Goal: Task Accomplishment & Management: Use online tool/utility

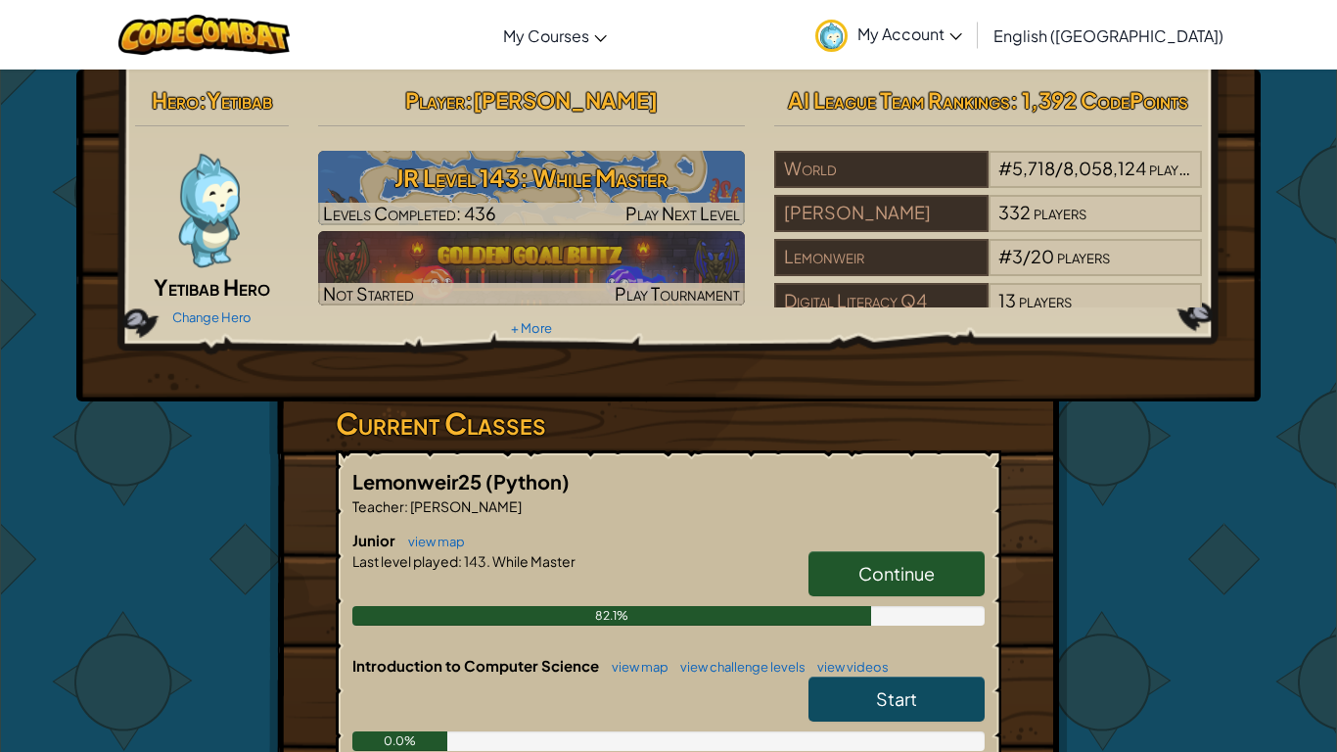
click at [916, 569] on span "Continue" at bounding box center [896, 573] width 76 height 23
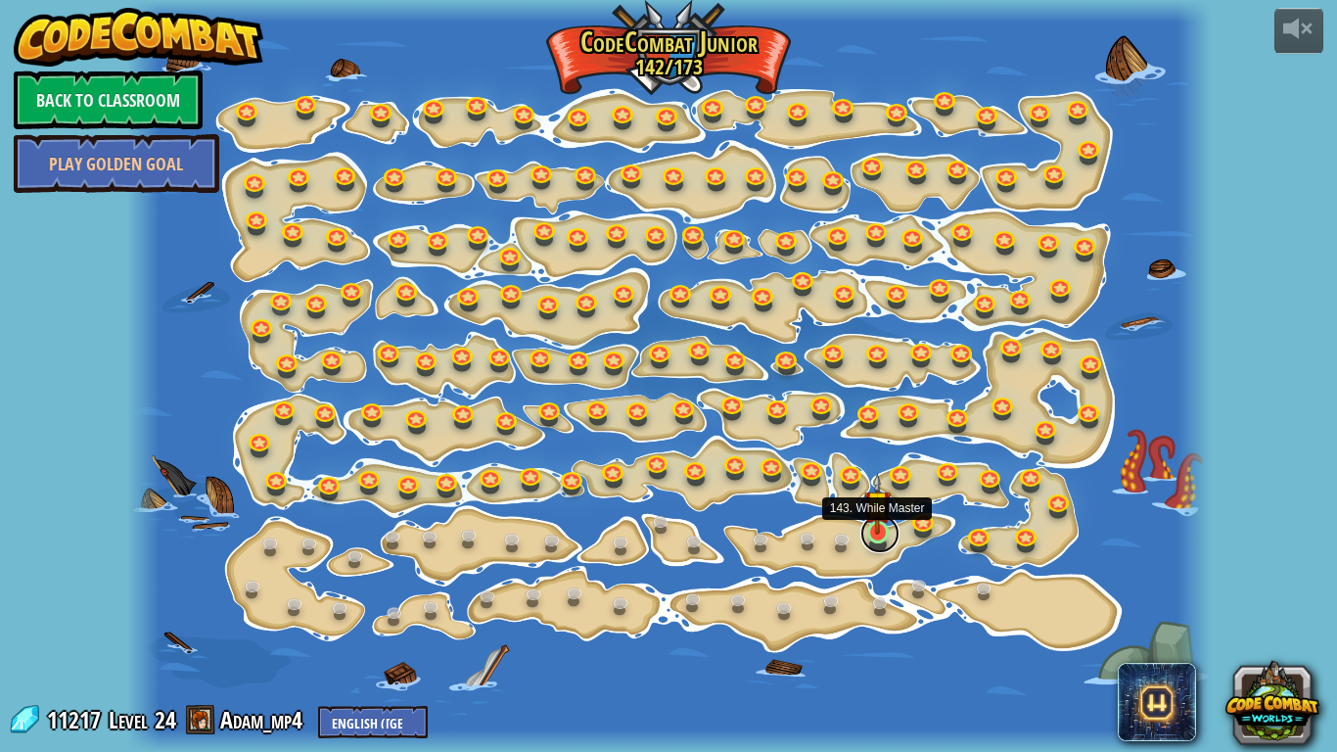
click at [883, 538] on link at bounding box center [879, 533] width 39 height 39
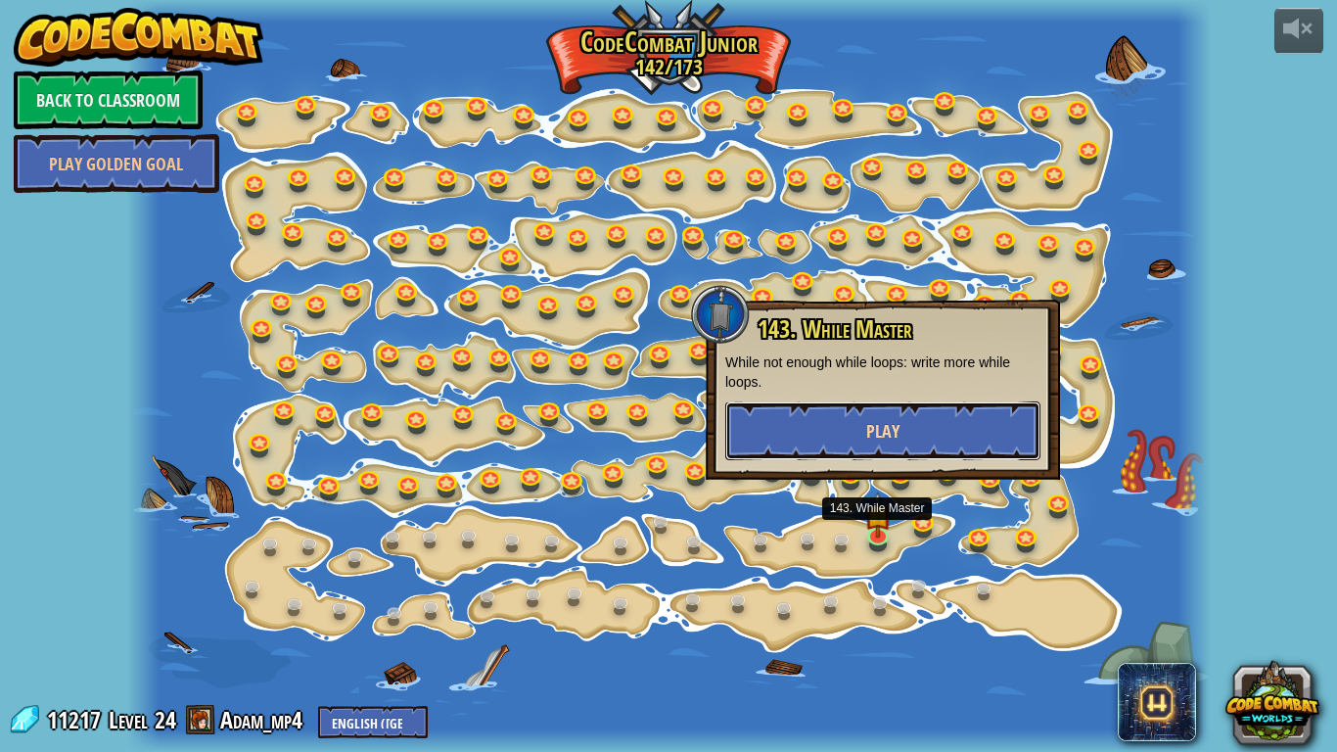
click at [894, 414] on button "Play" at bounding box center [882, 430] width 315 height 59
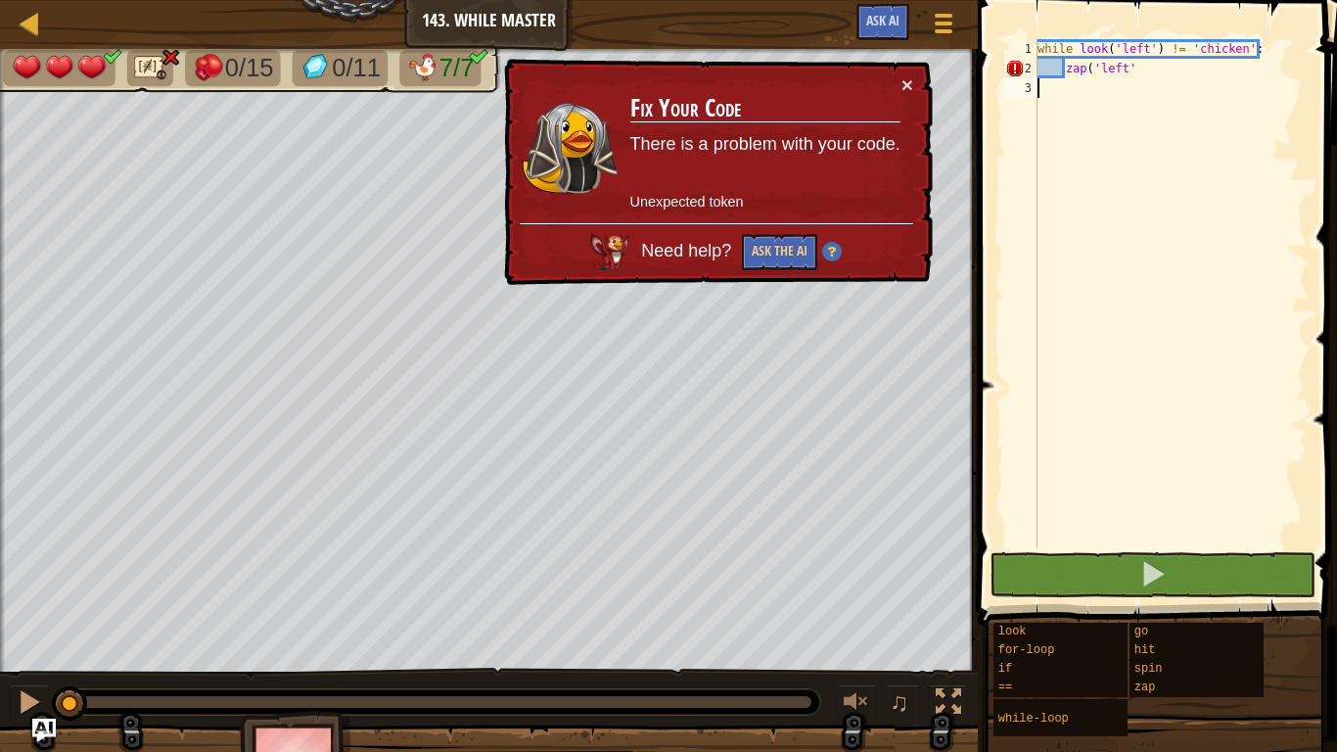
click at [1164, 67] on div "while look ( 'left' ) != 'chicken' : zap ( 'left'" at bounding box center [1171, 313] width 274 height 548
type textarea "zap('left')"
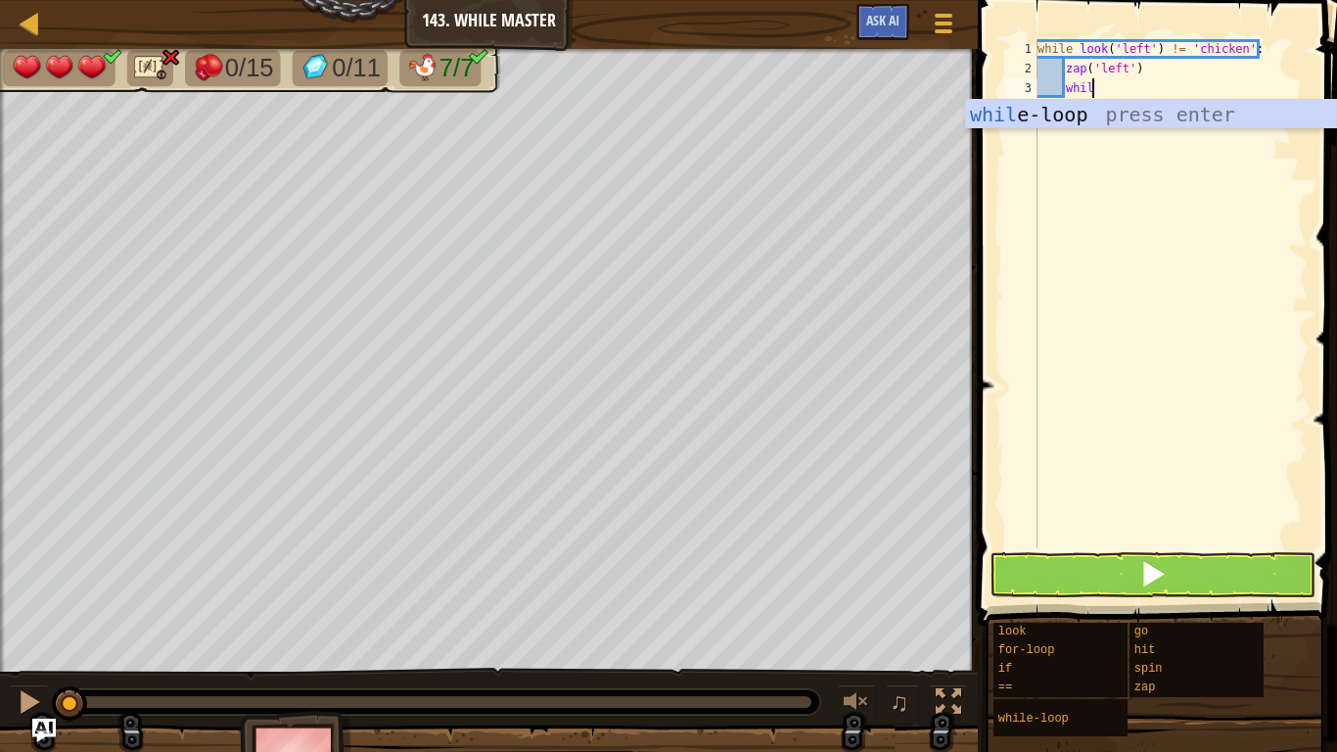
scroll to position [9, 8]
click at [1226, 120] on div "while -loop press enter" at bounding box center [1151, 144] width 370 height 88
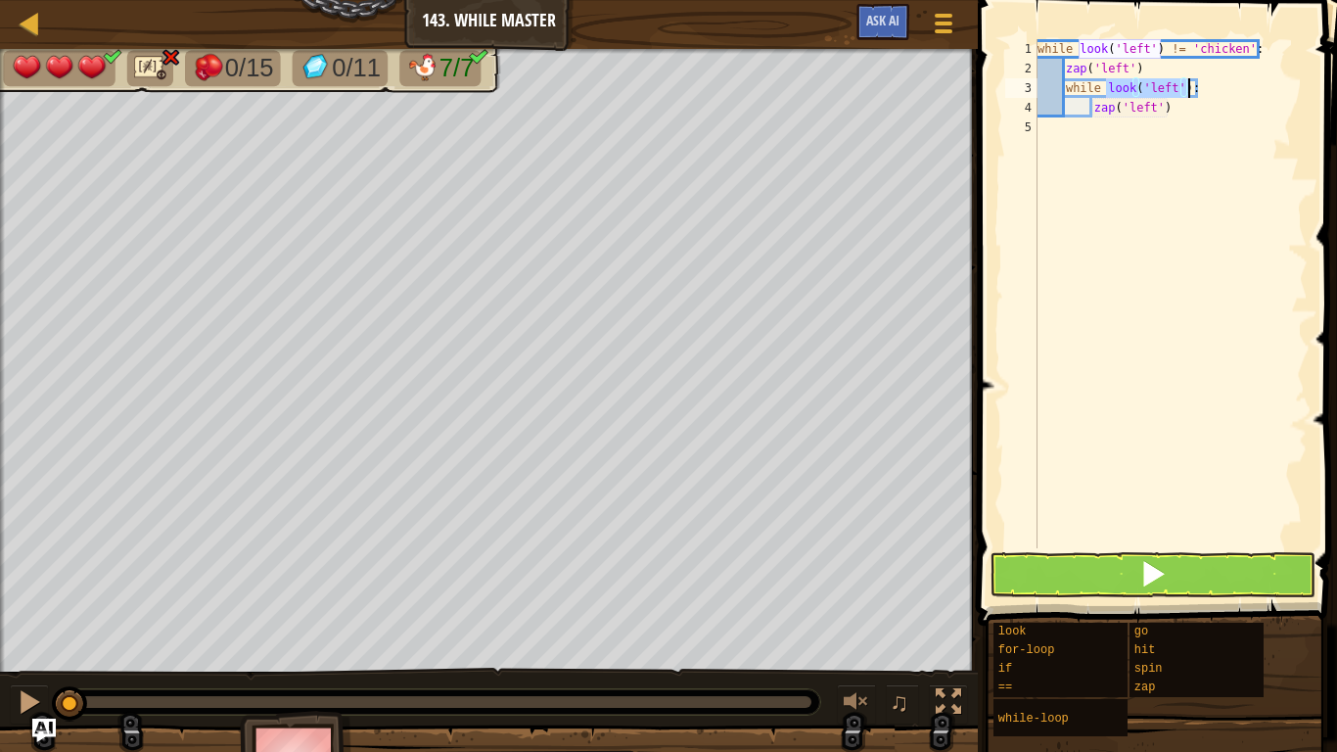
click at [1175, 83] on div "while look ( 'left' ) != 'chicken' : zap ( 'left' ) while look ( 'left' ) : zap…" at bounding box center [1171, 293] width 274 height 509
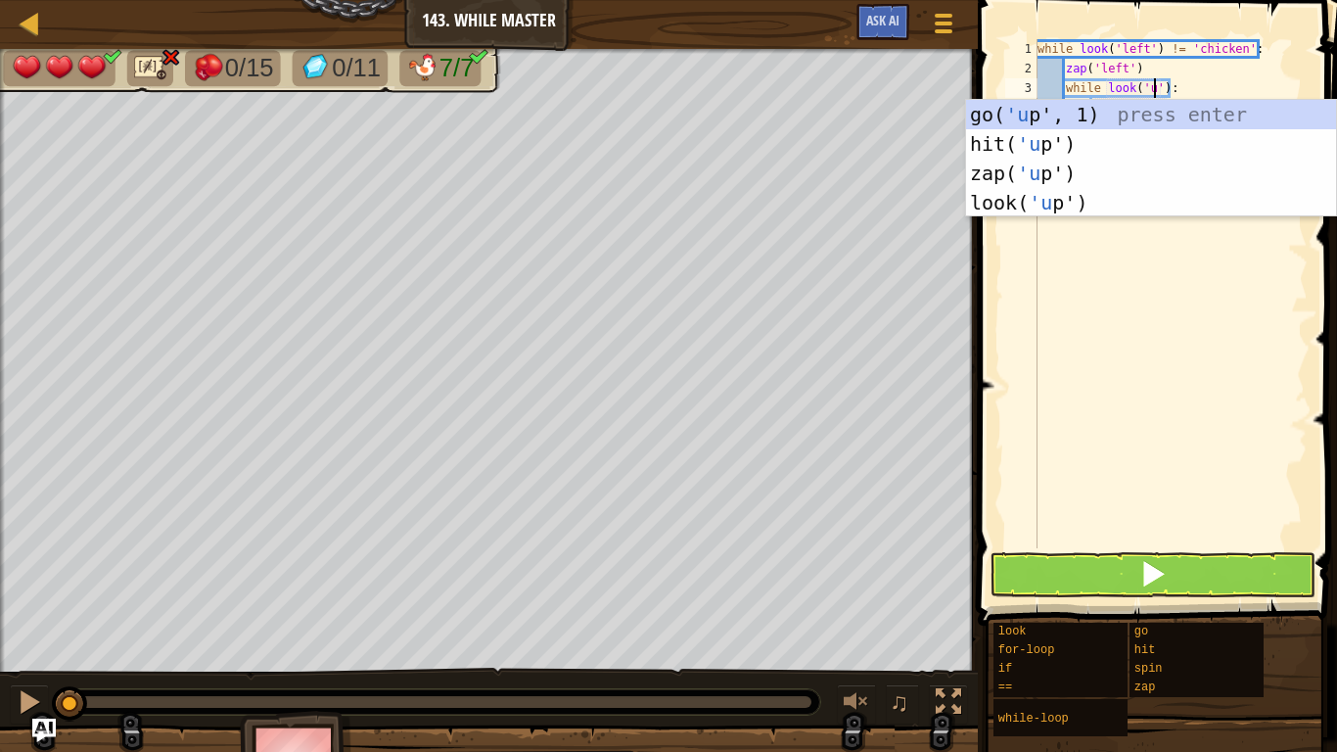
scroll to position [9, 18]
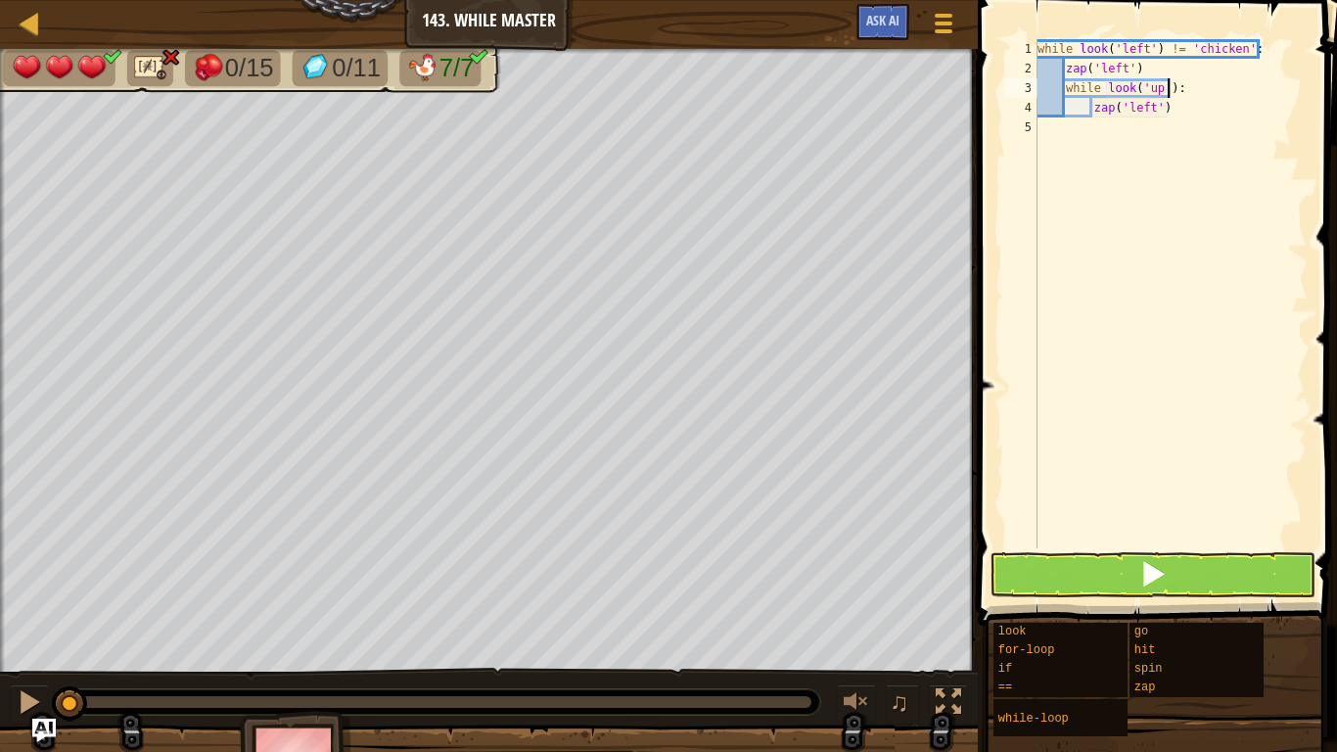
click at [1171, 87] on div "while look ( 'left' ) != 'chicken' : zap ( 'left' ) while look ( 'up' ) : zap (…" at bounding box center [1171, 313] width 274 height 548
type textarea "while look('up') == 'gem':"
click at [1209, 118] on div "while look ( 'left' ) != 'chicken' : zap ( 'left' ) while look ( 'up' ) == 'gem…" at bounding box center [1171, 313] width 274 height 548
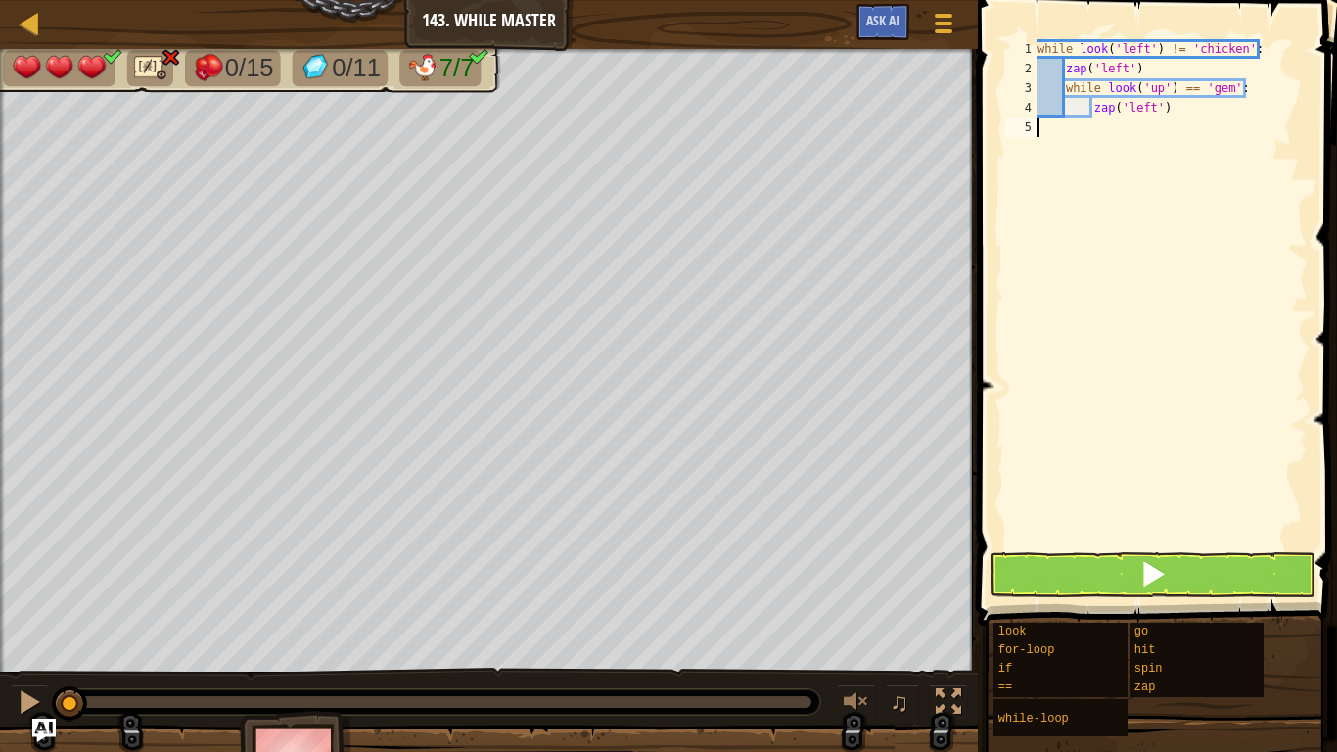
click at [1208, 107] on div "while look ( 'left' ) != 'chicken' : zap ( 'left' ) while look ( 'up' ) == 'gem…" at bounding box center [1171, 313] width 274 height 548
type textarea "z"
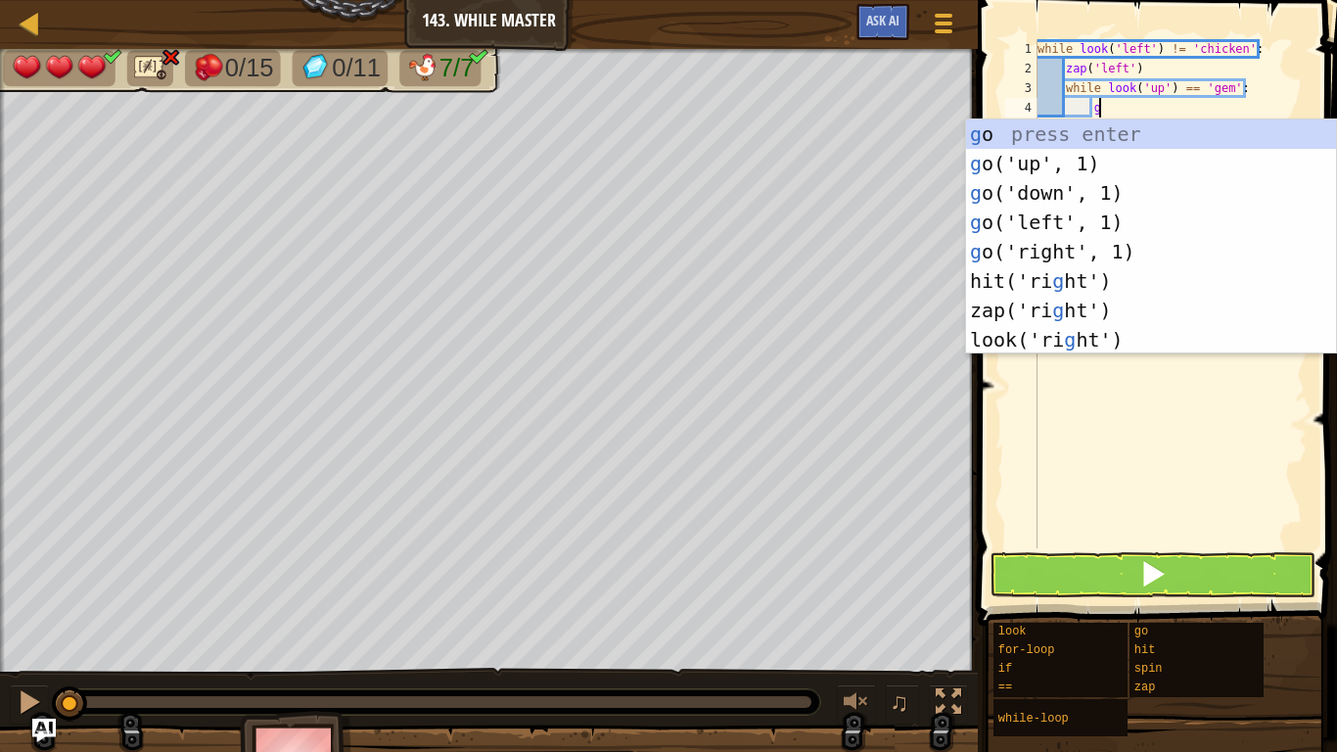
scroll to position [9, 9]
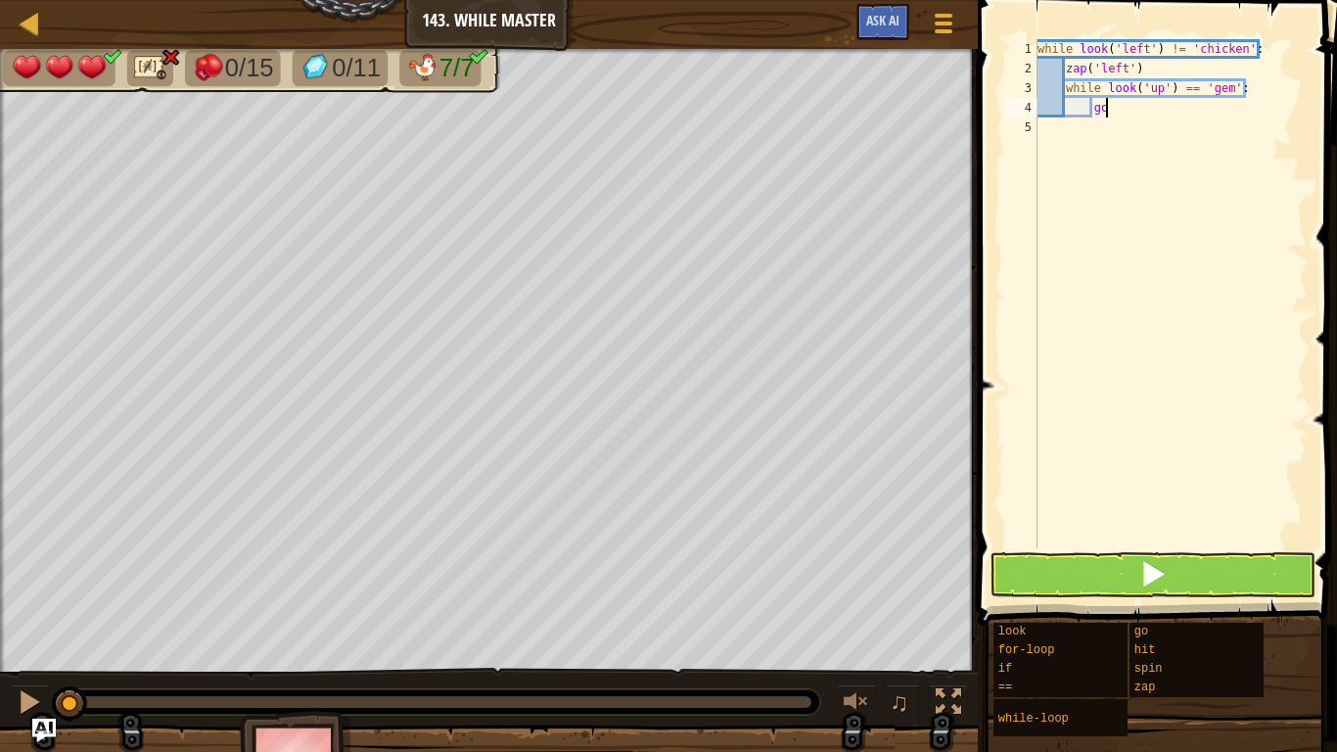
type textarea "gou"
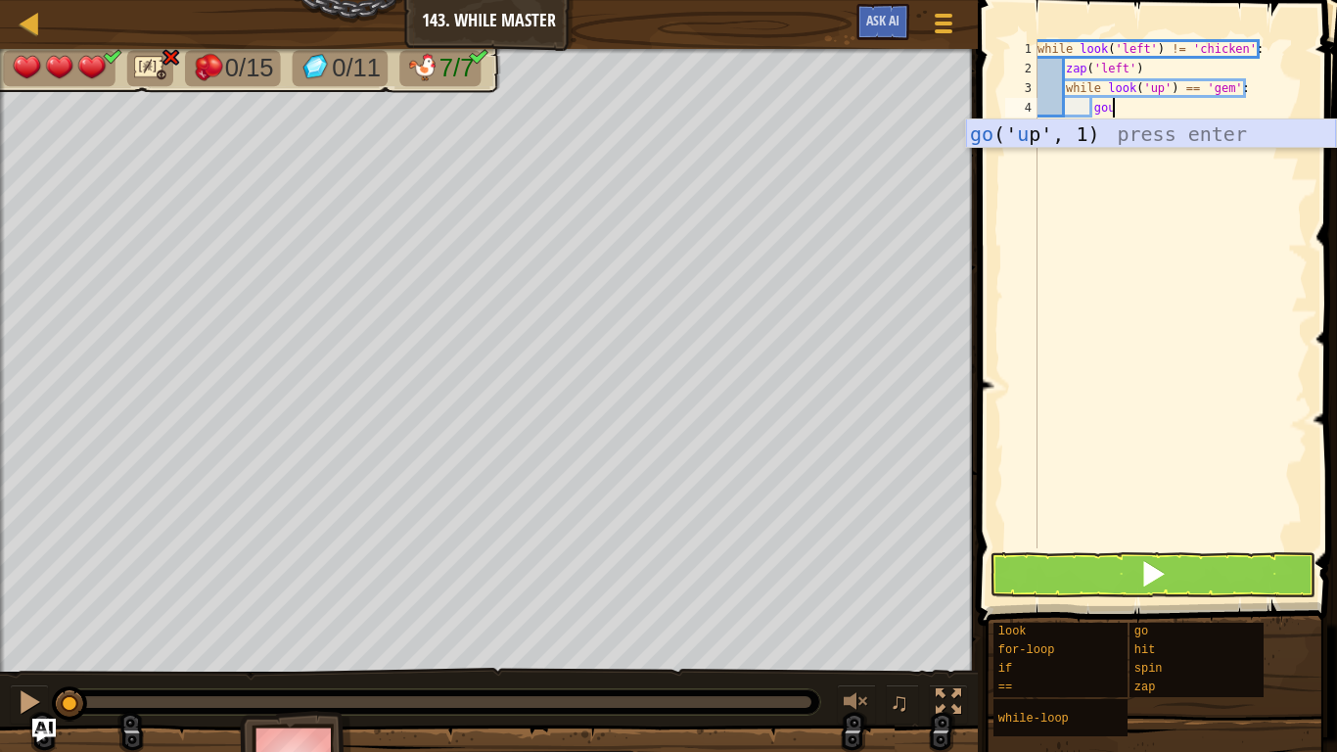
click at [1174, 137] on div "go (' u p', 1) press enter" at bounding box center [1151, 163] width 370 height 88
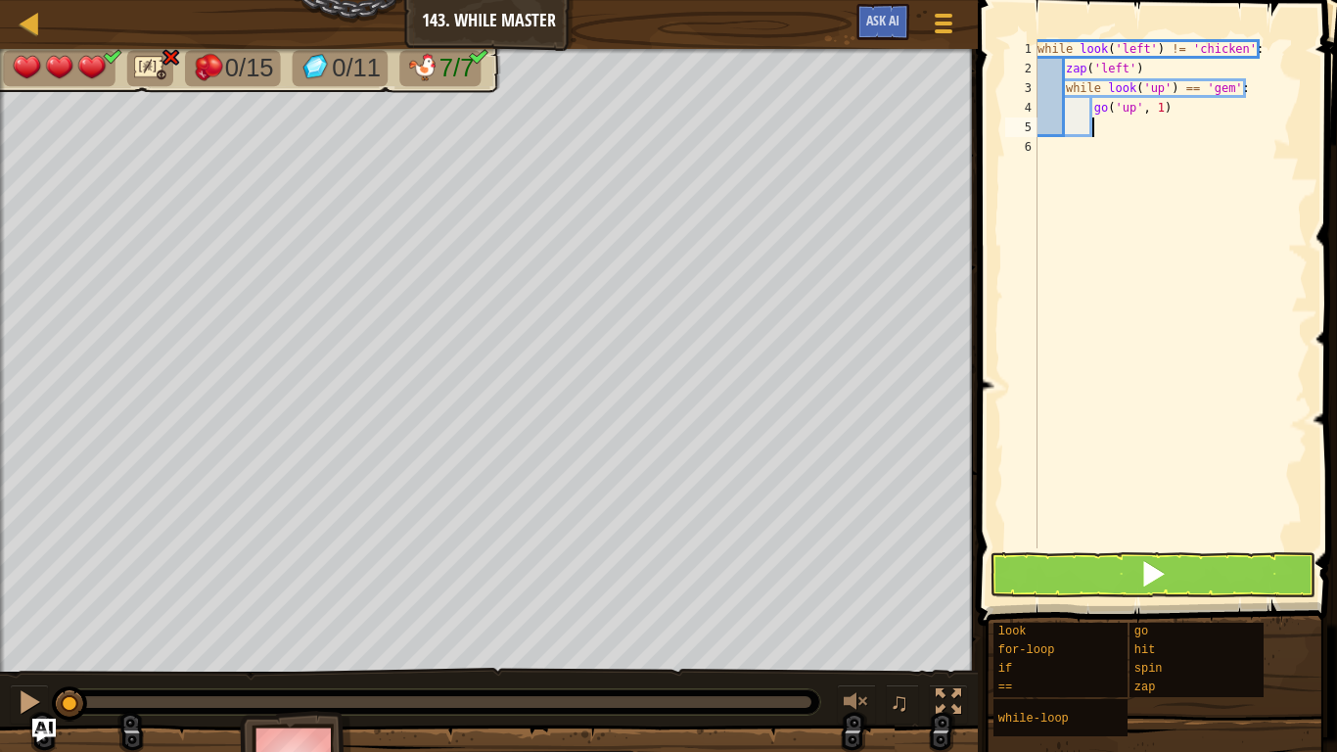
scroll to position [9, 7]
click at [1163, 591] on button at bounding box center [1153, 574] width 326 height 45
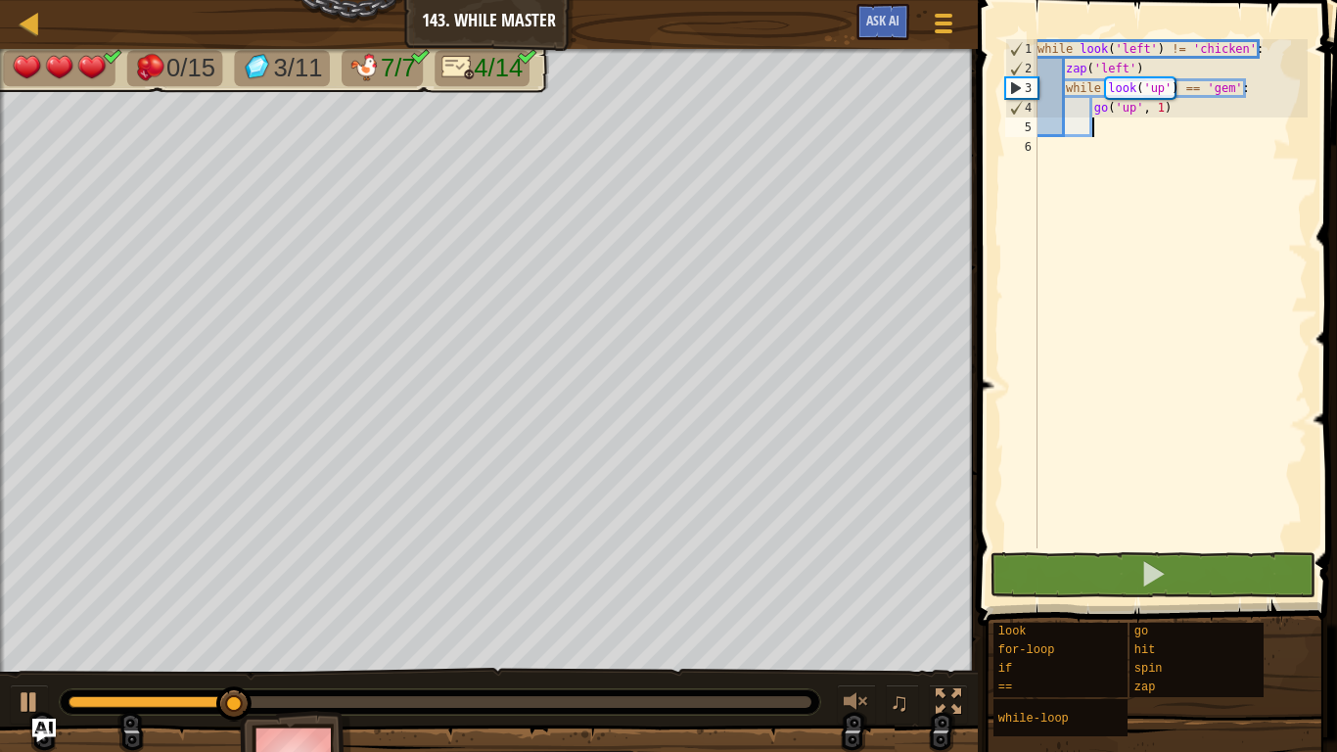
click at [1143, 47] on div "while look ( 'left' ) != 'chicken' : zap ( 'left' ) while look ( 'up' ) == 'gem…" at bounding box center [1171, 313] width 274 height 548
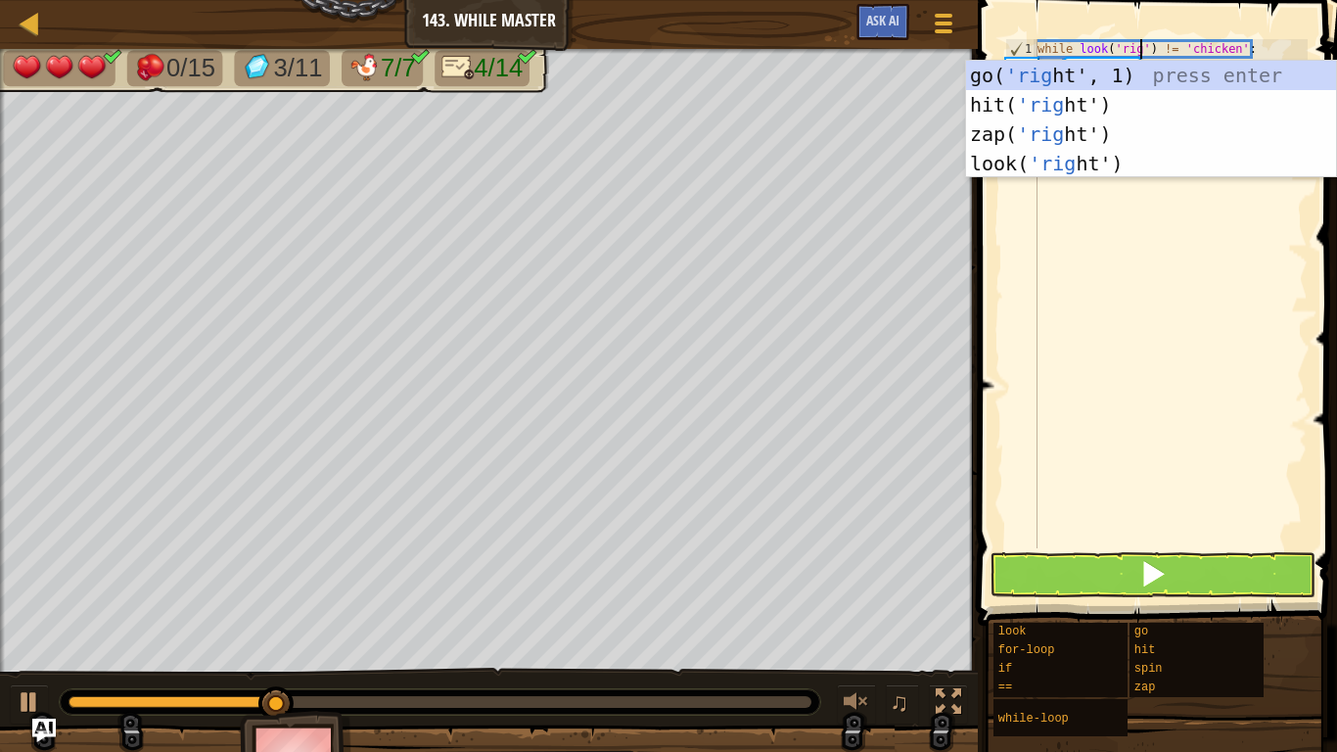
type textarea "while look('right') != 'chicken':"
click at [1210, 338] on div "while look ( 'right' ) != 'chicken' : zap ( 'left' ) while look ( 'up' ) == 'ge…" at bounding box center [1171, 313] width 274 height 548
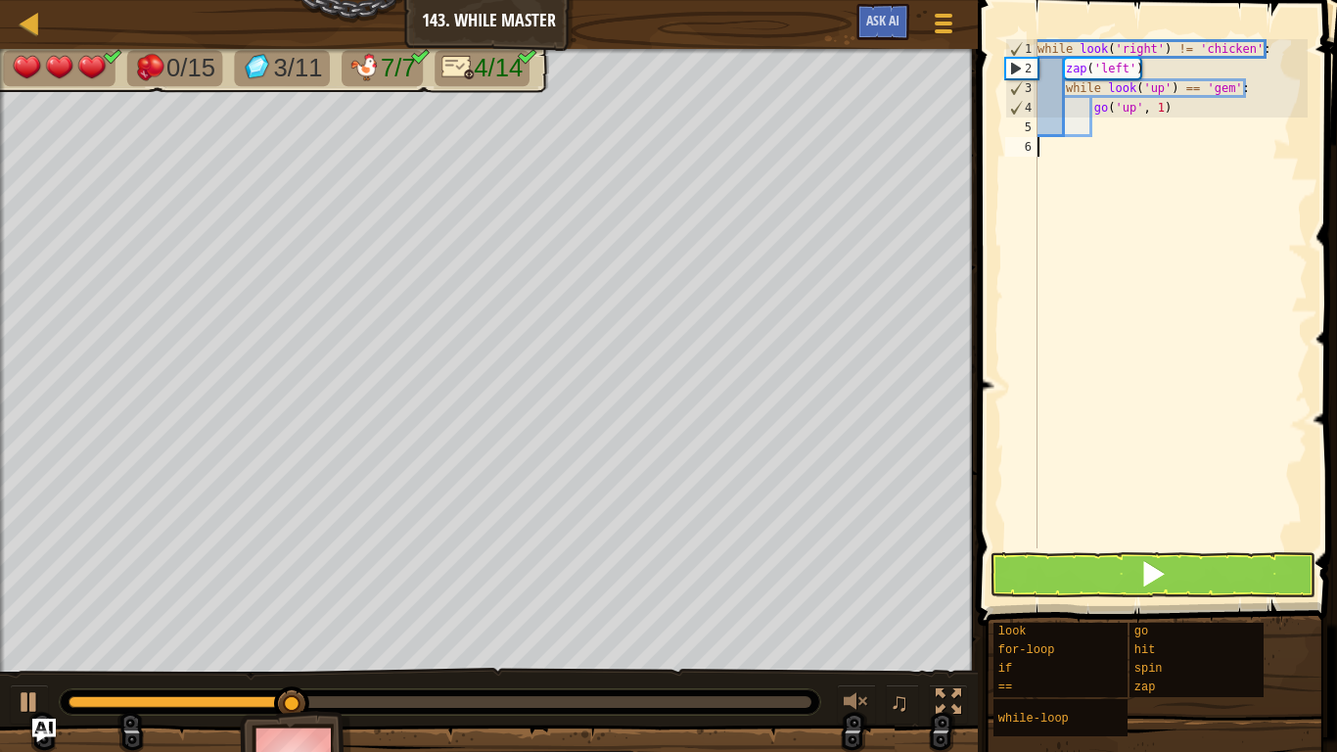
scroll to position [9, 0]
click at [1121, 63] on div "while look ( 'right' ) != 'chicken' : zap ( 'left' ) while look ( 'up' ) == 'ge…" at bounding box center [1171, 313] width 274 height 548
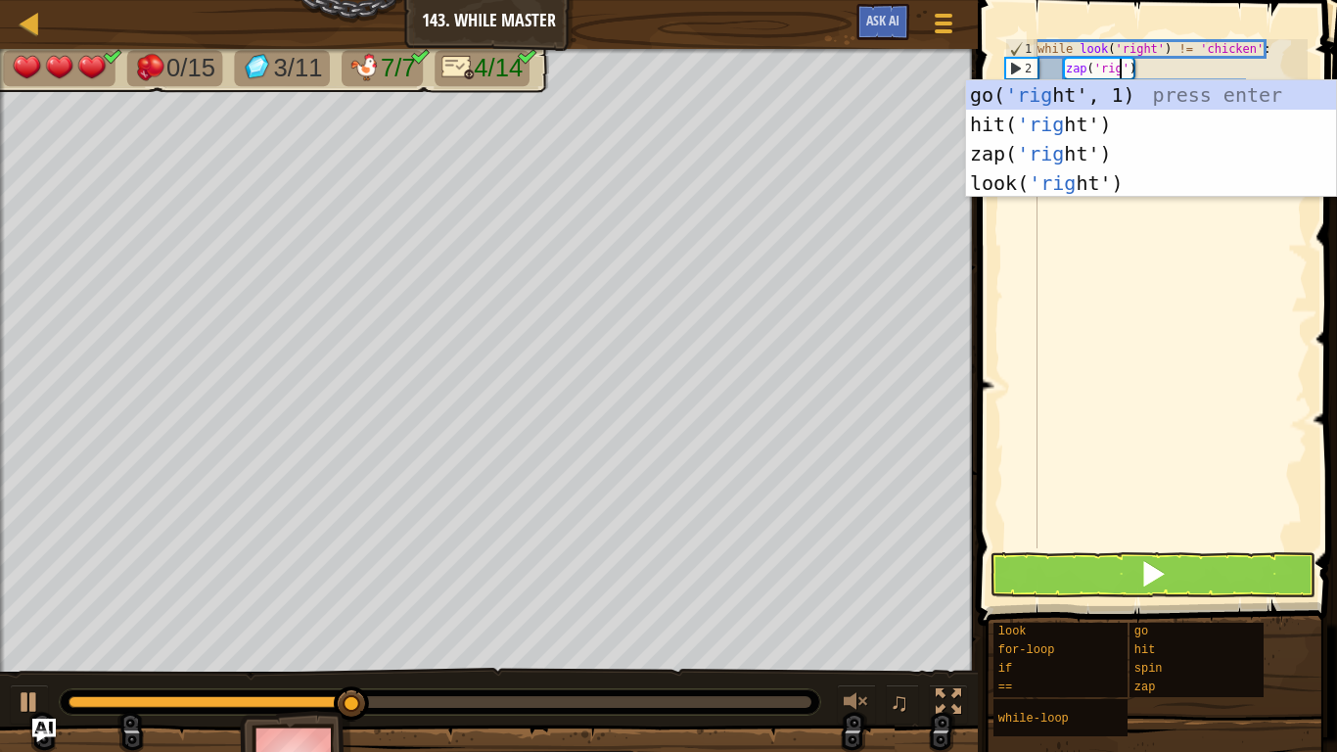
type textarea "zap('right')"
click at [1225, 299] on div "while look ( 'right' ) != 'chicken' : zap ( 'right' ) while look ( 'up' ) == 'g…" at bounding box center [1171, 313] width 274 height 548
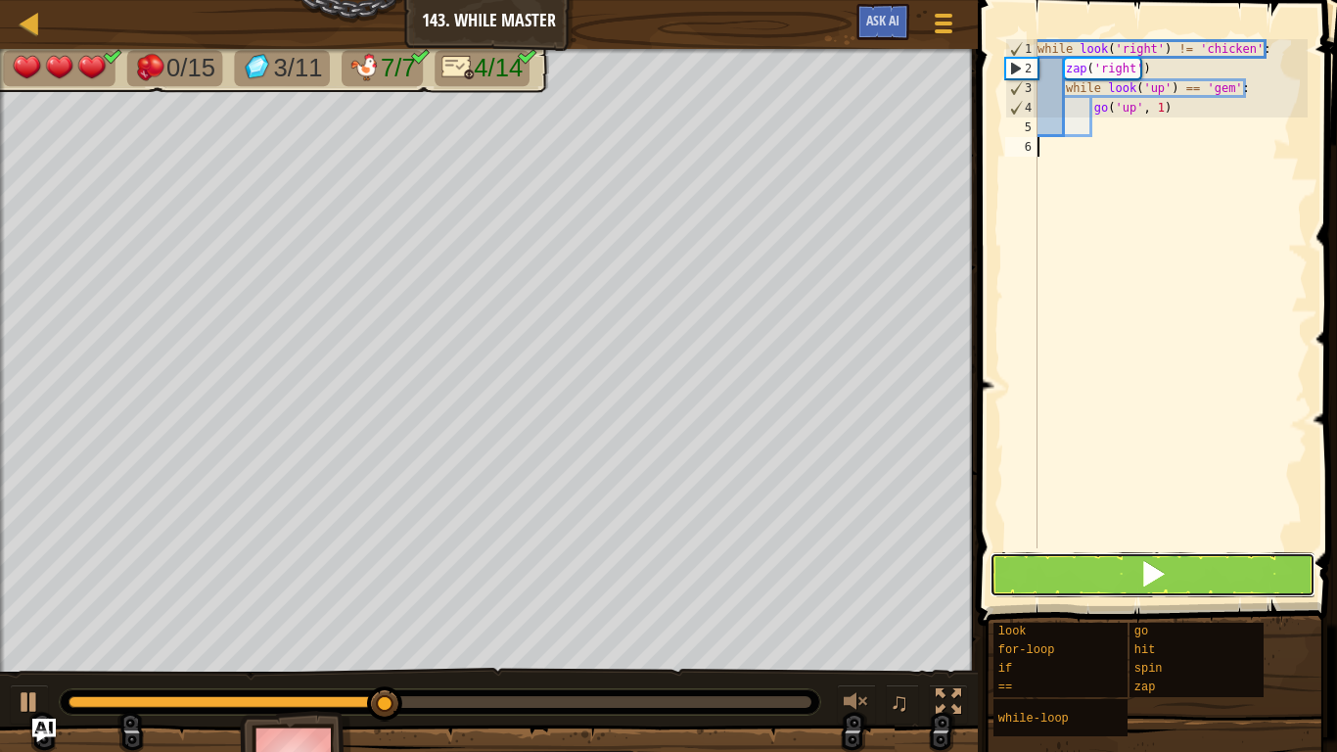
click at [1194, 588] on button at bounding box center [1153, 574] width 326 height 45
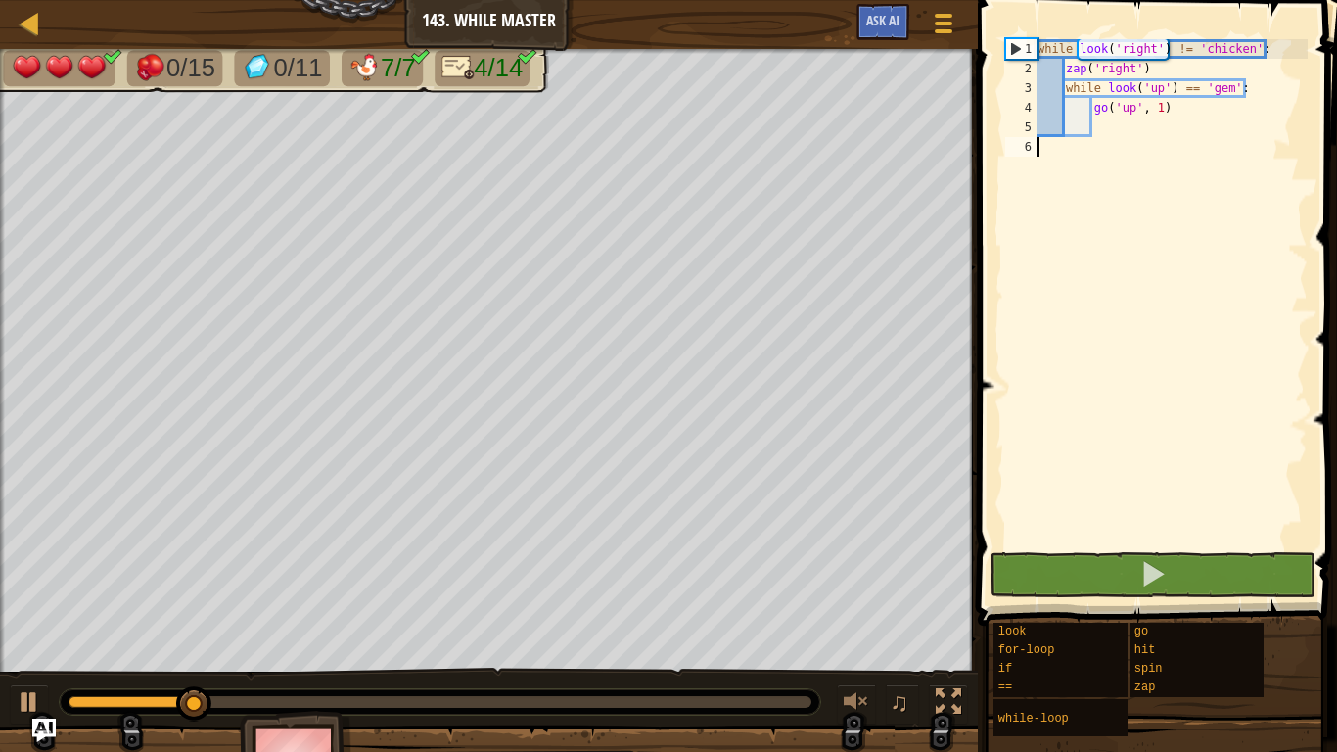
click at [1117, 122] on div "while look ( 'right' ) != 'chicken' : zap ( 'right' ) while look ( 'up' ) == 'g…" at bounding box center [1171, 313] width 274 height 548
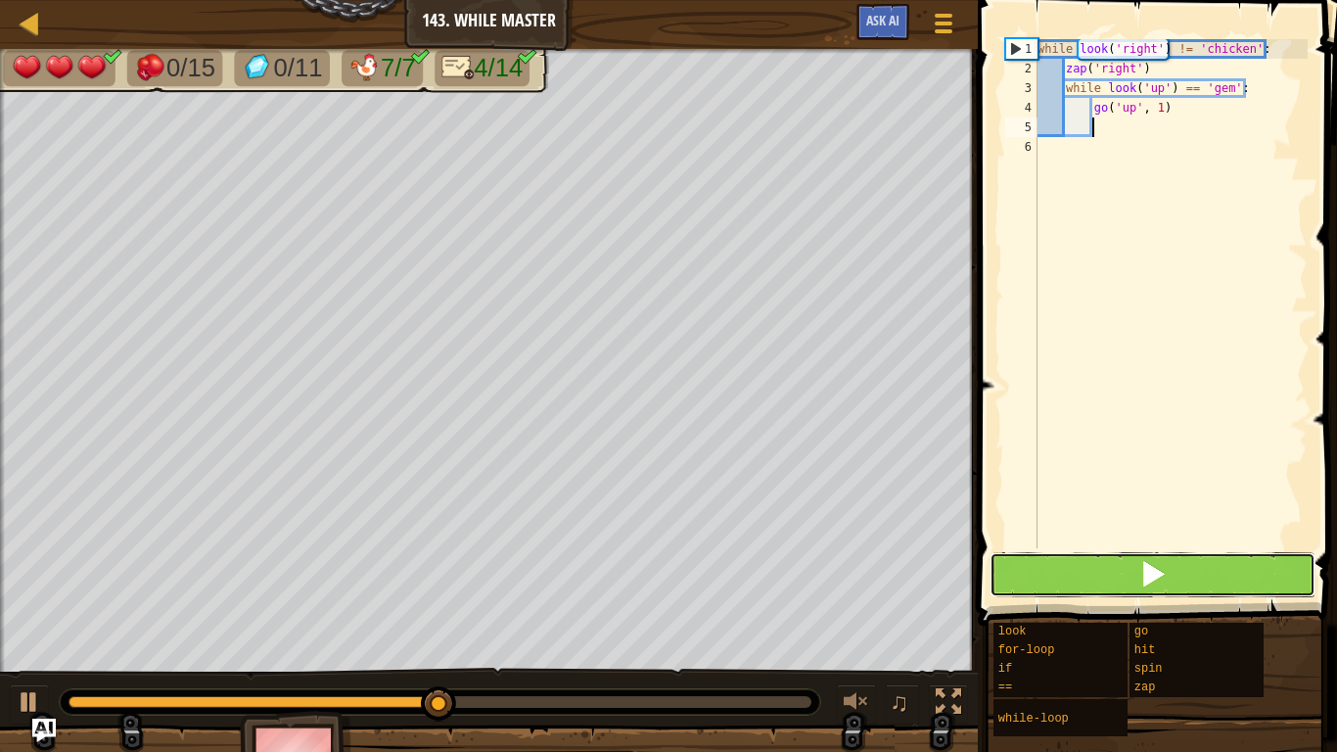
click at [1099, 575] on button at bounding box center [1153, 574] width 326 height 45
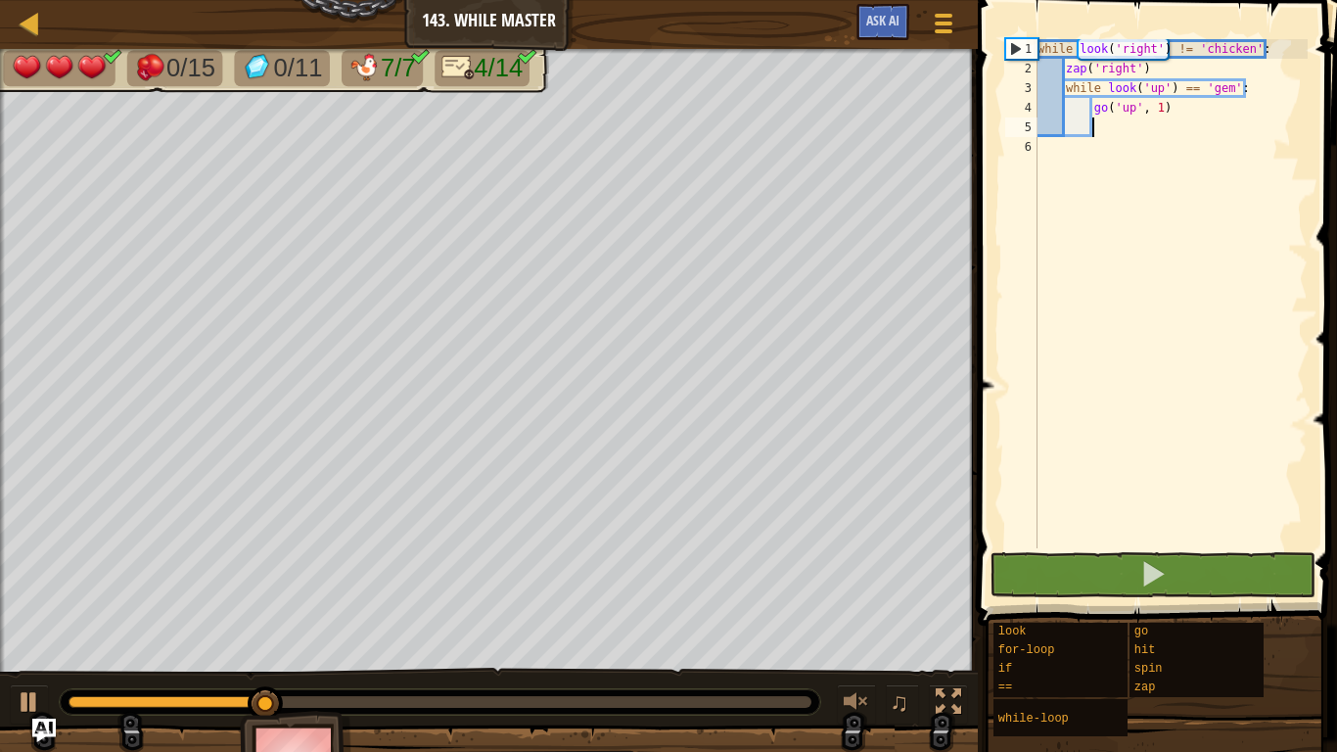
click at [1040, 46] on div "while look ( 'right' ) != 'chicken' : zap ( 'right' ) while look ( 'up' ) == 'g…" at bounding box center [1171, 313] width 274 height 548
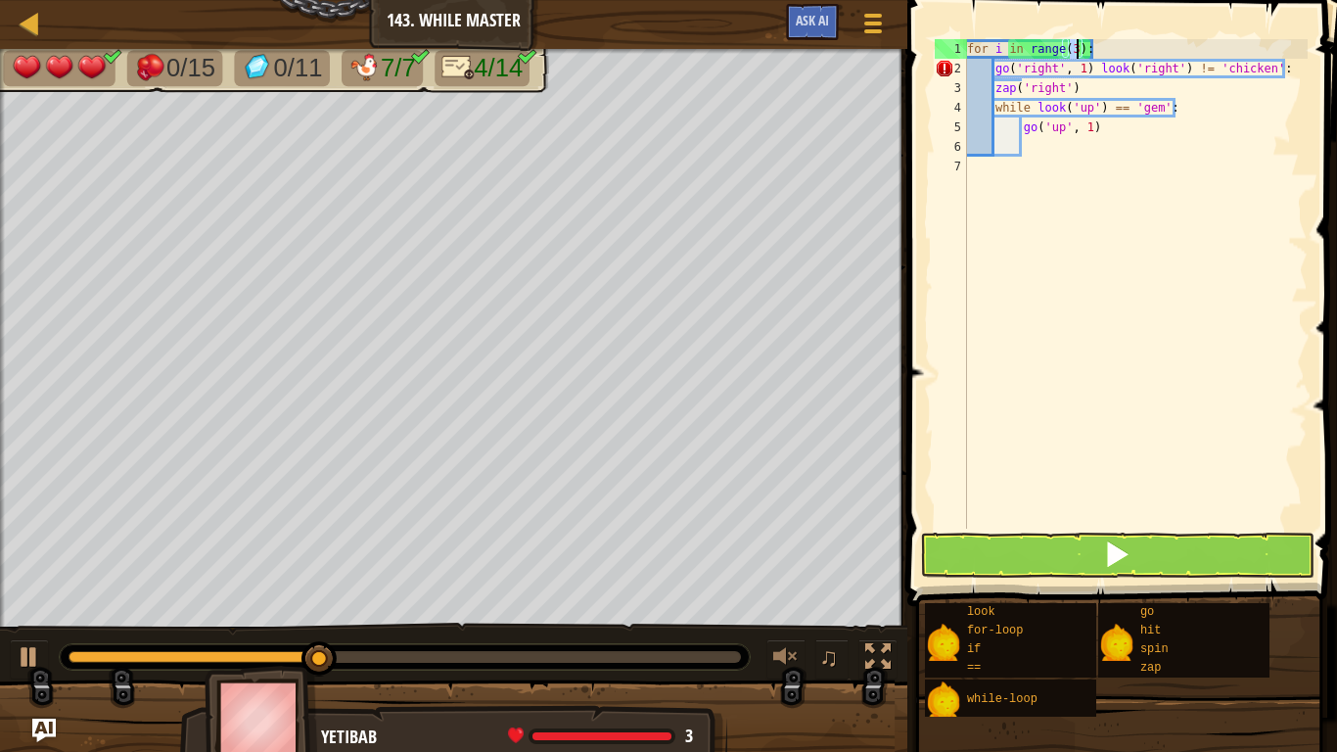
click at [1109, 44] on div "for i in range ( 3 ) : go ( 'right' , 1 ) look ( 'right' ) != 'chicken' : zap (…" at bounding box center [1135, 303] width 345 height 529
click at [996, 85] on div "for i in range ( 3 ) : go ( 'right' , 1 ) look ( 'right' ) != 'chicken' : zap (…" at bounding box center [1135, 303] width 345 height 529
click at [1096, 65] on div "for i in range ( 3 ) : go ( 'right' , 1 ) look ( 'right' ) != 'chicken' : zap (…" at bounding box center [1135, 303] width 345 height 529
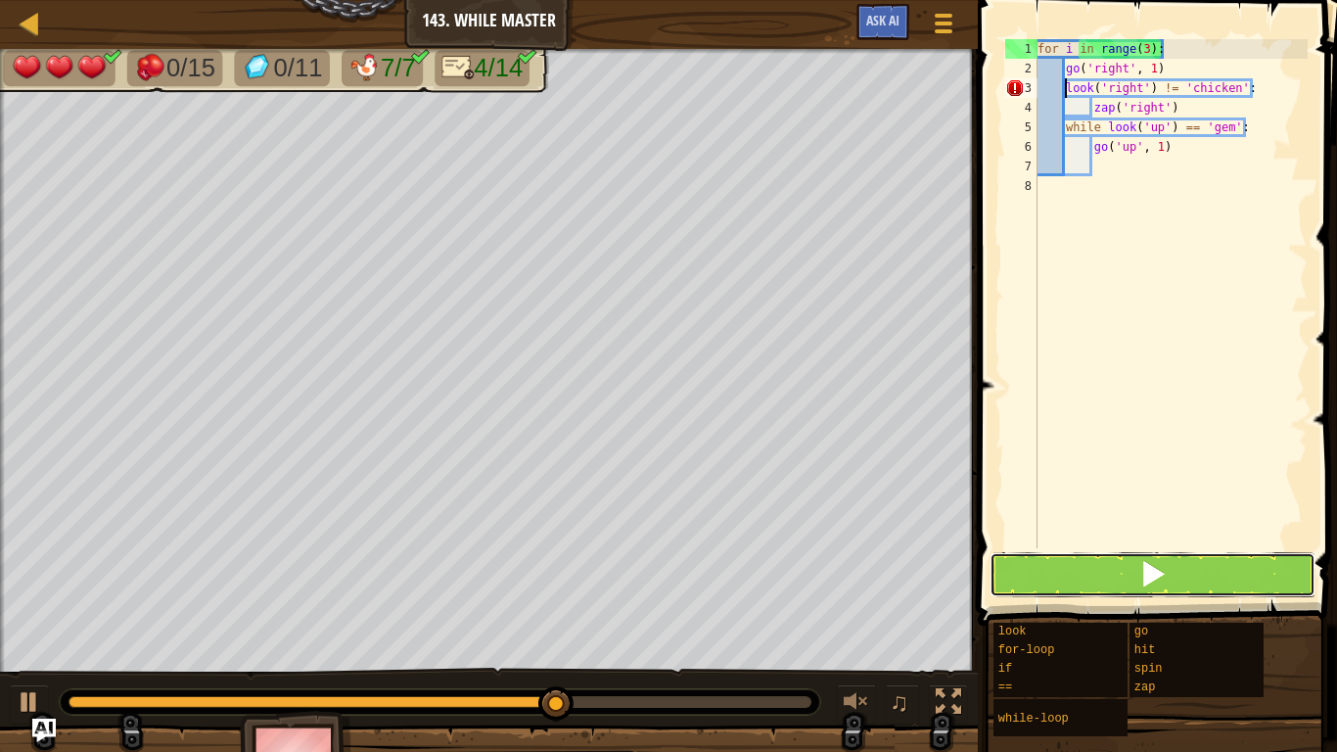
click at [1145, 580] on span at bounding box center [1152, 573] width 27 height 27
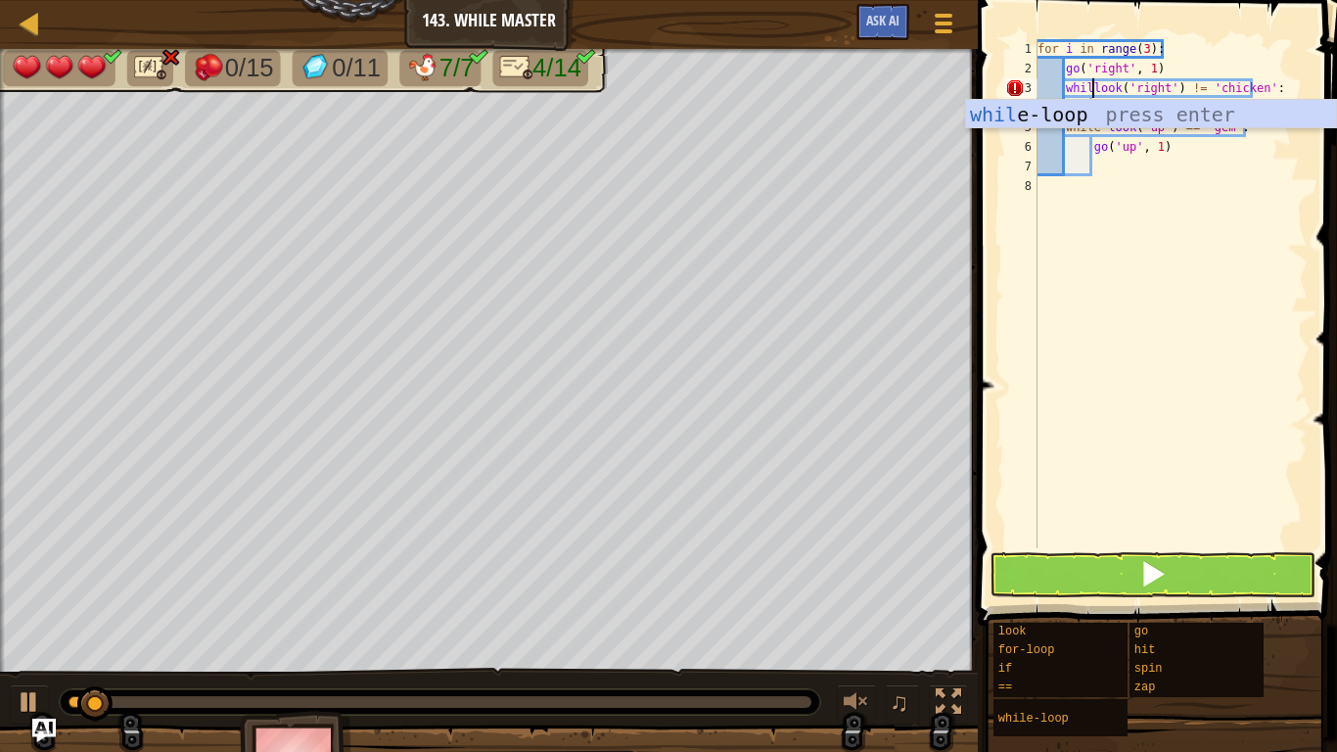
scroll to position [9, 9]
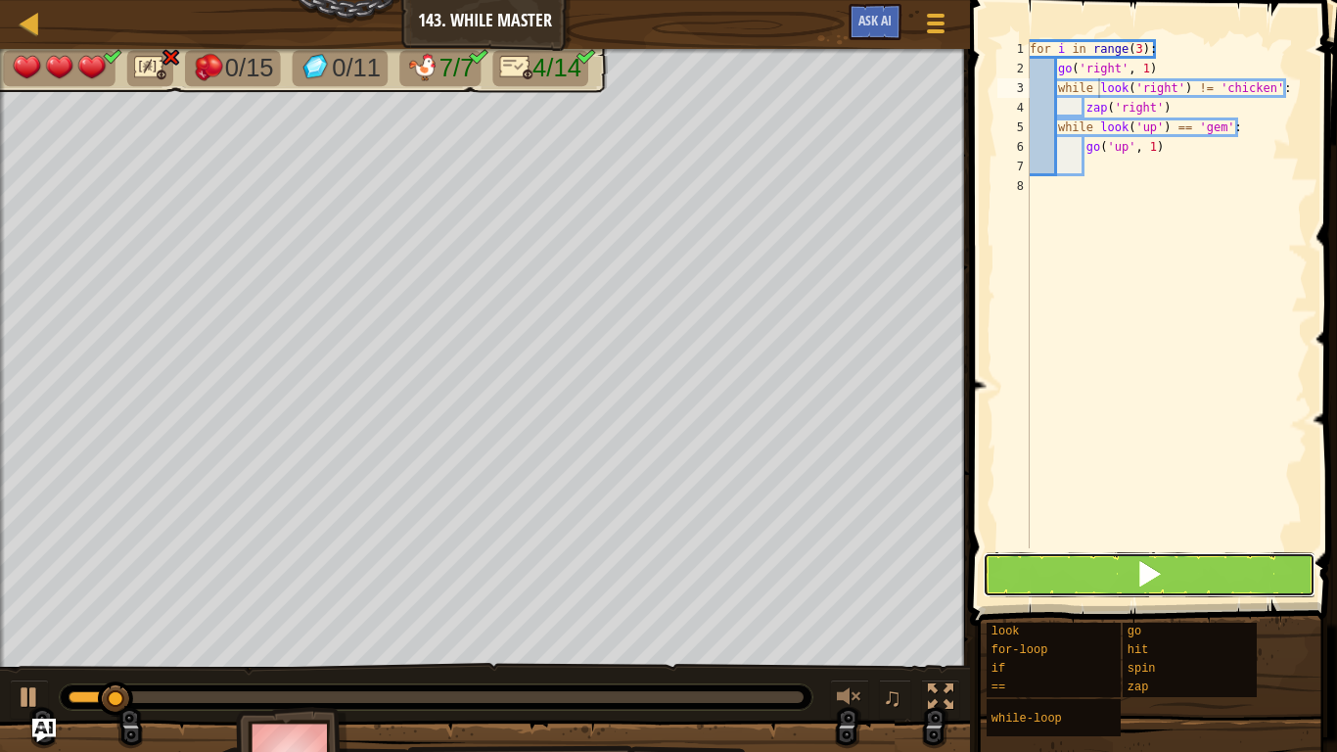
click at [1150, 567] on span at bounding box center [1149, 573] width 27 height 27
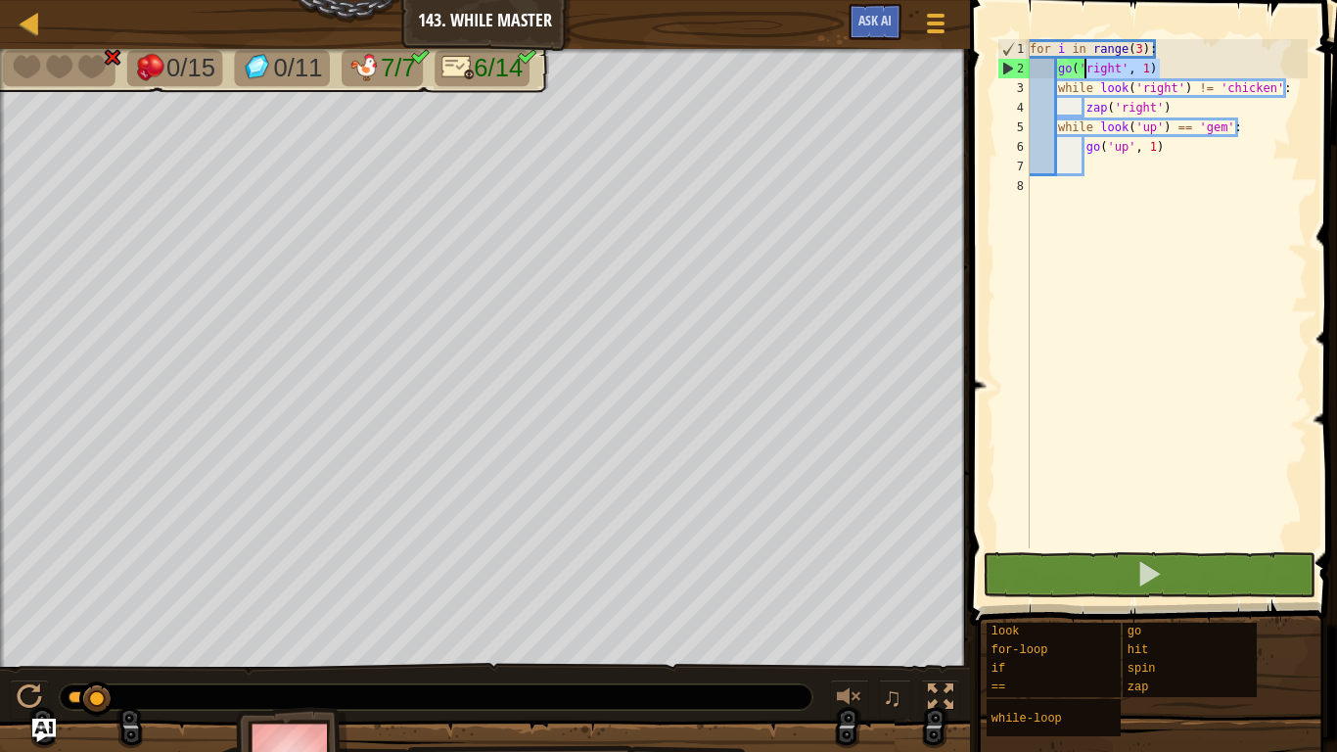
drag, startPoint x: 1172, startPoint y: 74, endPoint x: 1087, endPoint y: 68, distance: 85.4
click at [1087, 68] on div "for i in range ( 3 ) : go ( 'right' , 1 ) while look ( 'right' ) != 'chicken' :…" at bounding box center [1167, 313] width 282 height 548
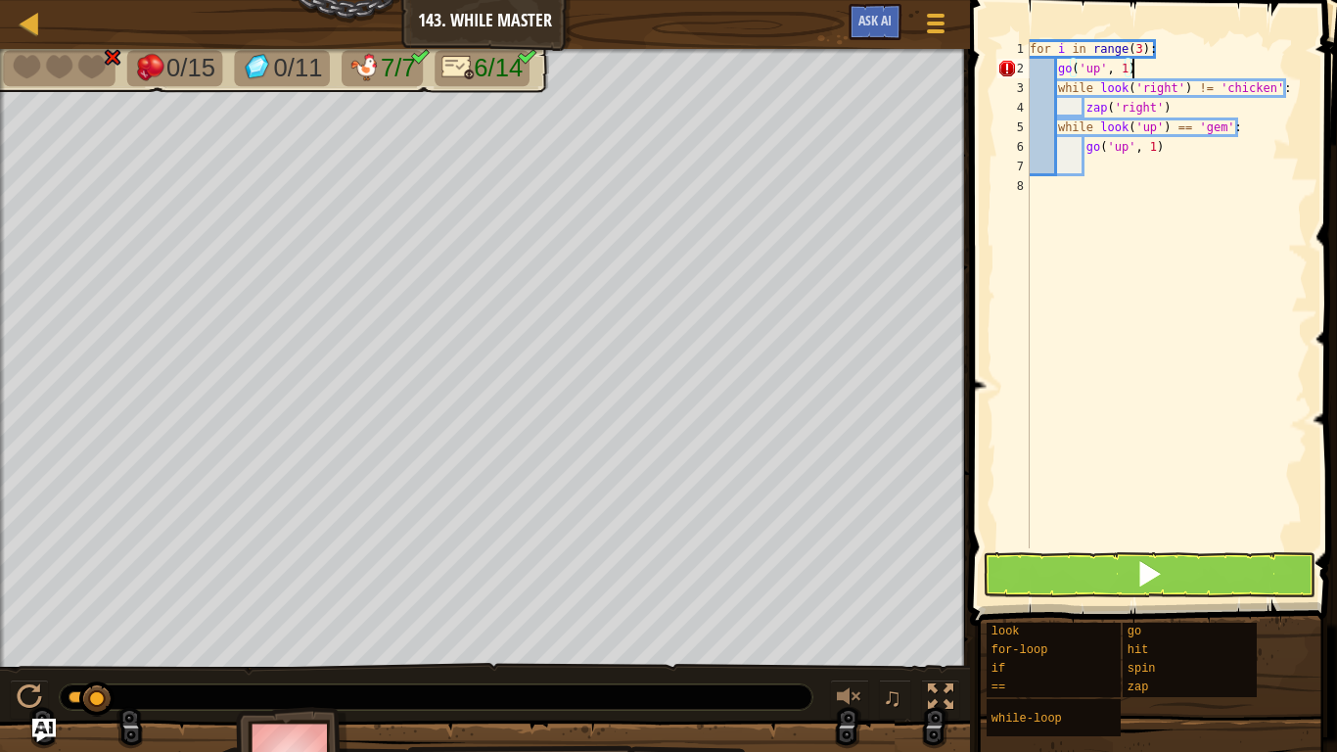
scroll to position [9, 14]
click at [1196, 554] on button at bounding box center [1149, 574] width 333 height 45
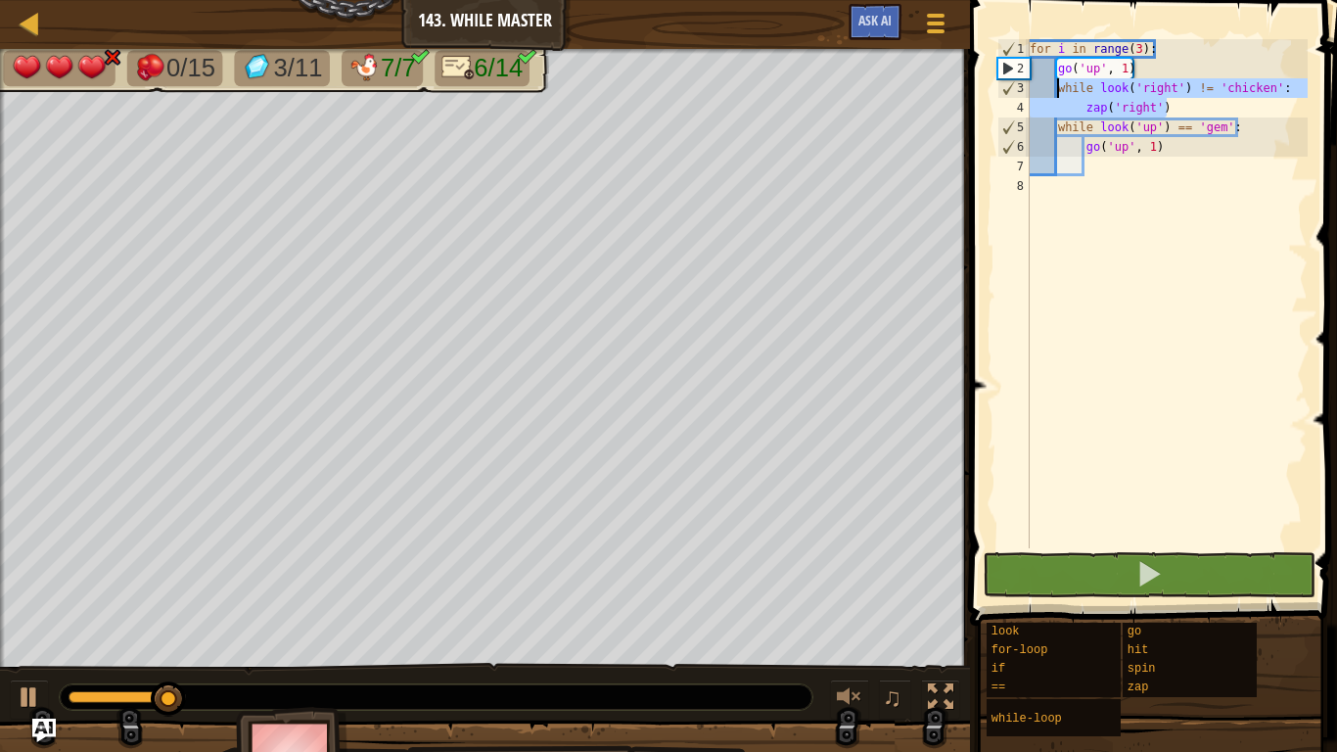
drag, startPoint x: 1173, startPoint y: 106, endPoint x: 1056, endPoint y: 82, distance: 118.8
click at [1056, 82] on div "for i in range ( 3 ) : go ( 'up' , 1 ) while look ( 'right' ) != 'chicken' : za…" at bounding box center [1167, 313] width 282 height 548
type textarea "while look('right') != 'chicken': zap('right')"
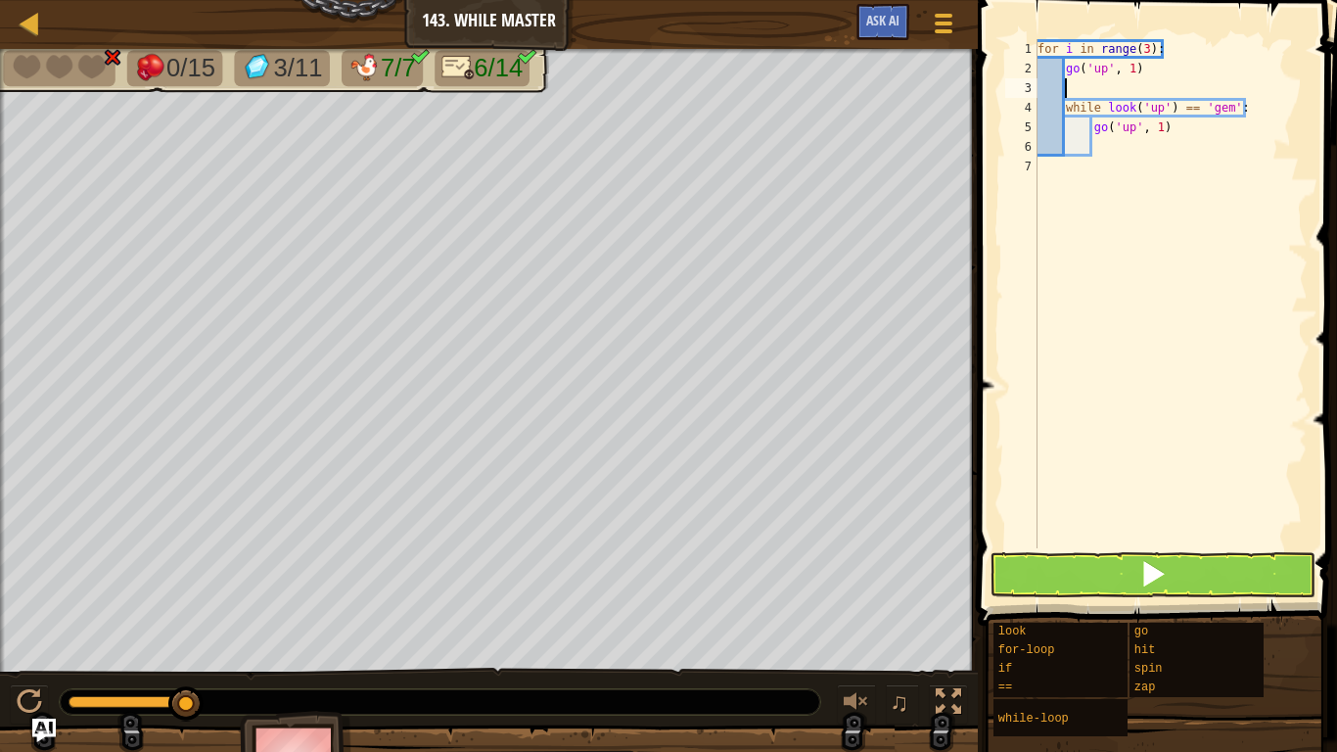
scroll to position [9, 0]
type textarea "g"
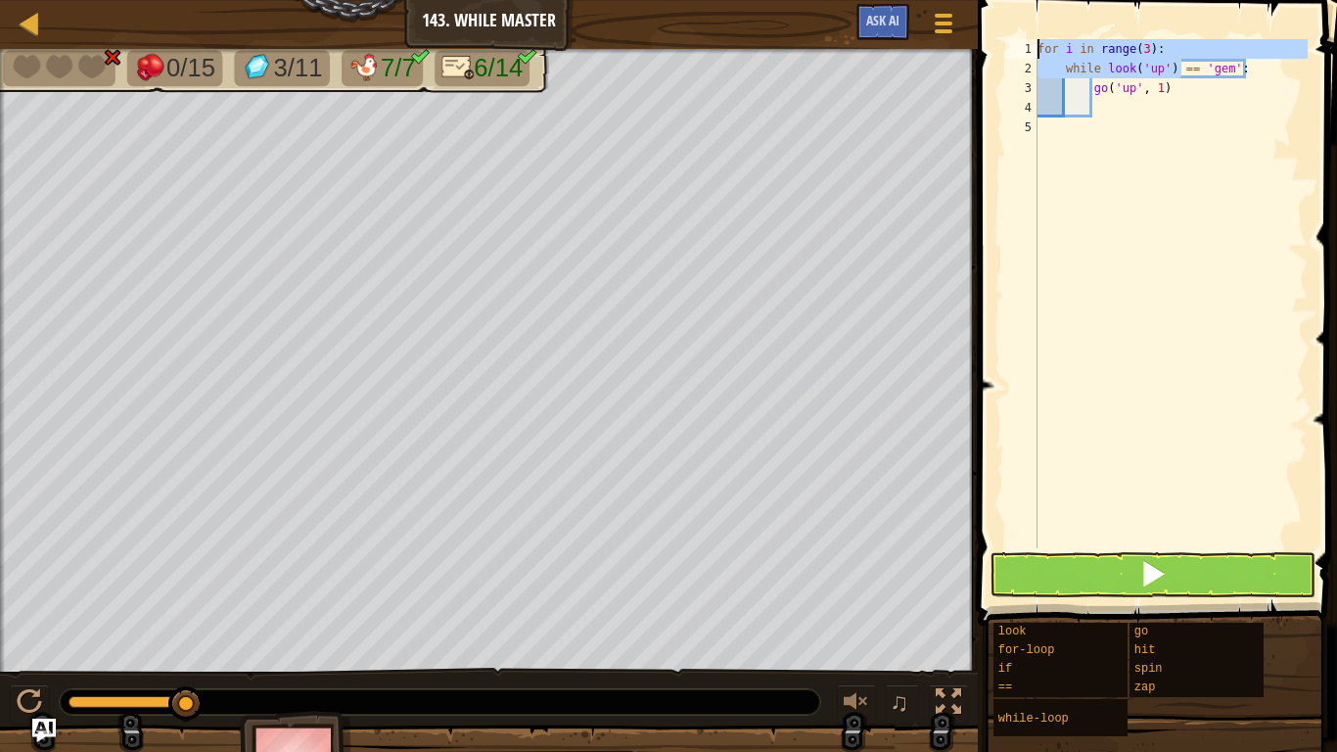
drag, startPoint x: 1183, startPoint y: 61, endPoint x: 1034, endPoint y: 23, distance: 154.6
click at [1034, 23] on div "for i in range(3): 1 2 3 4 5 for i in range ( 3 ) : while look ( 'up' ) == 'gem…" at bounding box center [1154, 351] width 365 height 683
click at [1071, 60] on div "for i in range ( 3 ) : while look ( 'up' ) == 'gem' : go ( 'up' , 1 )" at bounding box center [1171, 293] width 274 height 509
click at [1064, 61] on div "for i in range ( 3 ) : while look ( 'up' ) == 'gem' : go ( 'up' , 1 )" at bounding box center [1171, 313] width 274 height 548
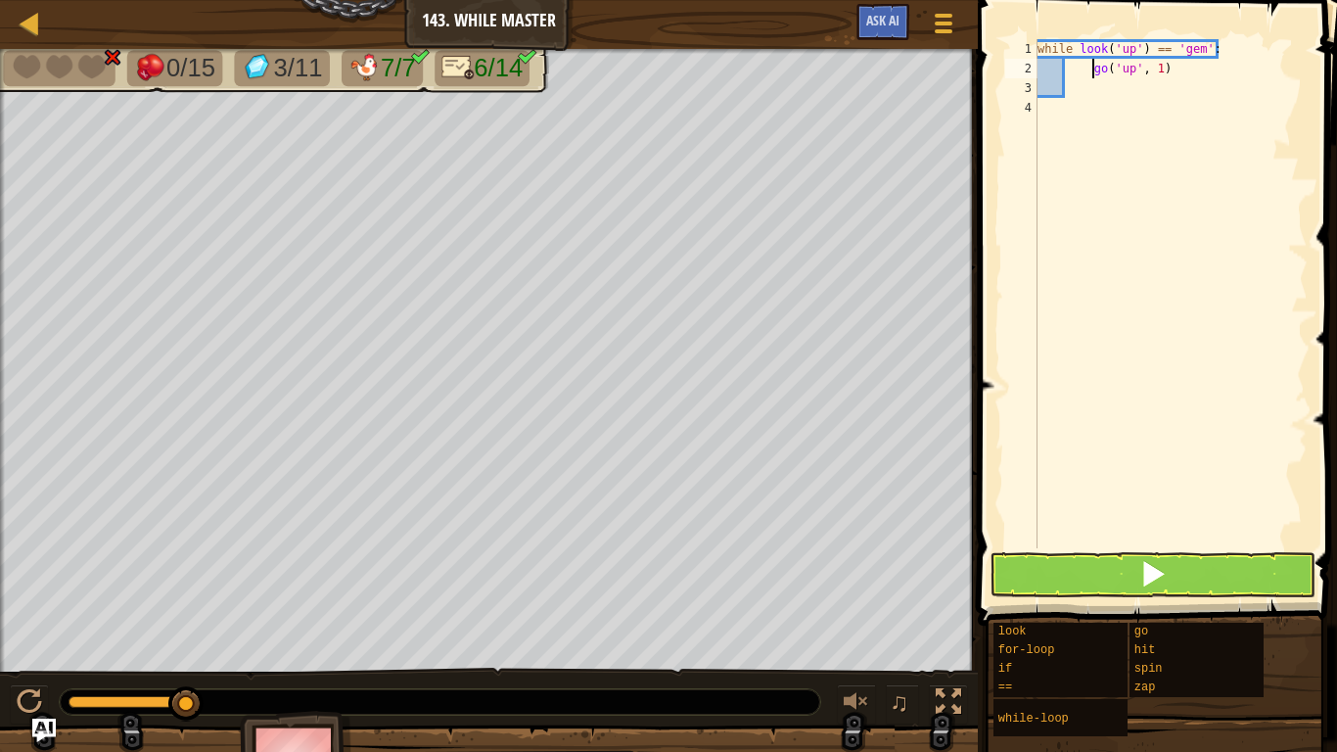
click at [1095, 66] on div "while look ( 'up' ) == 'gem' : go ( 'up' , 1 )" at bounding box center [1171, 313] width 274 height 548
type textarea "go('up', 1)"
click at [1098, 84] on div "while look ( 'up' ) == 'gem' : go ( 'up' , 1 )" at bounding box center [1171, 313] width 274 height 548
paste textarea "zap('right')"
type textarea "zap('right')"
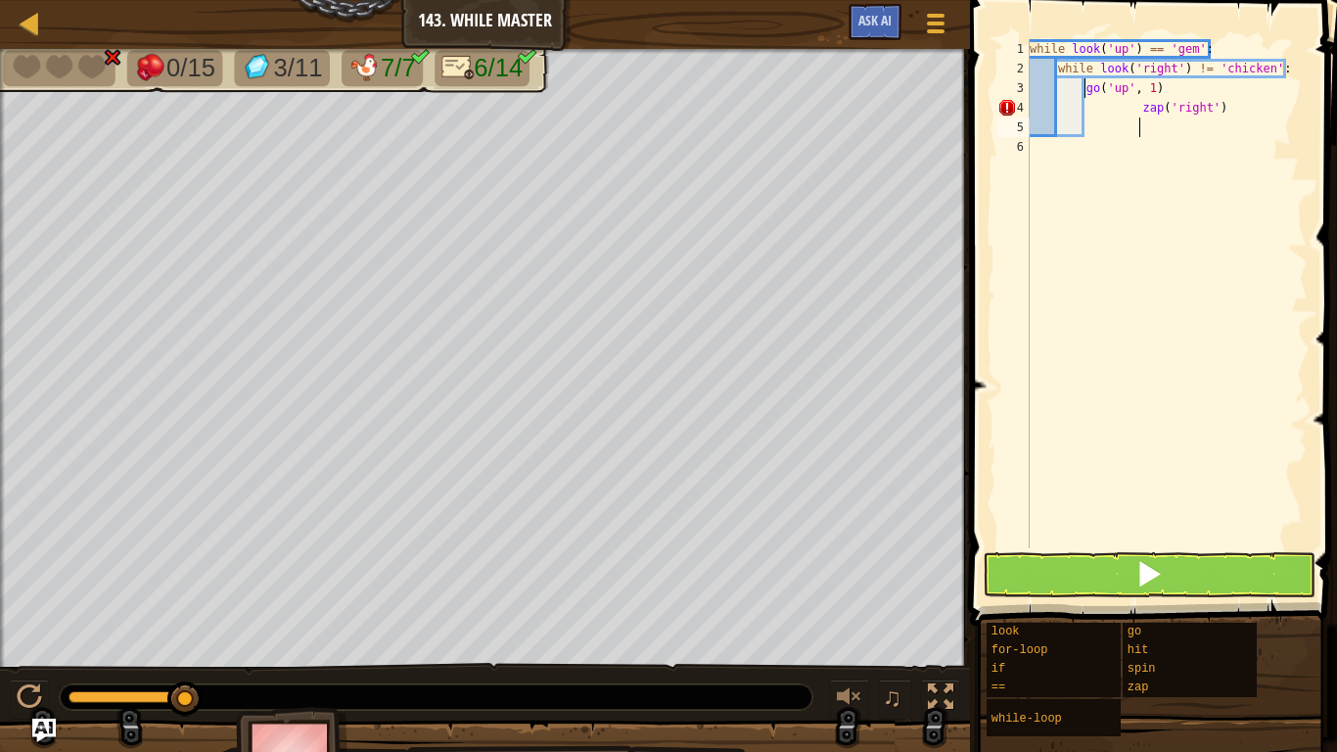
click at [1141, 109] on div "while look ( 'up' ) == 'gem' : while look ( 'right' ) != 'chicken' : go ( 'up' …" at bounding box center [1167, 313] width 282 height 548
drag, startPoint x: 1188, startPoint y: 85, endPoint x: 1079, endPoint y: 87, distance: 109.7
click at [1079, 87] on div "while look ( 'up' ) == 'gem' : while look ( 'right' ) != 'chicken' : go ( 'up' …" at bounding box center [1167, 313] width 282 height 548
type textarea "go('up', 1)"
click at [1169, 86] on div "while look ( 'up' ) == 'gem' : while look ( 'right' ) != 'chicken' : go ( 'up' …" at bounding box center [1167, 293] width 282 height 509
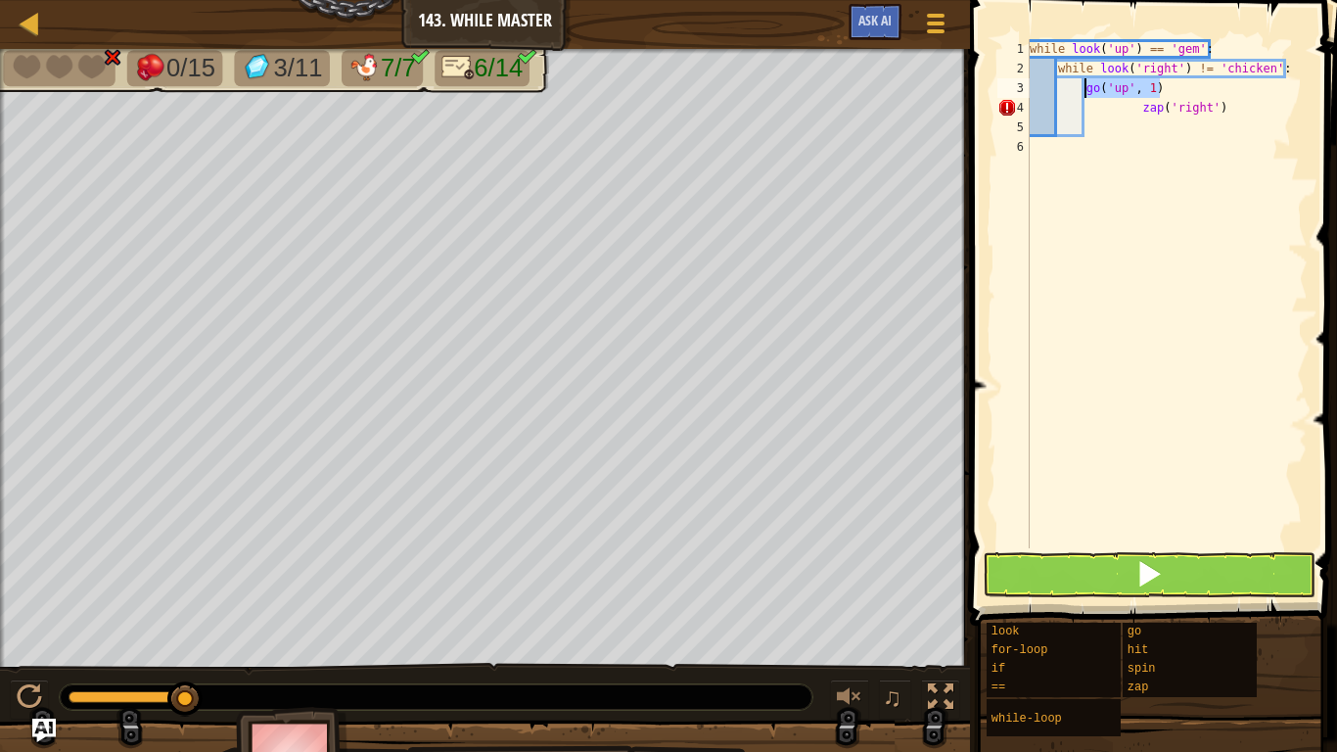
drag, startPoint x: 1169, startPoint y: 86, endPoint x: 1087, endPoint y: 85, distance: 82.2
click at [1087, 85] on div "while look ( 'up' ) == 'gem' : while look ( 'right' ) != 'chicken' : go ( 'up' …" at bounding box center [1167, 313] width 282 height 548
click at [1146, 107] on div "while look ( 'up' ) == 'gem' : while look ( 'right' ) != 'chicken' : zap ( 'rig…" at bounding box center [1167, 313] width 282 height 548
click at [1140, 109] on div "while look ( 'up' ) == 'gem' : while look ( 'right' ) != 'chicken' : zap ( 'rig…" at bounding box center [1167, 313] width 282 height 548
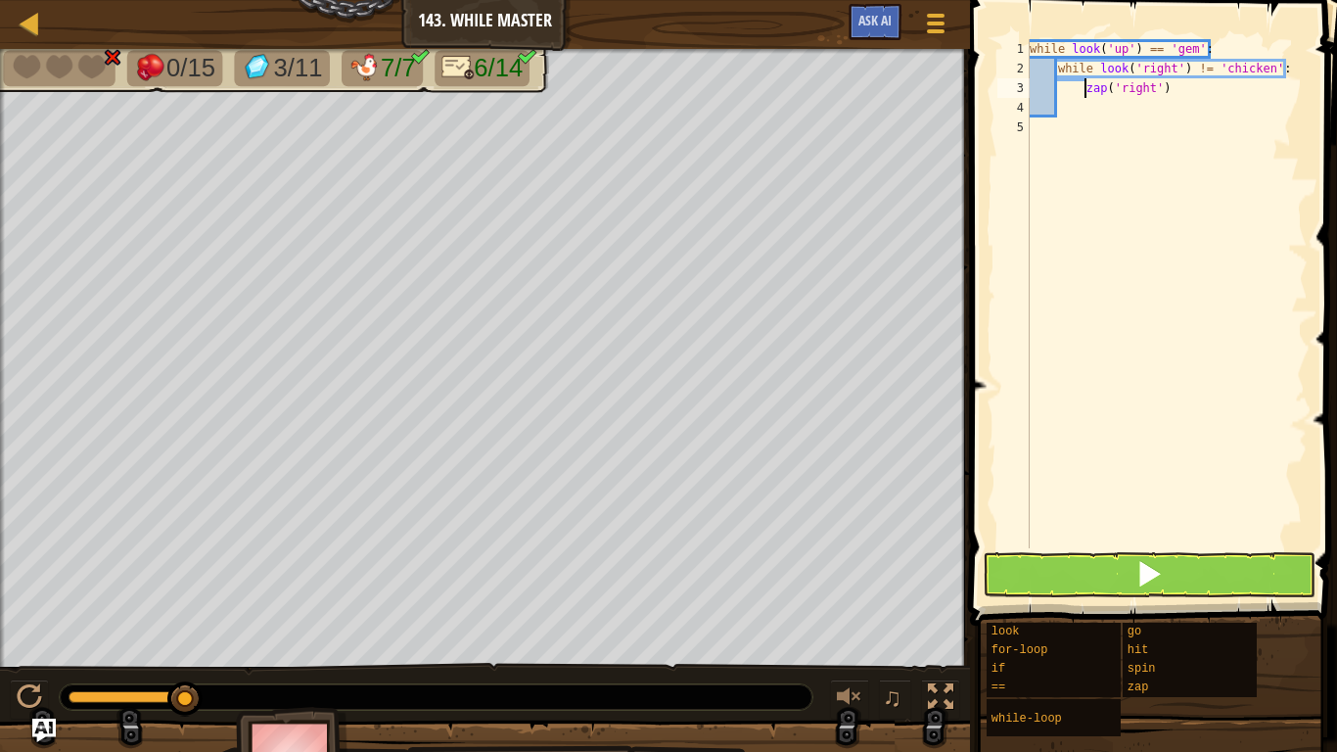
click at [1244, 47] on div "while look ( 'up' ) == 'gem' : while look ( 'right' ) != 'chicken' : zap ( 'rig…" at bounding box center [1167, 313] width 282 height 548
type textarea "while look('up') == 'gem':"
paste textarea "go('up', 1)"
type textarea "go('up', 1)"
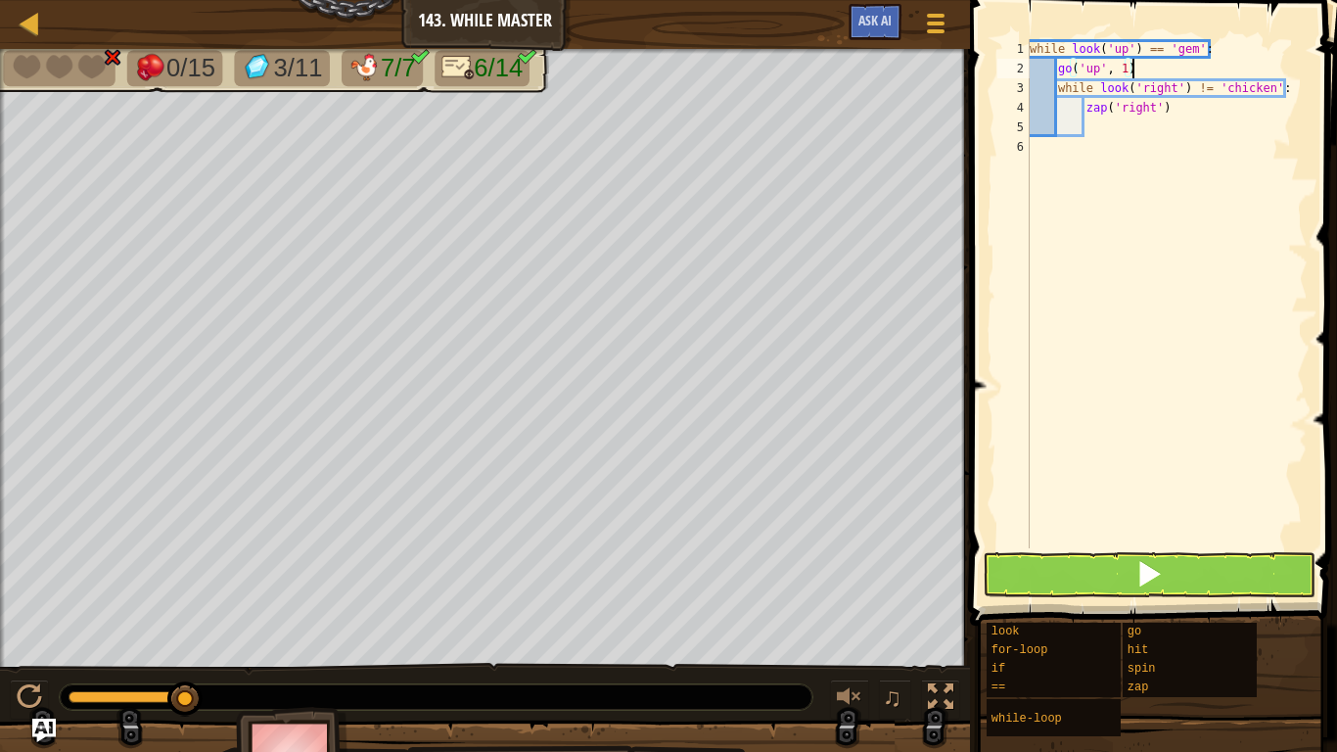
click at [1256, 298] on div "while look ( 'up' ) == 'gem' : go ( 'up' , 1 ) while look ( 'right' ) != 'chick…" at bounding box center [1167, 313] width 282 height 548
click at [1104, 586] on button at bounding box center [1149, 574] width 333 height 45
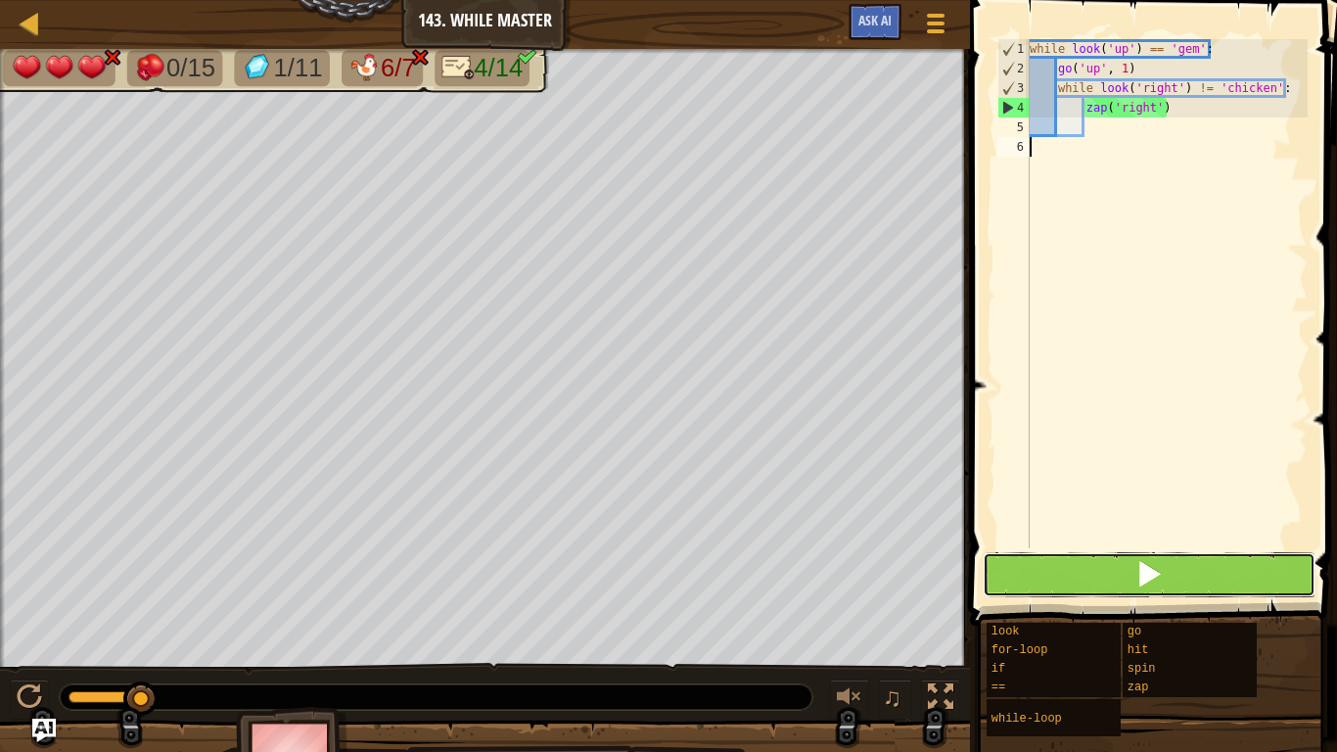
click at [1211, 558] on button at bounding box center [1149, 574] width 333 height 45
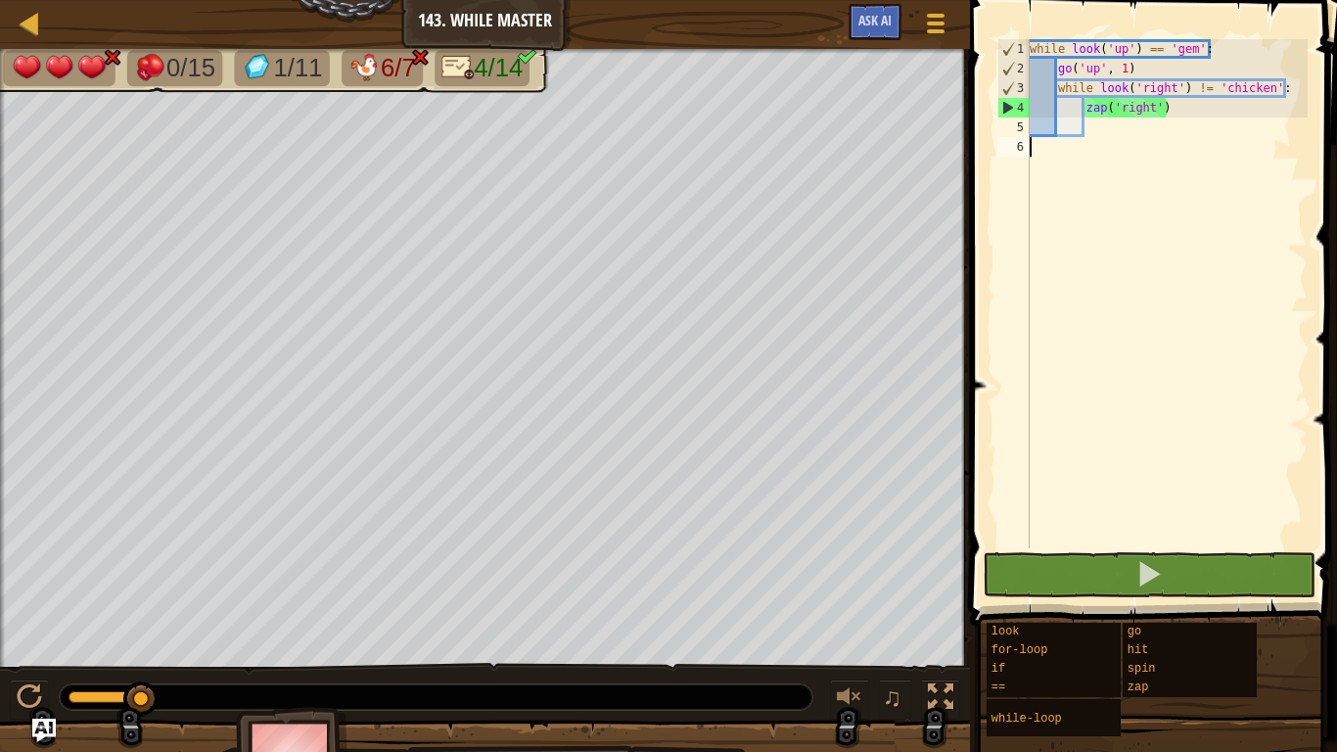
click at [1141, 65] on div "while look ( 'up' ) == 'gem' : go ( 'up' , 1 ) while look ( 'right' ) != 'chick…" at bounding box center [1167, 313] width 282 height 548
type textarea "go('up', 1)"
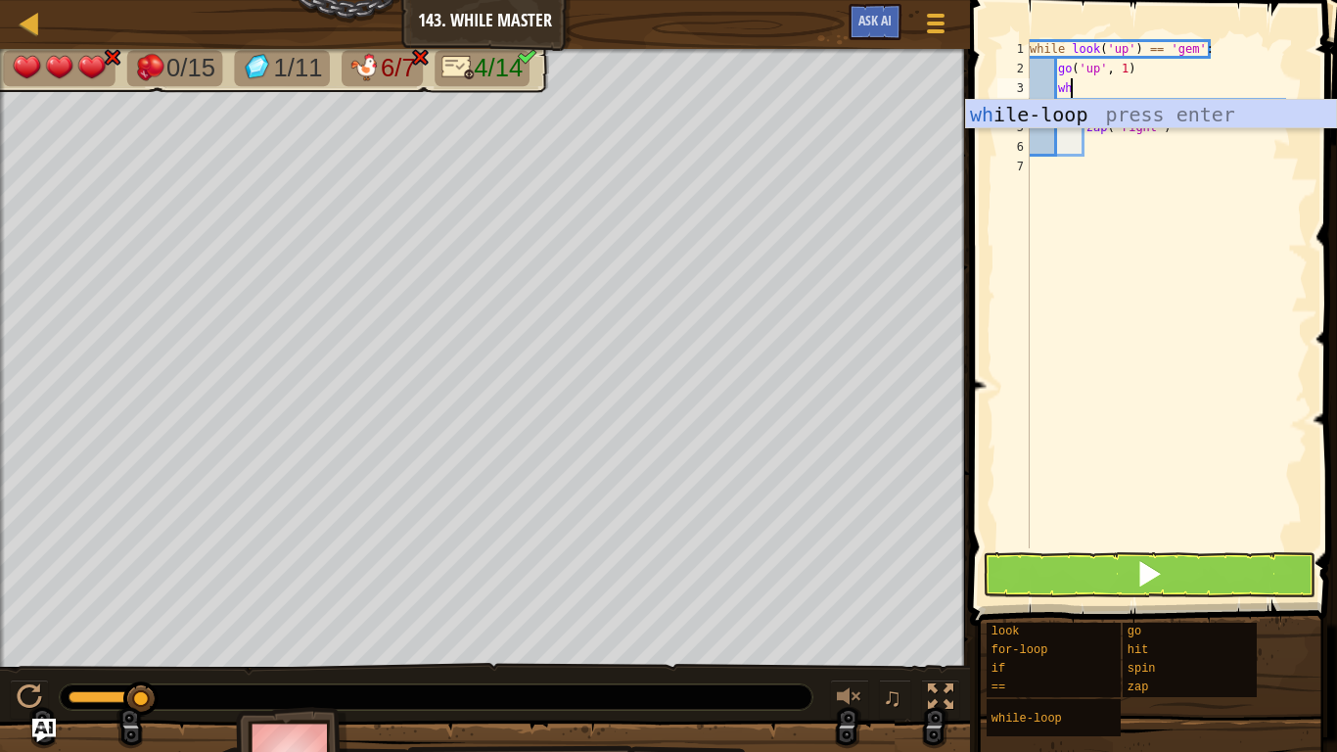
scroll to position [9, 5]
click at [1149, 0] on body "Map Junior 143. While Master Game Menu Ask AI 1 ההההההההההההההההההההההההההההההה…" at bounding box center [668, 0] width 1337 height 0
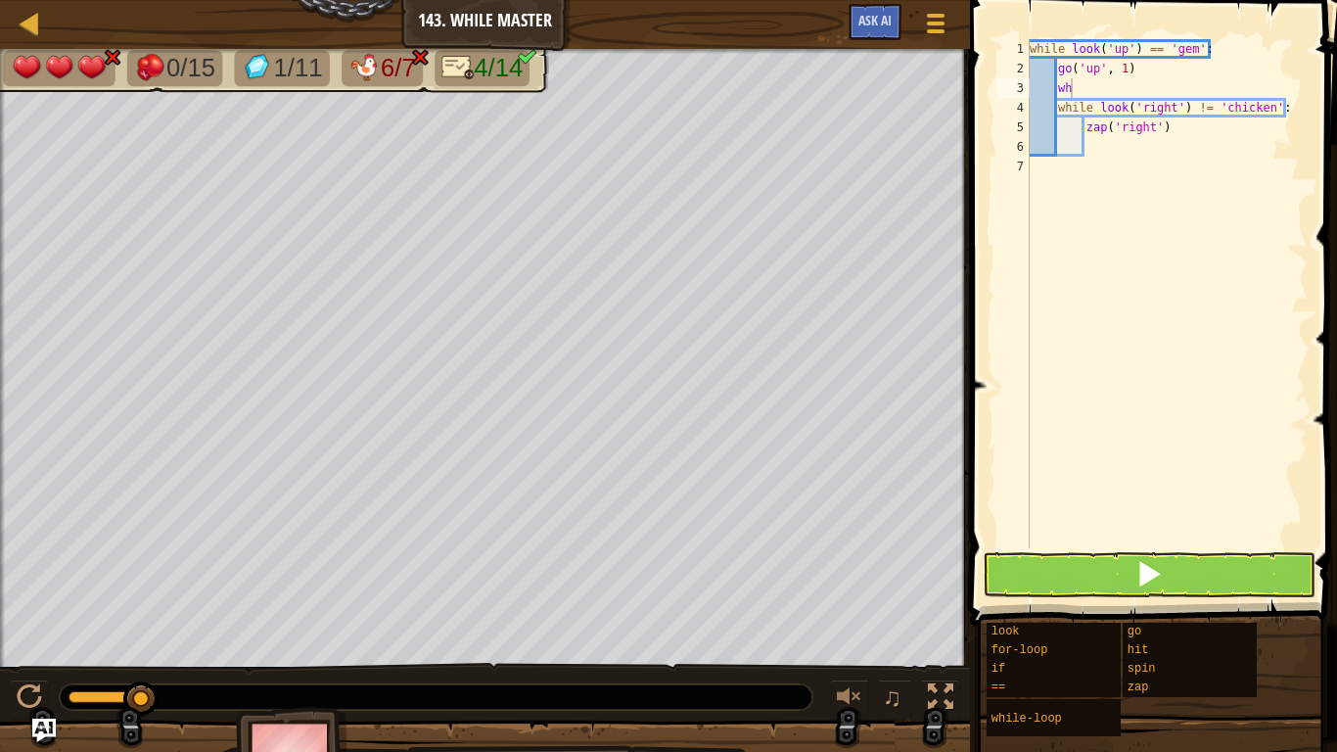
click at [1143, 90] on div "while look ( 'up' ) == 'gem' : go ( 'up' , 1 ) wh while look ( 'right' ) != 'ch…" at bounding box center [1167, 313] width 282 height 548
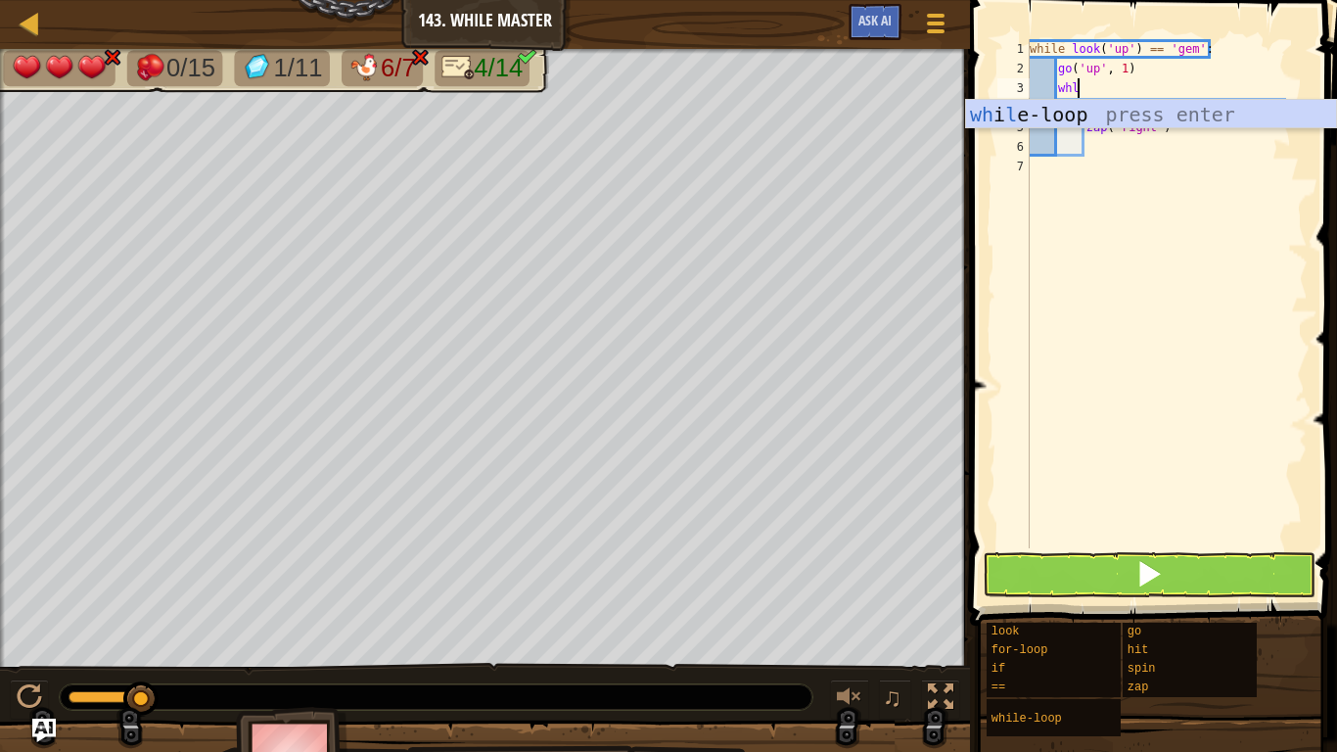
scroll to position [9, 6]
click at [1151, 109] on div "wh i l e-loop press enter" at bounding box center [1151, 144] width 370 height 88
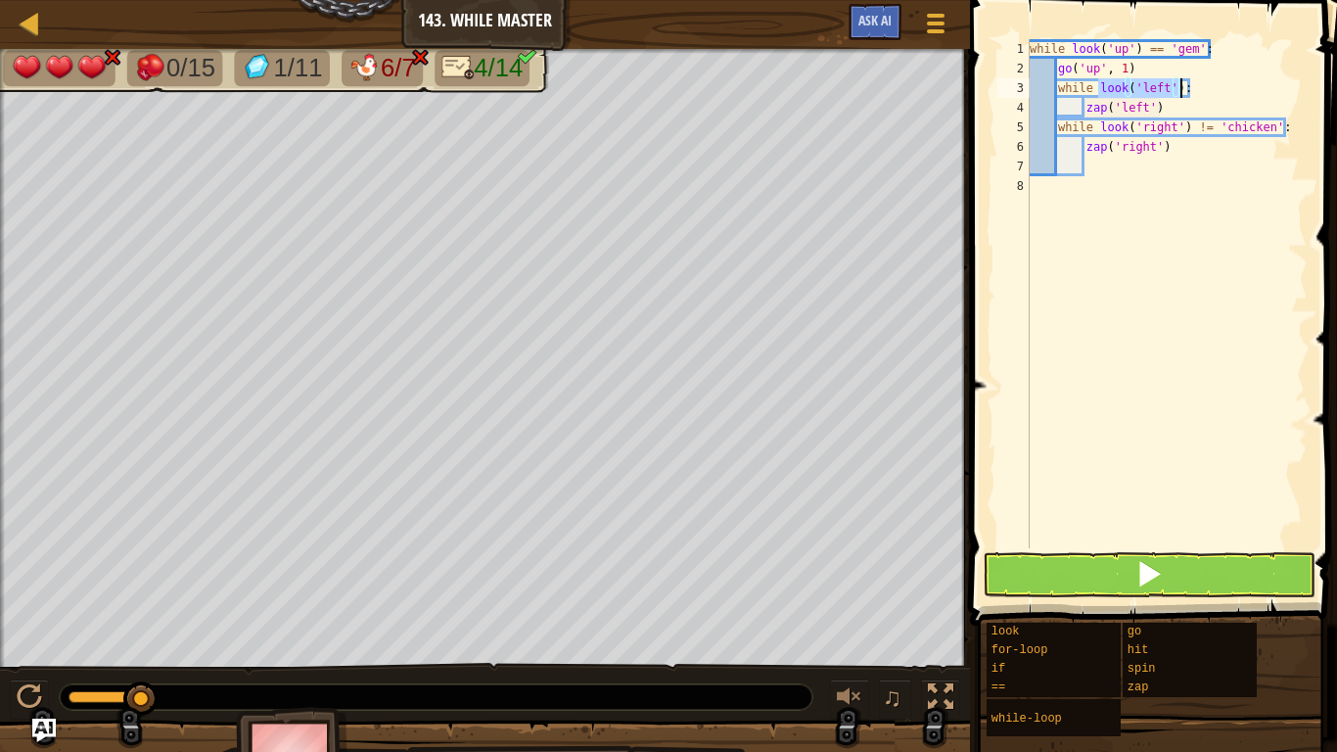
click at [1178, 103] on div "while look ( 'up' ) == 'gem' : go ( 'up' , 1 ) while look ( 'left' ) : zap ( 'l…" at bounding box center [1167, 313] width 282 height 548
type textarea "z"
click at [1182, 88] on div "while look ( 'up' ) == 'gem' : go ( 'up' , 1 ) while look ( 'left' ) : while lo…" at bounding box center [1167, 313] width 282 height 548
type textarea "while look('left') == 'gem':"
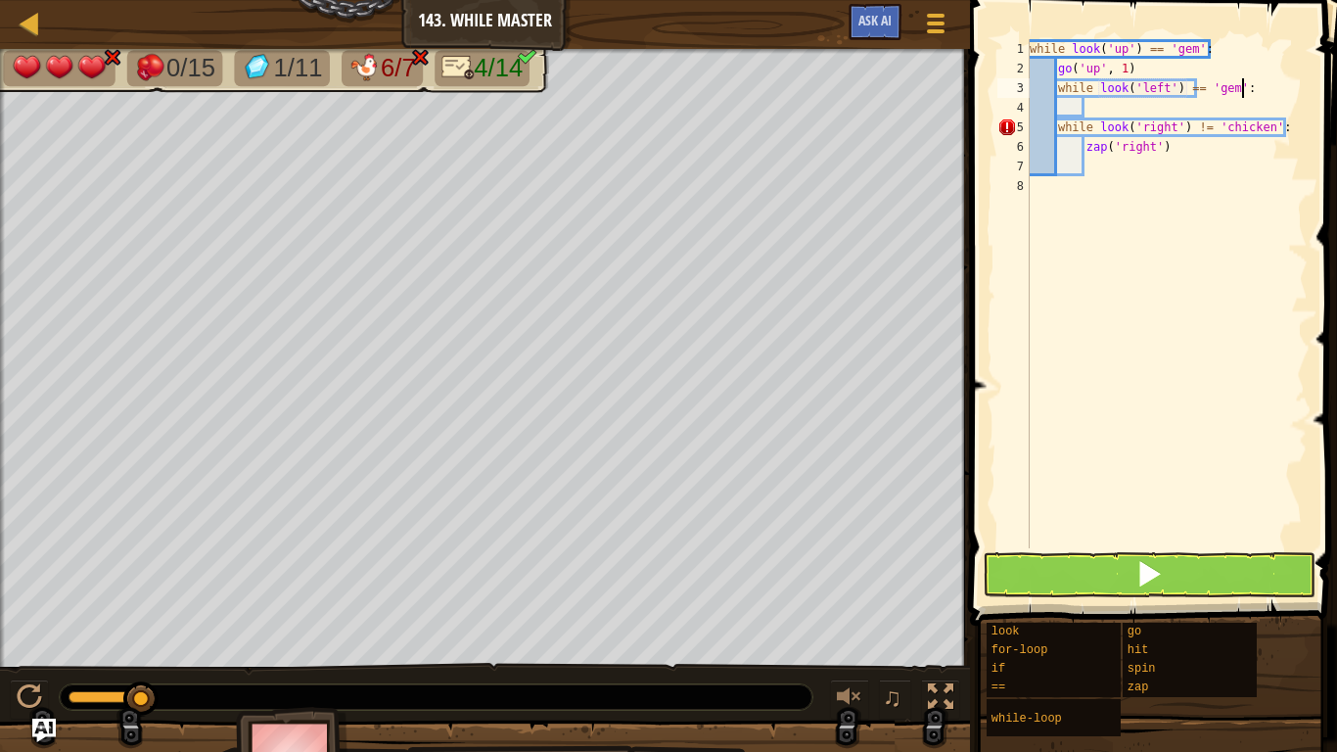
click at [1183, 103] on div "while look ( 'up' ) == 'gem' : go ( 'up' , 1 ) while look ( 'left' ) == 'gem' :…" at bounding box center [1167, 313] width 282 height 548
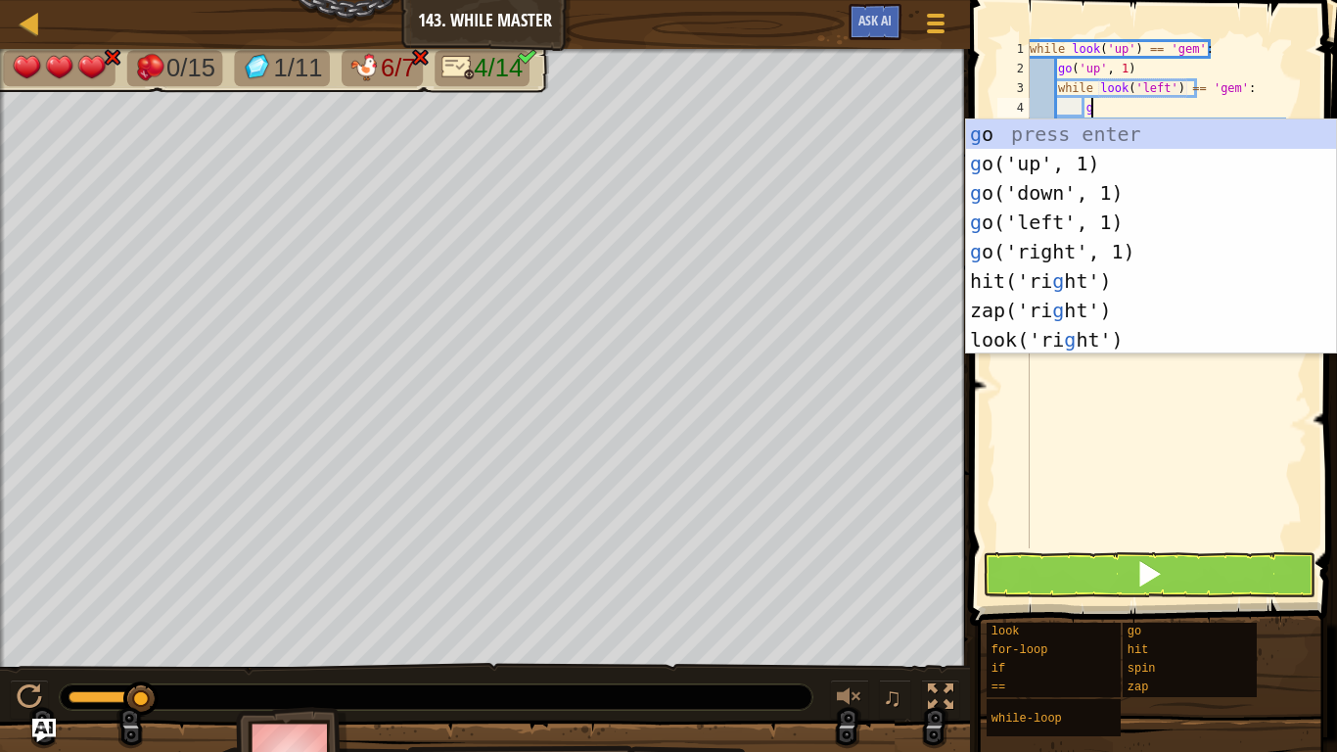
scroll to position [9, 9]
type textarea "go"
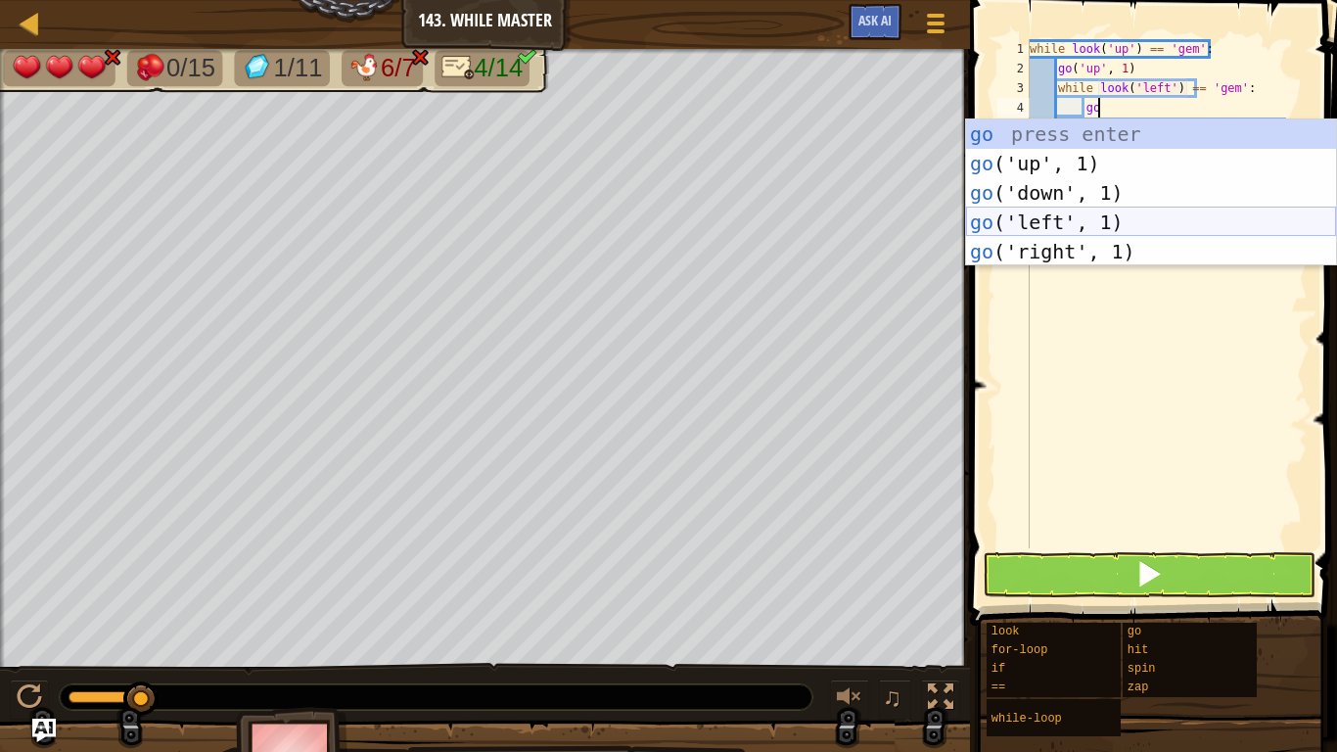
click at [1101, 226] on div "go press enter go ('up', 1) press enter go ('down', 1) press enter go ('left', …" at bounding box center [1151, 222] width 370 height 206
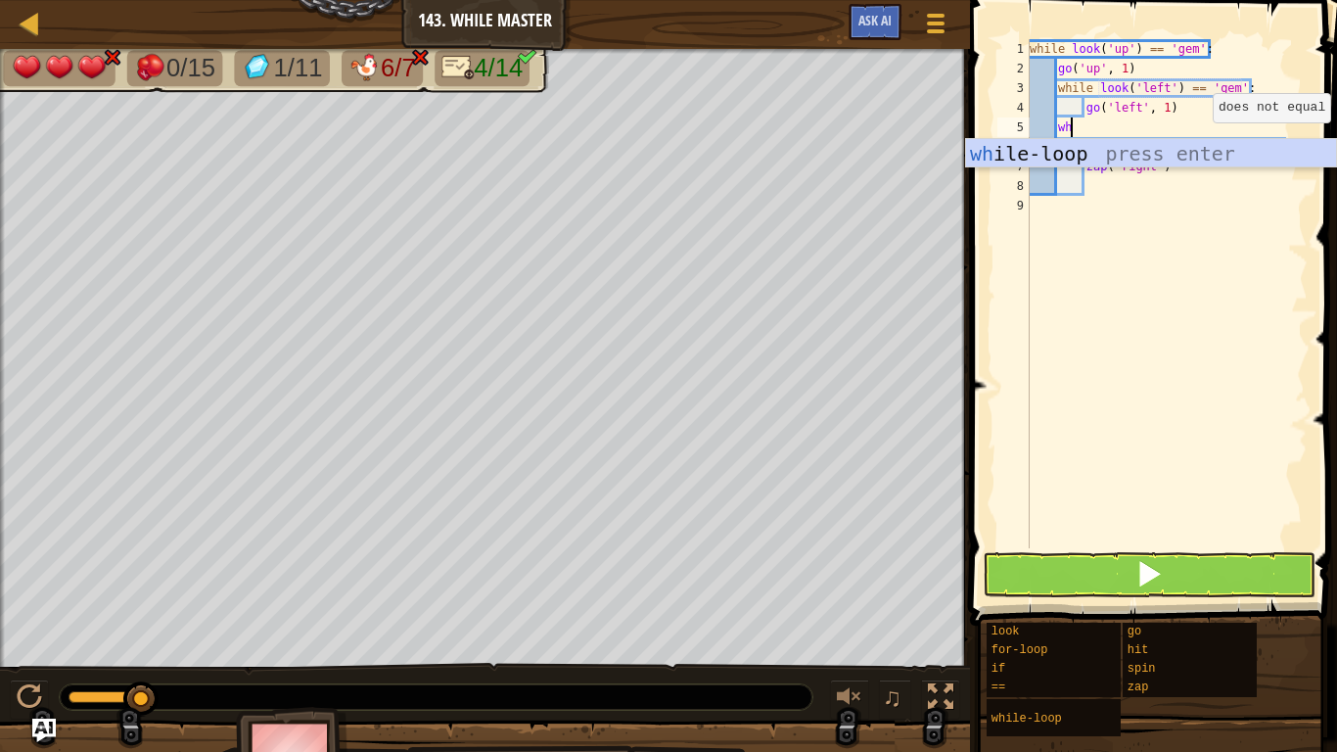
scroll to position [9, 6]
click at [1228, 148] on div "whi le-loop press enter" at bounding box center [1151, 183] width 370 height 88
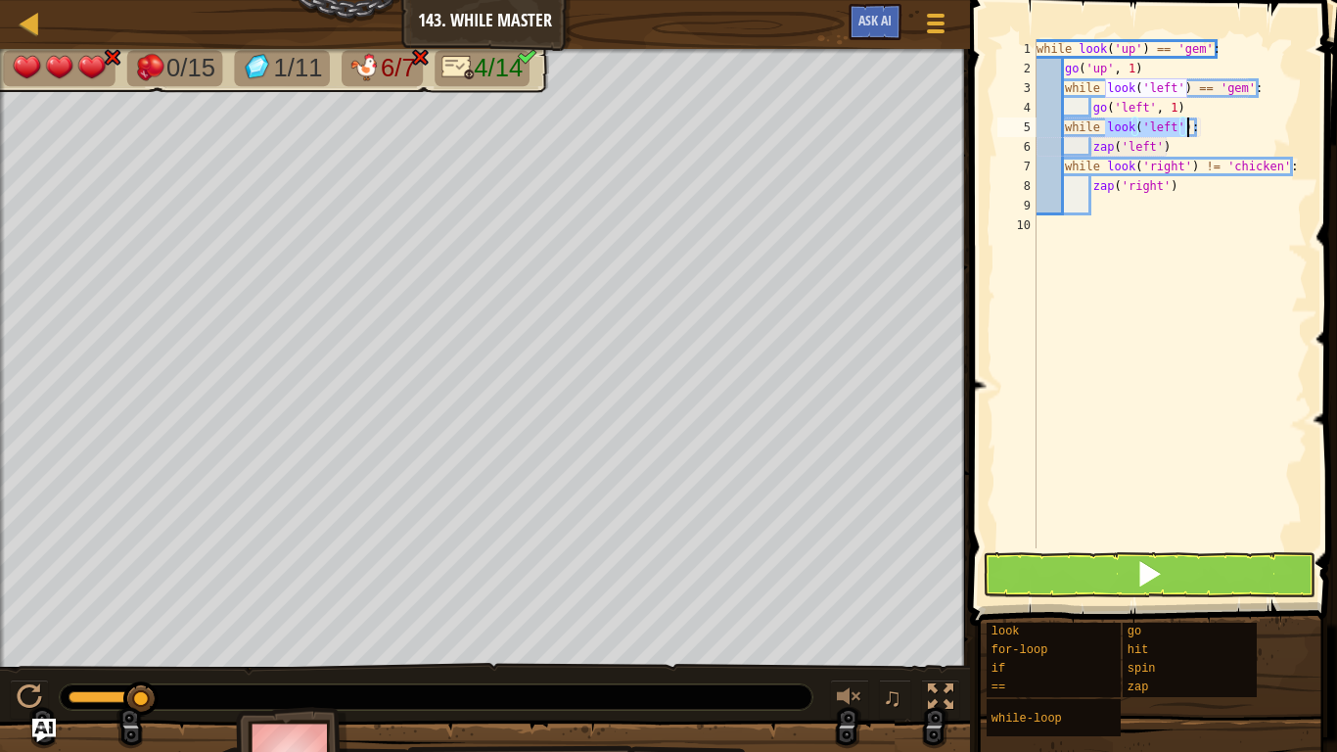
click at [1174, 126] on div "while look ( 'up' ) == 'gem' : go ( 'up' , 1 ) while look ( 'left' ) == 'gem' :…" at bounding box center [1170, 293] width 275 height 509
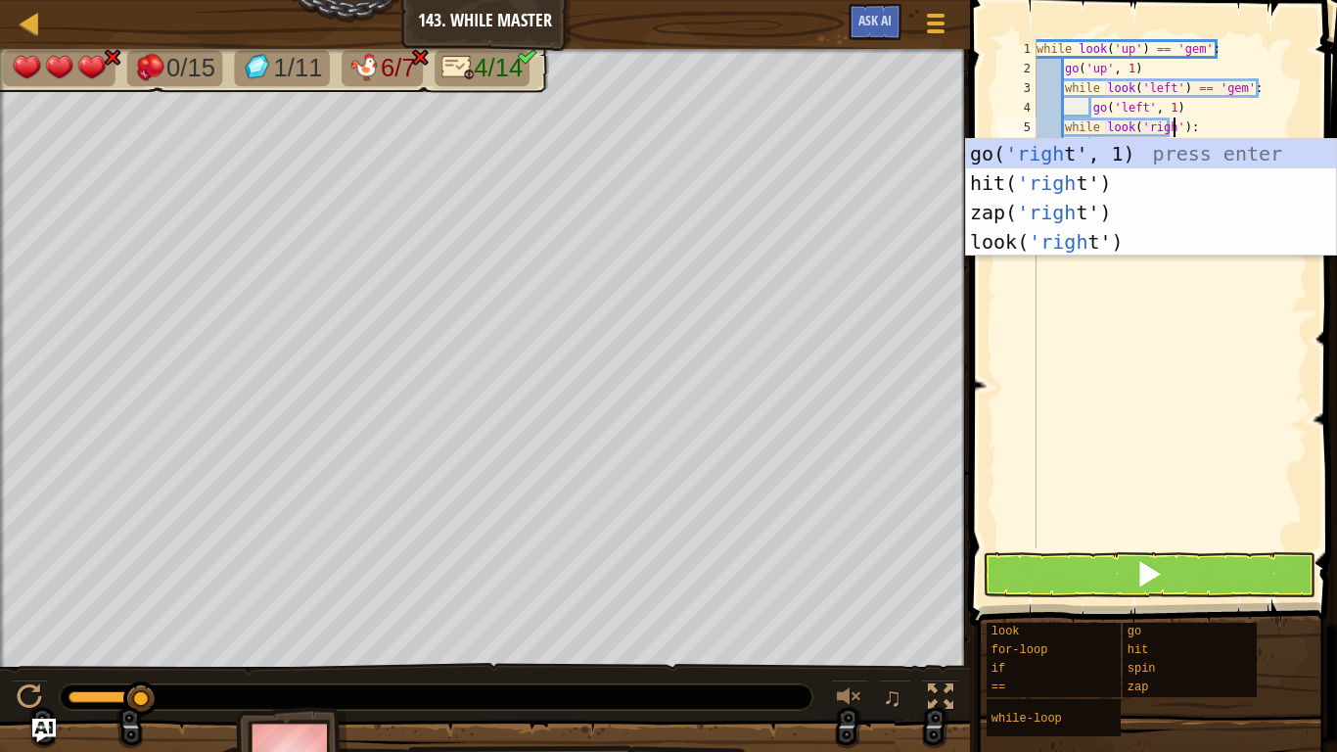
scroll to position [9, 22]
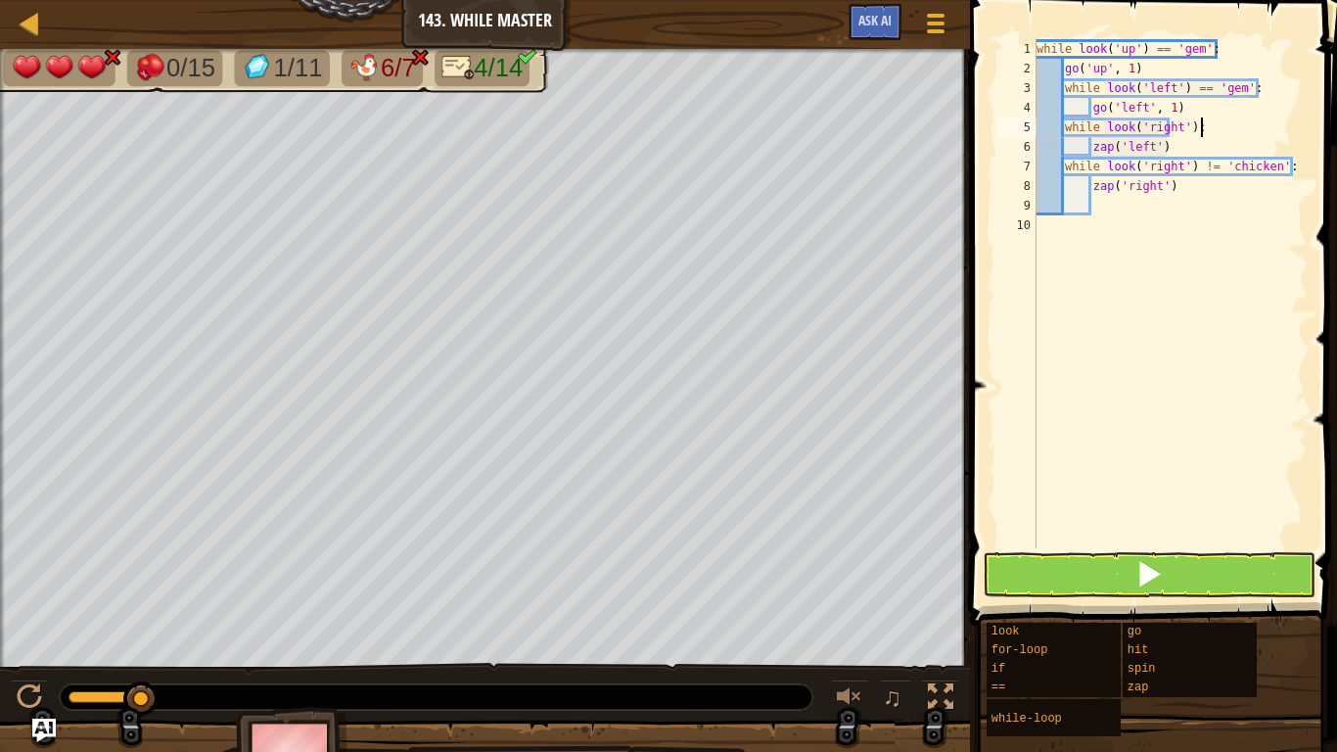
click at [1222, 123] on div "while look ( 'up' ) == 'gem' : go ( 'up' , 1 ) while look ( 'left' ) == 'gem' :…" at bounding box center [1170, 313] width 275 height 548
click at [1218, 144] on div "while look ( 'up' ) == 'gem' : go ( 'up' , 1 ) while look ( 'left' ) == 'gem' :…" at bounding box center [1170, 313] width 275 height 548
click at [1197, 127] on div "while look ( 'up' ) == 'gem' : go ( 'up' , 1 ) while look ( 'left' ) == 'gem' :…" at bounding box center [1170, 313] width 275 height 548
click at [1203, 148] on div "while look ( 'up' ) == 'gem' : go ( 'up' , 1 ) while look ( 'left' ) == 'gem' :…" at bounding box center [1170, 313] width 275 height 548
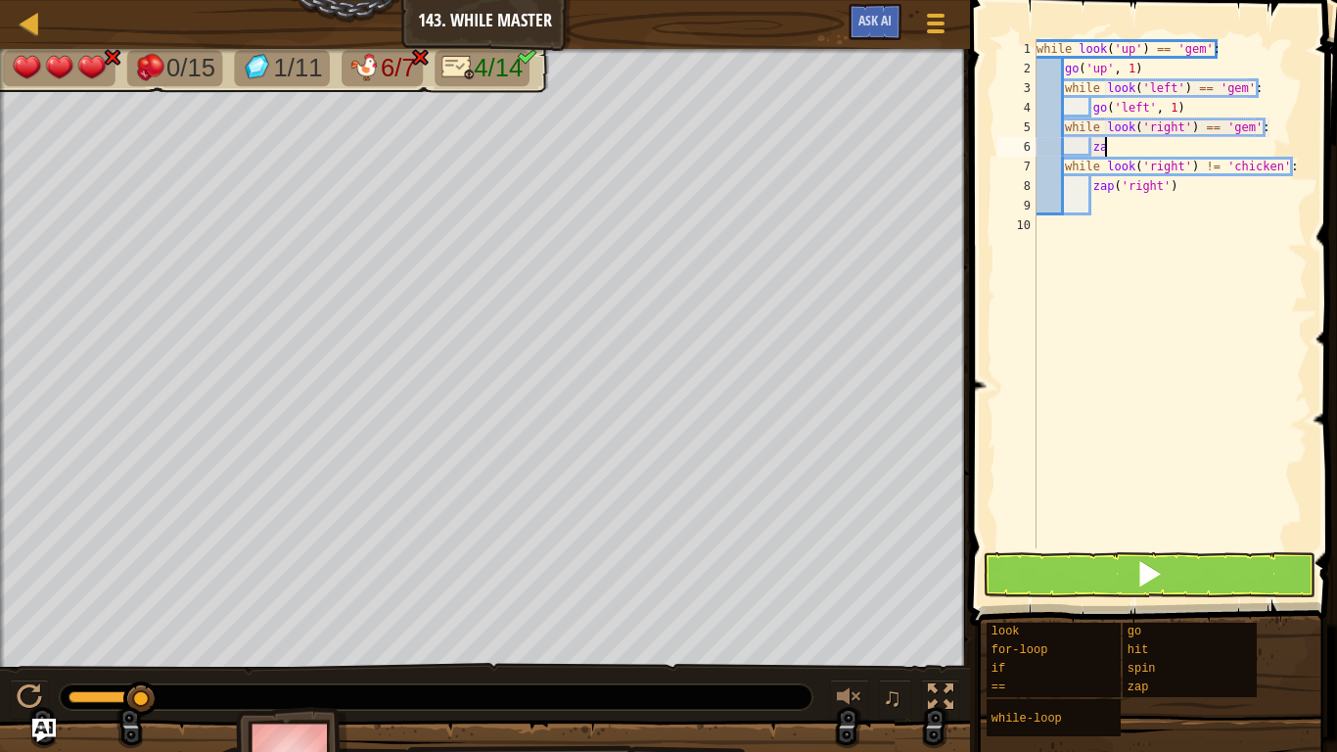
type textarea "z"
type textarea "go"
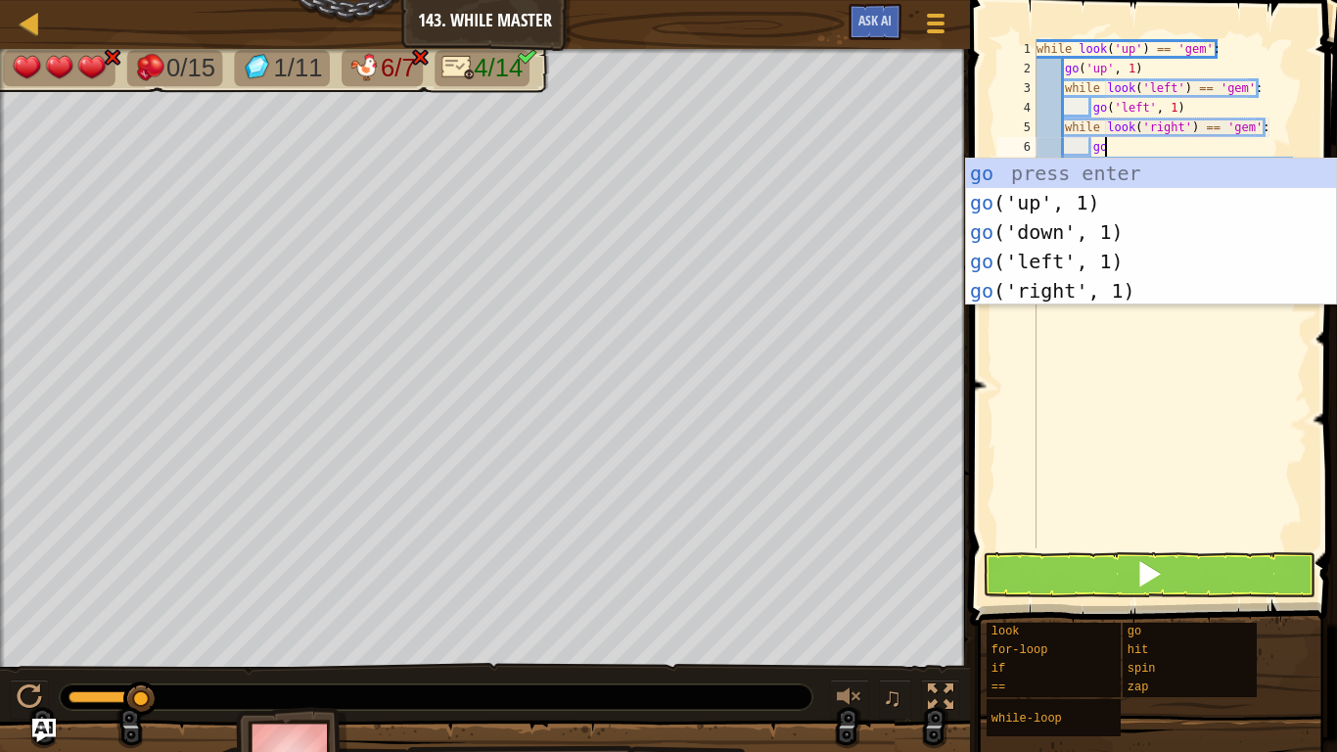
scroll to position [9, 9]
click at [1091, 282] on div "go press enter go ('up', 1) press enter go ('down', 1) press enter go ('left', …" at bounding box center [1151, 262] width 370 height 206
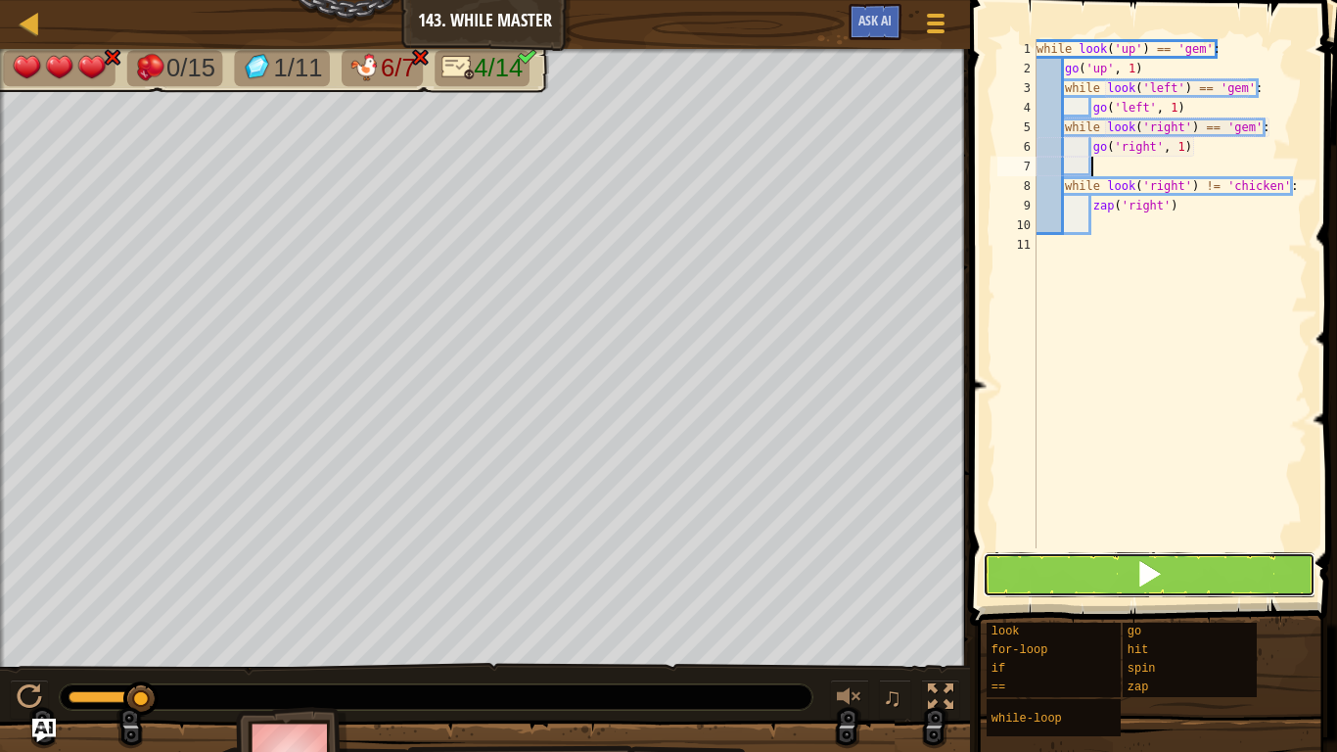
click at [1177, 568] on button at bounding box center [1149, 574] width 333 height 45
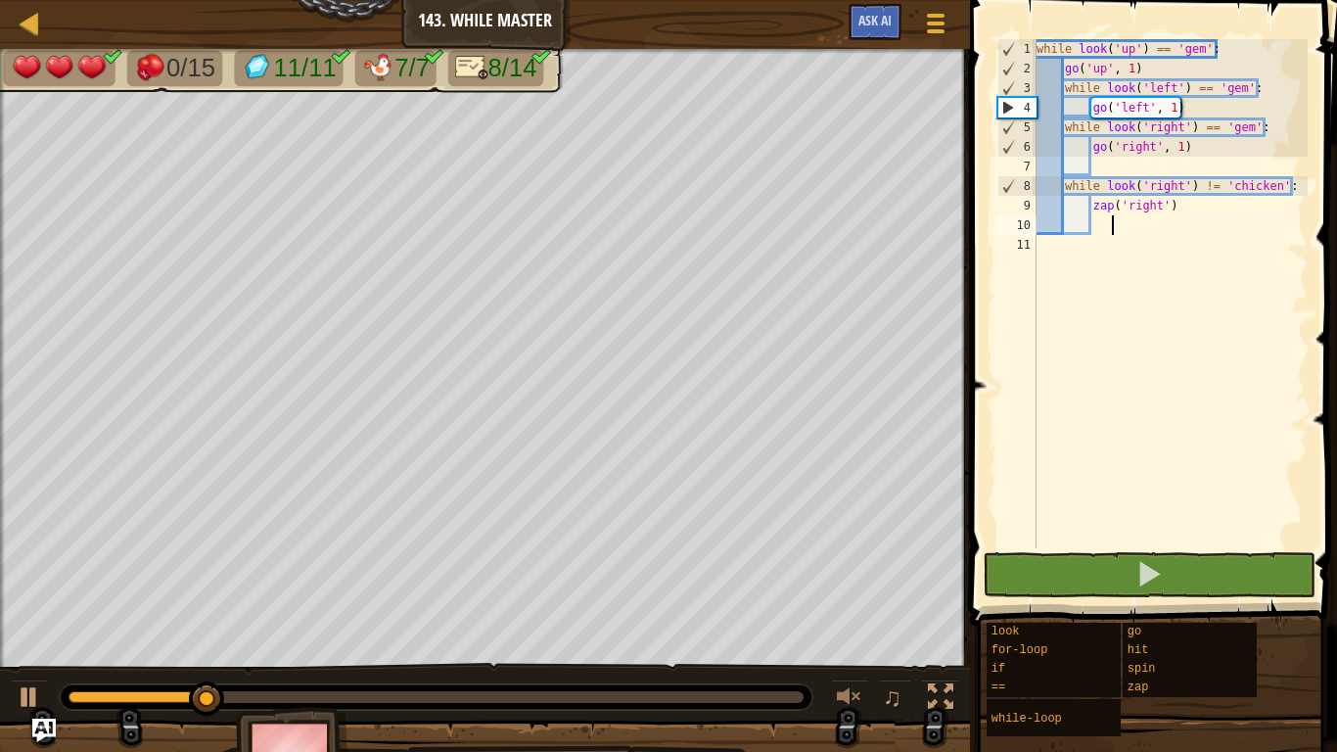
click at [1110, 217] on div "while look ( 'up' ) == 'gem' : go ( 'up' , 1 ) while look ( 'left' ) == 'gem' :…" at bounding box center [1170, 313] width 275 height 548
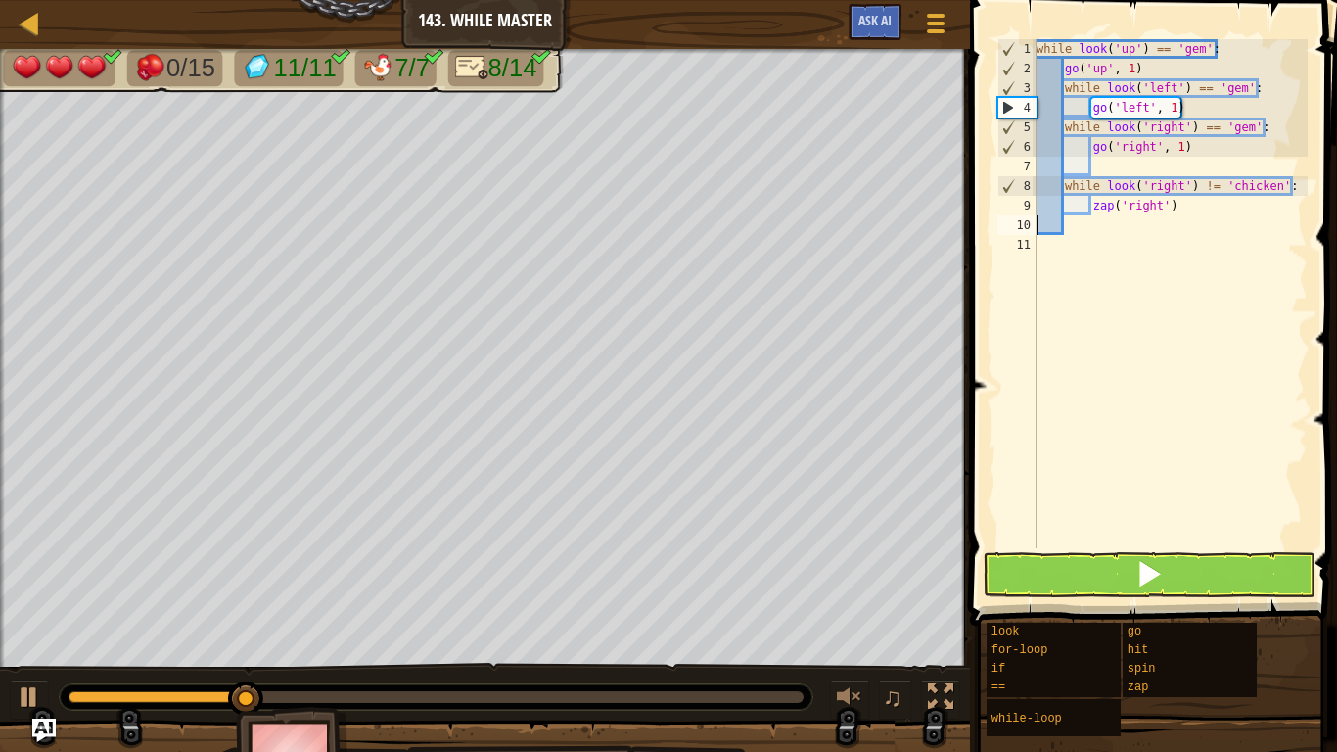
scroll to position [9, 4]
type textarea "zap('right')"
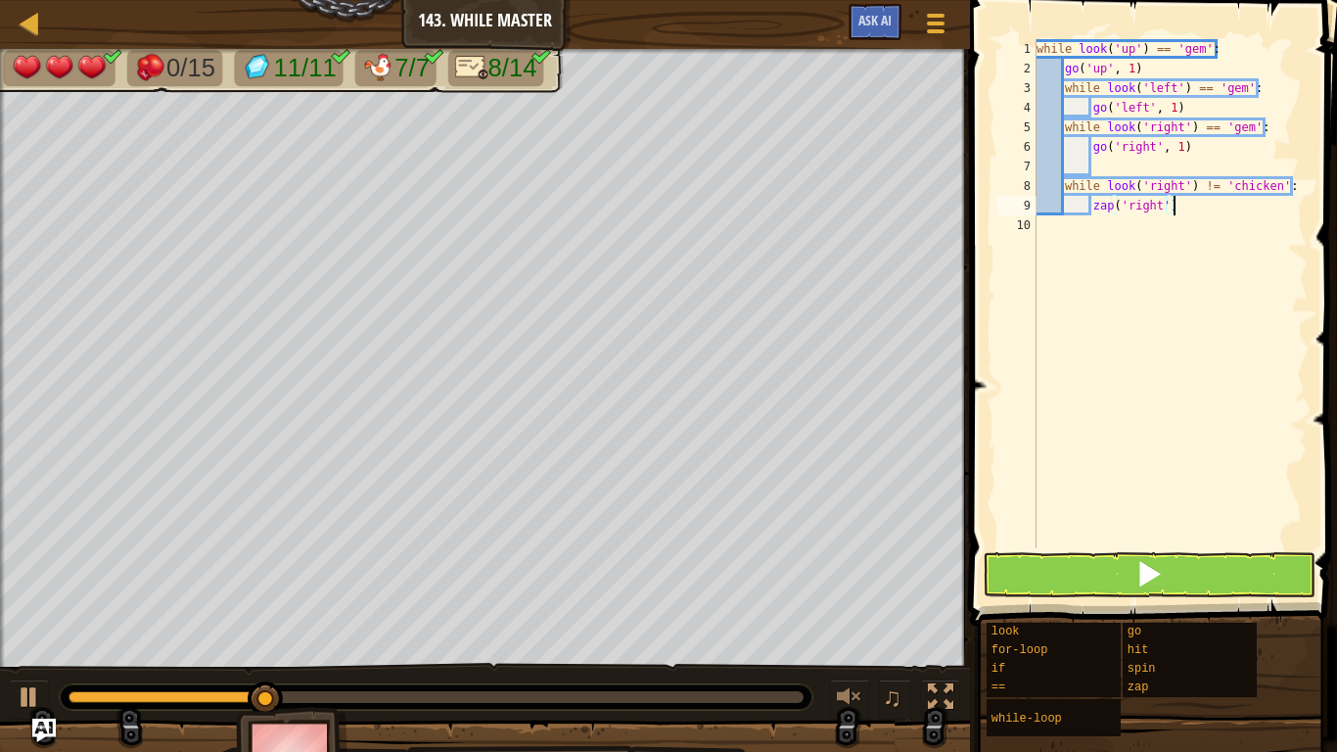
scroll to position [9, 0]
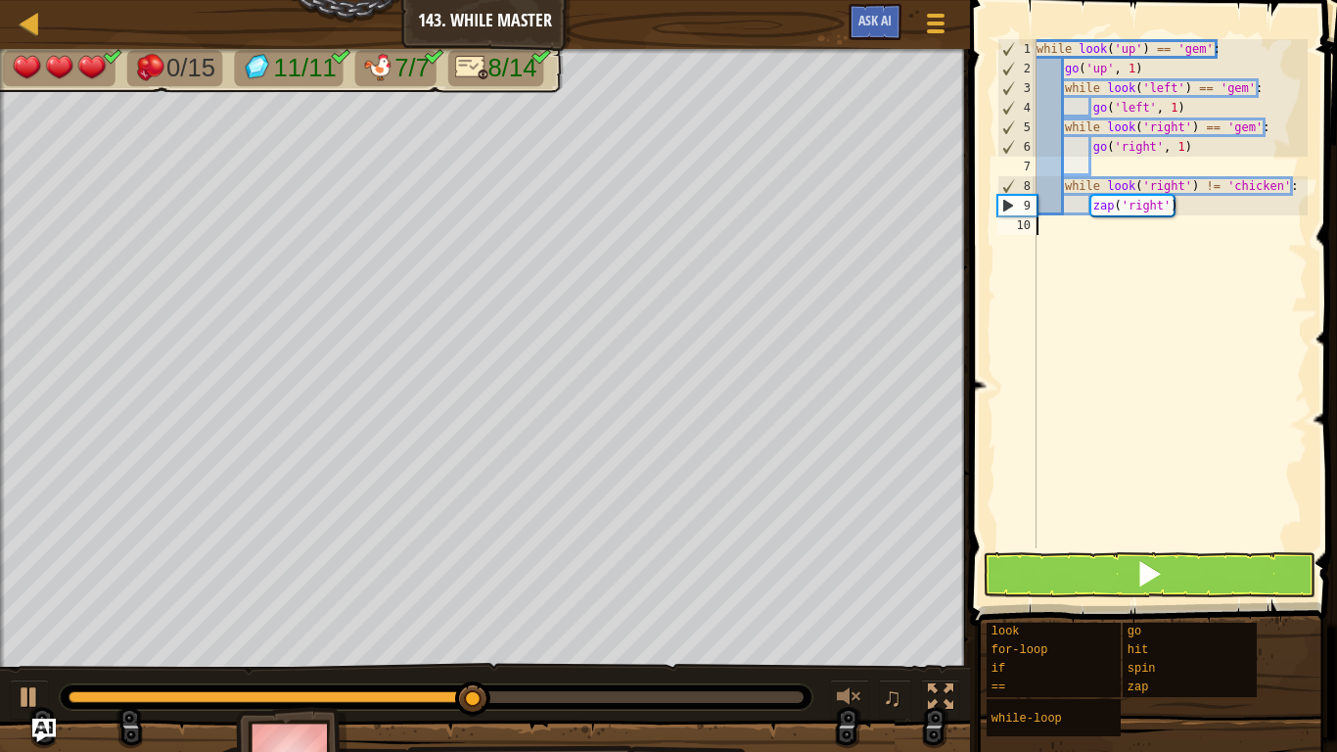
click at [1108, 161] on div "while look ( 'up' ) == 'gem' : go ( 'up' , 1 ) while look ( 'left' ) == 'gem' :…" at bounding box center [1170, 313] width 275 height 548
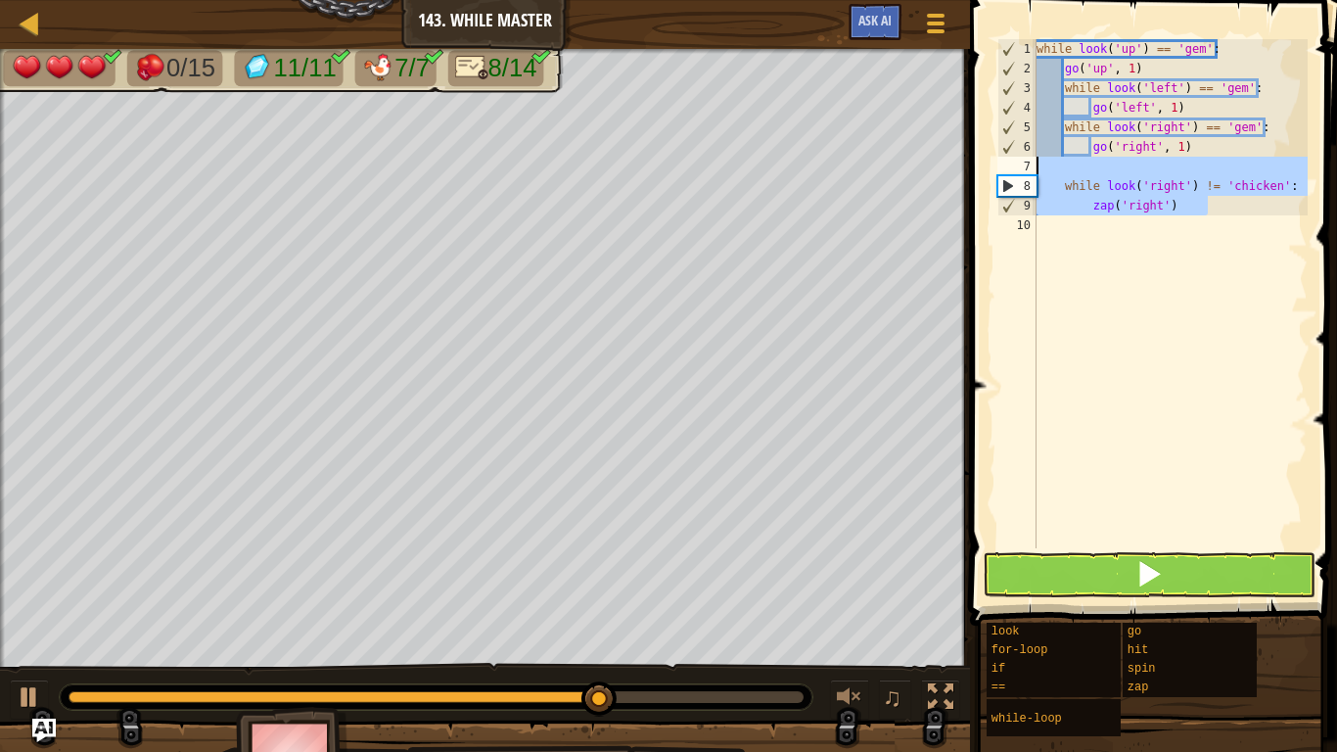
drag, startPoint x: 1227, startPoint y: 207, endPoint x: 1010, endPoint y: 171, distance: 219.2
click at [1010, 171] on div "1 2 3 4 5 6 7 8 9 10 while look ( 'up' ) == 'gem' : go ( 'up' , 1 ) while look …" at bounding box center [1151, 293] width 314 height 509
type textarea "while look('right') != 'chicken':"
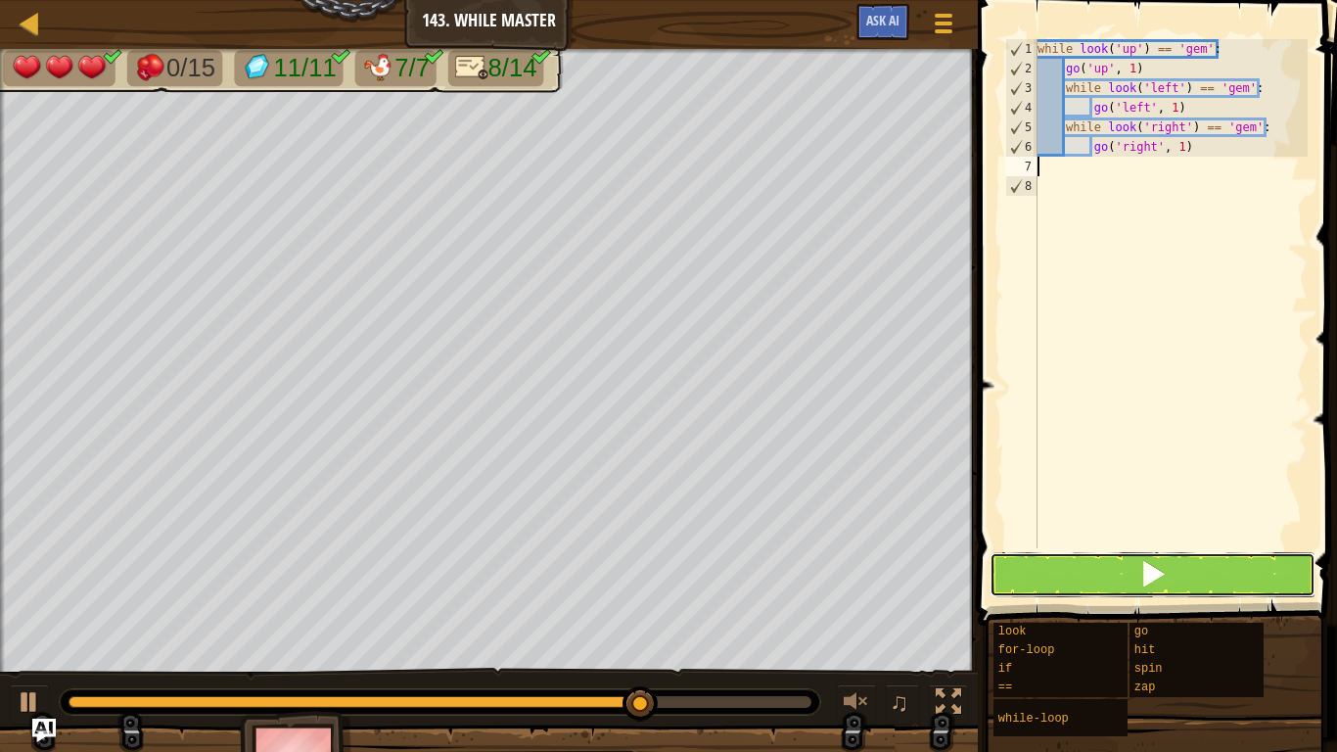
click at [1096, 557] on button at bounding box center [1153, 574] width 326 height 45
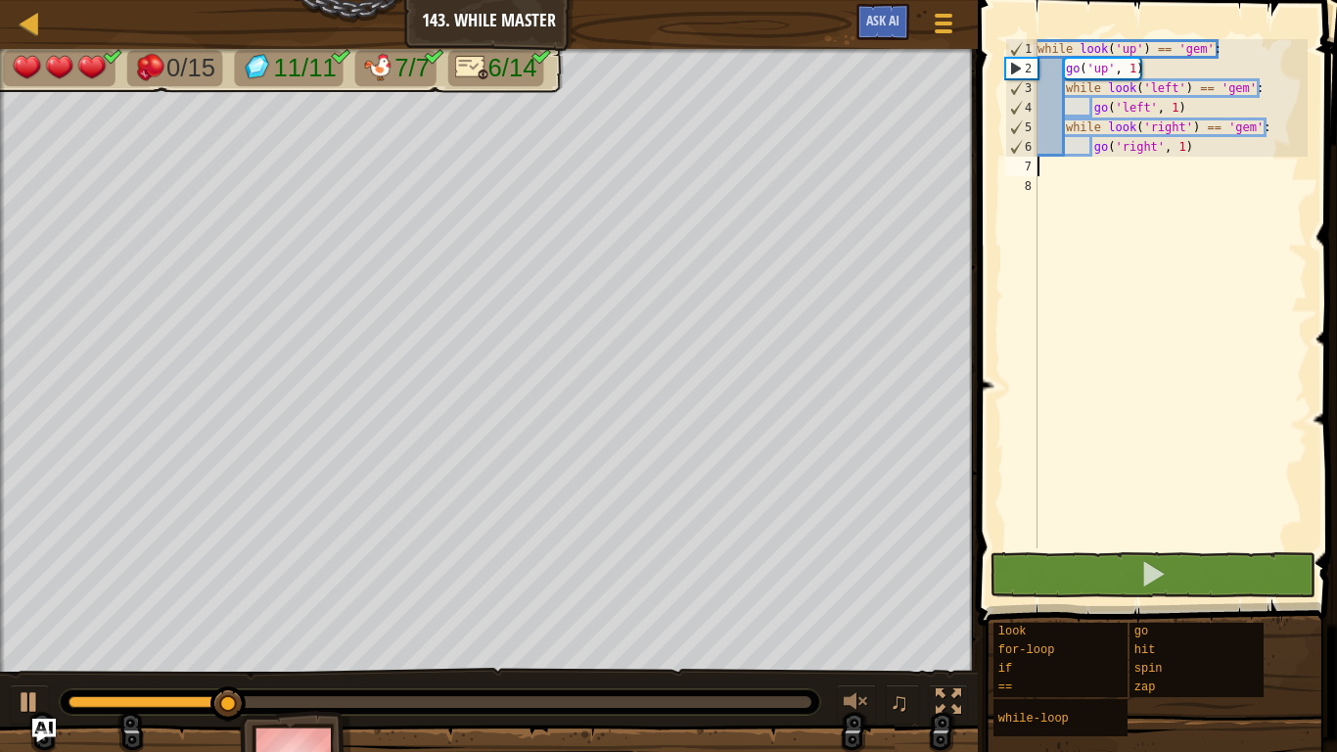
type textarea "go"
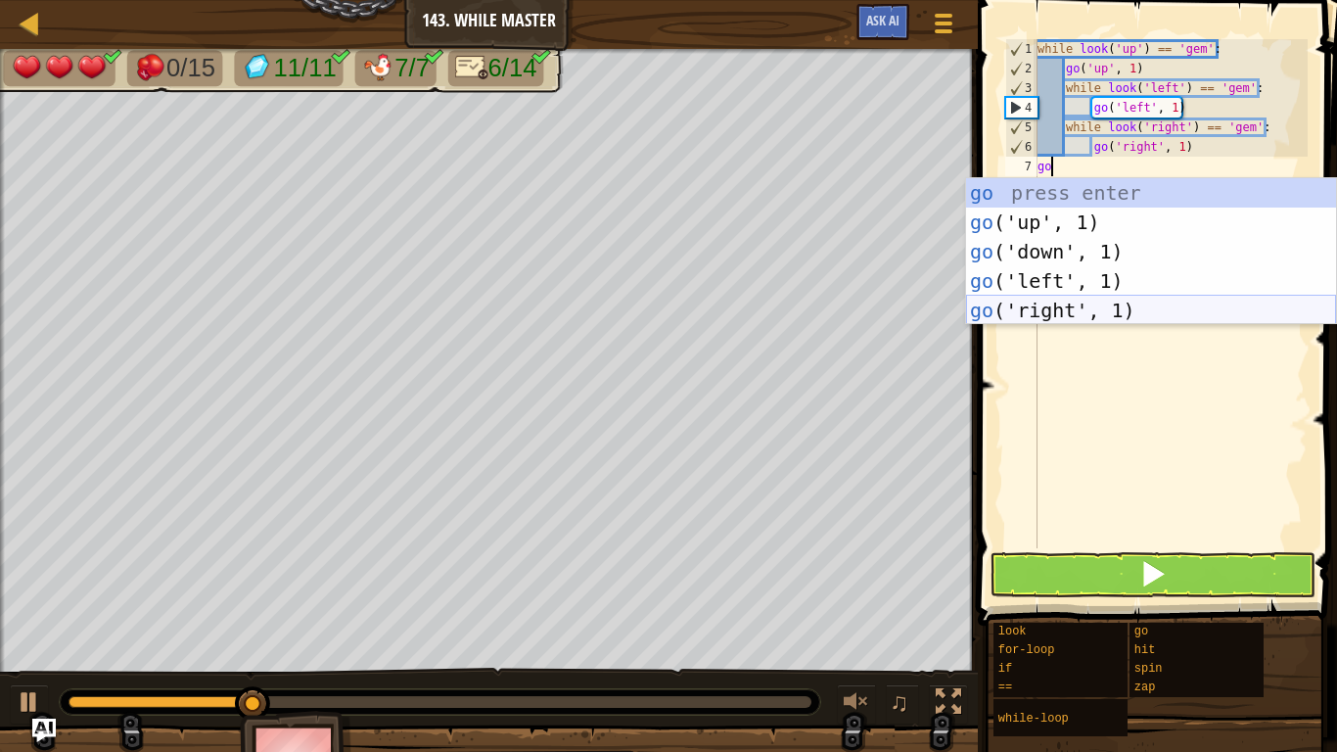
click at [1028, 320] on div "go press enter go ('up', 1) press enter go ('down', 1) press enter go ('left', …" at bounding box center [1151, 281] width 370 height 206
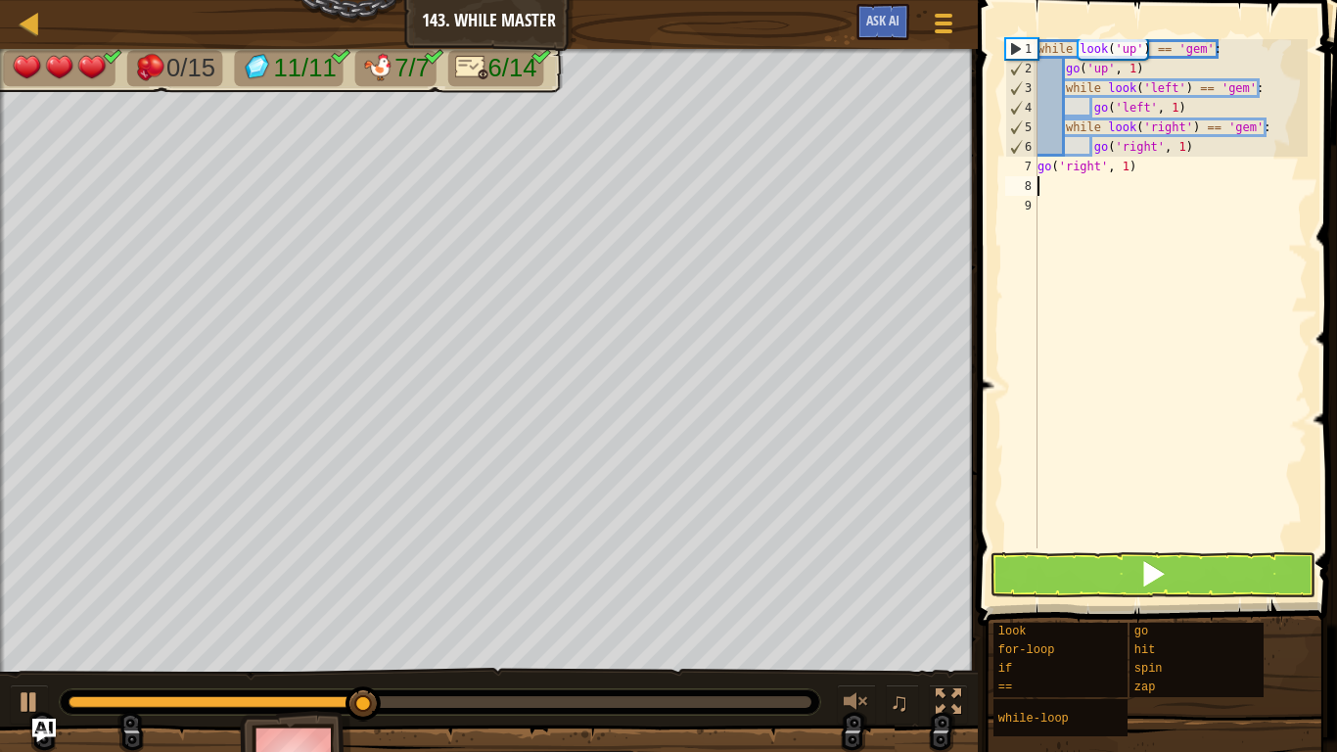
click at [1132, 159] on div "while look ( 'up' ) == 'gem' : go ( 'up' , 1 ) while look ( 'left' ) == 'gem' :…" at bounding box center [1171, 313] width 274 height 548
type textarea "go('right', 5)"
click at [1136, 213] on div "while look ( 'up' ) == 'gem' : go ( 'up' , 1 ) while look ( 'left' ) == 'gem' :…" at bounding box center [1171, 313] width 274 height 548
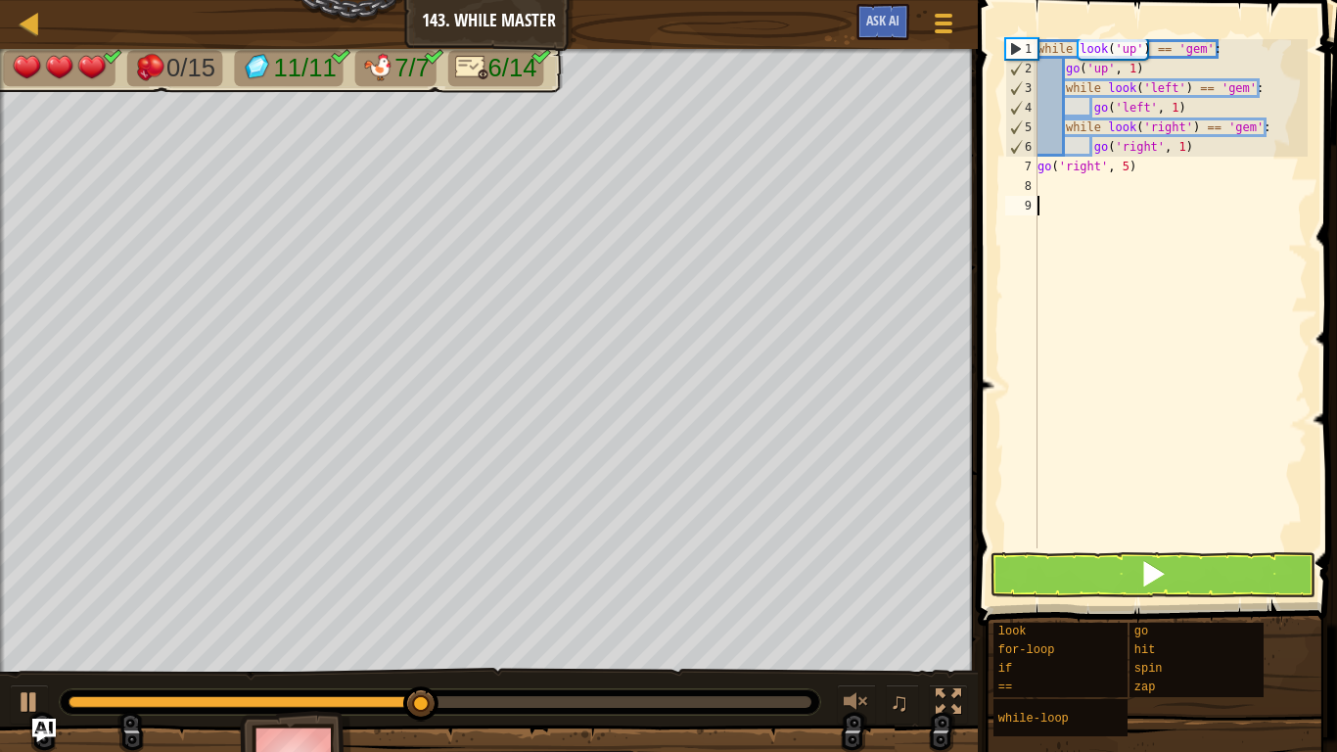
click at [1125, 200] on div "while look ( 'up' ) == 'gem' : go ( 'up' , 1 ) while look ( 'left' ) == 'gem' :…" at bounding box center [1171, 313] width 274 height 548
click at [1123, 196] on div "while look ( 'up' ) == 'gem' : go ( 'up' , 1 ) while look ( 'left' ) == 'gem' :…" at bounding box center [1171, 313] width 274 height 548
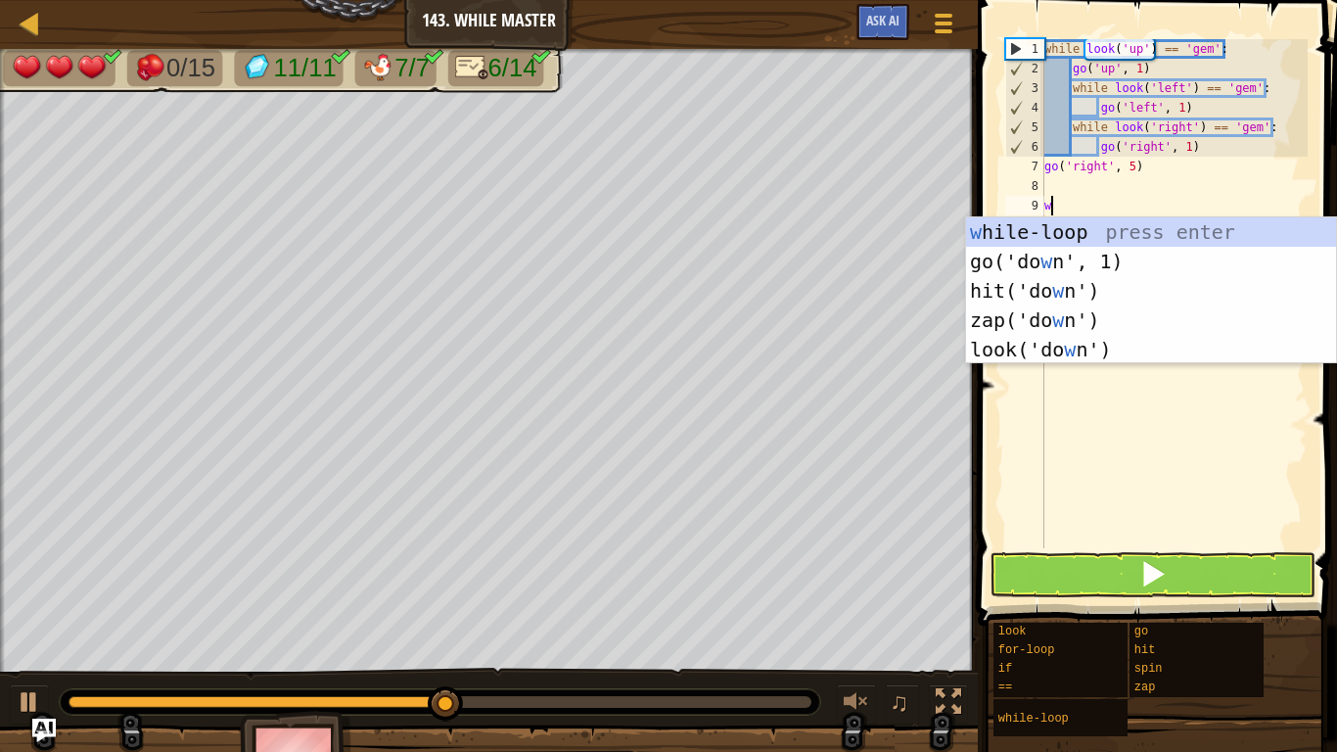
scroll to position [9, 1]
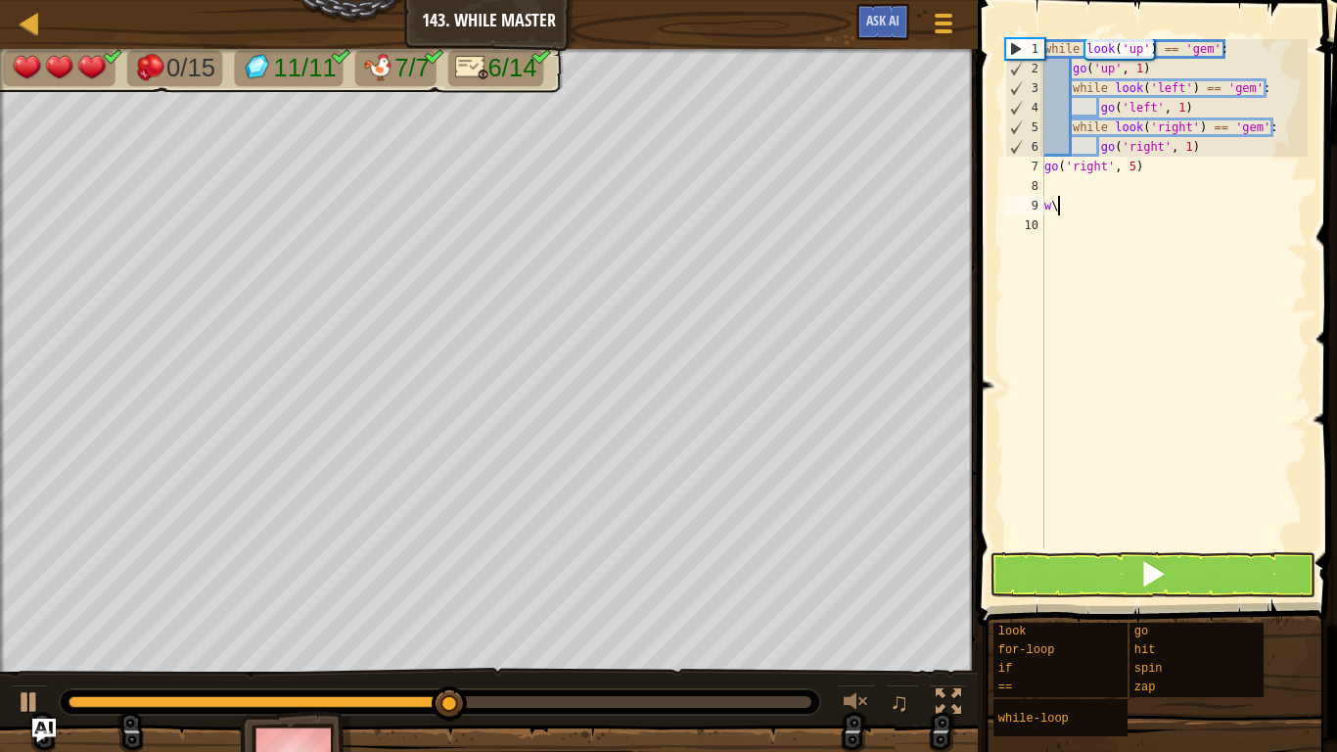
type textarea "w"
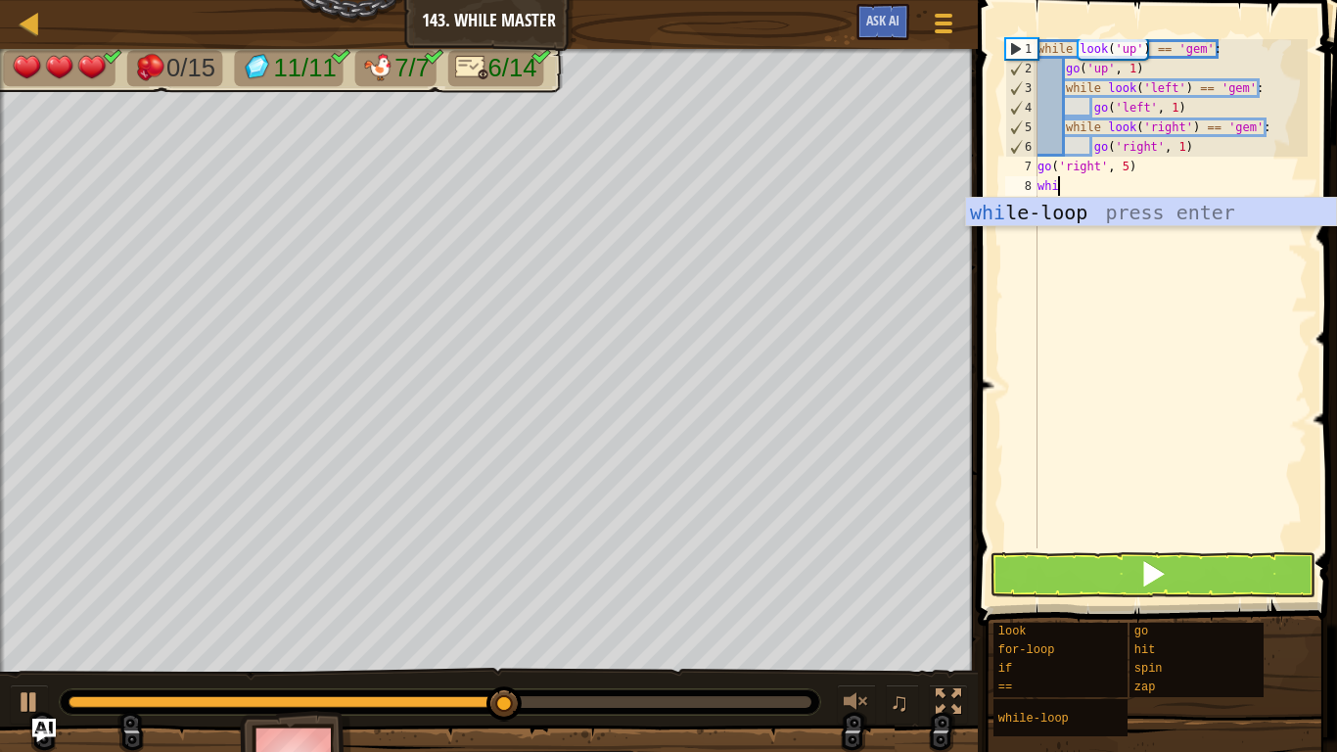
scroll to position [9, 2]
click at [1126, 204] on div "whi le-loop press enter" at bounding box center [1151, 242] width 370 height 88
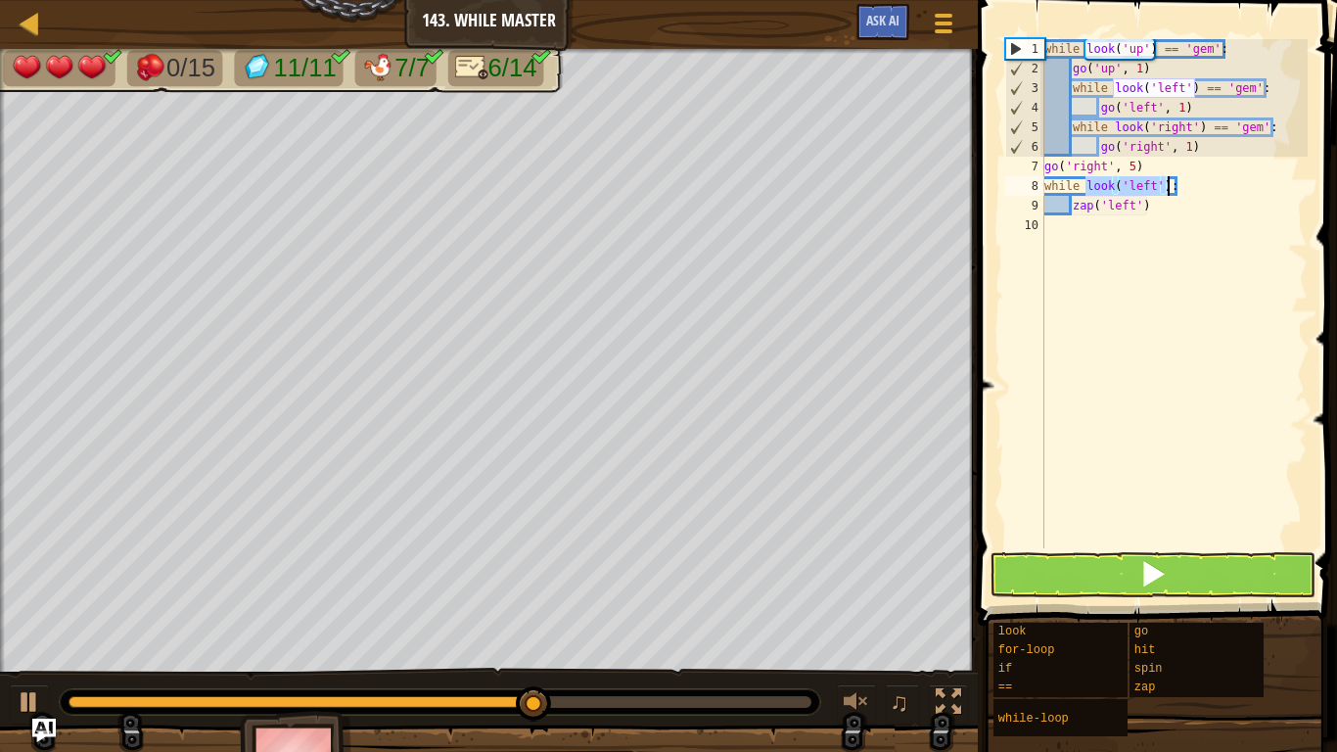
click at [1153, 180] on div "while look ( 'up' ) == 'gem' : go ( 'up' , 1 ) while look ( 'left' ) == 'gem' :…" at bounding box center [1174, 293] width 267 height 509
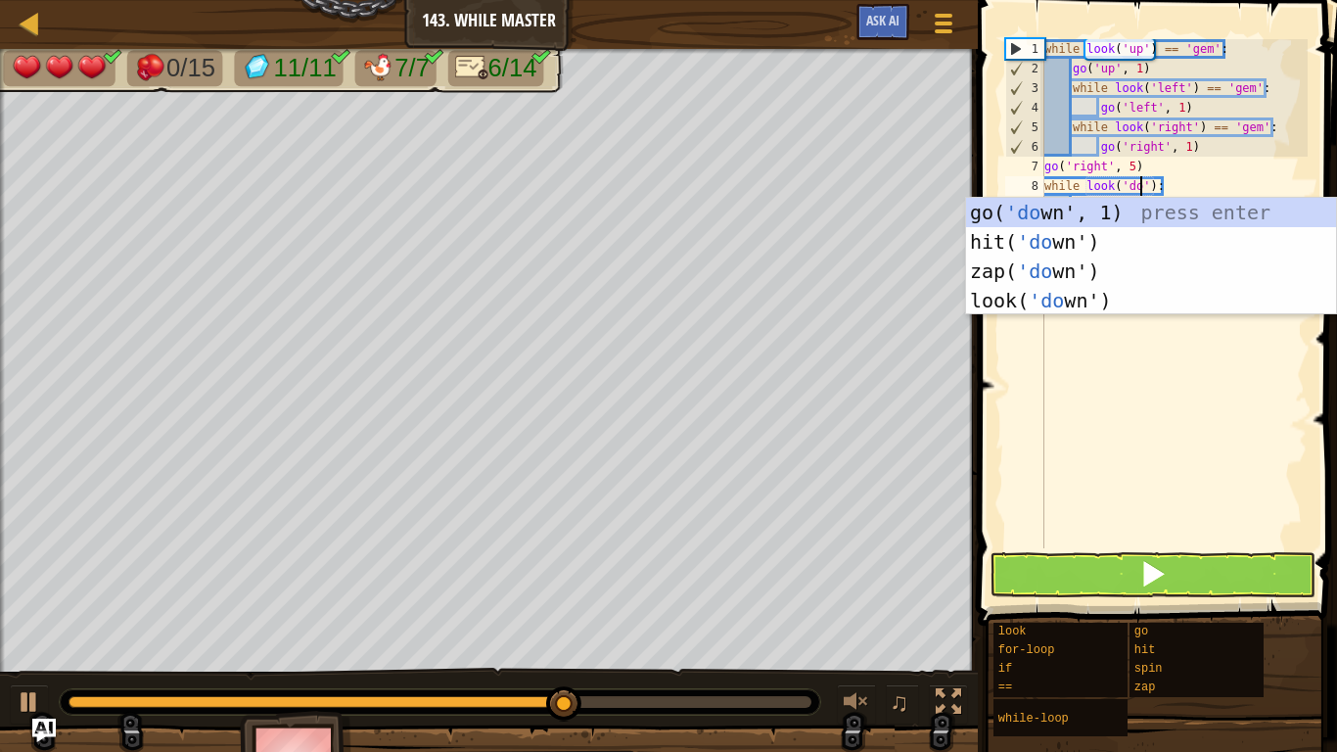
scroll to position [9, 16]
click at [1170, 181] on div "while look ( 'up' ) == 'gem' : go ( 'up' , 1 ) while look ( 'left' ) == 'gem' :…" at bounding box center [1174, 313] width 267 height 548
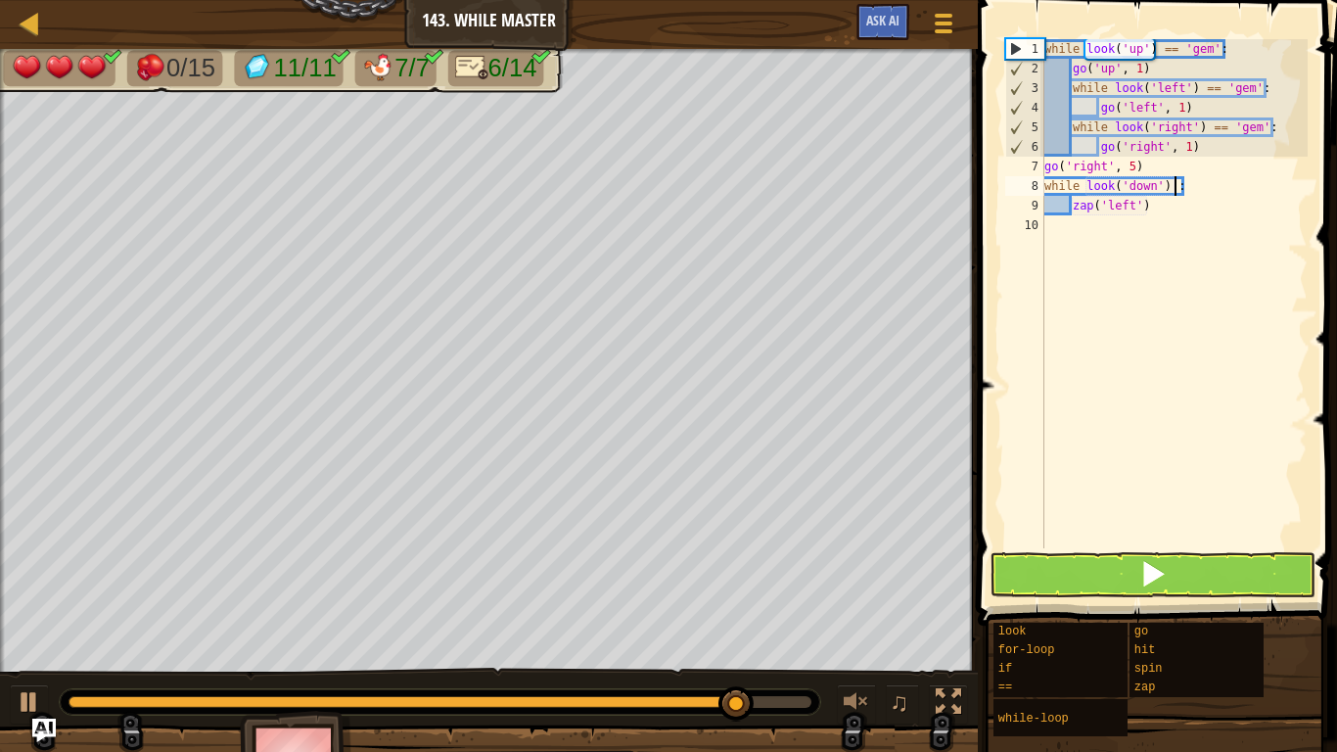
scroll to position [9, 20]
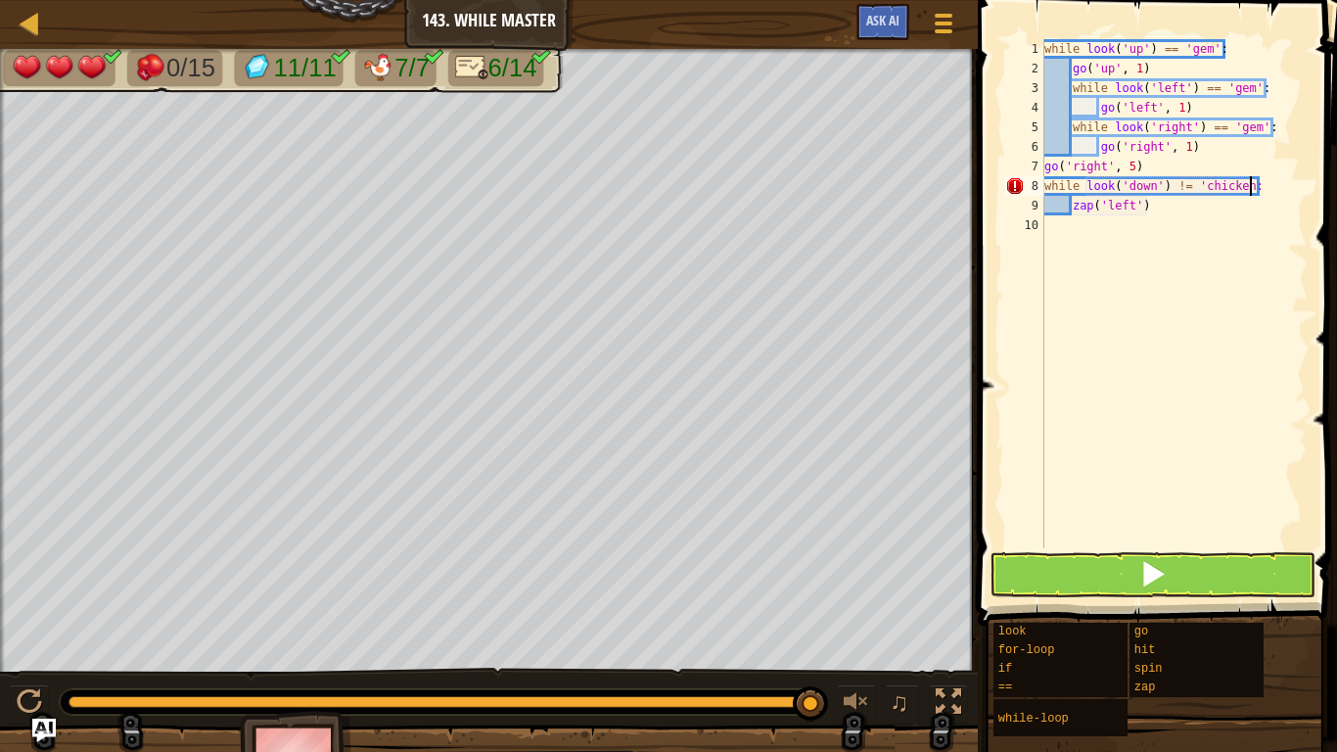
click at [1175, 201] on div "while look ( 'up' ) == 'gem' : go ( 'up' , 1 ) while look ( 'left' ) == 'gem' :…" at bounding box center [1174, 313] width 267 height 548
click at [1250, 183] on div "while look ( 'up' ) == 'gem' : go ( 'up' , 1 ) while look ( 'left' ) == 'gem' :…" at bounding box center [1174, 313] width 267 height 548
click at [1195, 569] on button at bounding box center [1153, 574] width 326 height 45
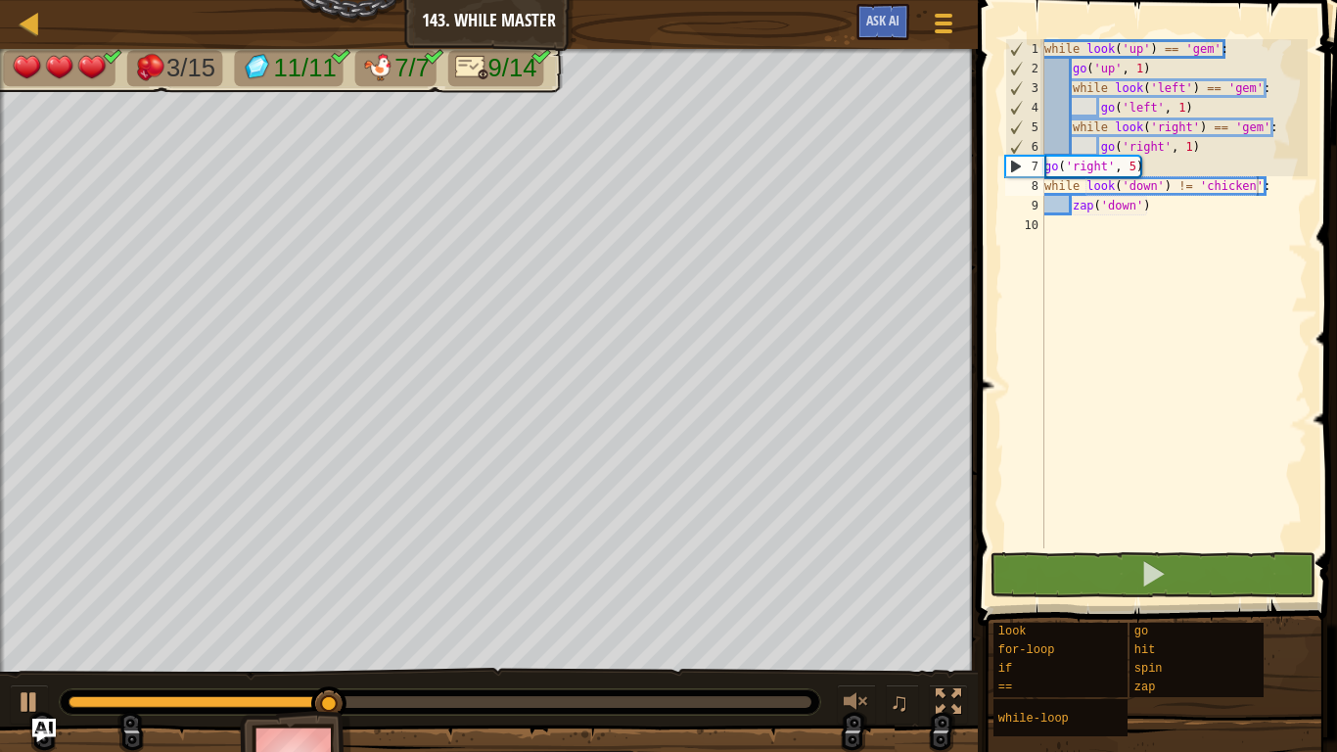
drag, startPoint x: 534, startPoint y: 687, endPoint x: 538, endPoint y: 700, distance: 13.3
click at [538, 700] on div at bounding box center [440, 701] width 763 height 27
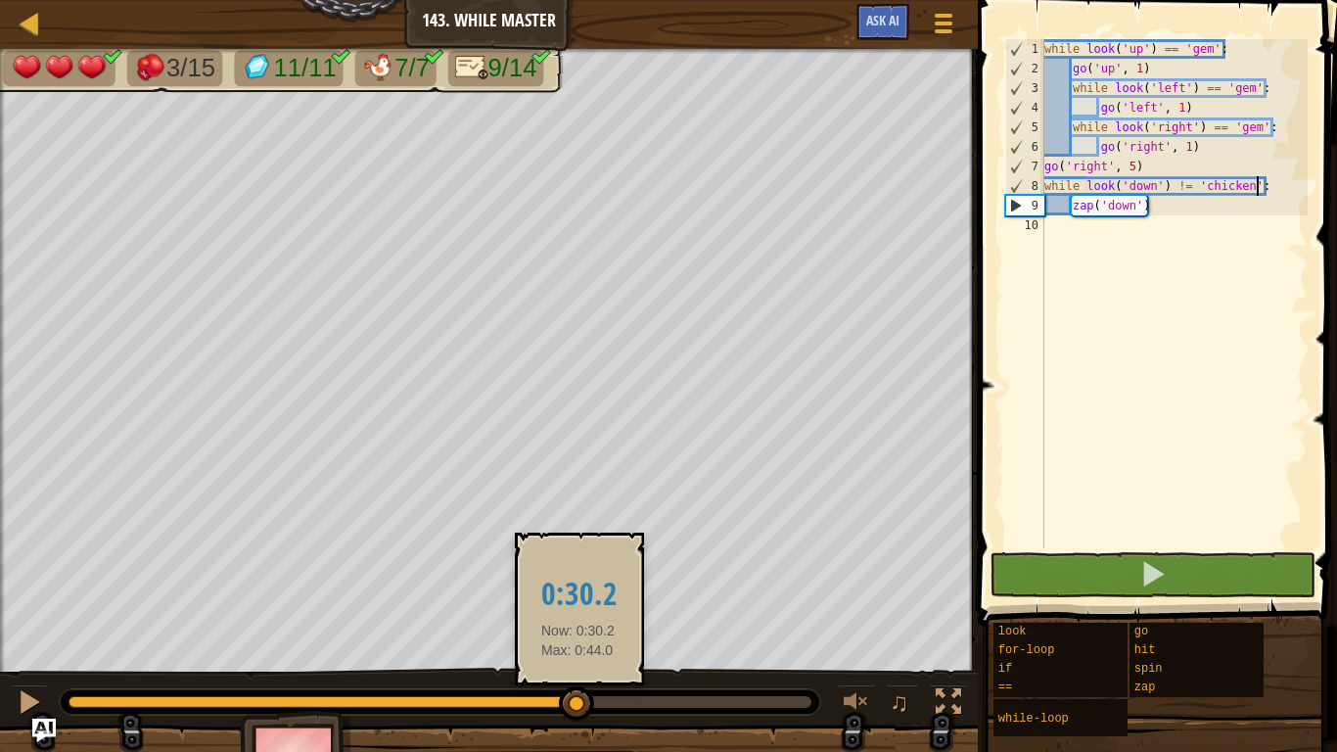
drag, startPoint x: 538, startPoint y: 700, endPoint x: 579, endPoint y: 702, distance: 40.2
click at [579, 702] on div at bounding box center [440, 702] width 743 height 12
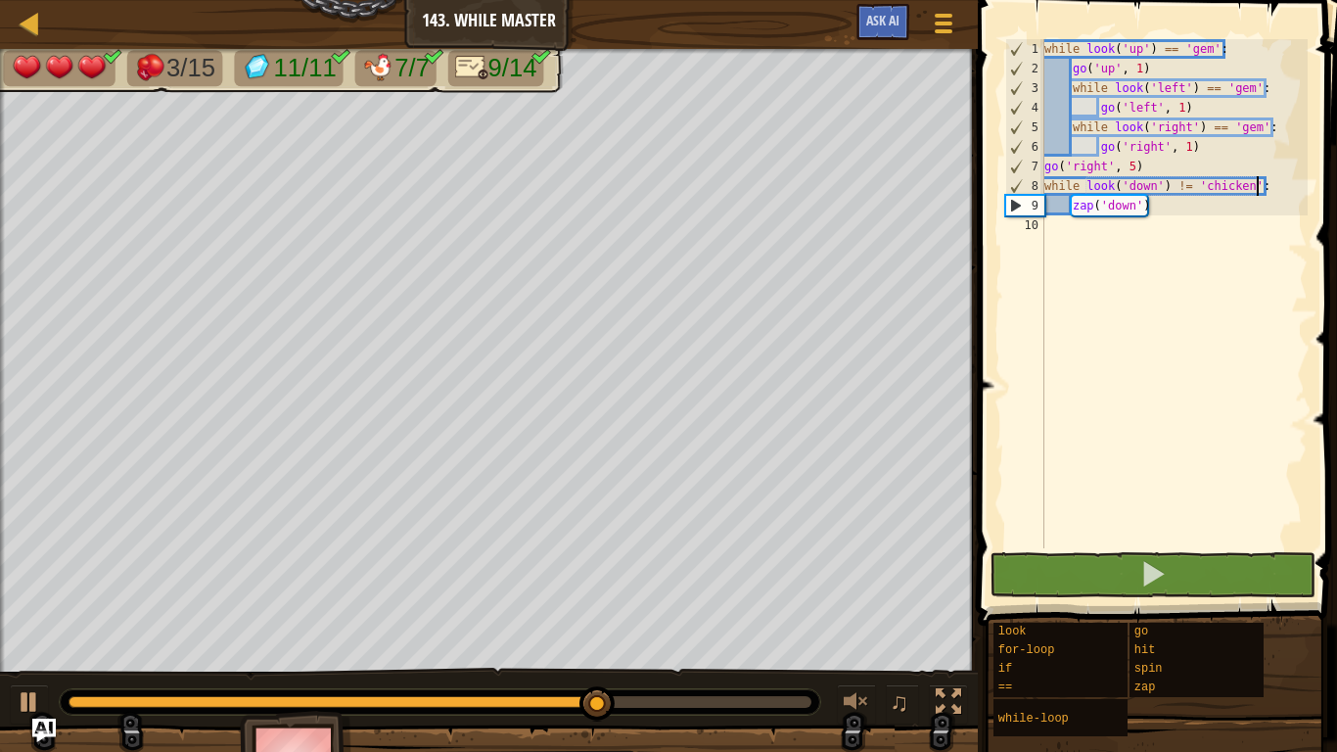
click at [1170, 209] on div "while look ( 'up' ) == 'gem' : go ( 'up' , 1 ) while look ( 'left' ) == 'gem' :…" at bounding box center [1174, 313] width 267 height 548
type textarea "zap('down')"
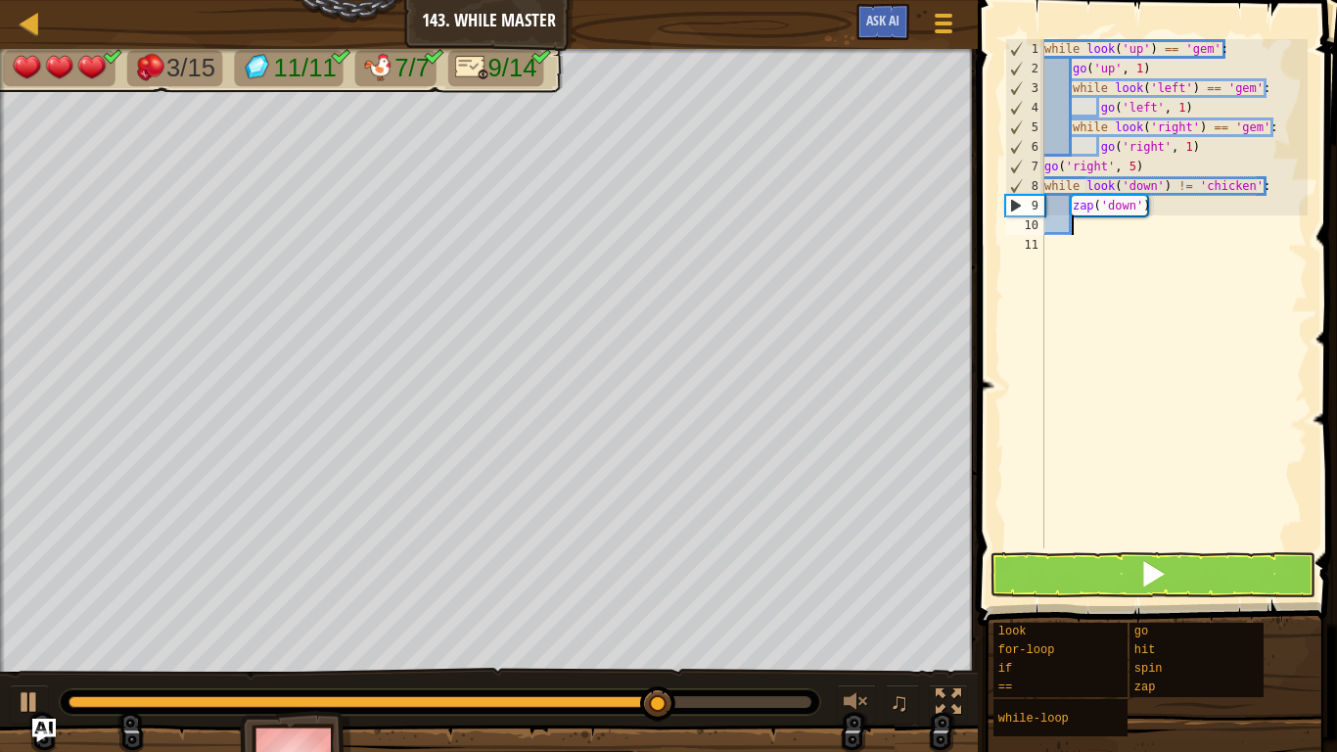
click at [1154, 189] on div "while look ( 'up' ) == 'gem' : go ( 'up' , 1 ) while look ( 'left' ) == 'gem' :…" at bounding box center [1174, 313] width 267 height 548
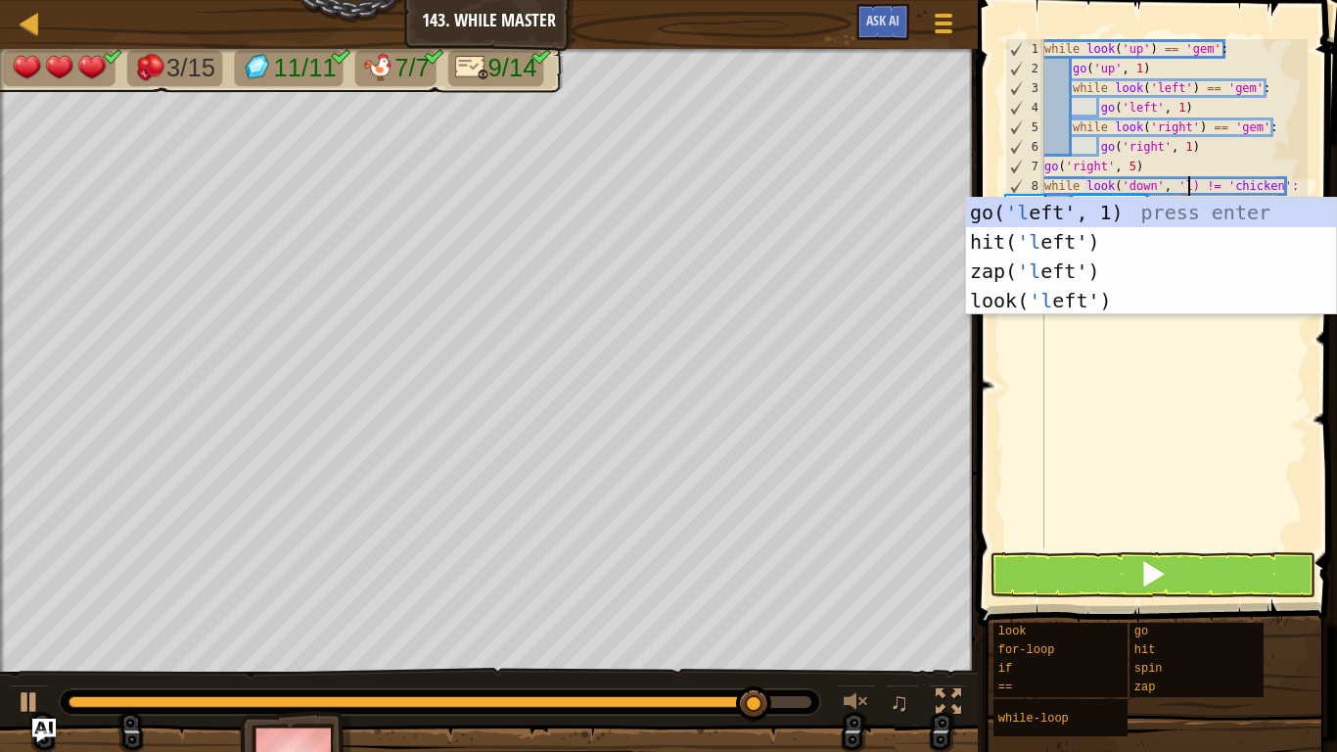
scroll to position [9, 21]
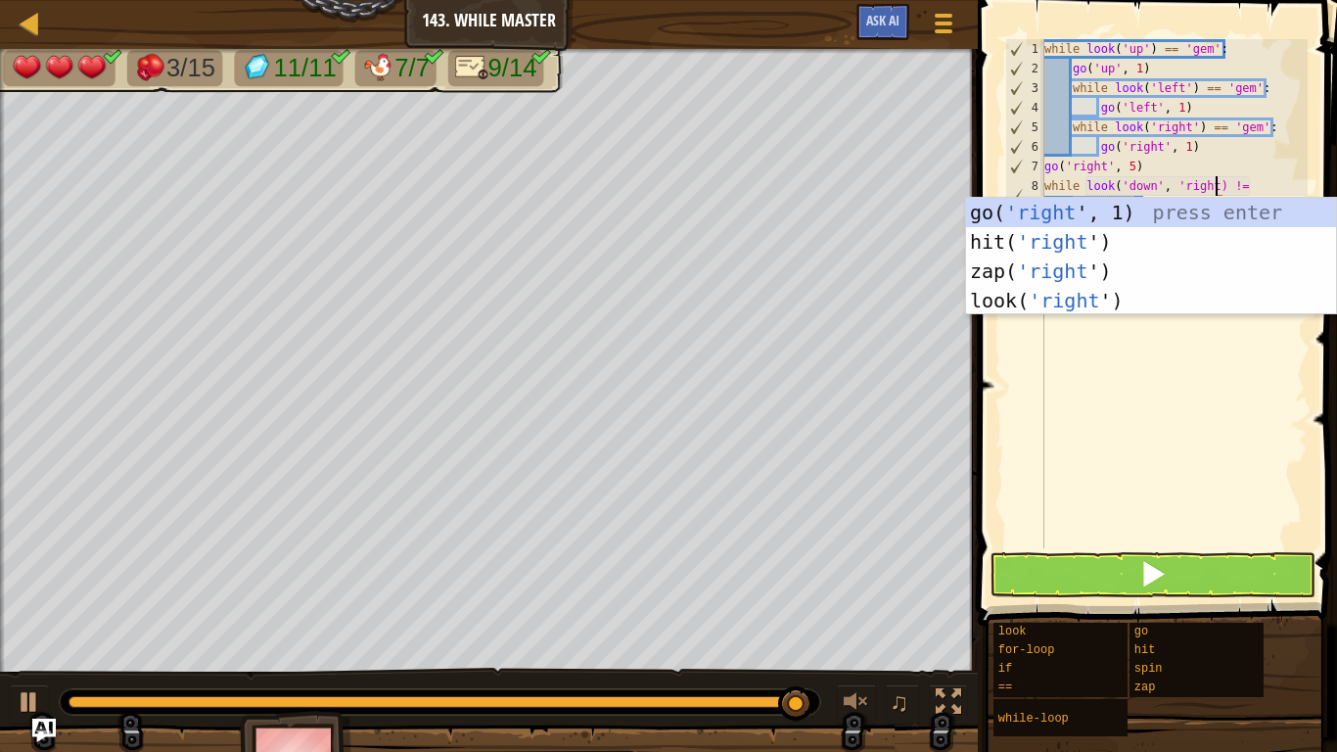
type textarea "while look('down', 'right') != 'chicken':"
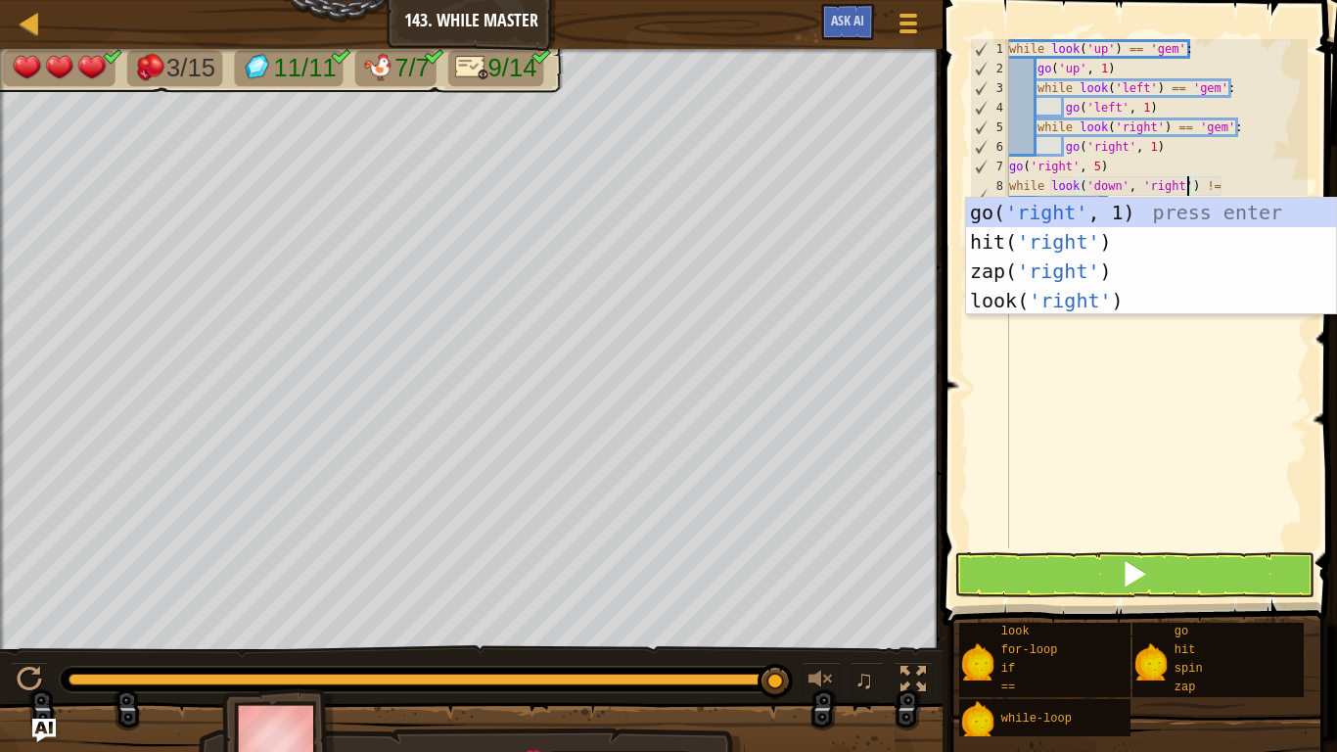
click at [1278, 427] on div "while look ( 'up' ) == 'gem' : go ( 'up' , 1 ) while look ( 'left' ) == 'gem' :…" at bounding box center [1156, 313] width 302 height 548
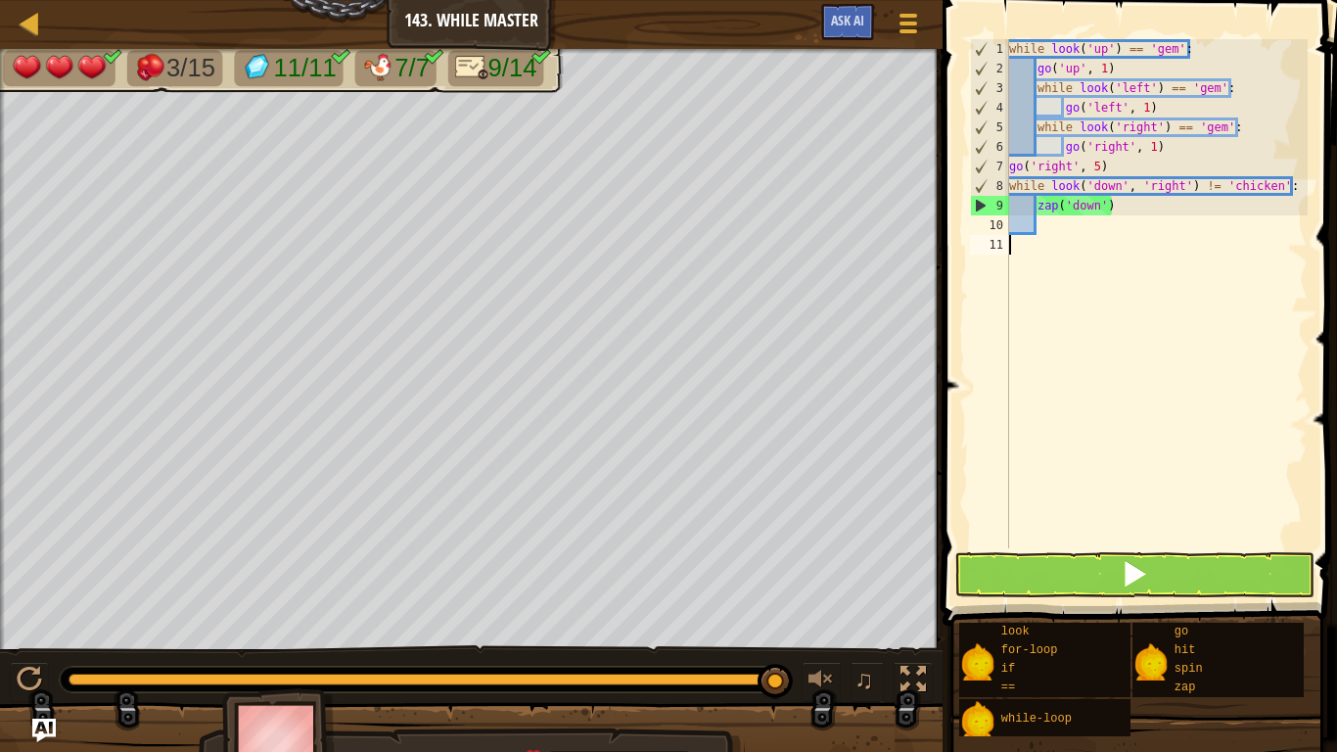
scroll to position [9, 0]
click at [1144, 596] on button at bounding box center [1134, 574] width 360 height 45
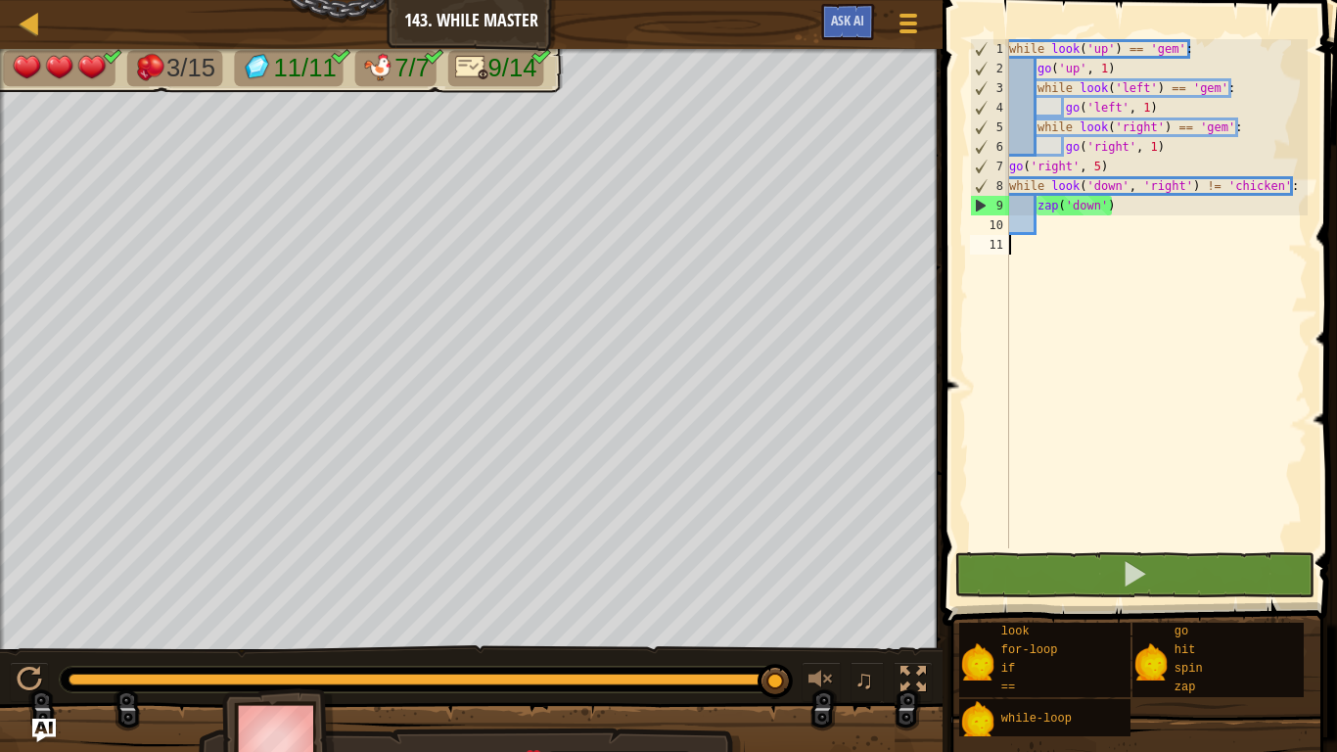
click at [1091, 224] on div "while look ( 'up' ) == 'gem' : go ( 'up' , 1 ) while look ( 'left' ) == 'gem' :…" at bounding box center [1156, 313] width 302 height 548
type textarea "go"
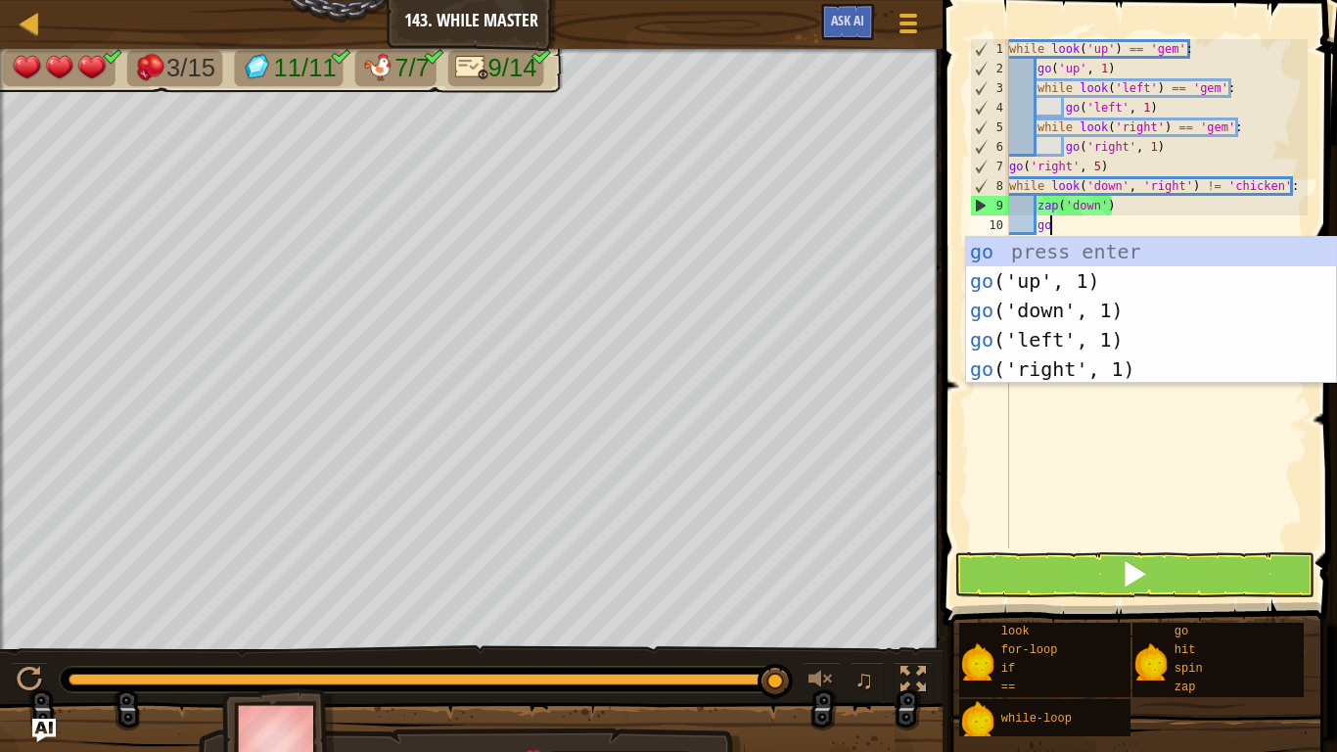
scroll to position [9, 5]
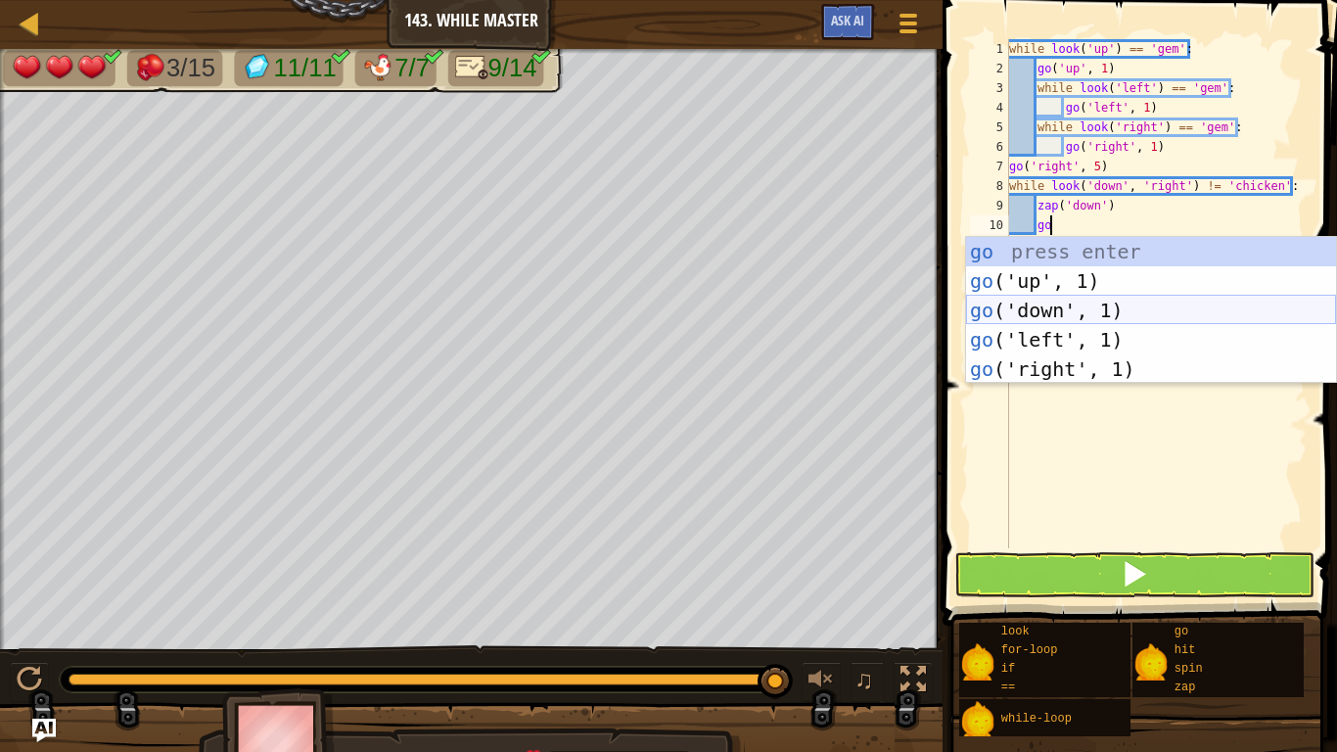
click at [1100, 302] on div "go press enter go ('up', 1) press enter go ('down', 1) press enter go ('left', …" at bounding box center [1151, 340] width 370 height 206
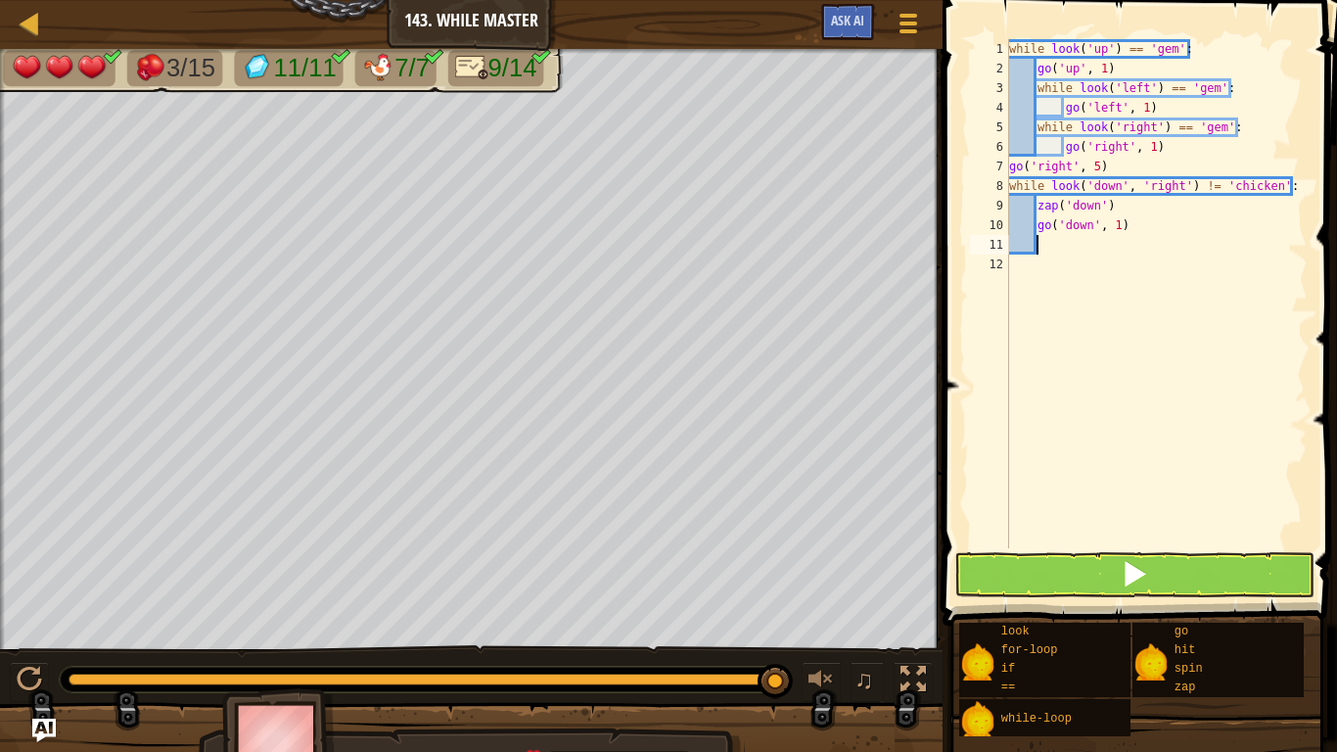
scroll to position [9, 3]
click at [1136, 538] on div "while look ( 'up' ) == 'gem' : go ( 'up' , 1 ) while look ( 'left' ) == 'gem' :…" at bounding box center [1156, 313] width 302 height 548
click at [1136, 560] on span at bounding box center [1134, 573] width 27 height 27
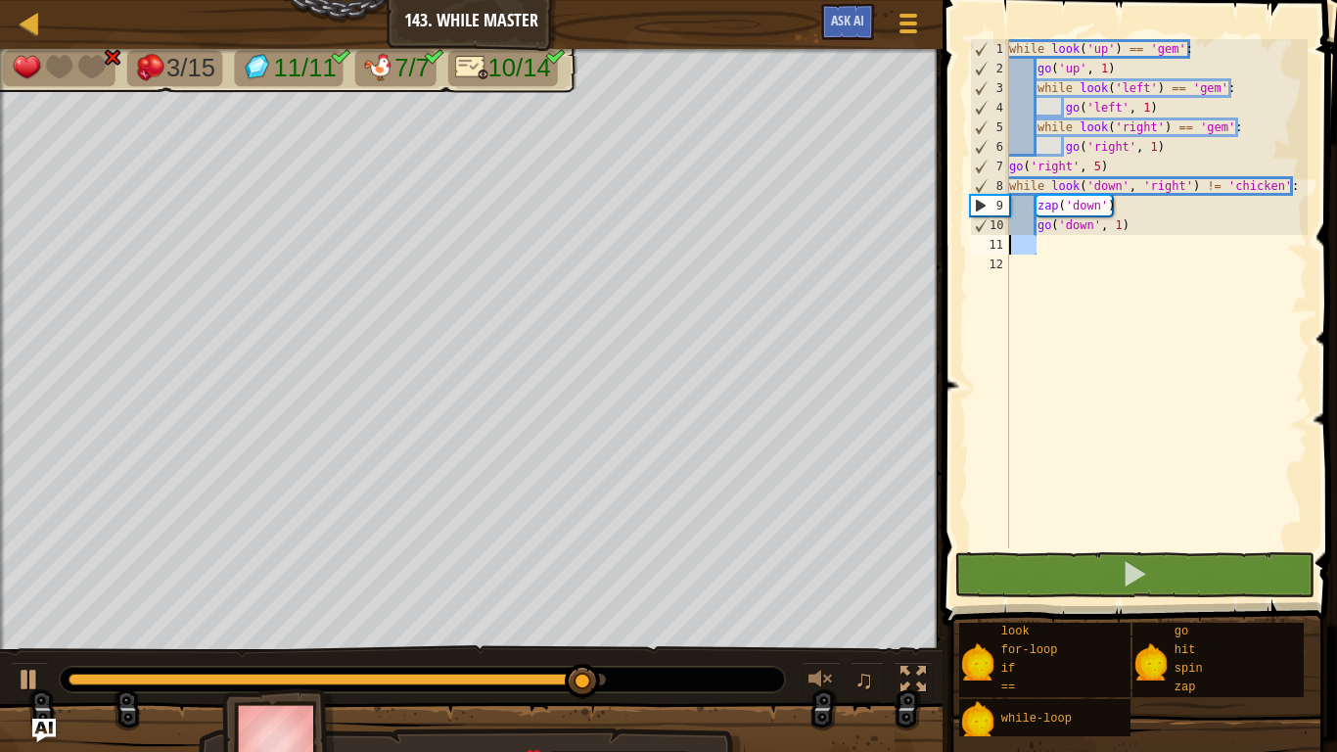
drag, startPoint x: 1115, startPoint y: 248, endPoint x: 980, endPoint y: 253, distance: 135.2
click at [980, 253] on div "1 2 3 4 5 6 7 8 9 10 11 12 while look ( 'up' ) == 'gem' : go ( 'up' , 1 ) while…" at bounding box center [1137, 293] width 342 height 509
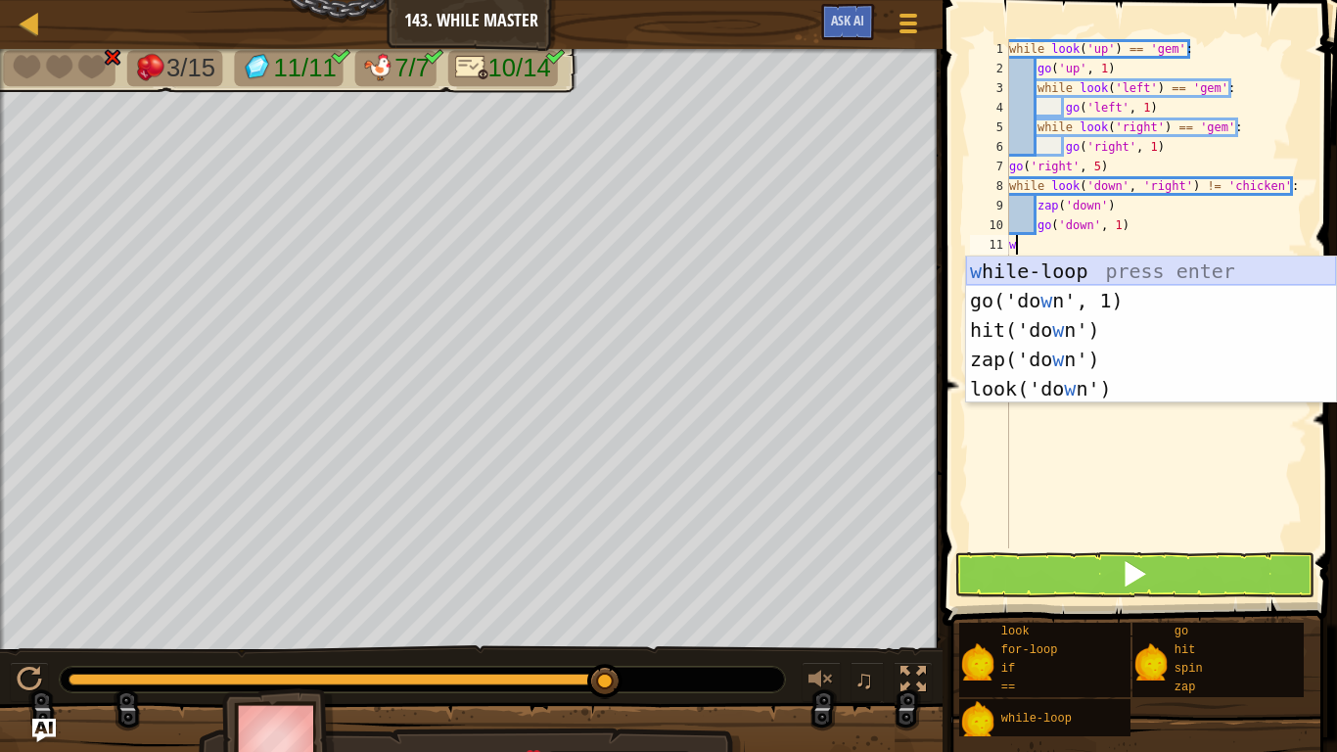
click at [1046, 271] on div "w [PERSON_NAME]-loop press enter go('do w n', 1) press enter hit('do w n') pres…" at bounding box center [1151, 359] width 370 height 206
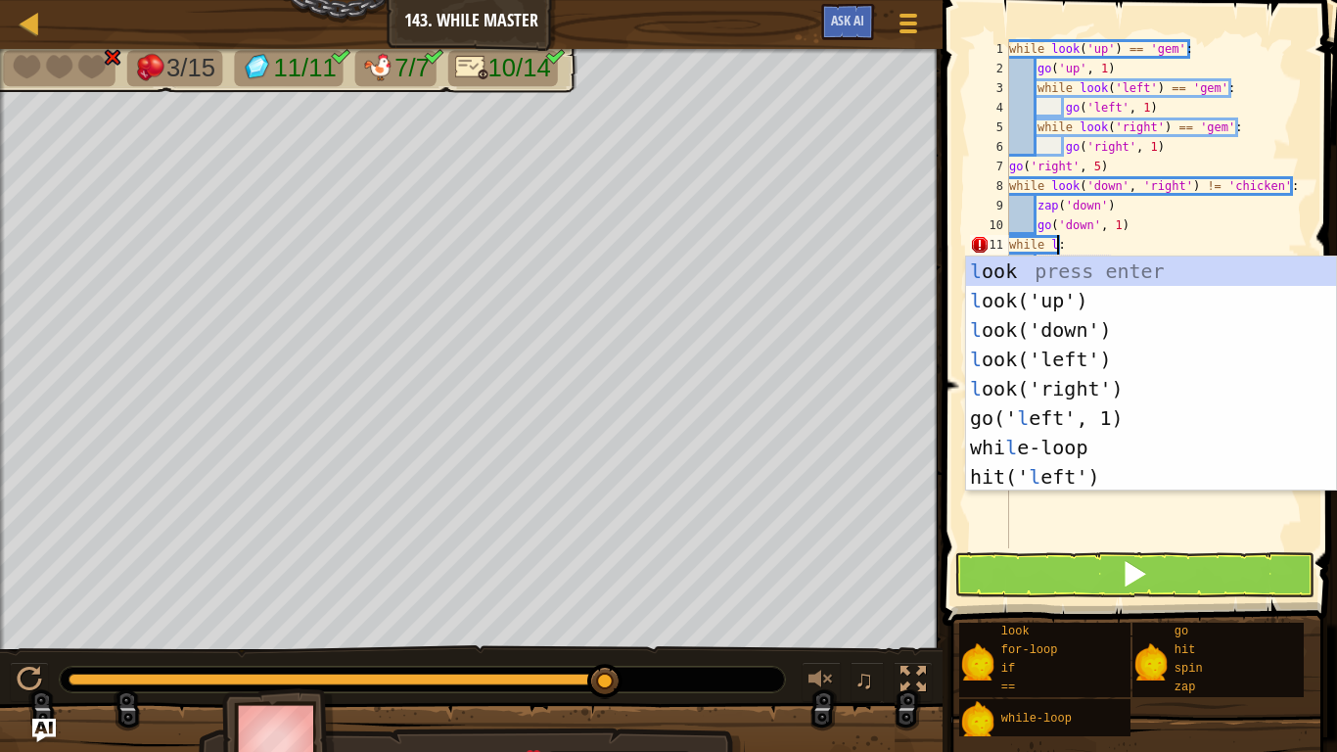
scroll to position [9, 8]
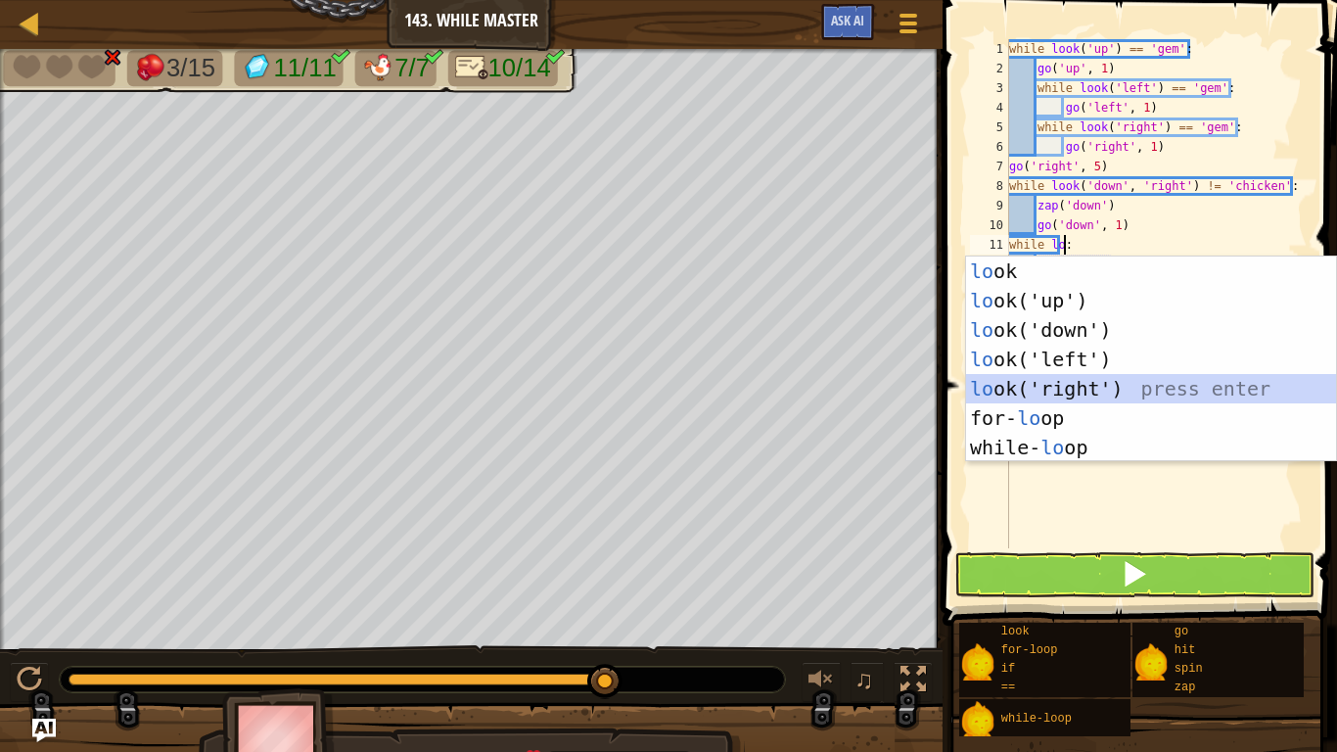
click at [1147, 380] on div "lo ok press enter lo ok('up') press enter lo ok('down') press enter lo ok('left…" at bounding box center [1151, 388] width 370 height 264
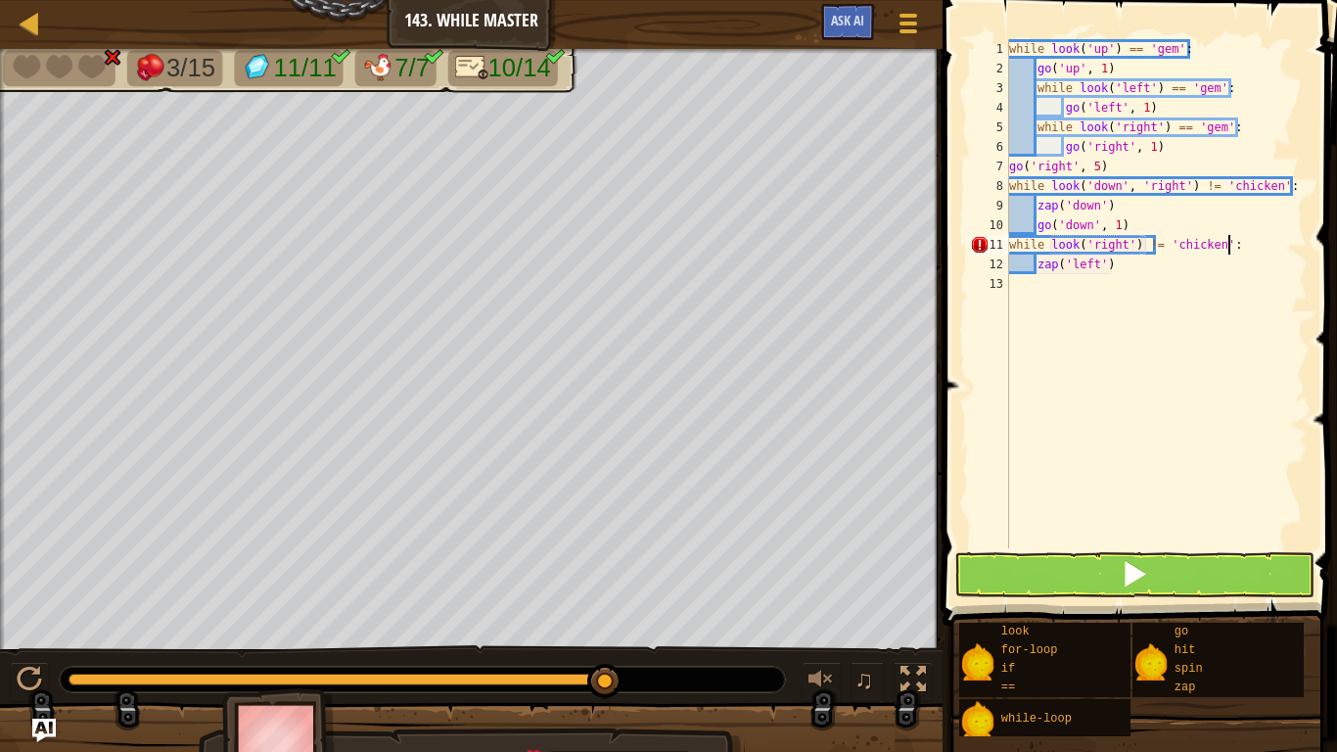
scroll to position [9, 31]
click at [1098, 269] on div "while look ( 'up' ) == 'gem' : go ( 'up' , 1 ) while look ( 'left' ) == 'gem' :…" at bounding box center [1156, 313] width 302 height 548
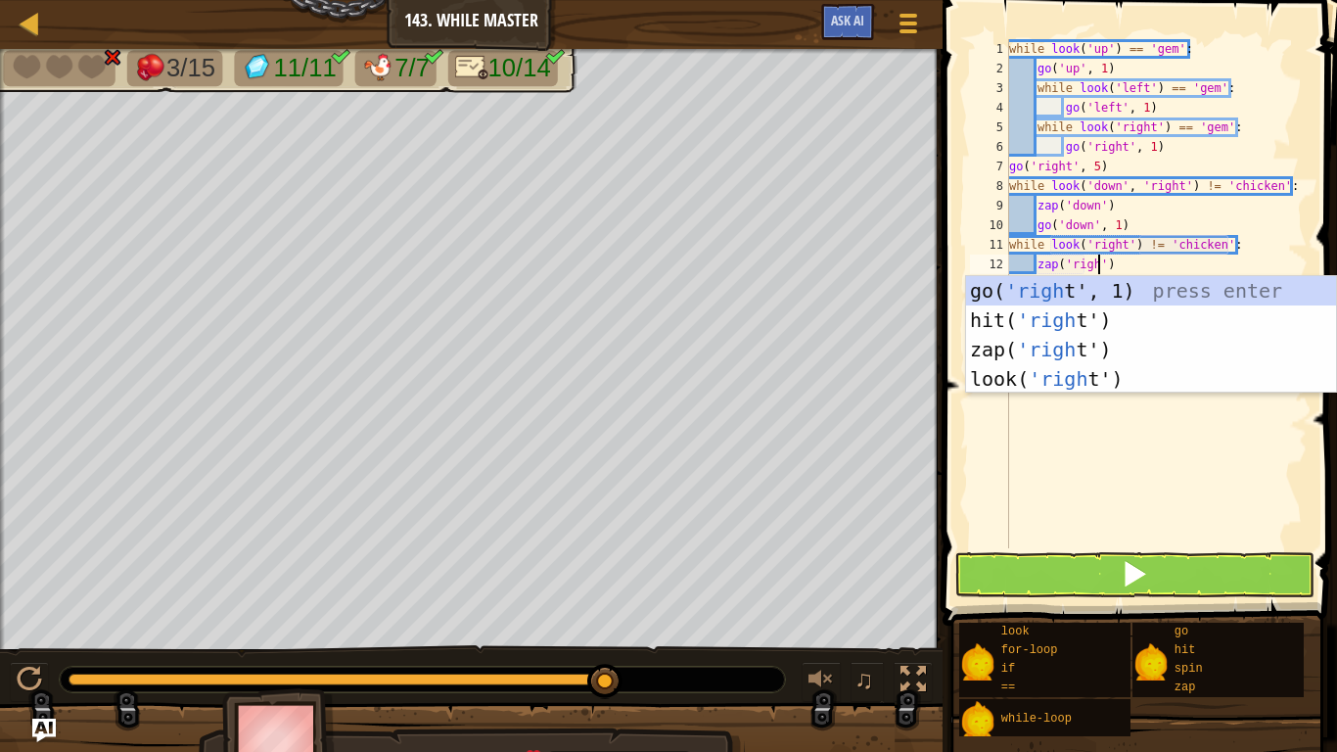
type textarea "zap('right')"
click at [1128, 423] on div "while look ( 'up' ) == 'gem' : go ( 'up' , 1 ) while look ( 'left' ) == 'gem' :…" at bounding box center [1156, 313] width 302 height 548
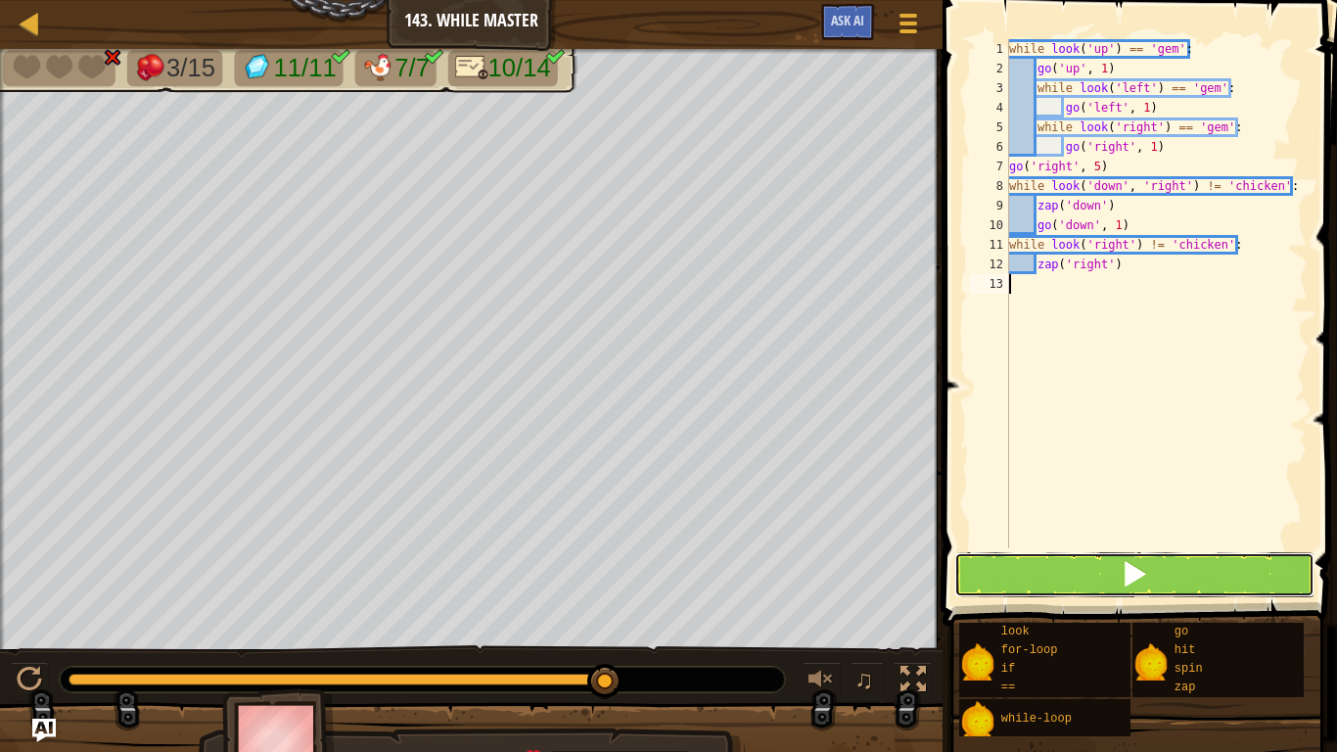
click at [1167, 565] on button at bounding box center [1134, 574] width 360 height 45
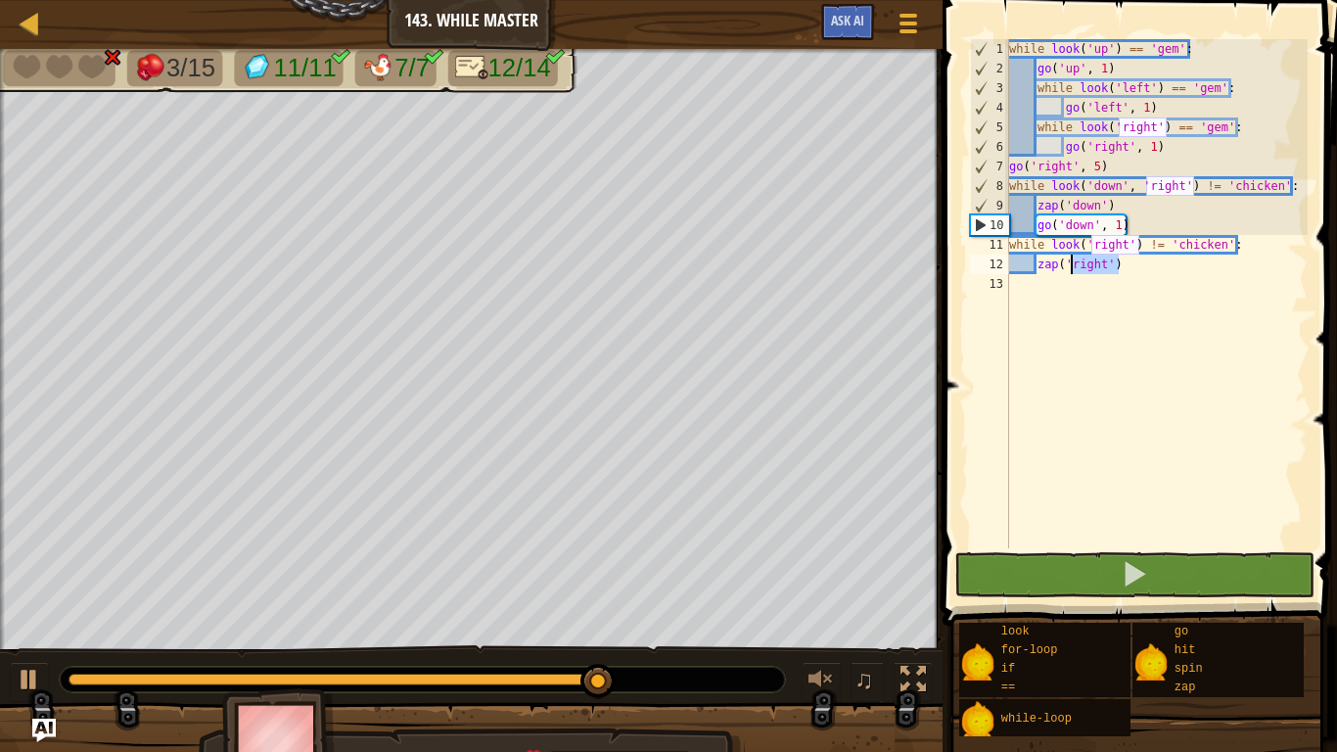
drag, startPoint x: 1116, startPoint y: 262, endPoint x: 1071, endPoint y: 260, distance: 45.1
click at [1071, 260] on div "while look ( 'up' ) == 'gem' : go ( 'up' , 1 ) while look ( 'left' ) == 'gem' :…" at bounding box center [1156, 313] width 302 height 548
drag, startPoint x: 1133, startPoint y: 221, endPoint x: 1006, endPoint y: 220, distance: 126.3
click at [1006, 220] on div "zap('right') 1 2 3 4 5 6 7 8 9 10 11 12 13 while look ( 'up' ) == 'gem' : go ( …" at bounding box center [1137, 293] width 342 height 509
type textarea "go('down', 1)"
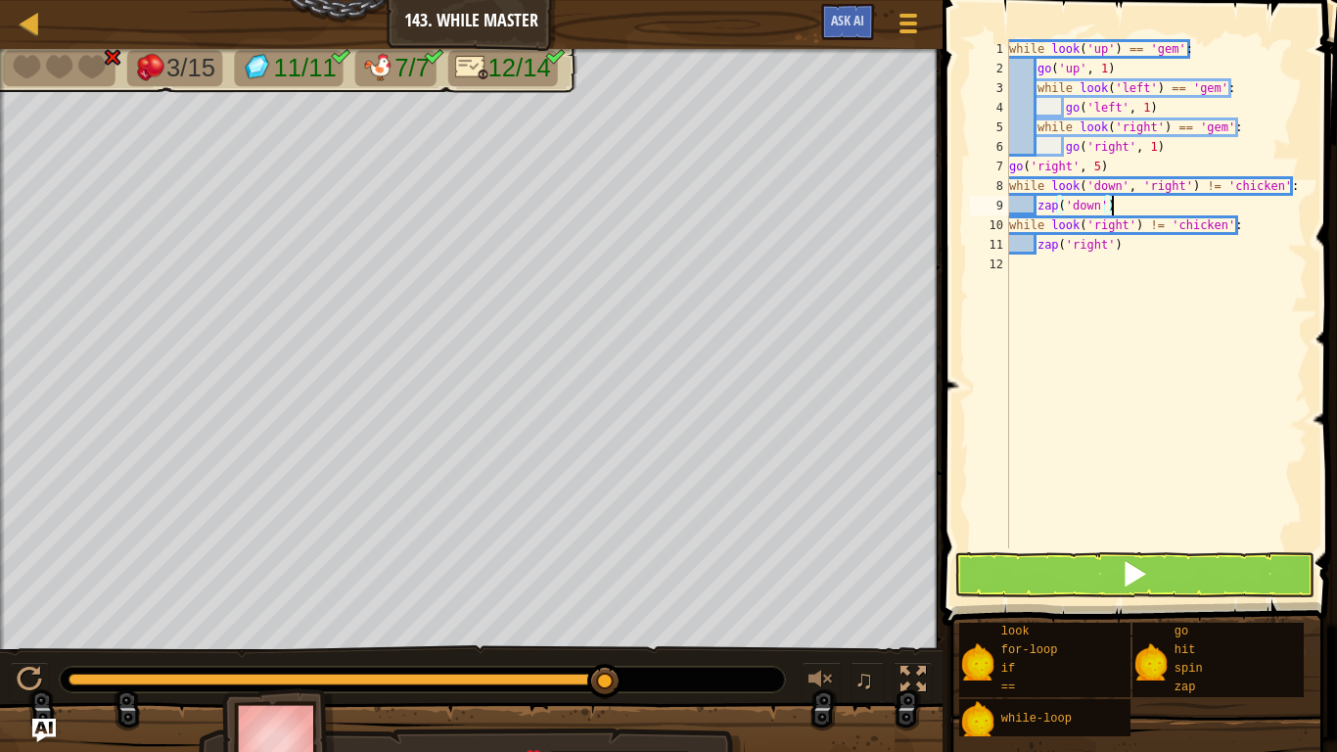
click at [1155, 241] on div "while look ( 'up' ) == 'gem' : go ( 'up' , 1 ) while look ( 'left' ) == 'gem' :…" at bounding box center [1156, 313] width 302 height 548
type textarea "zap('right')"
type textarea "w"
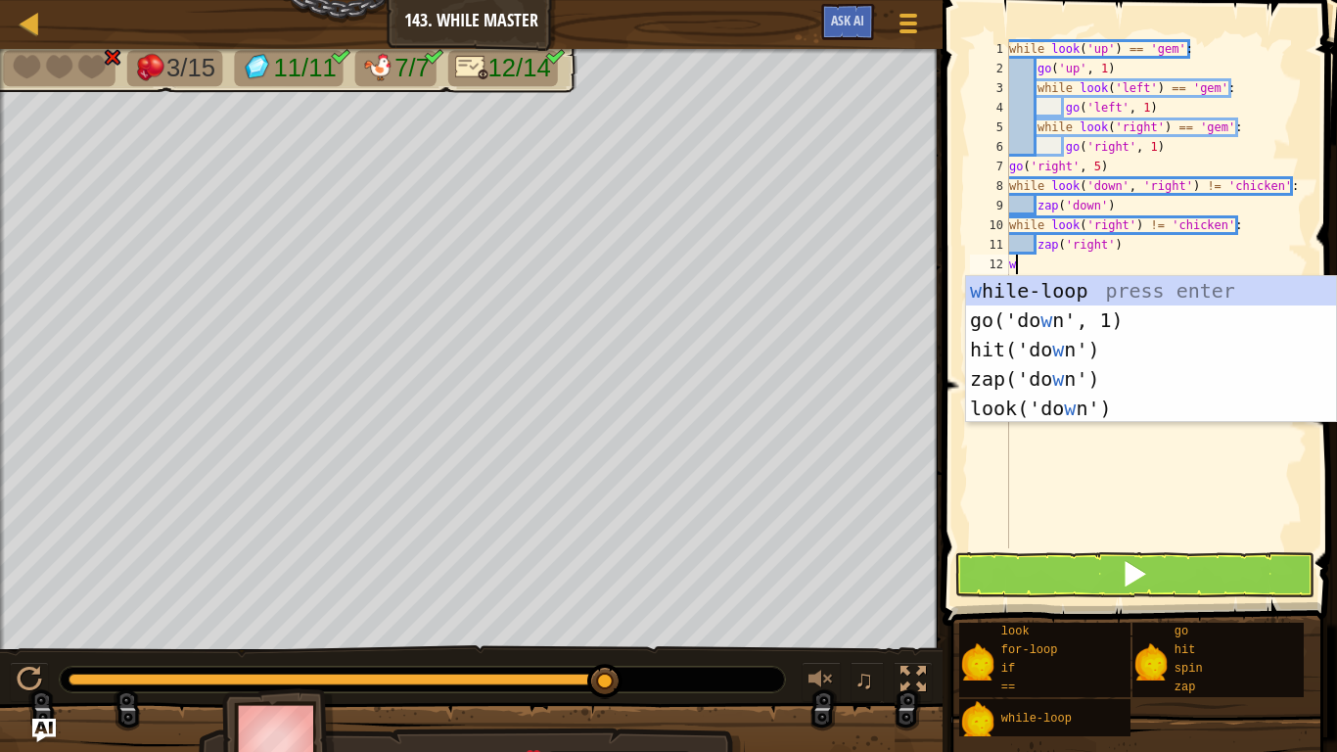
scroll to position [9, 1]
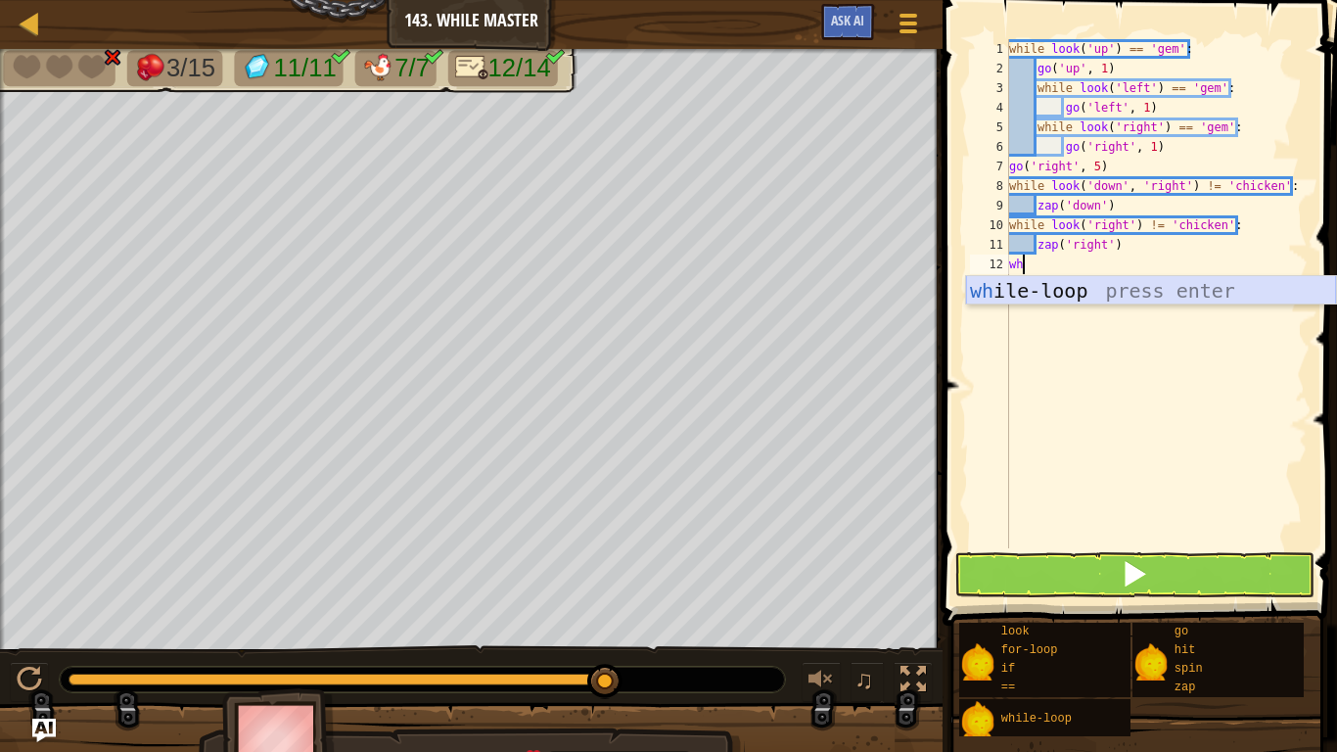
click at [1159, 289] on div "wh ile-loop press enter" at bounding box center [1151, 320] width 370 height 88
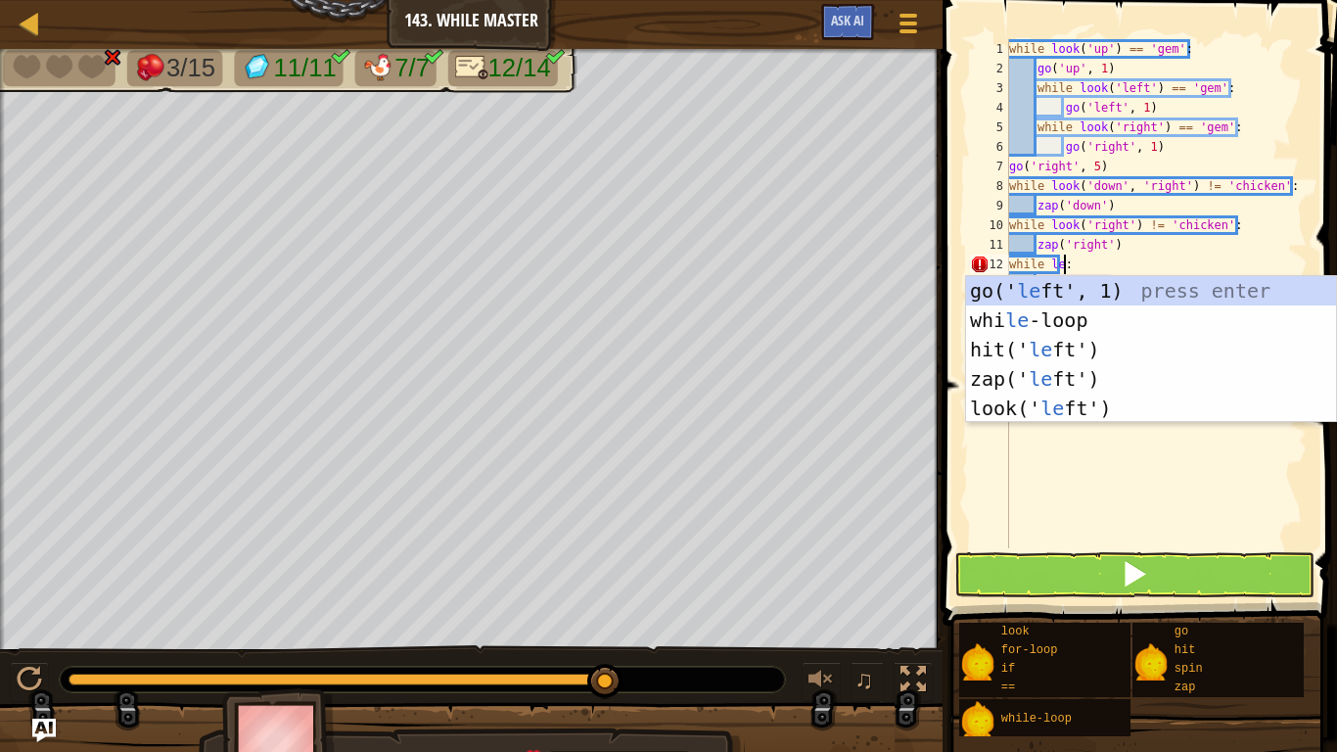
scroll to position [9, 8]
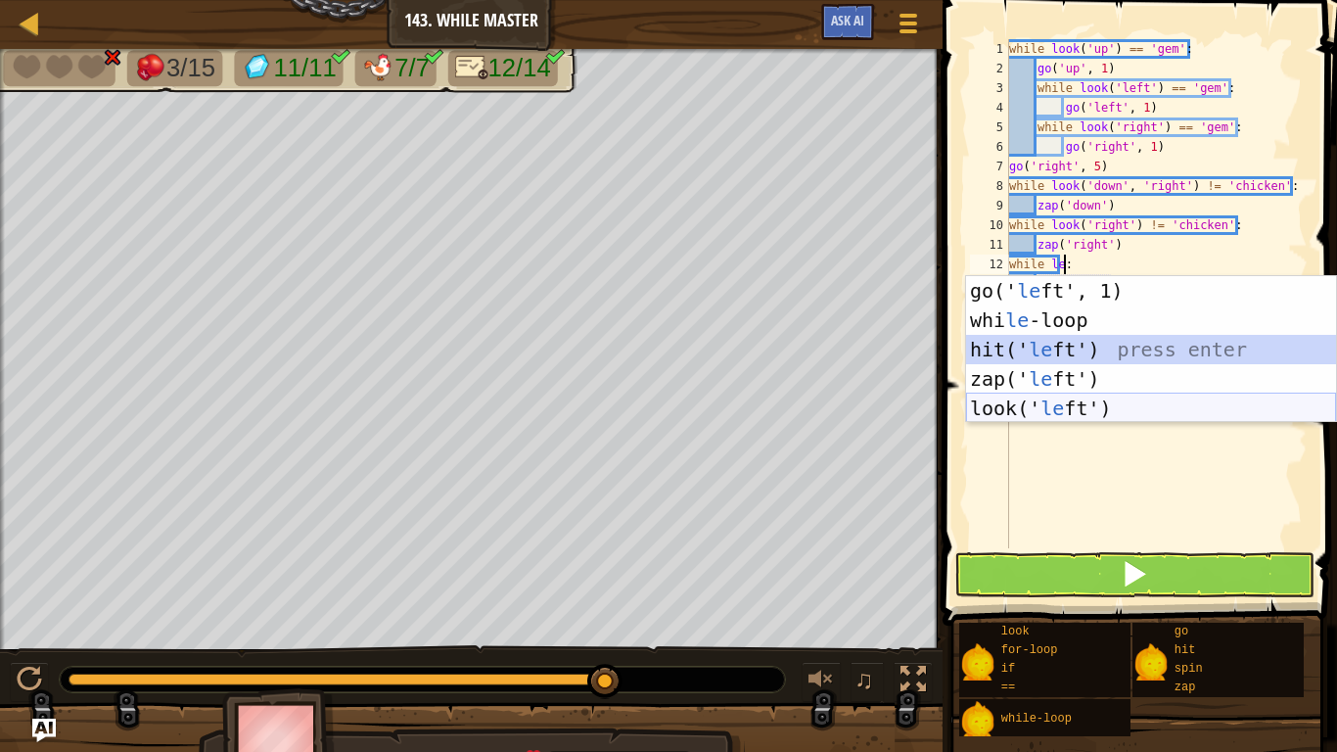
drag, startPoint x: 1127, startPoint y: 344, endPoint x: 1122, endPoint y: 411, distance: 67.7
click at [1122, 411] on div "go(' le ft', 1) press enter whi le -loop press enter hit(' le ft') press enter …" at bounding box center [1151, 379] width 370 height 206
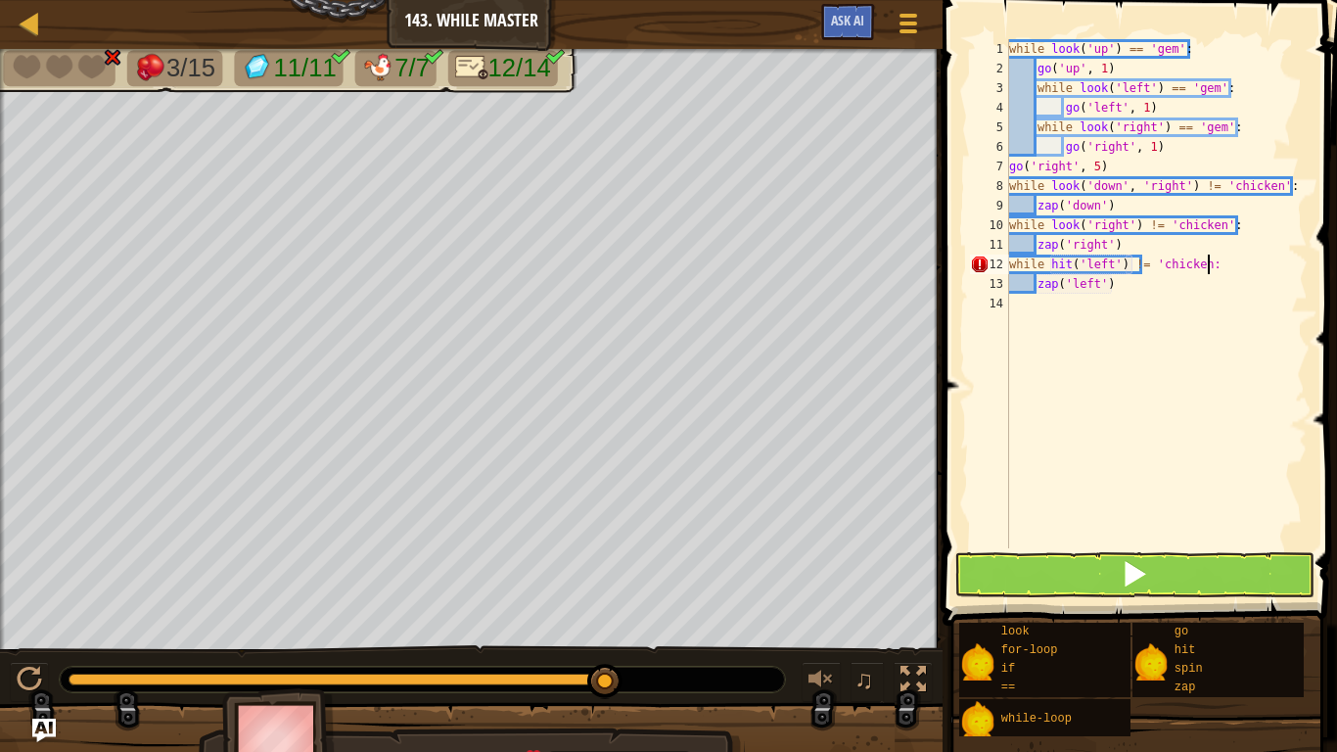
scroll to position [9, 29]
click at [1068, 256] on div "while look ( 'up' ) == 'gem' : go ( 'up' , 1 ) while look ( 'left' ) == 'gem' :…" at bounding box center [1156, 313] width 302 height 548
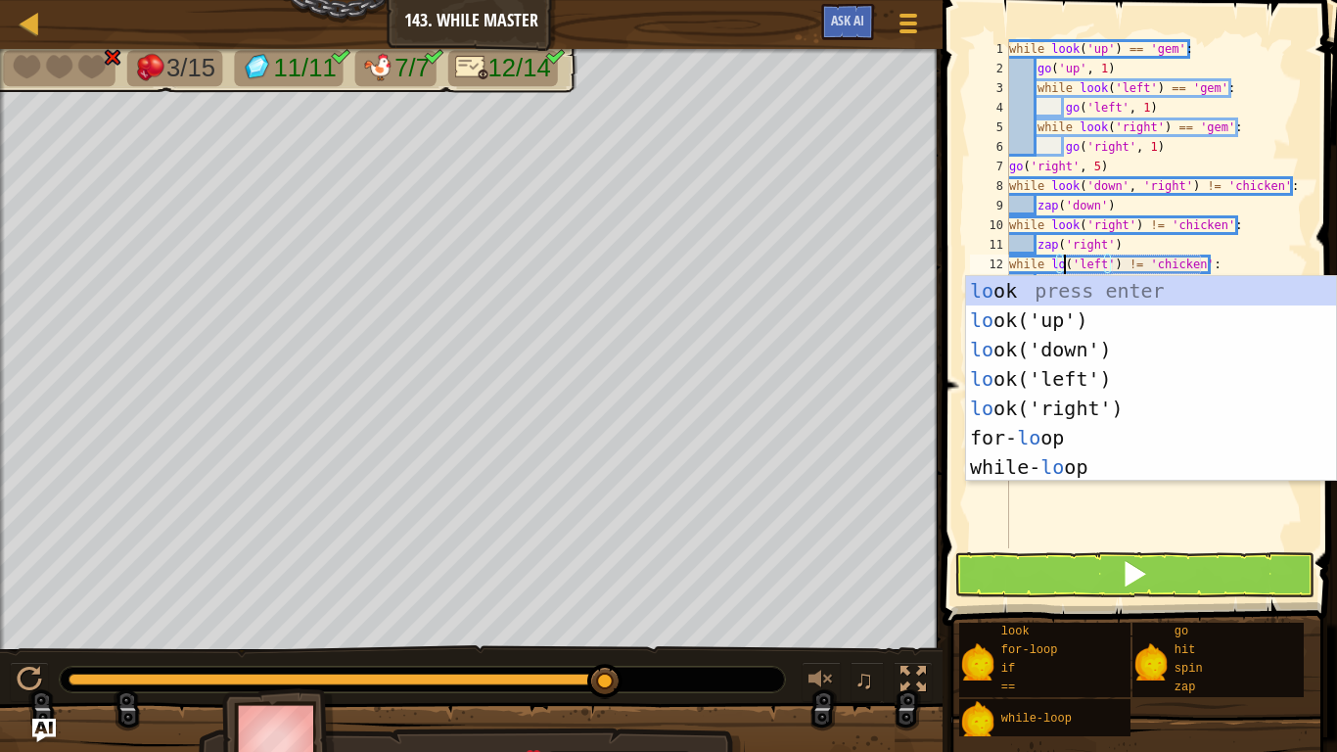
type textarea "while look('left') != 'chicken':"
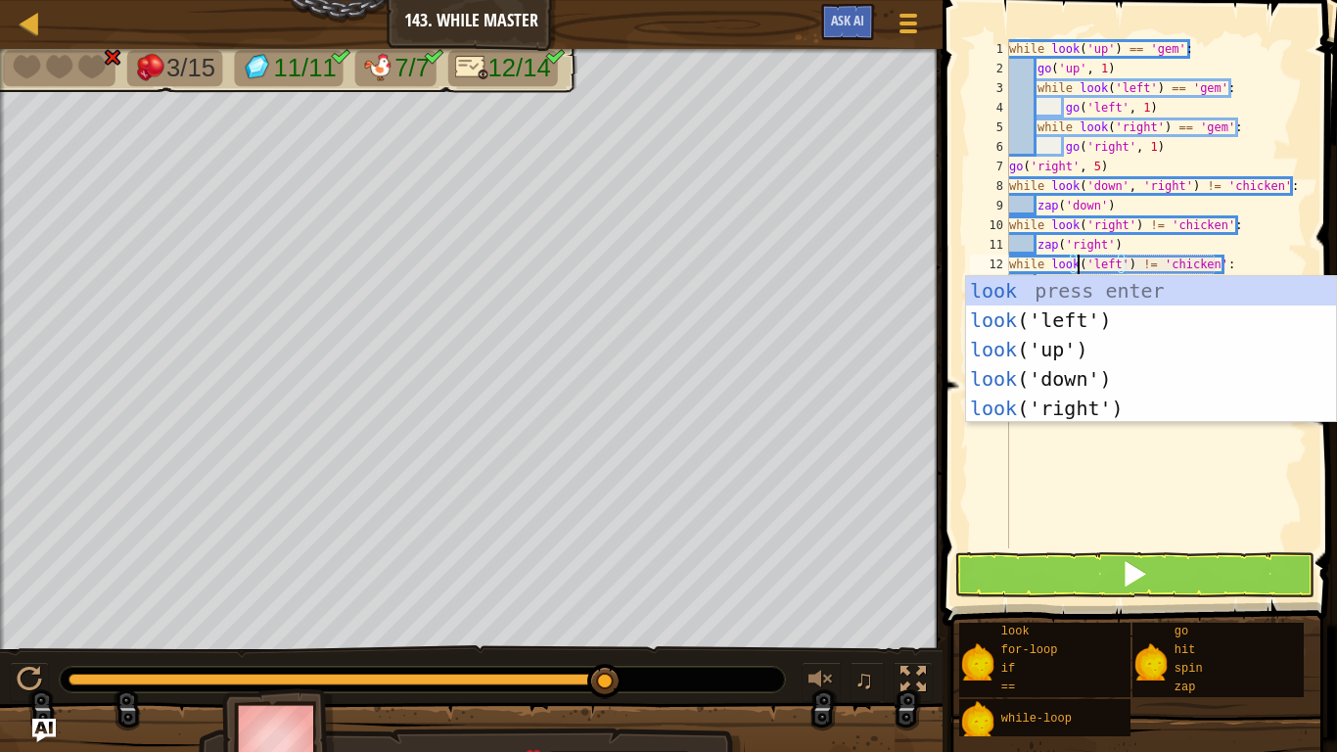
scroll to position [9, 10]
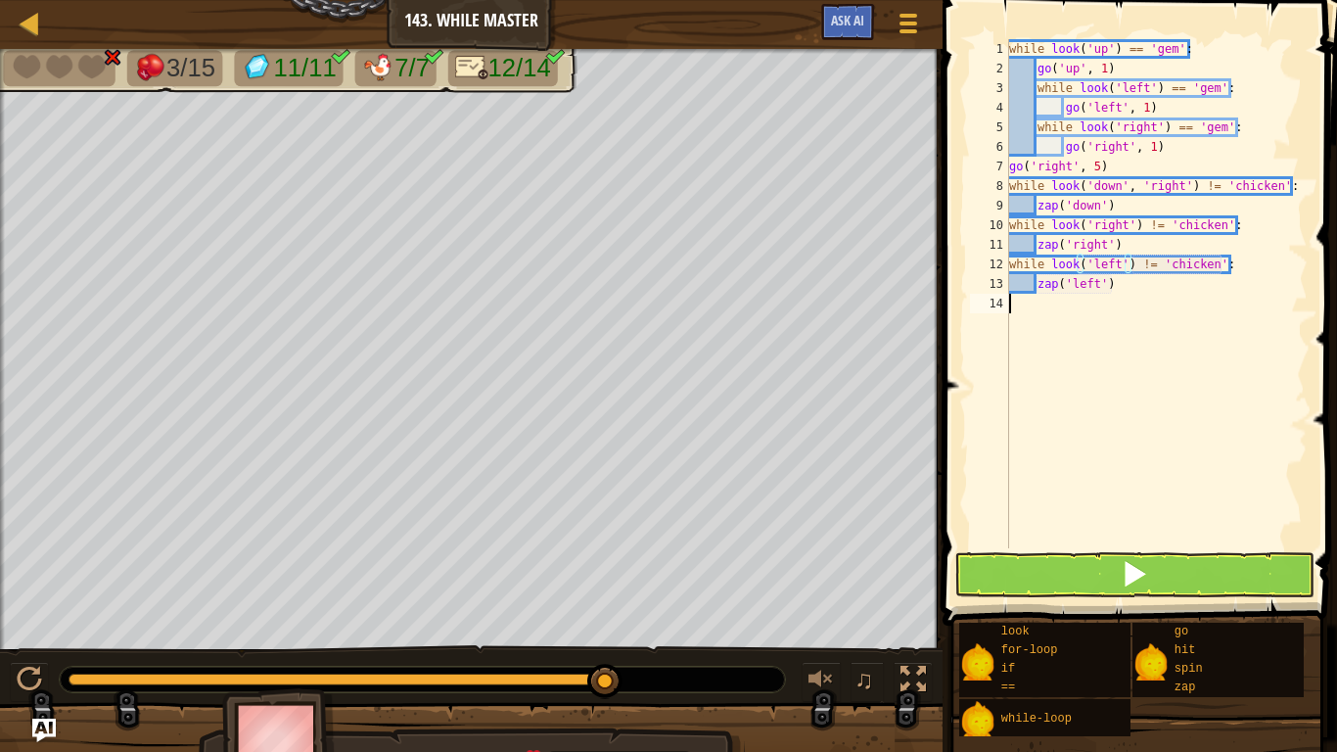
click at [1146, 460] on div "while look ( 'up' ) == 'gem' : go ( 'up' , 1 ) while look ( 'left' ) == 'gem' :…" at bounding box center [1156, 313] width 302 height 548
click at [1168, 566] on button at bounding box center [1134, 574] width 360 height 45
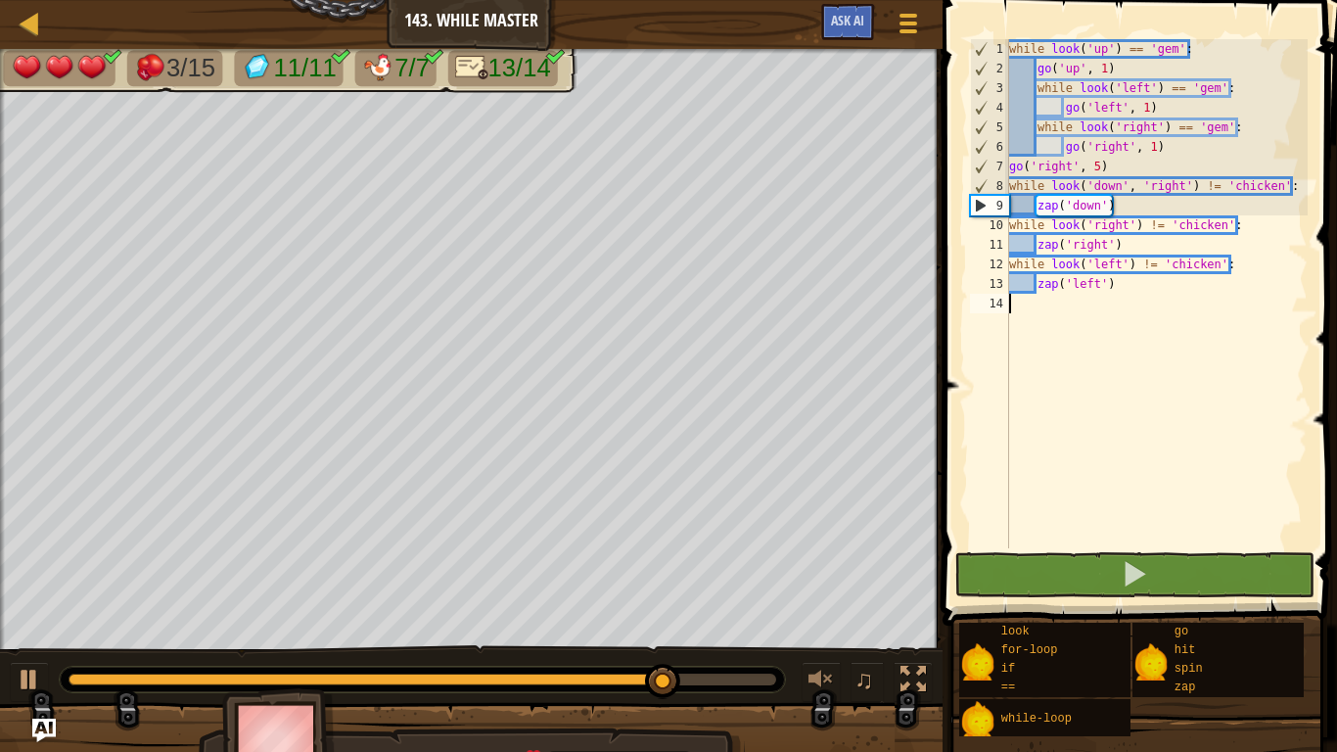
click at [1122, 203] on div "while look ( 'up' ) == 'gem' : go ( 'up' , 1 ) while look ( 'left' ) == 'gem' :…" at bounding box center [1156, 313] width 302 height 548
type textarea "zap('down')"
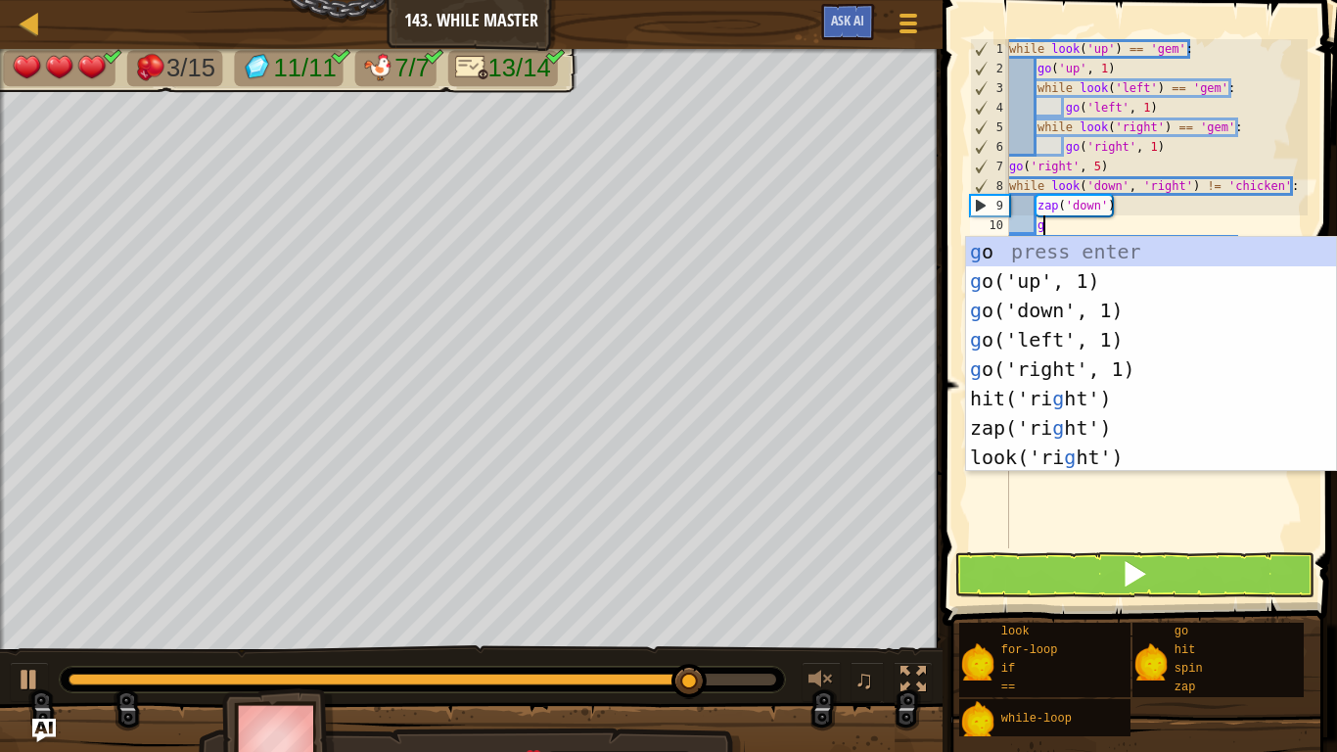
scroll to position [9, 5]
type textarea "go"
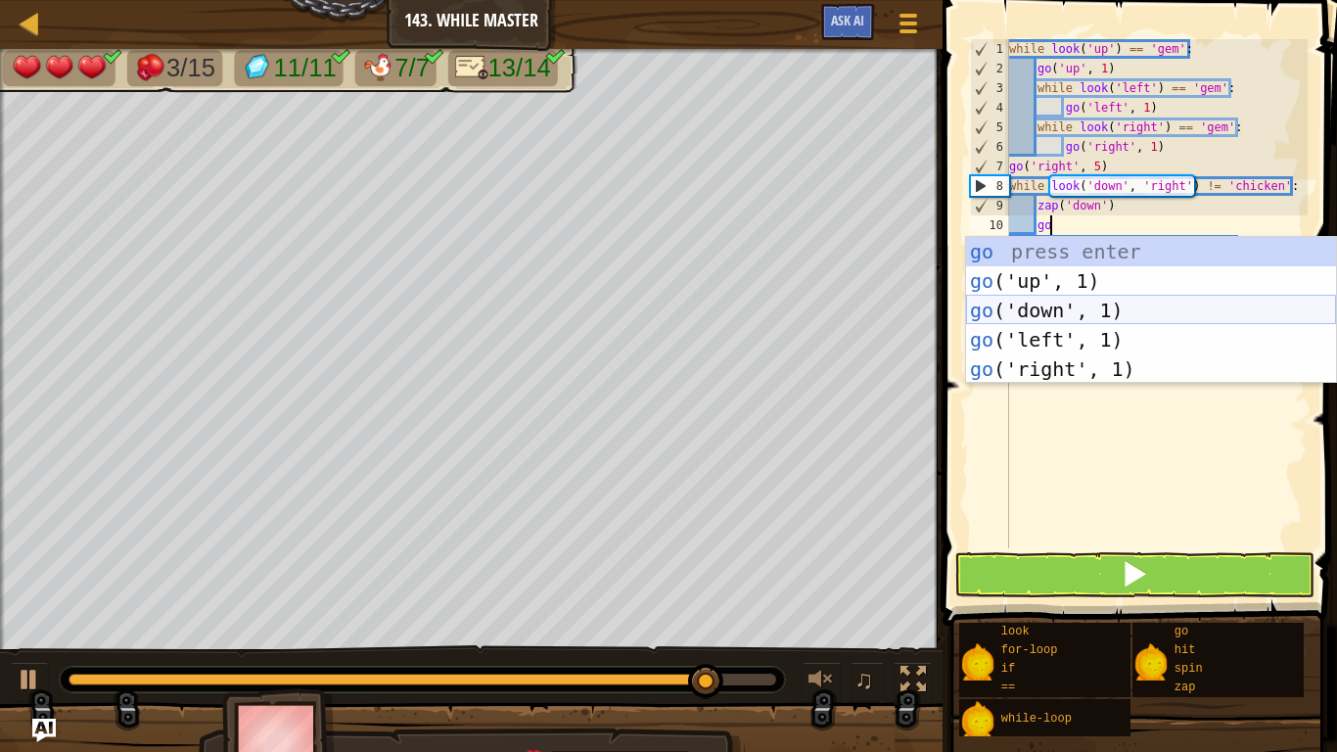
click at [1140, 310] on div "go press enter go ('up', 1) press enter go ('down', 1) press enter go ('left', …" at bounding box center [1151, 340] width 370 height 206
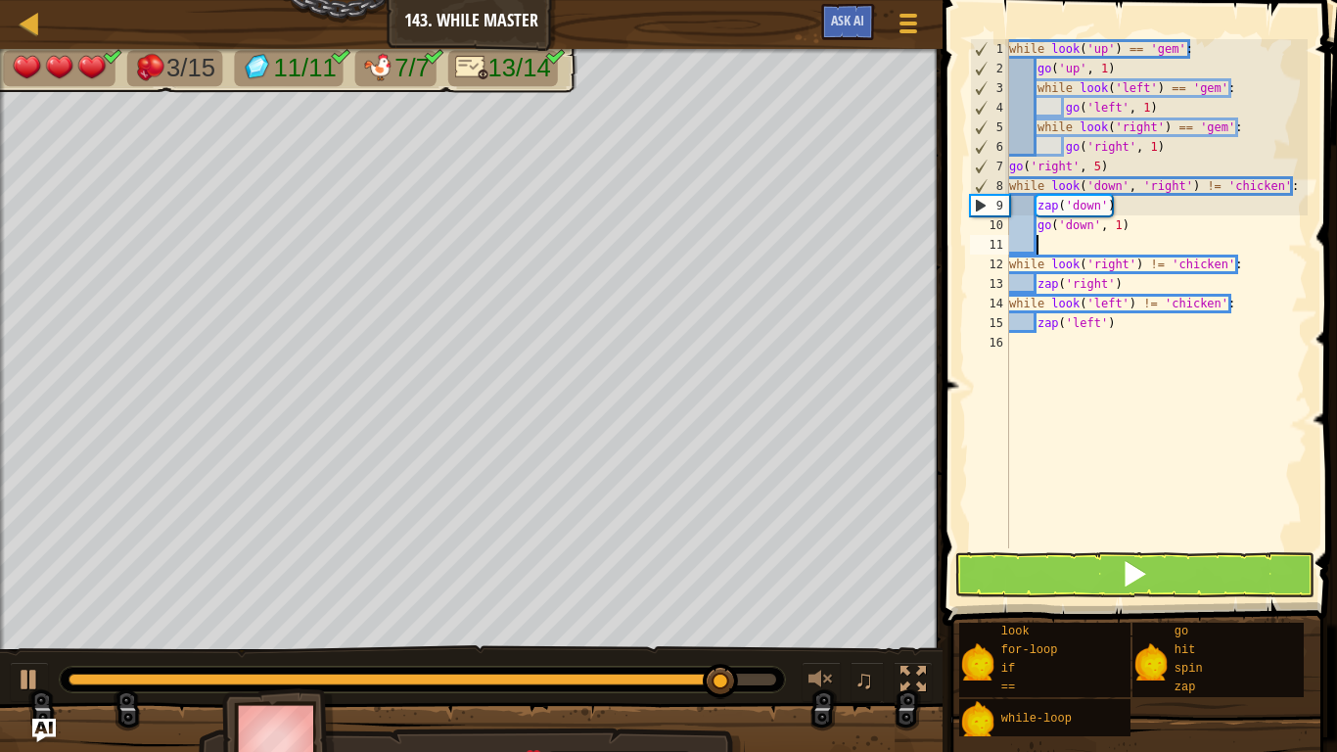
scroll to position [9, 0]
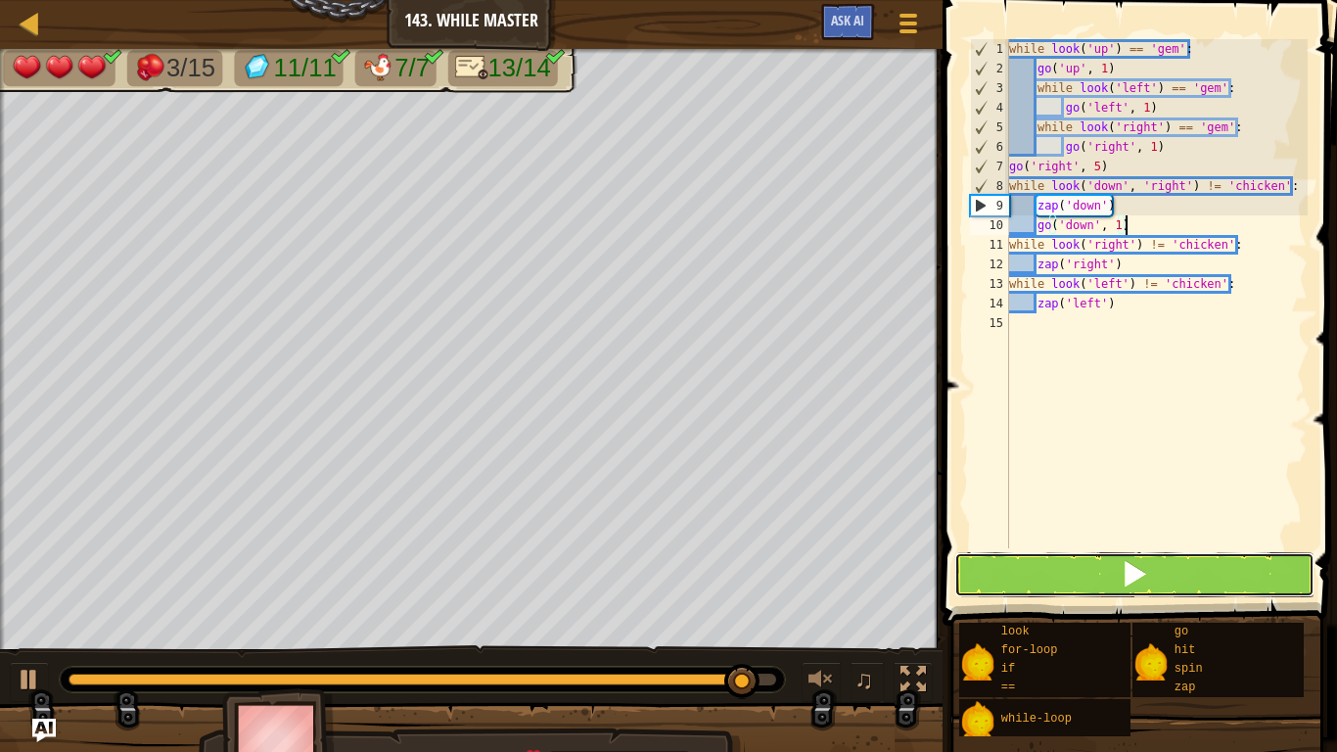
click at [1148, 560] on button at bounding box center [1134, 574] width 360 height 45
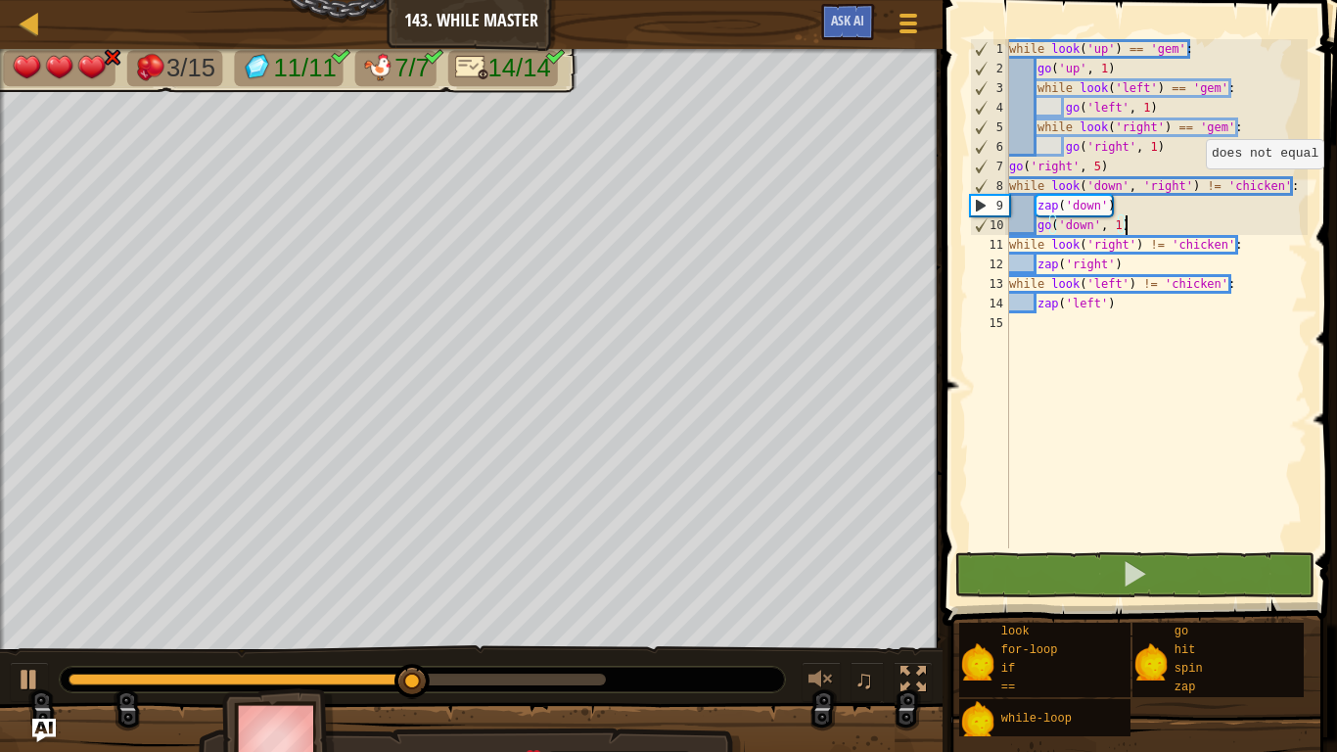
click at [1208, 187] on div "while look ( 'up' ) == 'gem' : go ( 'up' , 1 ) while look ( 'left' ) == 'gem' :…" at bounding box center [1156, 313] width 302 height 548
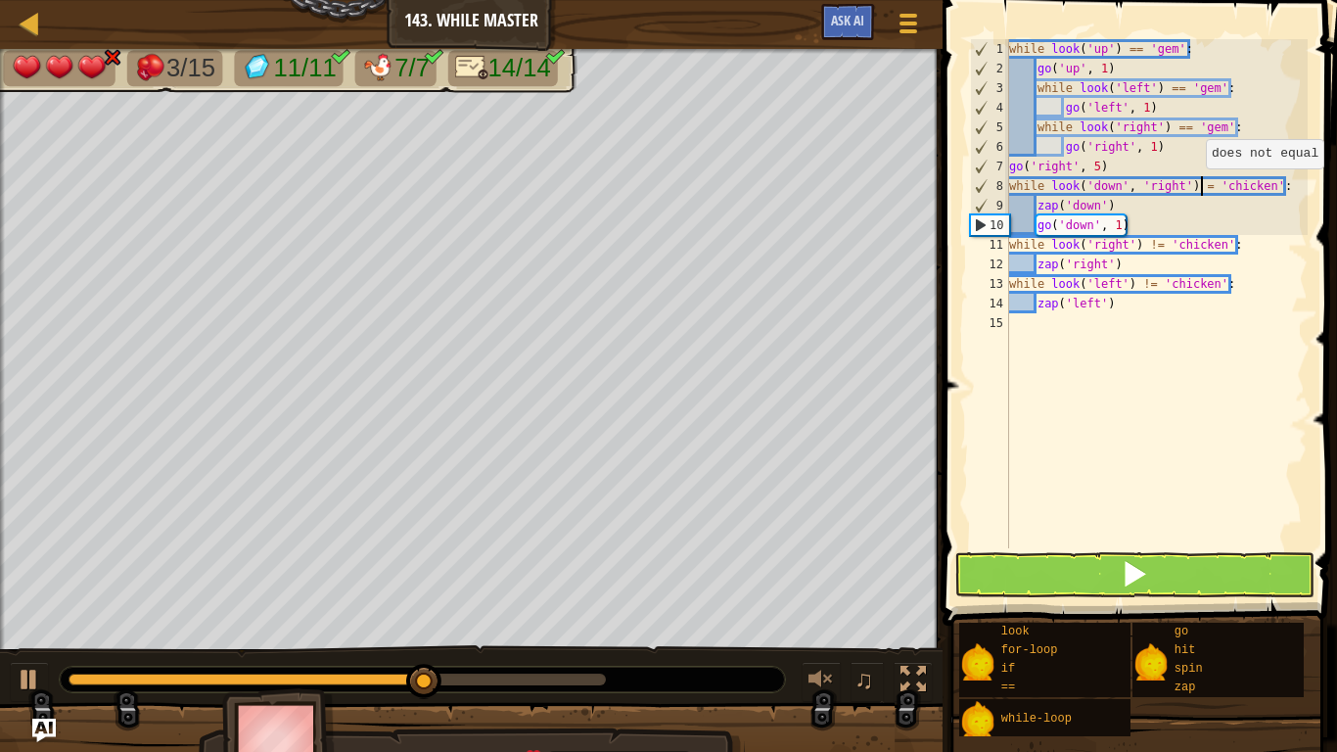
scroll to position [9, 28]
click at [1276, 184] on div "while look ( 'up' ) == 'gem' : go ( 'up' , 1 ) while look ( 'left' ) == 'gem' :…" at bounding box center [1156, 313] width 302 height 548
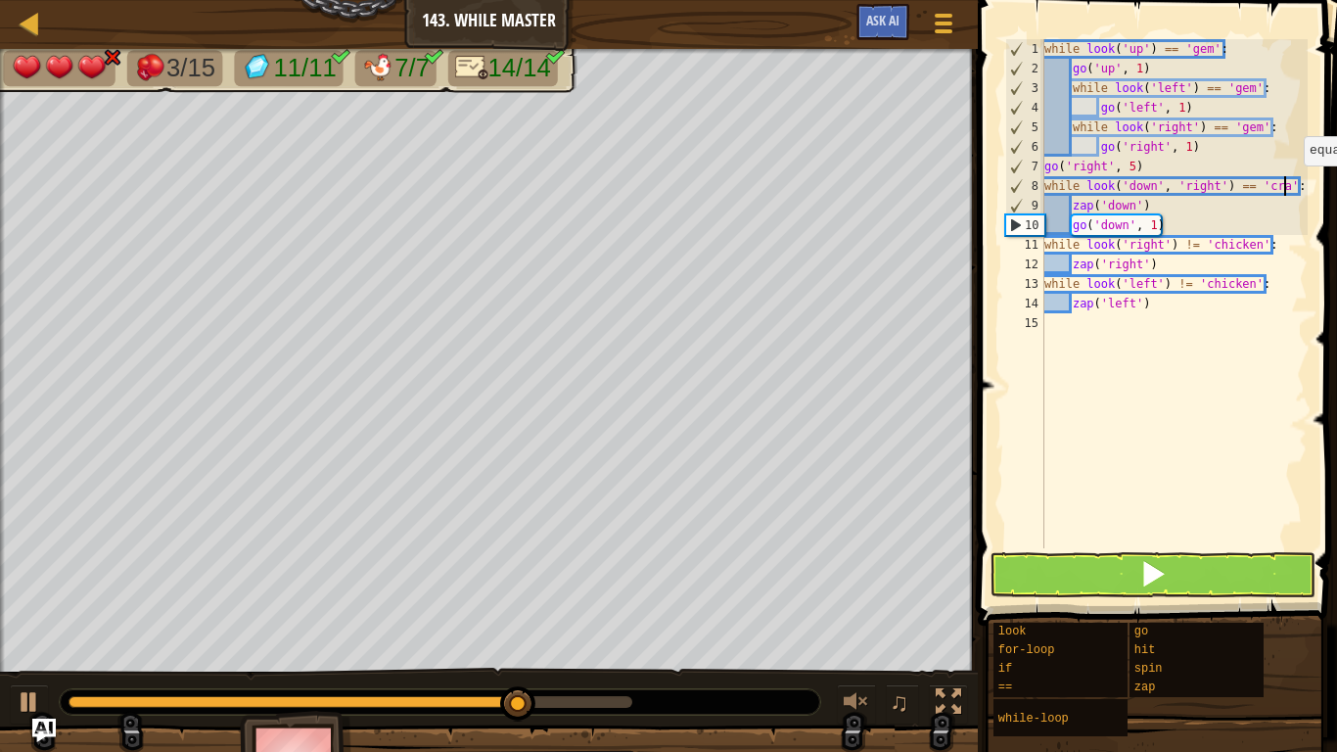
scroll to position [9, 35]
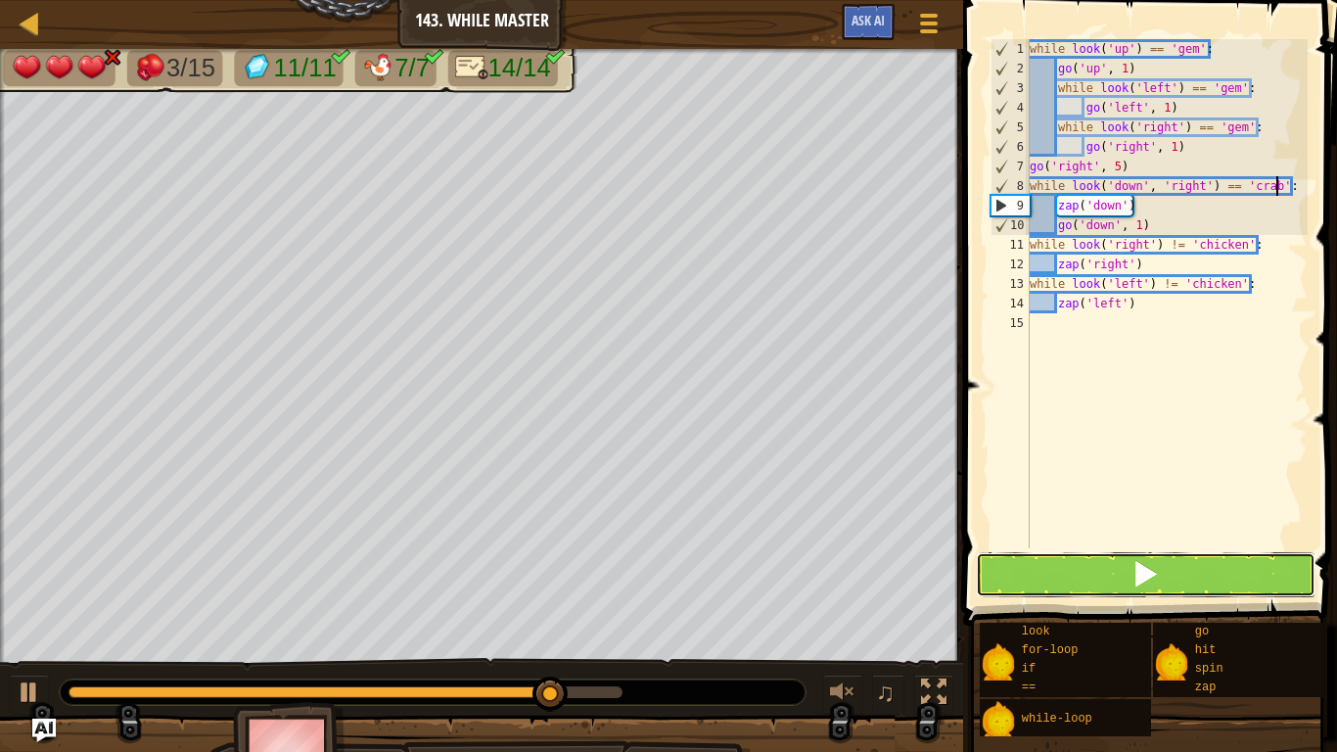
click at [1184, 580] on button at bounding box center [1146, 574] width 340 height 45
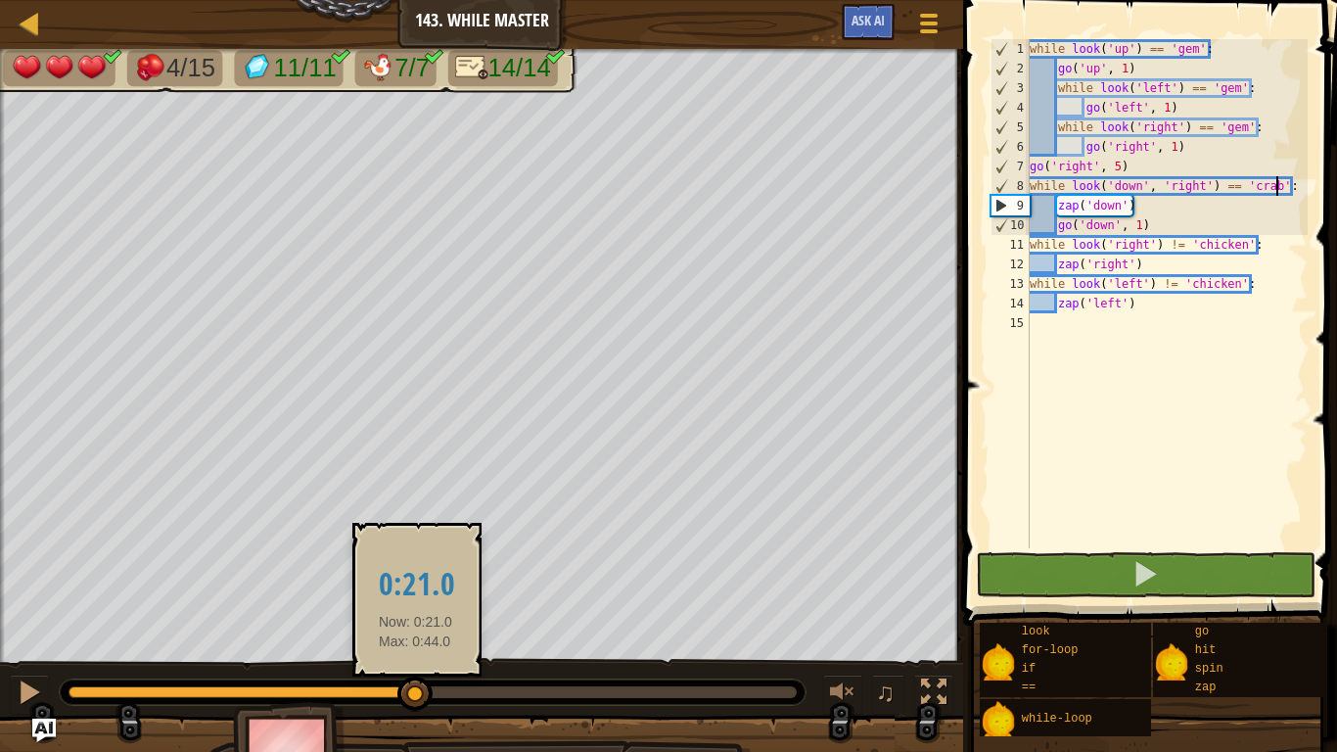
drag, startPoint x: 562, startPoint y: 694, endPoint x: 416, endPoint y: 700, distance: 146.0
click at [416, 700] on div at bounding box center [414, 693] width 35 height 35
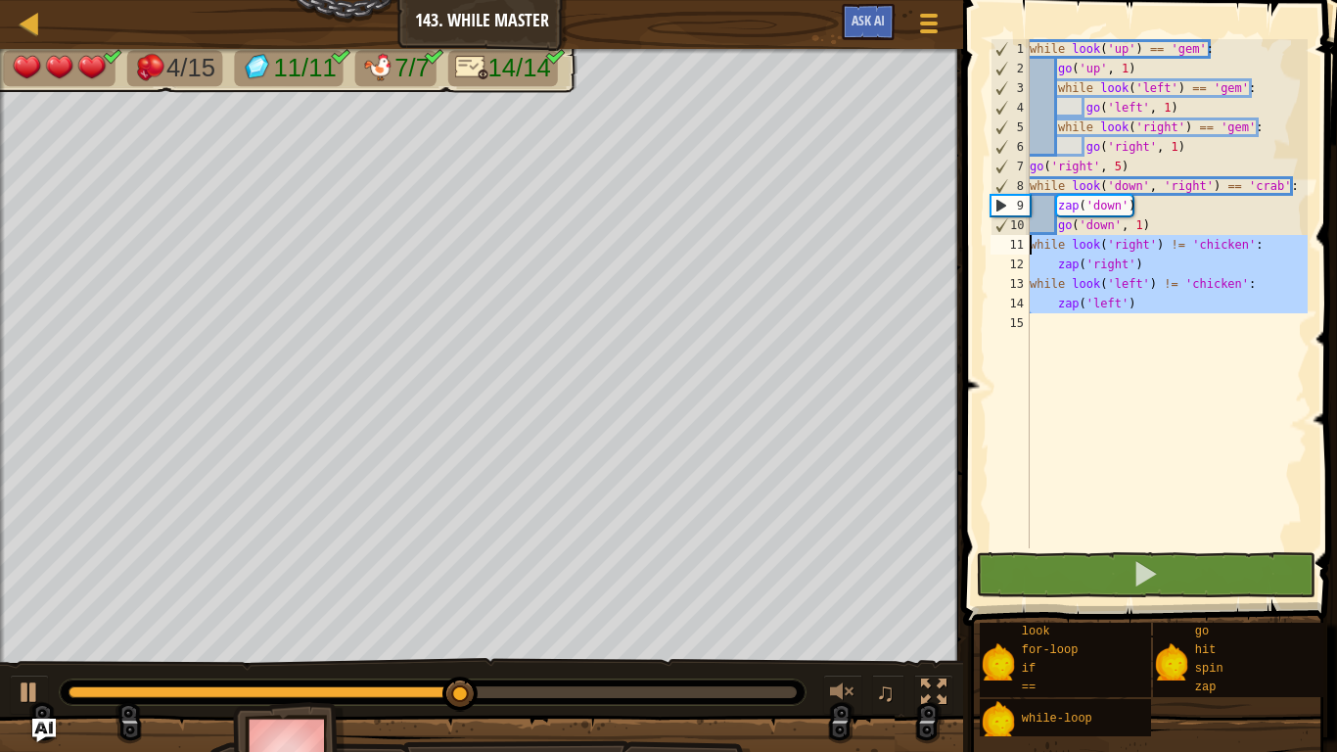
drag, startPoint x: 1161, startPoint y: 314, endPoint x: 1025, endPoint y: 251, distance: 150.2
click at [1025, 251] on div "while look('down', 'right') == 'crab': 1 2 3 4 5 6 7 8 9 10 11 12 13 14 15 whil…" at bounding box center [1147, 293] width 321 height 509
type textarea "while look('right') != 'chicken': zap('right')"
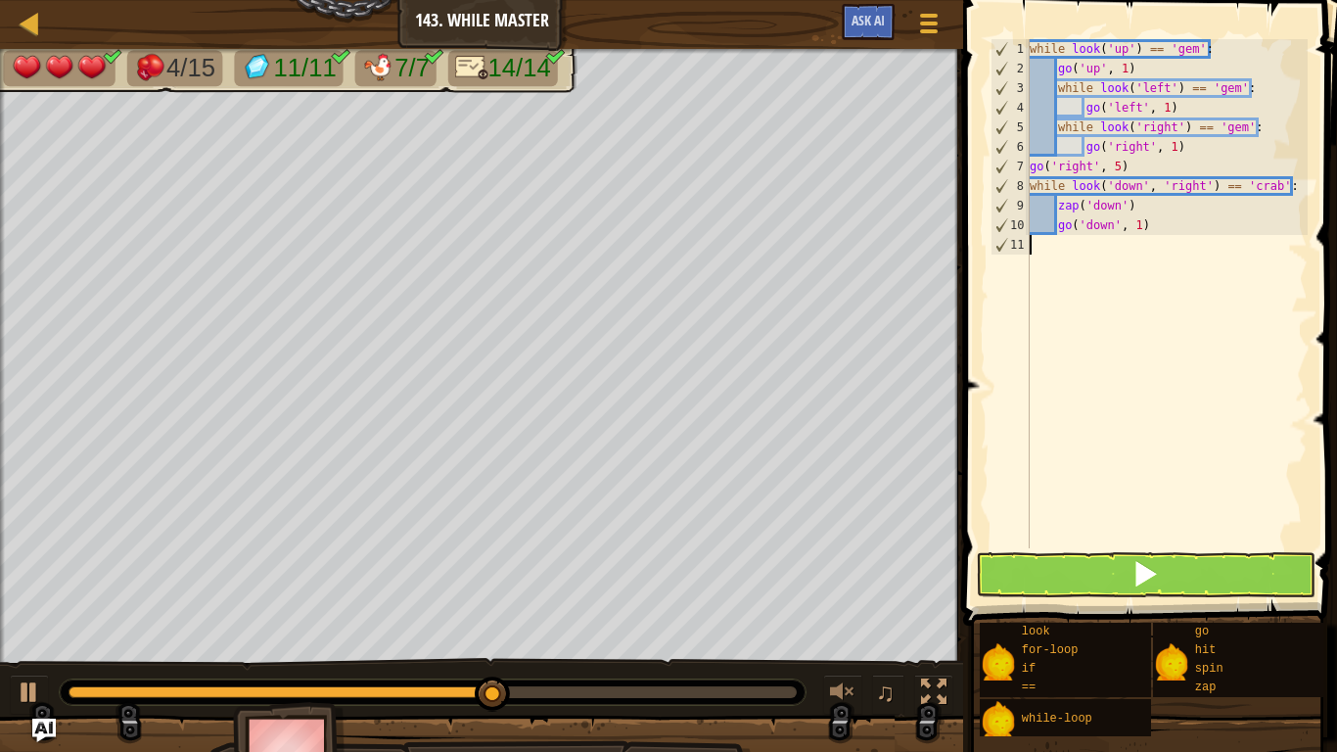
click at [1170, 224] on div "while look ( 'up' ) == 'gem' : go ( 'up' , 1 ) while look ( 'left' ) == 'gem' :…" at bounding box center [1167, 313] width 282 height 548
type textarea "go('down', 1)"
paste textarea
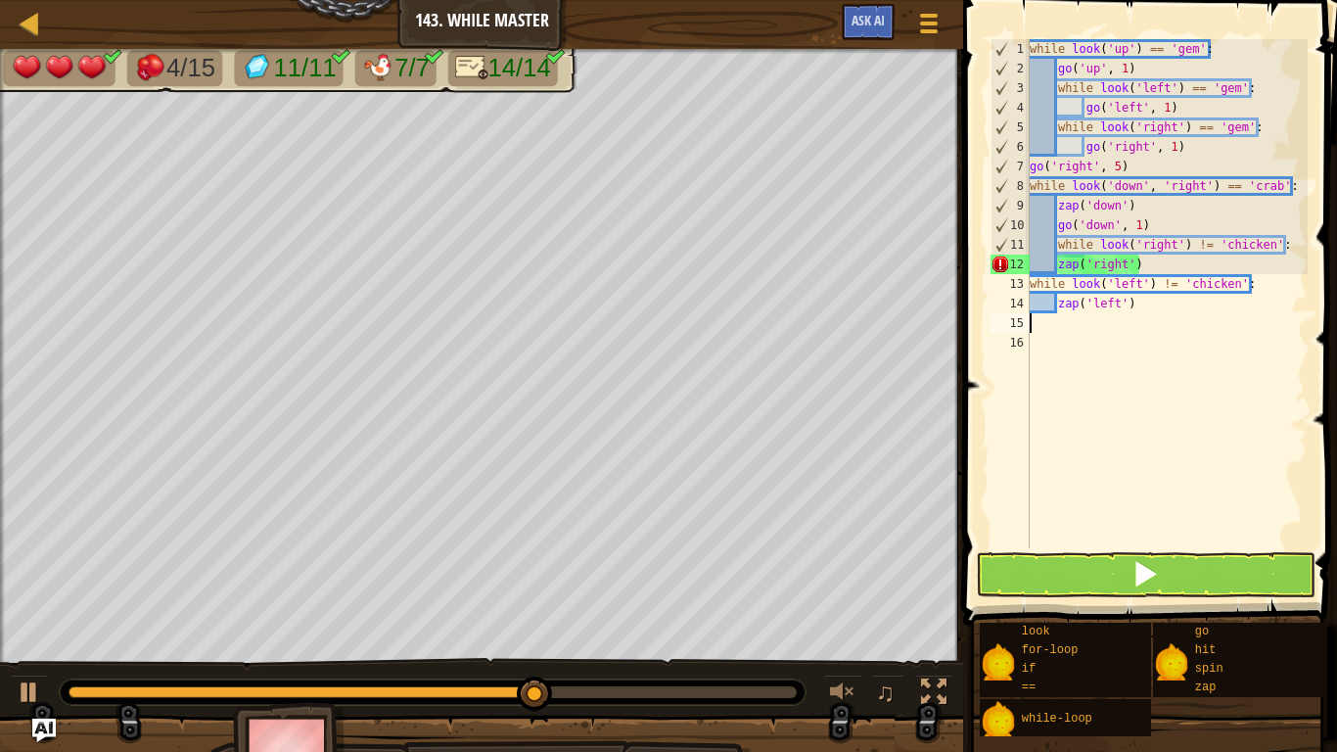
click at [1032, 282] on div "while look ( 'up' ) == 'gem' : go ( 'up' , 1 ) while look ( 'left' ) == 'gem' :…" at bounding box center [1167, 313] width 282 height 548
click at [1028, 303] on div "14" at bounding box center [1010, 304] width 39 height 20
click at [1027, 306] on div "14" at bounding box center [1010, 304] width 39 height 20
click at [1057, 263] on div "while look ( 'up' ) == 'gem' : go ( 'up' , 1 ) while look ( 'left' ) == 'gem' :…" at bounding box center [1167, 313] width 282 height 548
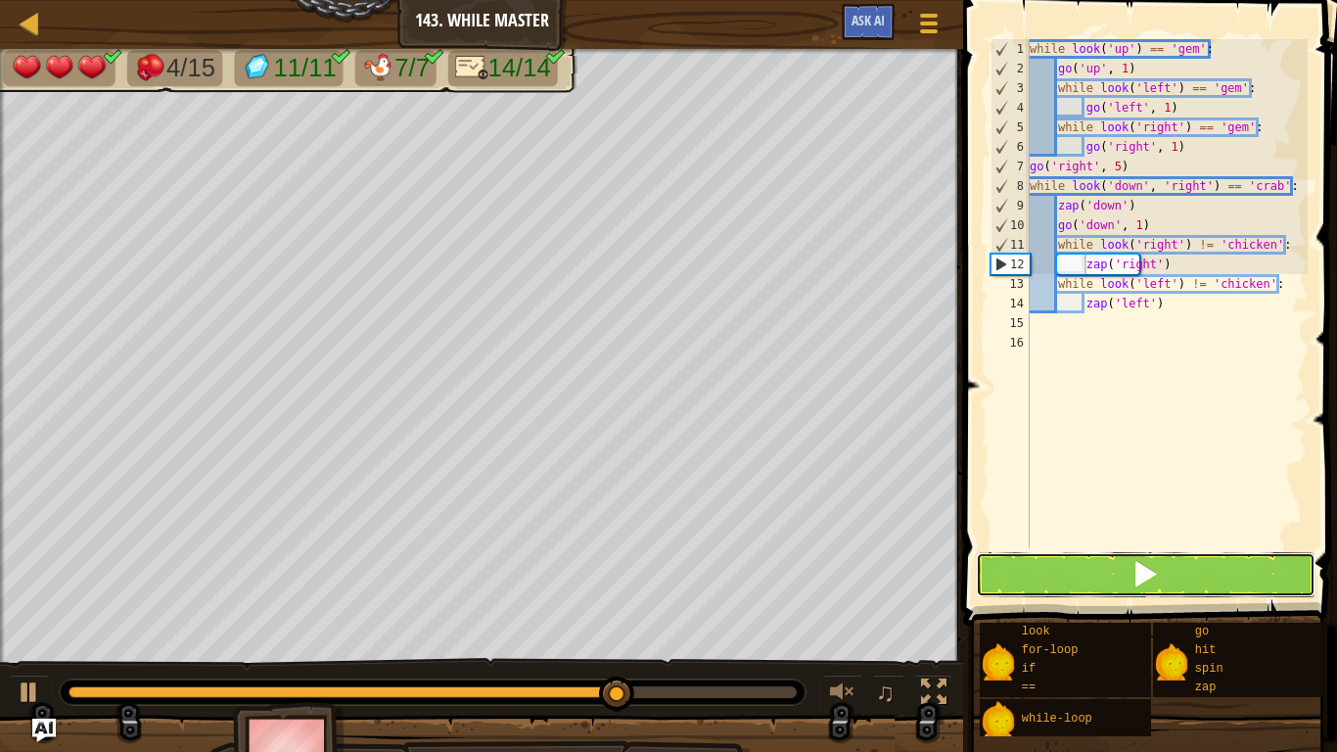
click at [1111, 563] on button at bounding box center [1146, 574] width 340 height 45
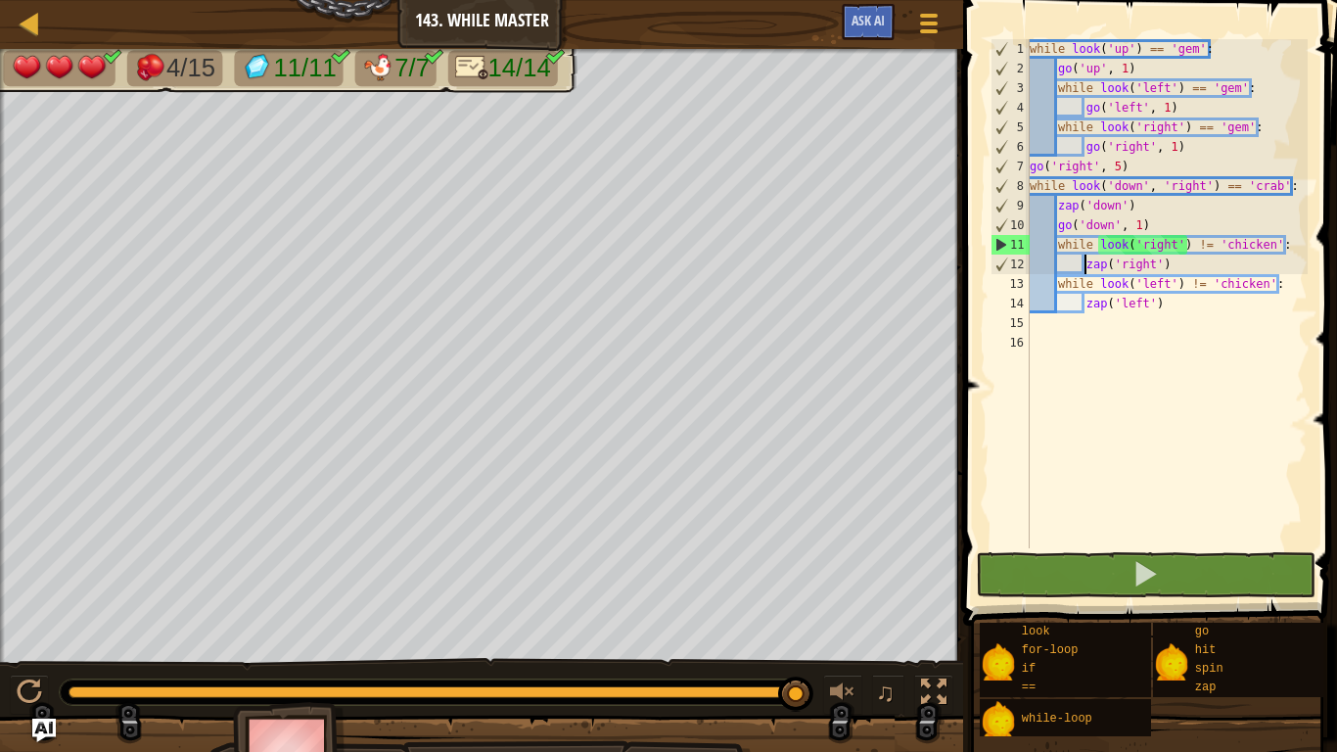
drag, startPoint x: 429, startPoint y: 705, endPoint x: 592, endPoint y: 701, distance: 163.5
click at [592, 701] on div at bounding box center [433, 691] width 746 height 25
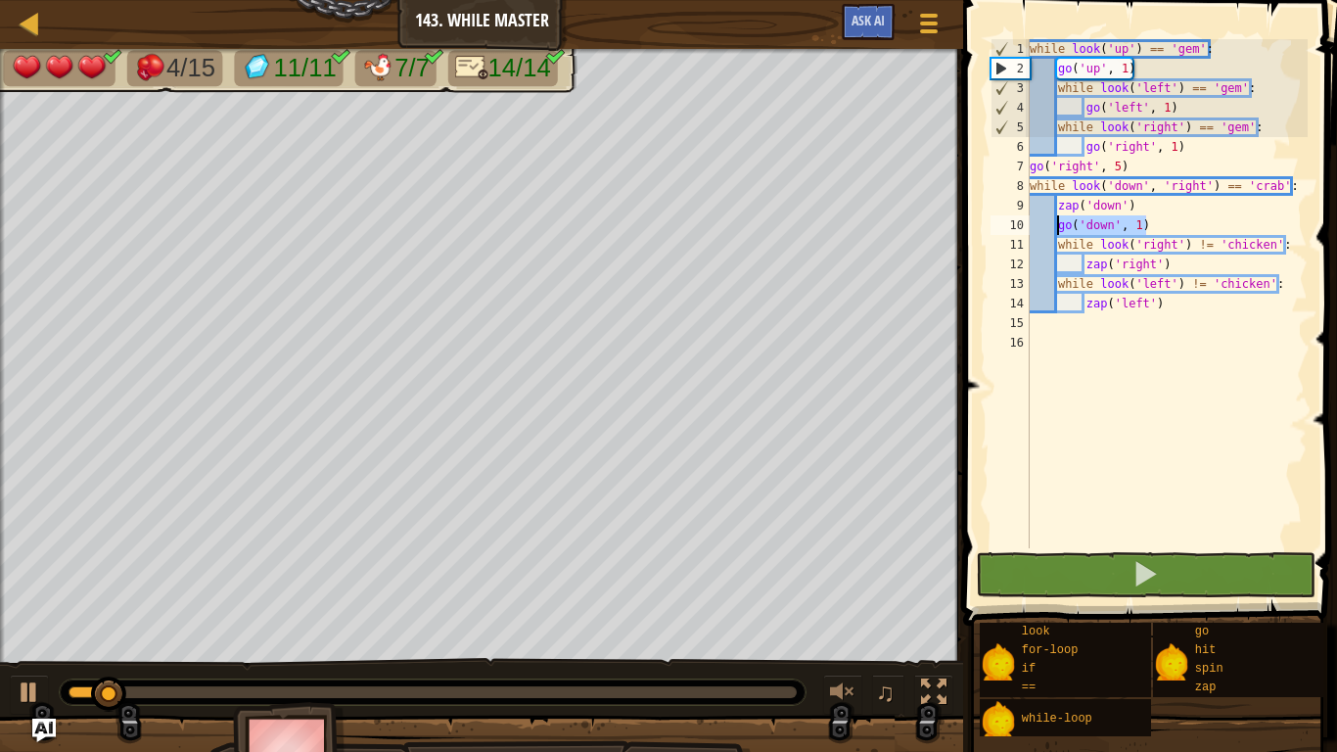
drag, startPoint x: 1153, startPoint y: 220, endPoint x: 1057, endPoint y: 220, distance: 95.9
click at [1057, 220] on div "while look ( 'up' ) == 'gem' : go ( 'up' , 1 ) while look ( 'left' ) == 'gem' :…" at bounding box center [1167, 313] width 282 height 548
click at [1187, 309] on div "while look ( 'up' ) == 'gem' : go ( 'up' , 1 ) while look ( 'left' ) == 'gem' :…" at bounding box center [1167, 313] width 282 height 548
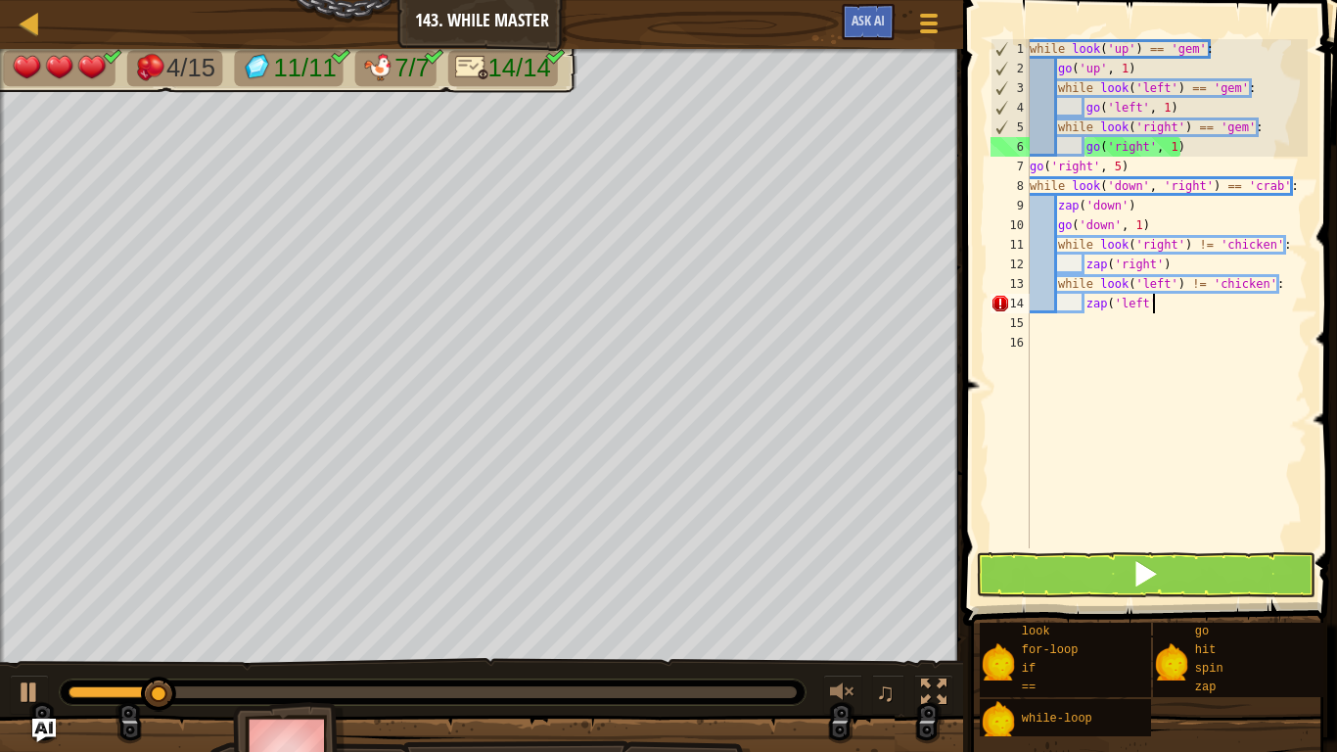
type textarea "zap('left')"
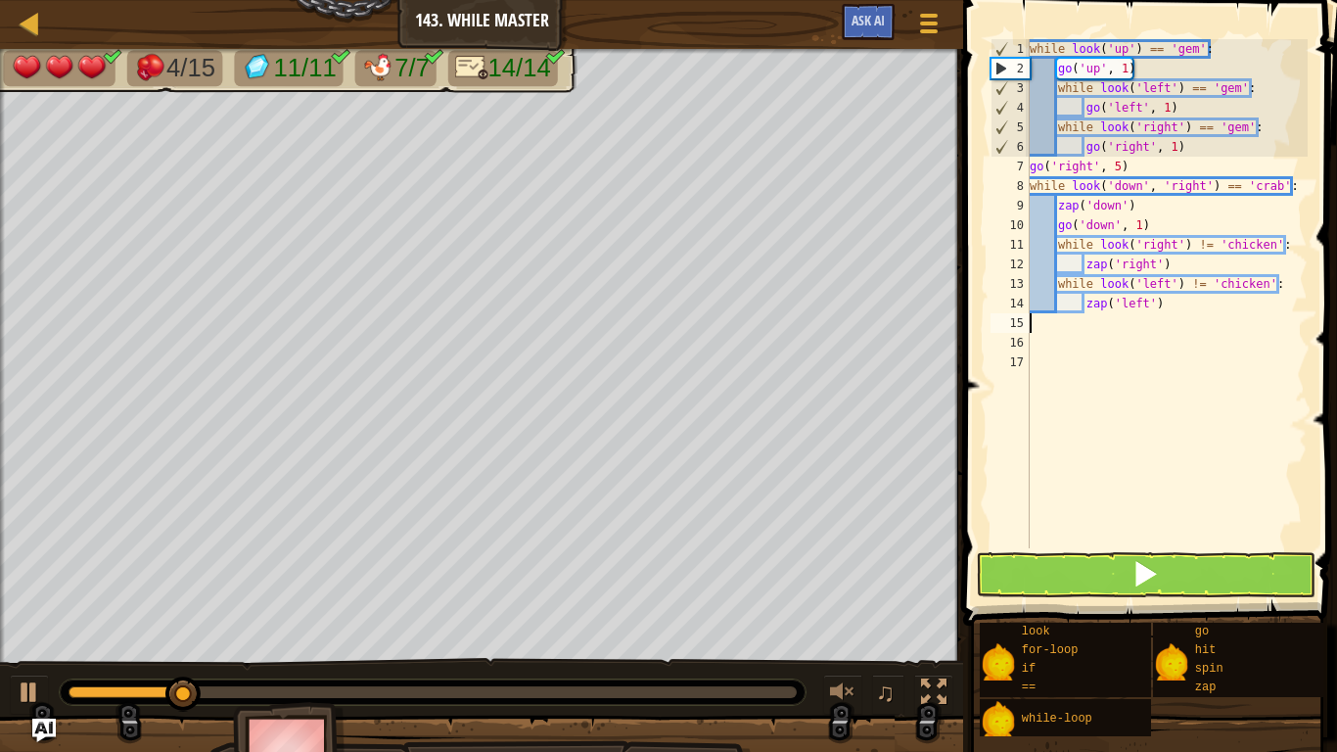
paste textarea "go('down', 1)"
click at [1029, 318] on div "15" at bounding box center [1010, 323] width 39 height 20
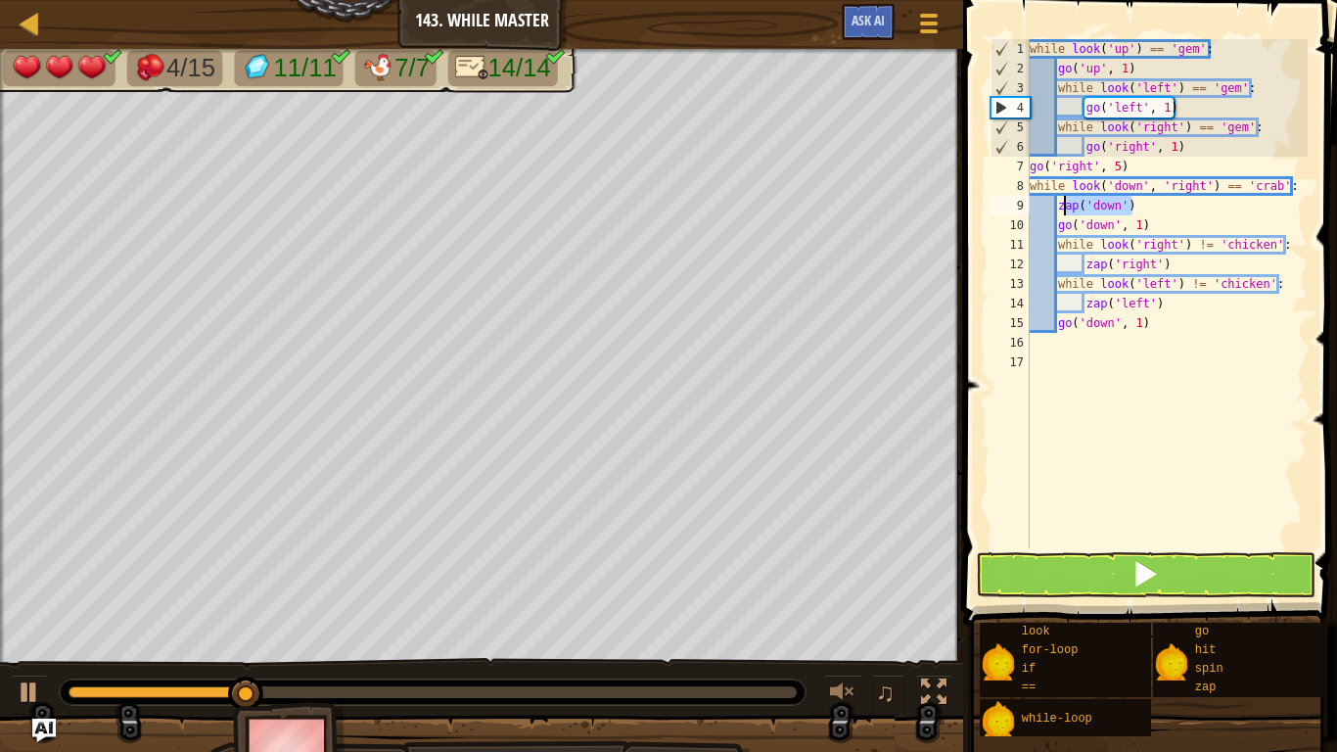
drag, startPoint x: 1133, startPoint y: 210, endPoint x: 1067, endPoint y: 205, distance: 65.8
click at [1067, 205] on div "while look ( 'up' ) == 'gem' : go ( 'up' , 1 ) while look ( 'left' ) == 'gem' :…" at bounding box center [1167, 313] width 282 height 548
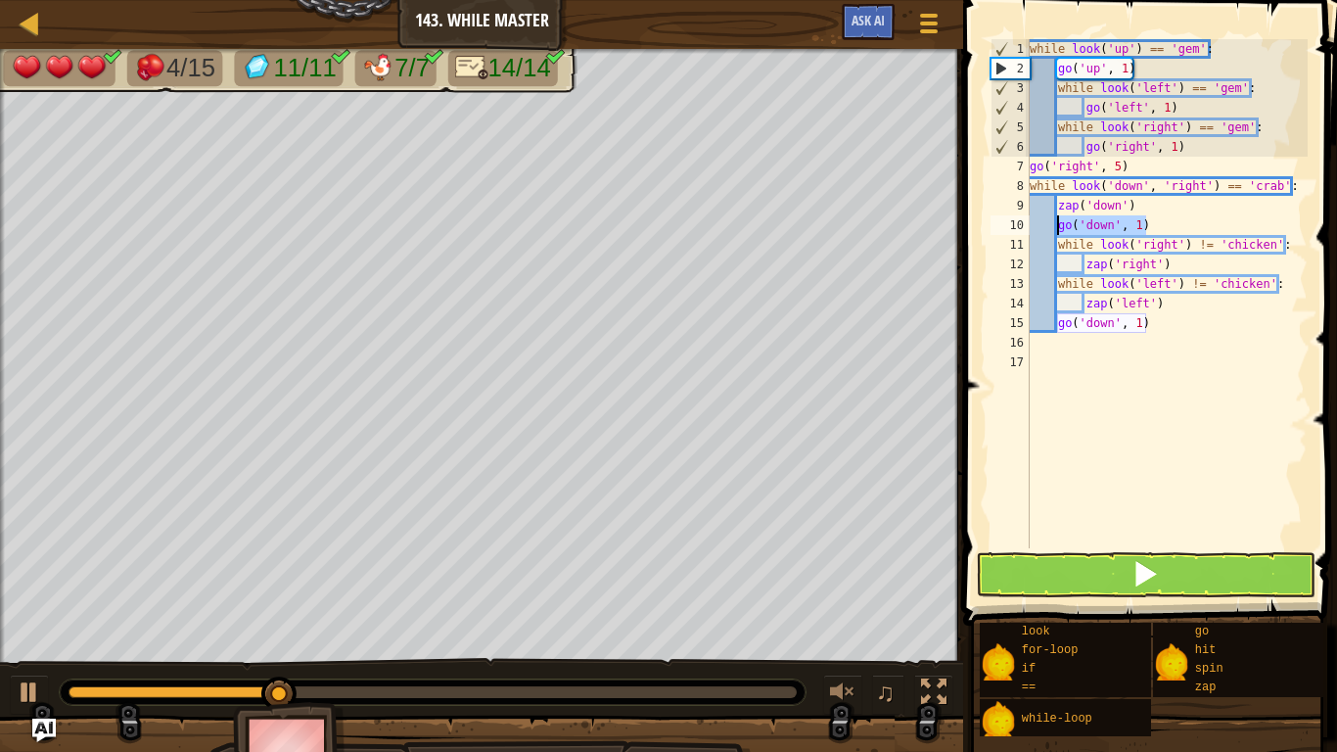
drag, startPoint x: 1160, startPoint y: 220, endPoint x: 1057, endPoint y: 220, distance: 102.8
click at [1057, 220] on div "while look ( 'up' ) == 'gem' : go ( 'up' , 1 ) while look ( 'left' ) == 'gem' :…" at bounding box center [1167, 313] width 282 height 548
type textarea "go('down', 1)"
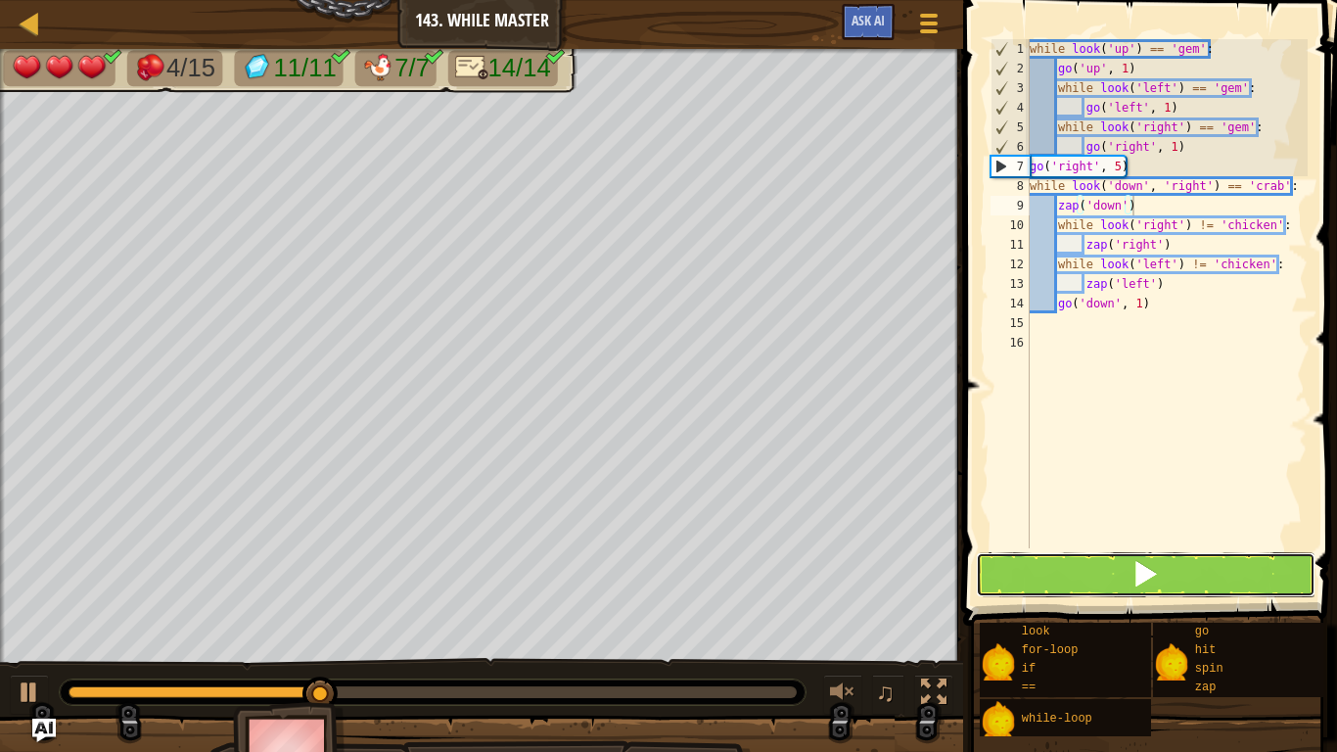
click at [1089, 565] on button at bounding box center [1146, 574] width 340 height 45
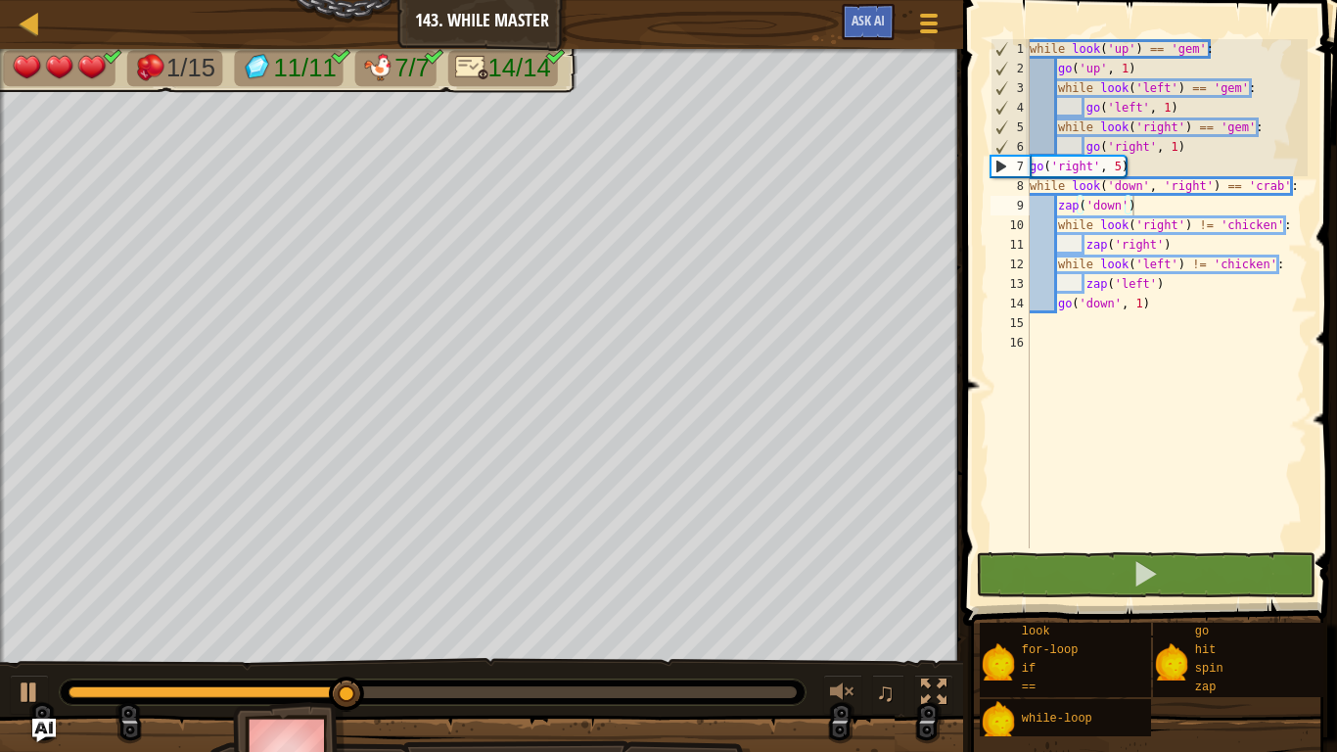
drag, startPoint x: 409, startPoint y: 675, endPoint x: 453, endPoint y: 683, distance: 44.7
click at [453, 683] on div "♫" at bounding box center [481, 687] width 963 height 59
drag, startPoint x: 453, startPoint y: 683, endPoint x: 461, endPoint y: 693, distance: 12.5
click at [461, 693] on div at bounding box center [433, 691] width 746 height 25
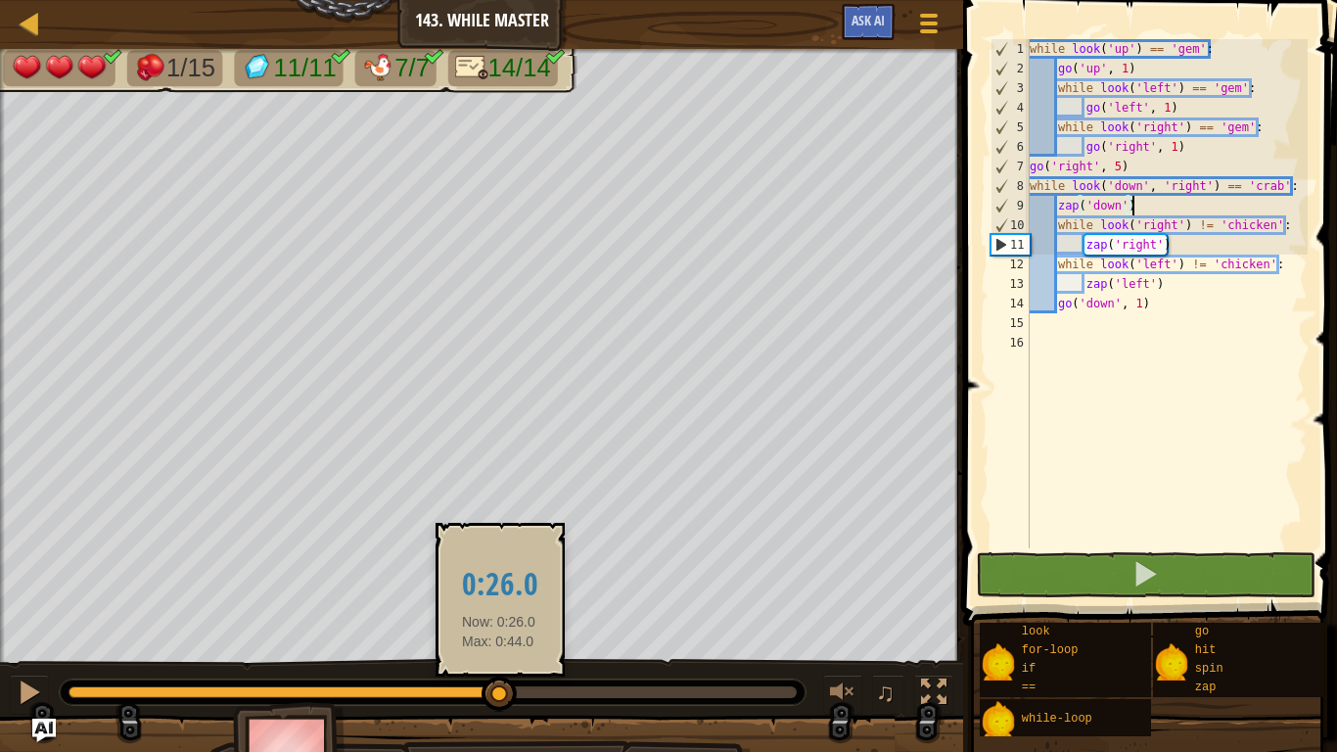
drag, startPoint x: 461, startPoint y: 693, endPoint x: 497, endPoint y: 689, distance: 36.4
click at [497, 689] on div at bounding box center [433, 692] width 728 height 12
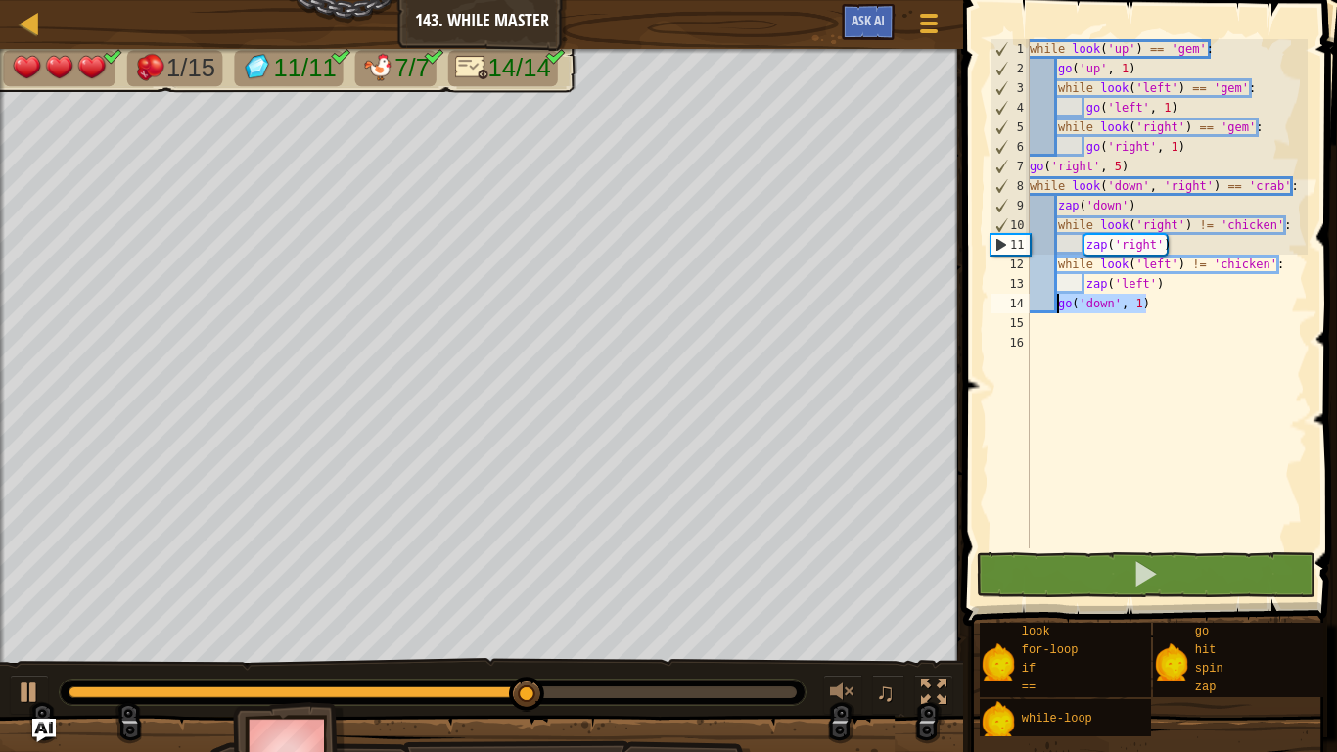
drag, startPoint x: 1162, startPoint y: 302, endPoint x: 1055, endPoint y: 302, distance: 106.7
click at [1055, 302] on div "while look ( 'up' ) == 'gem' : go ( 'up' , 1 ) while look ( 'left' ) == 'gem' :…" at bounding box center [1167, 313] width 282 height 548
type textarea "go('down', 1)"
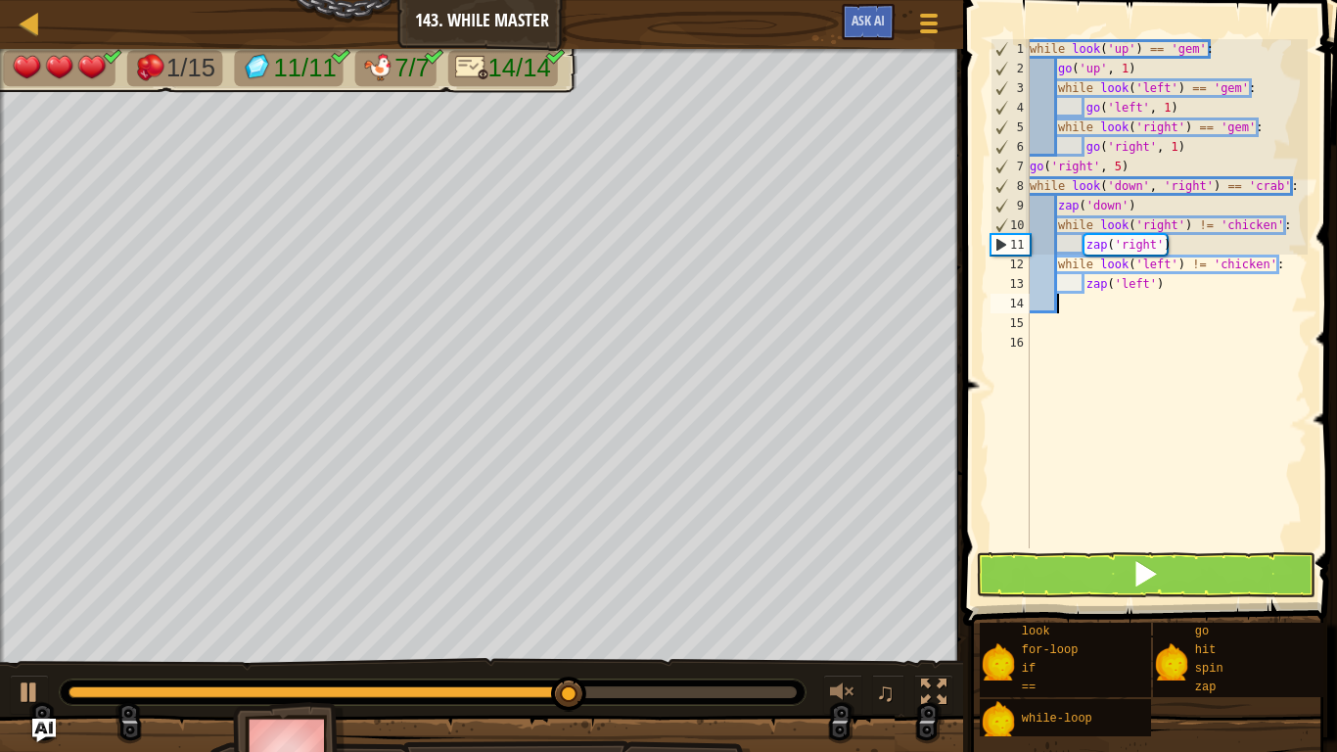
click at [1163, 204] on div "while look ( 'up' ) == 'gem' : go ( 'up' , 1 ) while look ( 'left' ) == 'gem' :…" at bounding box center [1167, 313] width 282 height 548
type textarea "zap('down')"
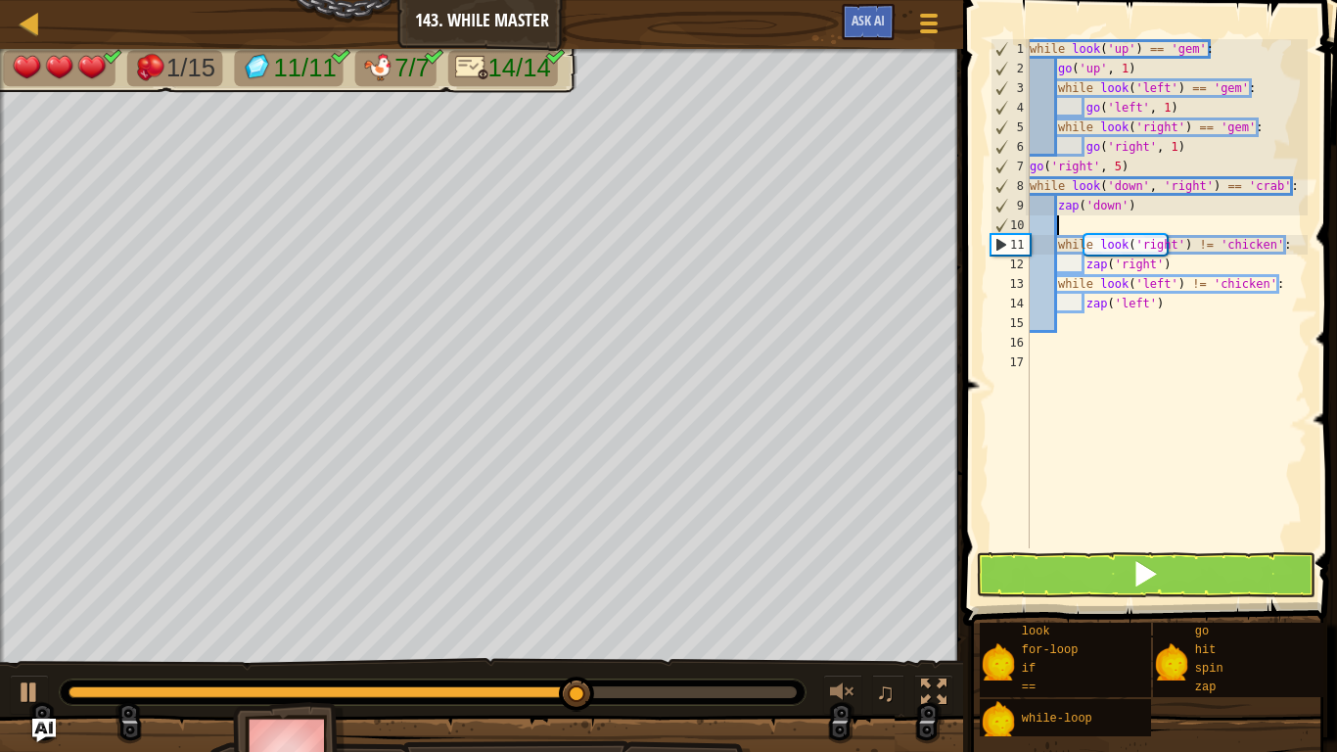
paste textarea "go('down', 1)"
click at [1053, 245] on div "while look ( 'up' ) == 'gem' : go ( 'up' , 1 ) while look ( 'left' ) == 'gem' :…" at bounding box center [1167, 313] width 282 height 548
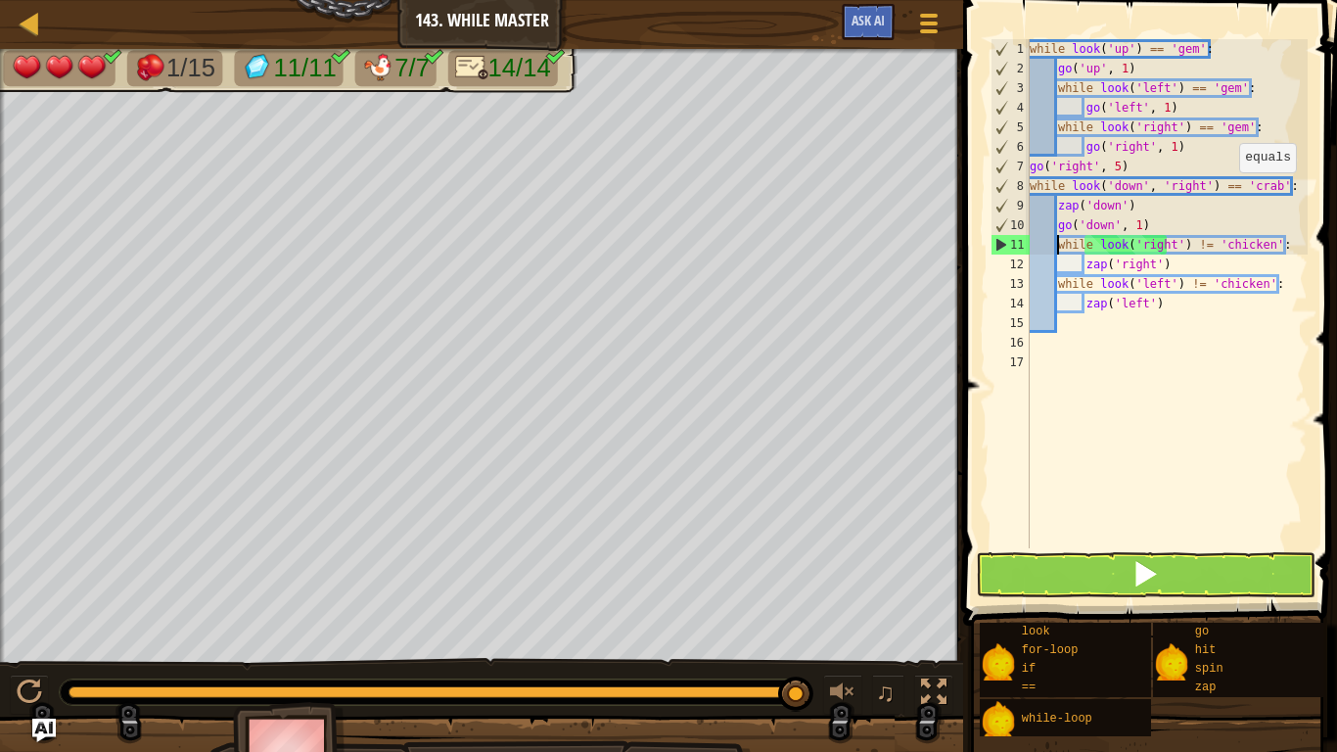
click at [1229, 192] on div "while look ( 'up' ) == 'gem' : go ( 'up' , 1 ) while look ( 'left' ) == 'gem' :…" at bounding box center [1167, 313] width 282 height 548
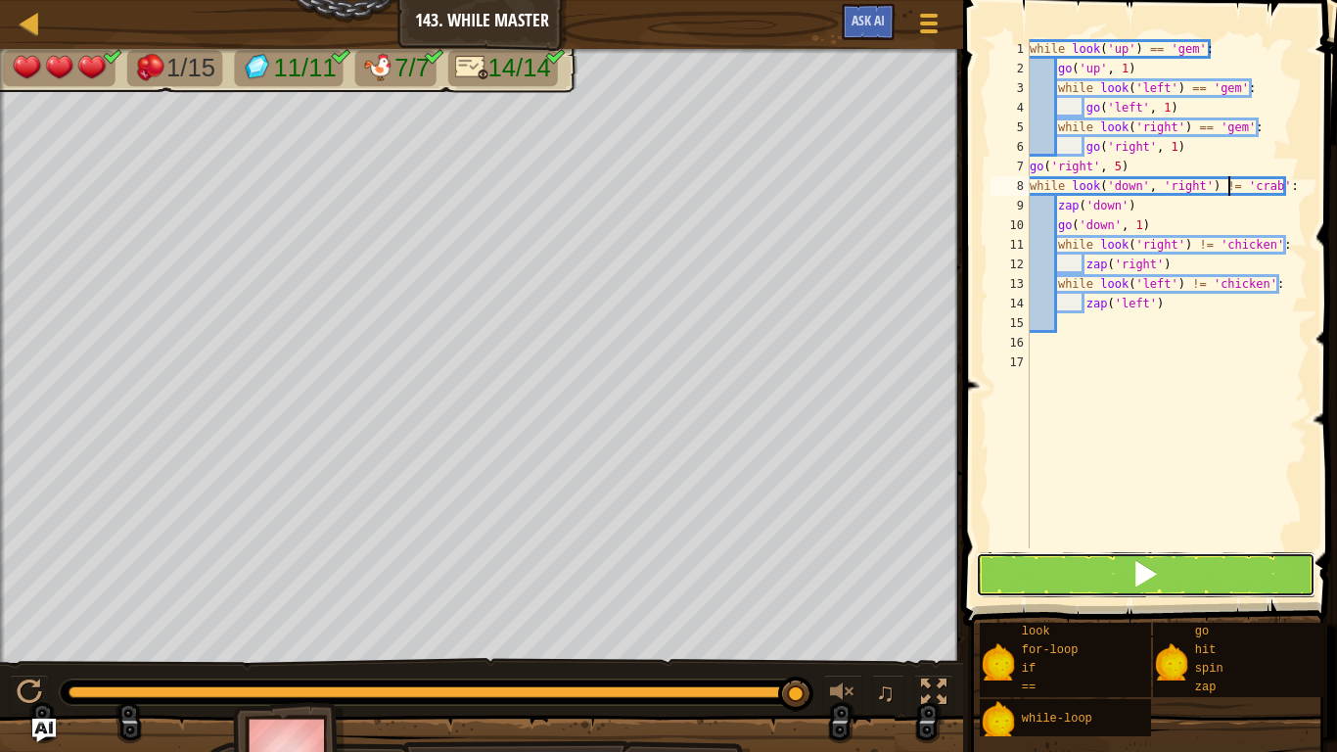
click at [1191, 568] on button at bounding box center [1146, 574] width 340 height 45
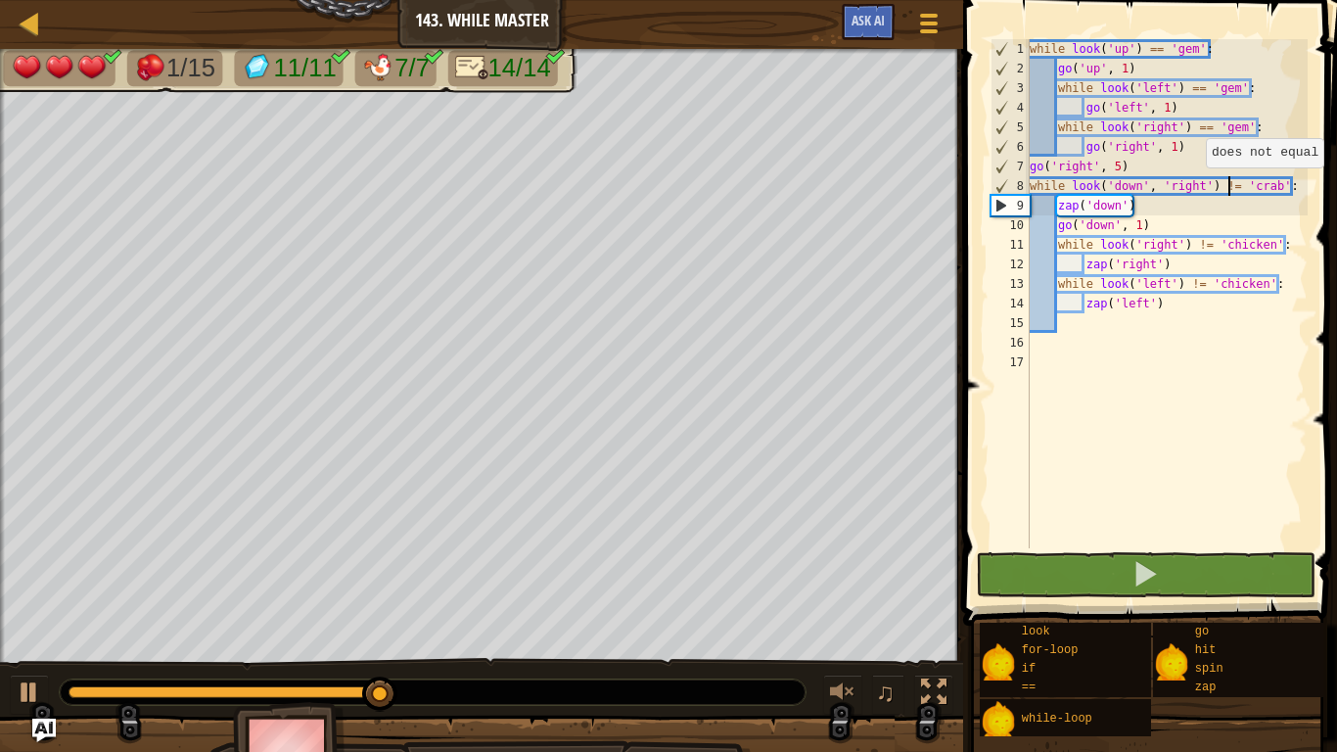
click at [1274, 187] on div "while look ( 'up' ) == 'gem' : go ( 'up' , 1 ) while look ( 'left' ) == 'gem' :…" at bounding box center [1167, 313] width 282 height 548
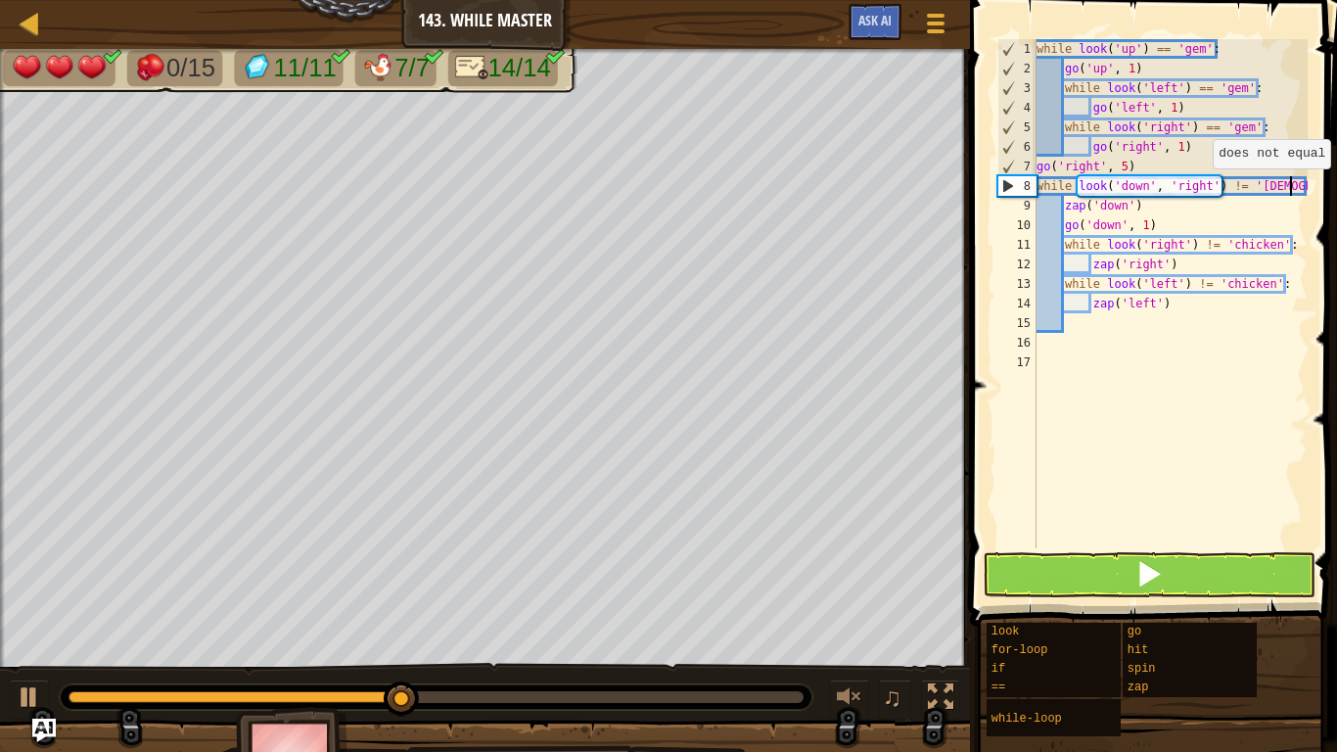
scroll to position [9, 39]
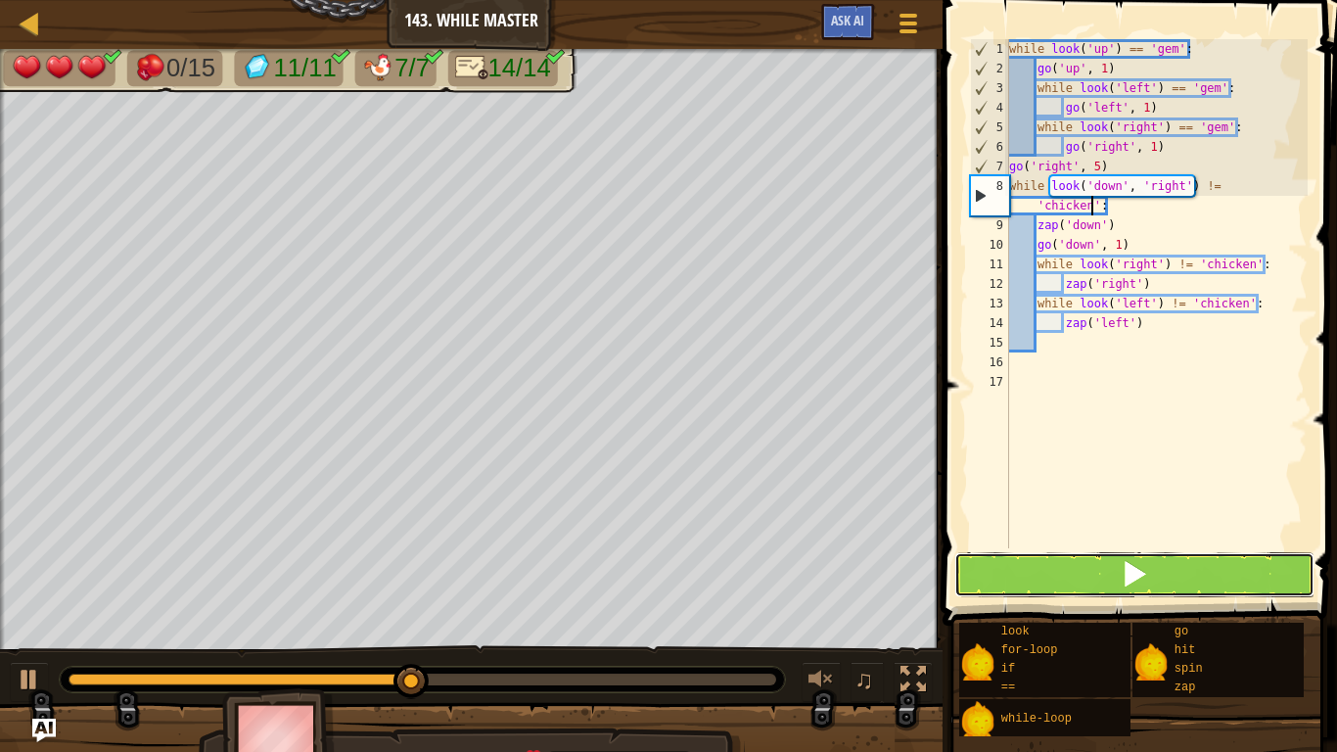
click at [1143, 590] on button at bounding box center [1134, 574] width 360 height 45
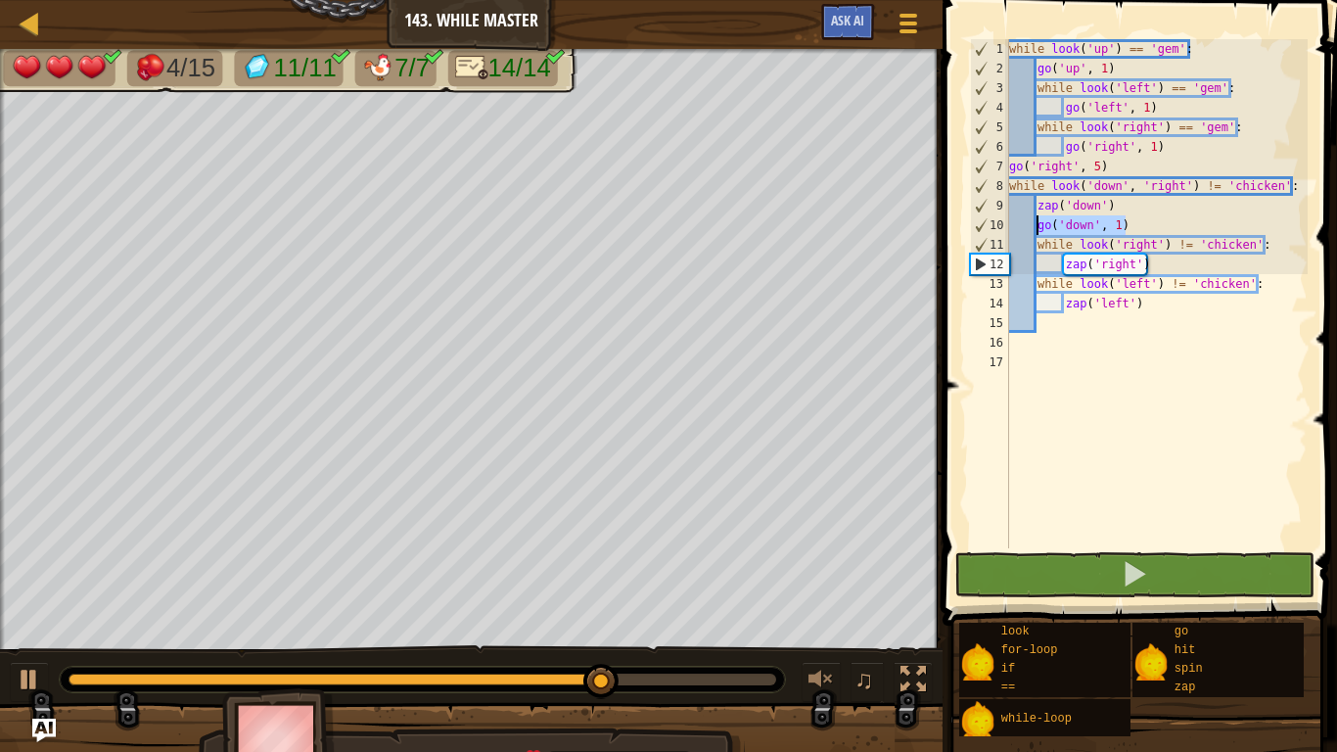
drag, startPoint x: 1133, startPoint y: 225, endPoint x: 1037, endPoint y: 227, distance: 96.0
click at [1037, 227] on div "while look ( 'up' ) == 'gem' : go ( 'up' , 1 ) while look ( 'left' ) == 'gem' :…" at bounding box center [1156, 313] width 302 height 548
type textarea "go('down', 1)"
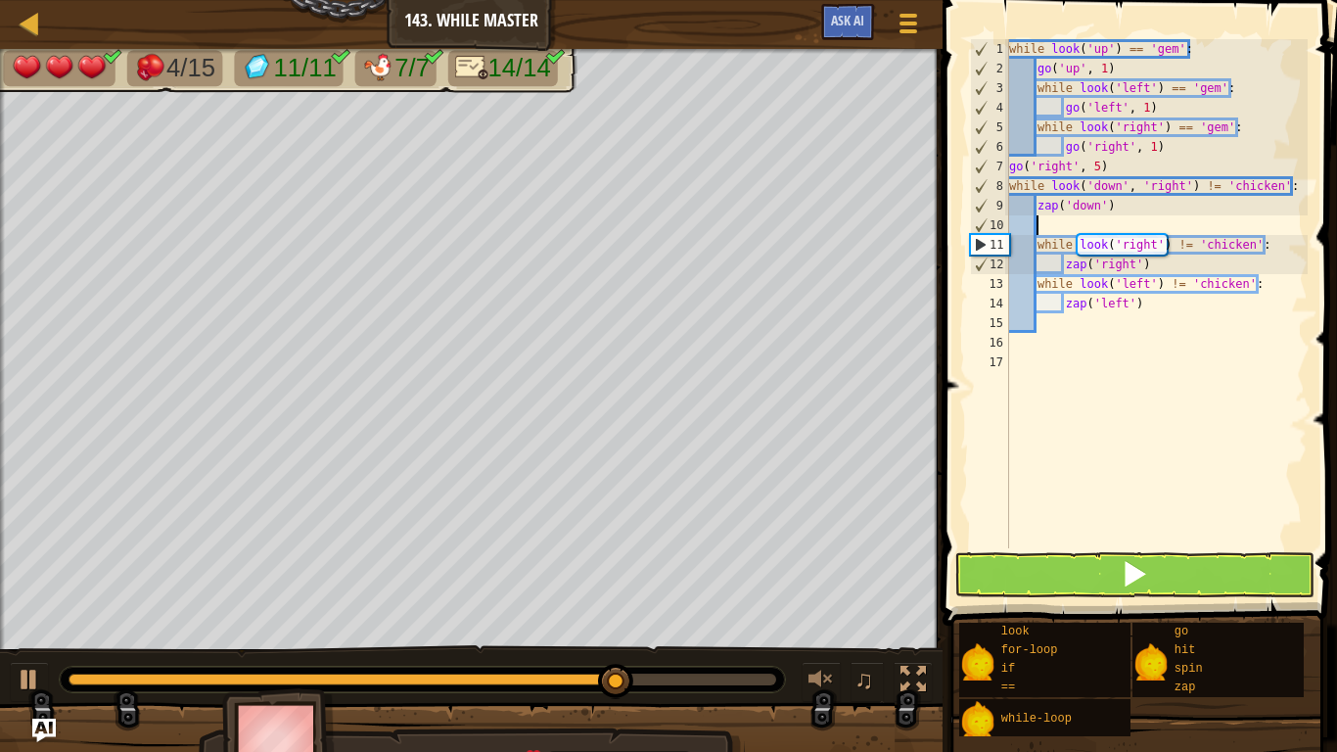
scroll to position [9, 3]
click at [1153, 264] on div "while look ( 'up' ) == 'gem' : go ( 'up' , 1 ) while look ( 'left' ) == 'gem' :…" at bounding box center [1156, 313] width 302 height 548
type textarea "zap('right')"
click at [1125, 225] on div "while look ( 'up' ) == 'gem' : go ( 'up' , 1 ) while look ( 'left' ) == 'gem' :…" at bounding box center [1156, 313] width 302 height 548
paste textarea "go('down', 1)"
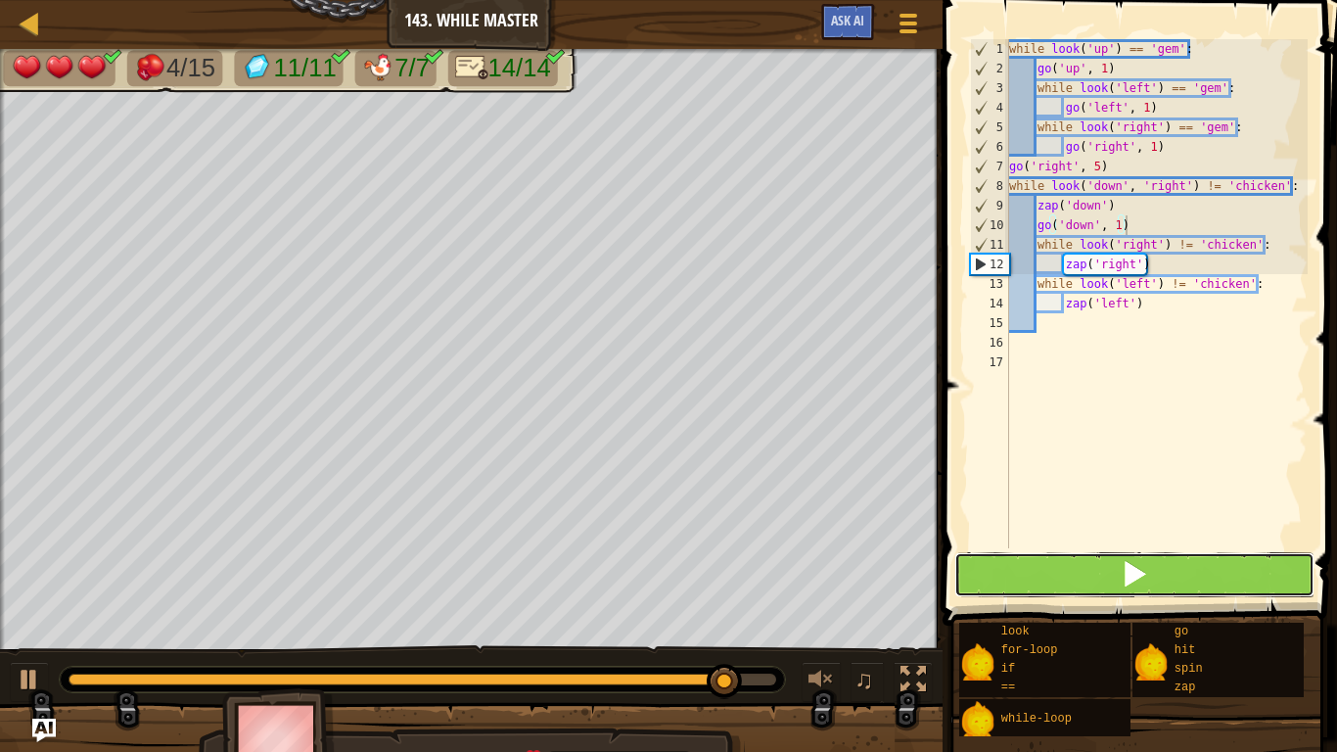
click at [1107, 583] on button at bounding box center [1134, 574] width 360 height 45
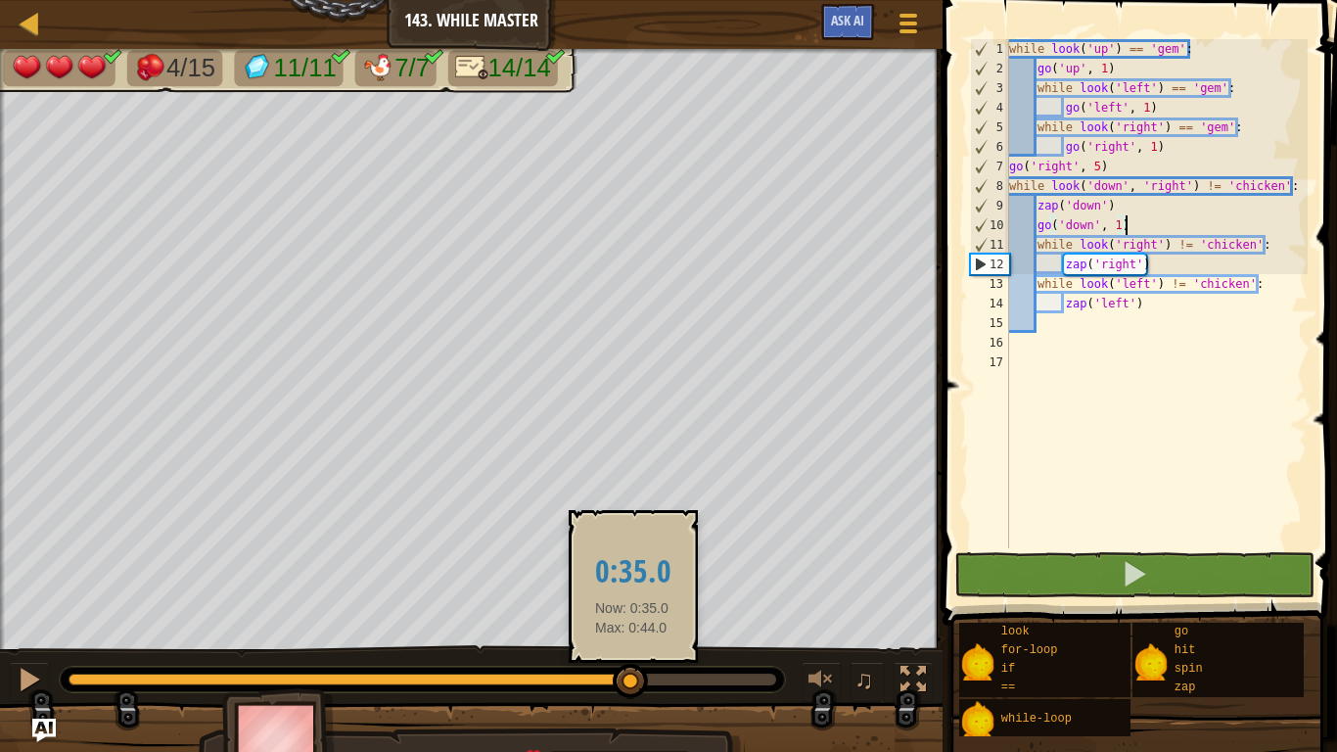
drag, startPoint x: 563, startPoint y: 677, endPoint x: 632, endPoint y: 687, distance: 70.2
click at [632, 685] on div at bounding box center [423, 679] width 708 height 12
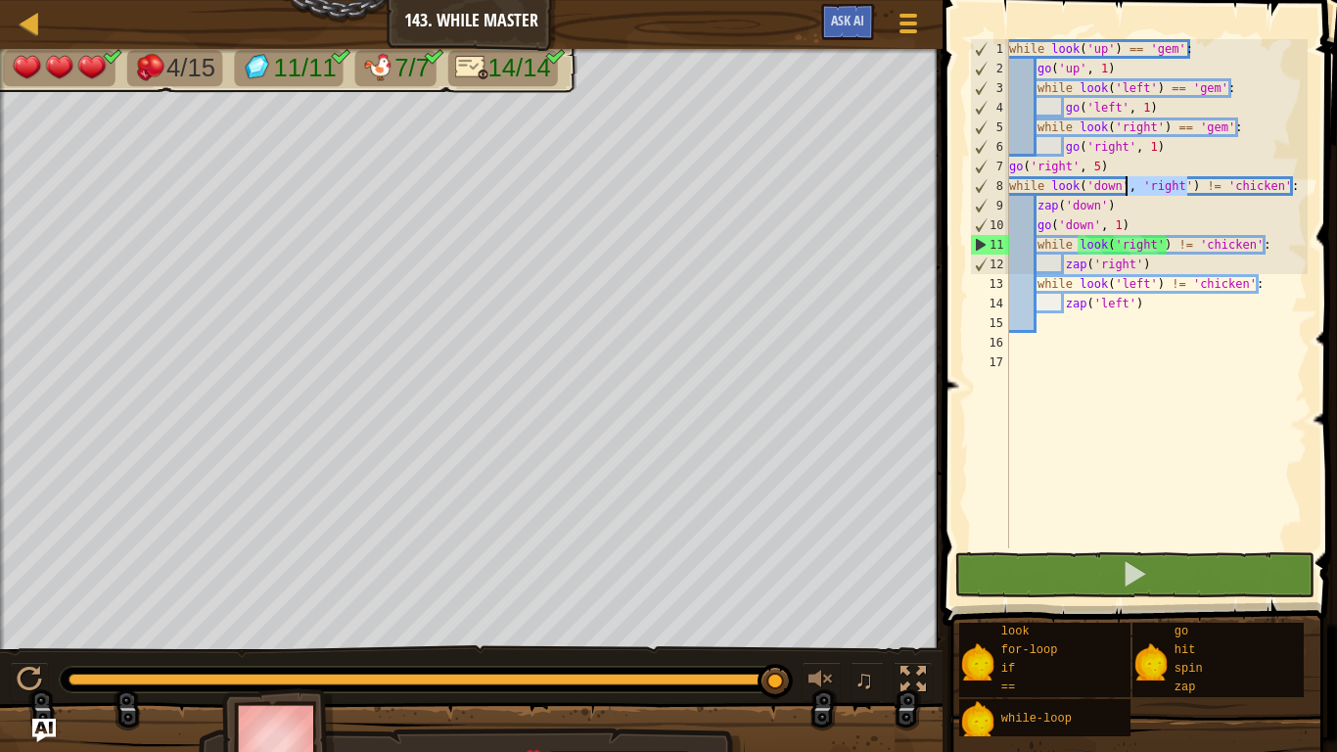
drag, startPoint x: 1184, startPoint y: 187, endPoint x: 1129, endPoint y: 181, distance: 56.1
click at [1129, 181] on div "while look ( 'up' ) == 'gem' : go ( 'up' , 1 ) while look ( 'left' ) == 'gem' :…" at bounding box center [1156, 313] width 302 height 548
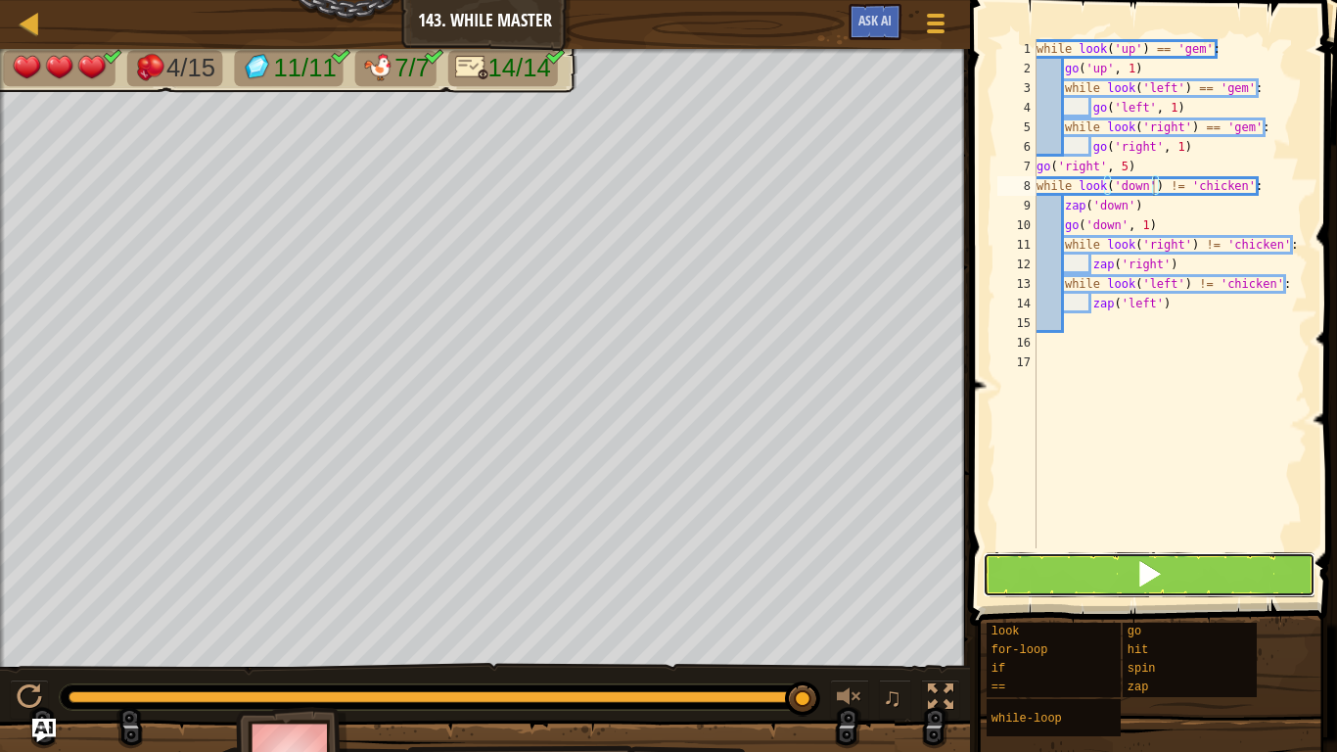
click at [1159, 577] on span at bounding box center [1149, 573] width 27 height 27
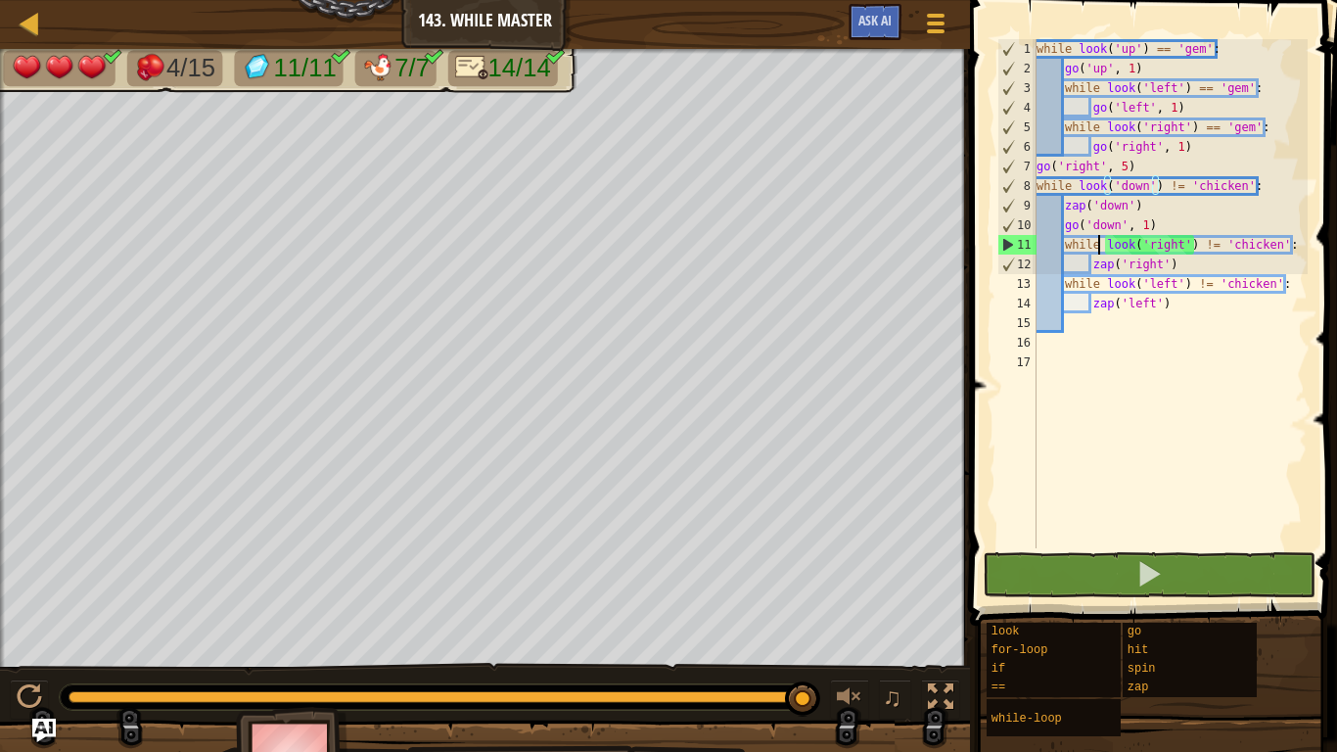
click at [1100, 244] on div "while look ( 'up' ) == 'gem' : go ( 'up' , 1 ) while look ( 'left' ) == 'gem' :…" at bounding box center [1170, 313] width 275 height 548
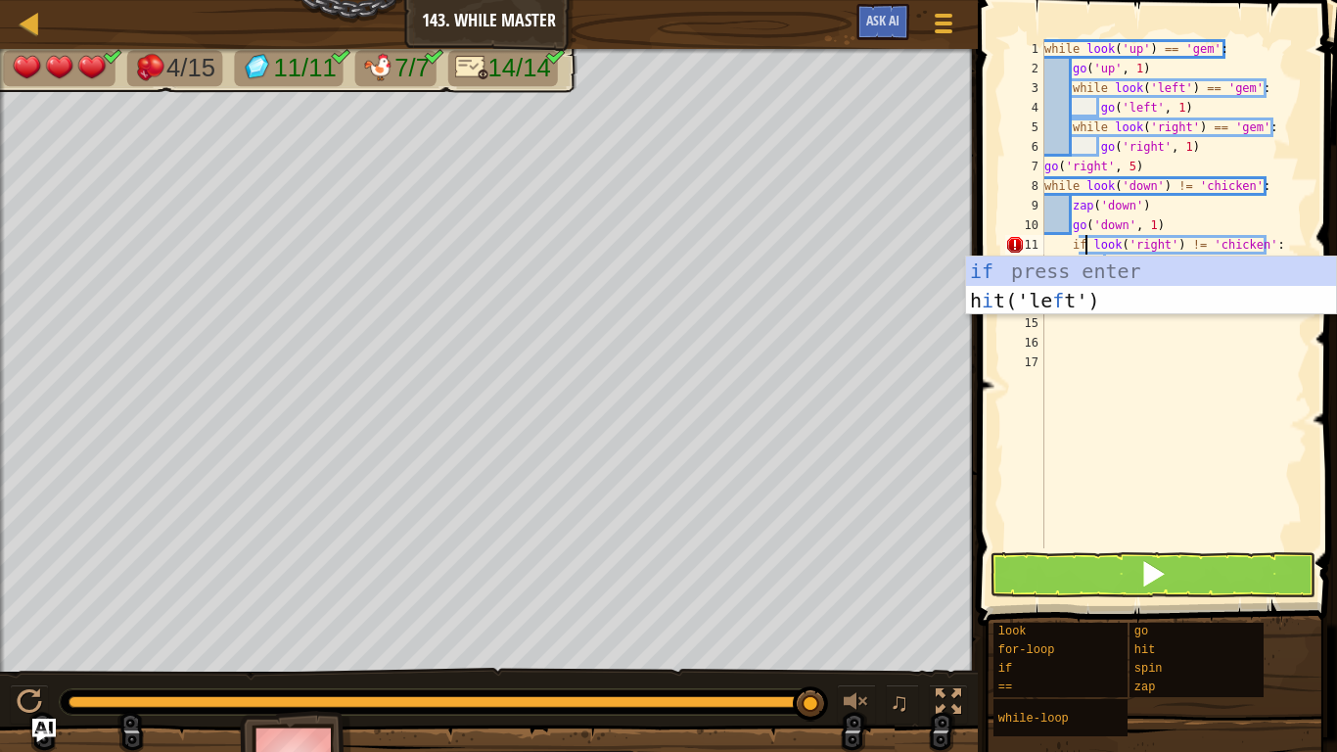
scroll to position [9, 6]
click at [1124, 230] on div "while look ( 'up' ) == 'gem' : go ( 'up' , 1 ) while look ( 'left' ) == 'gem' :…" at bounding box center [1174, 313] width 267 height 548
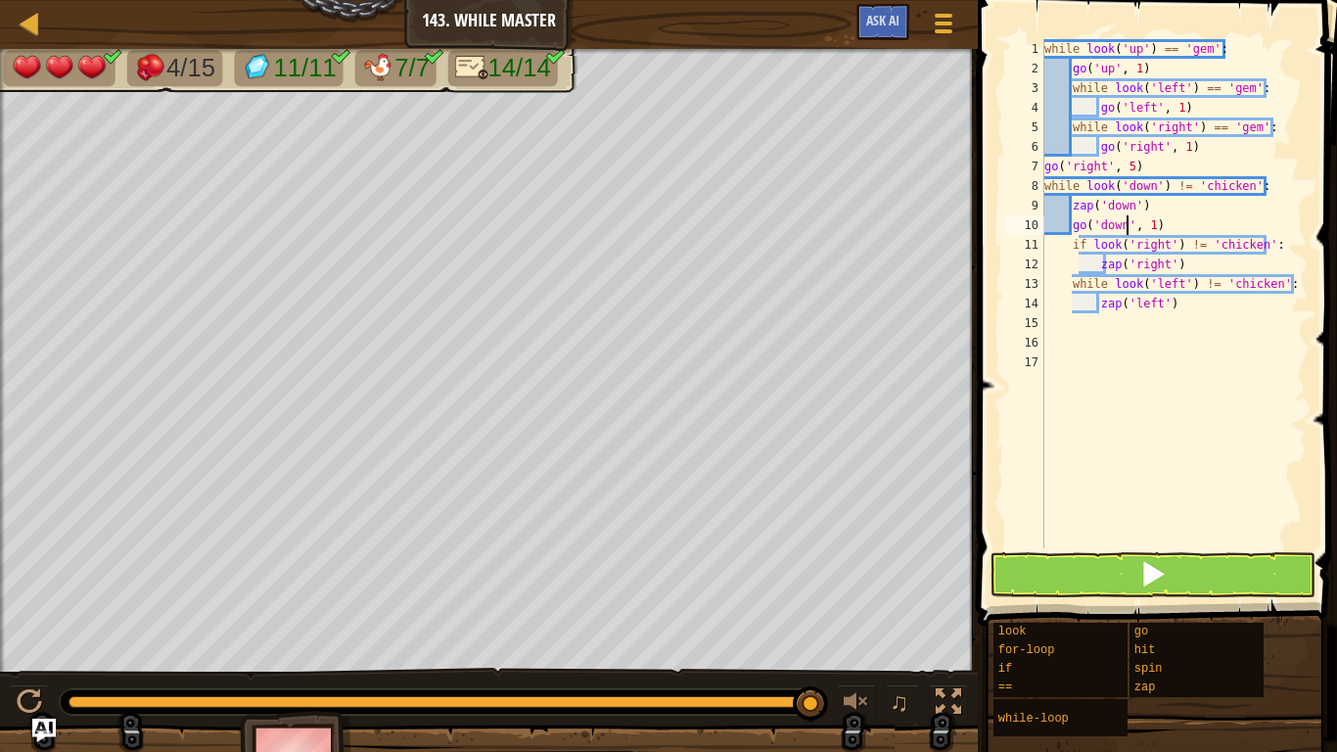
click at [1075, 278] on div "while look ( 'up' ) == 'gem' : go ( 'up' , 1 ) while look ( 'left' ) == 'gem' :…" at bounding box center [1174, 313] width 267 height 548
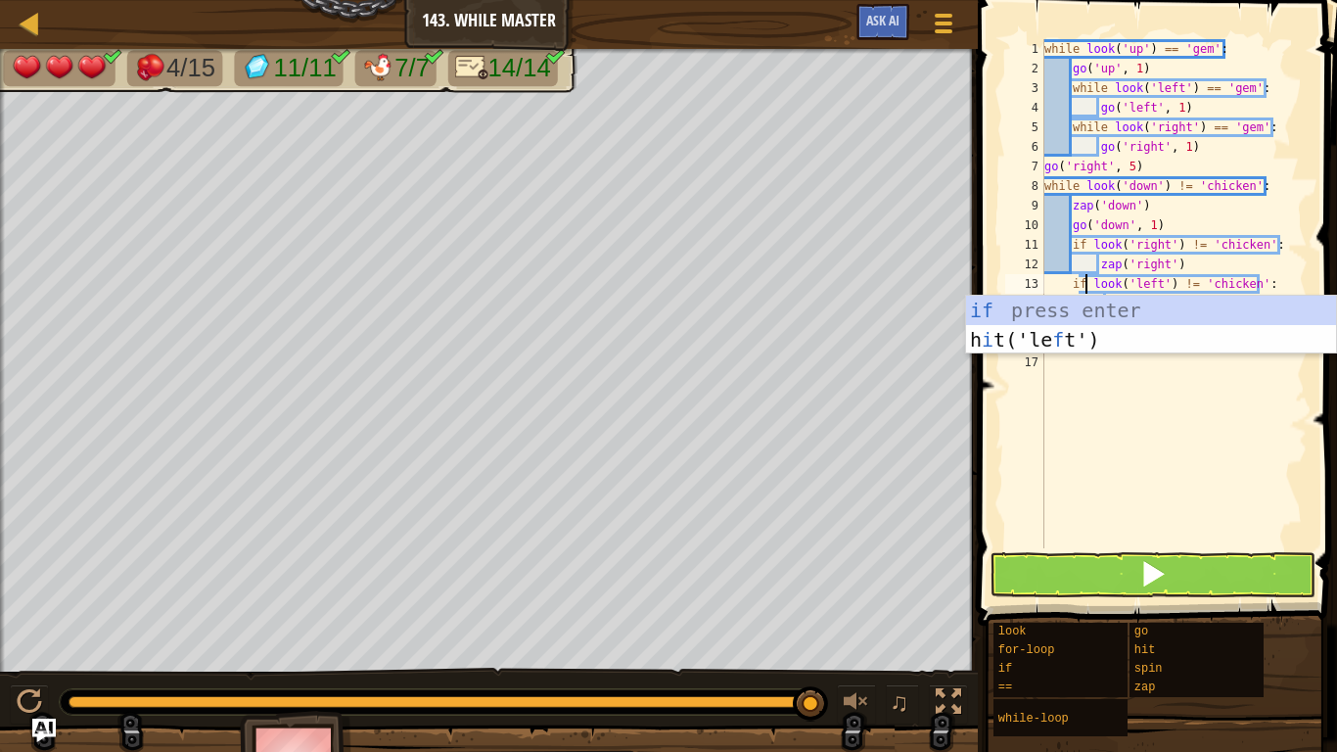
click at [1243, 222] on div "while look ( 'up' ) == 'gem' : go ( 'up' , 1 ) while look ( 'left' ) == 'gem' :…" at bounding box center [1174, 313] width 267 height 548
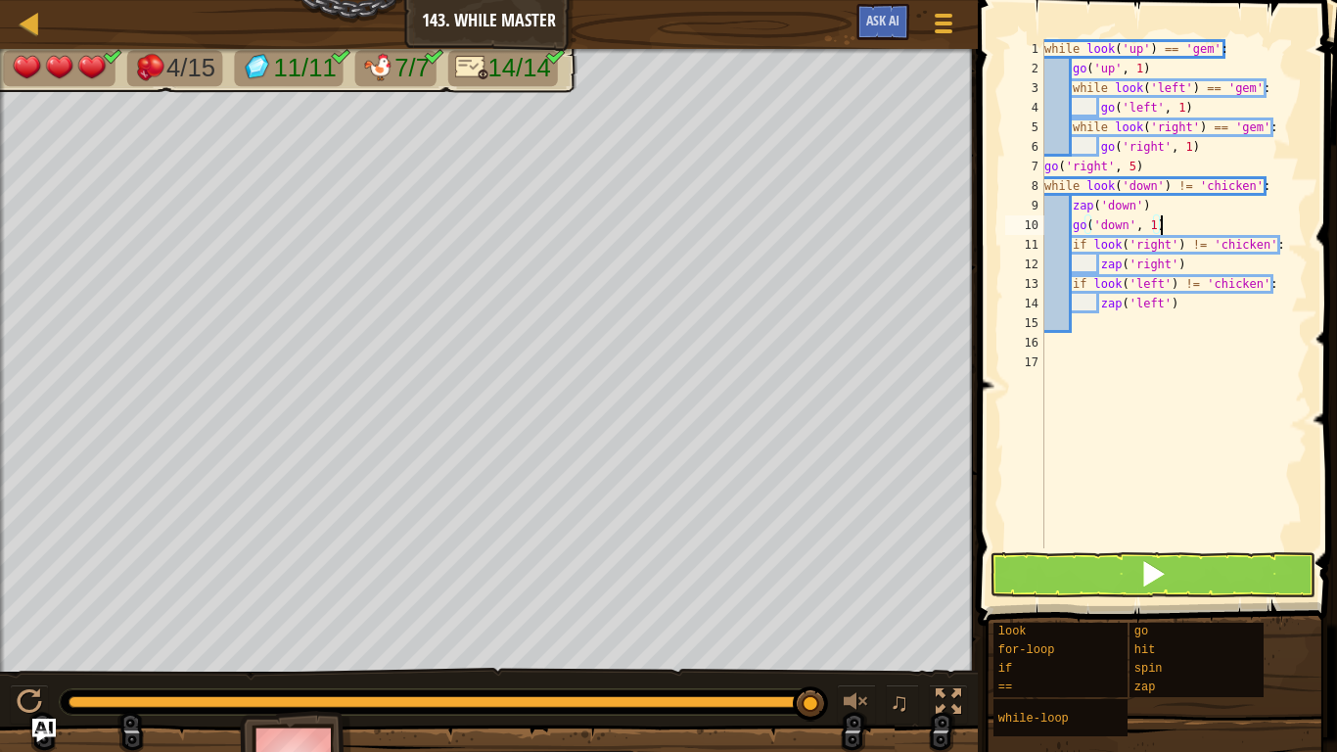
click at [1206, 600] on span at bounding box center [1159, 284] width 375 height 683
click at [1186, 577] on button at bounding box center [1153, 574] width 326 height 45
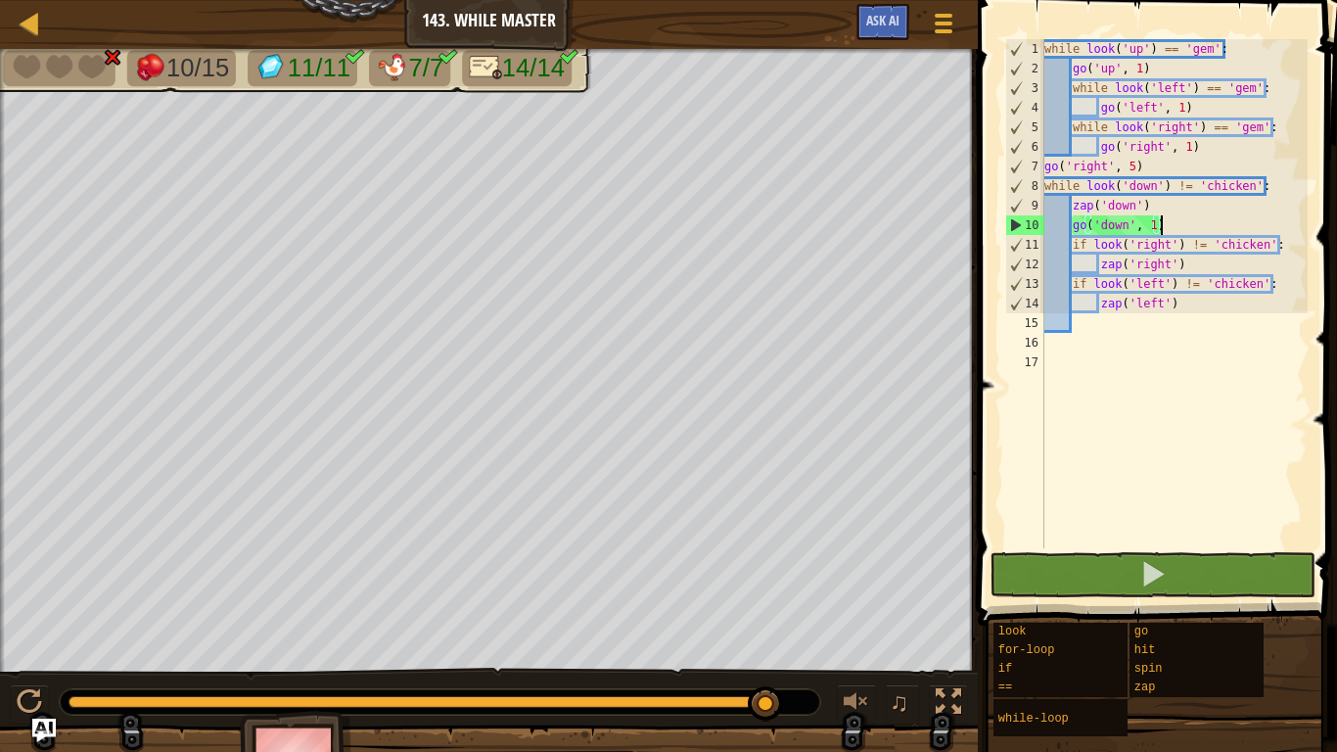
click at [1130, 165] on div "while look ( 'up' ) == 'gem' : go ( 'up' , 1 ) while look ( 'left' ) == 'gem' :…" at bounding box center [1174, 313] width 267 height 548
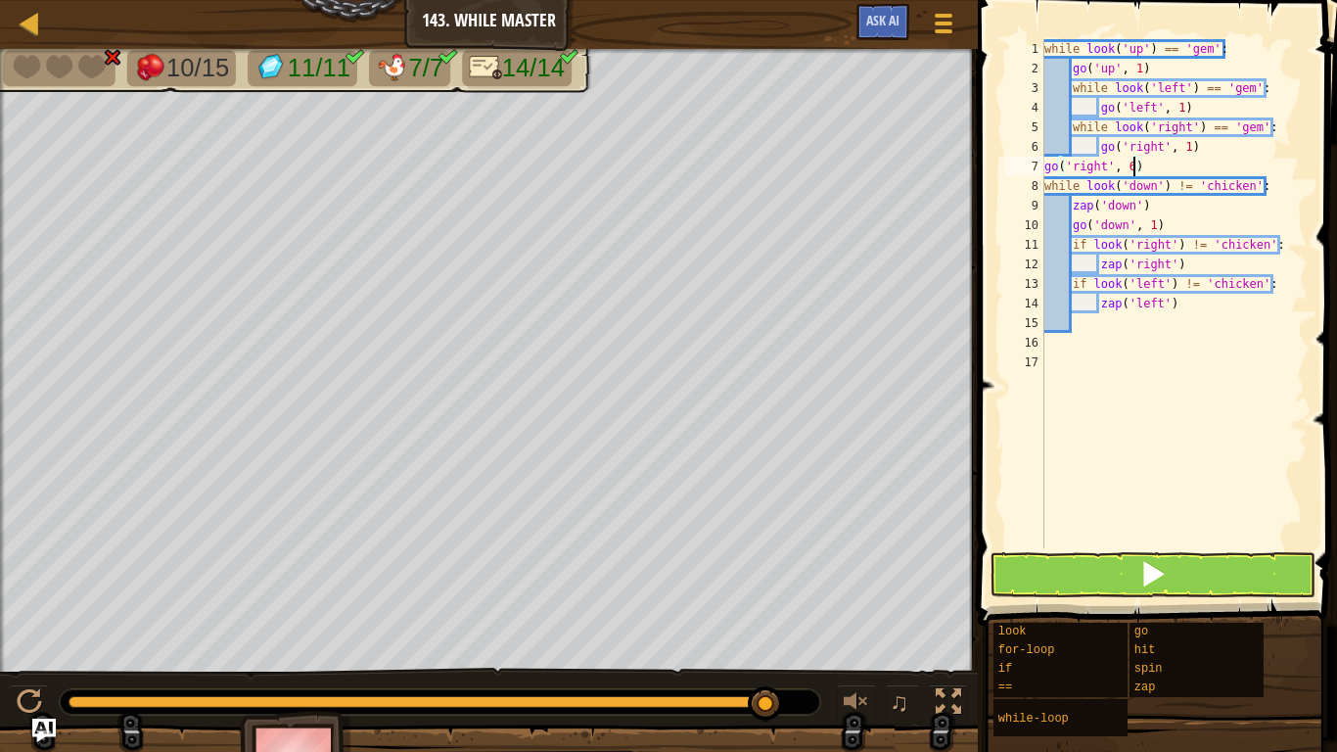
scroll to position [9, 13]
click at [1083, 246] on div "while look ( 'up' ) == 'gem' : go ( 'up' , 1 ) while look ( 'left' ) == 'gem' :…" at bounding box center [1174, 313] width 267 height 548
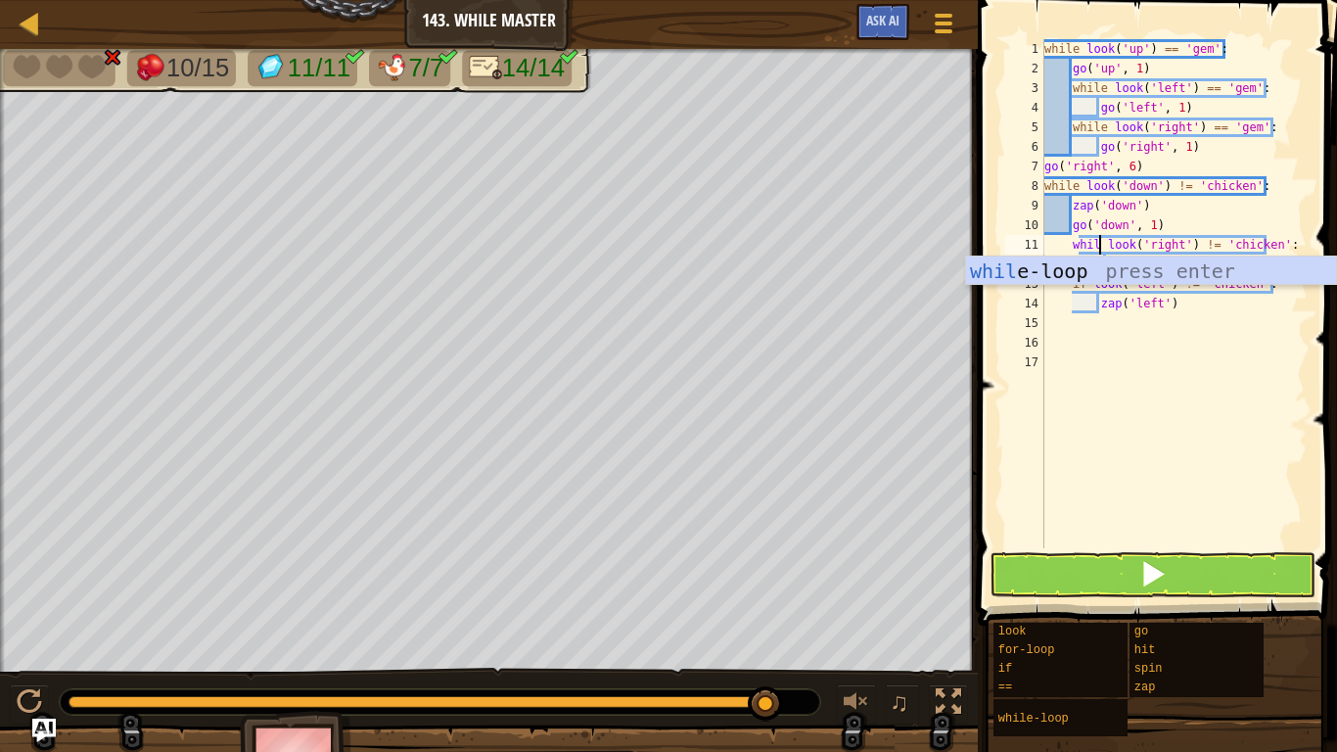
type textarea "while look('right') != 'chicken':"
click at [1130, 461] on div "while look ( 'up' ) == 'gem' : go ( 'up' , 1 ) while look ( 'left' ) == 'gem' :…" at bounding box center [1174, 313] width 267 height 548
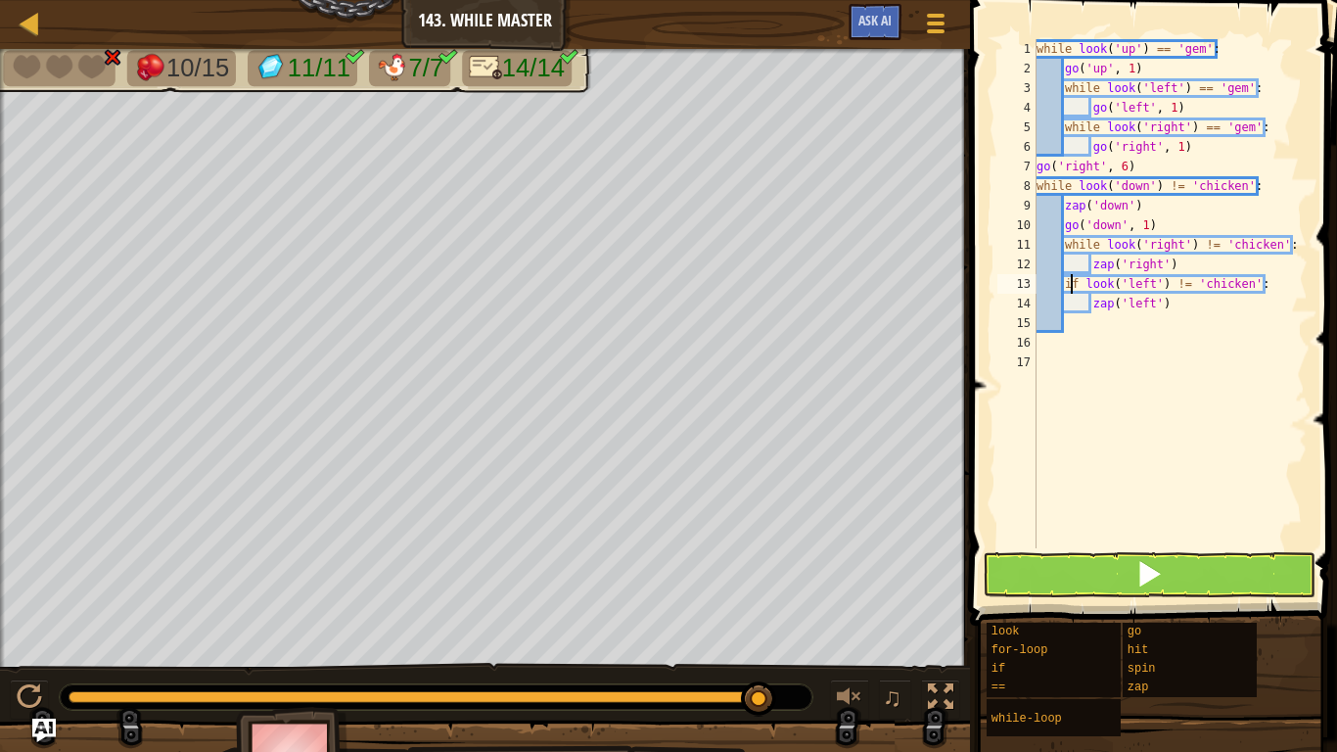
click at [1074, 285] on div "while look ( 'up' ) == 'gem' : go ( 'up' , 1 ) while look ( 'left' ) == 'gem' :…" at bounding box center [1170, 313] width 275 height 548
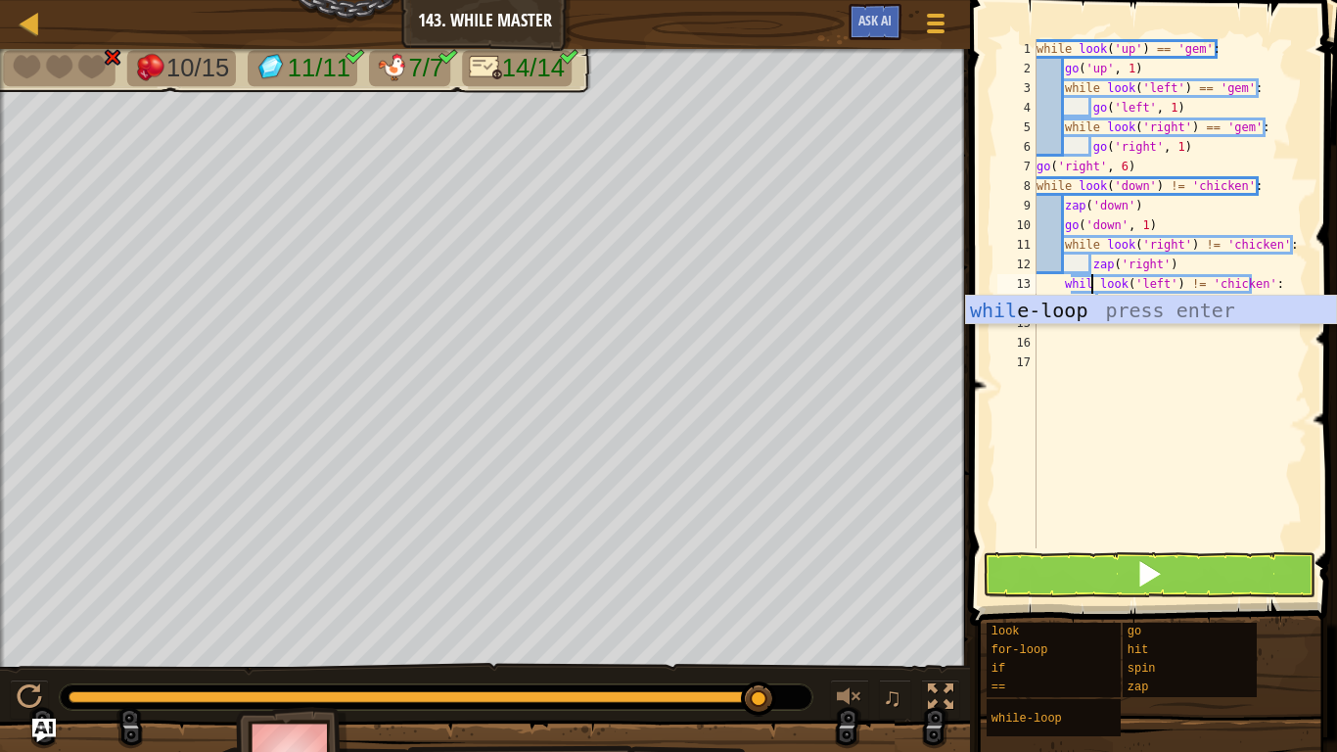
type textarea "while look('left') != 'chicken':"
click at [1109, 422] on div "while look ( 'up' ) == 'gem' : go ( 'up' , 1 ) while look ( 'left' ) == 'gem' :…" at bounding box center [1170, 313] width 275 height 548
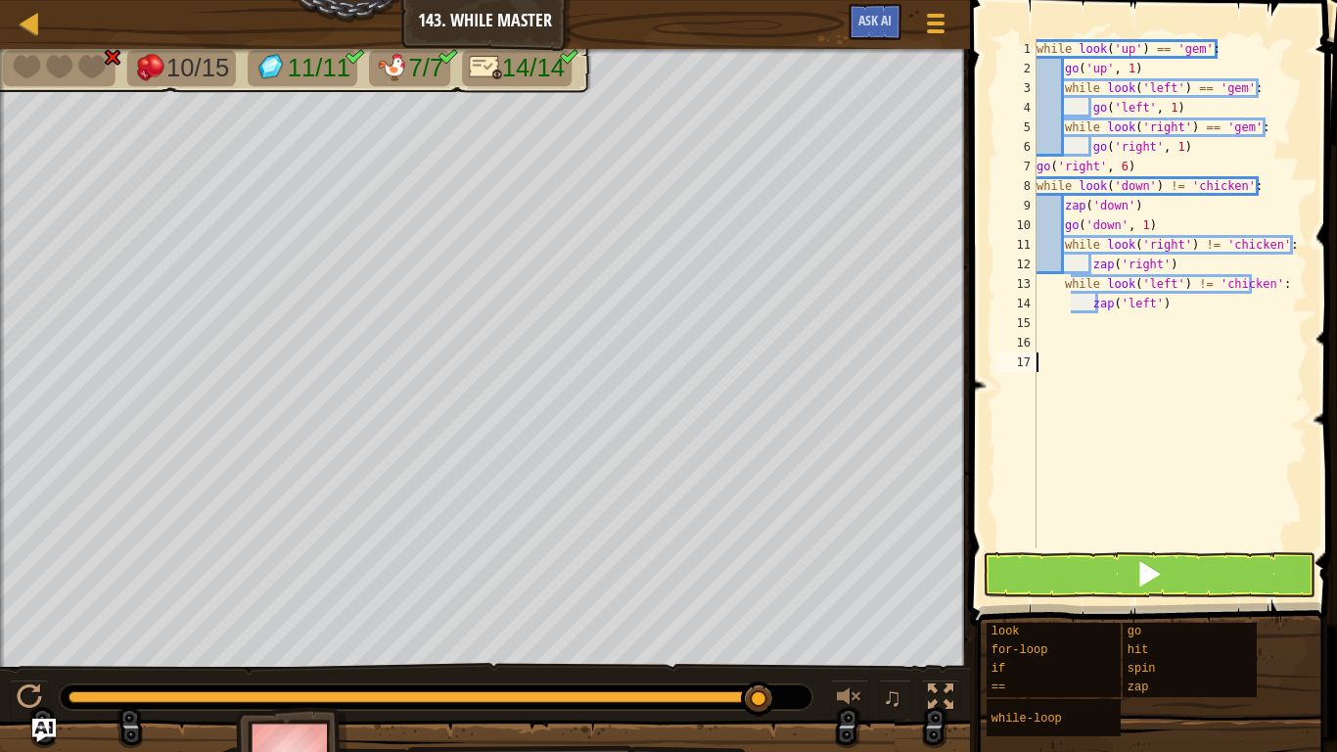
scroll to position [9, 0]
click at [1160, 587] on span at bounding box center [1149, 573] width 27 height 27
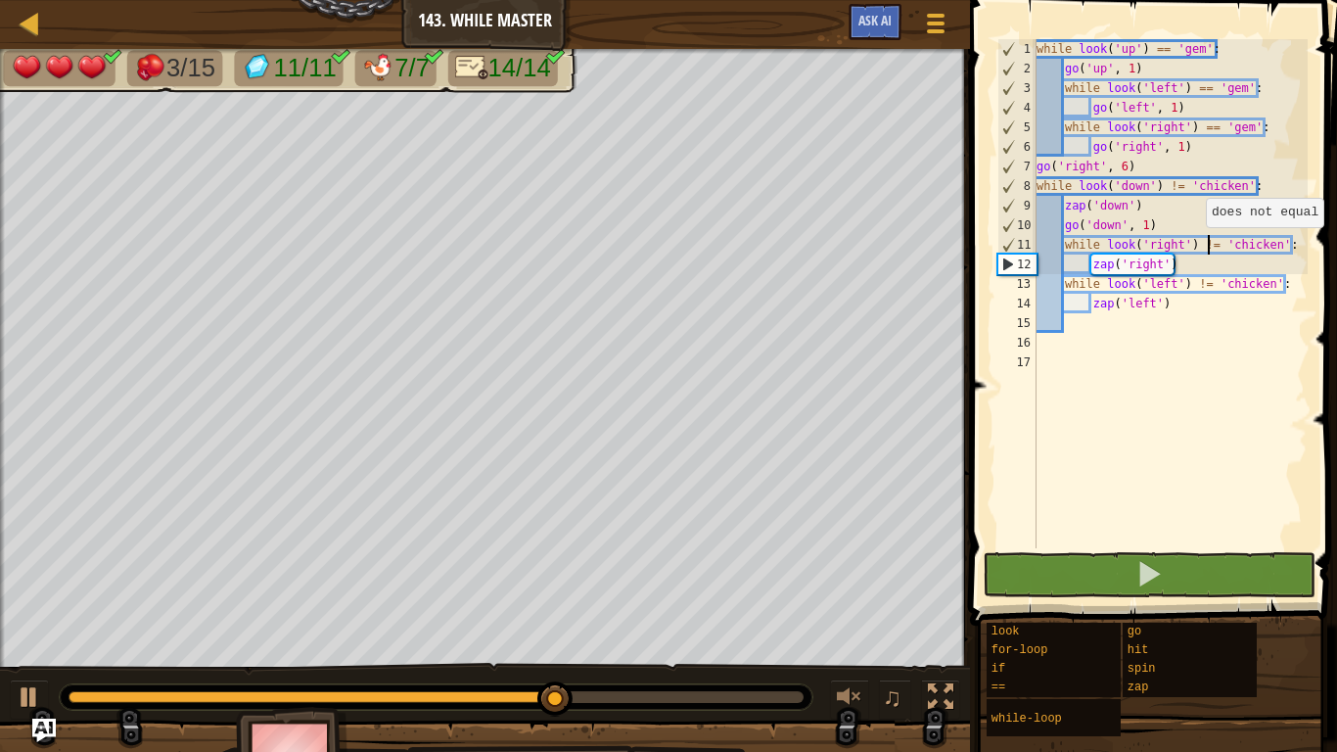
click at [1205, 246] on div "while look ( 'up' ) == 'gem' : go ( 'up' , 1 ) while look ( 'left' ) == 'gem' :…" at bounding box center [1170, 313] width 275 height 548
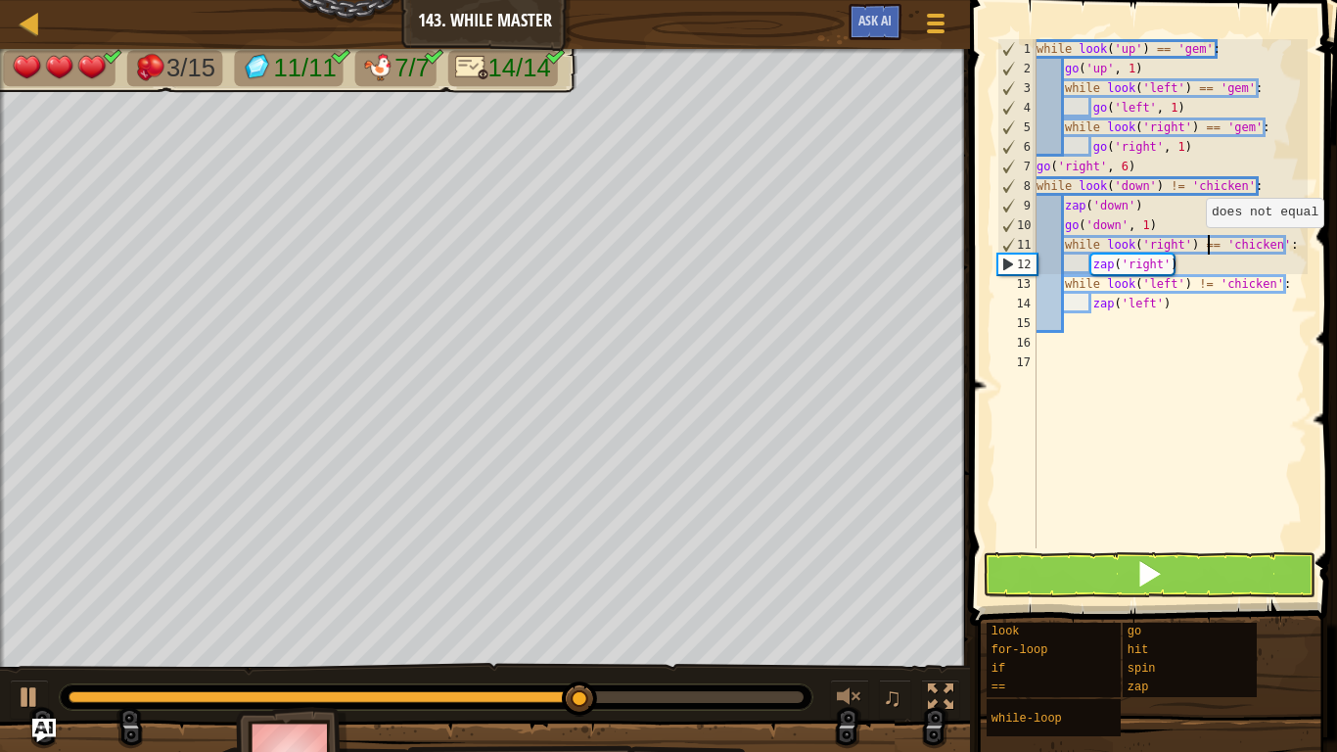
scroll to position [9, 25]
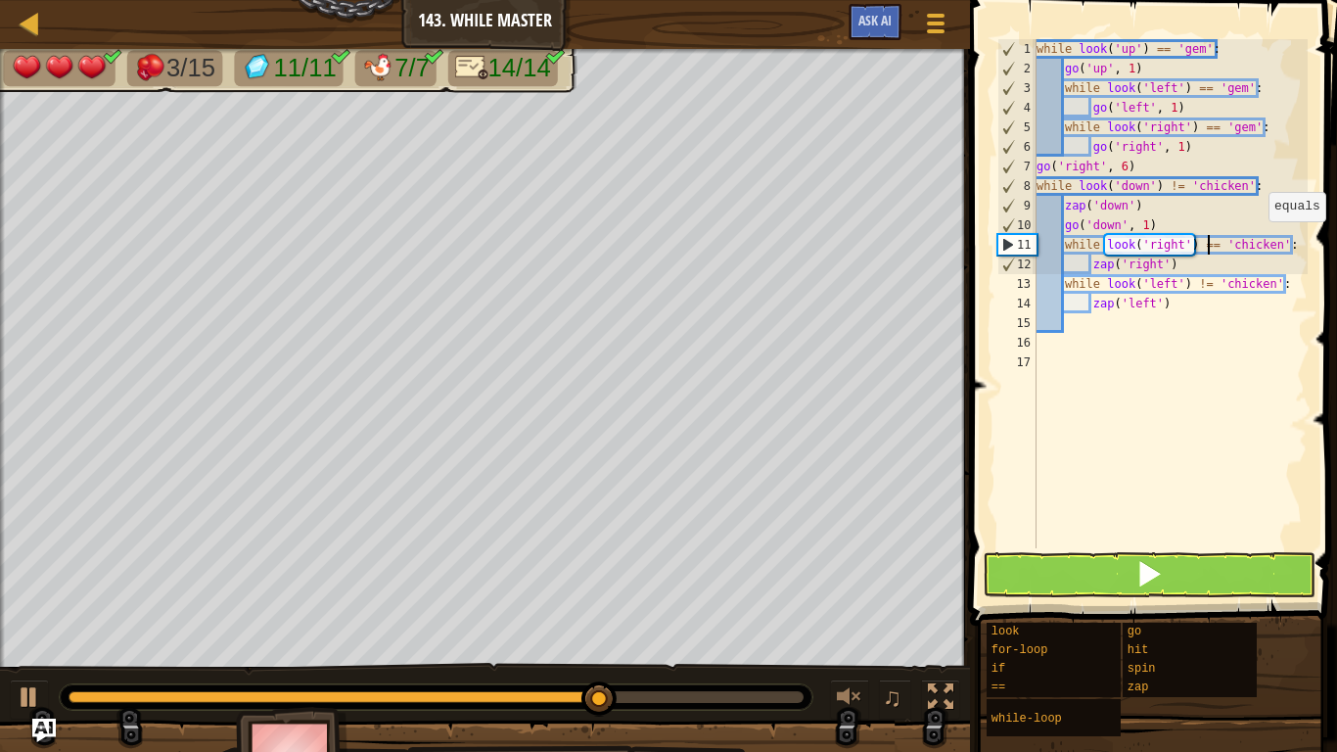
click at [1275, 241] on div "while look ( 'up' ) == 'gem' : go ( 'up' , 1 ) while look ( 'left' ) == 'gem' :…" at bounding box center [1170, 313] width 275 height 548
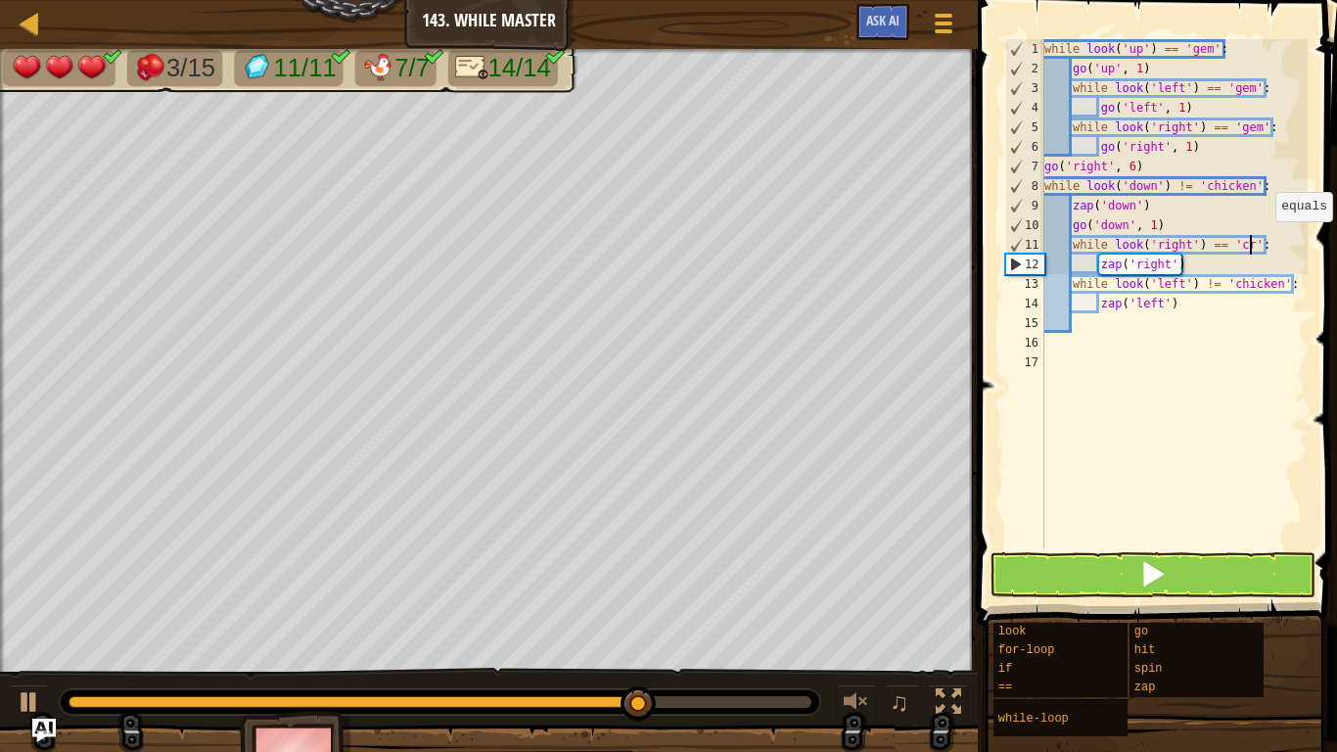
scroll to position [9, 31]
click at [1210, 283] on div "while look ( 'up' ) == 'gem' : go ( 'up' , 1 ) while look ( 'left' ) == 'gem' :…" at bounding box center [1174, 313] width 267 height 548
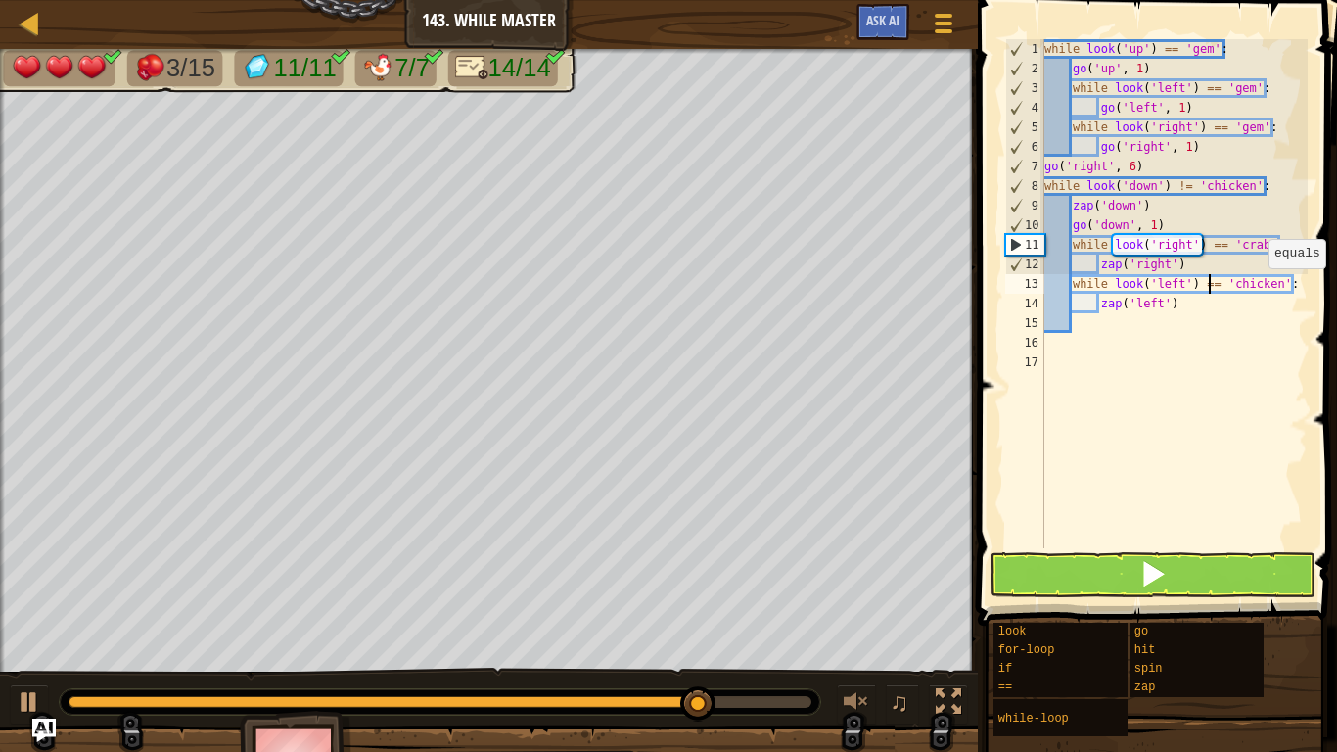
click at [1275, 284] on div "while look ( 'up' ) == 'gem' : go ( 'up' , 1 ) while look ( 'left' ) == 'gem' :…" at bounding box center [1174, 313] width 267 height 548
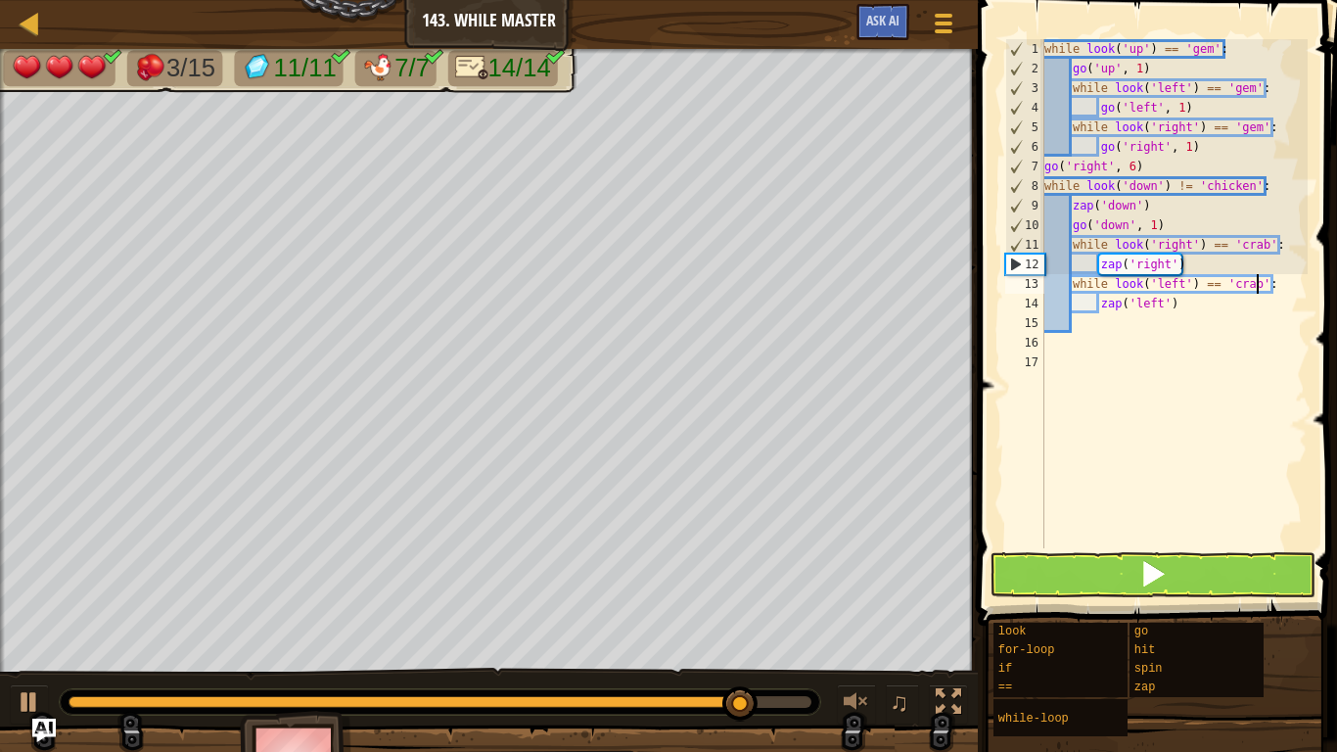
type textarea "while look('left') == 'crab':"
click at [1216, 570] on button at bounding box center [1153, 574] width 326 height 45
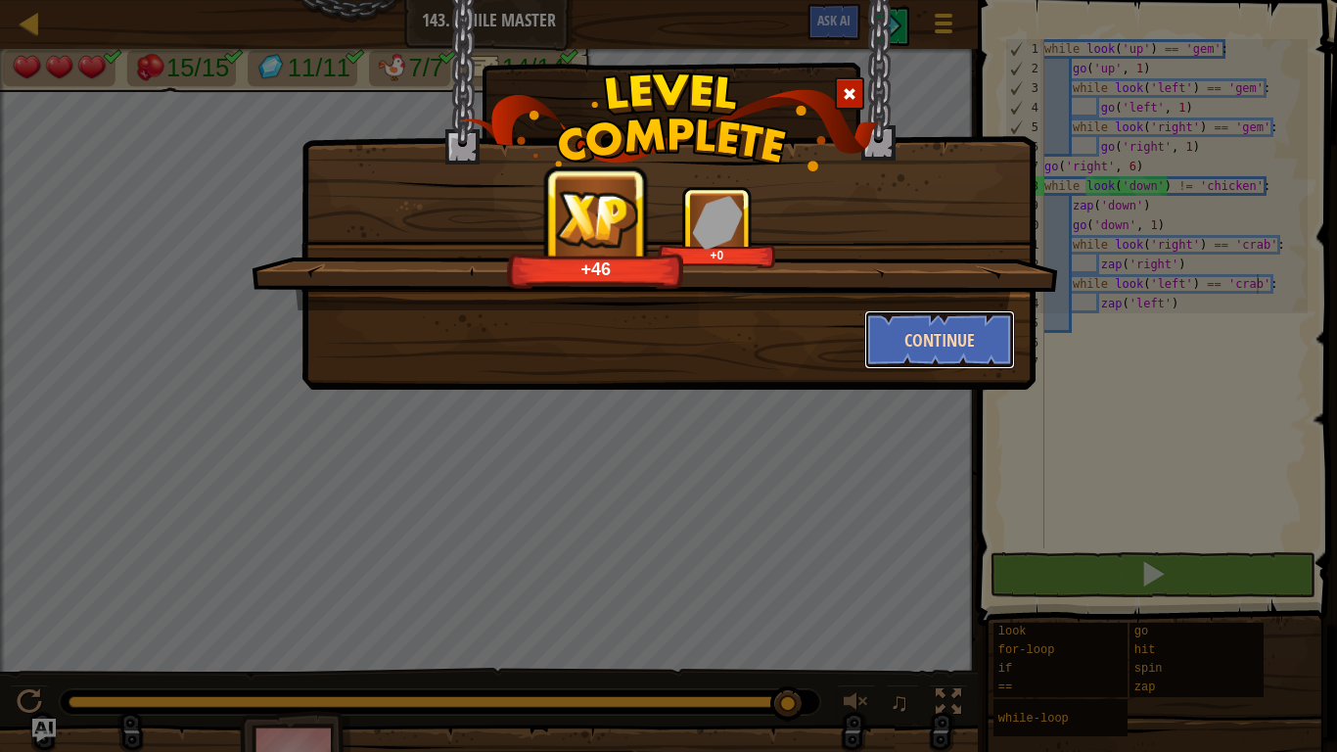
click at [874, 327] on button "Continue" at bounding box center [940, 339] width 152 height 59
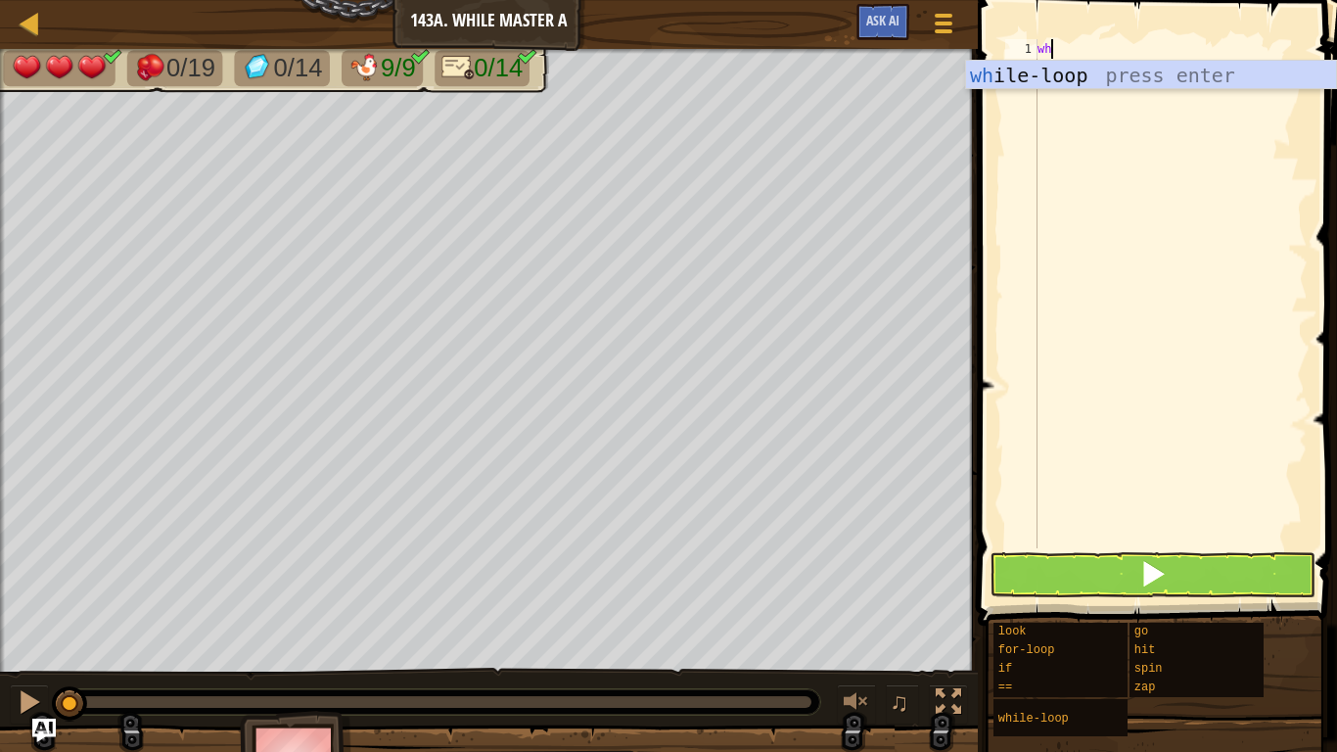
scroll to position [9, 2]
click at [1028, 71] on div "whi le-loop press enter" at bounding box center [1151, 105] width 370 height 88
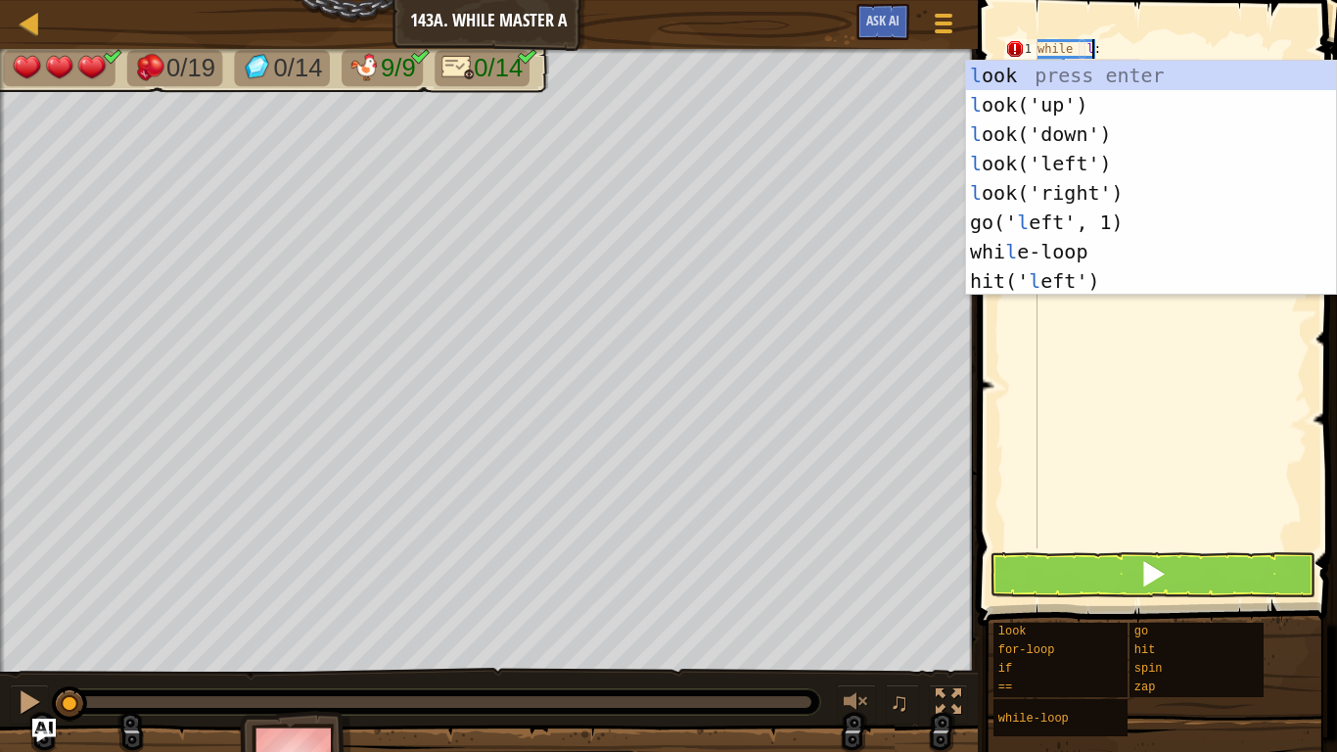
scroll to position [9, 8]
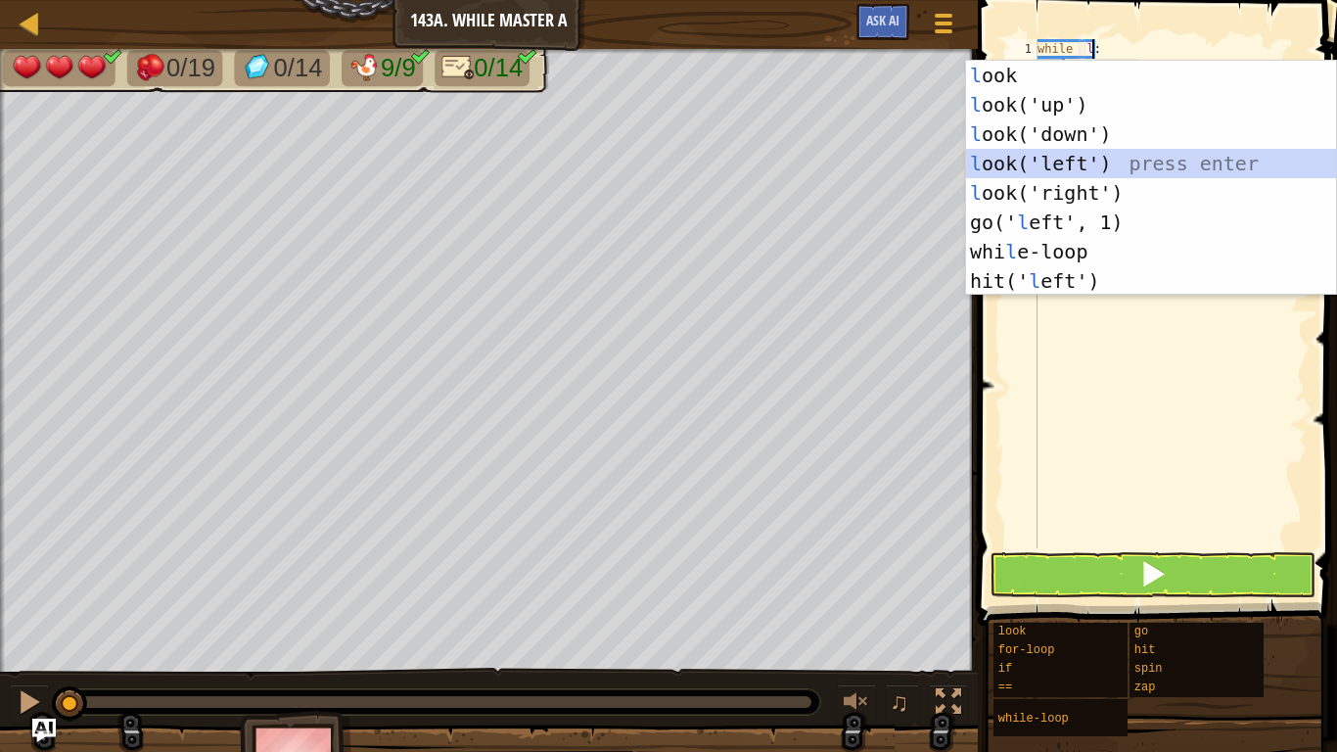
click at [1155, 163] on div "l ook press enter l ook('up') press enter l ook('down') press enter l ook('left…" at bounding box center [1151, 208] width 370 height 294
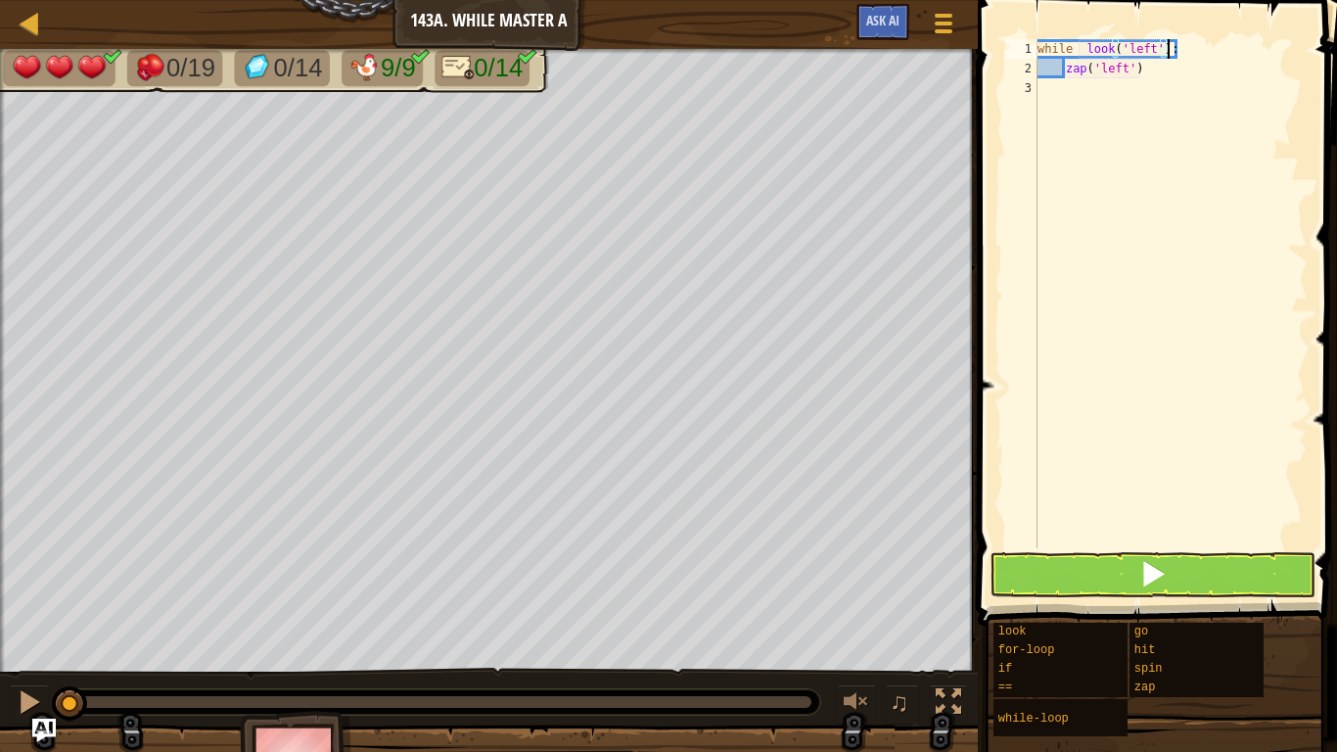
click at [1154, 40] on div "while look ( 'left' ) : zap ( 'left' )" at bounding box center [1171, 313] width 274 height 548
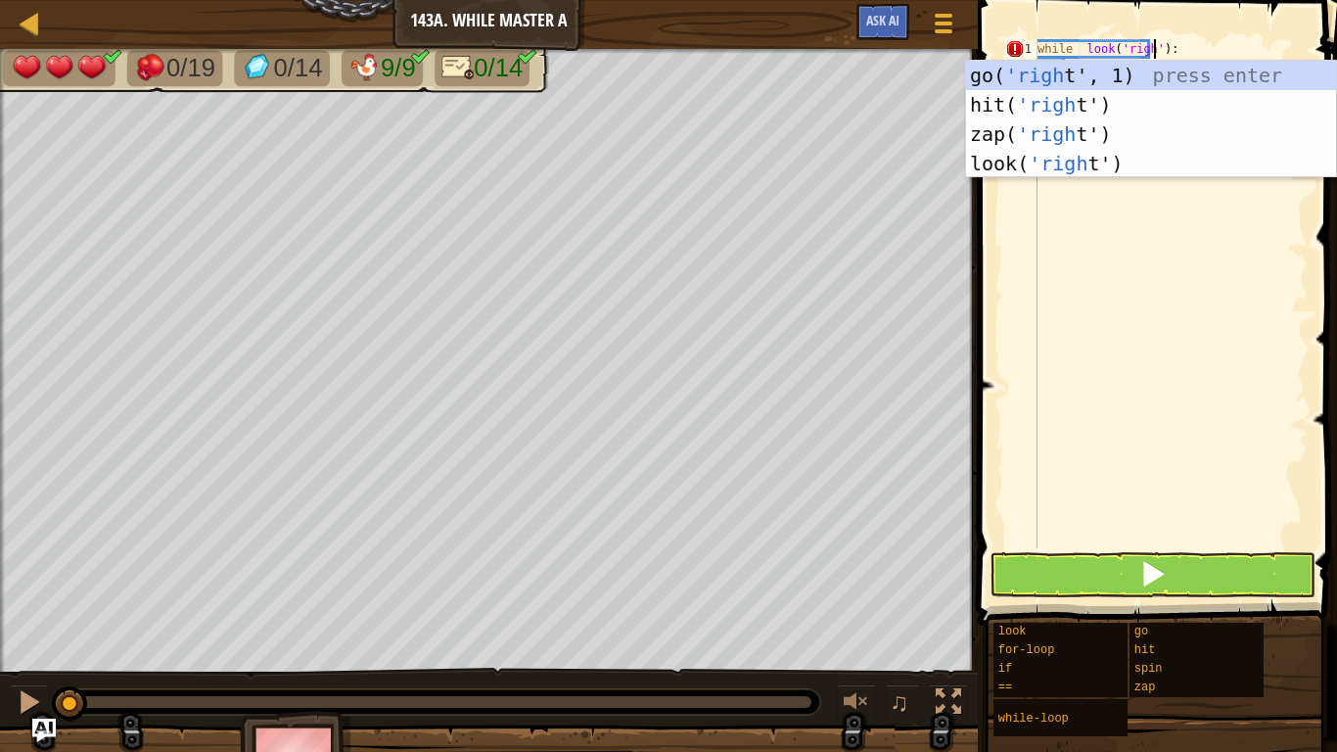
scroll to position [9, 18]
click at [1225, 47] on div "while look ( 'right' ) : zap ( 'left' )" at bounding box center [1171, 313] width 274 height 548
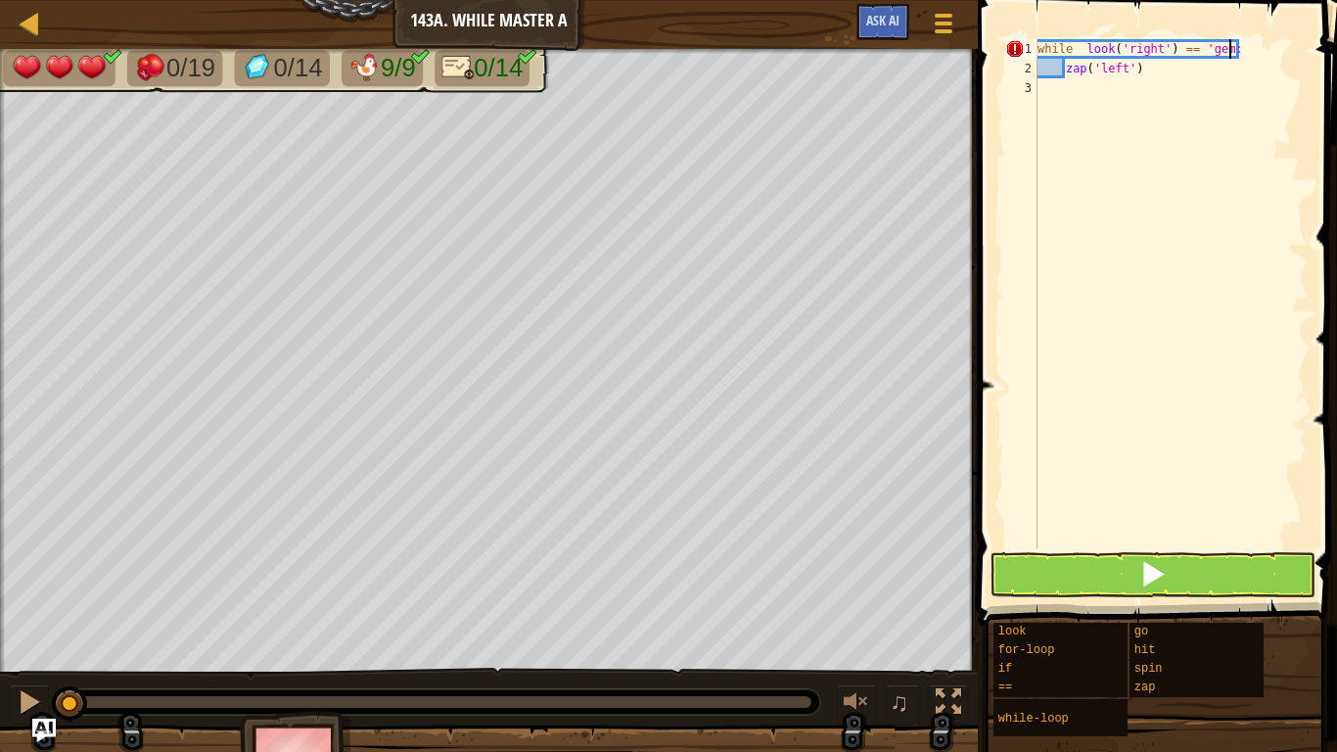
scroll to position [9, 28]
drag, startPoint x: 1167, startPoint y: 70, endPoint x: 1063, endPoint y: 66, distance: 103.8
click at [1063, 66] on div "while look ( 'right' ) == 'gem' : zap ( 'left' )" at bounding box center [1171, 313] width 274 height 548
type textarea "zap('left')"
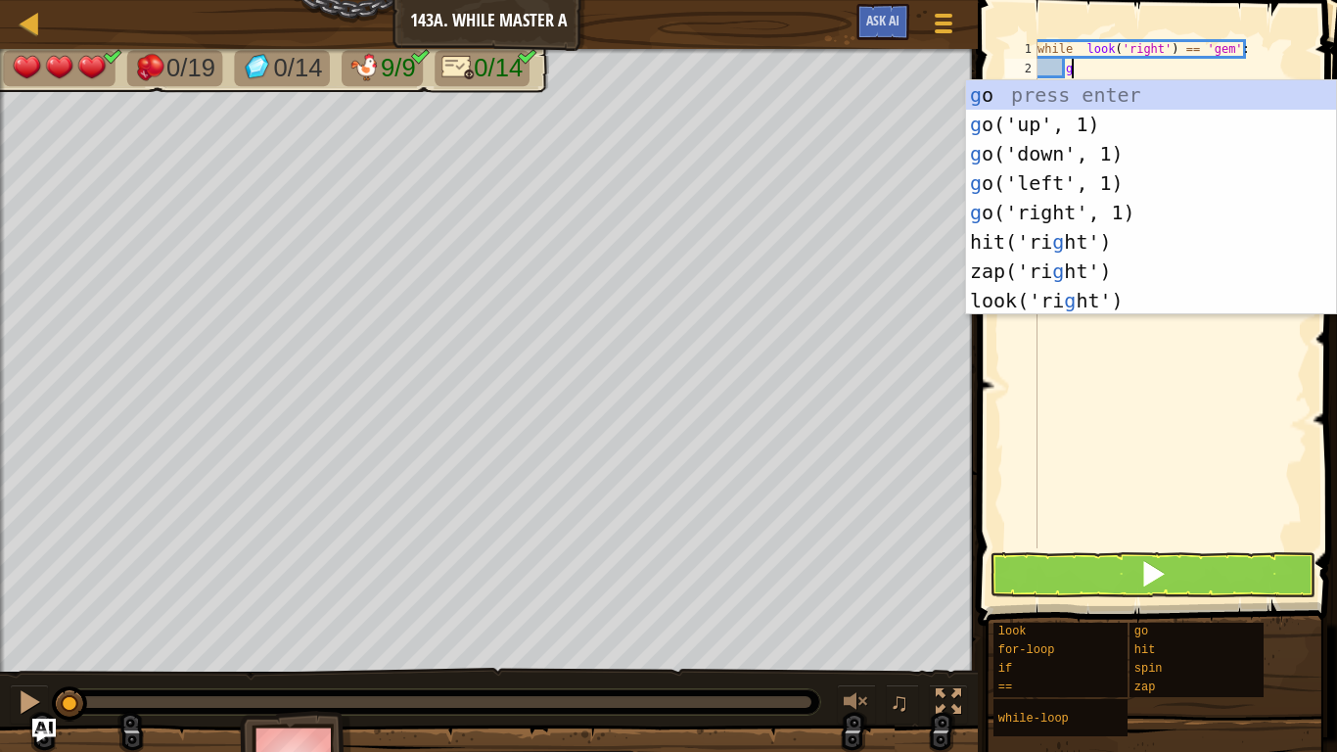
type textarea "go"
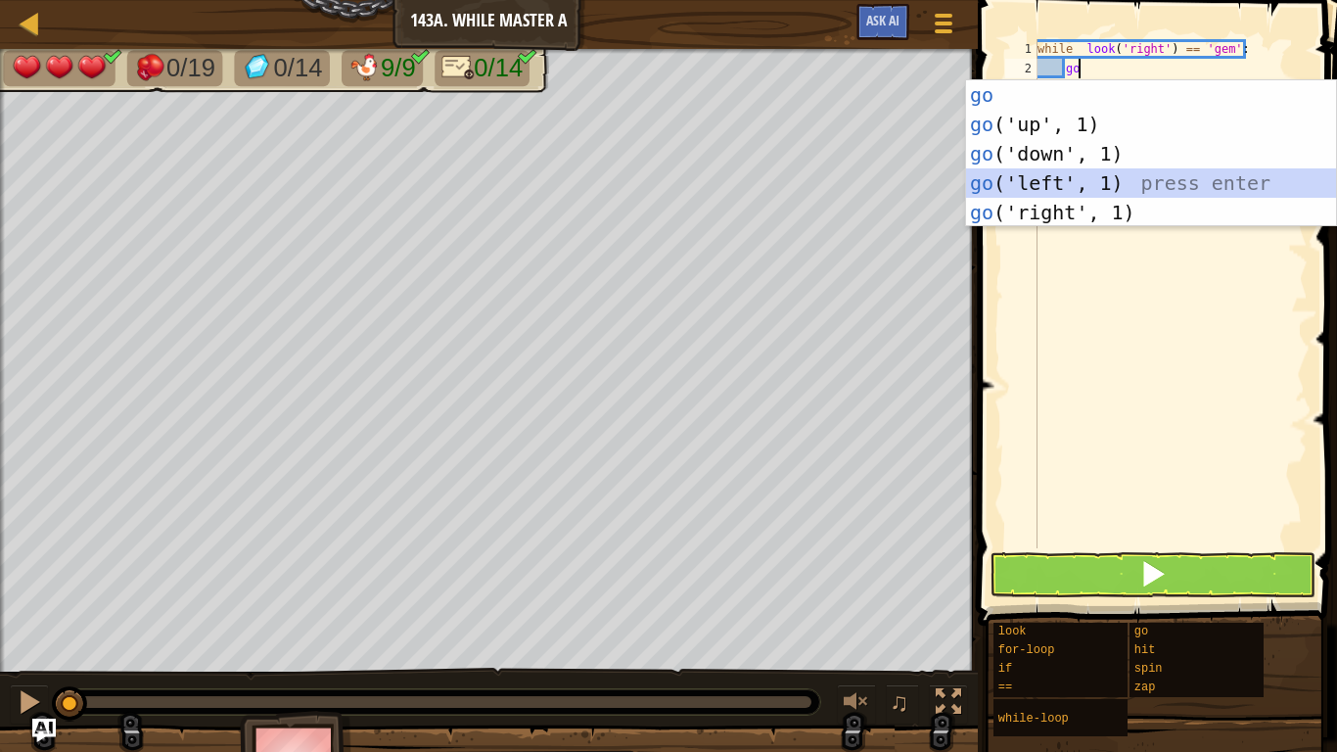
click at [1077, 174] on div "go press enter go ('up', 1) press enter go ('down', 1) press enter go ('left', …" at bounding box center [1151, 183] width 370 height 206
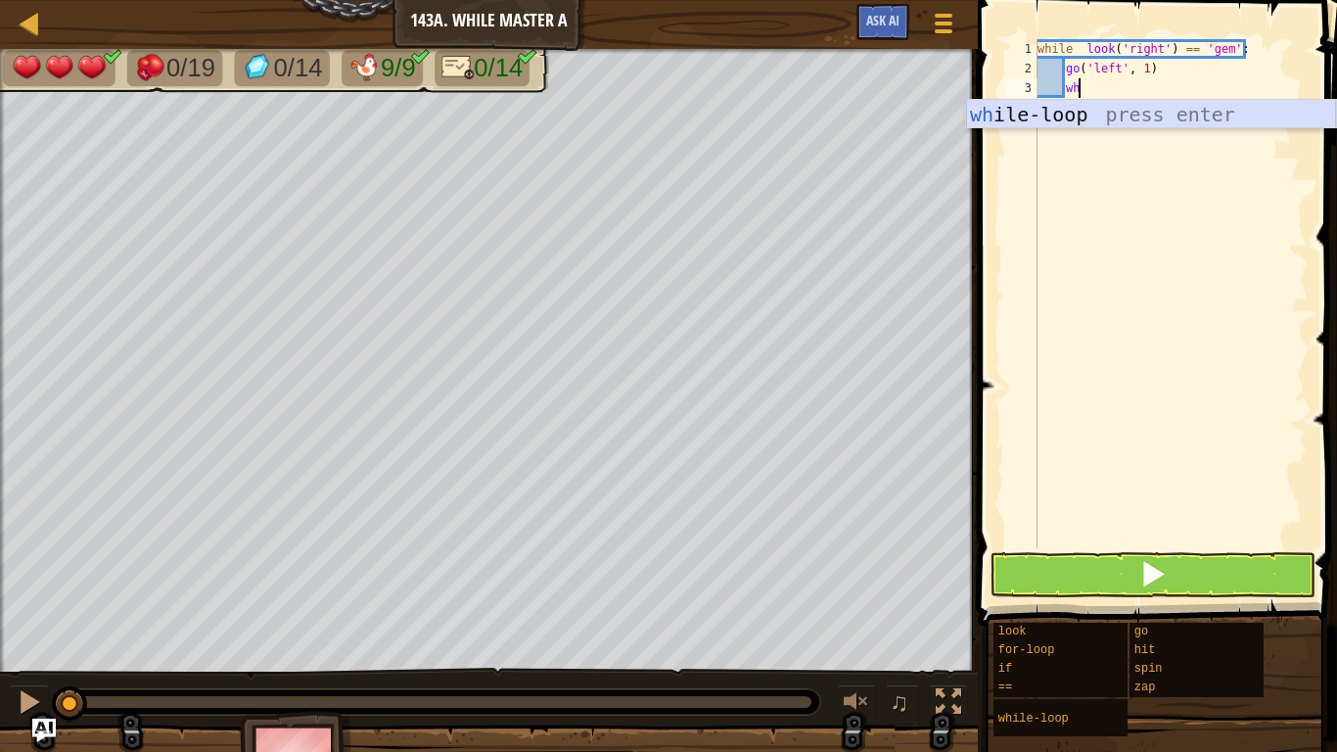
click at [1173, 103] on div "wh ile-loop press enter" at bounding box center [1151, 144] width 370 height 88
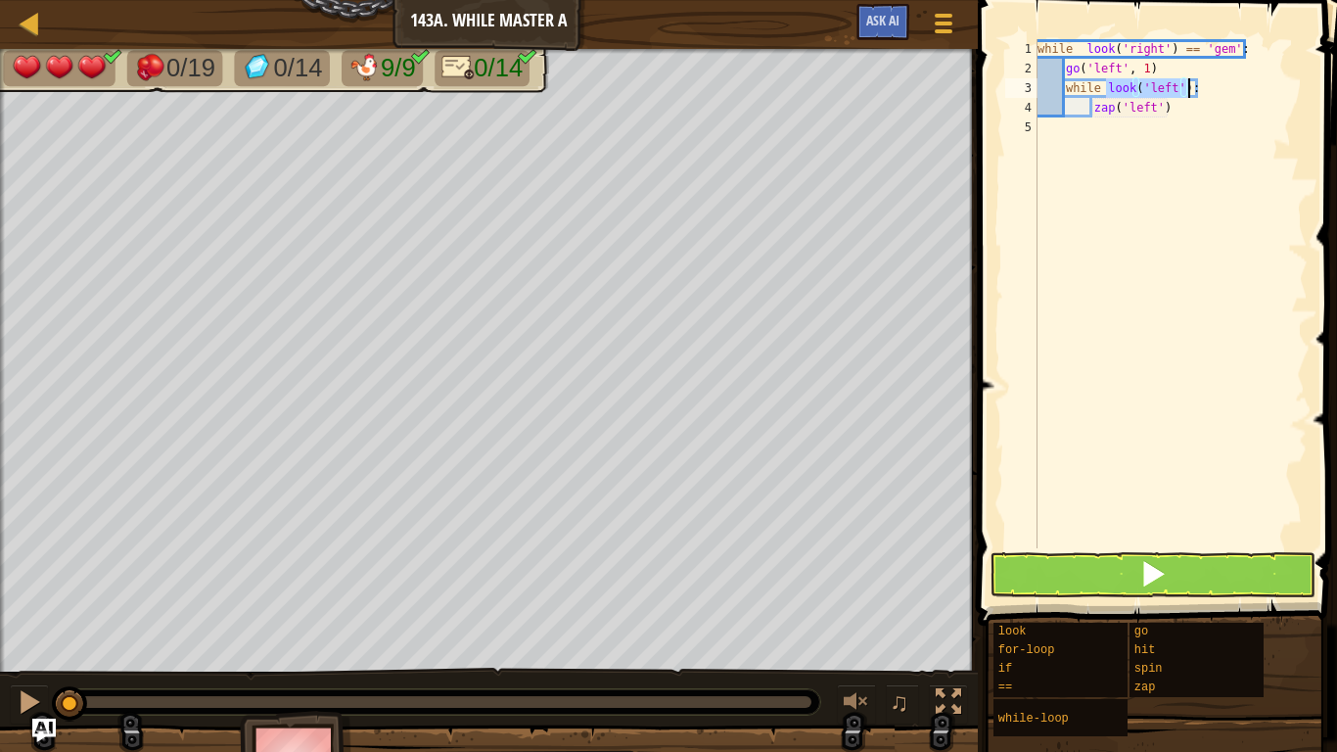
click at [1172, 87] on div "while look ( 'right' ) == 'gem' : go ( 'left' , 1 ) while look ( 'left' ) : zap…" at bounding box center [1171, 293] width 274 height 509
click at [1187, 90] on div "while look ( 'right' ) == 'gem' : go ( 'left' , 1 ) while look ( 'dowm' ) : zap…" at bounding box center [1171, 313] width 274 height 548
click at [1180, 108] on div "while look ( 'right' ) == 'gem' : go ( 'left' , 1 ) while look ( 'dowm' ) == 'g…" at bounding box center [1171, 313] width 274 height 548
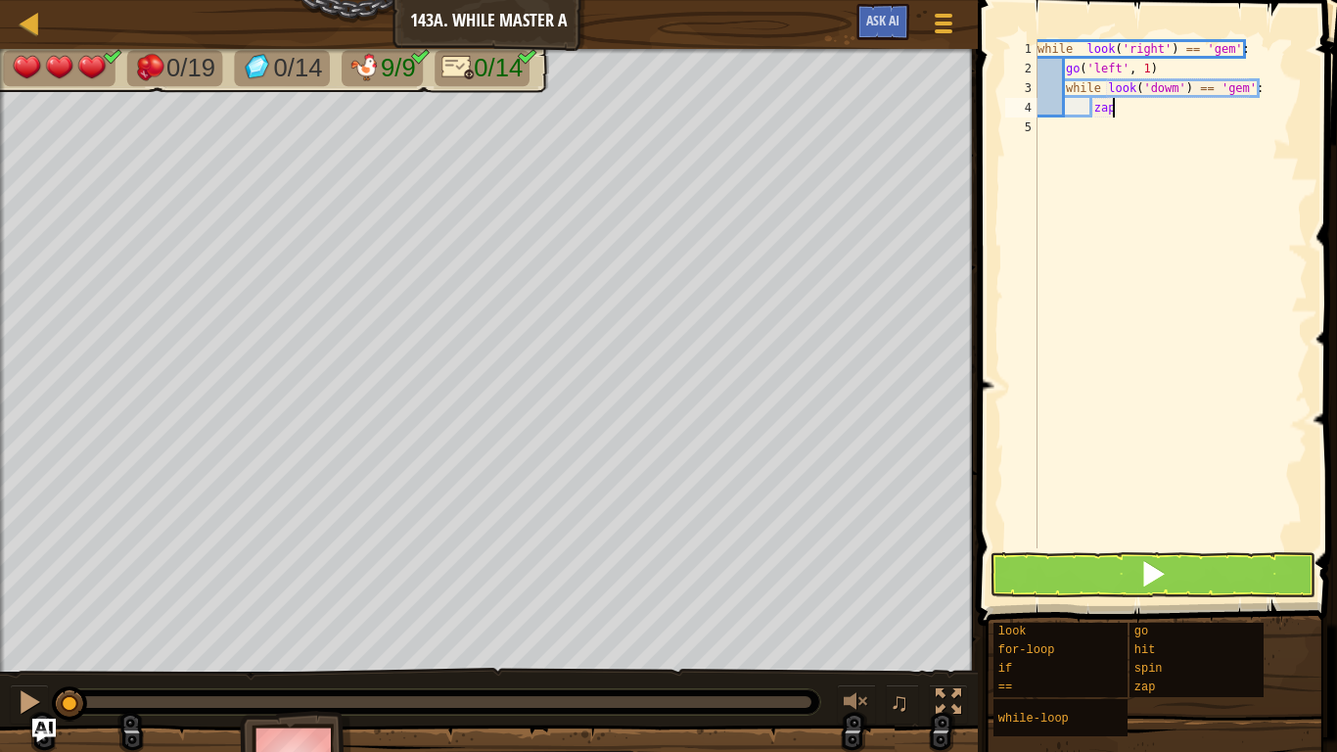
type textarea "z"
type textarea "go"
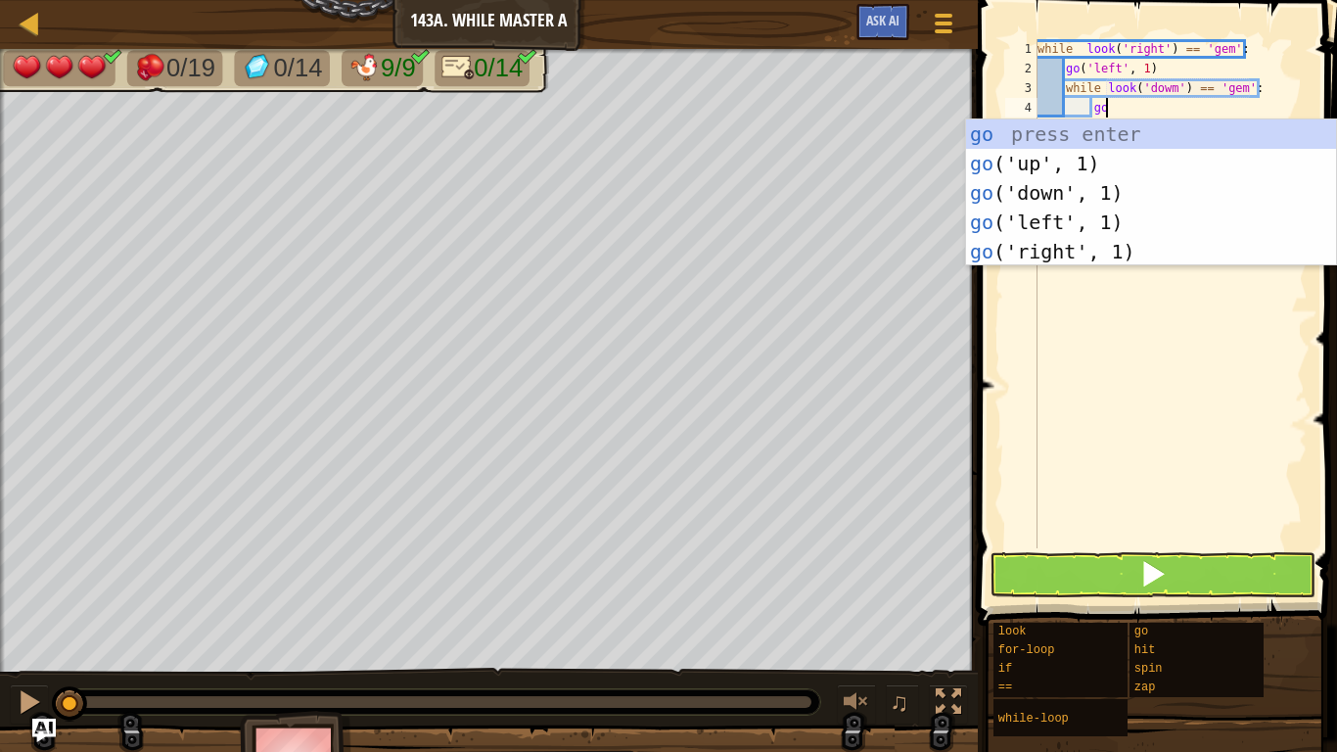
scroll to position [9, 9]
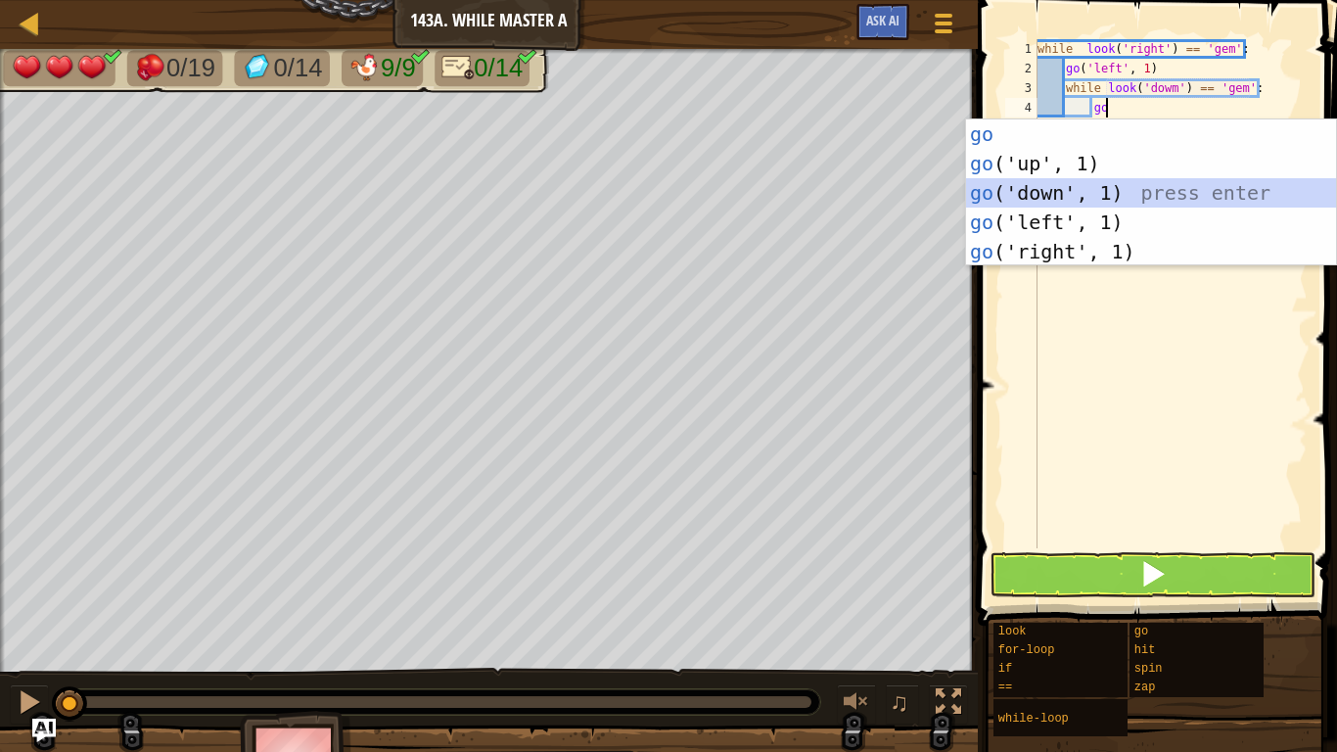
click at [1139, 194] on div "go press enter go ('up', 1) press enter go ('down', 1) press enter go ('left', …" at bounding box center [1151, 222] width 370 height 206
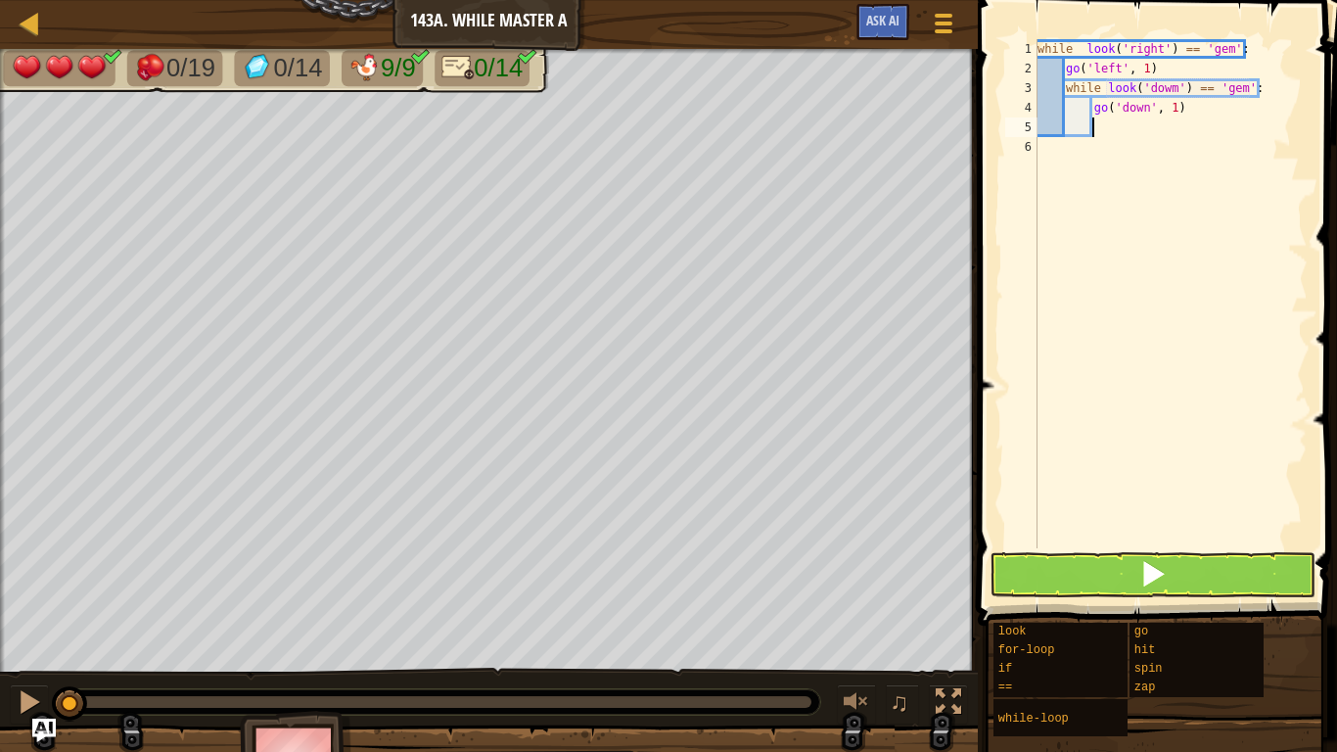
type textarea "]"
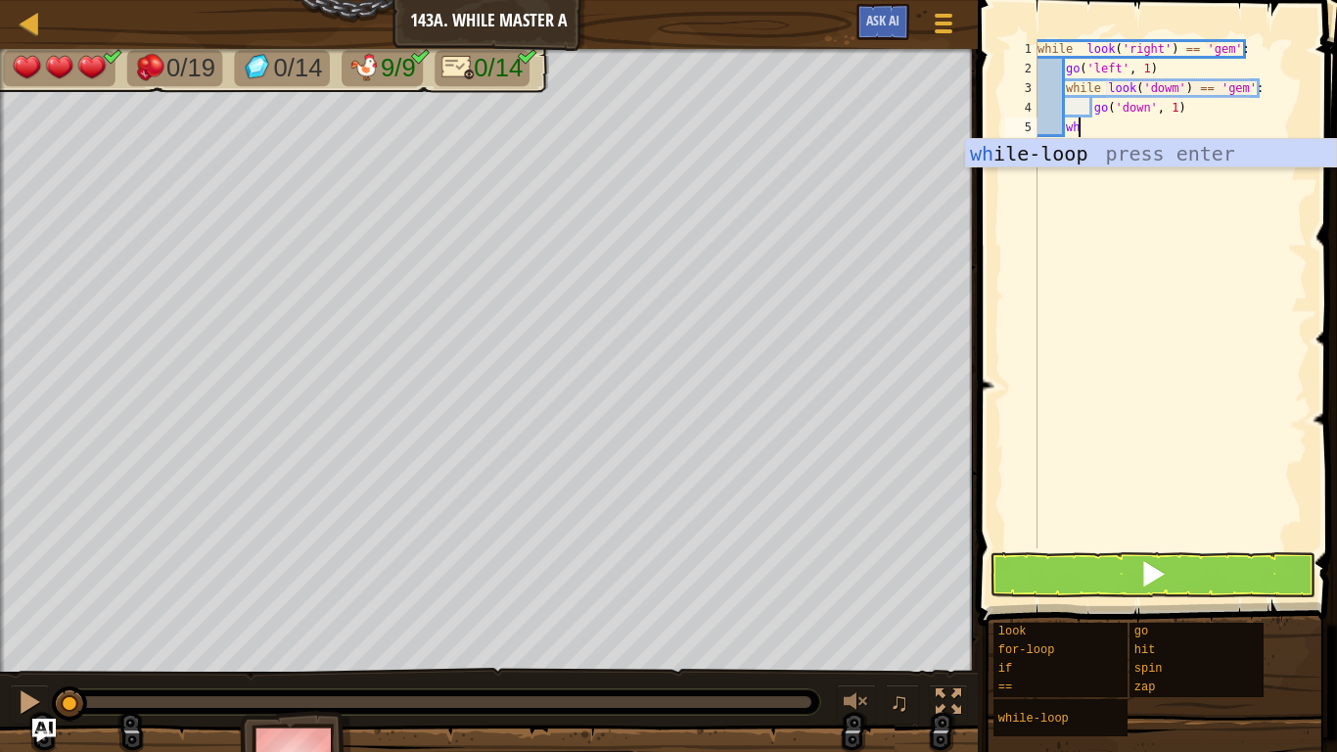
scroll to position [9, 5]
click at [1076, 155] on div "wh ile-loop press enter" at bounding box center [1151, 183] width 370 height 88
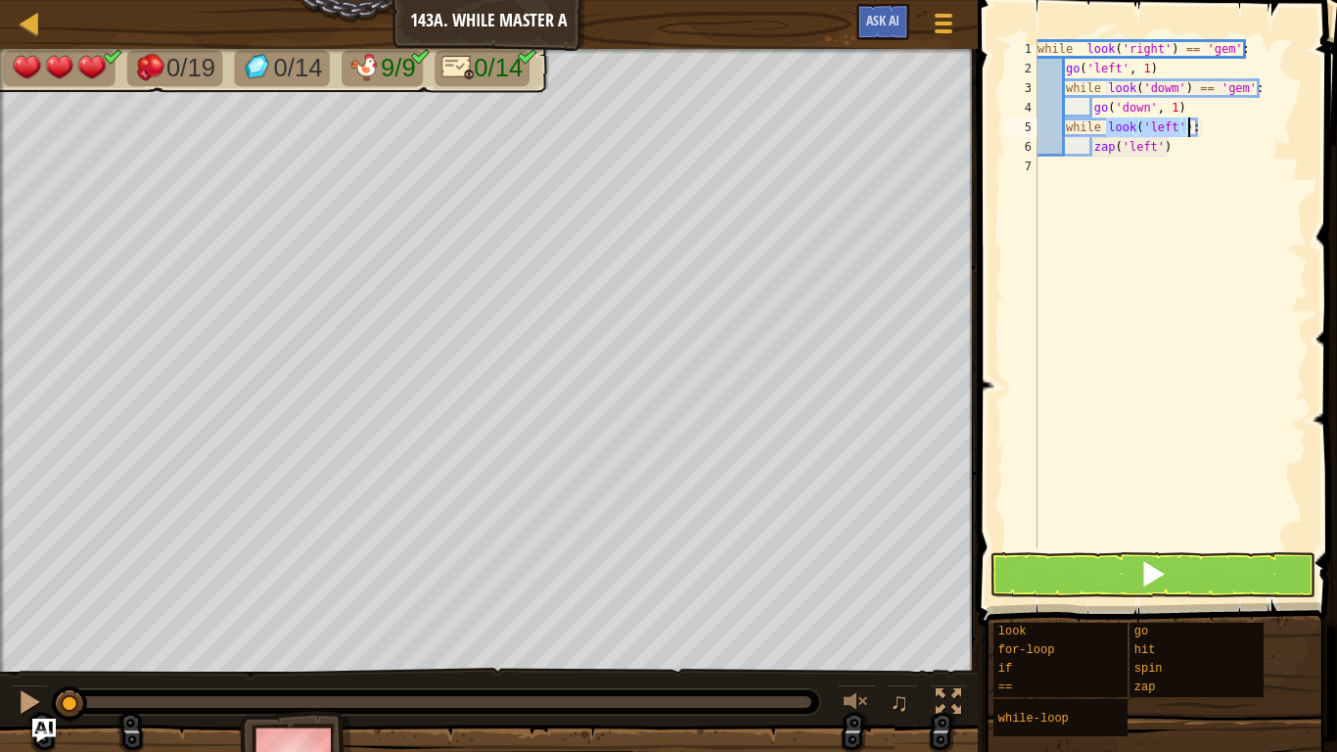
click at [1173, 128] on div "while look ( 'right' ) == 'gem' : go ( 'left' , 1 ) while look ( 'dowm' ) == 'g…" at bounding box center [1171, 293] width 274 height 509
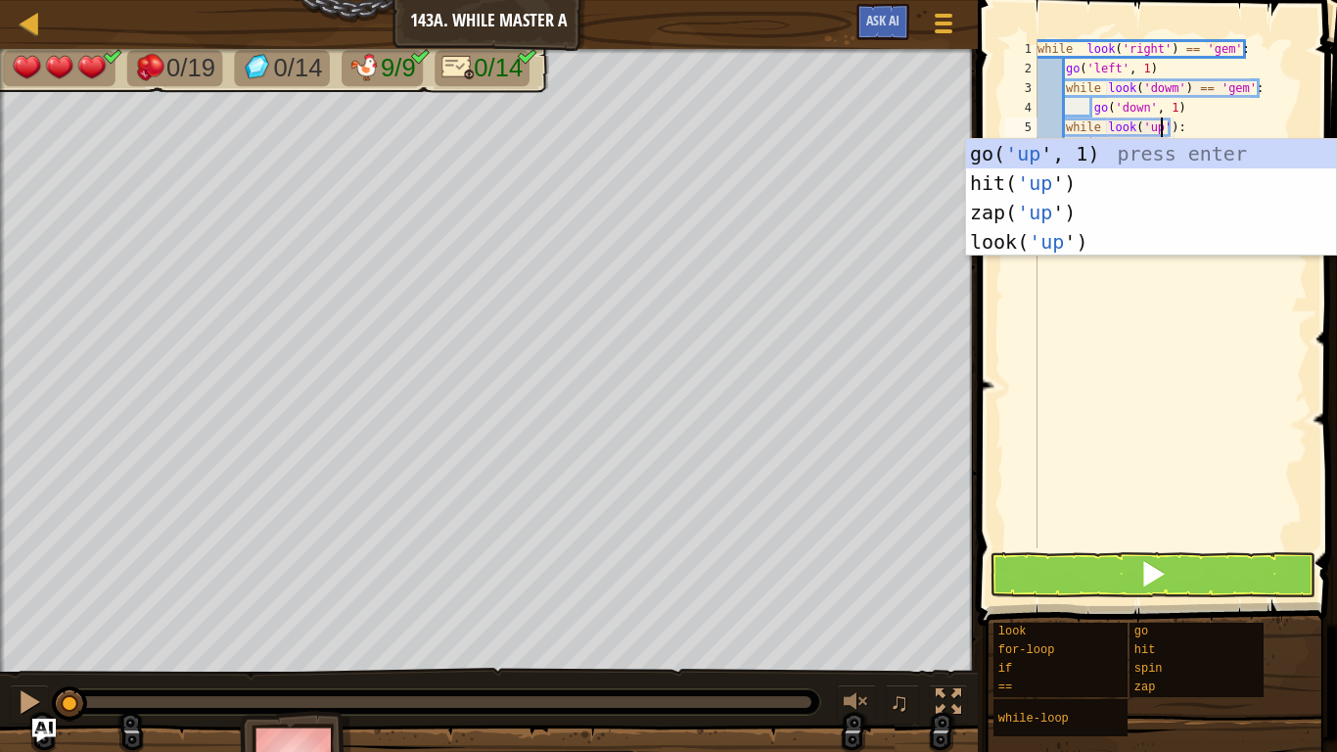
scroll to position [9, 18]
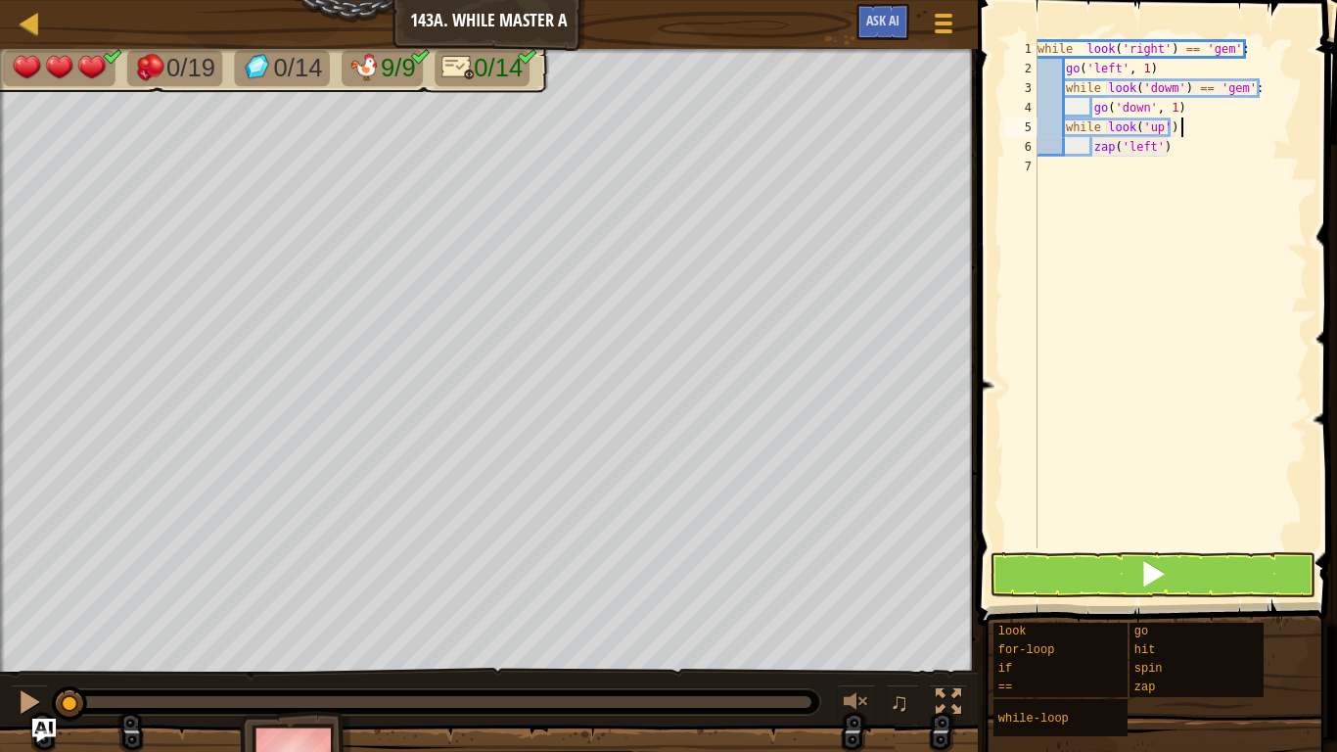
click at [1233, 129] on div "while look ( 'right' ) == 'gem' : go ( 'left' , 1 ) while look ( 'dowm' ) == 'g…" at bounding box center [1171, 313] width 274 height 548
click at [1197, 152] on div "while look ( 'right' ) == 'gem' : go ( 'left' , 1 ) while look ( 'dowm' ) == 'g…" at bounding box center [1171, 313] width 274 height 548
click at [1174, 126] on div "while look ( 'right' ) == 'gem' : go ( 'left' , 1 ) while look ( 'dowm' ) == 'g…" at bounding box center [1171, 313] width 274 height 548
click at [1166, 145] on div "while look ( 'right' ) == 'gem' : go ( 'left' , 1 ) while look ( 'dowm' ) == 'g…" at bounding box center [1171, 313] width 274 height 548
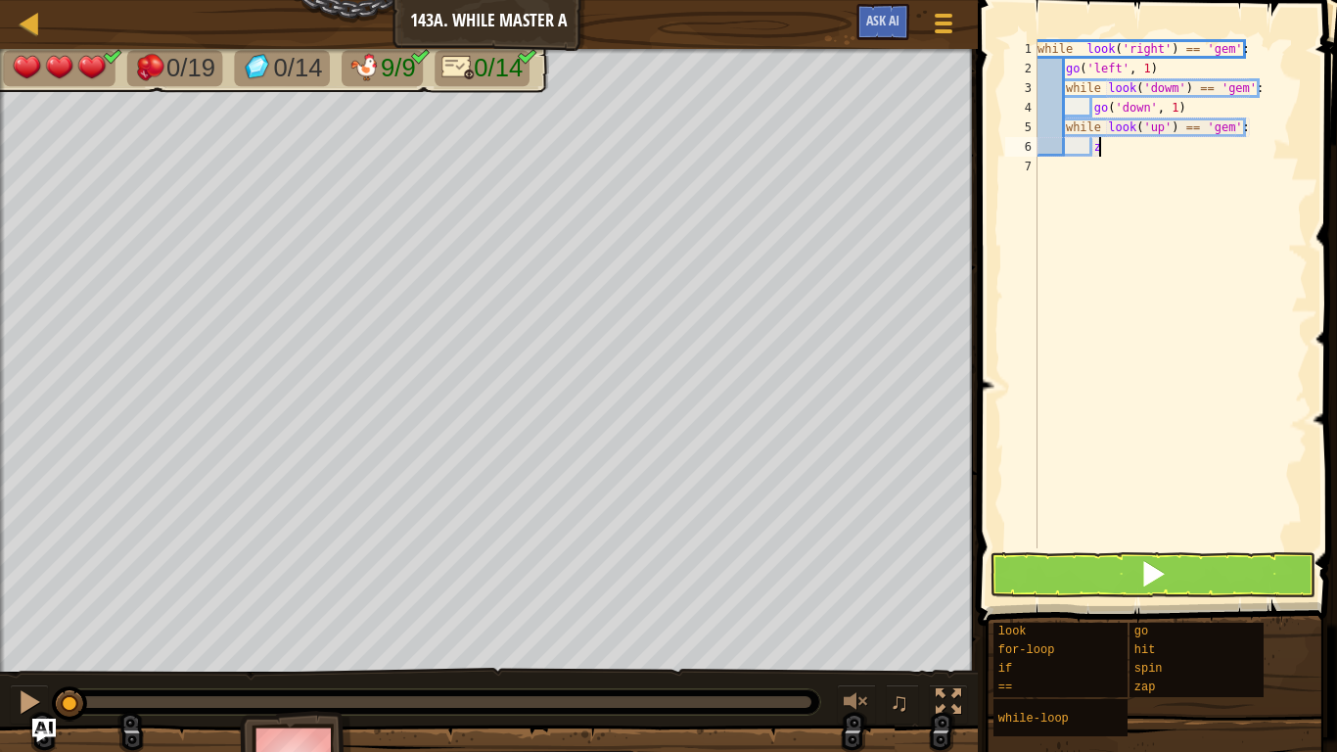
type textarea "z"
type textarea "go"
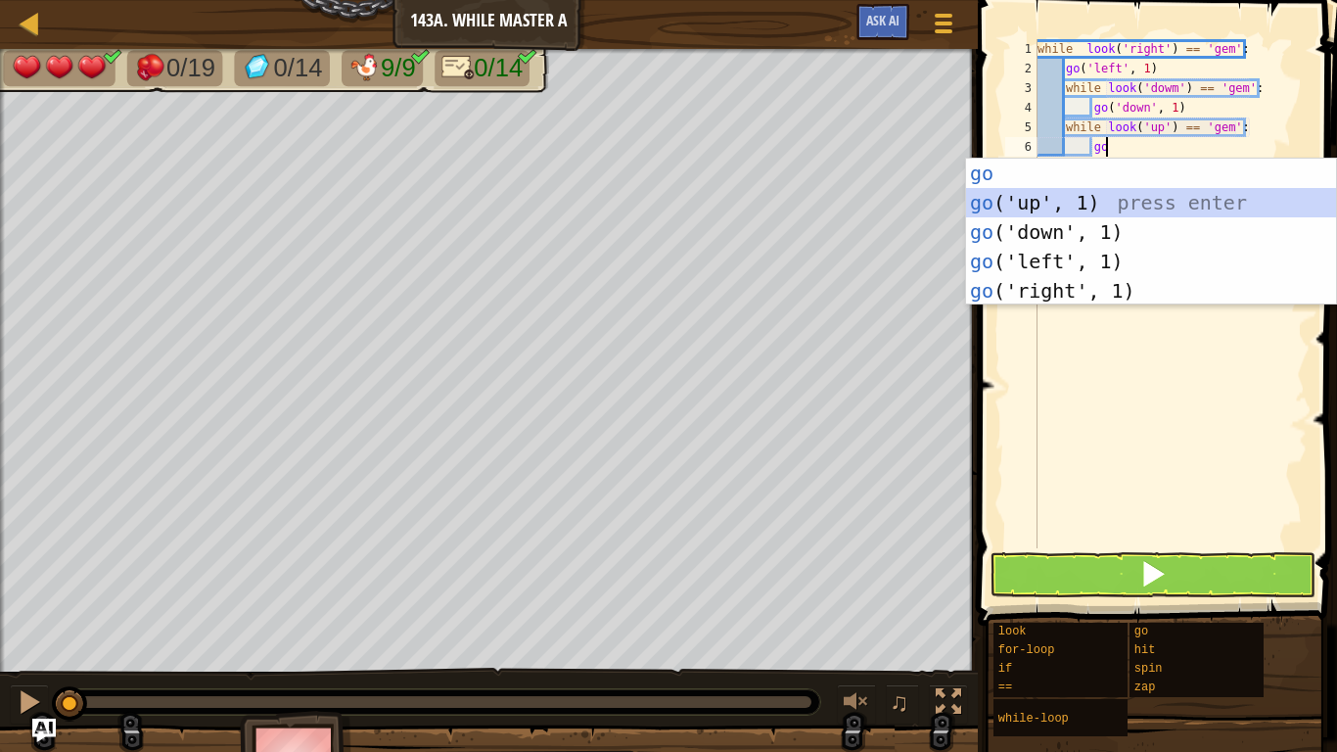
click at [1097, 196] on div "go press enter go ('up', 1) press enter go ('down', 1) press enter go ('left', …" at bounding box center [1151, 262] width 370 height 206
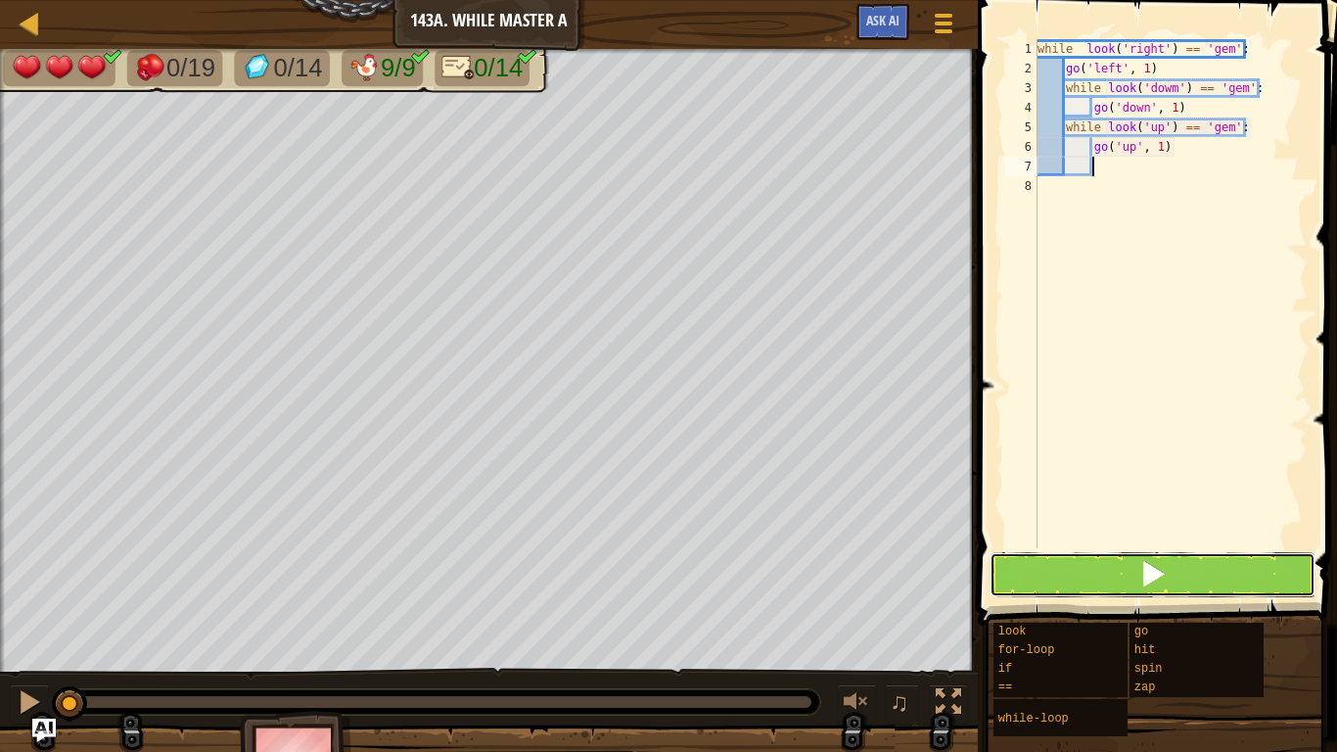
click at [1193, 583] on button at bounding box center [1153, 574] width 326 height 45
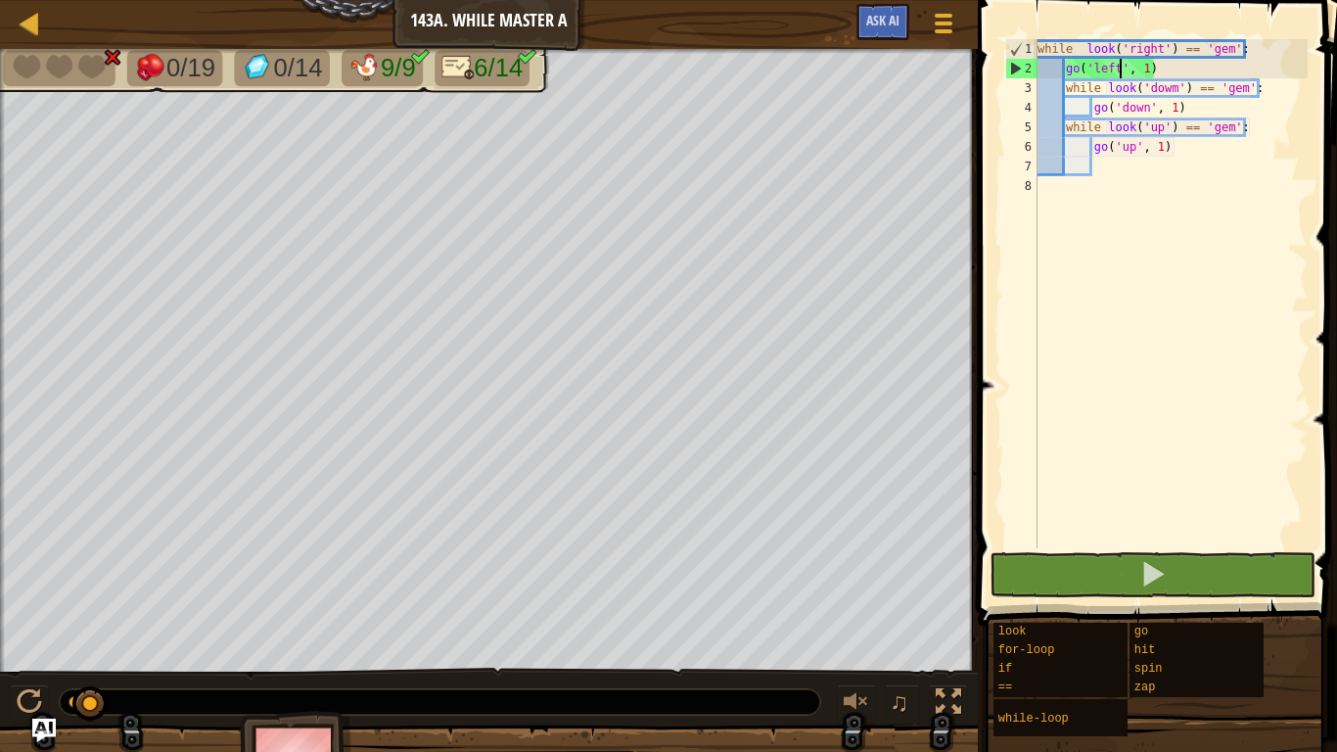
click at [1119, 64] on div "while look ( 'right' ) == 'gem' : go ( 'left' , 1 ) while look ( 'dowm' ) == 'g…" at bounding box center [1171, 313] width 274 height 548
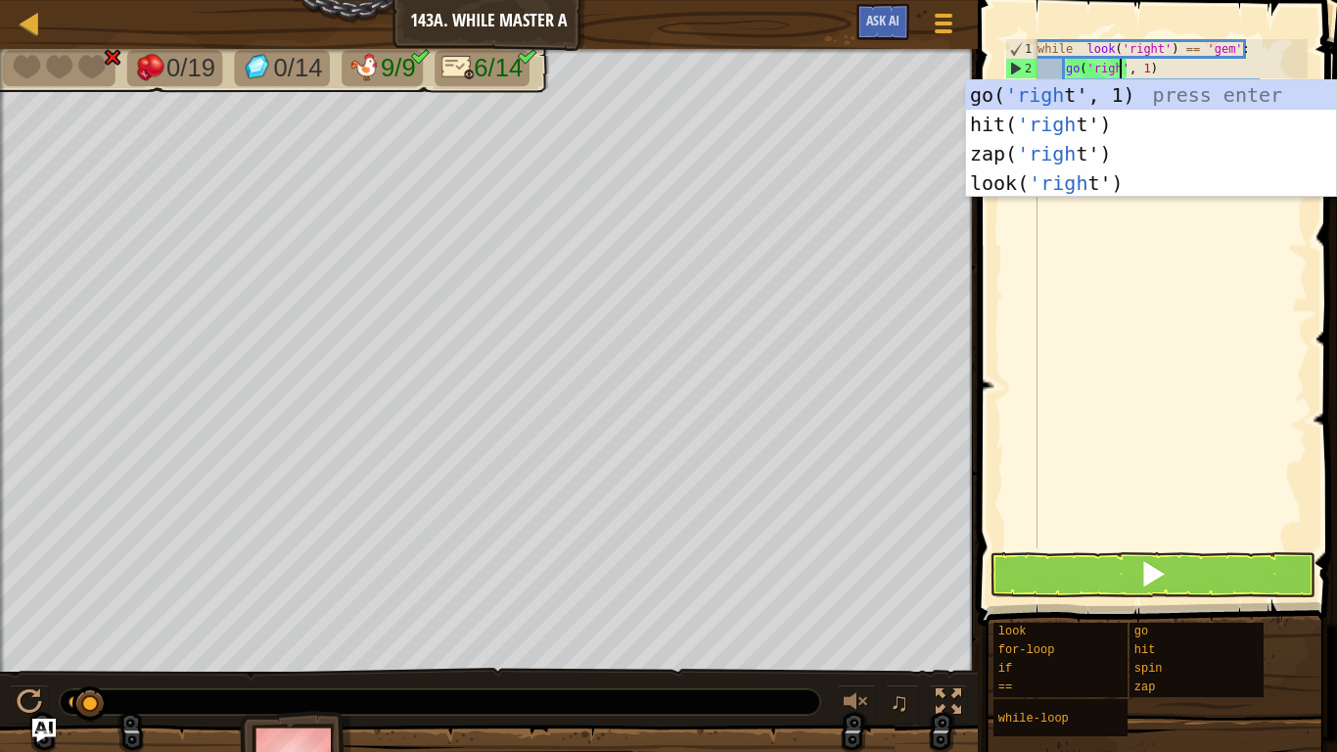
scroll to position [9, 13]
type textarea "go('right', 1)"
click at [1195, 293] on div "while look ( 'right' ) == 'gem' : go ( 'right' , 1 ) while look ( 'dowm' ) == '…" at bounding box center [1171, 313] width 274 height 548
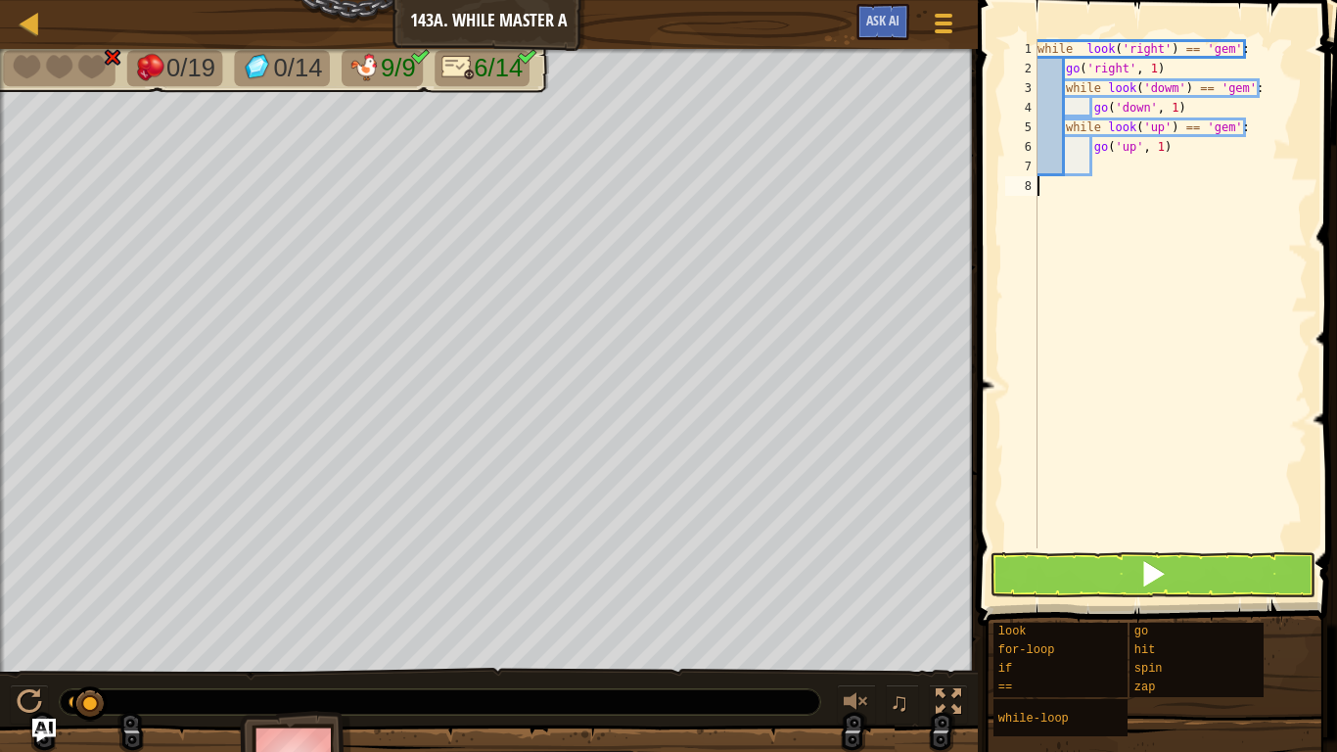
scroll to position [9, 0]
click at [1201, 582] on button at bounding box center [1153, 574] width 326 height 45
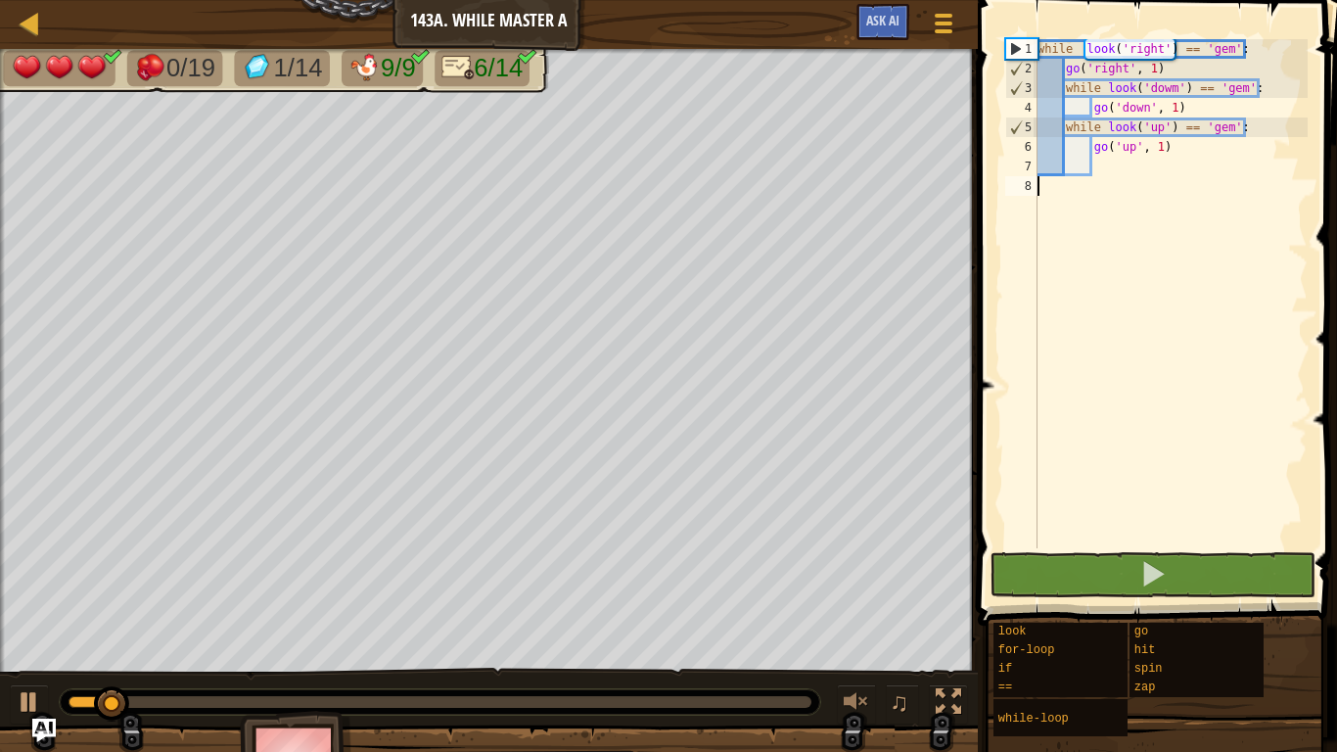
click at [1060, 91] on div "while look ( 'right' ) == 'gem' : go ( 'right' , 1 ) while look ( 'dowm' ) == '…" at bounding box center [1171, 313] width 274 height 548
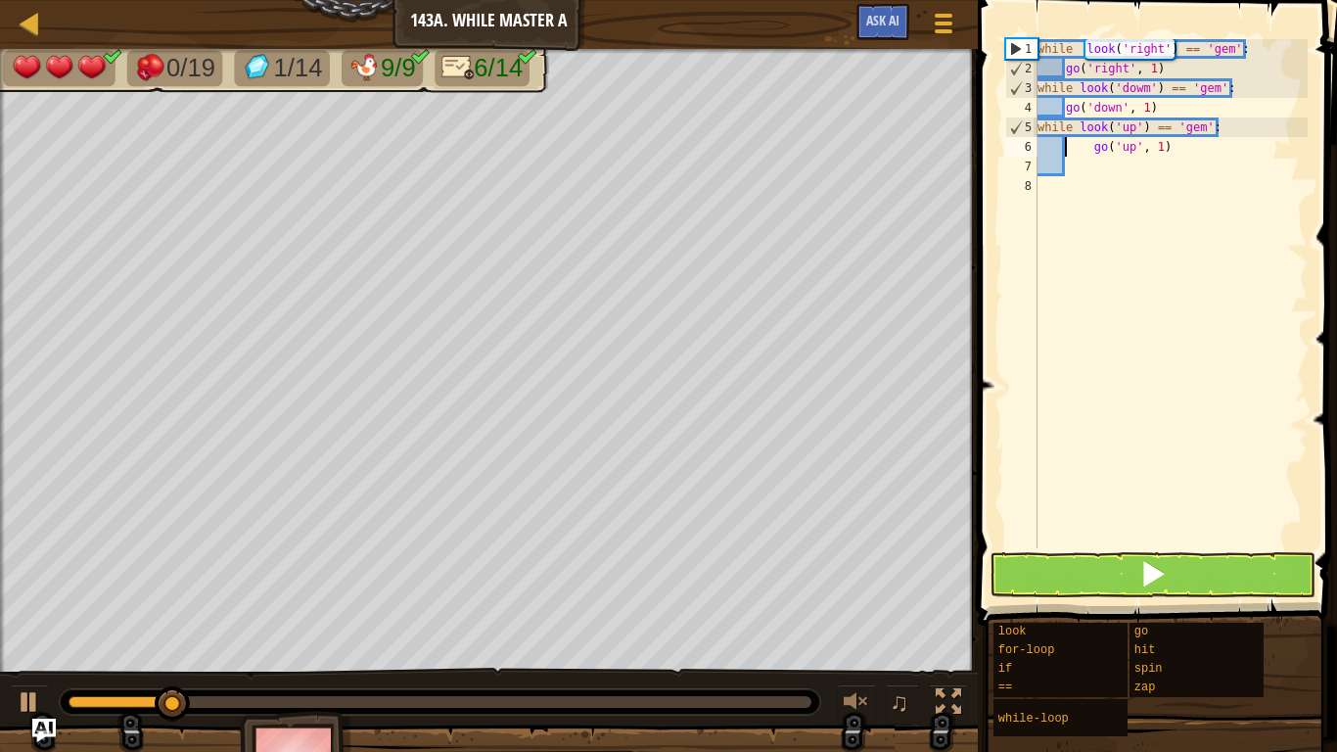
type textarea "go('up', 1)"
click at [1166, 576] on button at bounding box center [1153, 574] width 326 height 45
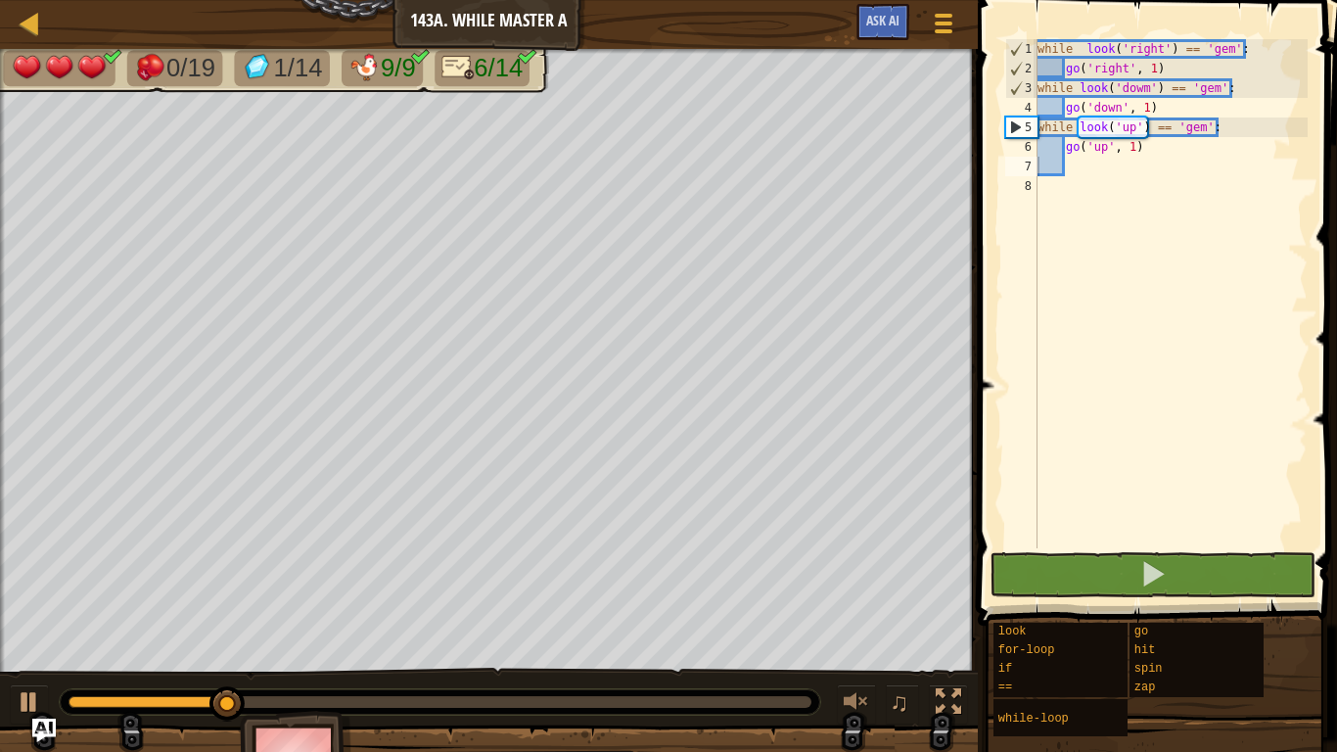
drag, startPoint x: 273, startPoint y: 685, endPoint x: 293, endPoint y: 685, distance: 19.6
click at [293, 685] on div "♫" at bounding box center [489, 697] width 978 height 59
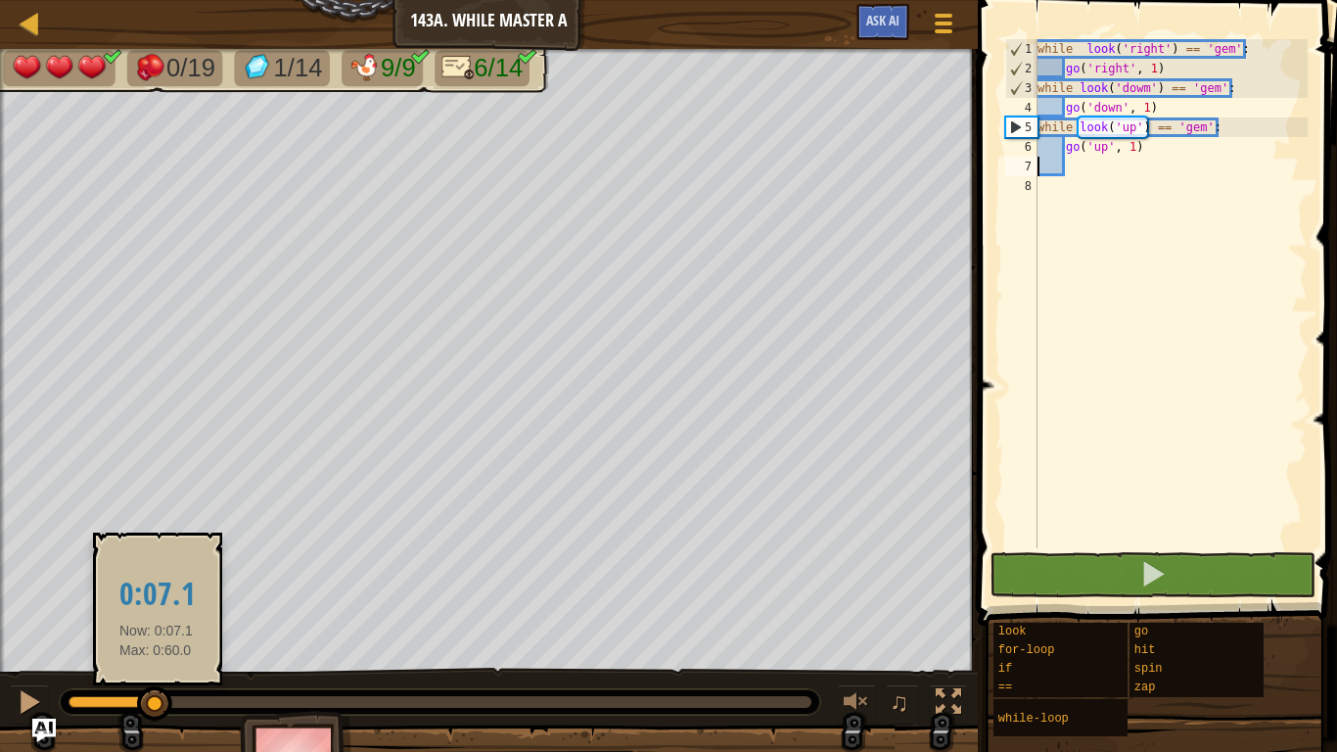
drag, startPoint x: 239, startPoint y: 706, endPoint x: 157, endPoint y: 704, distance: 82.2
click at [157, 704] on div at bounding box center [154, 703] width 35 height 35
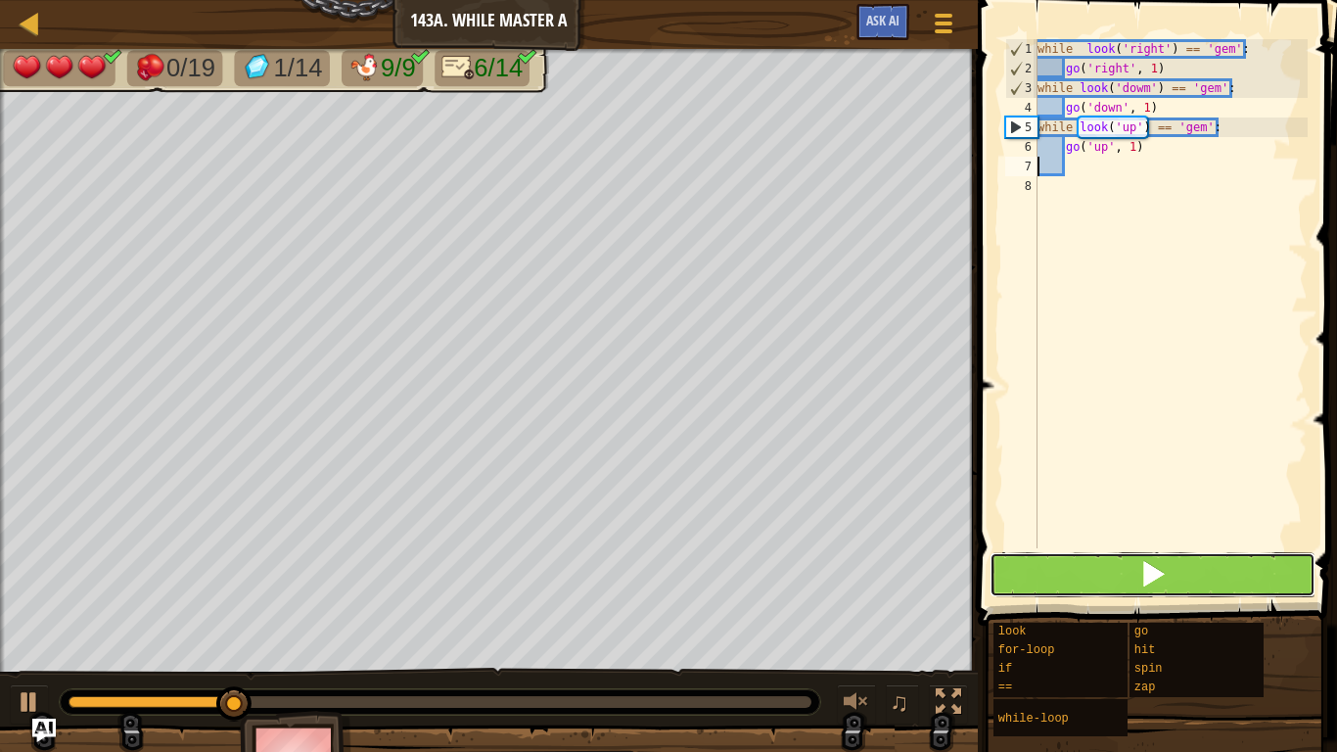
click at [999, 561] on button at bounding box center [1153, 574] width 326 height 45
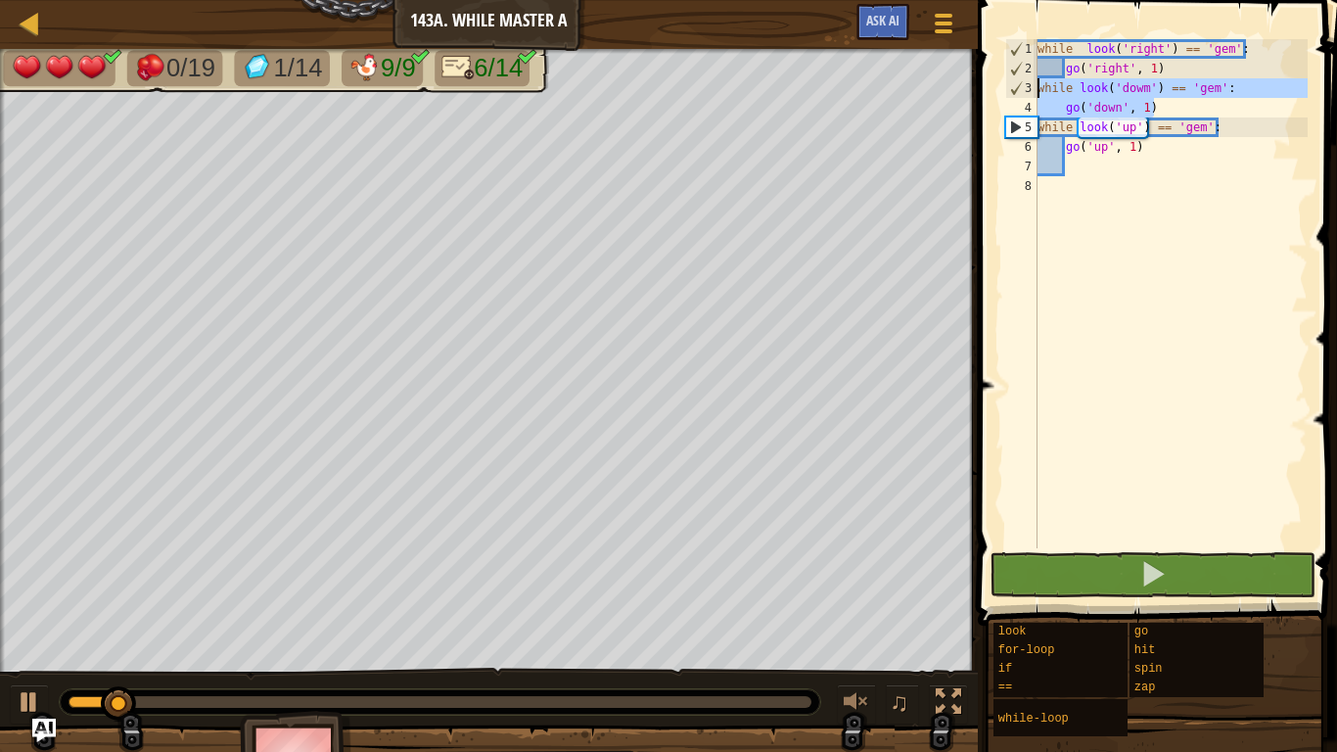
drag, startPoint x: 1228, startPoint y: 104, endPoint x: 1003, endPoint y: 84, distance: 225.0
click at [1003, 84] on div "1 2 3 4 5 6 7 8 while look ( 'right' ) == 'gem' : go ( 'right' , 1 ) while look…" at bounding box center [1154, 293] width 306 height 509
click at [1253, 111] on div "while look ( 'right' ) == 'gem' : go ( 'right' , 1 ) while look ( 'dowm' ) == '…" at bounding box center [1171, 293] width 274 height 509
type textarea "go('down', 1)"
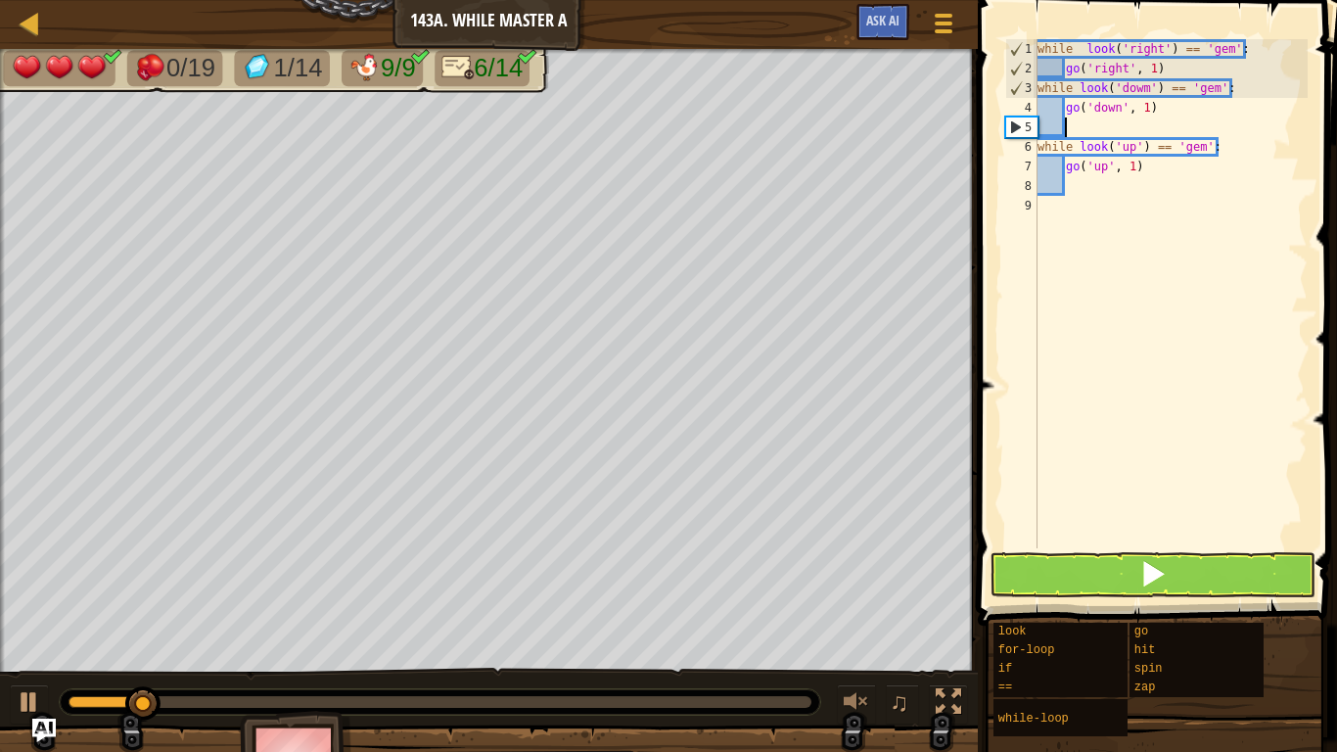
paste textarea "go('down', 1)"
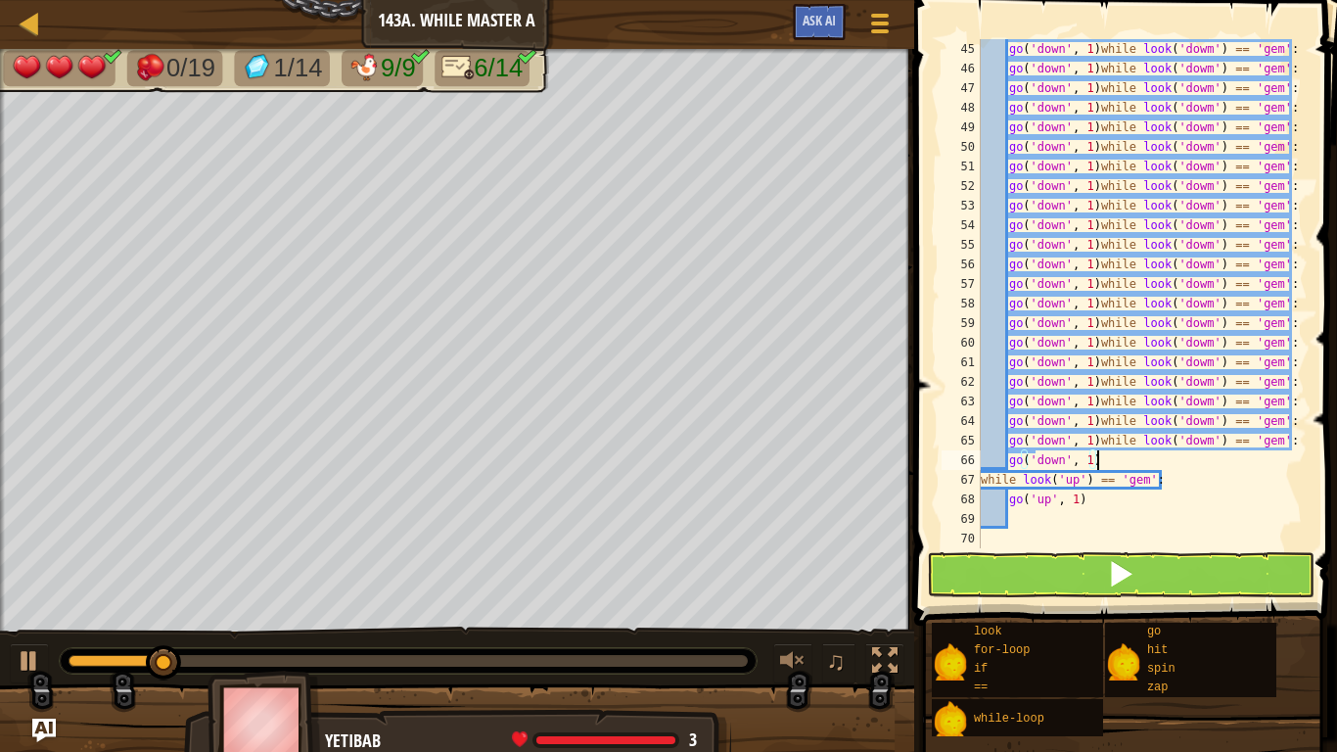
scroll to position [861, 0]
click at [1224, 588] on button at bounding box center [1121, 574] width 388 height 45
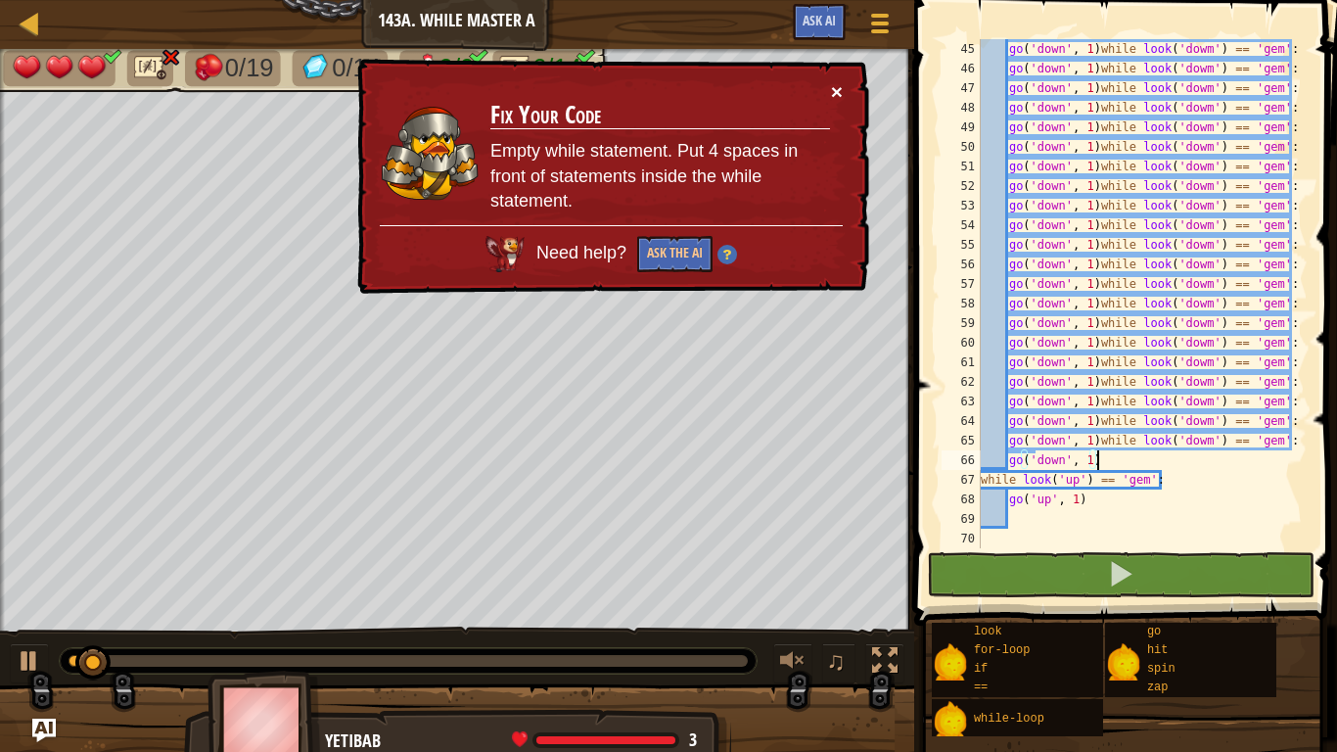
click at [834, 90] on button "×" at bounding box center [837, 91] width 12 height 21
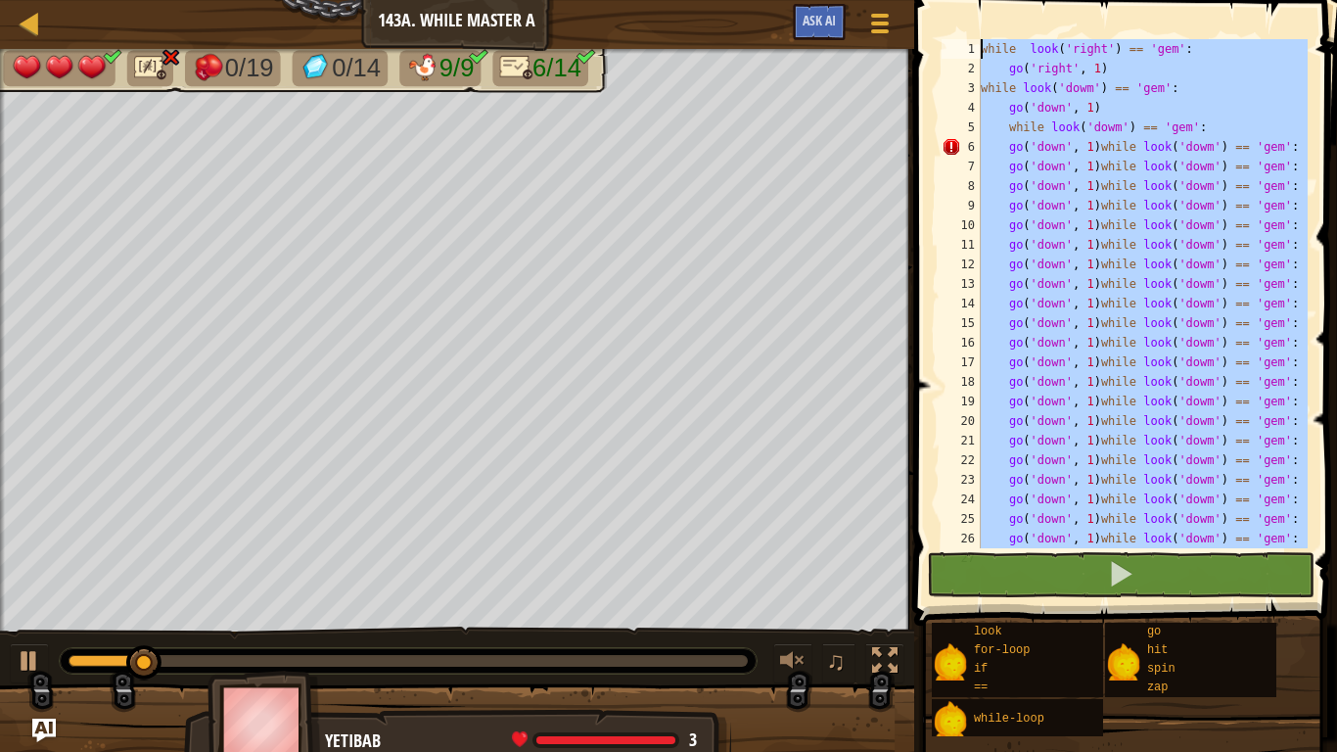
scroll to position [0, 0]
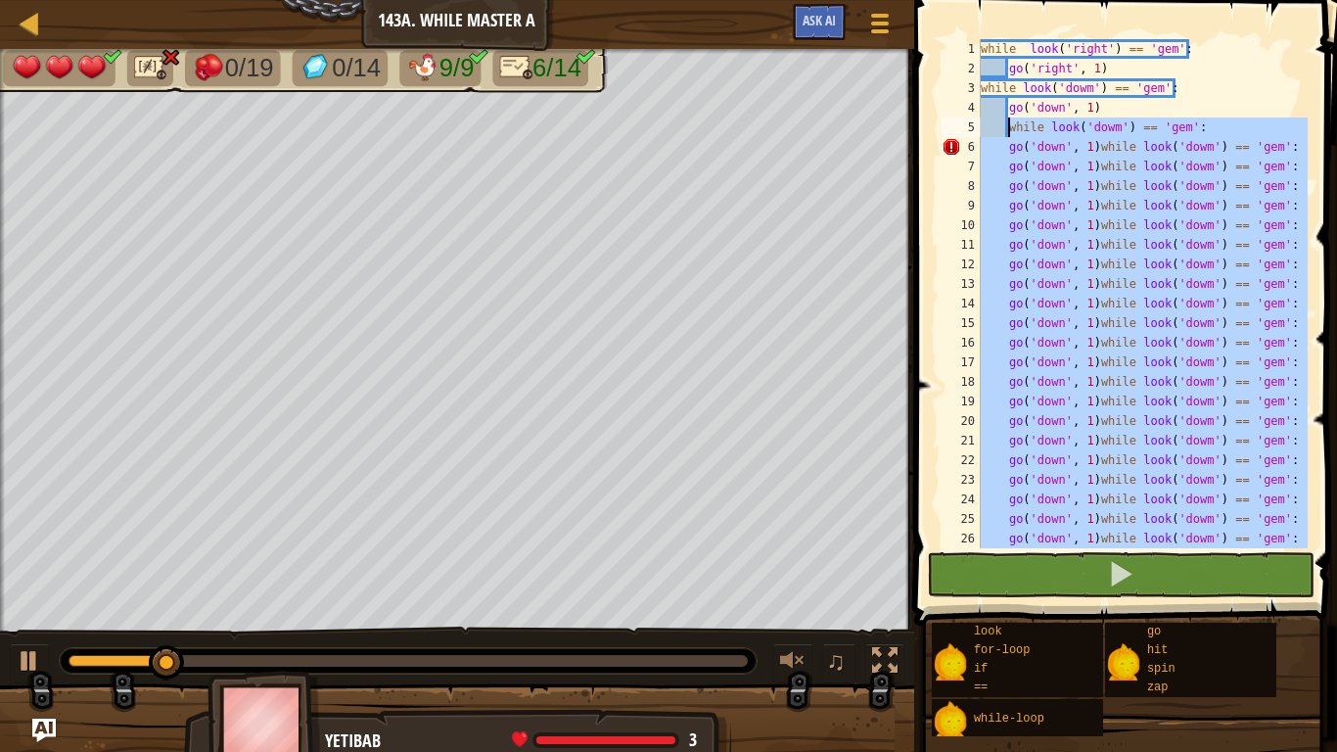
drag, startPoint x: 1126, startPoint y: 453, endPoint x: 1008, endPoint y: 132, distance: 341.9
click at [1008, 132] on div "while look ( 'right' ) == 'gem' : go ( 'right' , 1 ) while look ( 'dowm' ) == '…" at bounding box center [1142, 313] width 331 height 548
type textarea "while look('dowm') == 'gem': go('down', 1)while look('dowm') == 'gem':"
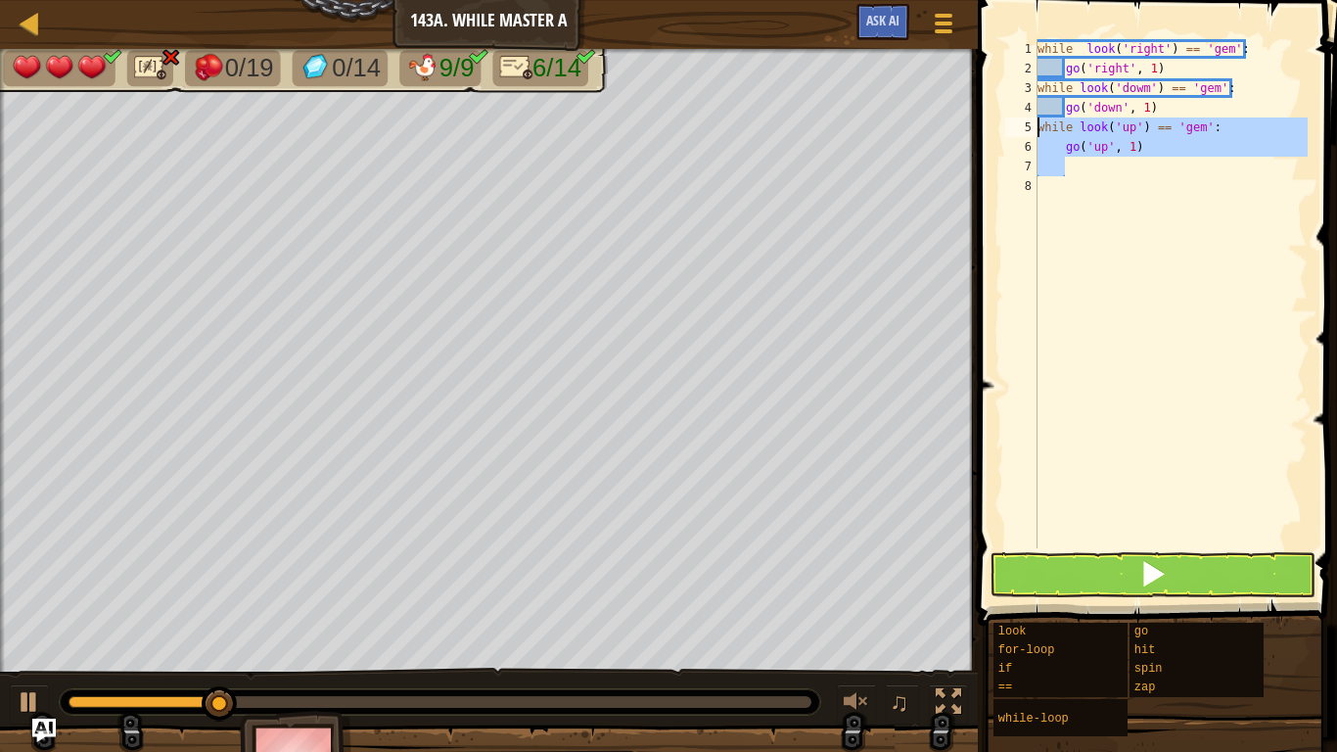
drag, startPoint x: 1117, startPoint y: 167, endPoint x: 1015, endPoint y: 125, distance: 110.2
click at [1015, 125] on div "go('down', 1) 1 2 3 4 5 6 7 8 while look ( 'right' ) == 'gem' : go ( 'right' , …" at bounding box center [1154, 293] width 306 height 509
type textarea "while look('up') == 'gem': go('up', 1)"
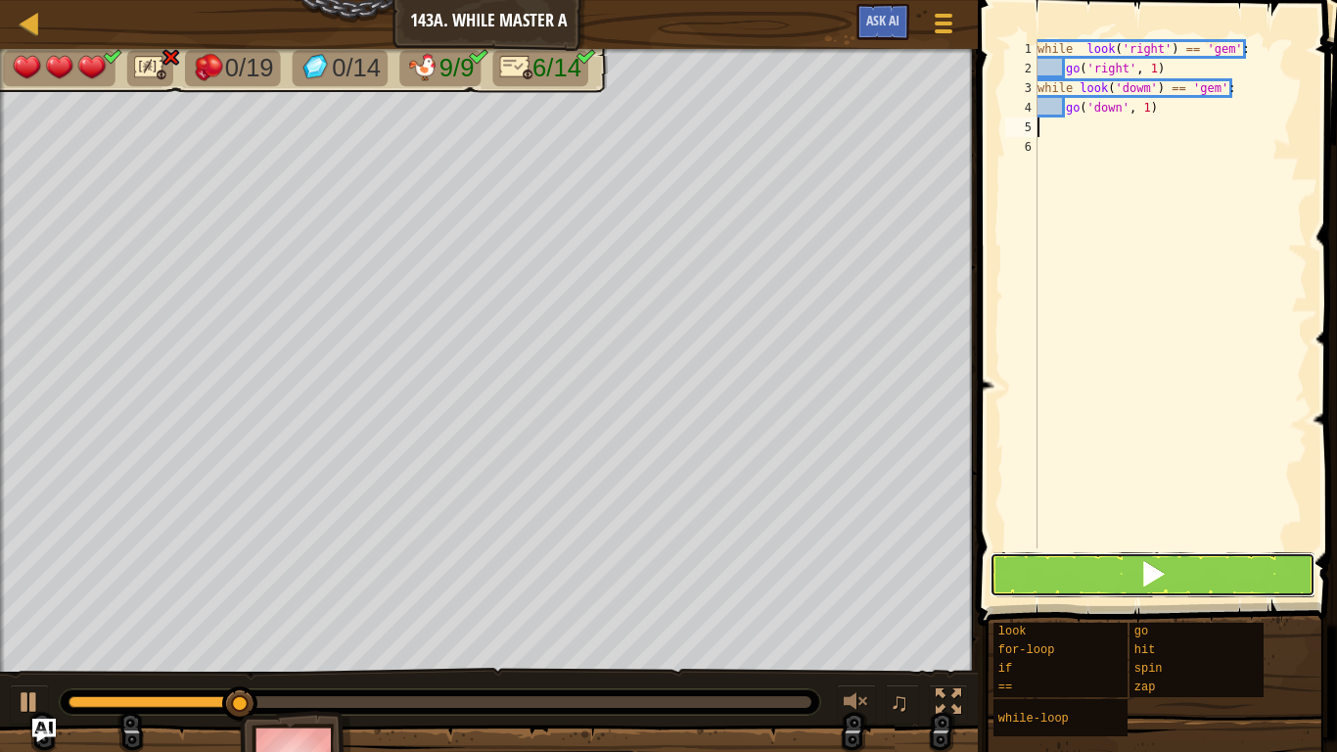
click at [1128, 573] on button at bounding box center [1153, 574] width 326 height 45
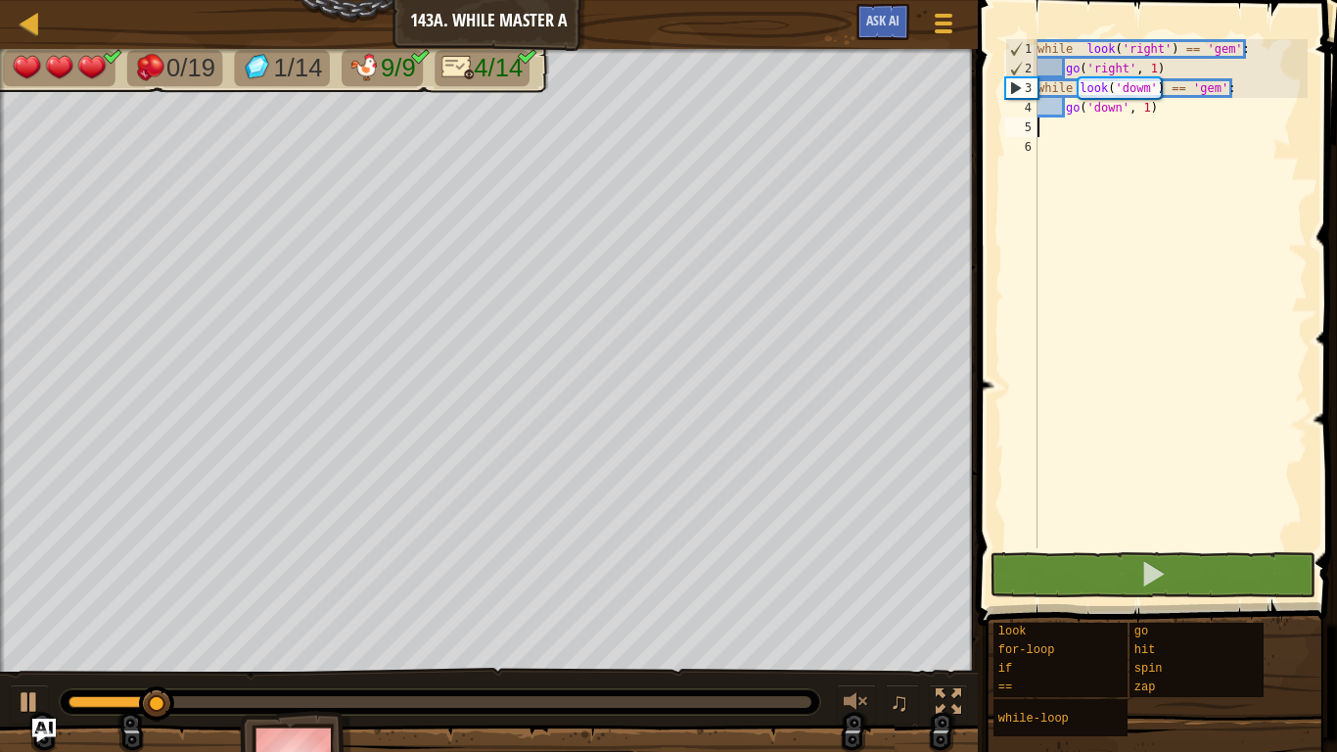
click at [1146, 87] on div "while look ( 'right' ) == 'gem' : go ( 'right' , 1 ) while look ( 'dowm' ) == '…" at bounding box center [1171, 313] width 274 height 548
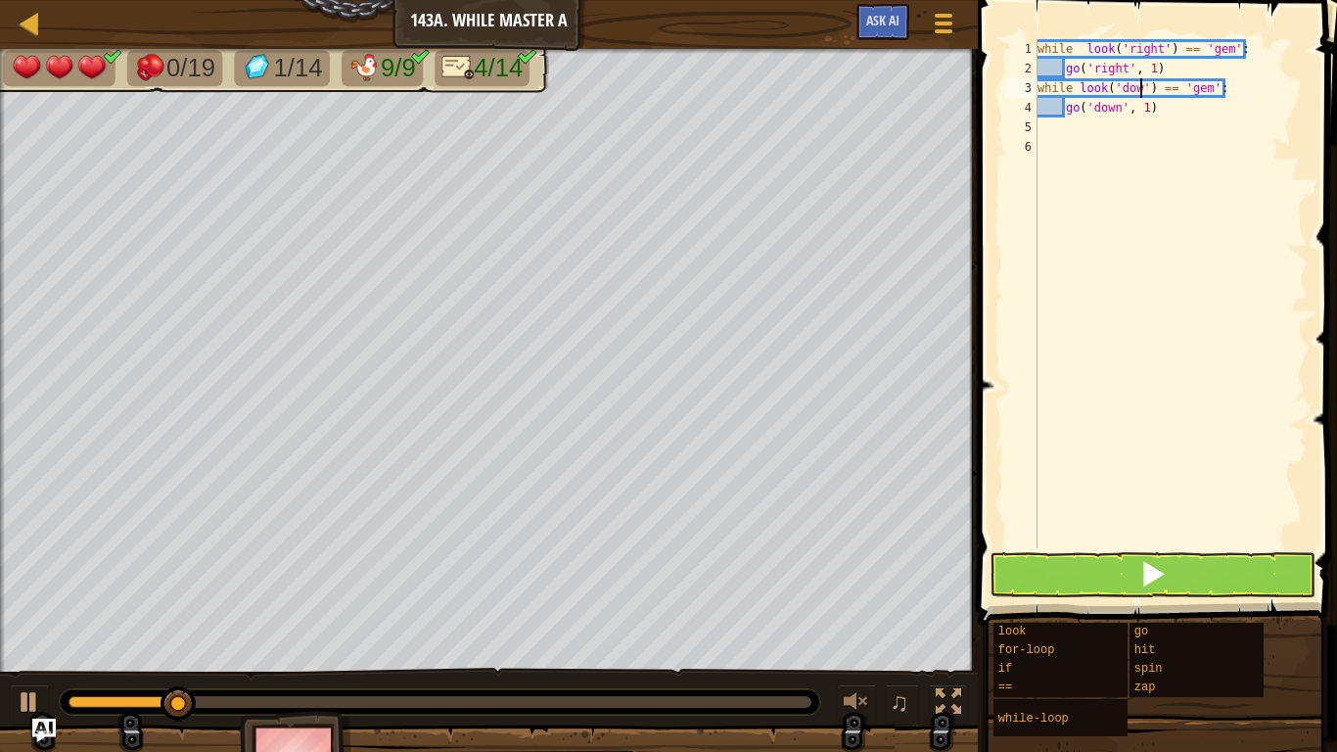
scroll to position [9, 16]
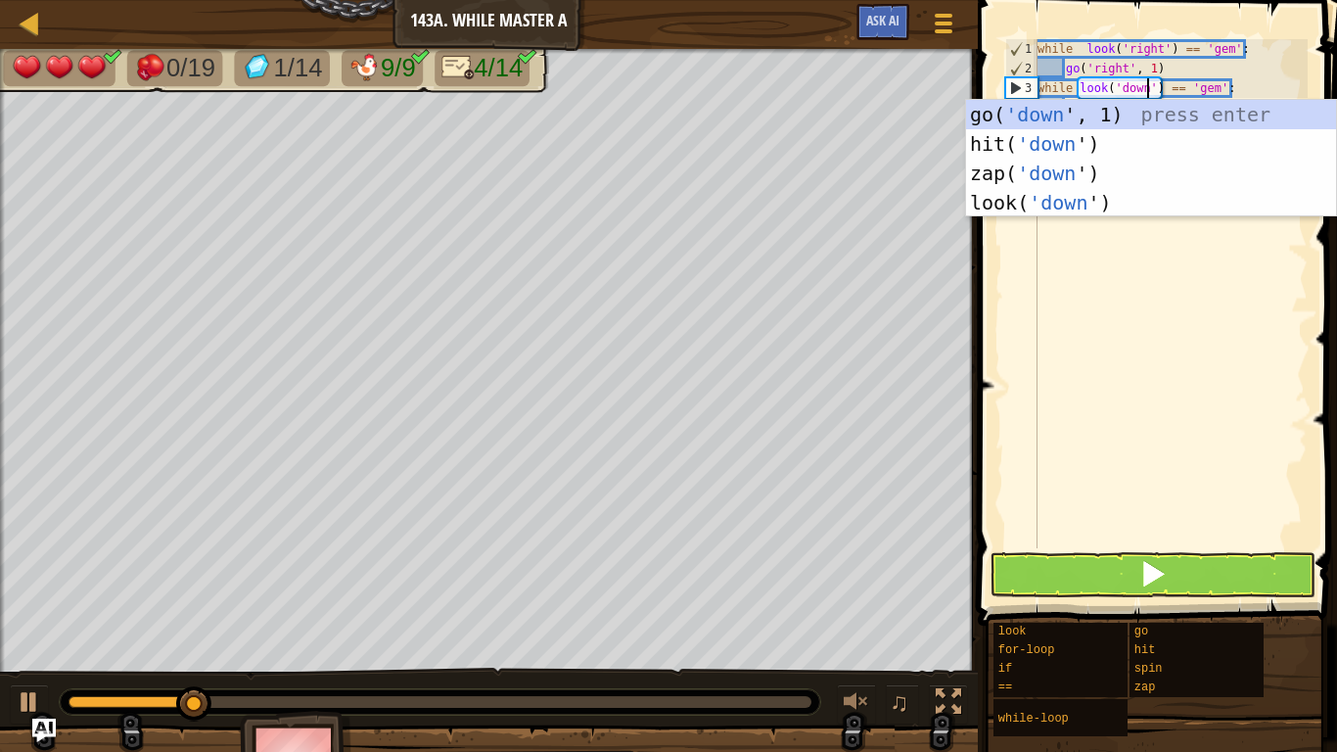
type textarea "while look('down') == 'gem':"
click at [1183, 564] on button at bounding box center [1153, 574] width 326 height 45
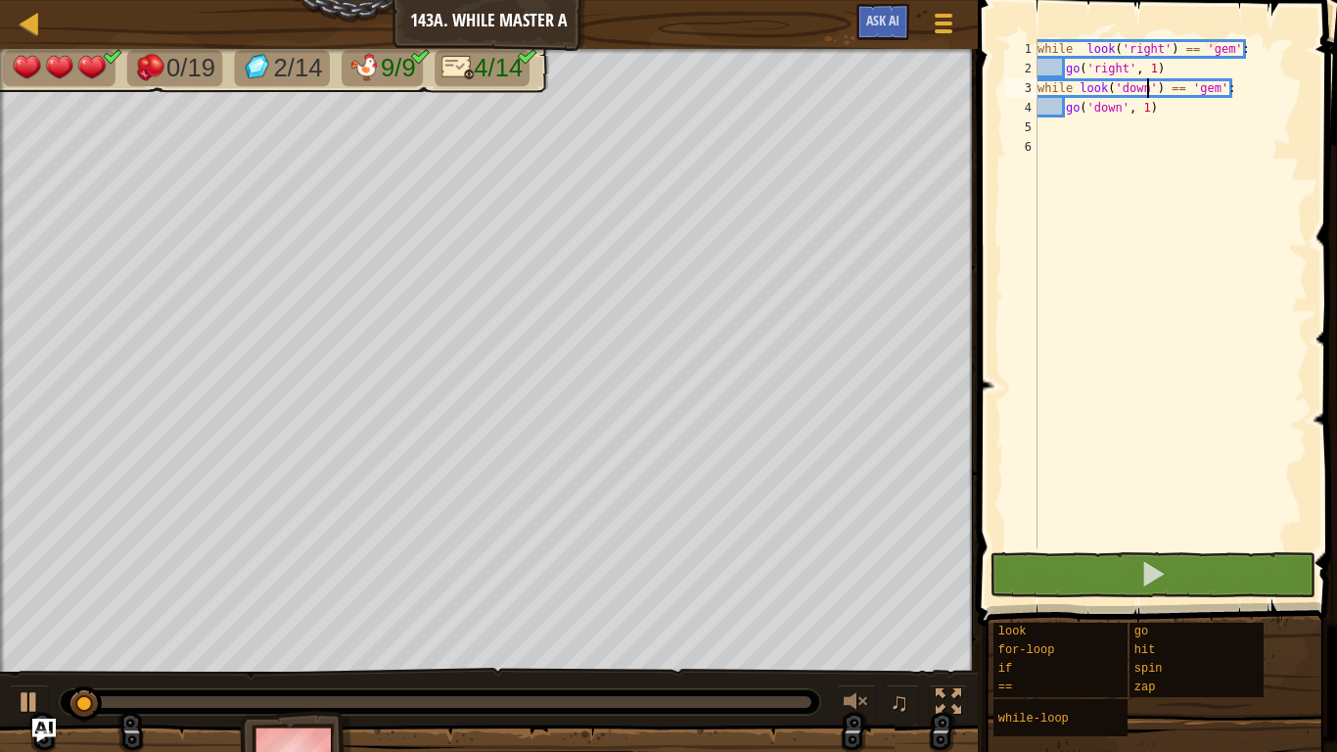
click at [1101, 137] on div "while look ( 'right' ) == 'gem' : go ( 'right' , 1 ) while look ( 'down' ) == '…" at bounding box center [1171, 313] width 274 height 548
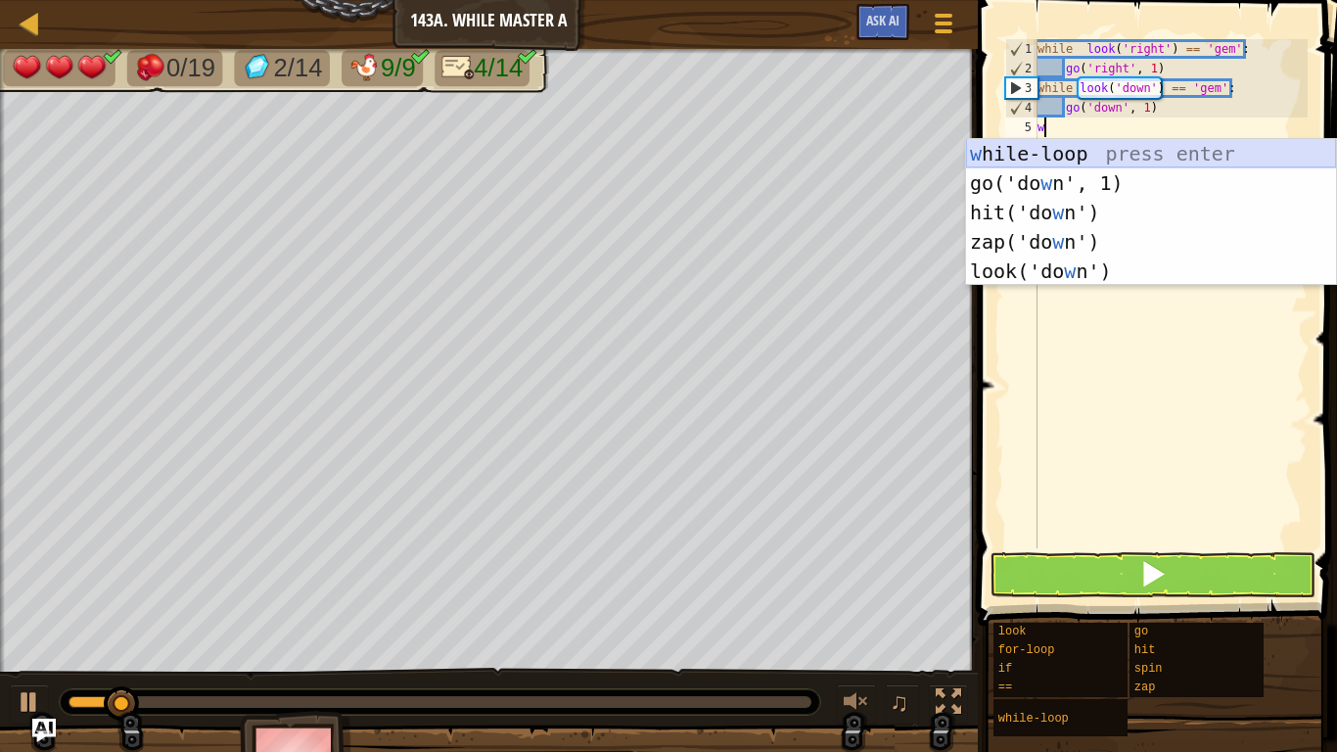
click at [1099, 148] on div "w [PERSON_NAME]-loop press enter go('do w n', 1) press enter hit('do w n') pres…" at bounding box center [1151, 242] width 370 height 206
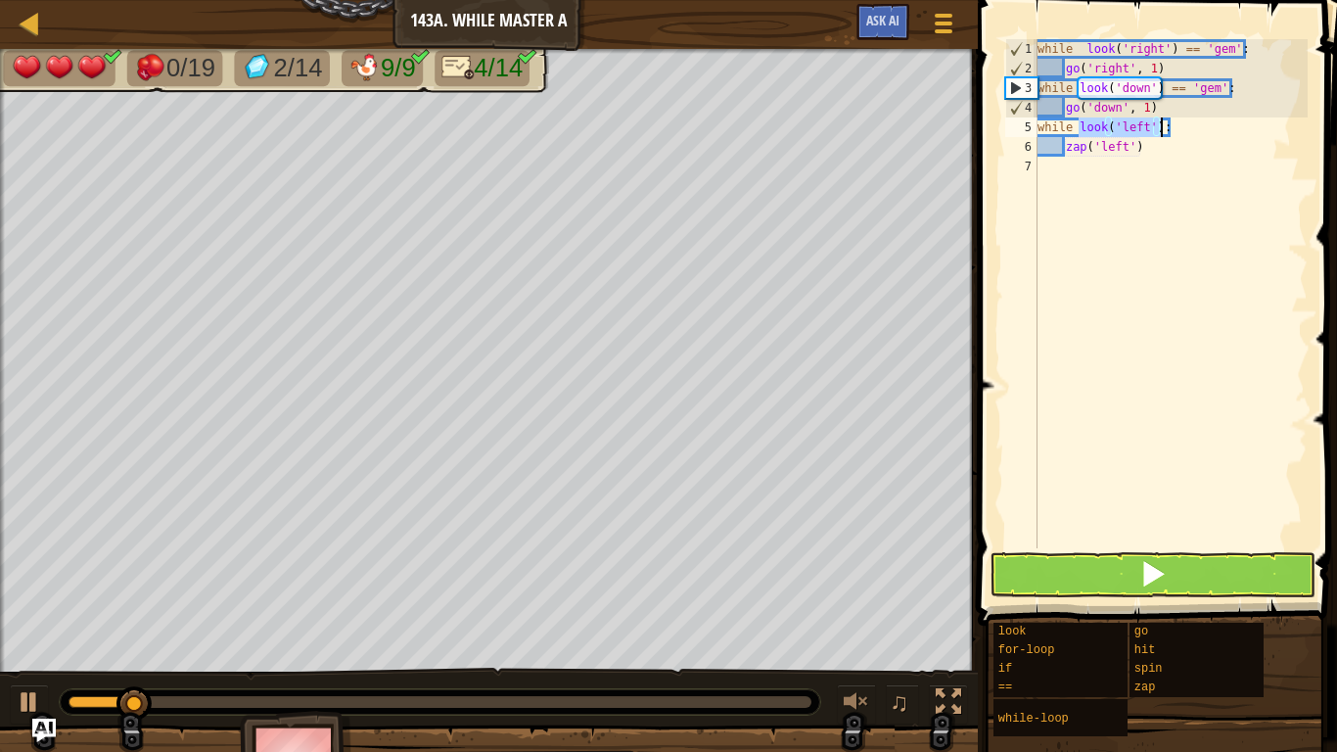
click at [1147, 124] on div "while look ( 'right' ) == 'gem' : go ( 'right' , 1 ) while look ( 'down' ) == '…" at bounding box center [1171, 293] width 274 height 509
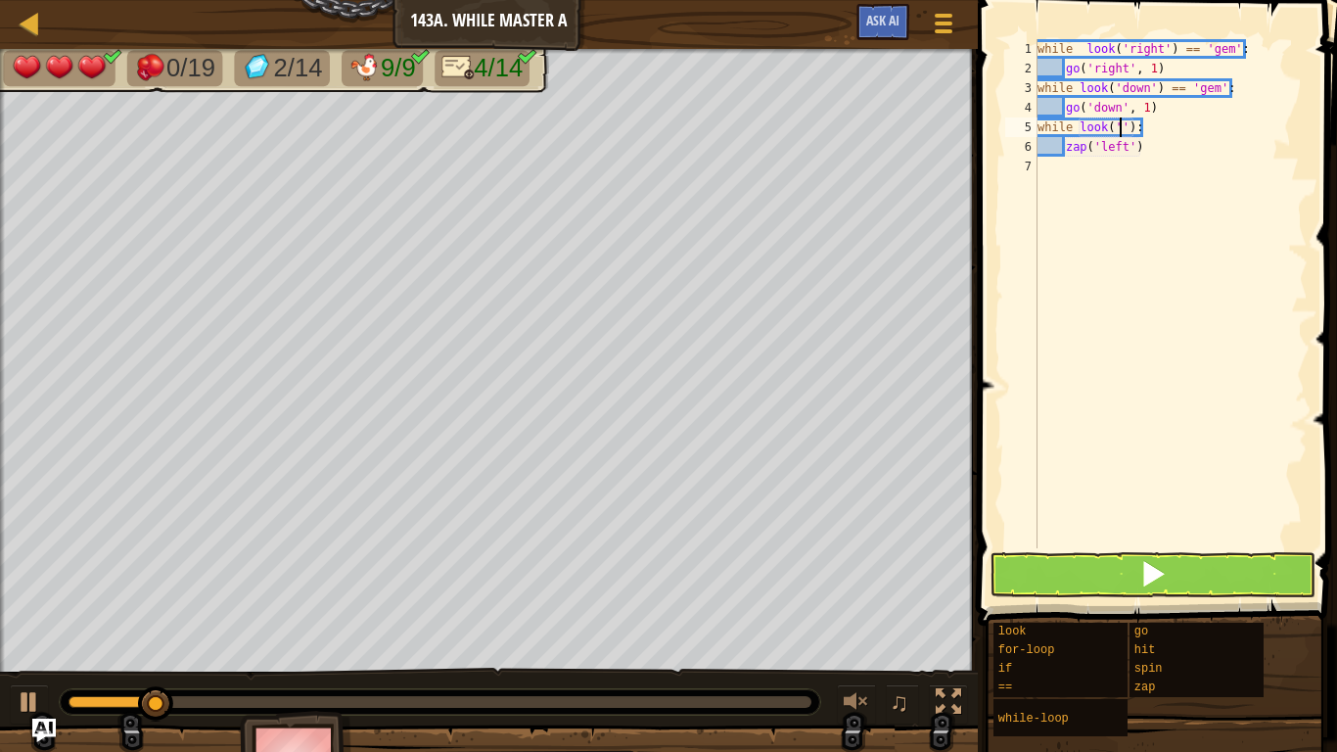
scroll to position [9, 14]
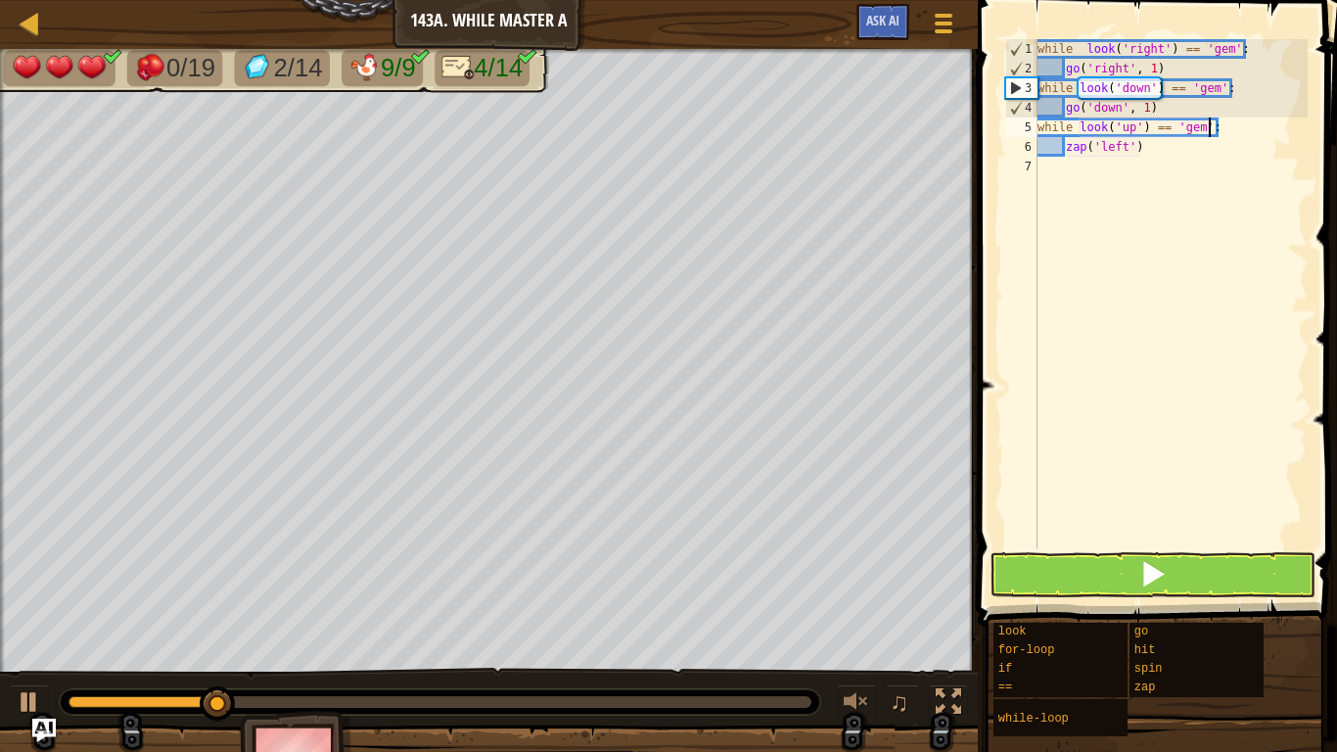
click at [1145, 148] on div "while look ( 'right' ) == 'gem' : go ( 'right' , 1 ) while look ( 'down' ) == '…" at bounding box center [1171, 313] width 274 height 548
type textarea "z"
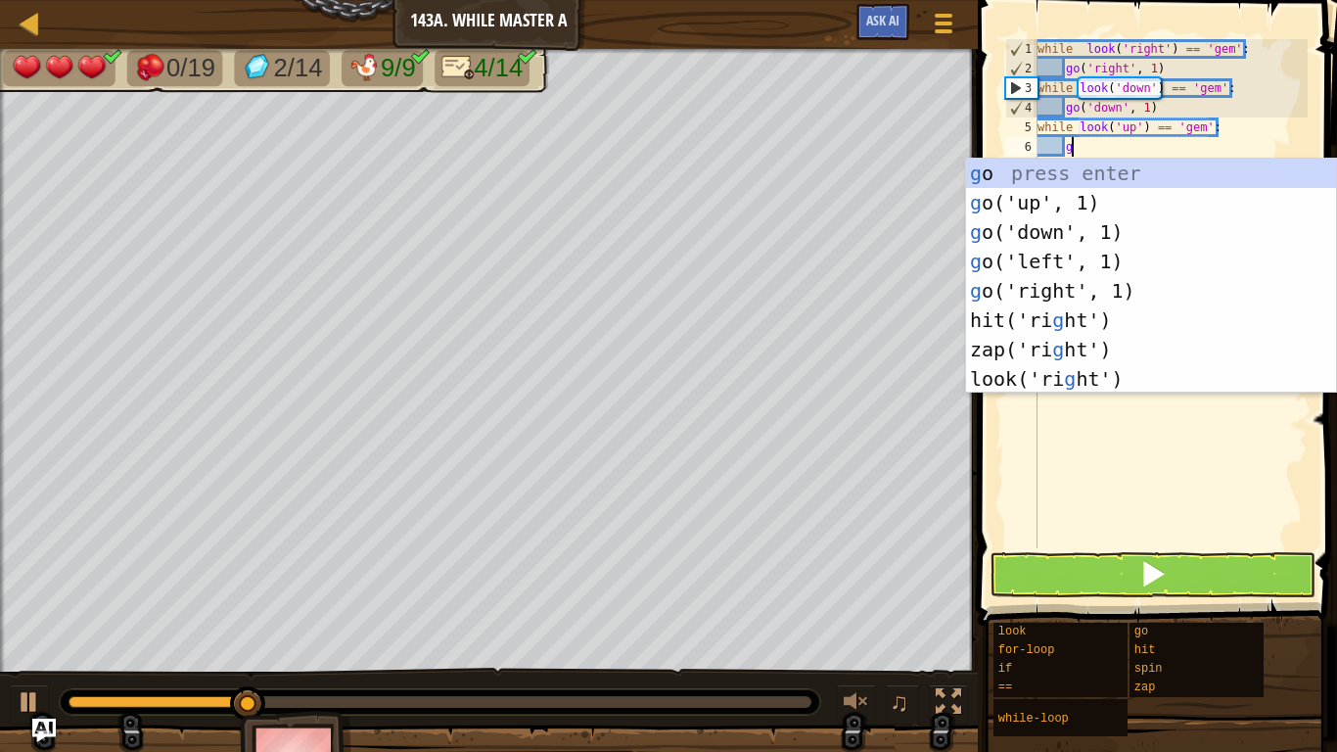
scroll to position [9, 5]
type textarea "go"
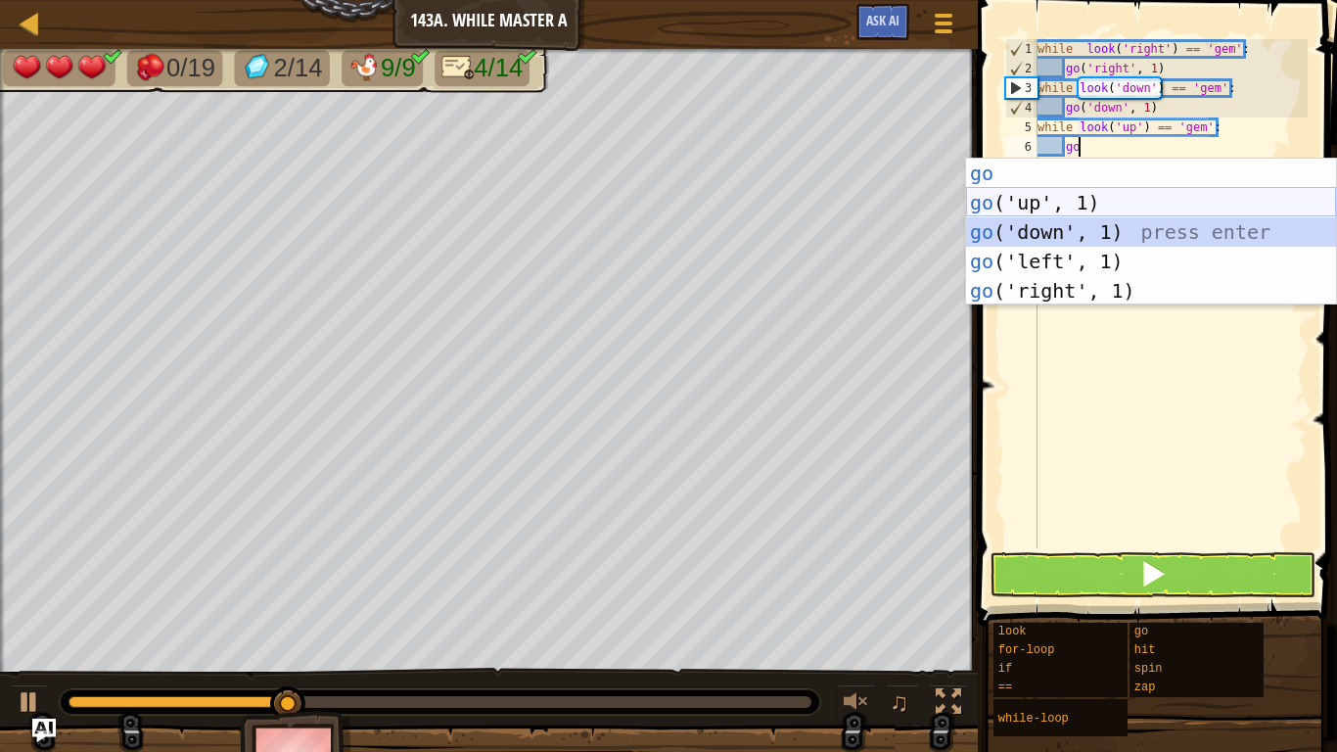
drag, startPoint x: 1144, startPoint y: 240, endPoint x: 1100, endPoint y: 204, distance: 57.0
click at [1100, 204] on div "go press enter go ('up', 1) press enter go ('down', 1) press enter go ('left', …" at bounding box center [1151, 262] width 370 height 206
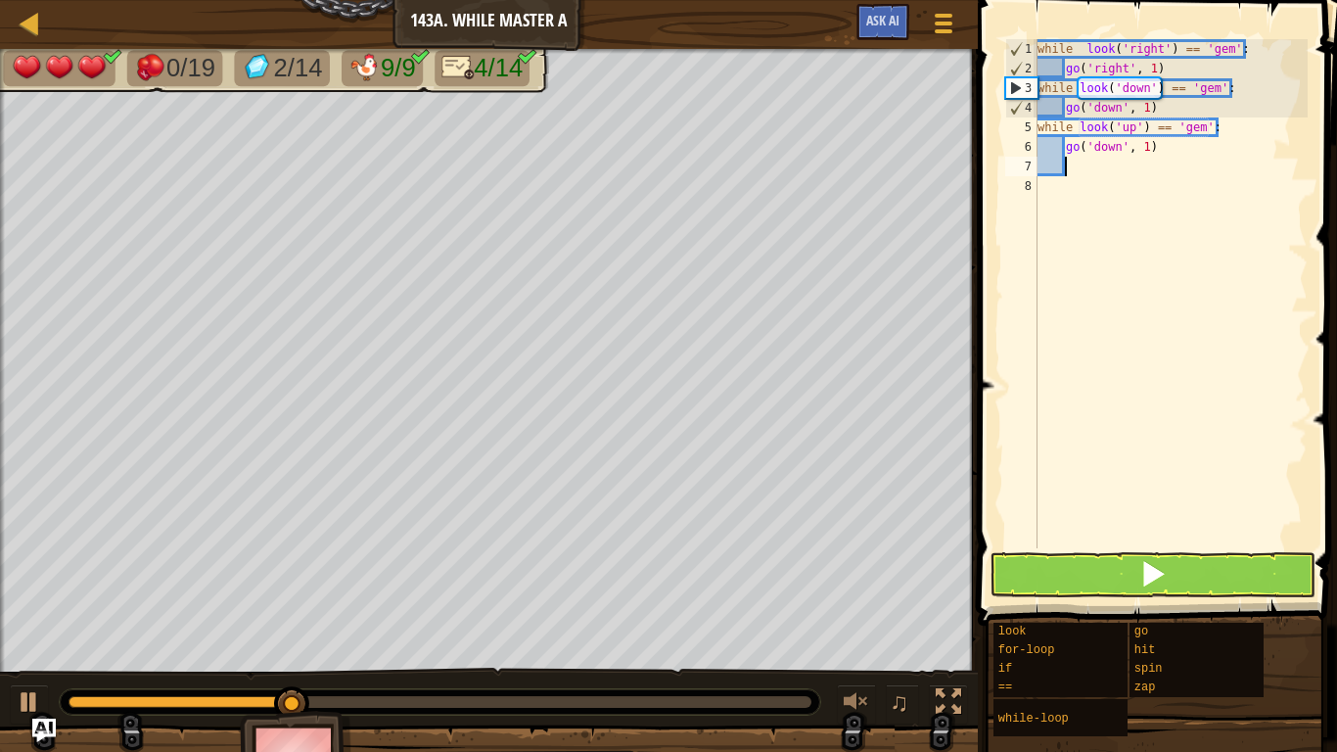
scroll to position [9, 3]
click at [1119, 155] on div "while look ( 'right' ) == 'gem' : go ( 'right' , 1 ) while look ( 'down' ) == '…" at bounding box center [1171, 313] width 274 height 548
type textarea "go('up', 1)"
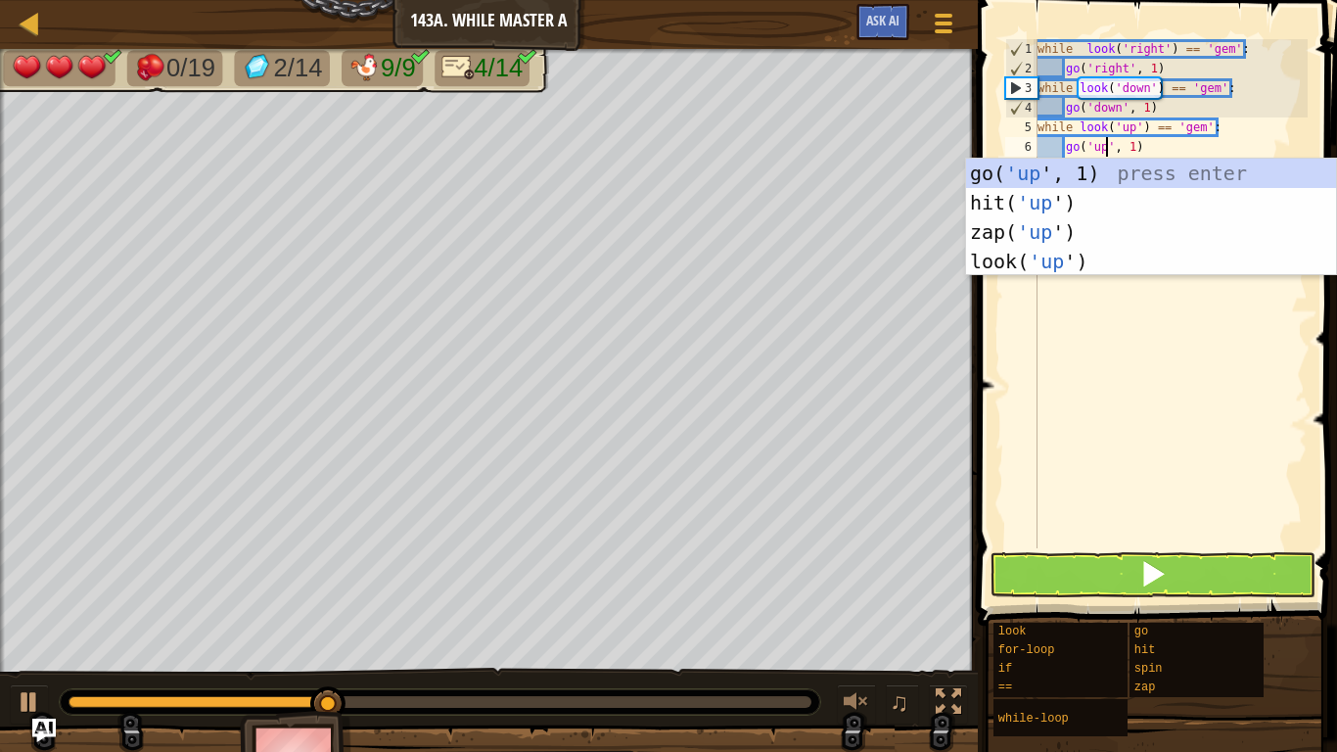
scroll to position [9, 10]
click at [1202, 532] on div "while look ( 'right' ) == 'gem' : go ( 'right' , 1 ) while look ( 'down' ) == '…" at bounding box center [1171, 313] width 274 height 548
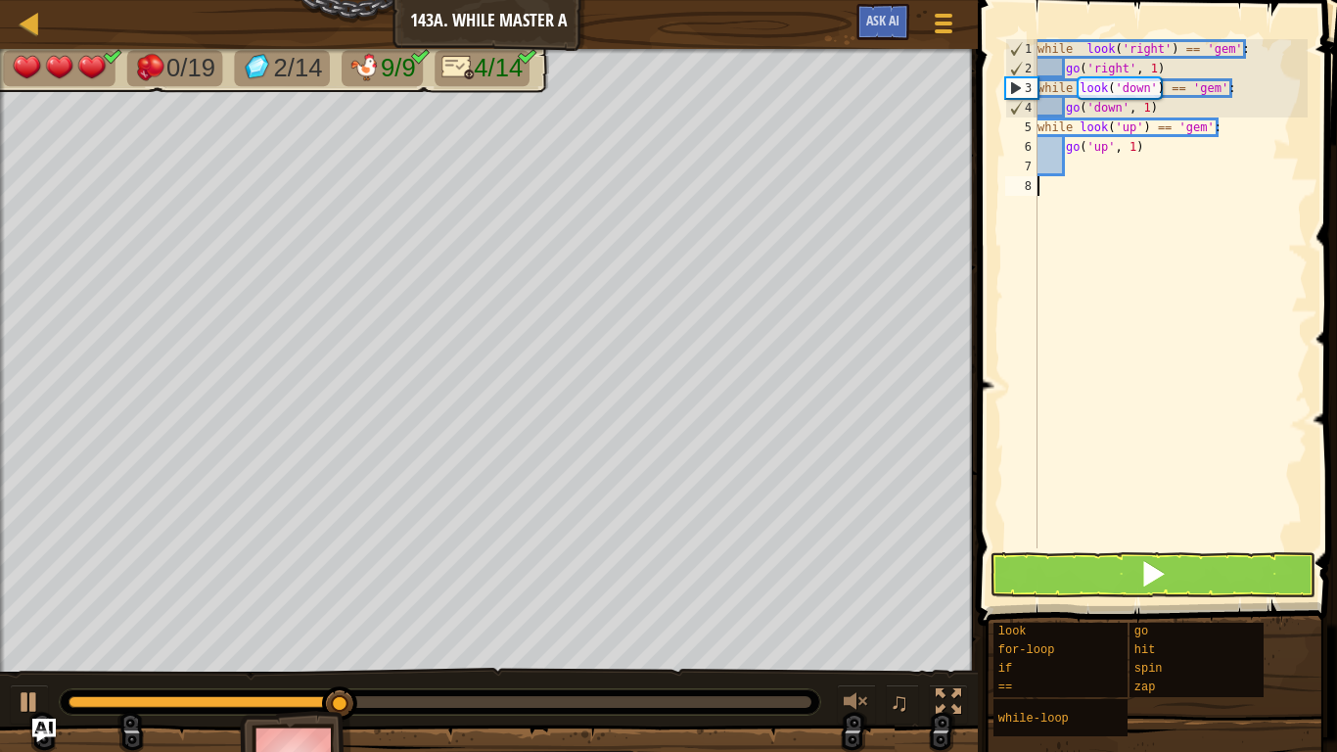
scroll to position [9, 0]
click at [1204, 552] on button at bounding box center [1153, 574] width 326 height 45
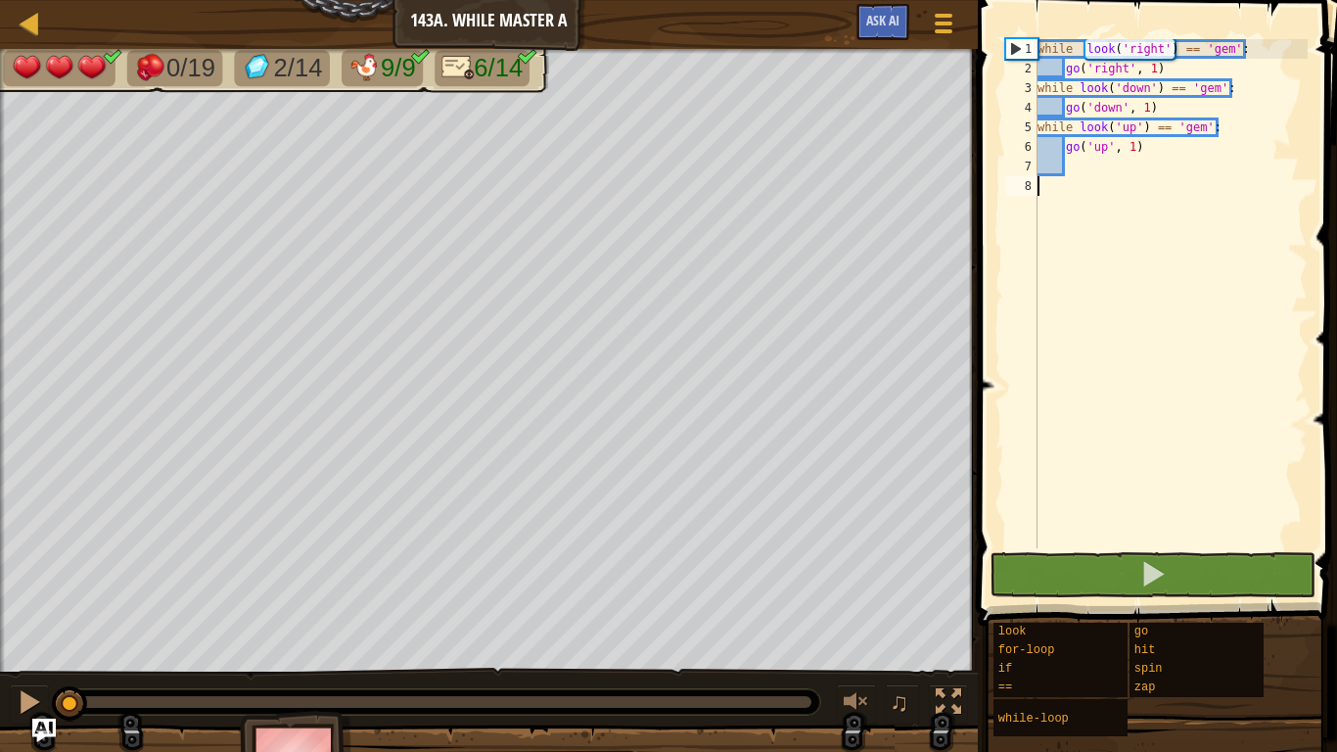
drag, startPoint x: 238, startPoint y: 700, endPoint x: 0, endPoint y: 714, distance: 238.3
click at [0, 714] on div "♫" at bounding box center [489, 697] width 978 height 59
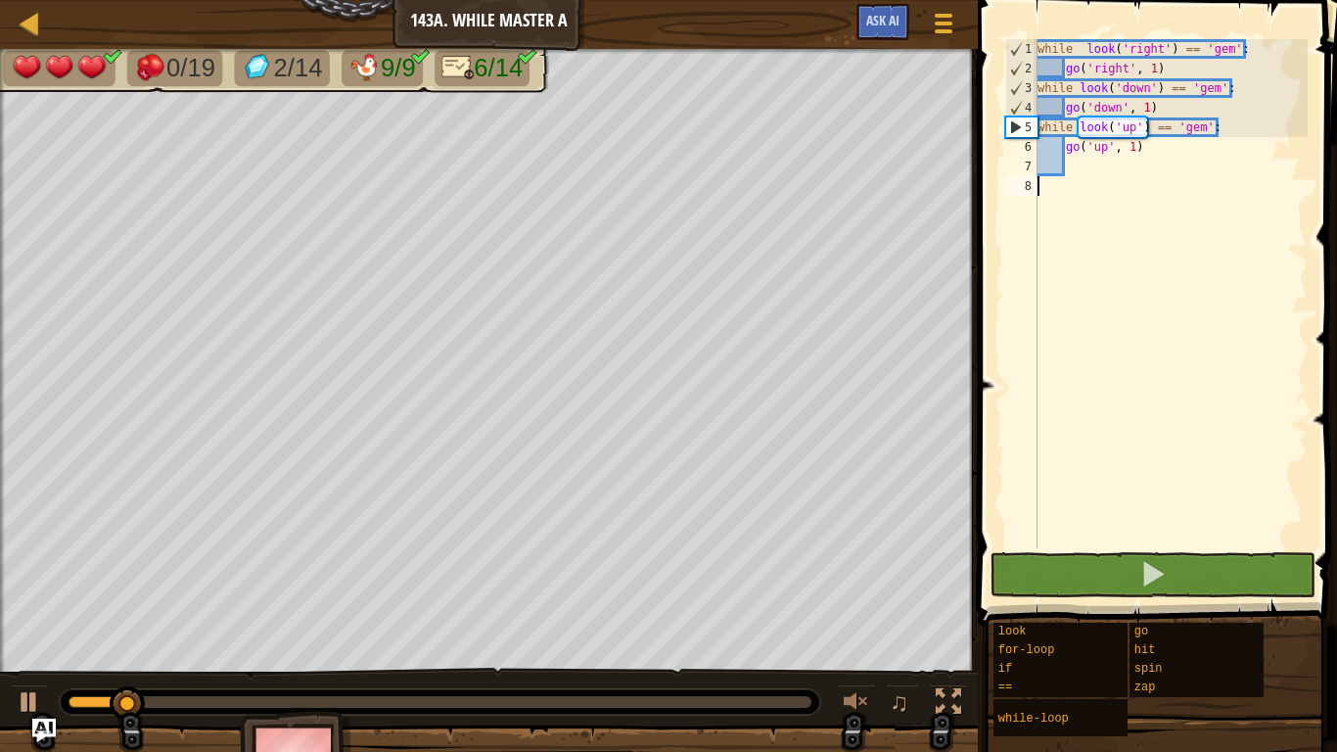
click at [1040, 44] on div "while look ( 'right' ) == 'gem' : go ( 'right' , 1 ) while look ( 'down' ) == '…" at bounding box center [1171, 313] width 274 height 548
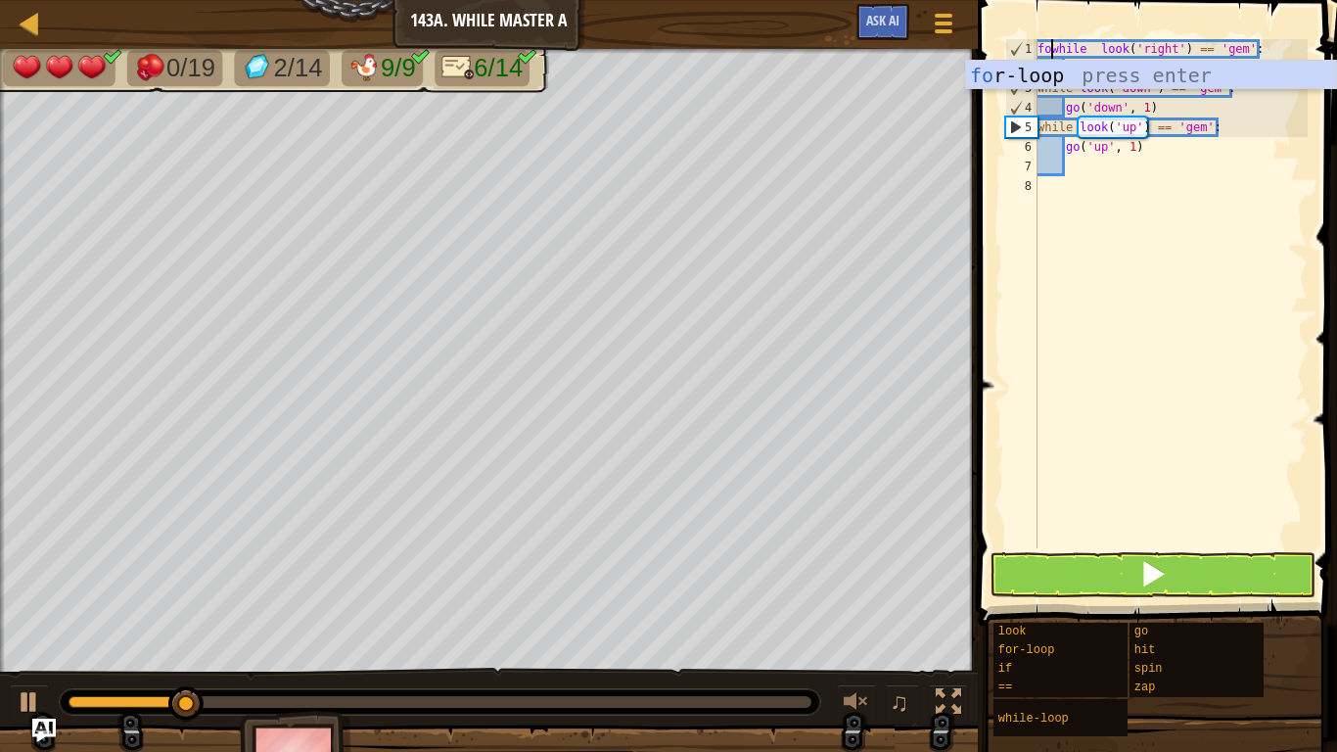
scroll to position [9, 3]
click at [1050, 70] on div "for -loop press enter" at bounding box center [1151, 105] width 370 height 88
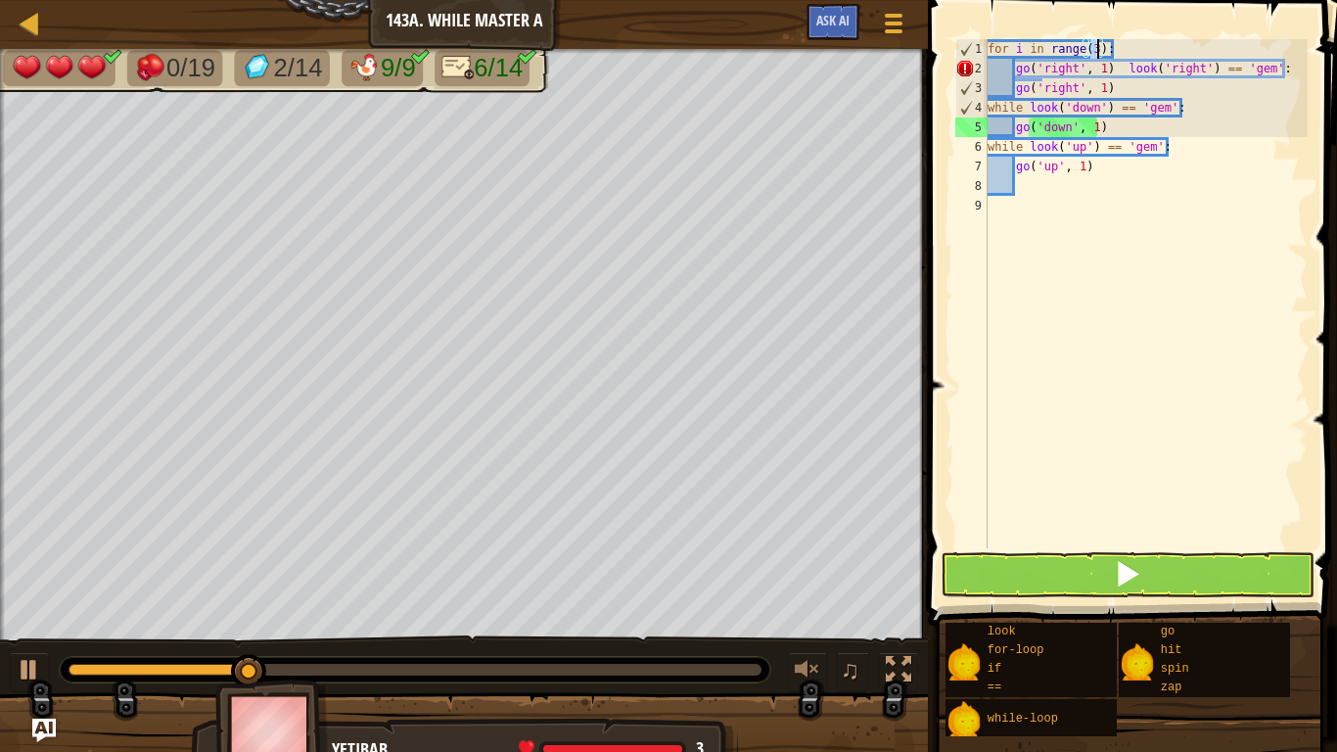
click at [1124, 65] on div "for i in range ( 3 ) : go ( 'right' , 1 ) look ( 'right' ) == 'gem' : go ( 'rig…" at bounding box center [1146, 313] width 324 height 548
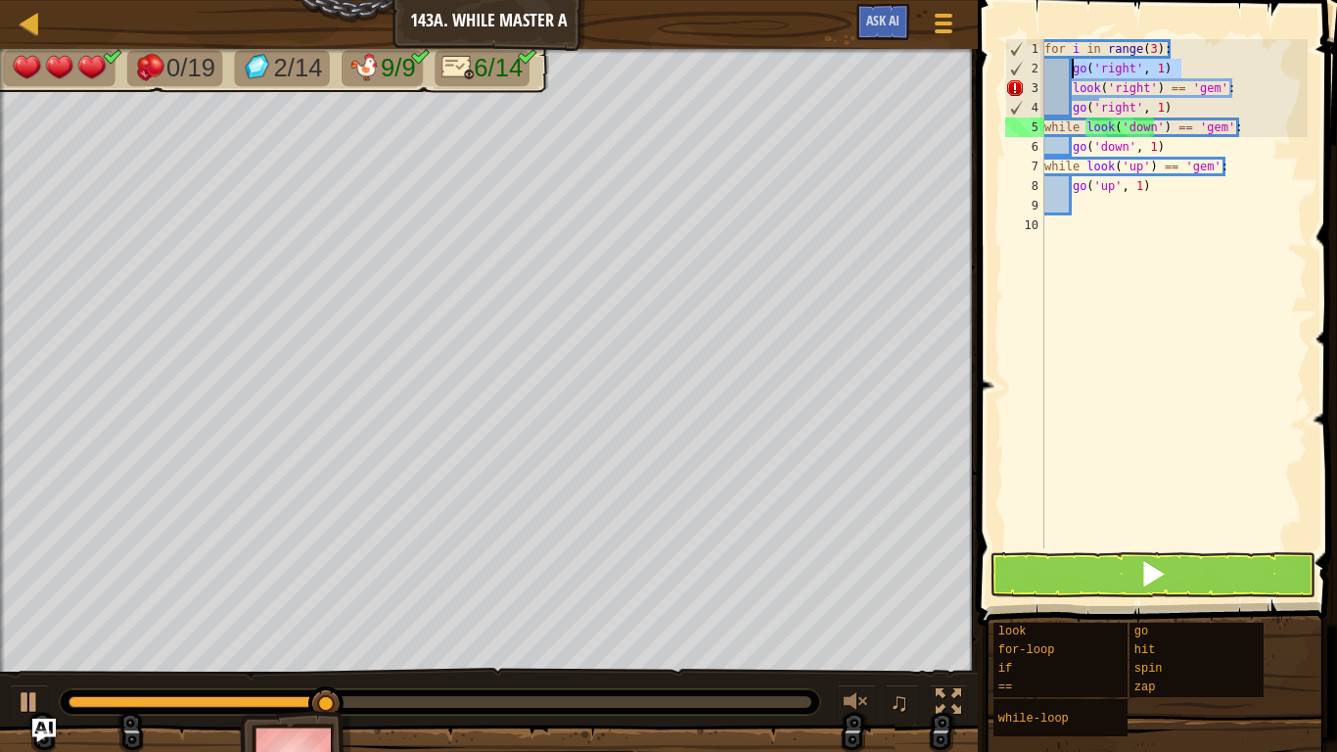
drag, startPoint x: 1187, startPoint y: 61, endPoint x: 1073, endPoint y: 62, distance: 114.5
click at [1073, 62] on div "for i in range ( 3 ) : go ( 'right' , 1 ) look ( 'right' ) == 'gem' : go ( 'rig…" at bounding box center [1174, 313] width 267 height 548
type textarea "go('right', 1)"
click at [1043, 127] on div "5" at bounding box center [1024, 127] width 39 height 20
click at [1050, 127] on div "for i in range ( 3 ) : look ( 'right' ) == 'gem' : go ( 'right' , 1 ) while loo…" at bounding box center [1174, 313] width 267 height 548
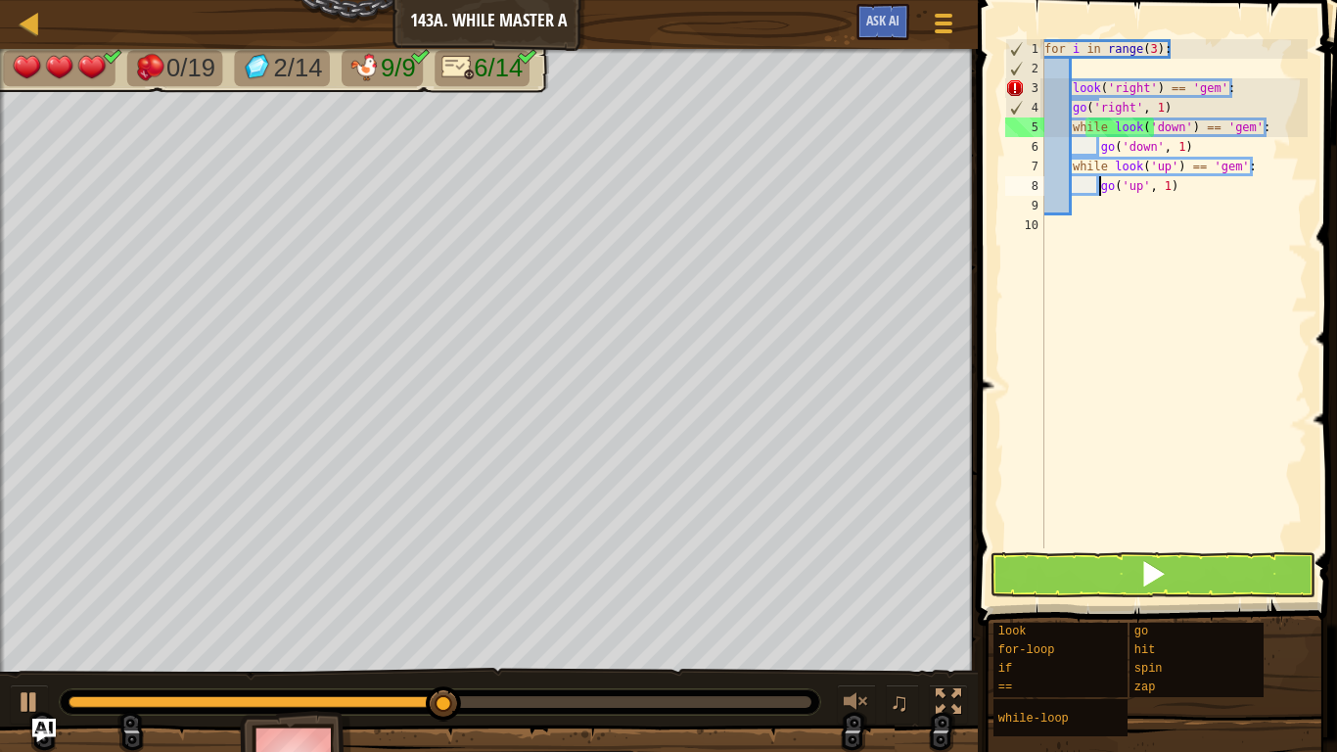
click at [1072, 103] on div "for i in range ( 3 ) : look ( 'right' ) == 'gem' : go ( 'right' , 1 ) while loo…" at bounding box center [1174, 313] width 267 height 548
type textarea "go('right', 1)"
click at [1073, 75] on div "for i in range ( 3 ) : look ( 'right' ) == 'gem' : go ( 'right' , 1 ) while loo…" at bounding box center [1174, 313] width 267 height 548
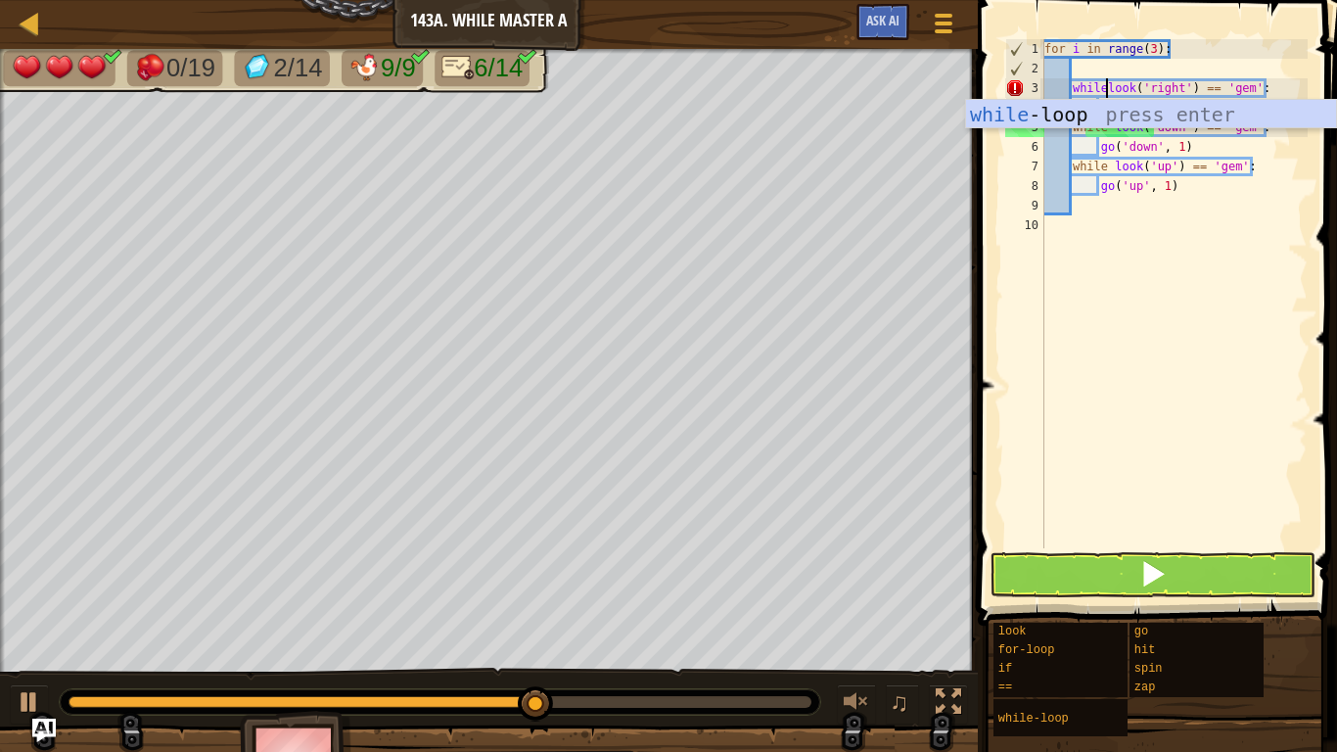
scroll to position [9, 9]
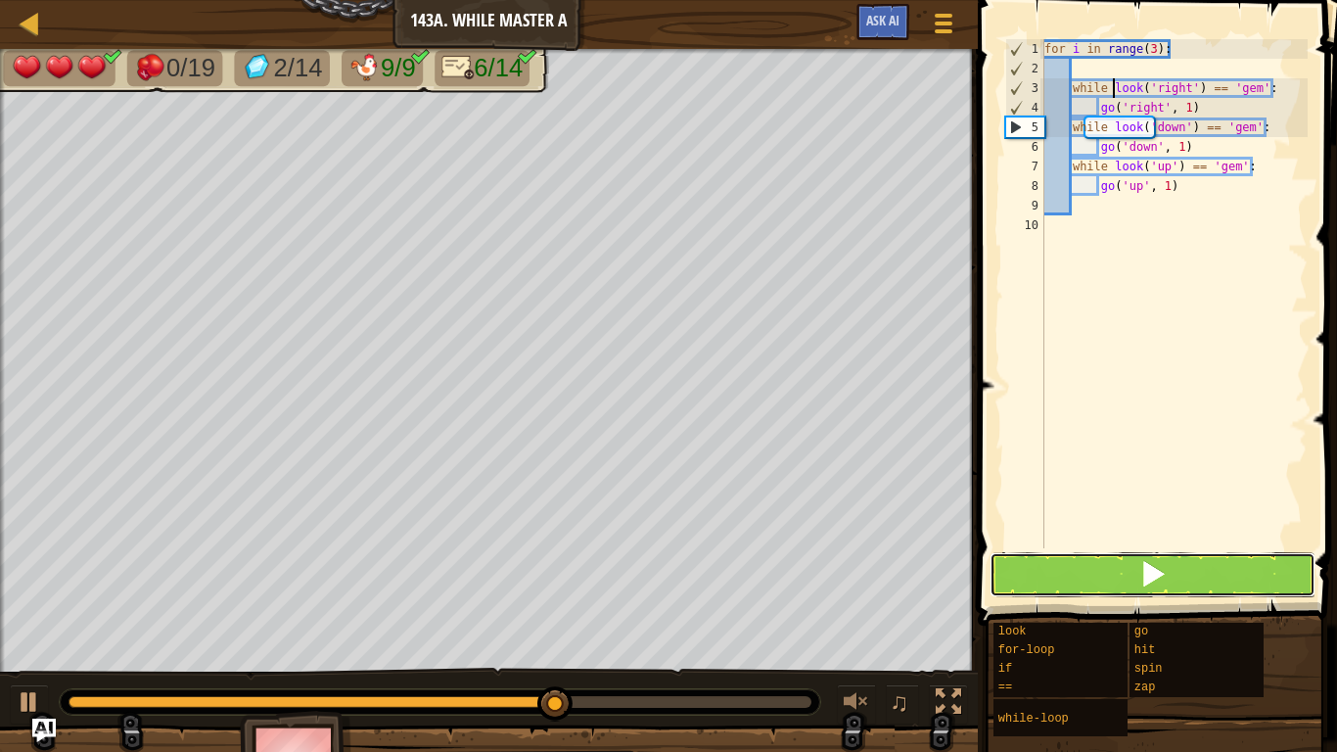
click at [1169, 569] on button at bounding box center [1153, 574] width 326 height 45
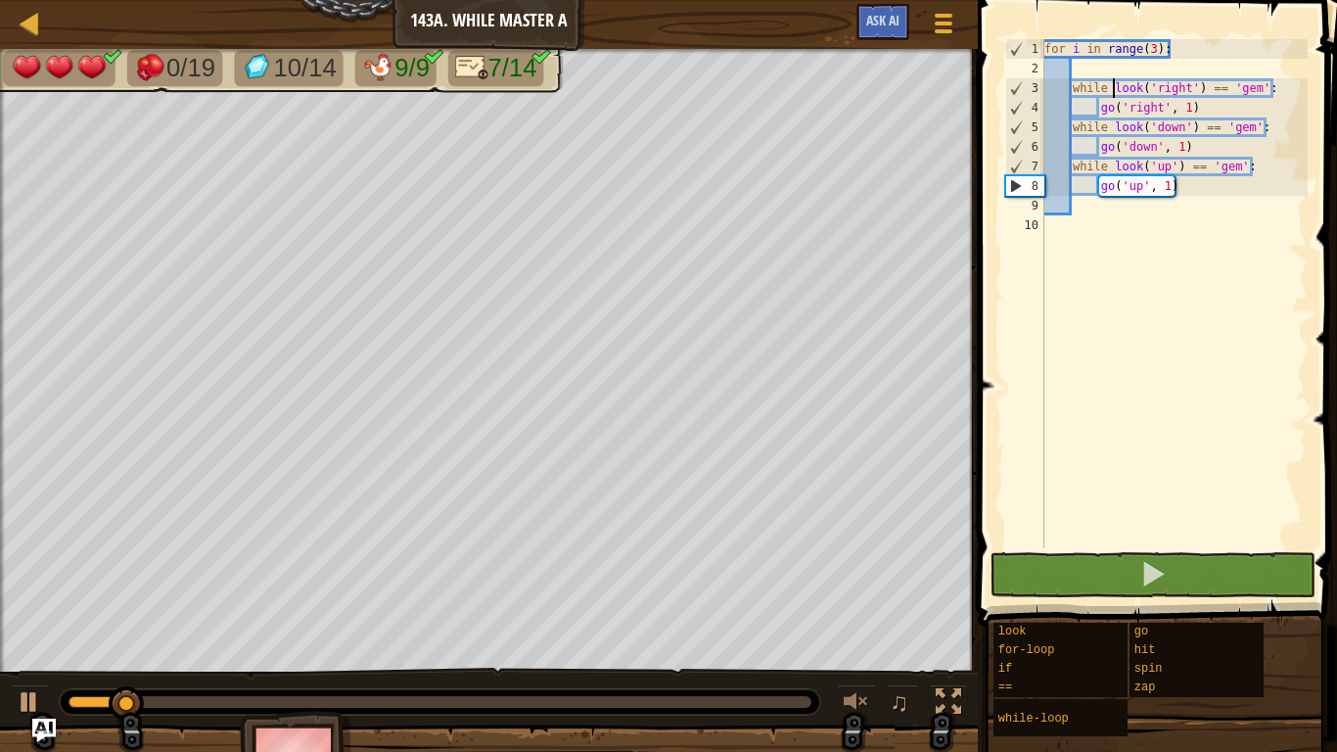
click at [1154, 52] on div "for i in range ( 3 ) : while look ( 'right' ) == 'gem' : go ( 'right' , 1 ) whi…" at bounding box center [1174, 313] width 267 height 548
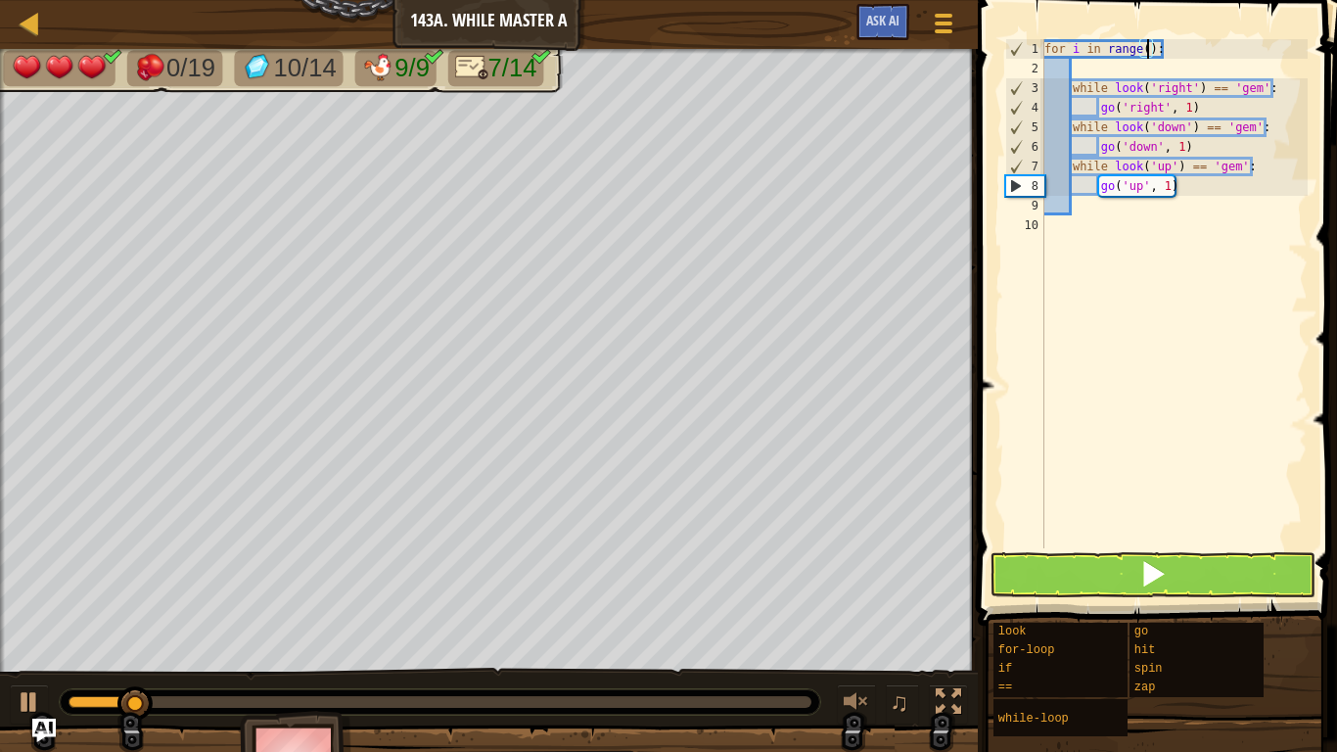
type textarea "for i in range(4):"
click at [1158, 66] on div "for i in range ( 4 ) : while look ( 'right' ) == 'gem' : go ( 'right' , 1 ) whi…" at bounding box center [1174, 313] width 267 height 548
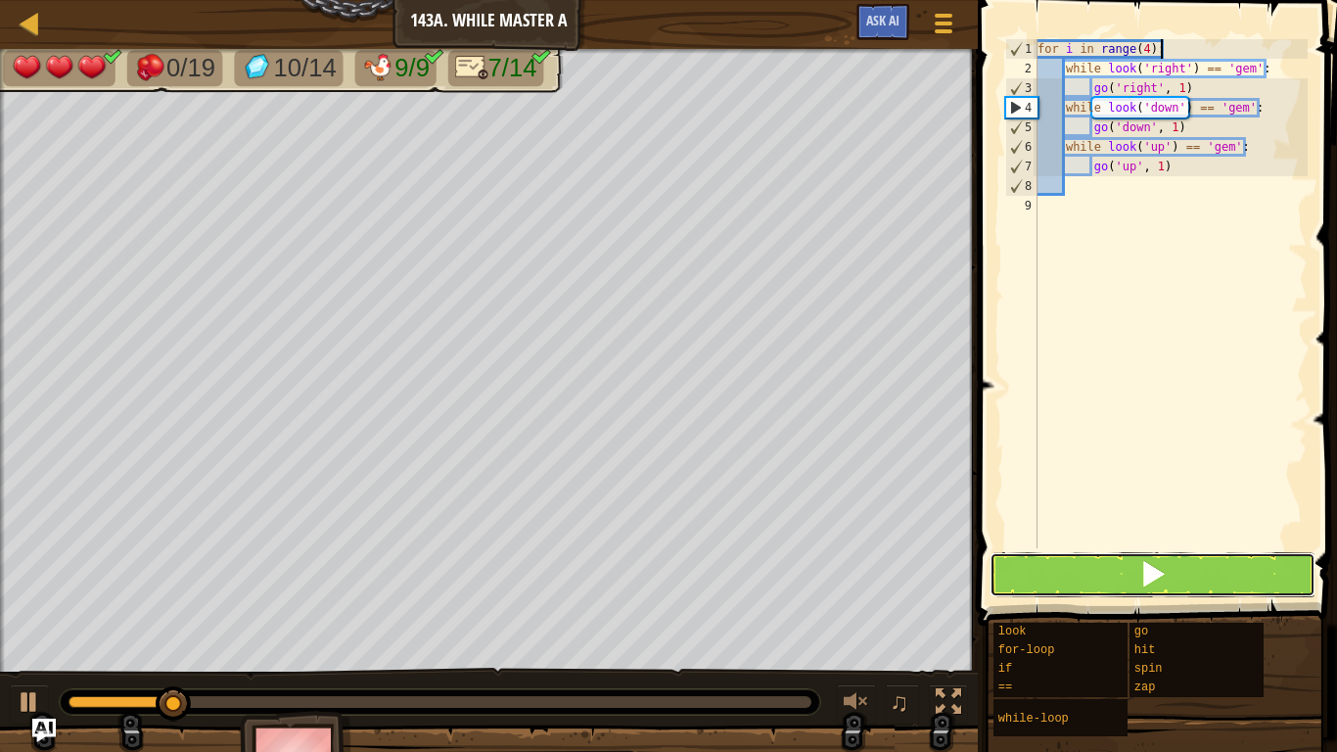
click at [1121, 579] on button at bounding box center [1153, 574] width 326 height 45
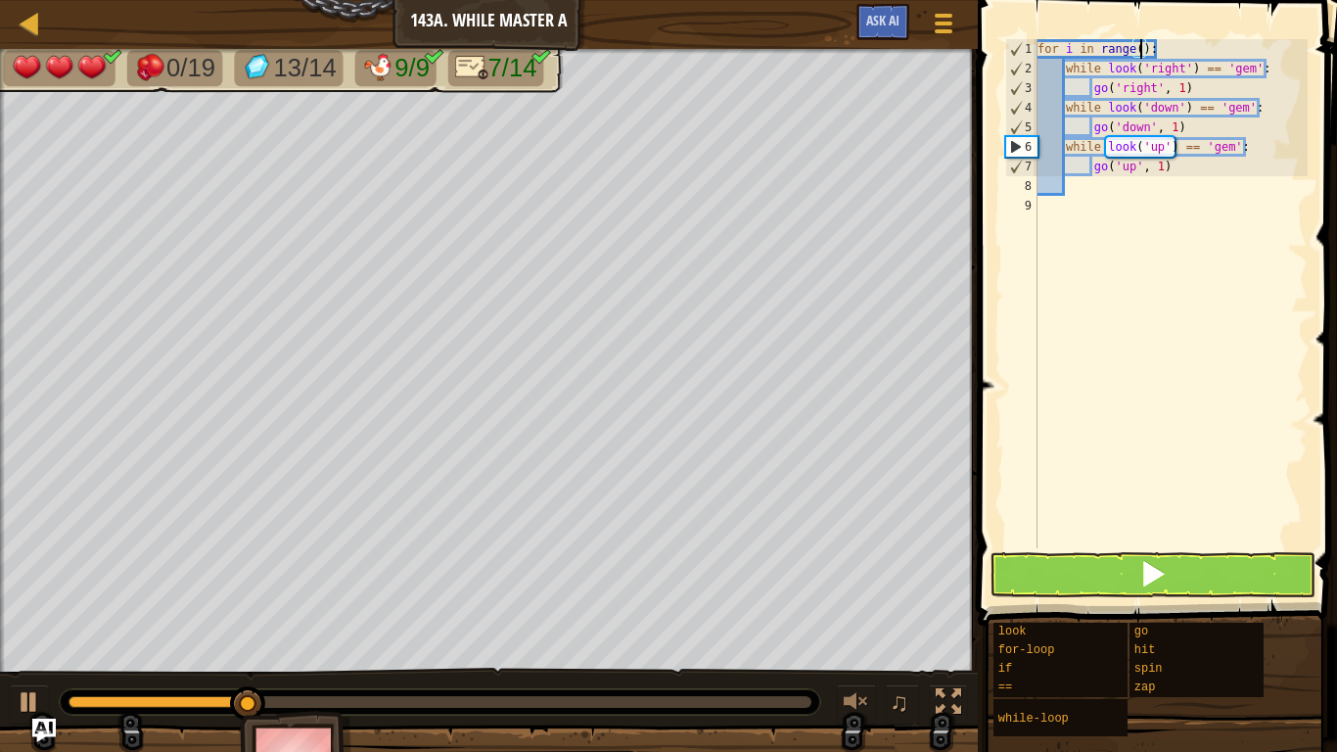
scroll to position [9, 16]
type textarea "for i in range(5):"
click at [1040, 548] on span at bounding box center [1159, 284] width 375 height 683
click at [1043, 562] on button at bounding box center [1153, 574] width 326 height 45
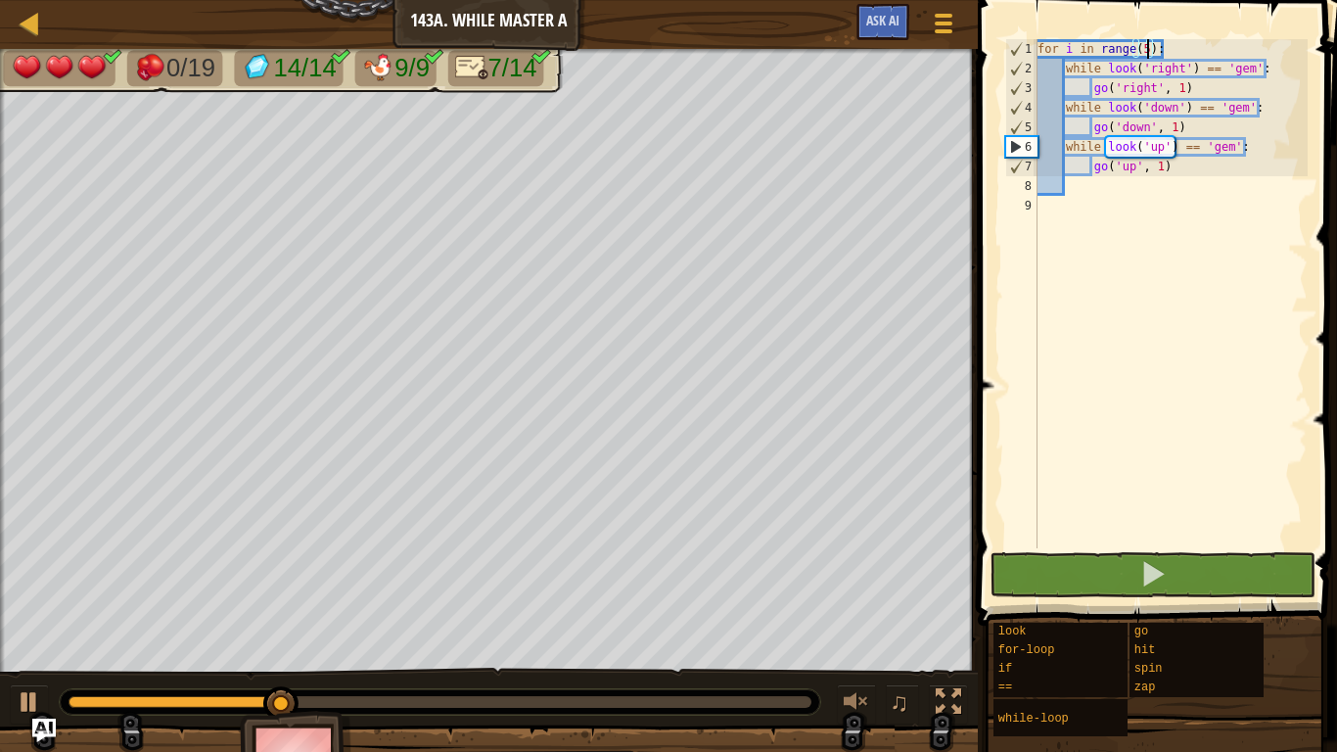
click at [1077, 187] on div "for i in range ( 5 ) : while look ( 'right' ) == 'gem' : go ( 'right' , 1 ) whi…" at bounding box center [1171, 313] width 274 height 548
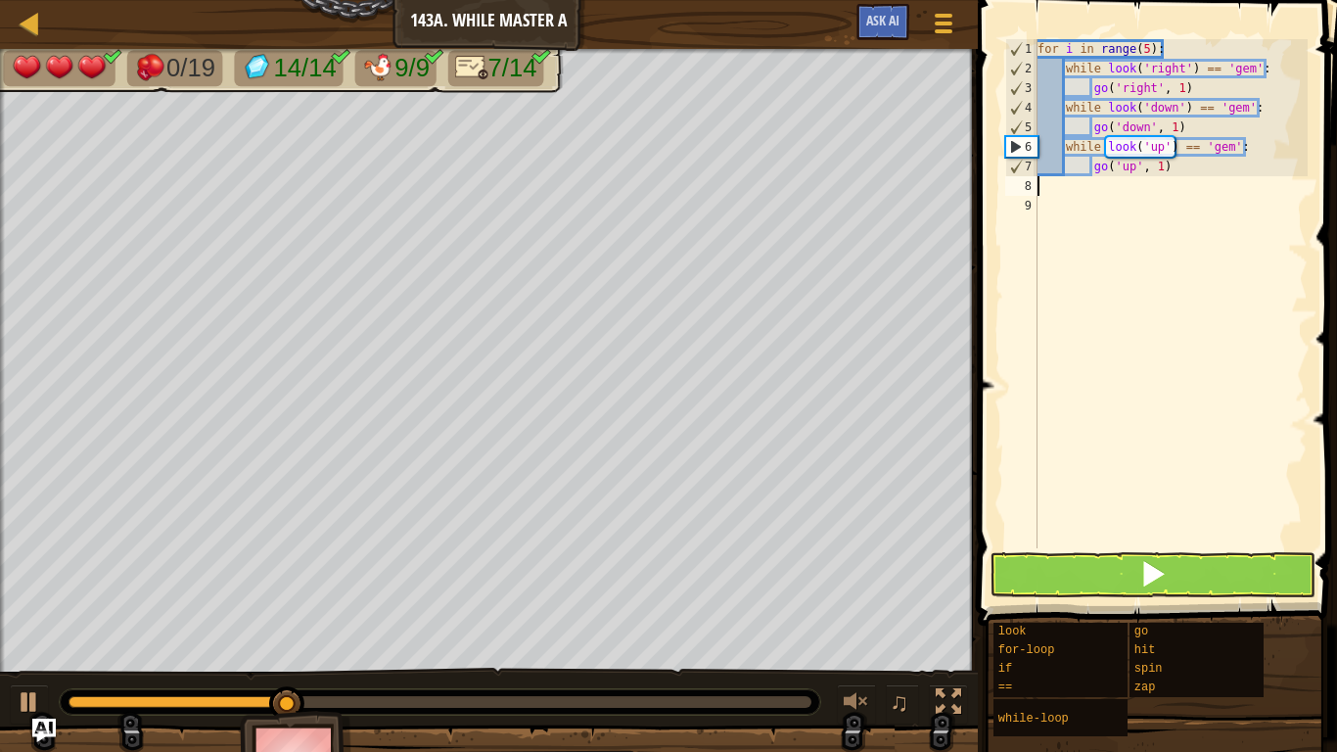
scroll to position [9, 0]
type textarea "go"
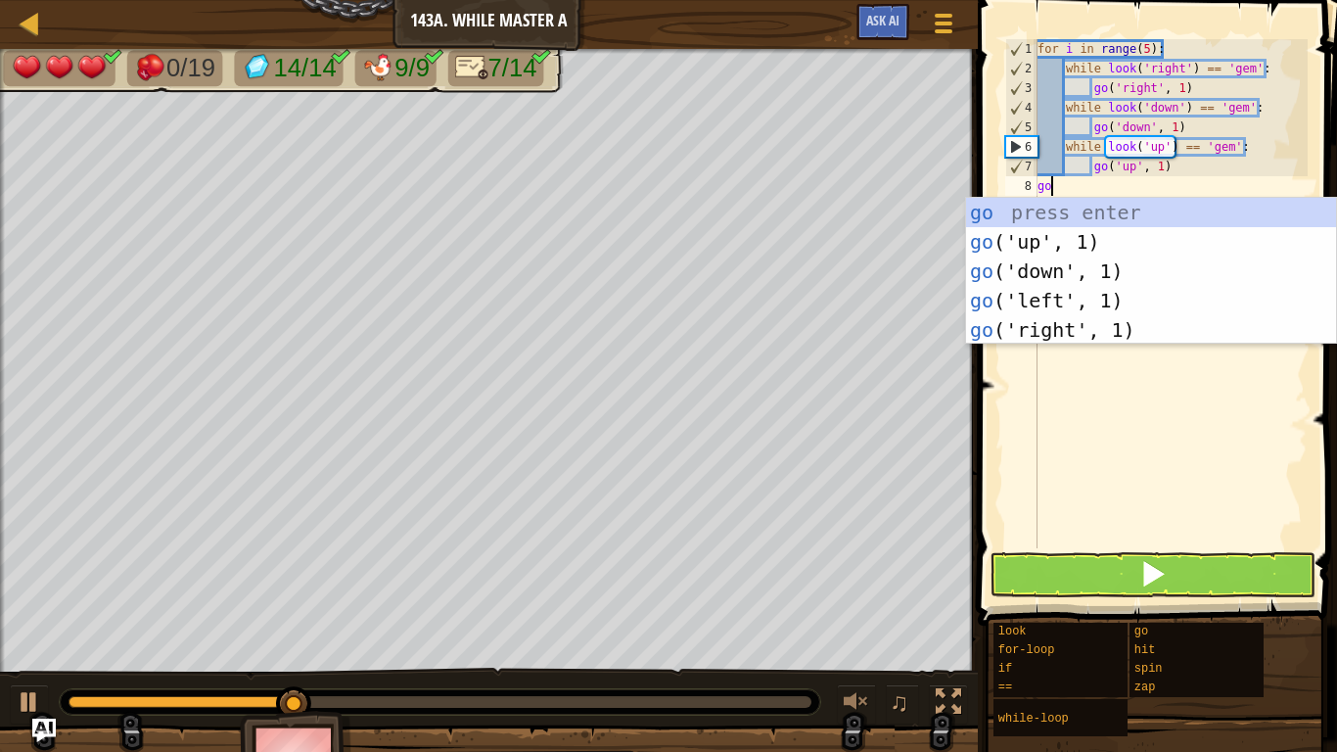
scroll to position [9, 1]
click at [1064, 238] on div "go press enter go ('up', 1) press enter go ('down', 1) press enter go ('left', …" at bounding box center [1151, 301] width 370 height 206
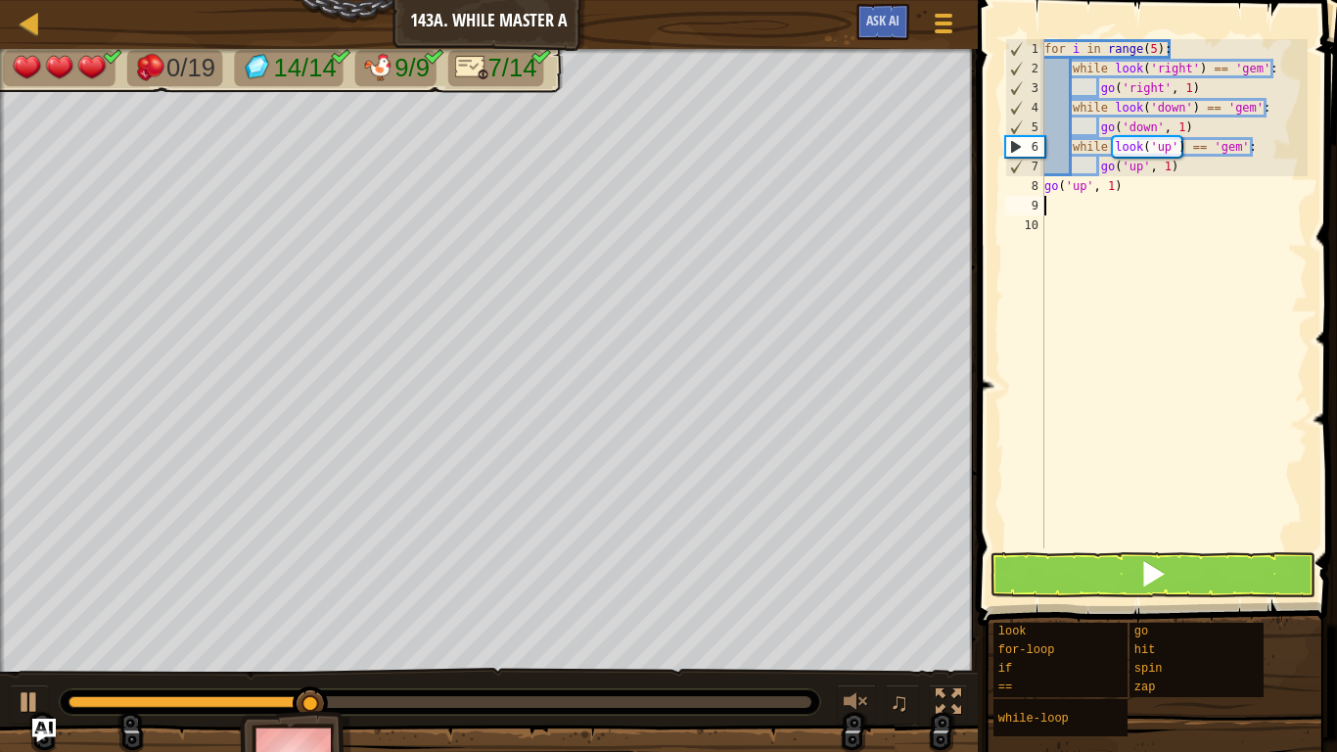
scroll to position [9, 0]
click at [1111, 181] on div "for i in range ( 5 ) : while look ( 'right' ) == 'gem' : go ( 'right' , 1 ) whi…" at bounding box center [1174, 313] width 267 height 548
type textarea "go('up', 5)"
click at [1116, 204] on div "for i in range ( 5 ) : while look ( 'right' ) == 'gem' : go ( 'right' , 1 ) whi…" at bounding box center [1174, 313] width 267 height 548
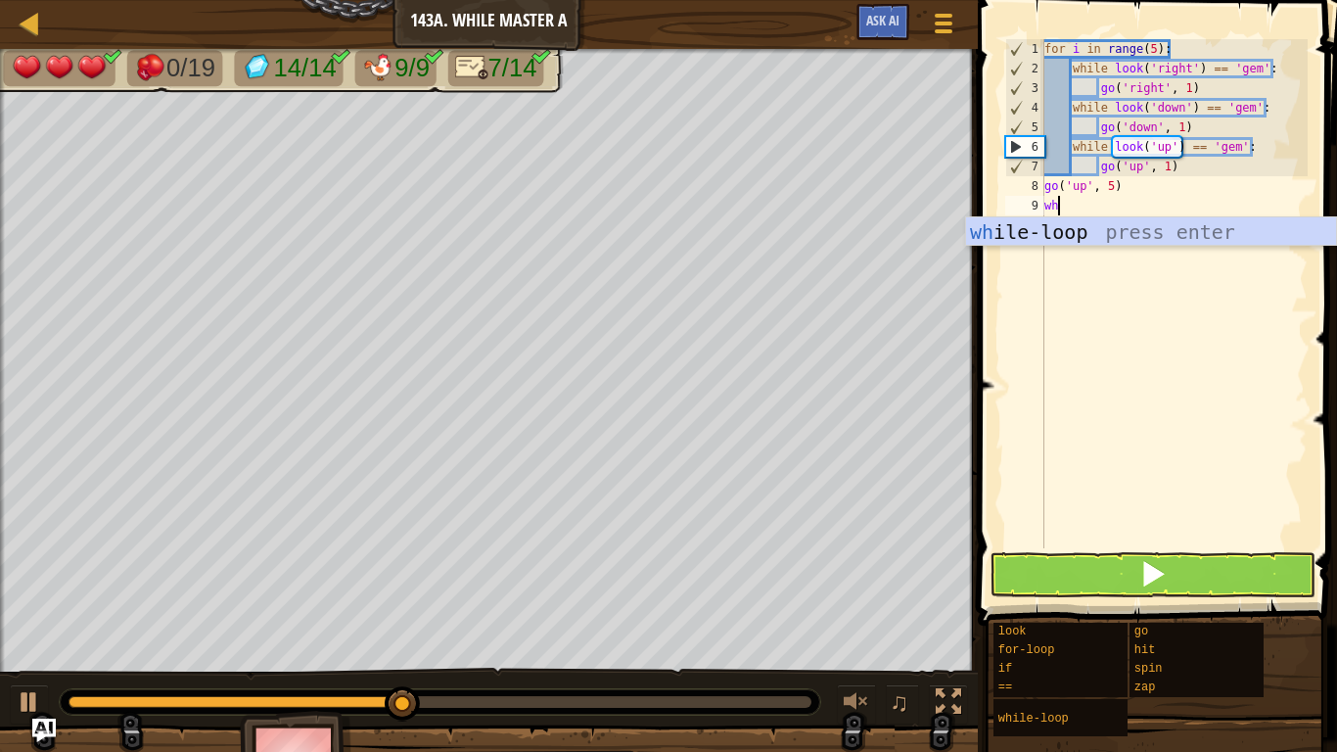
scroll to position [9, 1]
click at [1119, 224] on div "wh ile-loop press enter" at bounding box center [1151, 261] width 370 height 88
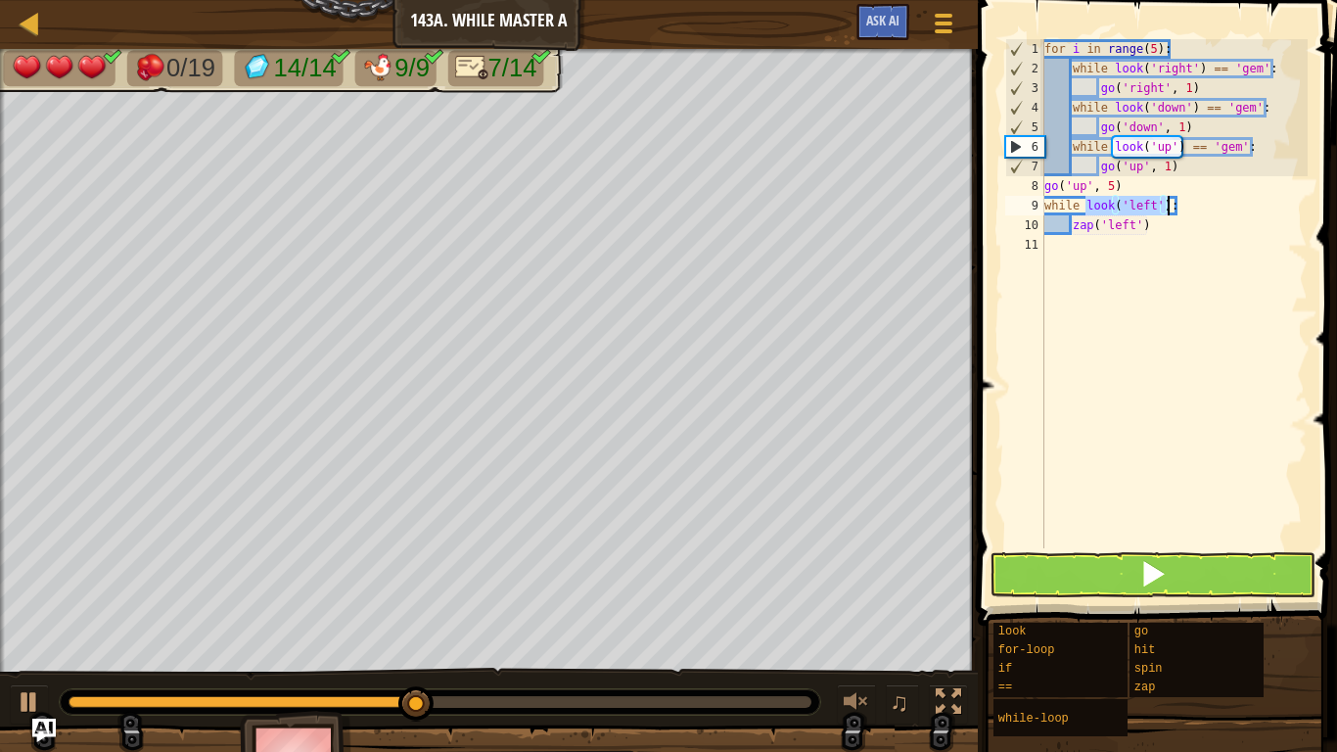
click at [1145, 208] on div "for i in range ( 5 ) : while look ( 'right' ) == 'gem' : go ( 'right' , 1 ) whi…" at bounding box center [1174, 293] width 267 height 509
click at [1168, 208] on div "for i in range ( 5 ) : while look ( 'right' ) == 'gem' : go ( 'right' , 1 ) whi…" at bounding box center [1174, 313] width 267 height 548
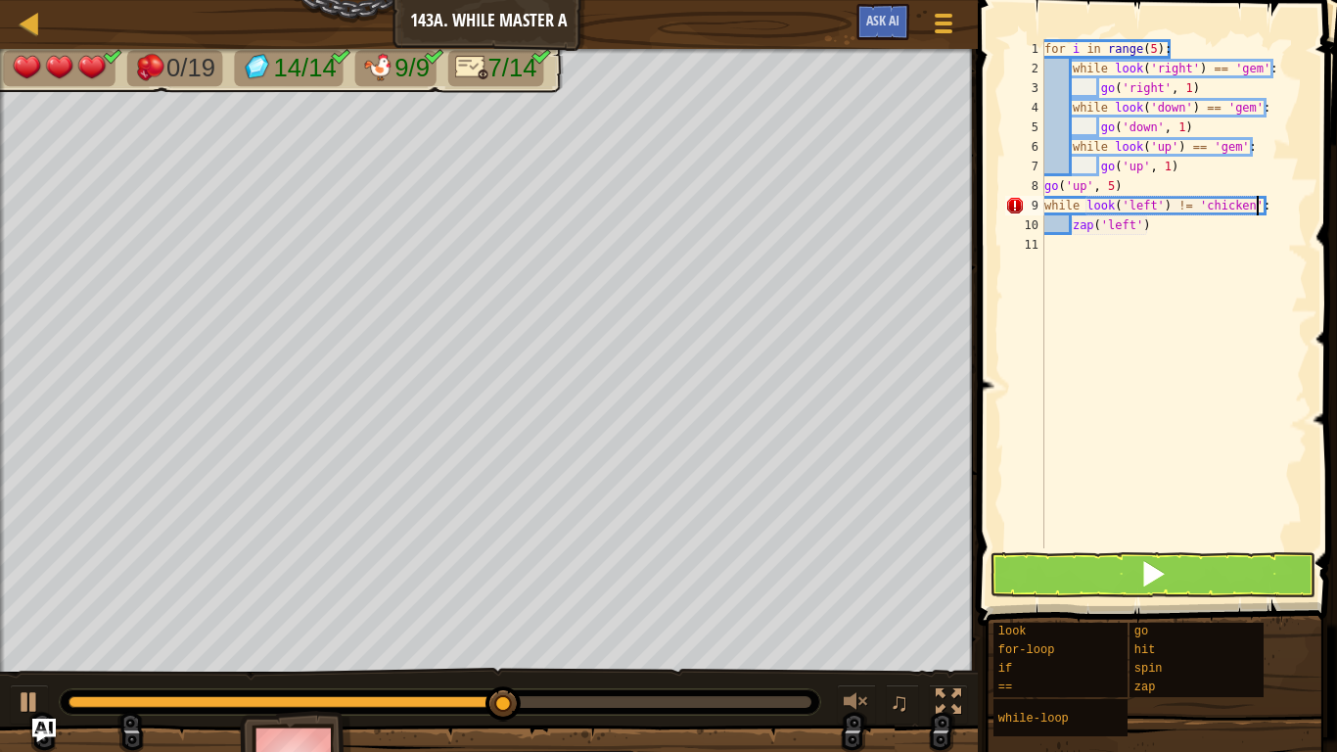
scroll to position [9, 30]
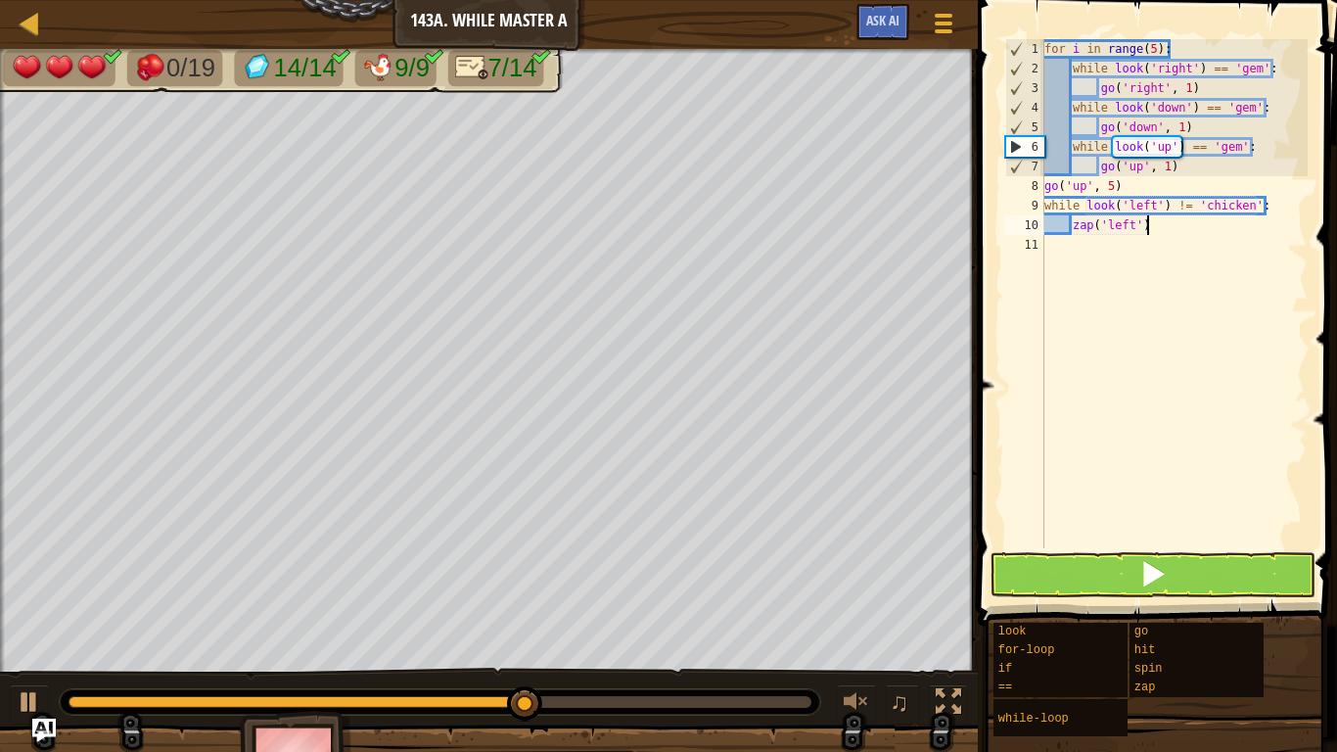
click at [1170, 225] on div "for i in range ( 5 ) : while look ( 'right' ) == 'gem' : go ( 'right' , 1 ) whi…" at bounding box center [1174, 313] width 267 height 548
type textarea "zap('left')"
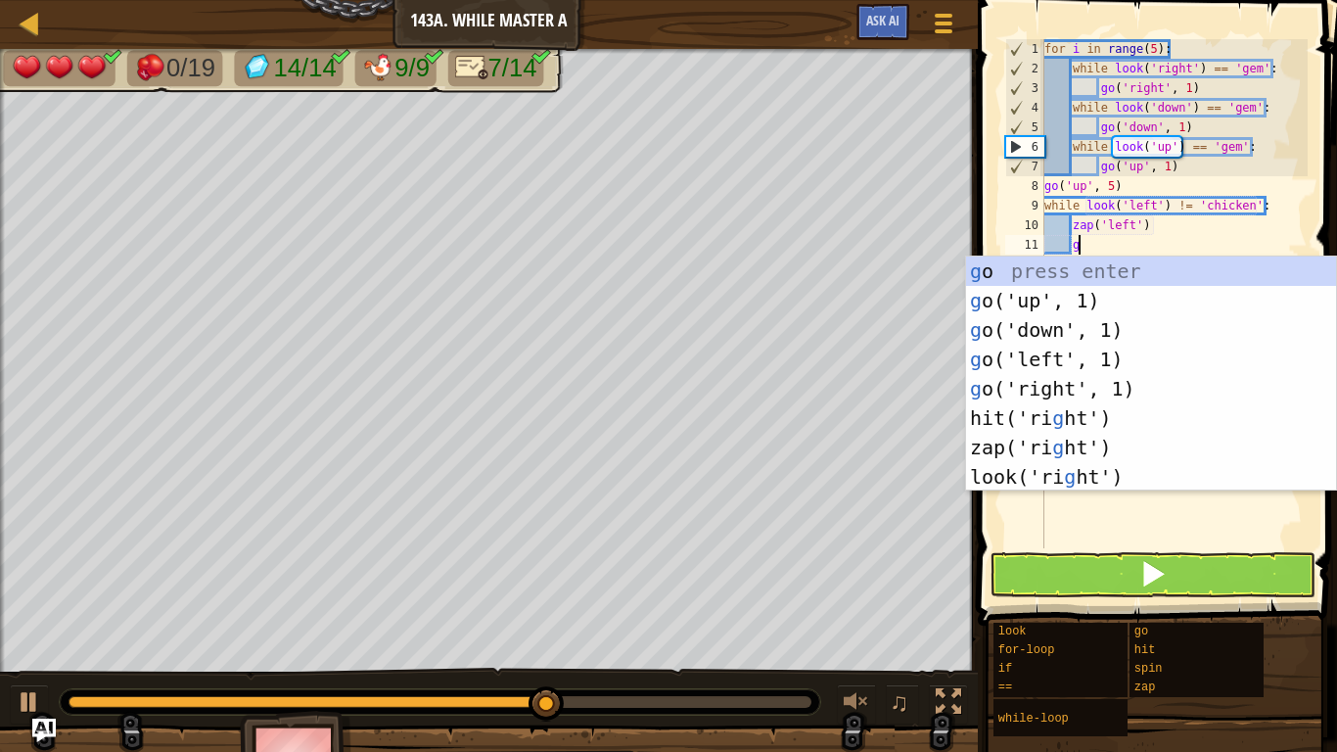
scroll to position [9, 5]
type textarea "go"
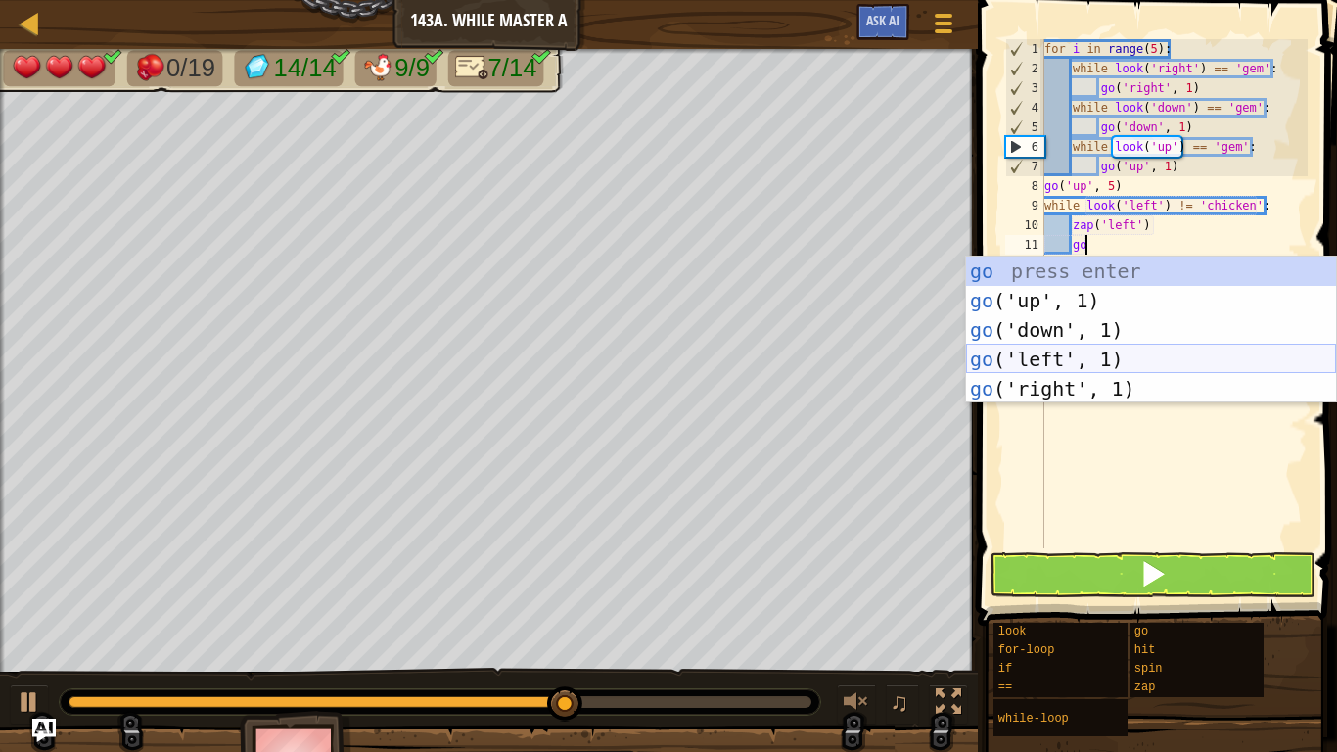
click at [1169, 354] on div "go press enter go ('up', 1) press enter go ('down', 1) press enter go ('left', …" at bounding box center [1151, 359] width 370 height 206
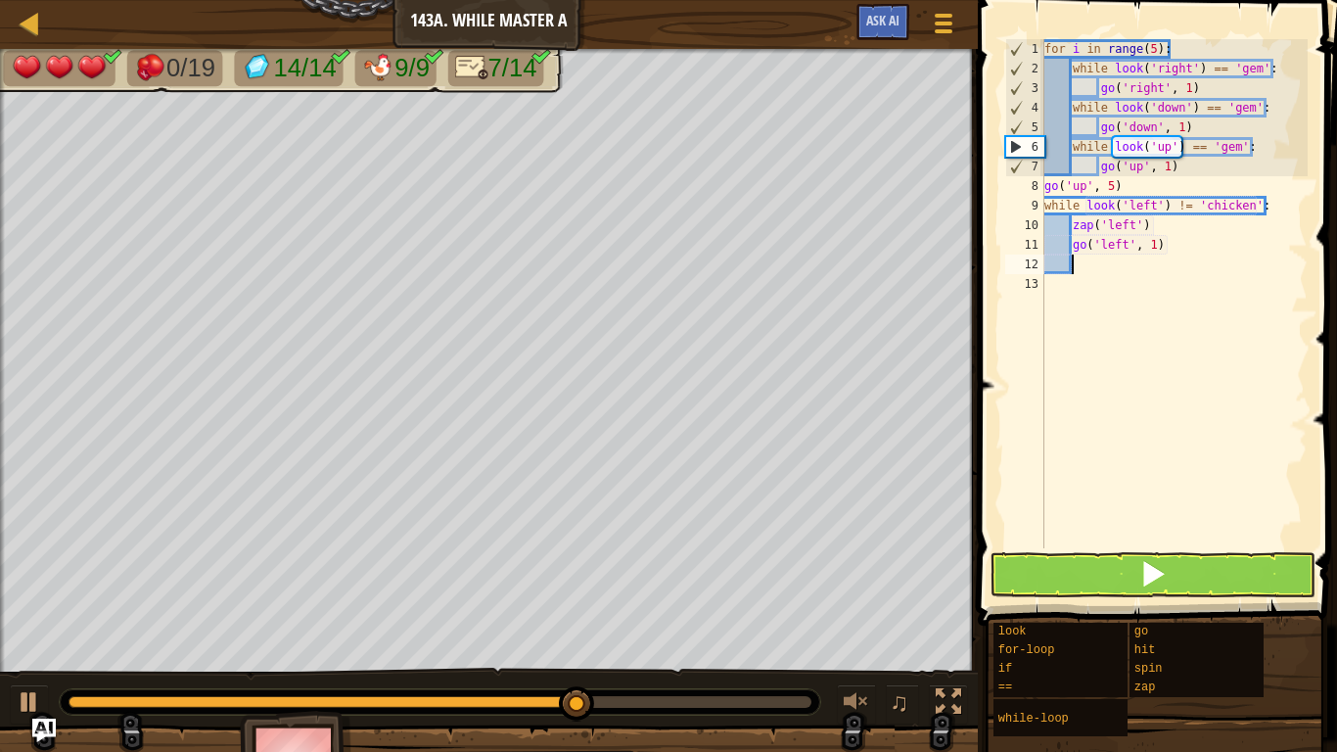
scroll to position [9, 4]
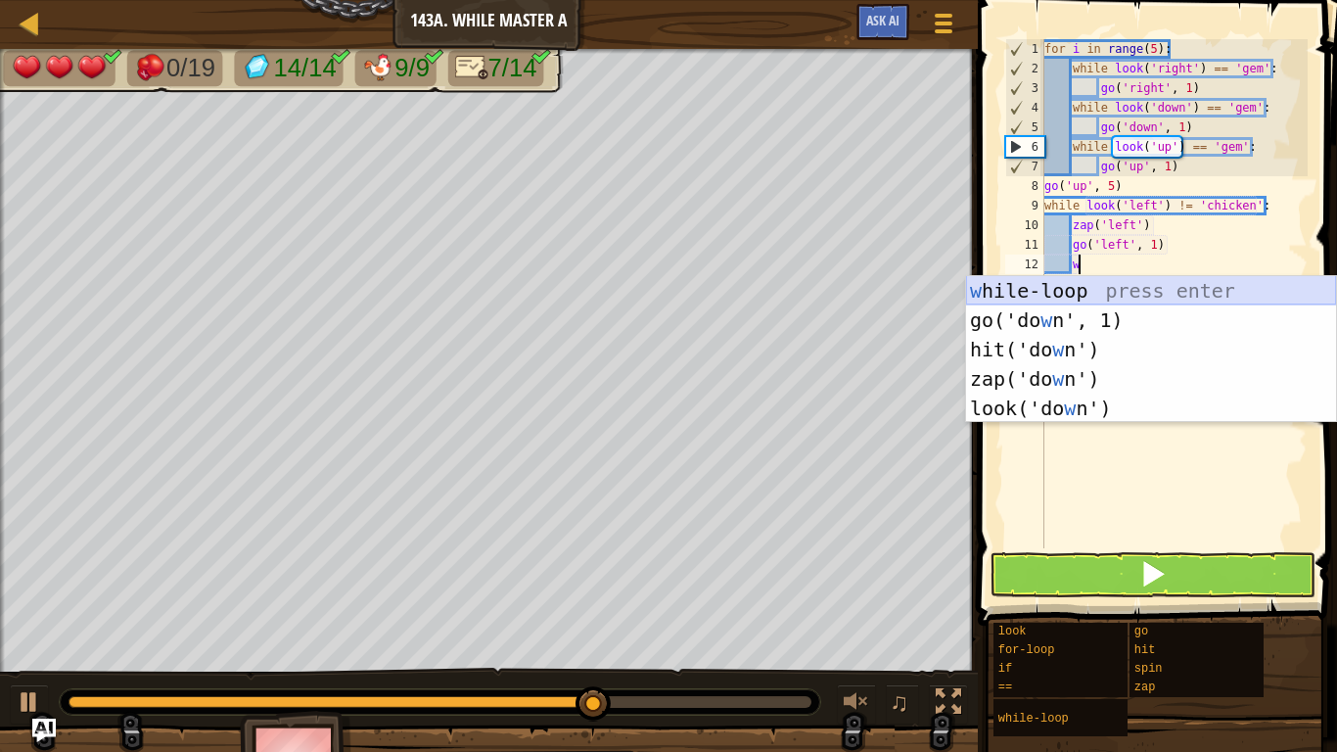
click at [1071, 290] on div "w [PERSON_NAME]-loop press enter go('do w n', 1) press enter hit('do w n') pres…" at bounding box center [1151, 379] width 370 height 206
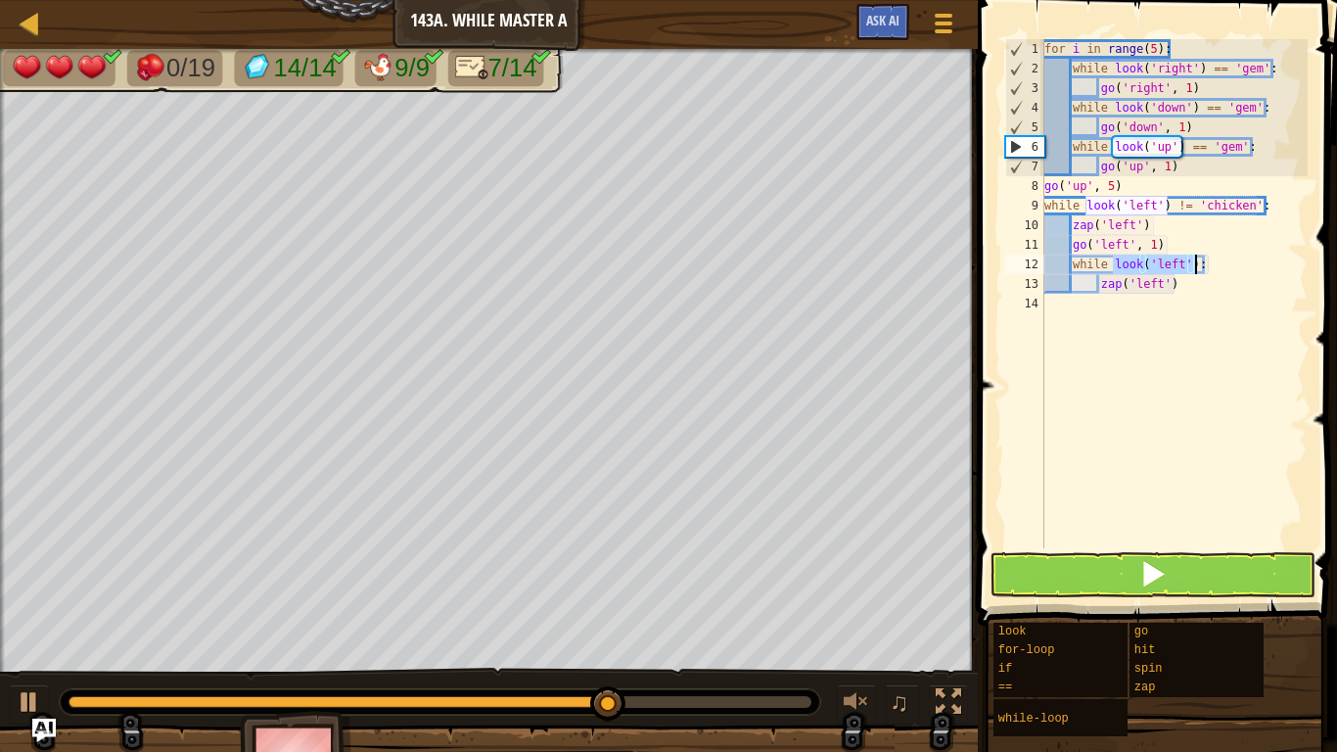
click at [1178, 260] on div "for i in range ( 5 ) : while look ( 'right' ) == 'gem' : go ( 'right' , 1 ) whi…" at bounding box center [1174, 293] width 267 height 509
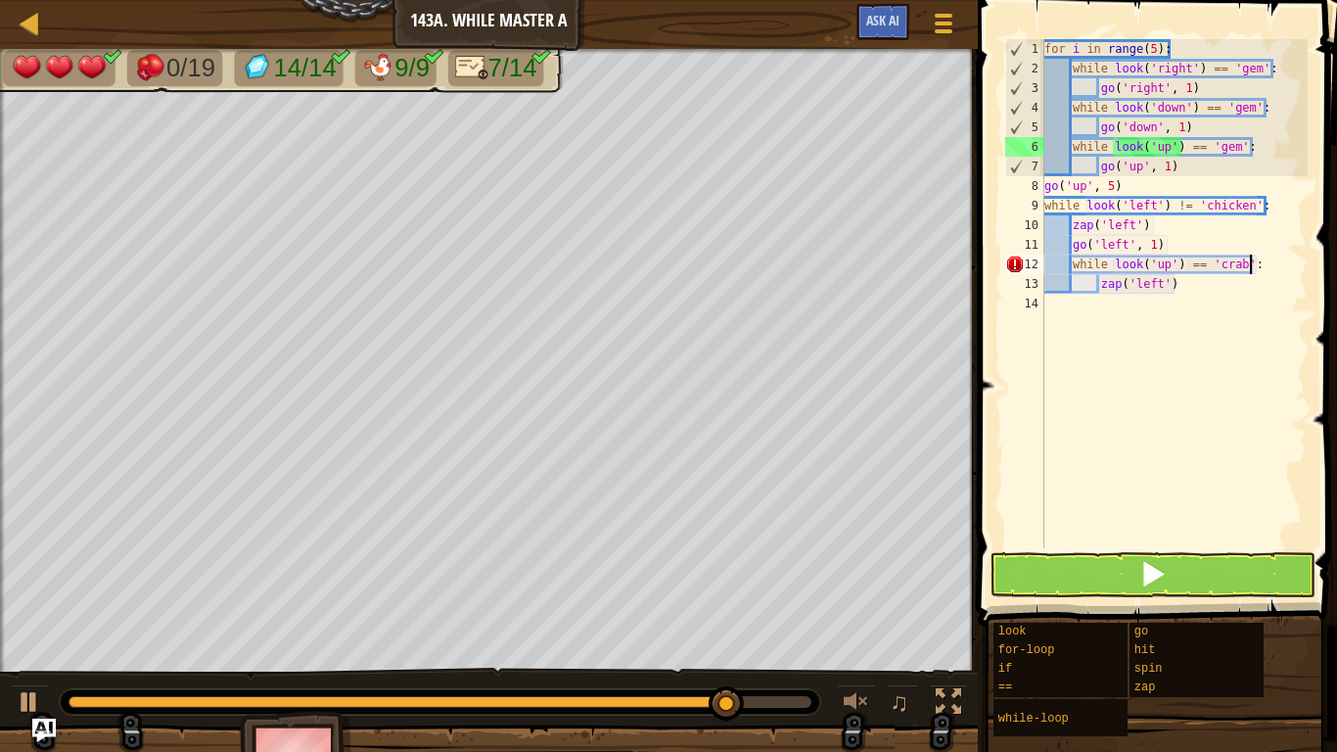
scroll to position [9, 29]
click at [1159, 282] on div "for i in range ( 5 ) : while look ( 'right' ) == 'gem' : go ( 'right' , 1 ) whi…" at bounding box center [1174, 313] width 267 height 548
type textarea "zap('up')"
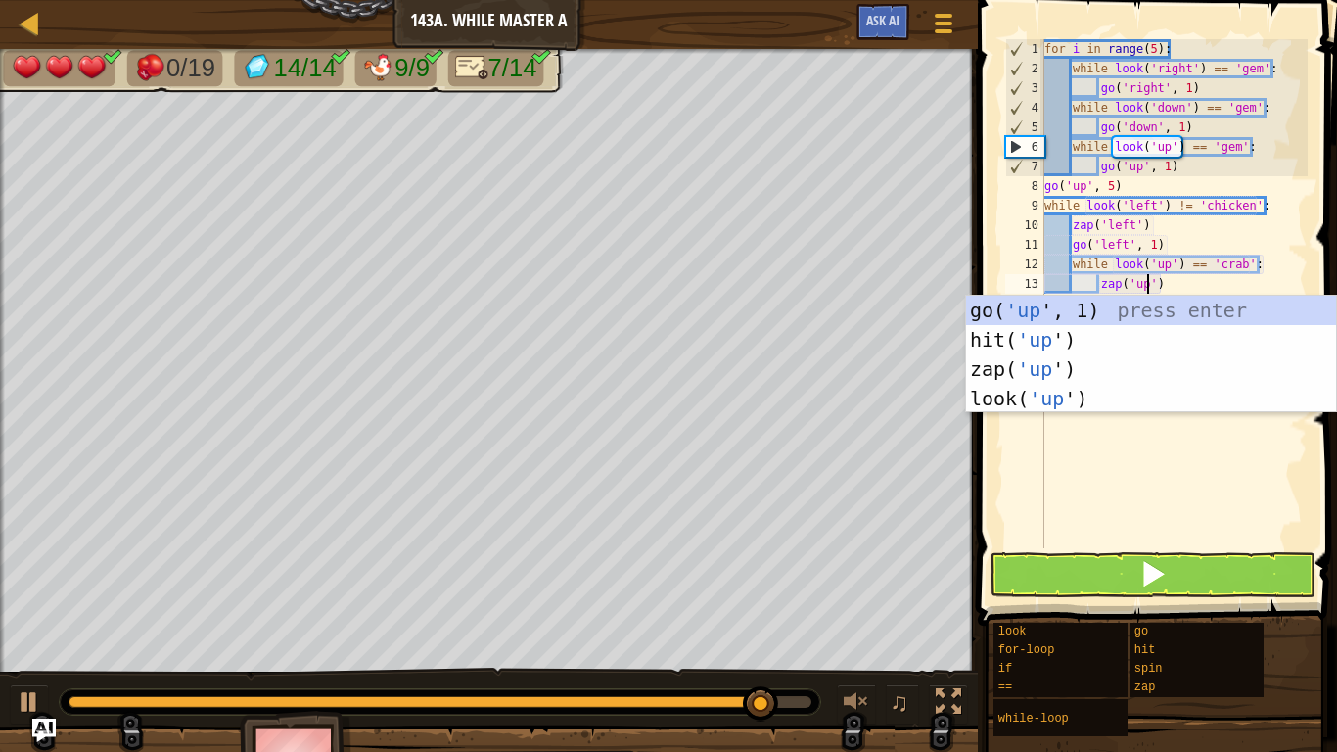
scroll to position [9, 15]
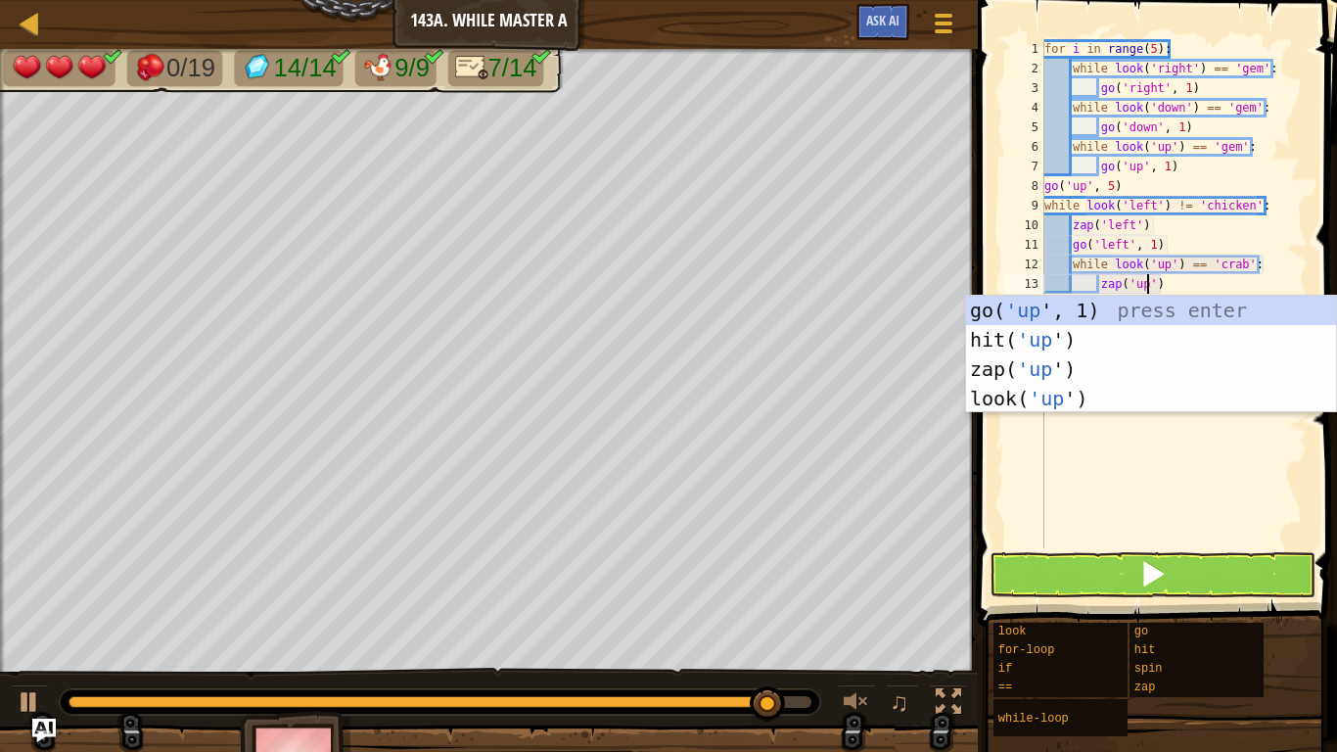
click at [1188, 282] on div "for i in range ( 5 ) : while look ( 'right' ) == 'gem' : go ( 'right' , 1 ) whi…" at bounding box center [1174, 313] width 267 height 548
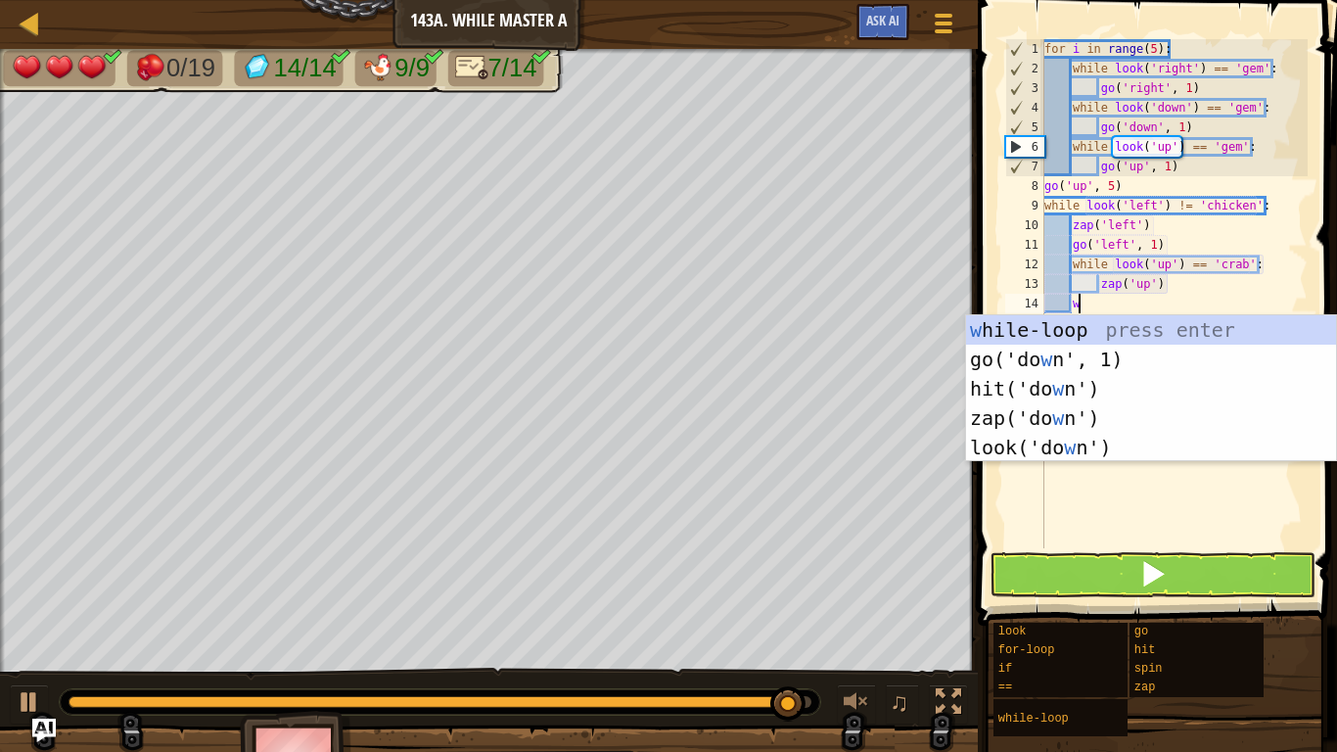
scroll to position [9, 5]
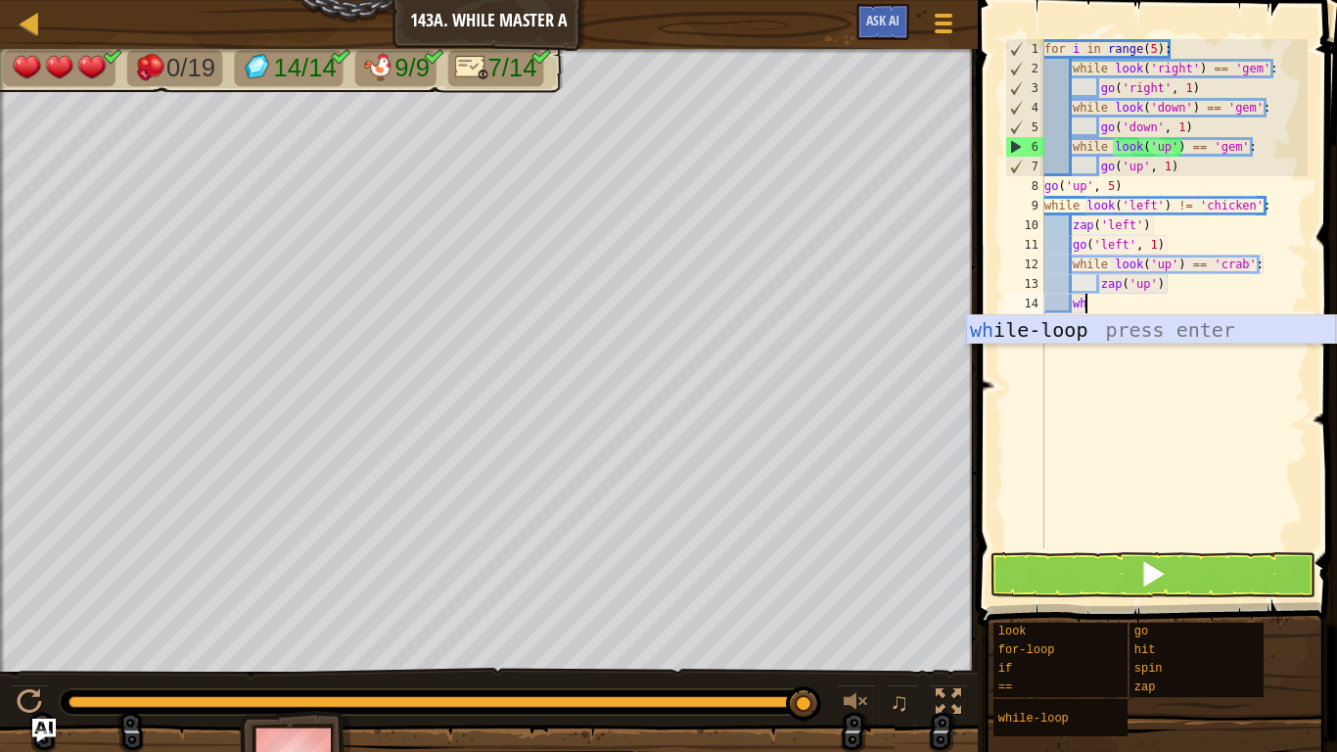
click at [1149, 333] on div "wh ile-loop press enter" at bounding box center [1151, 359] width 370 height 88
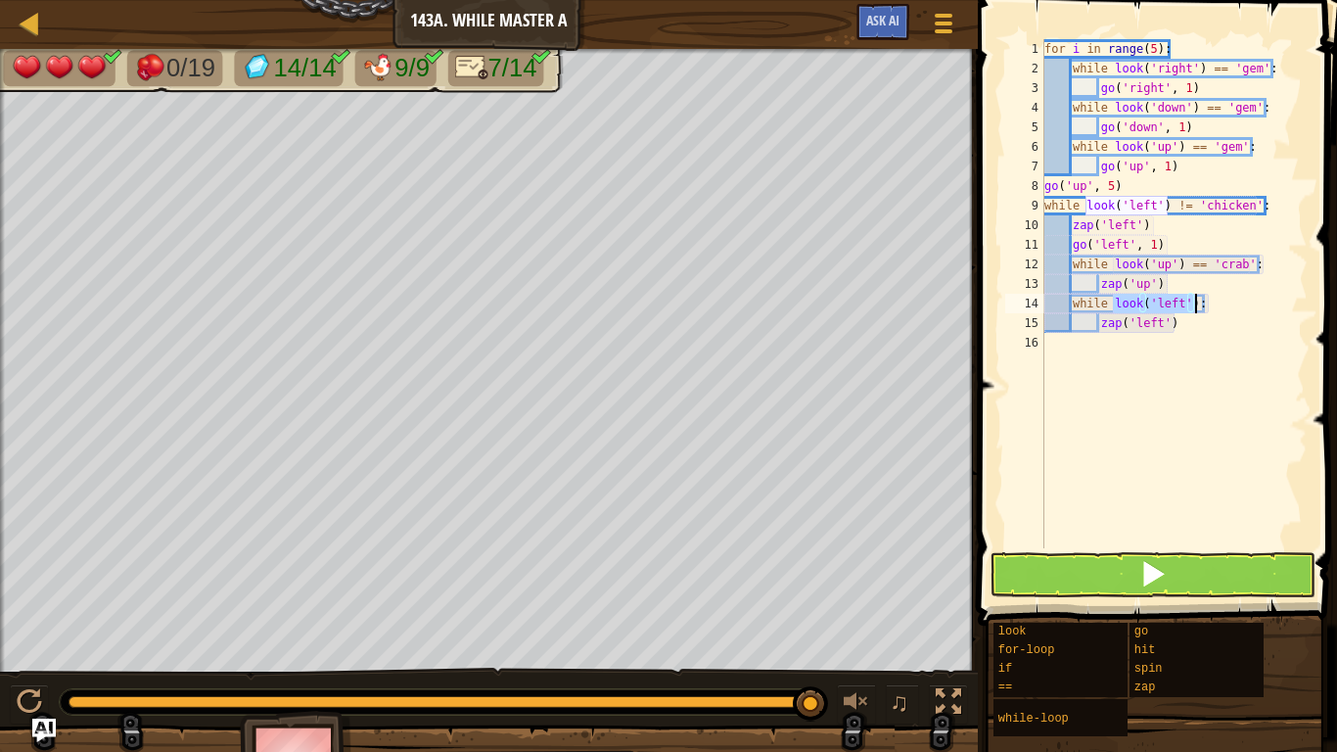
click at [1183, 301] on div "for i in range ( 5 ) : while look ( 'right' ) == 'gem' : go ( 'right' , 1 ) whi…" at bounding box center [1174, 293] width 267 height 509
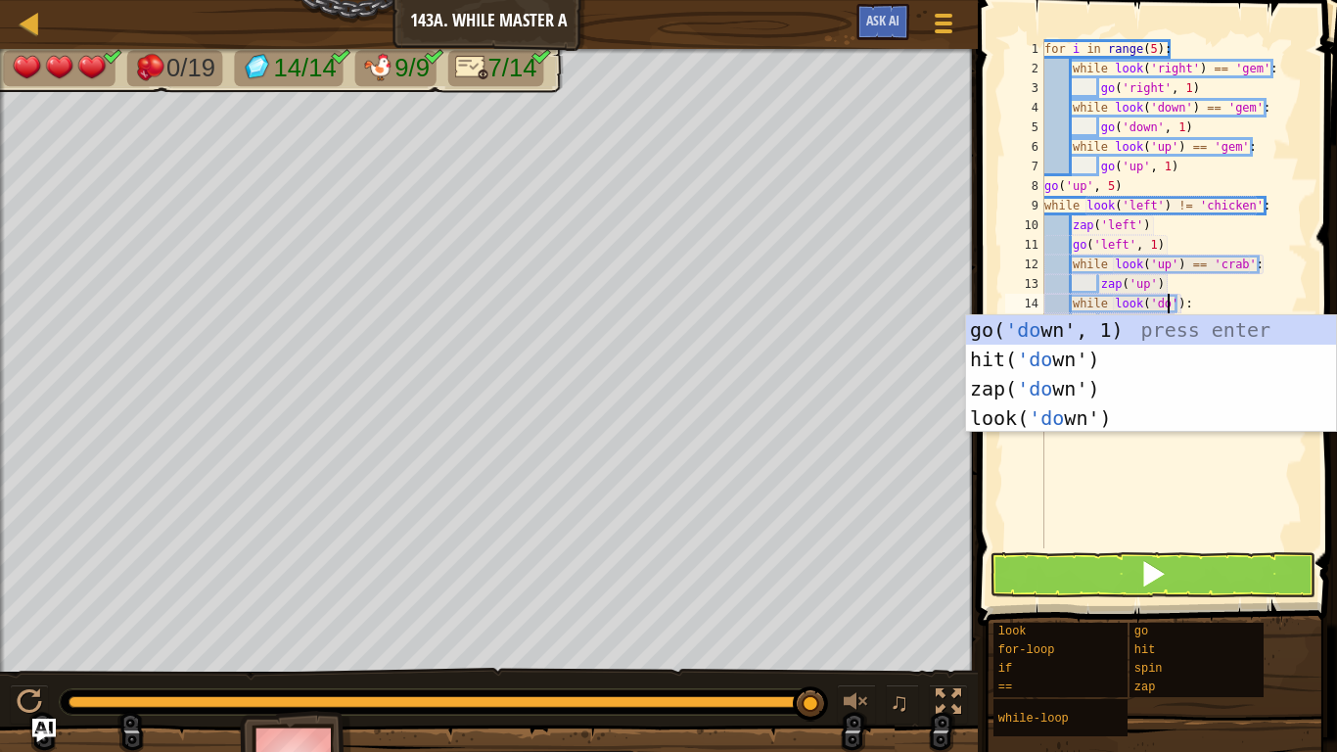
scroll to position [9, 20]
click at [1236, 281] on div "for i in range ( 5 ) : while look ( 'right' ) == 'gem' : go ( 'right' , 1 ) whi…" at bounding box center [1174, 313] width 267 height 548
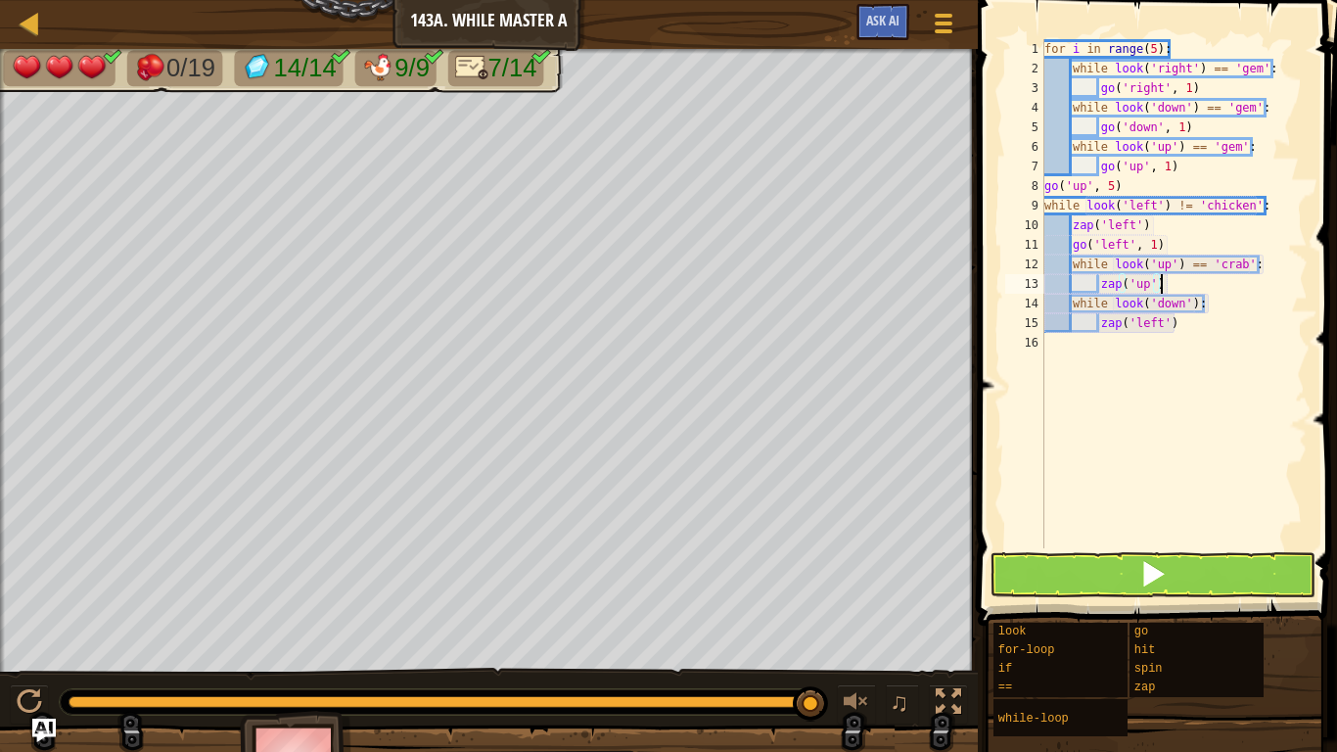
click at [1163, 326] on div "for i in range ( 5 ) : while look ( 'right' ) == 'gem' : go ( 'right' , 1 ) whi…" at bounding box center [1174, 313] width 267 height 548
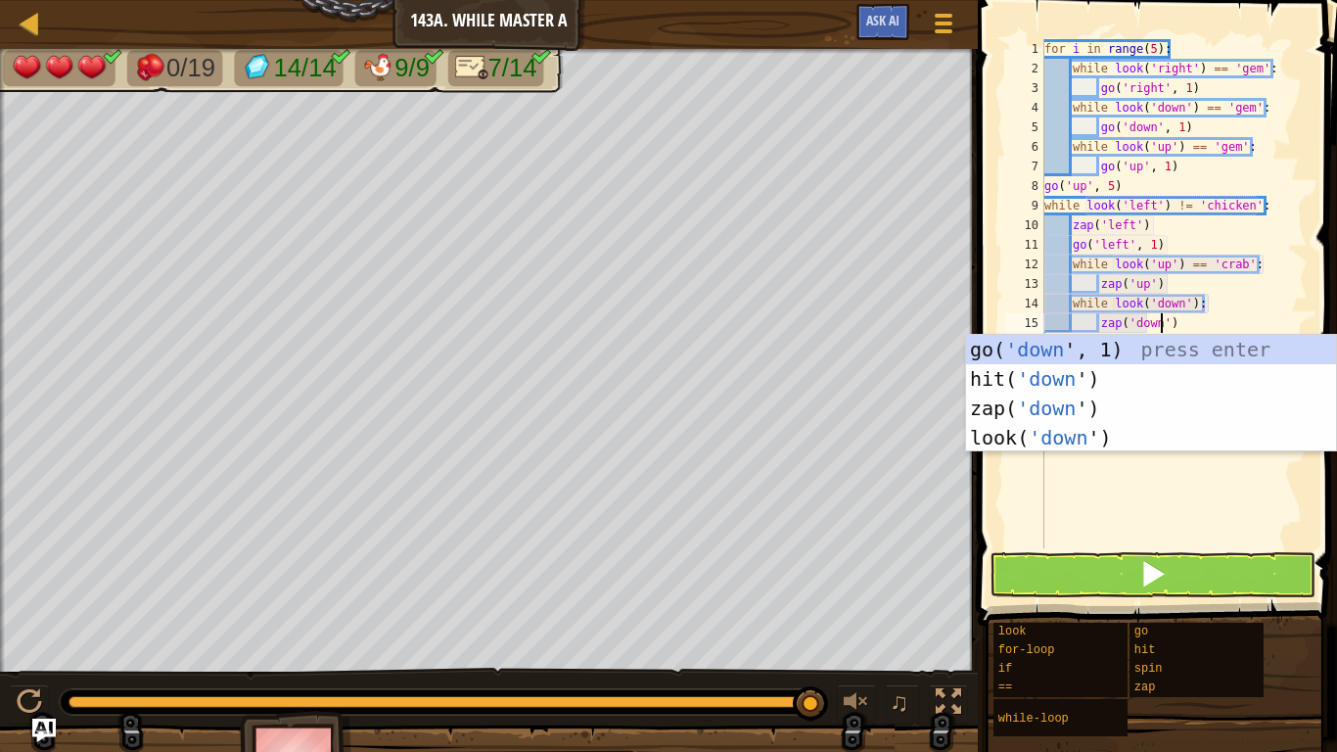
scroll to position [9, 17]
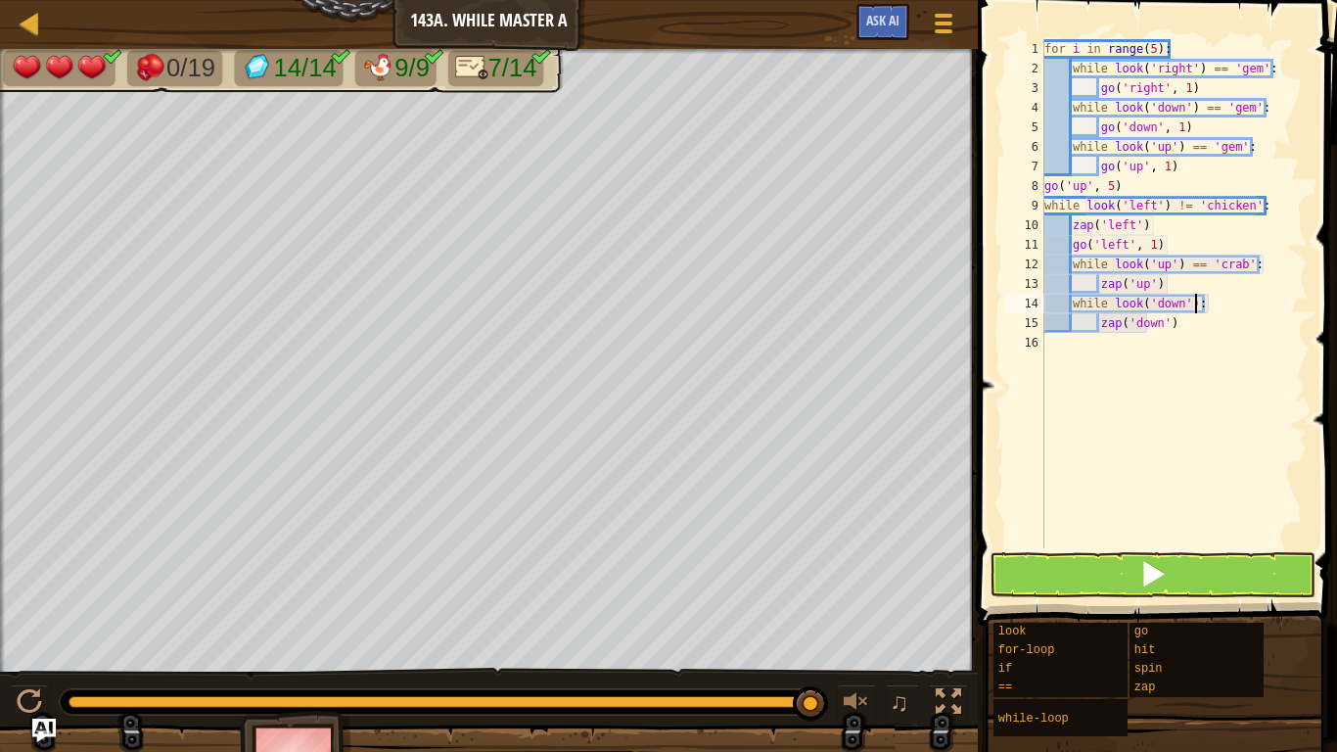
click at [1197, 303] on div "for i in range ( 5 ) : while look ( 'right' ) == 'gem' : go ( 'right' , 1 ) whi…" at bounding box center [1174, 313] width 267 height 548
drag, startPoint x: 1174, startPoint y: 46, endPoint x: 1028, endPoint y: 35, distance: 146.3
click at [1028, 35] on div "while look('down') == 'crab: 1 2 3 4 5 6 7 8 9 10 11 12 13 14 15 16 for i in ra…" at bounding box center [1154, 351] width 365 height 683
type textarea "for i in range(5):"
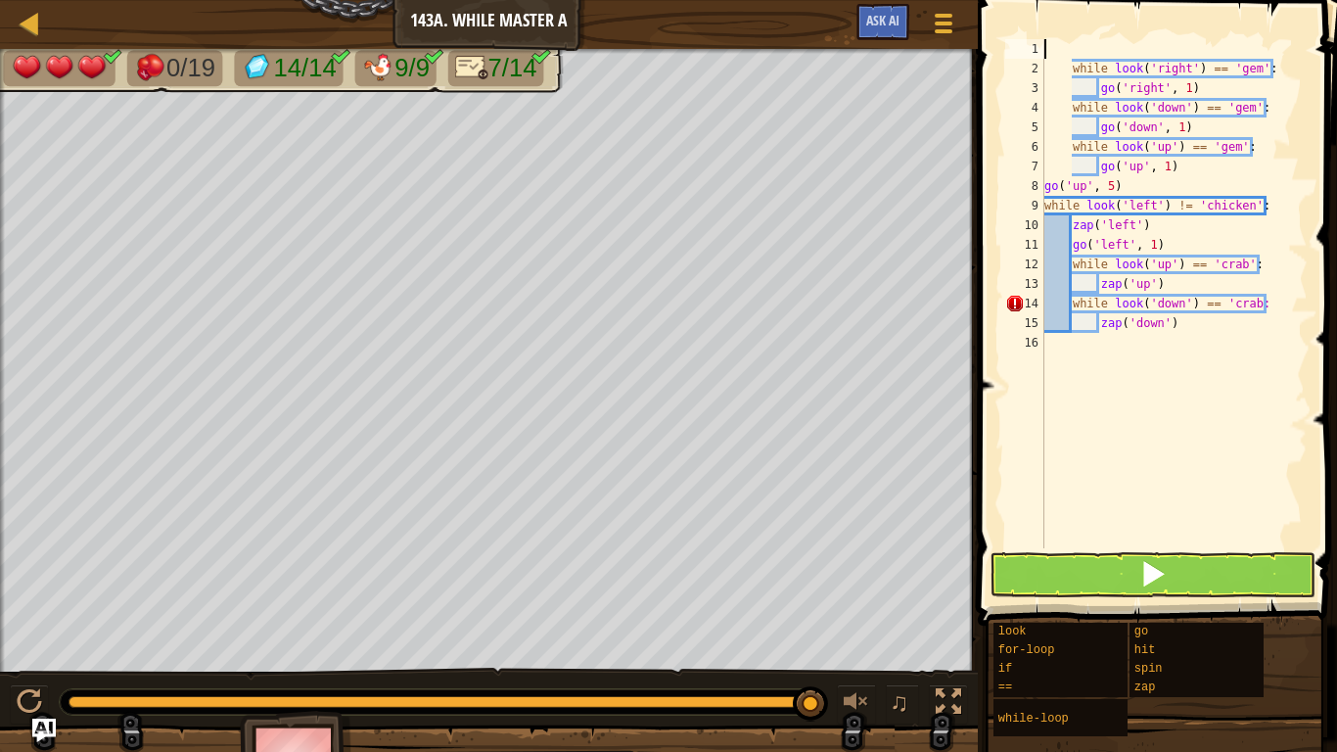
scroll to position [9, 0]
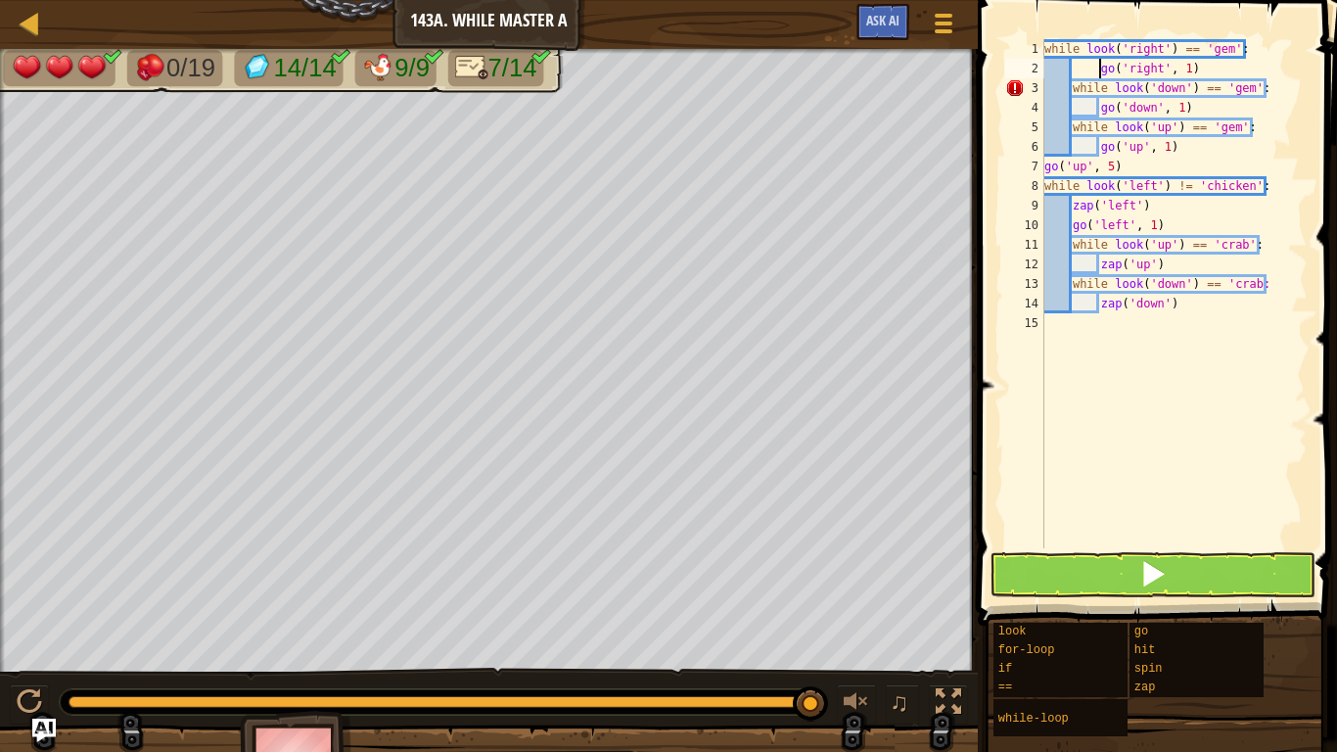
click at [1100, 64] on div "while look ( 'right' ) == 'gem' : go ( 'right' , 1 ) while look ( 'down' ) == '…" at bounding box center [1174, 313] width 267 height 548
click at [1135, 575] on button at bounding box center [1153, 574] width 326 height 45
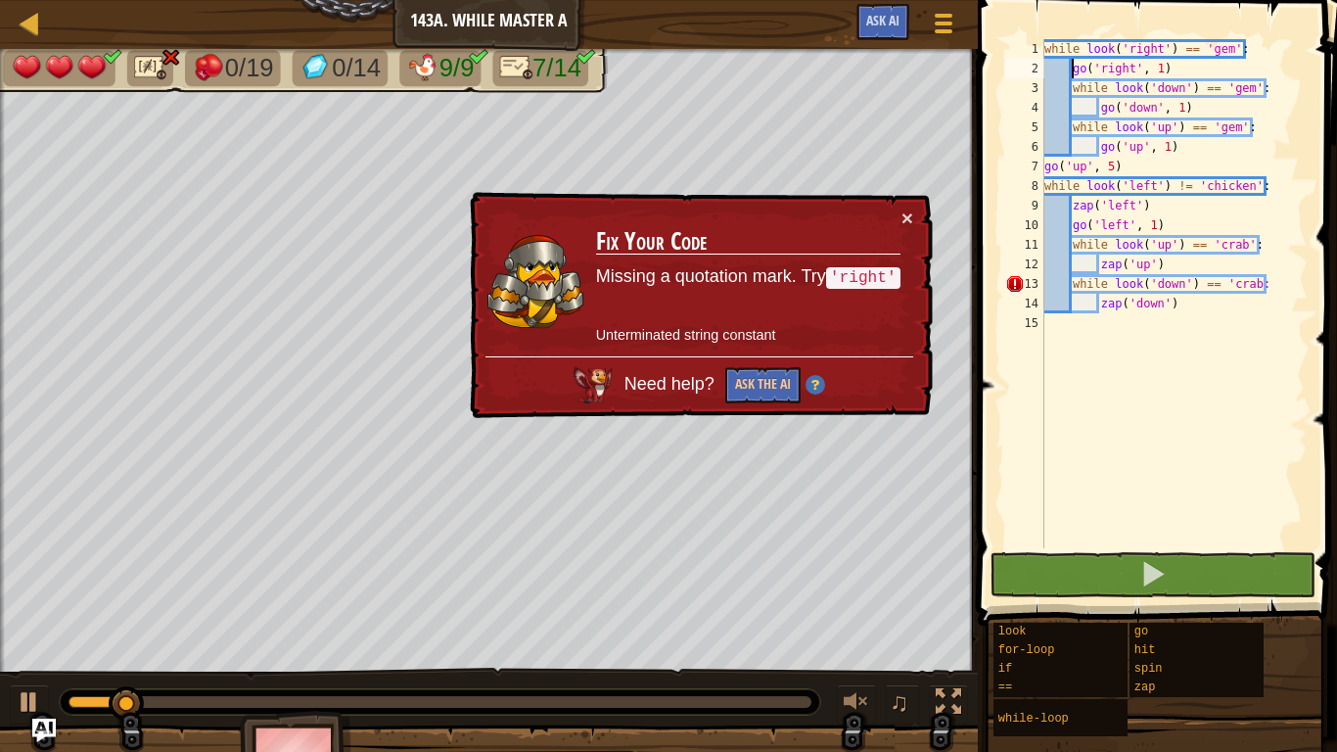
click at [1257, 284] on div "while look ( 'right' ) == 'gem' : go ( 'right' , 1 ) while look ( 'down' ) == '…" at bounding box center [1174, 313] width 267 height 548
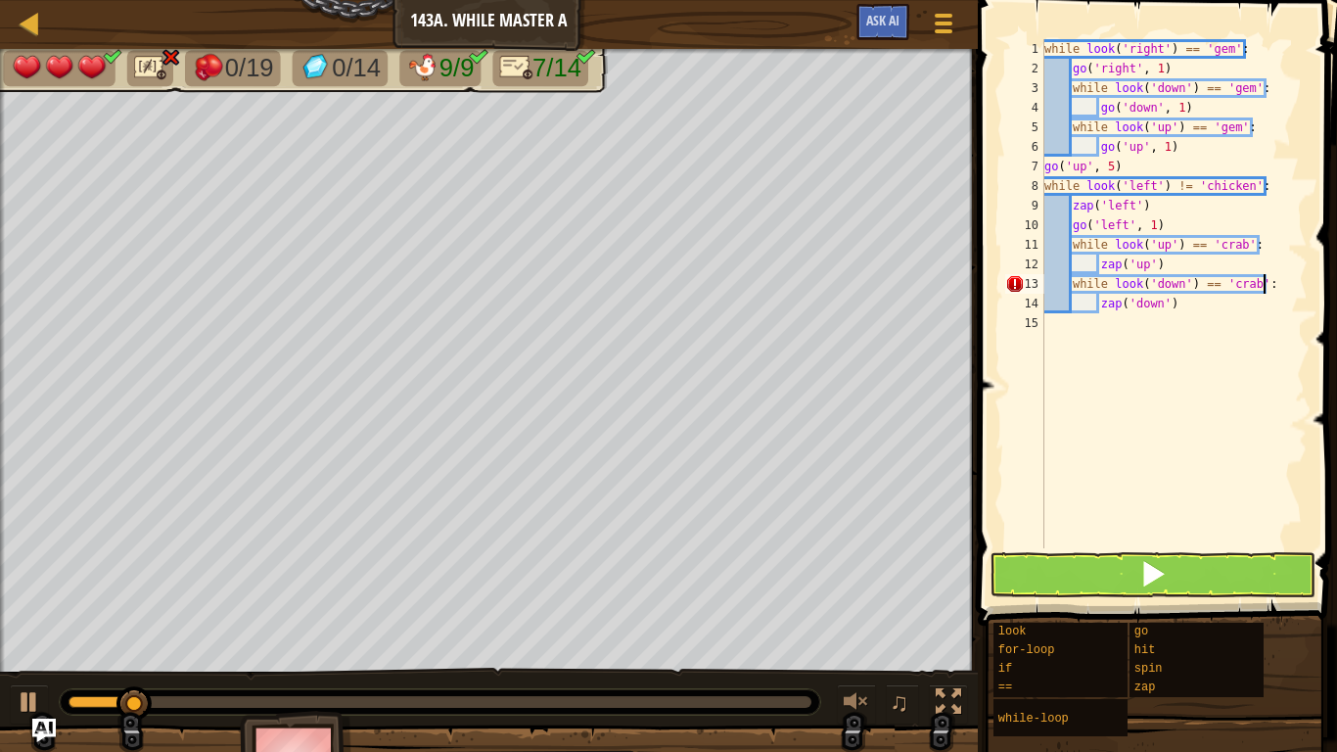
scroll to position [9, 31]
type textarea "while look('down') == 'crab':"
click at [1250, 583] on button at bounding box center [1153, 574] width 326 height 45
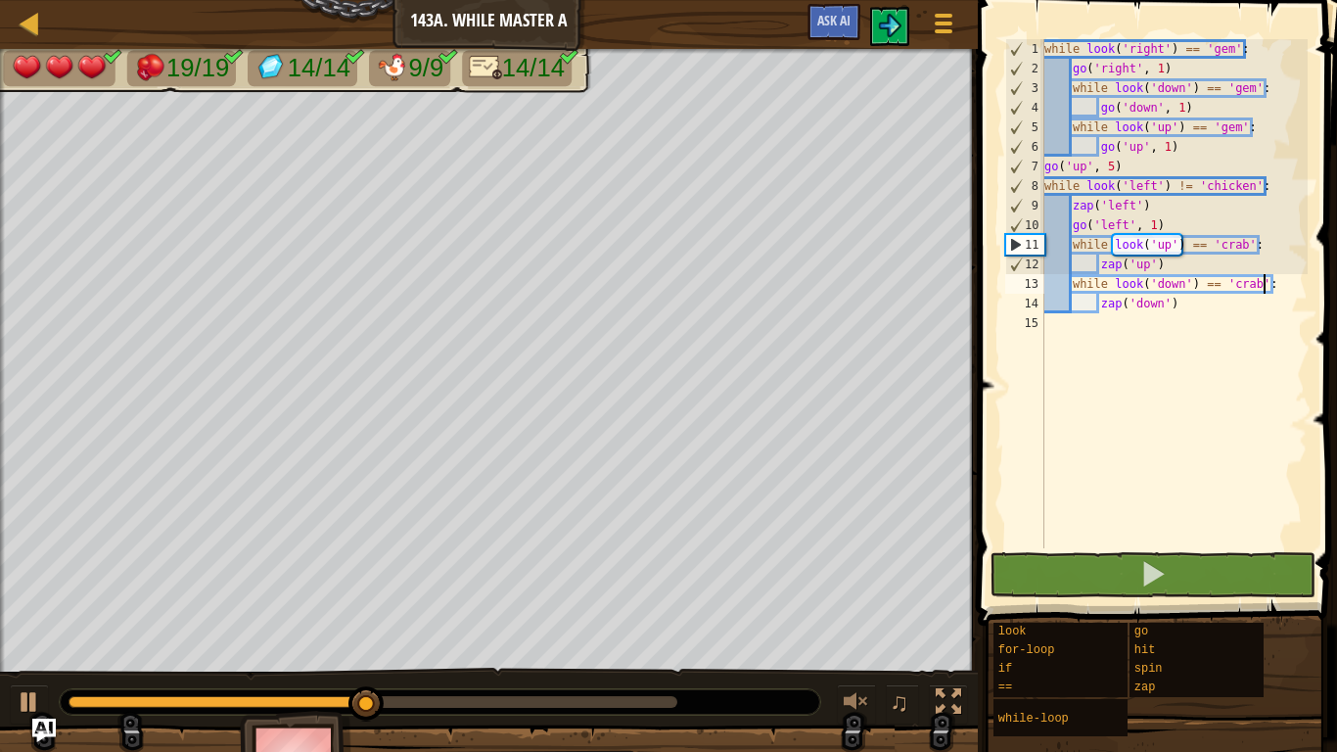
scroll to position [9, 31]
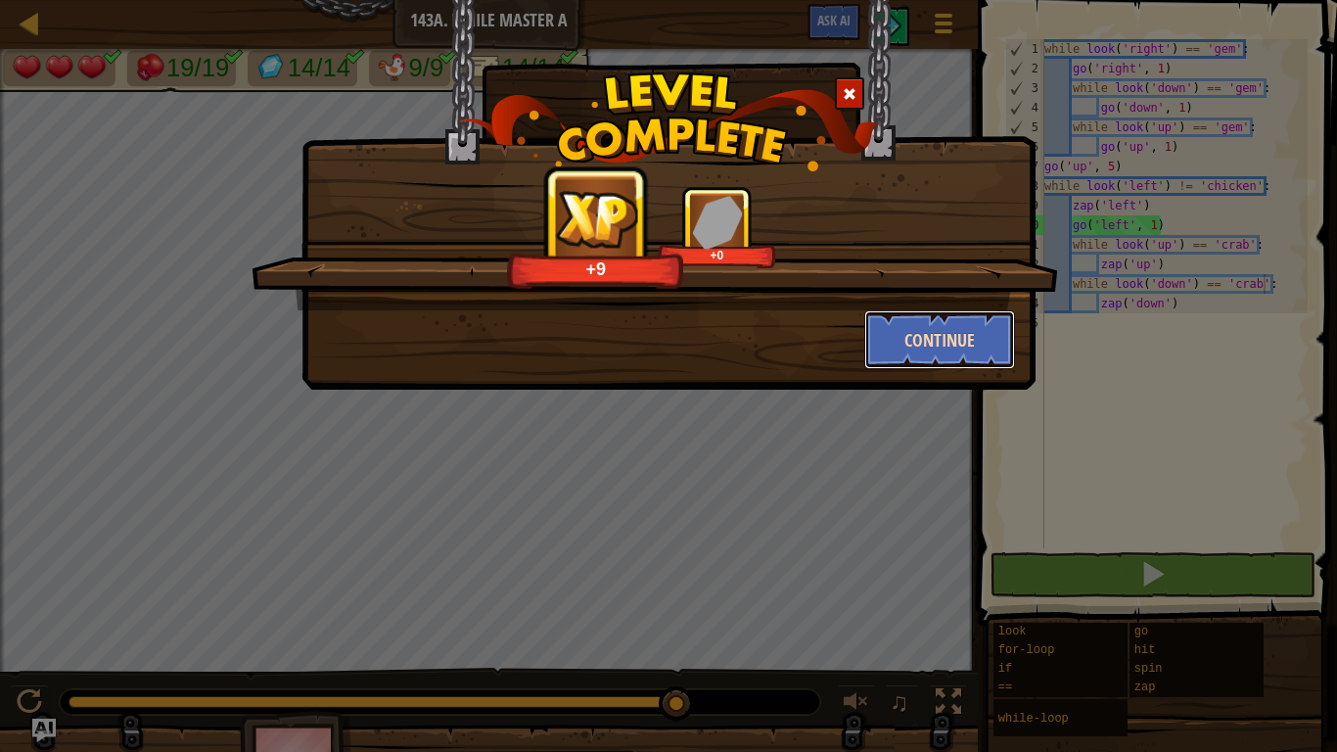
click at [878, 331] on button "Continue" at bounding box center [940, 339] width 152 height 59
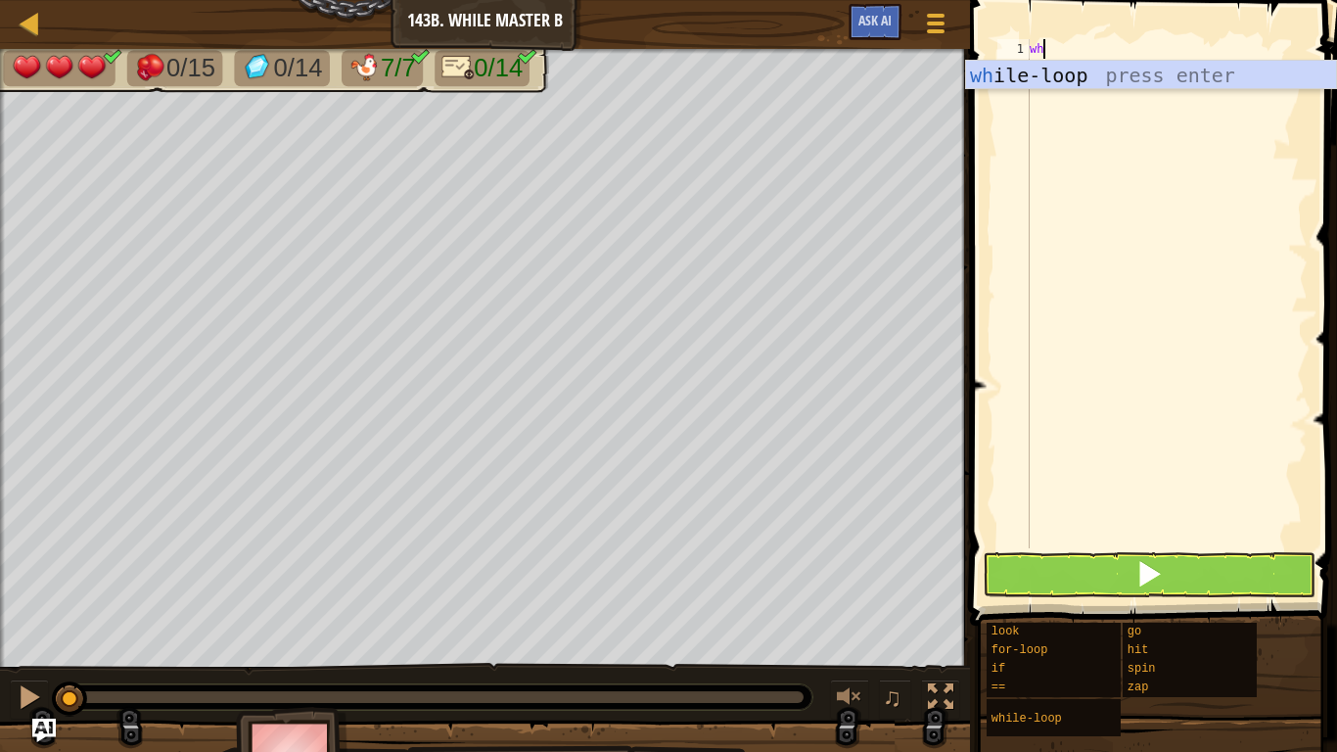
scroll to position [9, 1]
click at [1160, 87] on div "wh ile-loop press enter" at bounding box center [1151, 105] width 370 height 88
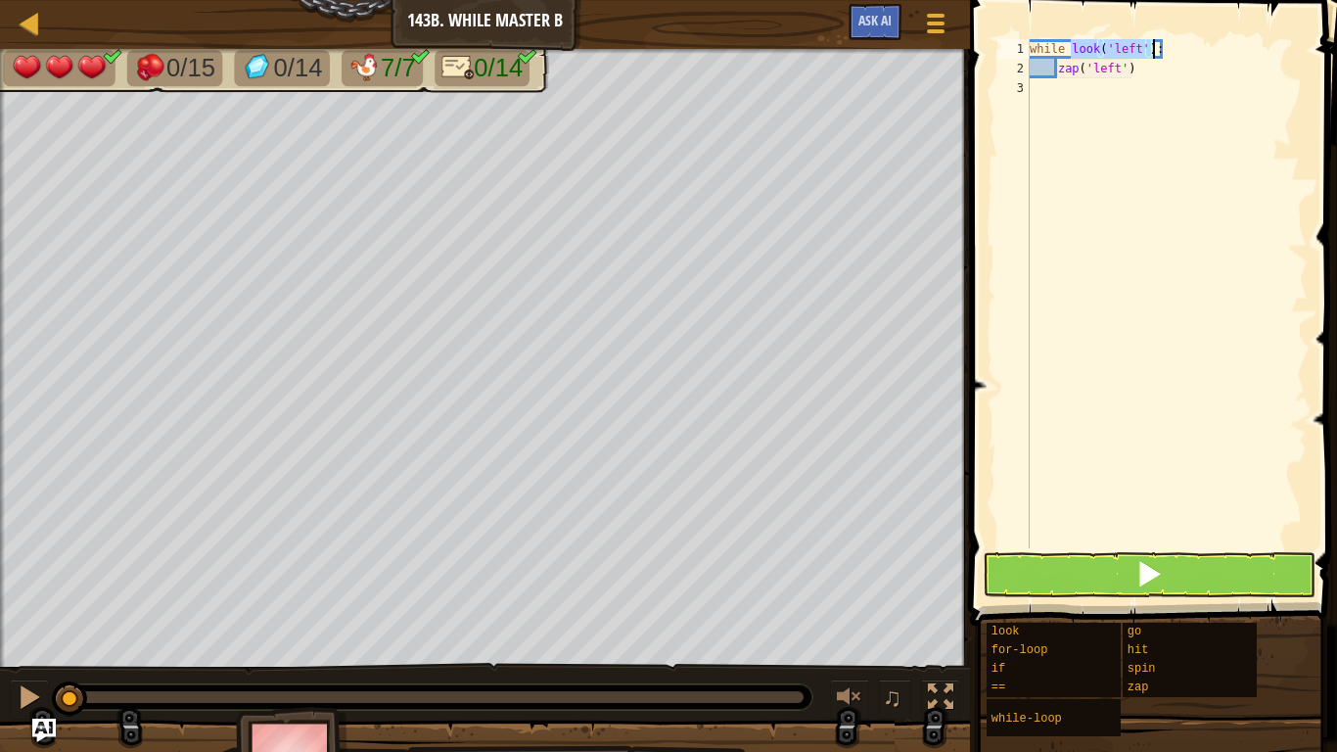
click at [1139, 48] on div "while look ( 'left' ) : zap ( 'left' )" at bounding box center [1167, 293] width 282 height 509
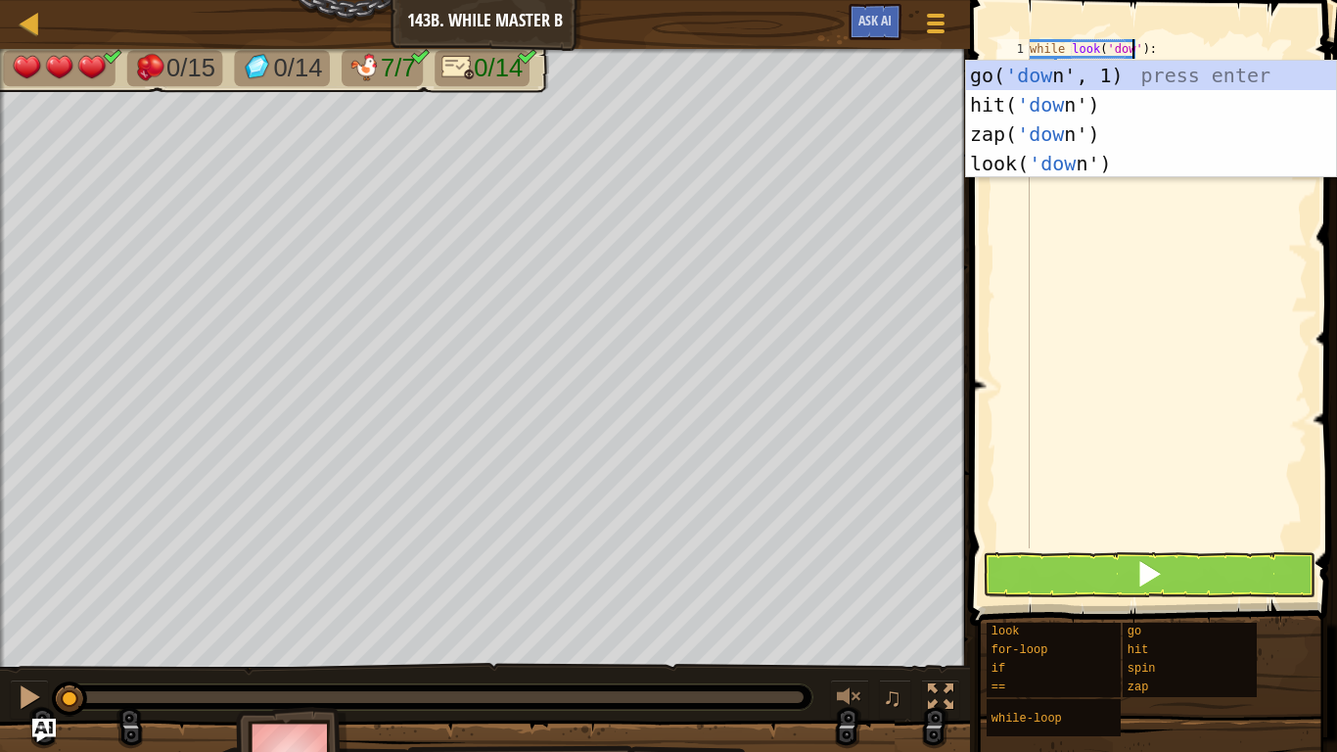
scroll to position [9, 17]
click at [1154, 47] on div "while look ( 'down' ) : zap ( 'left' )" at bounding box center [1167, 313] width 282 height 548
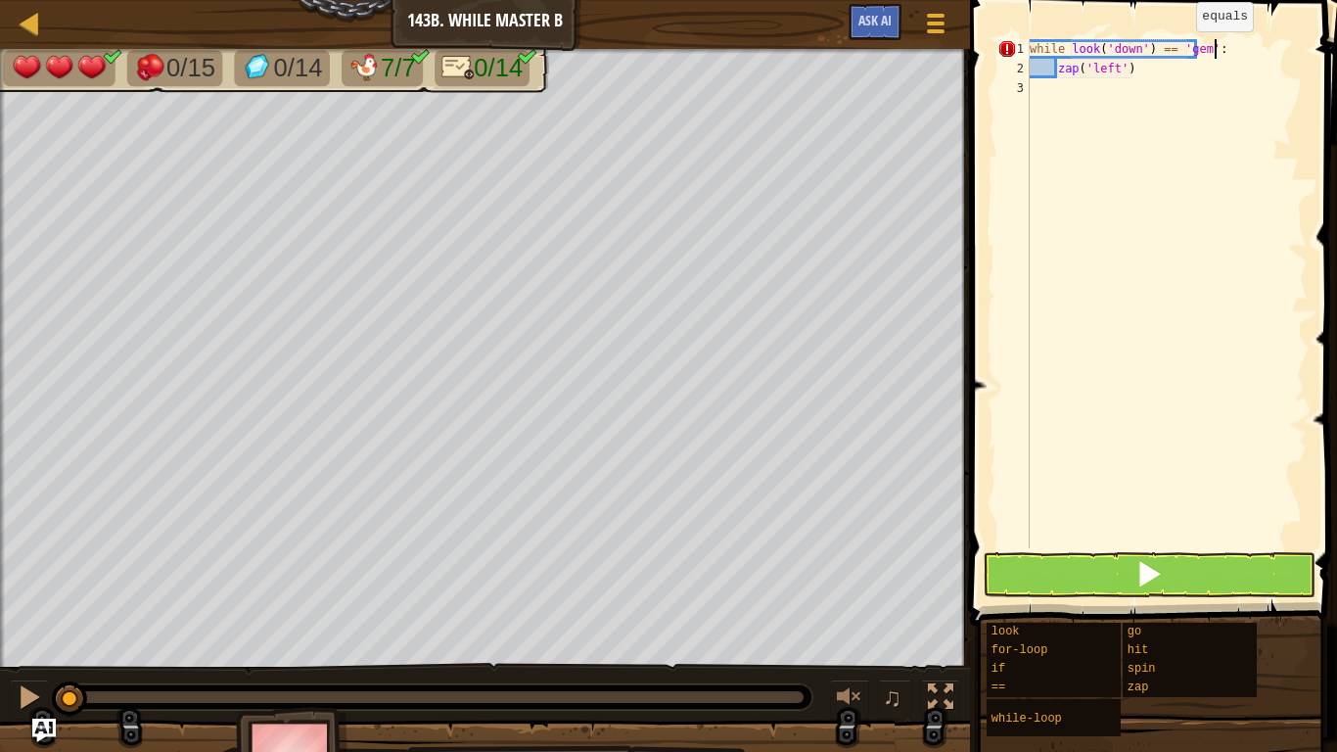
scroll to position [9, 26]
click at [1135, 74] on div "while look ( 'down' ) == 'gem' : zap ( 'left' )" at bounding box center [1167, 313] width 282 height 548
type textarea "z"
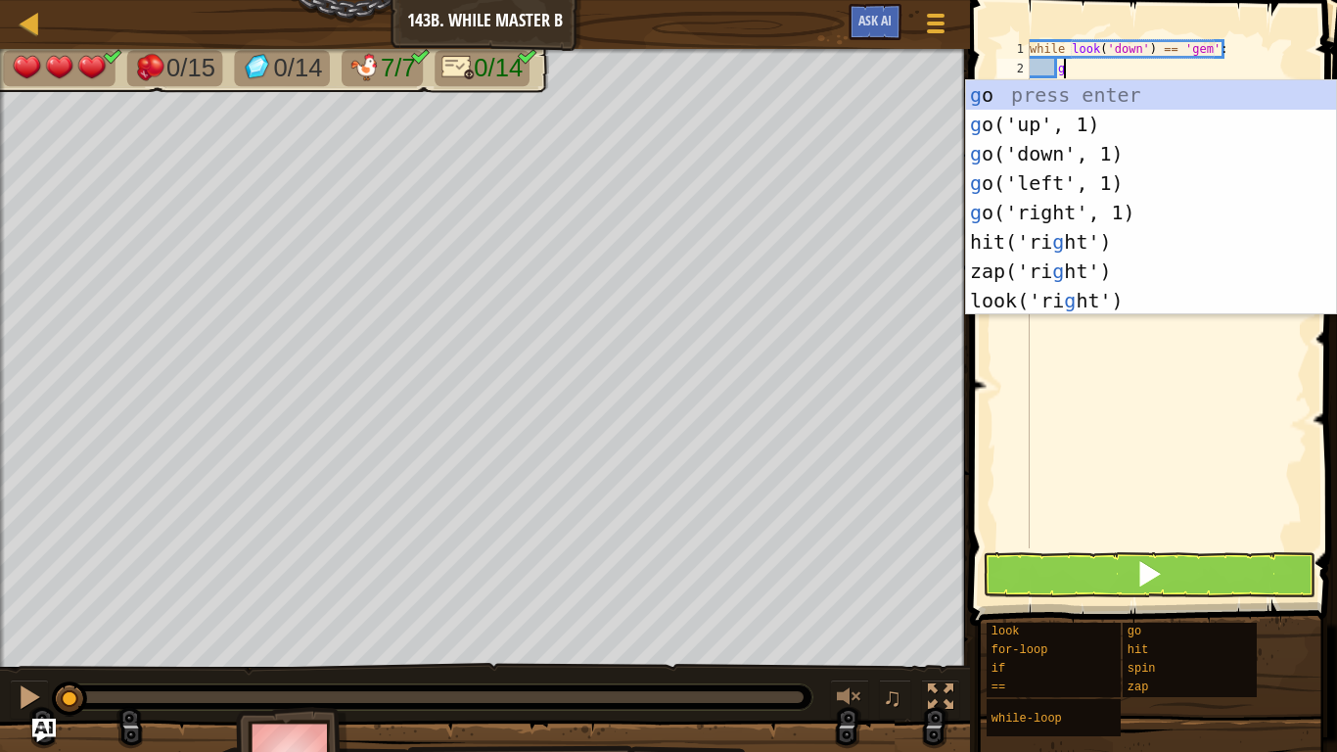
scroll to position [9, 5]
type textarea "go"
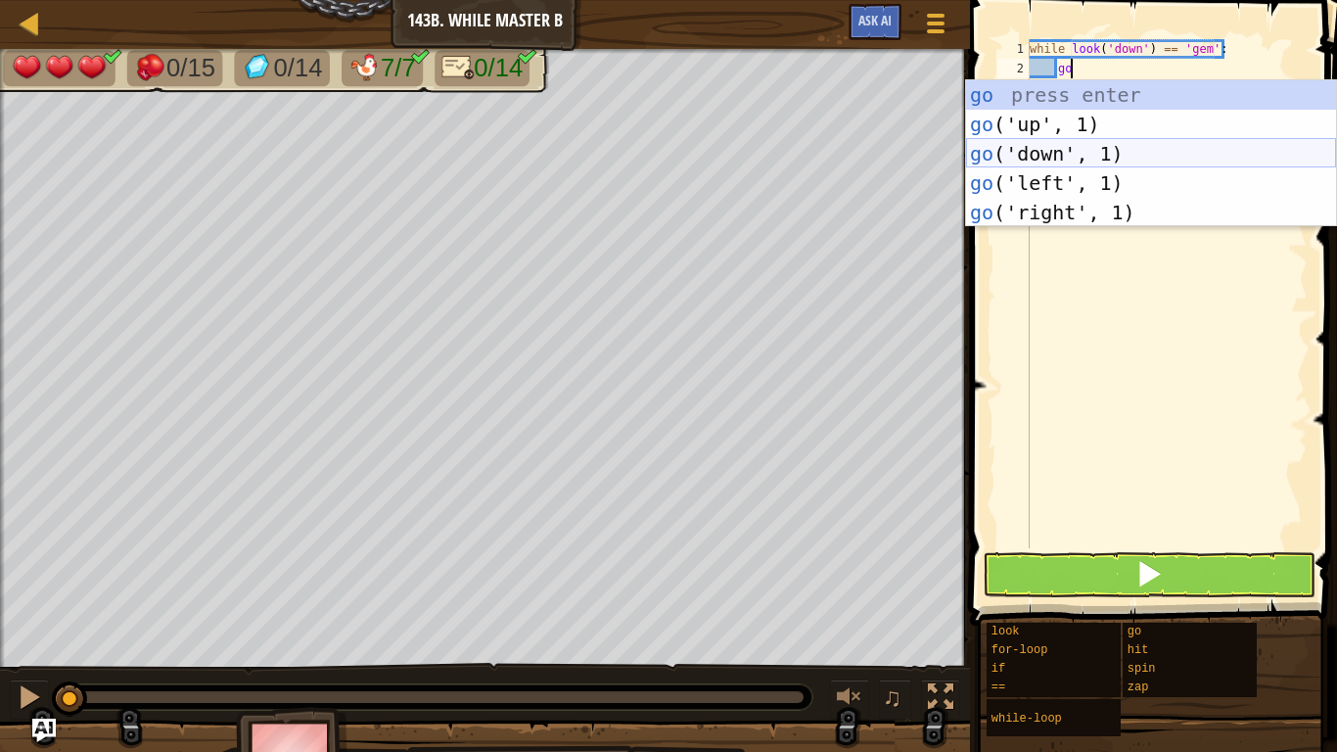
click at [1122, 155] on div "go press enter go ('up', 1) press enter go ('down', 1) press enter go ('left', …" at bounding box center [1151, 183] width 370 height 206
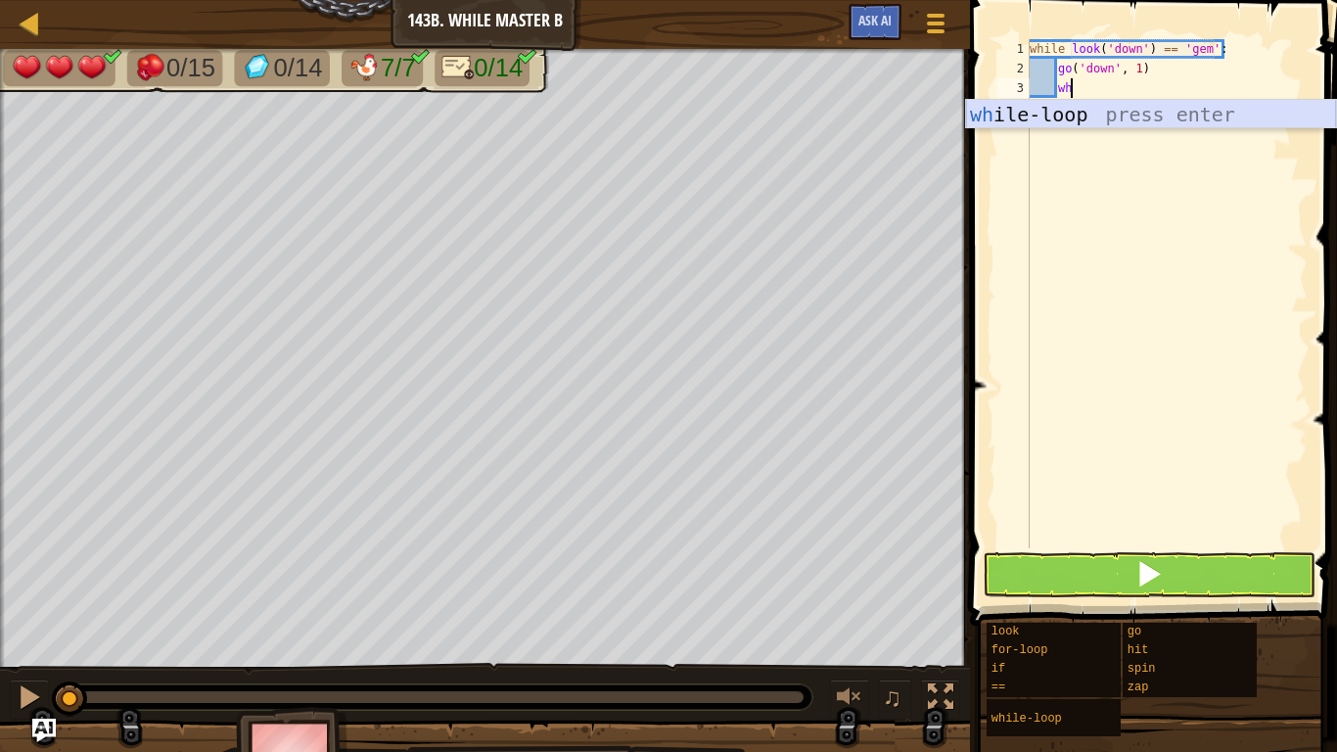
click at [1112, 121] on div "wh ile-loop press enter" at bounding box center [1151, 144] width 370 height 88
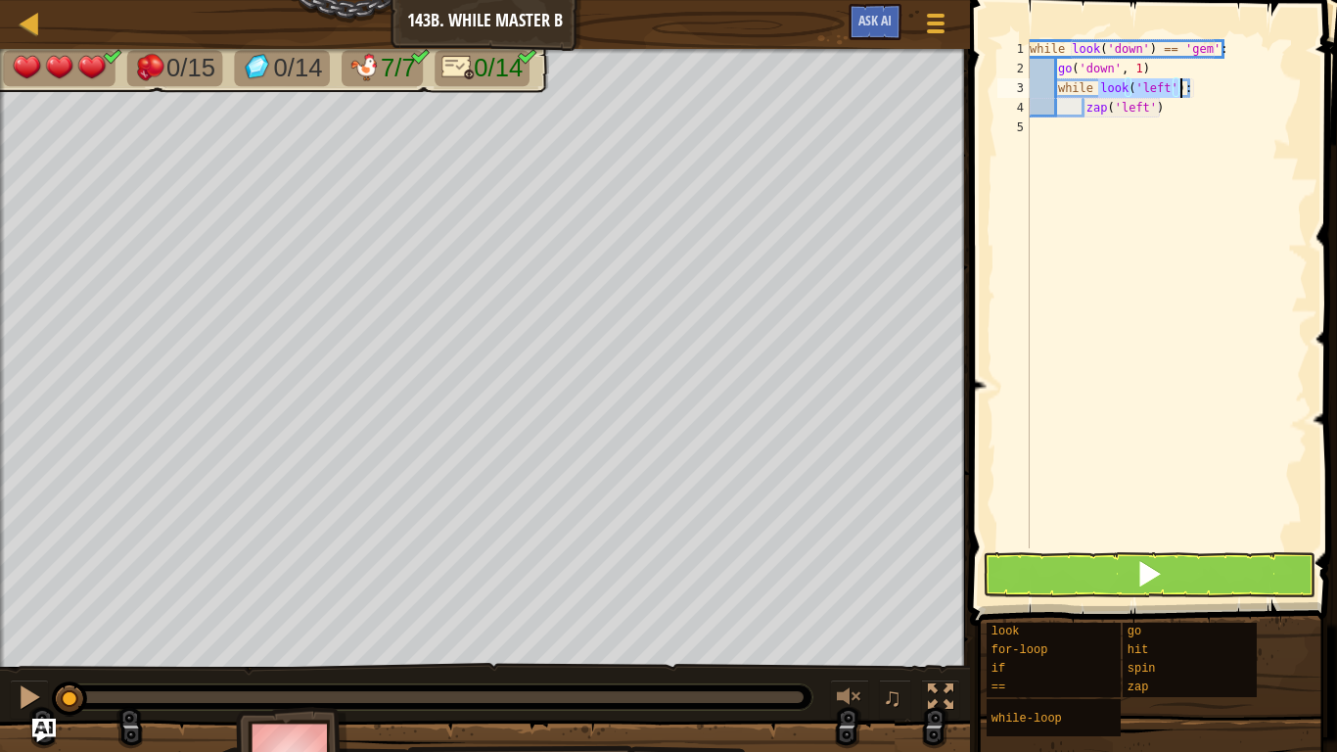
click at [1166, 85] on div "while look ( 'down' ) == 'gem' : go ( 'down' , 1 ) while look ( 'left' ) : zap …" at bounding box center [1167, 293] width 282 height 509
click at [1182, 87] on div "while look ( 'down' ) == 'gem' : go ( 'down' , 1 ) while look ( 'left' ) : zap …" at bounding box center [1167, 313] width 282 height 548
type textarea "z"
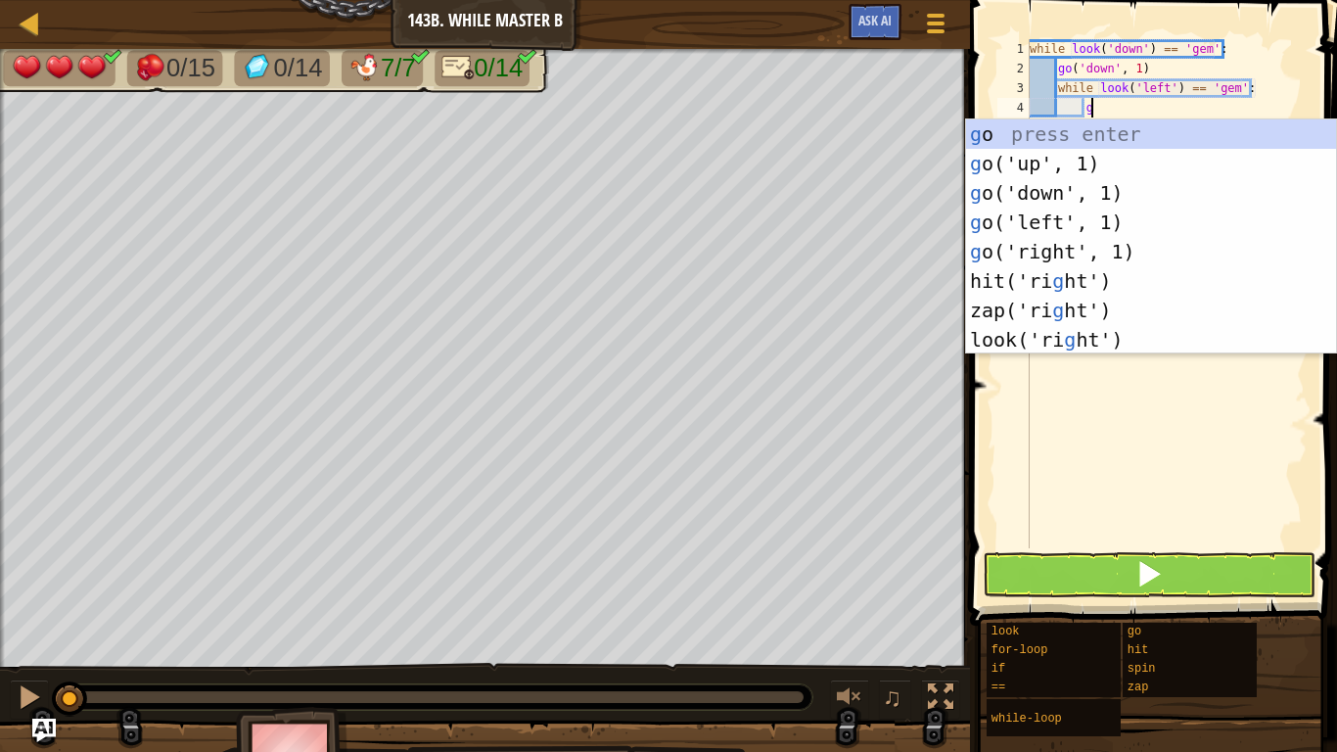
scroll to position [9, 9]
type textarea "go"
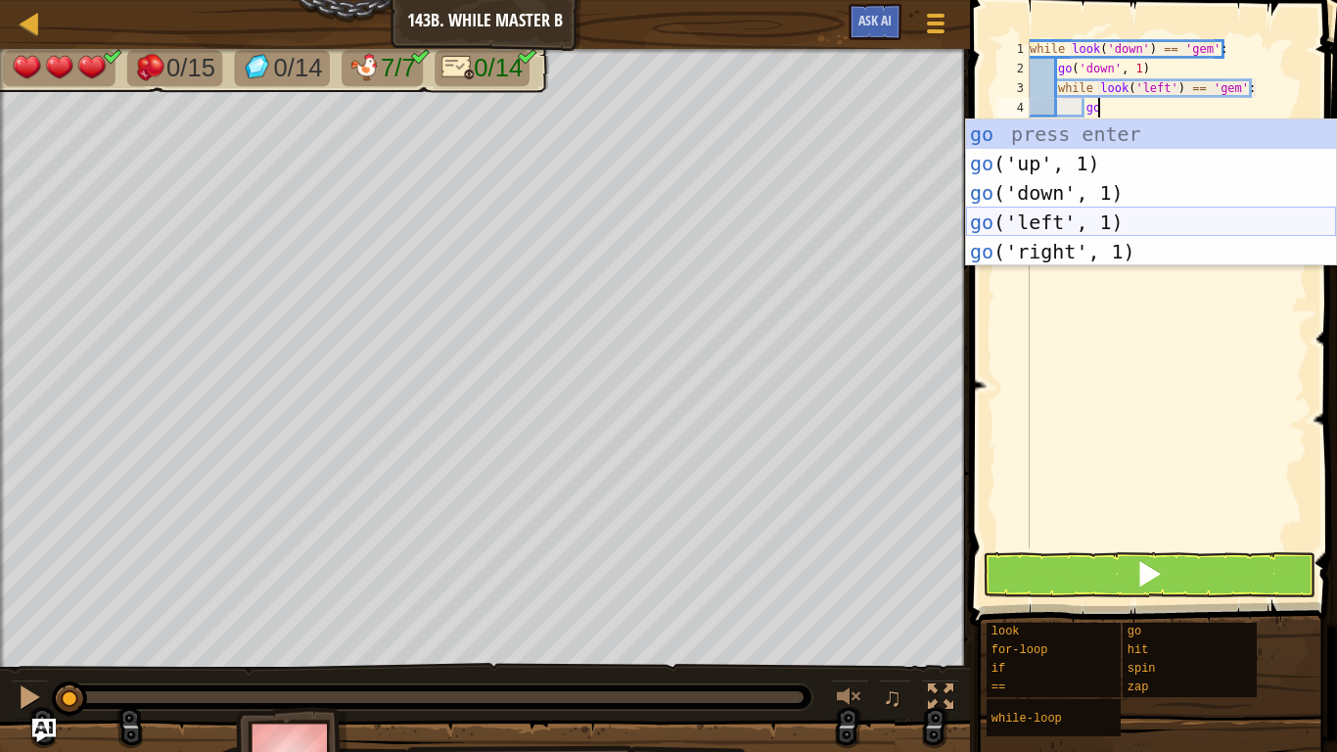
click at [1130, 210] on div "go press enter go ('up', 1) press enter go ('down', 1) press enter go ('left', …" at bounding box center [1151, 222] width 370 height 206
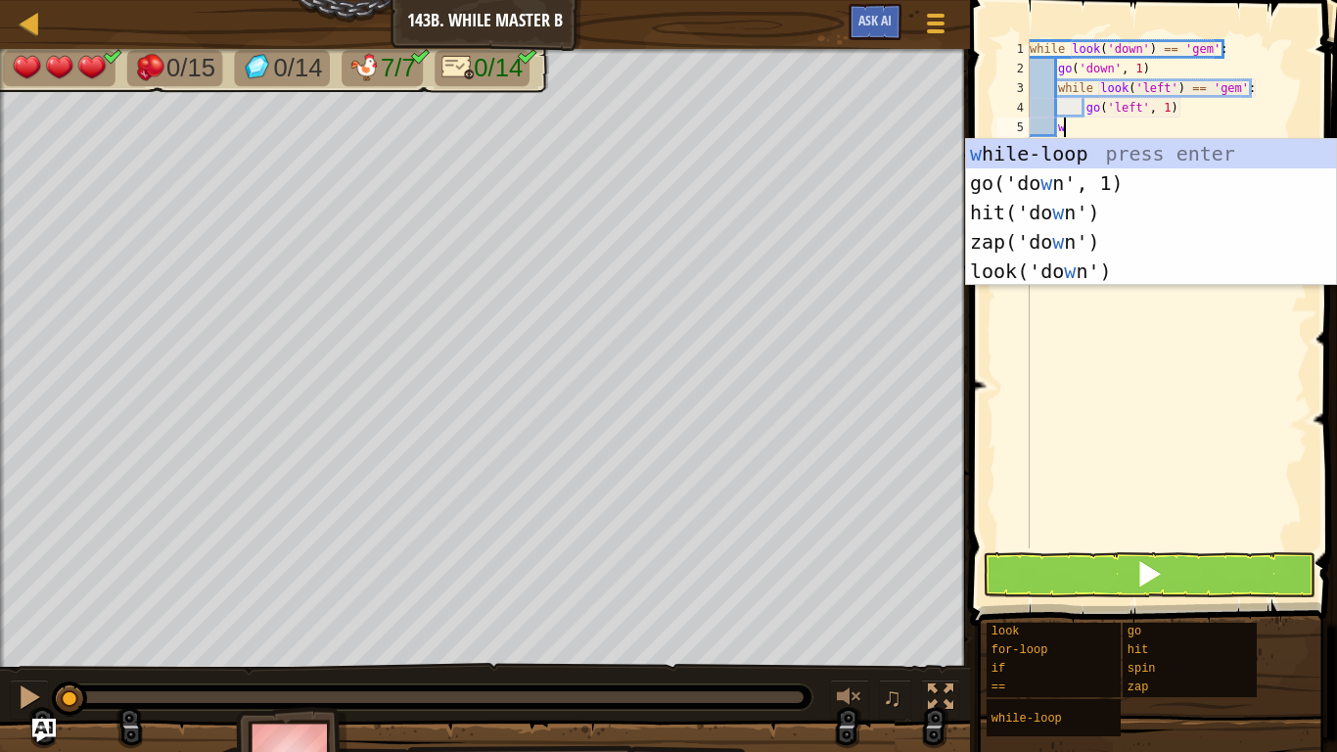
scroll to position [9, 5]
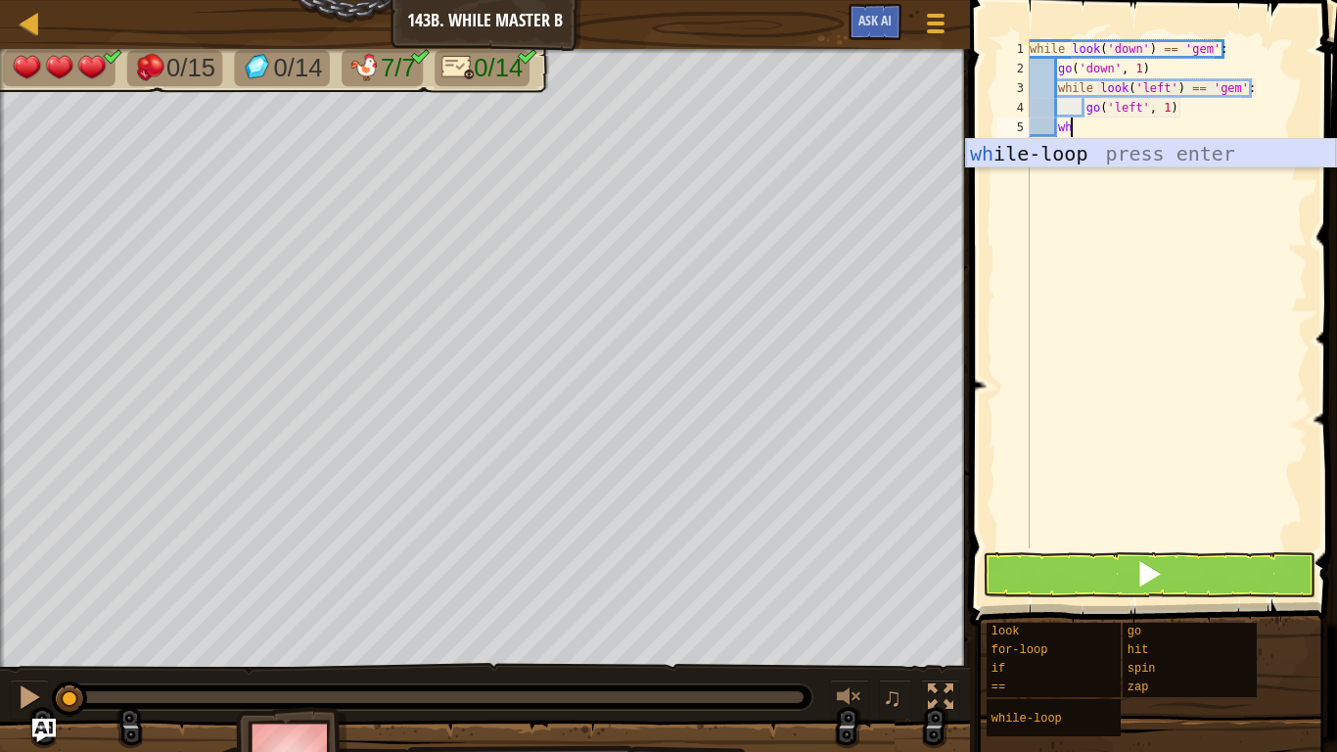
click at [1069, 160] on div "wh ile-loop press enter" at bounding box center [1151, 183] width 370 height 88
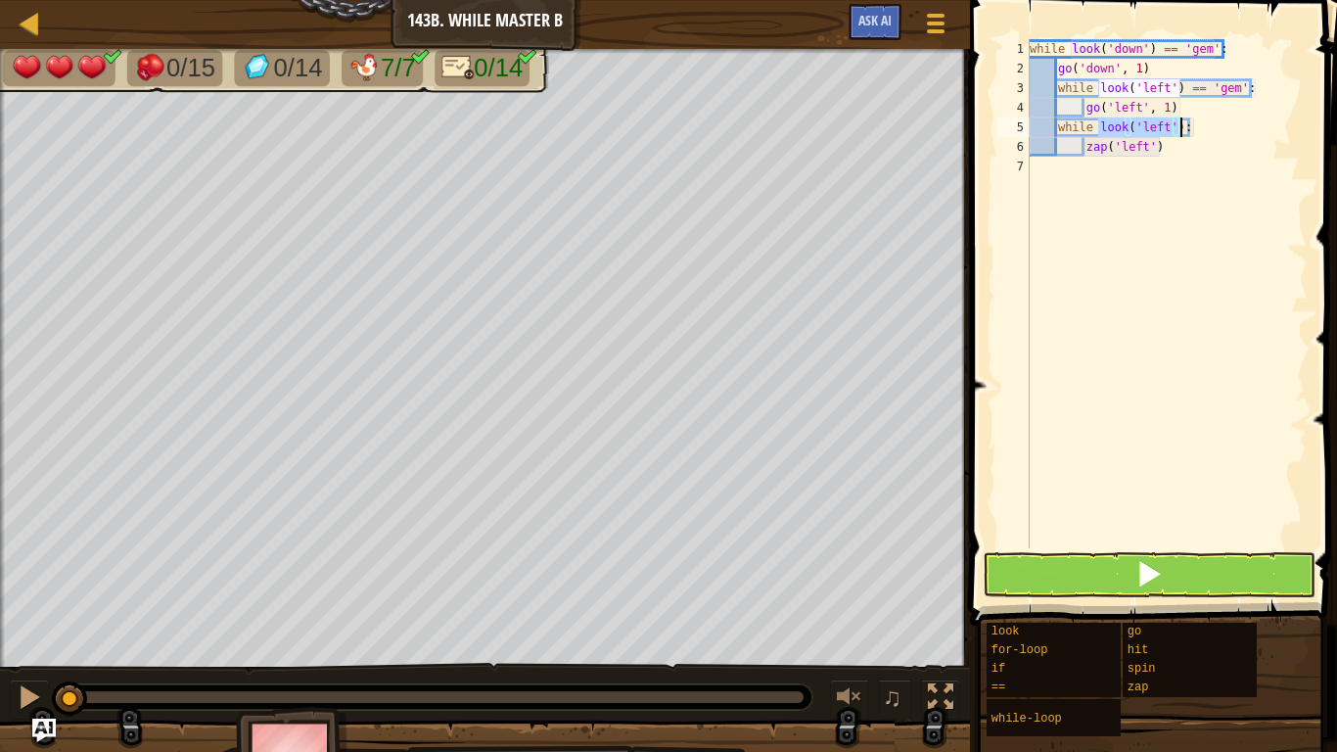
click at [1162, 128] on div "while look ( 'down' ) == 'gem' : go ( 'down' , 1 ) while look ( 'left' ) == 'ge…" at bounding box center [1167, 293] width 282 height 509
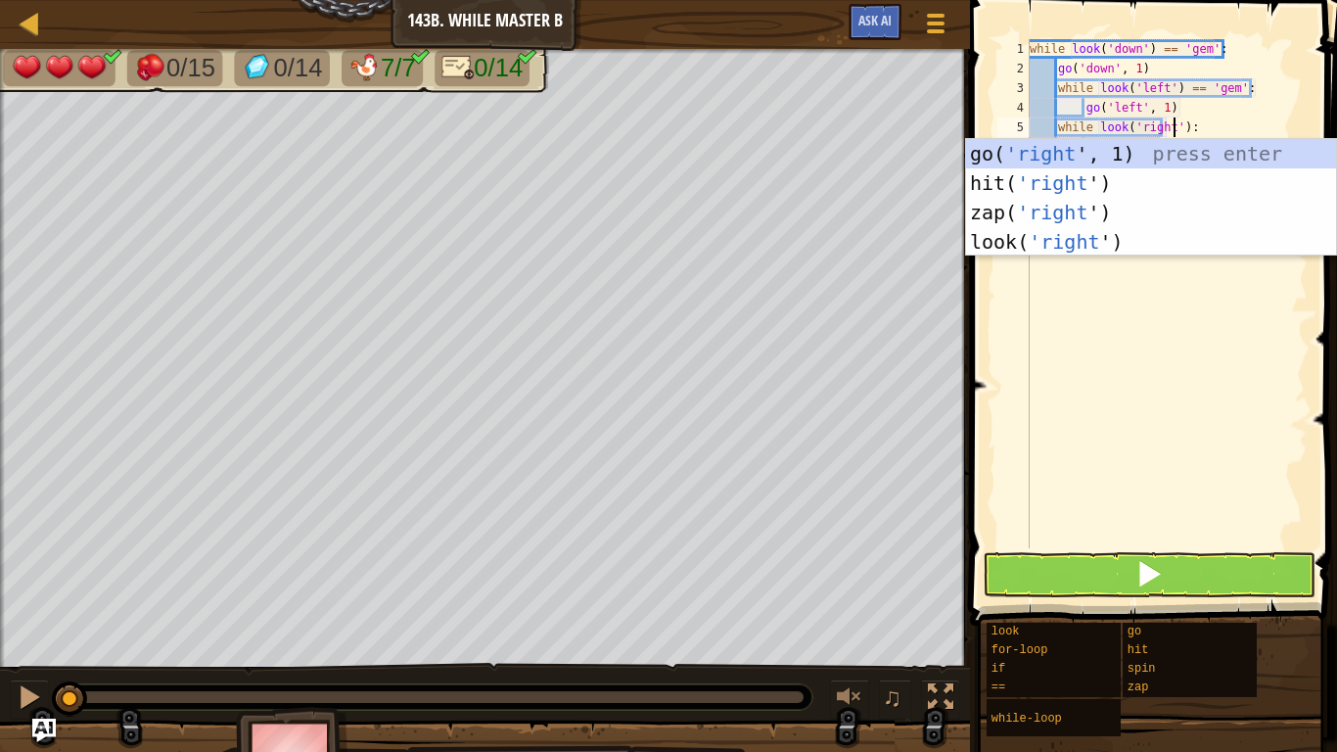
scroll to position [9, 22]
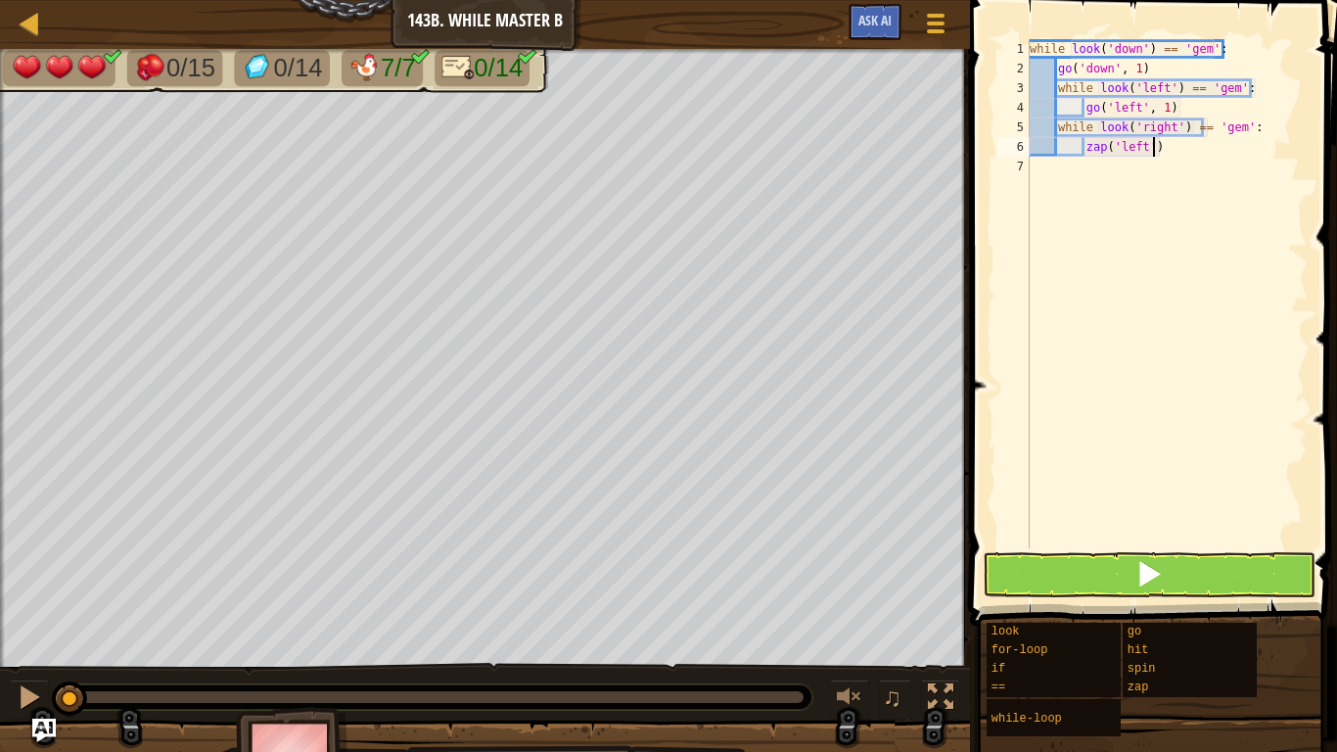
click at [1155, 144] on div "while look ( 'down' ) == 'gem' : go ( 'down' , 1 ) while look ( 'left' ) == 'ge…" at bounding box center [1167, 313] width 282 height 548
type textarea "z"
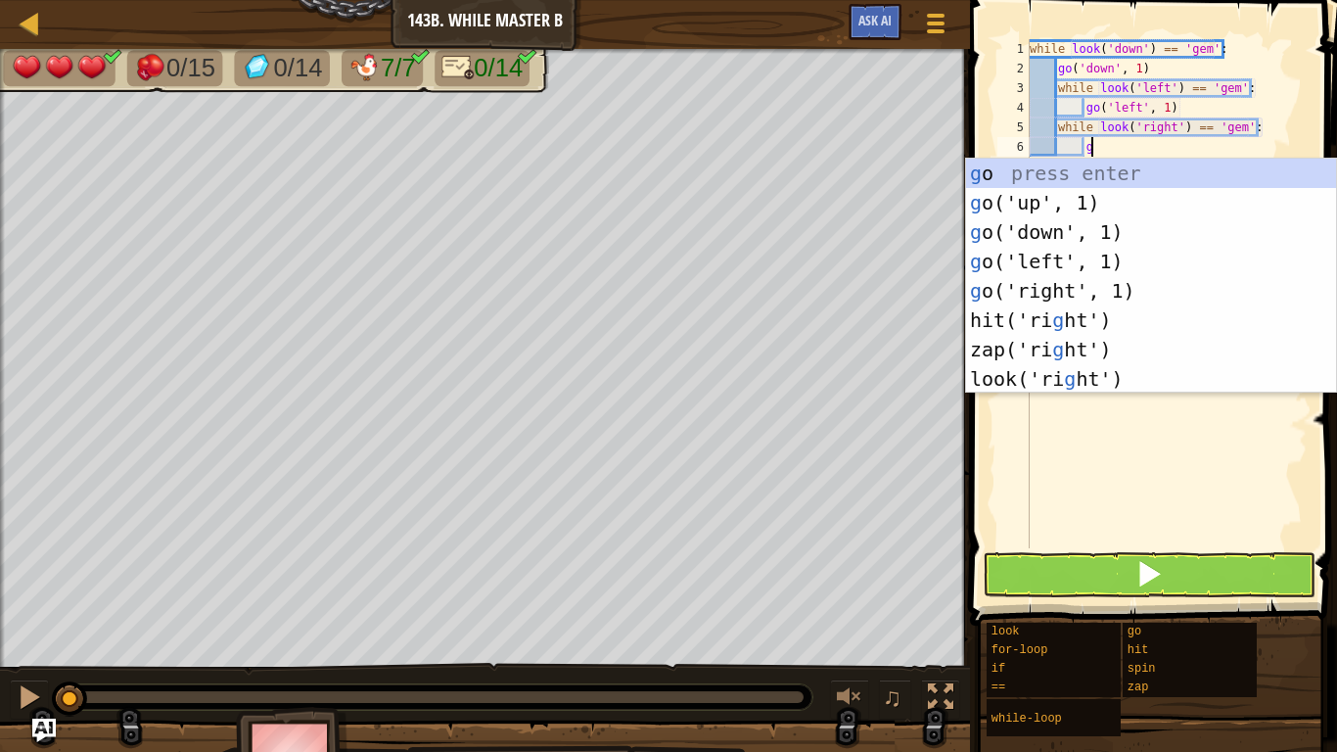
scroll to position [9, 9]
type textarea "go"
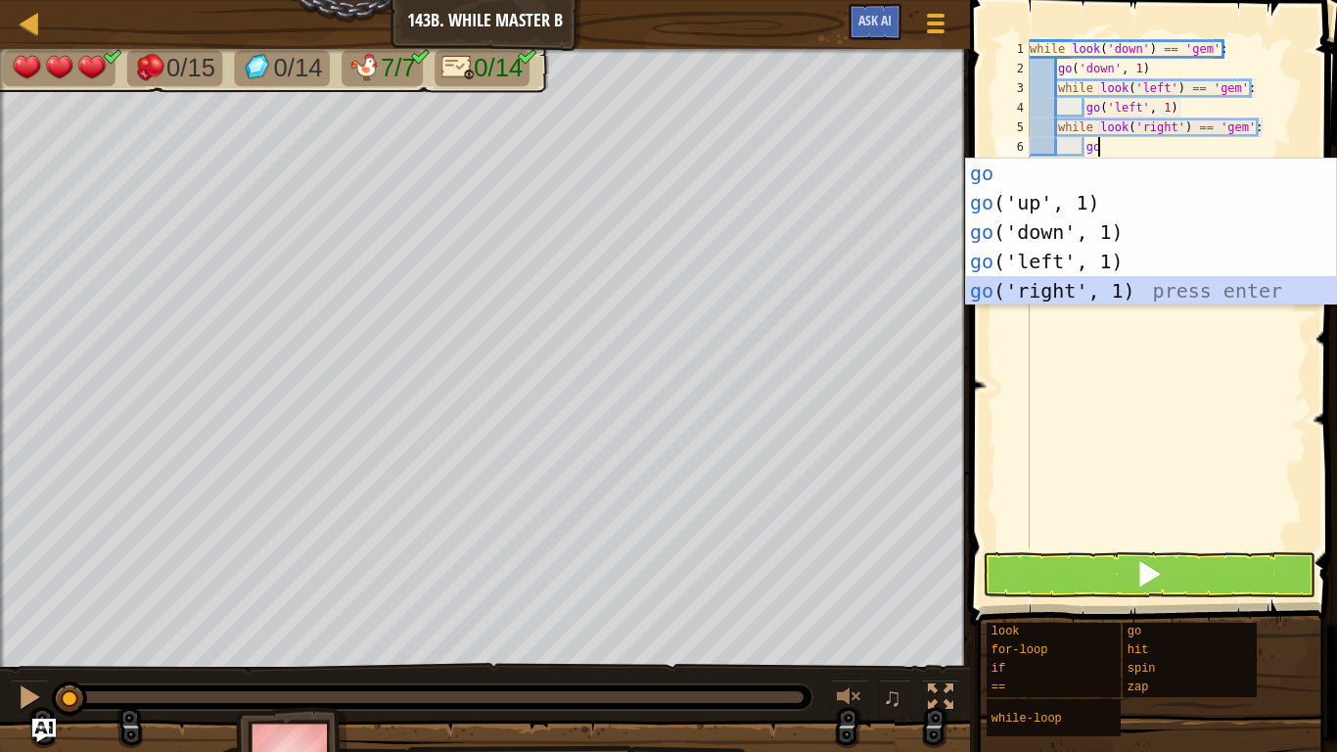
click at [1089, 286] on div "go press enter go ('up', 1) press enter go ('down', 1) press enter go ('left', …" at bounding box center [1151, 262] width 370 height 206
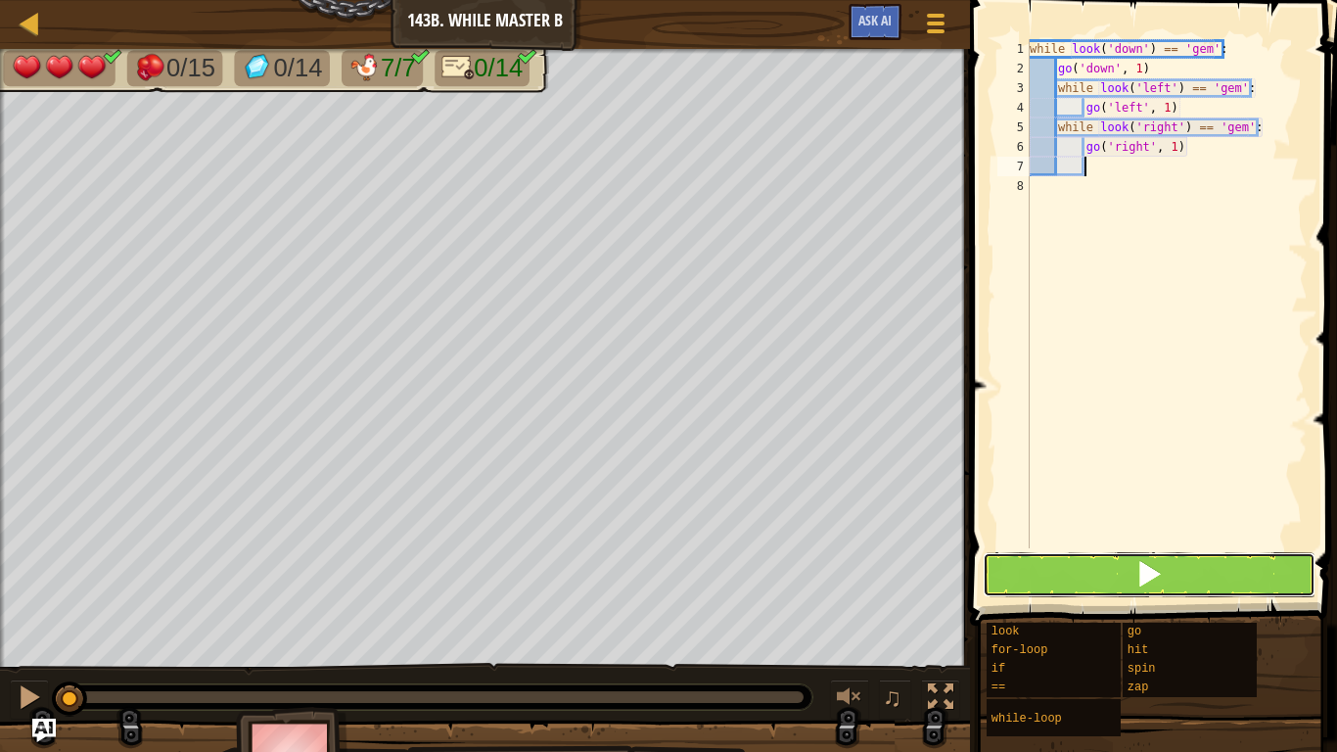
click at [1177, 567] on button at bounding box center [1149, 574] width 333 height 45
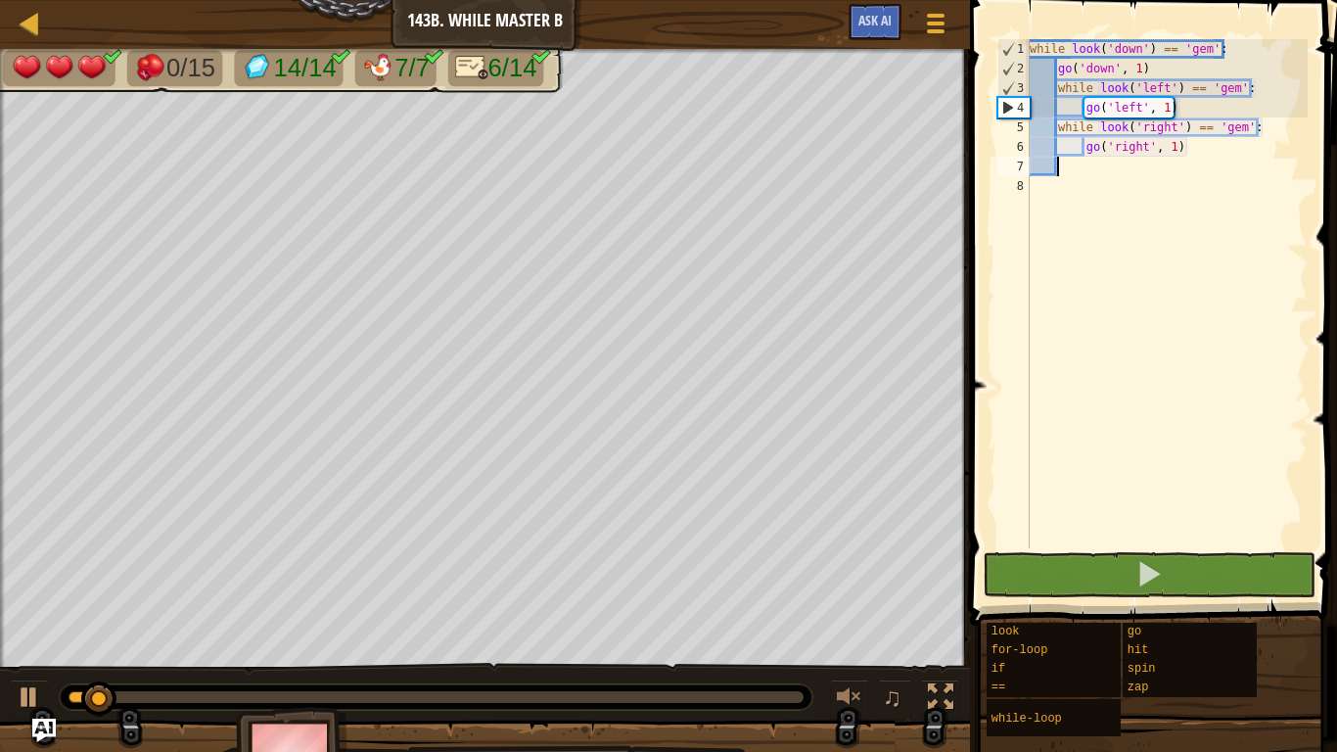
scroll to position [9, 0]
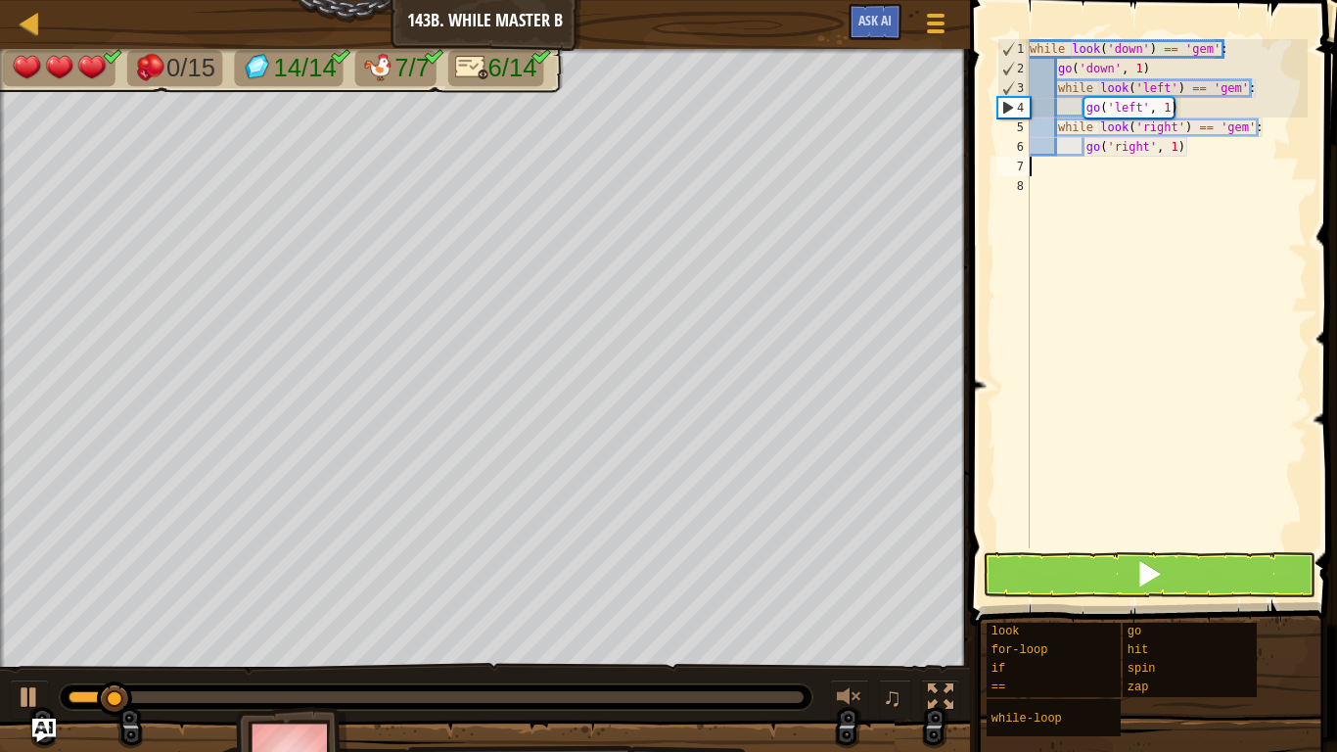
type textarea "go"
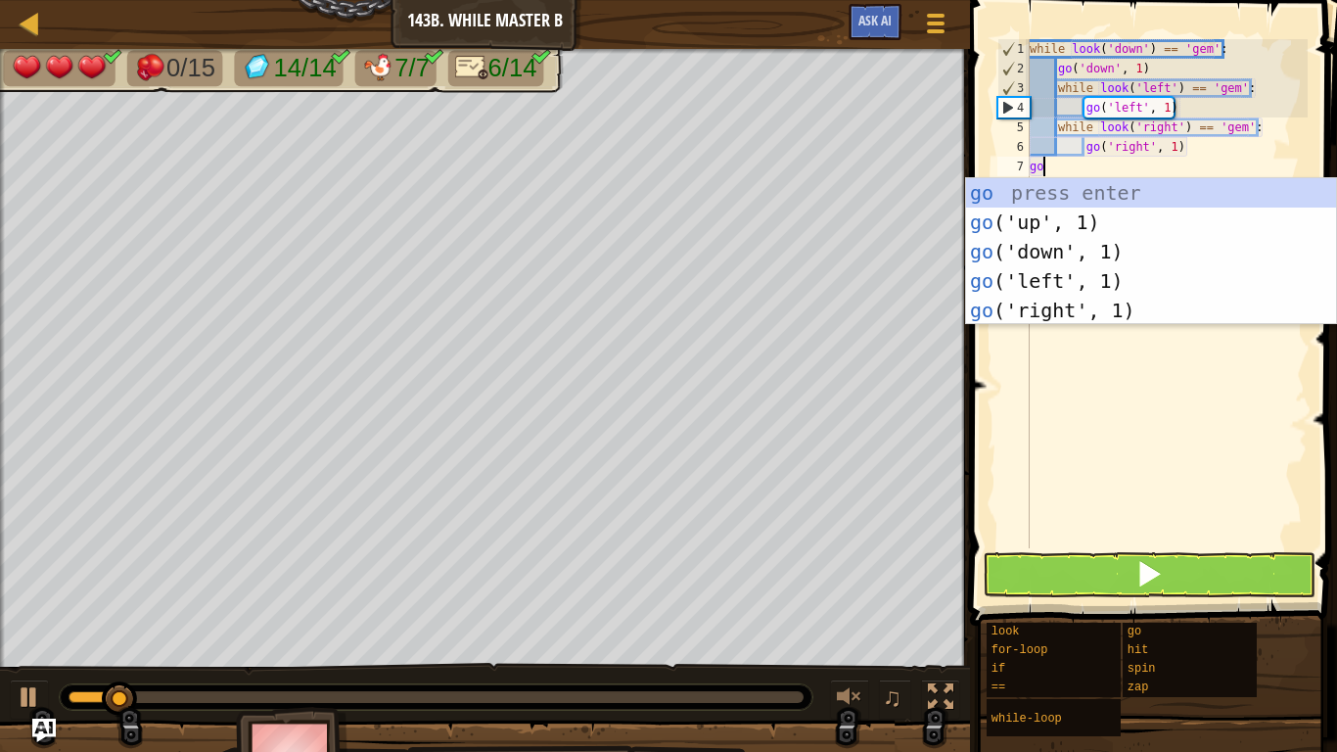
scroll to position [9, 1]
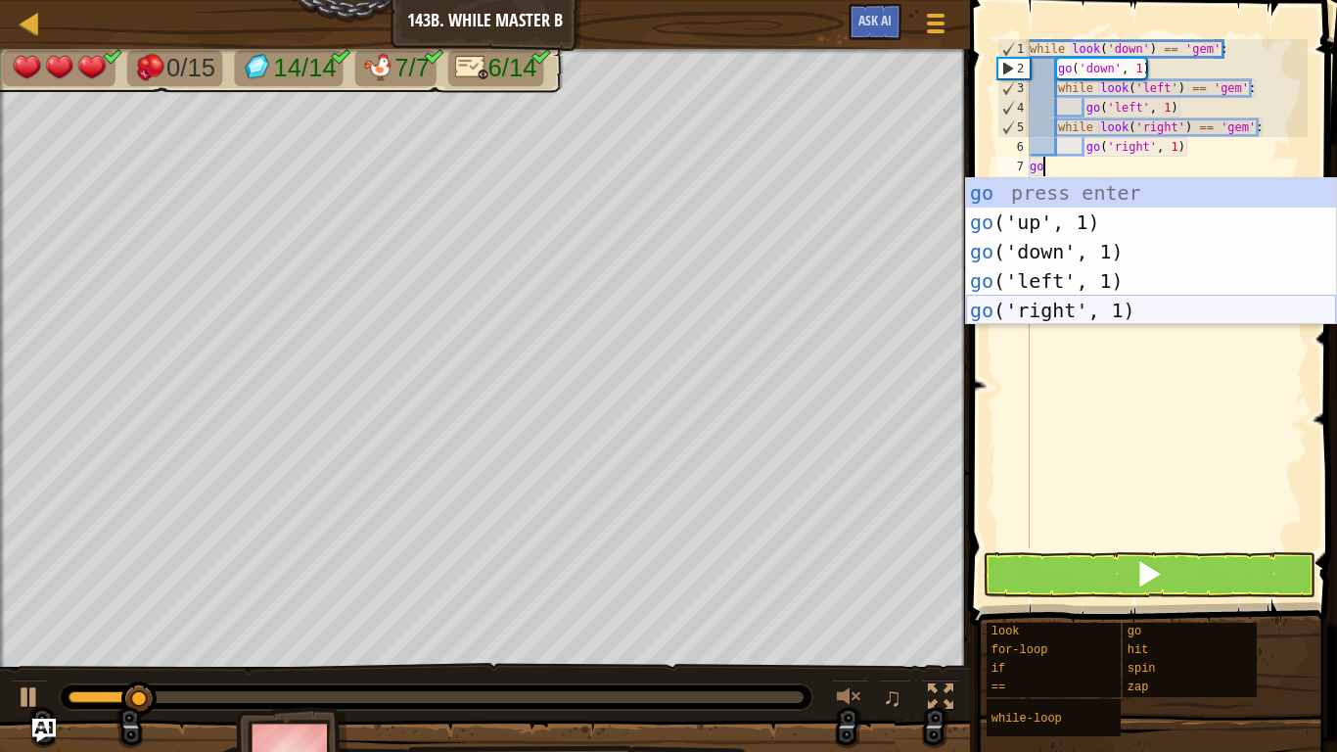
click at [1110, 308] on div "go press enter go ('up', 1) press enter go ('down', 1) press enter go ('left', …" at bounding box center [1151, 281] width 370 height 206
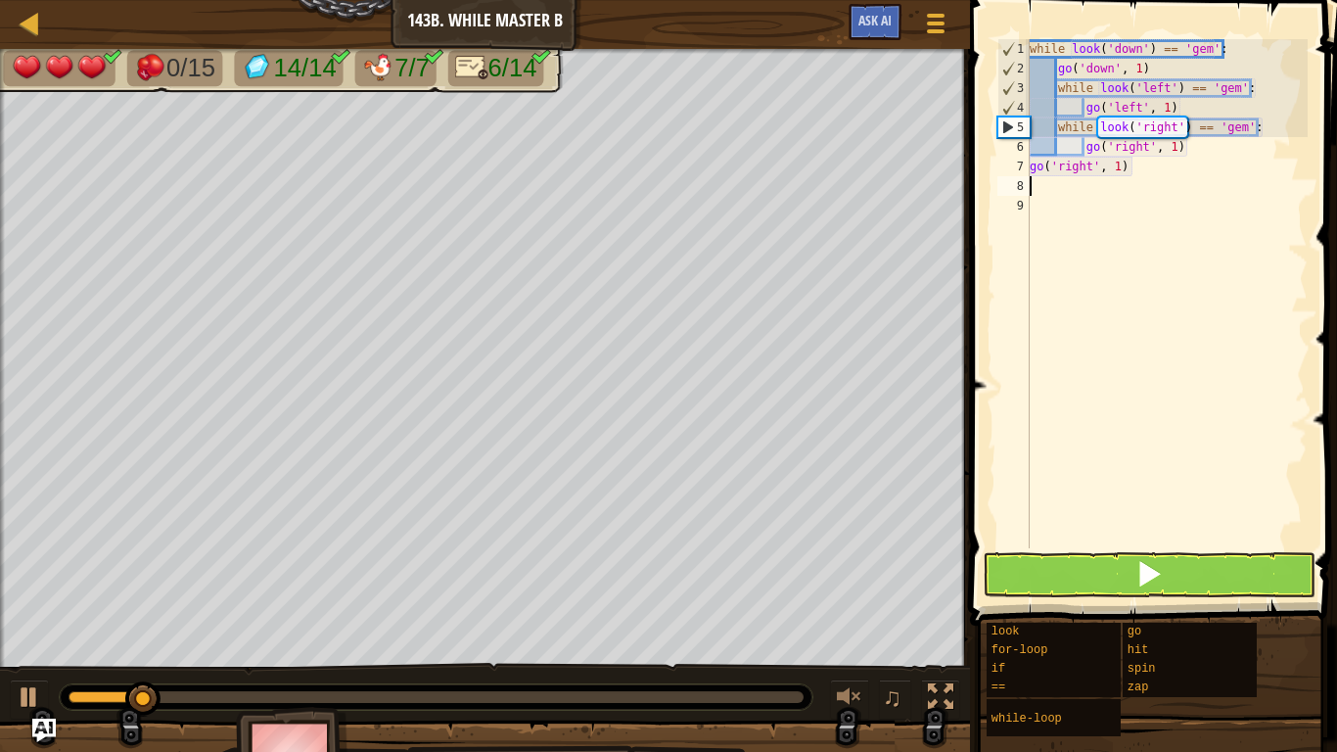
scroll to position [9, 0]
click at [1089, 168] on div "while look ( 'down' ) == 'gem' : go ( 'down' , 1 ) while look ( 'left' ) == 'ge…" at bounding box center [1167, 313] width 282 height 548
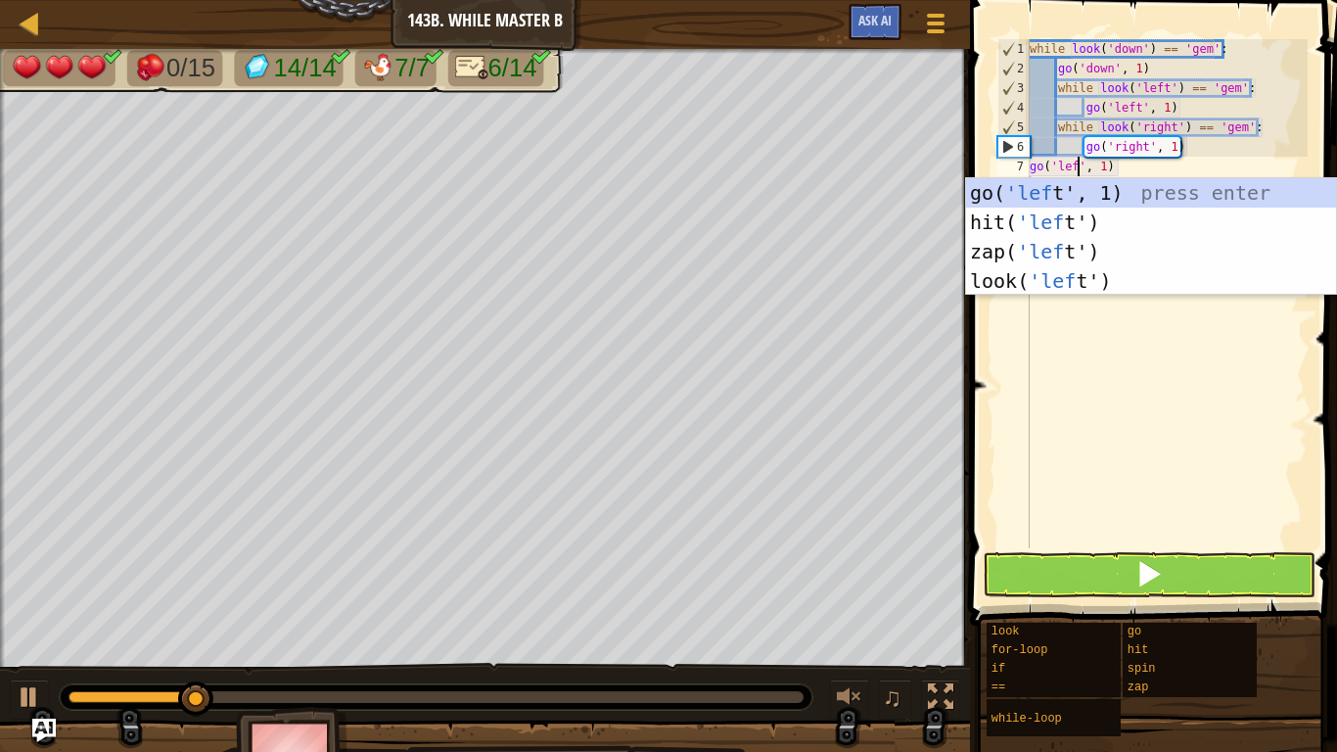
scroll to position [9, 9]
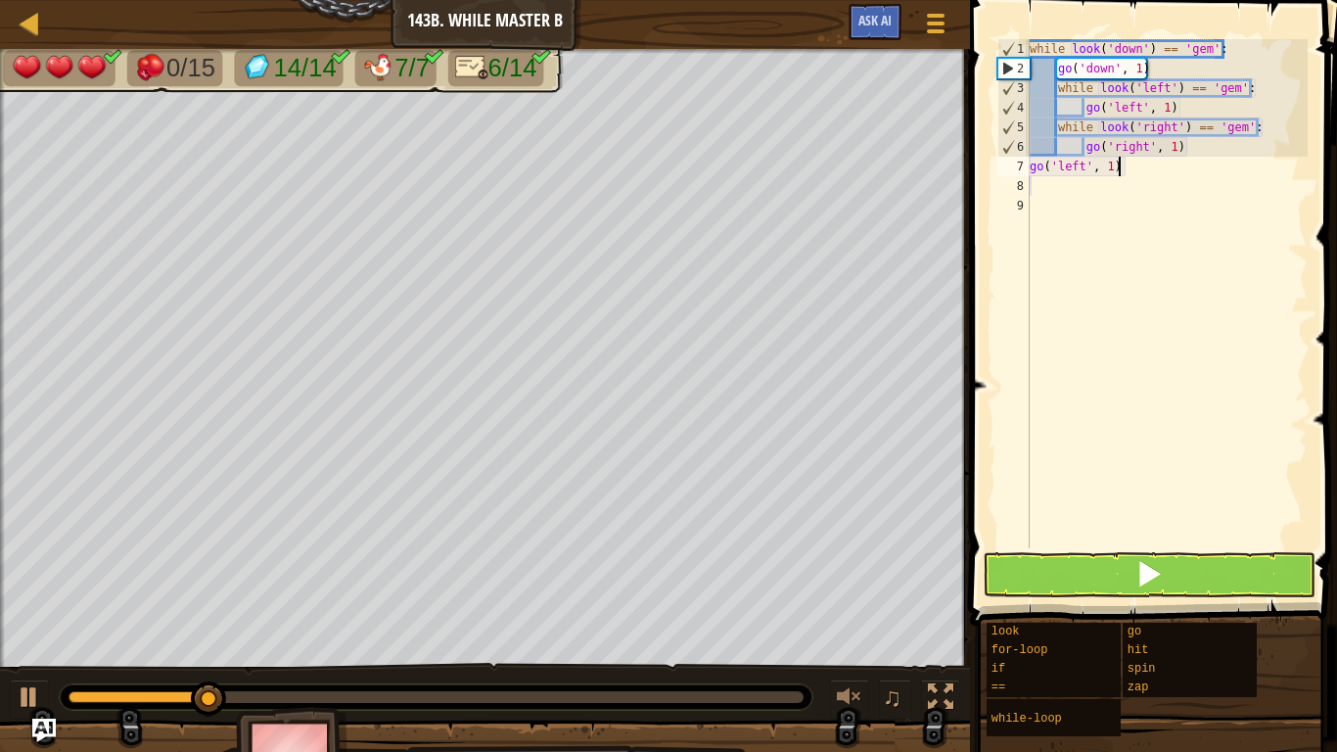
click at [1145, 167] on div "while look ( 'down' ) == 'gem' : go ( 'down' , 1 ) while look ( 'left' ) == 'ge…" at bounding box center [1167, 313] width 282 height 548
click at [1113, 159] on div "while look ( 'down' ) == 'gem' : go ( 'down' , 1 ) while look ( 'left' ) == 'ge…" at bounding box center [1167, 313] width 282 height 548
type textarea "go('left', 4)"
click at [1148, 193] on div "while look ( 'down' ) == 'gem' : go ( 'down' , 1 ) while look ( 'left' ) == 'ge…" at bounding box center [1167, 313] width 282 height 548
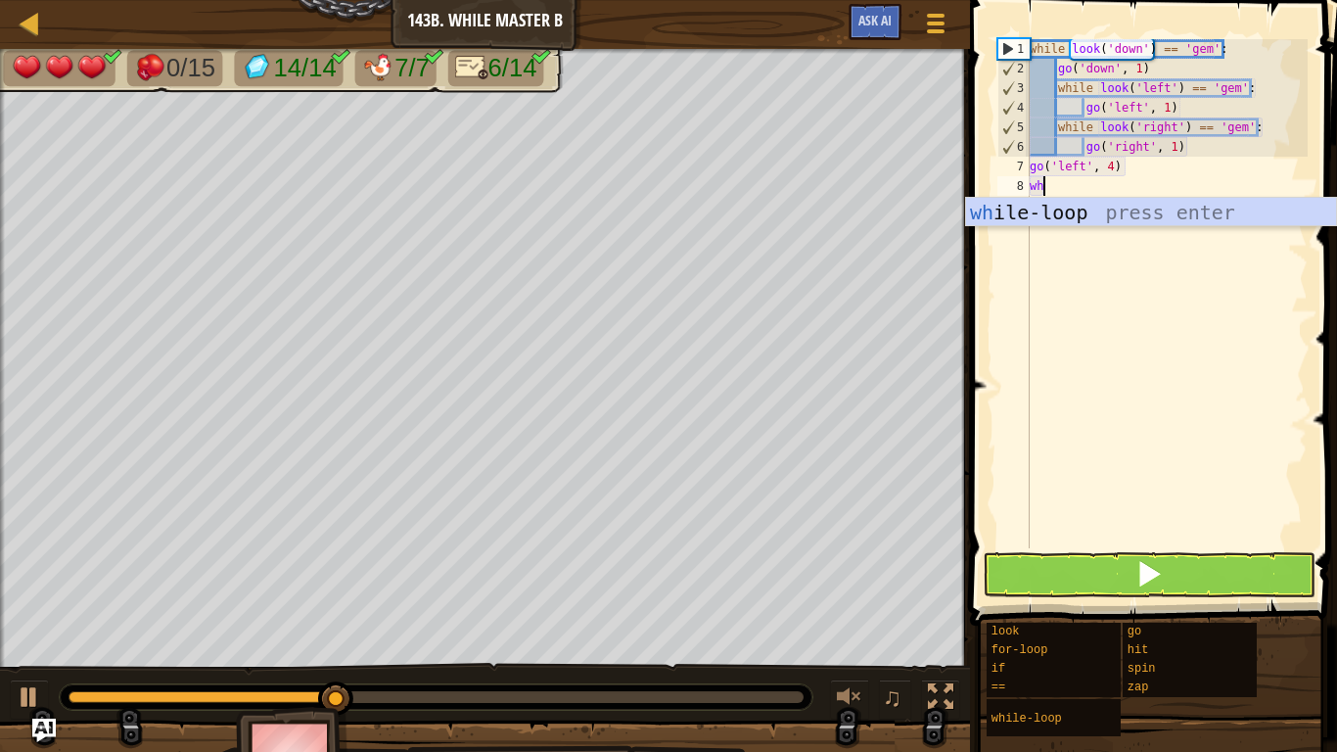
scroll to position [9, 1]
click at [1099, 207] on div "wh ile-loop press enter" at bounding box center [1151, 242] width 370 height 88
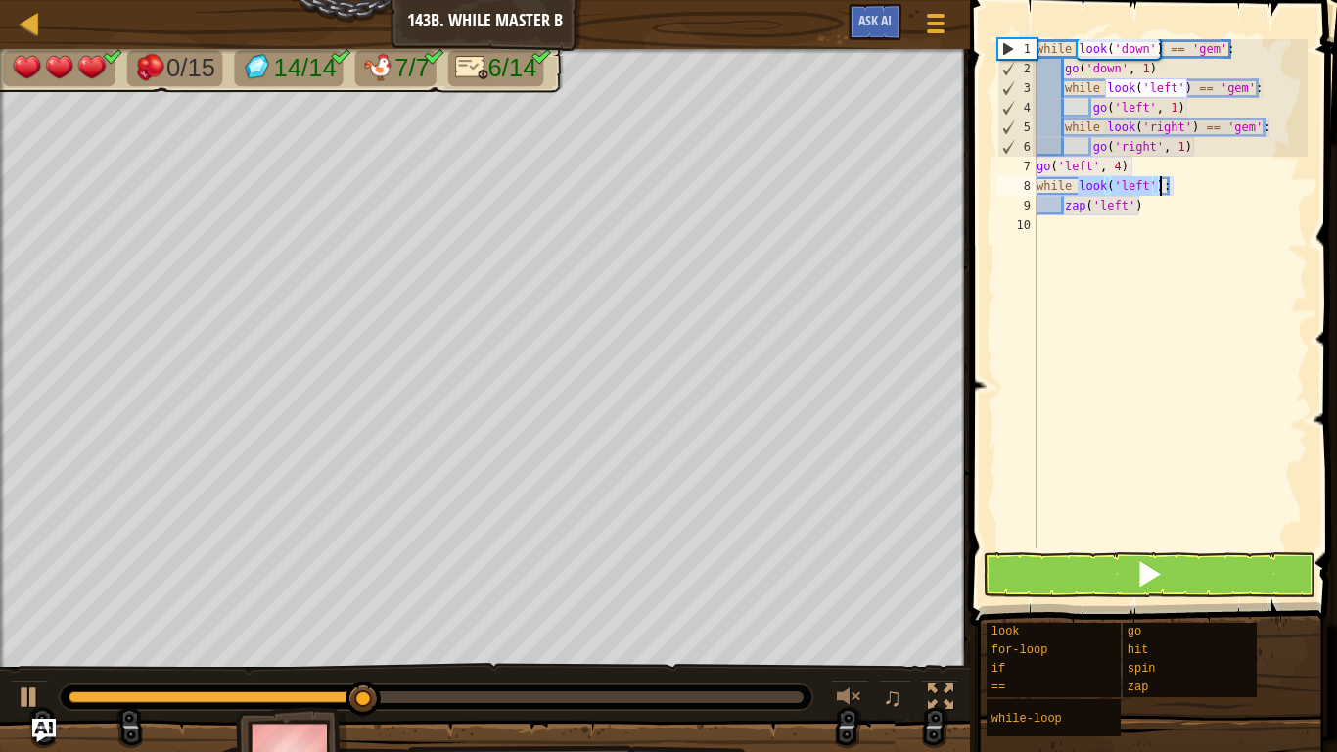
click at [1141, 187] on div "while look ( 'down' ) == 'gem' : go ( 'down' , 1 ) while look ( 'left' ) == 'ge…" at bounding box center [1170, 293] width 275 height 509
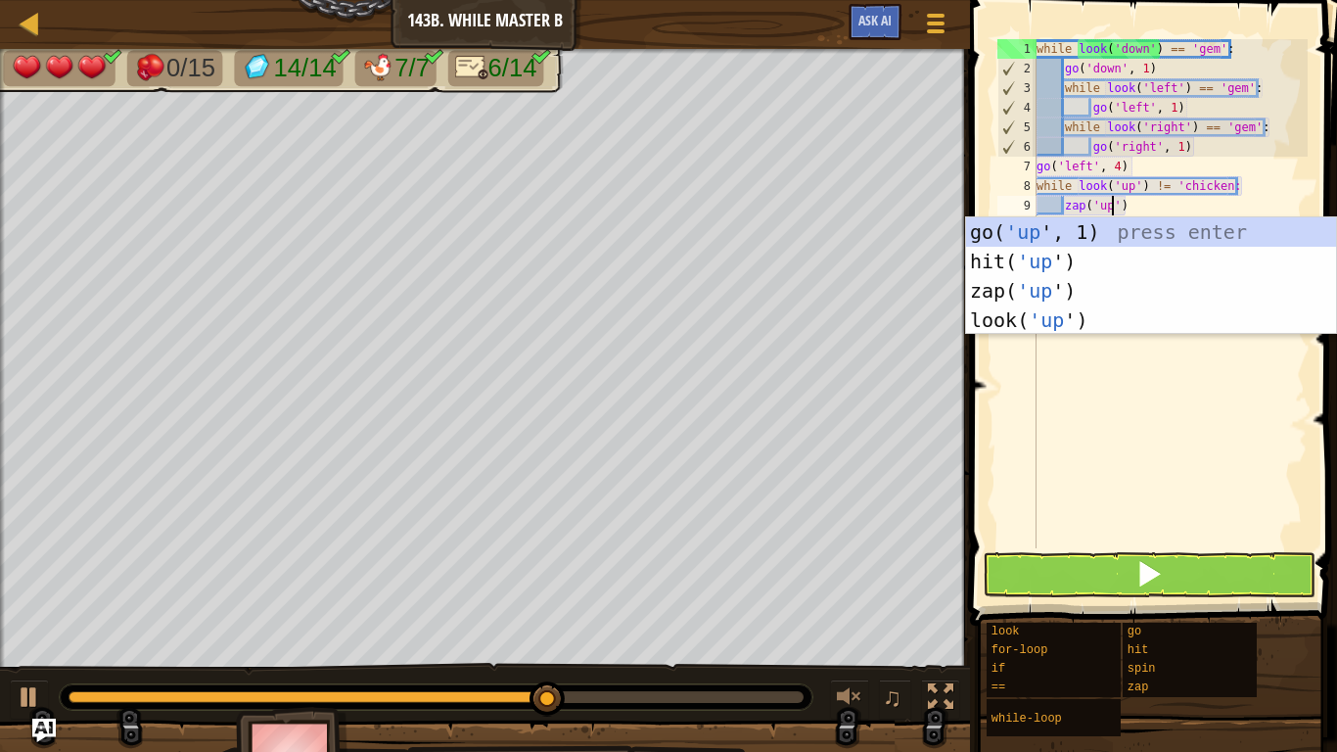
scroll to position [9, 12]
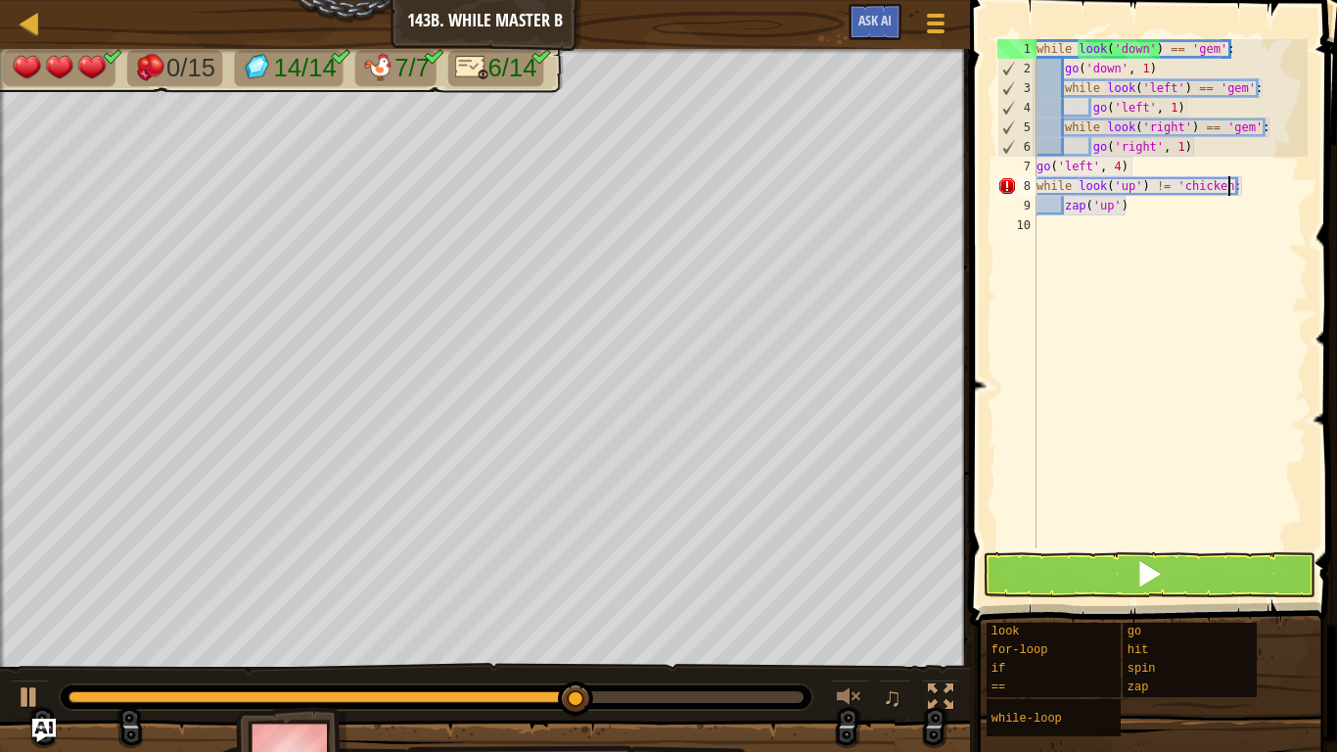
click at [1229, 185] on div "while look ( 'down' ) == 'gem' : go ( 'down' , 1 ) while look ( 'left' ) == 'ge…" at bounding box center [1170, 313] width 275 height 548
click at [1227, 205] on div "while look ( 'down' ) == 'gem' : go ( 'down' , 1 ) while look ( 'left' ) == 'ge…" at bounding box center [1170, 313] width 275 height 548
type textarea "zap('up')"
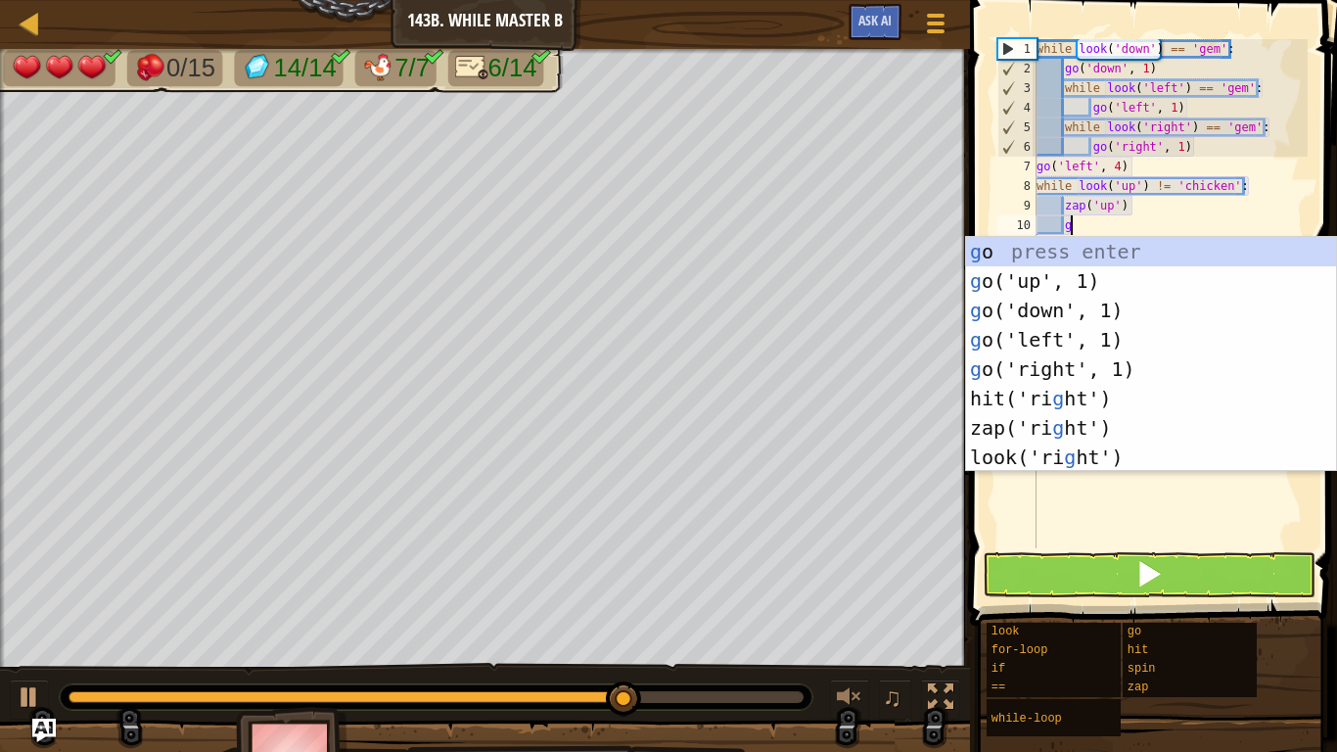
type textarea "go"
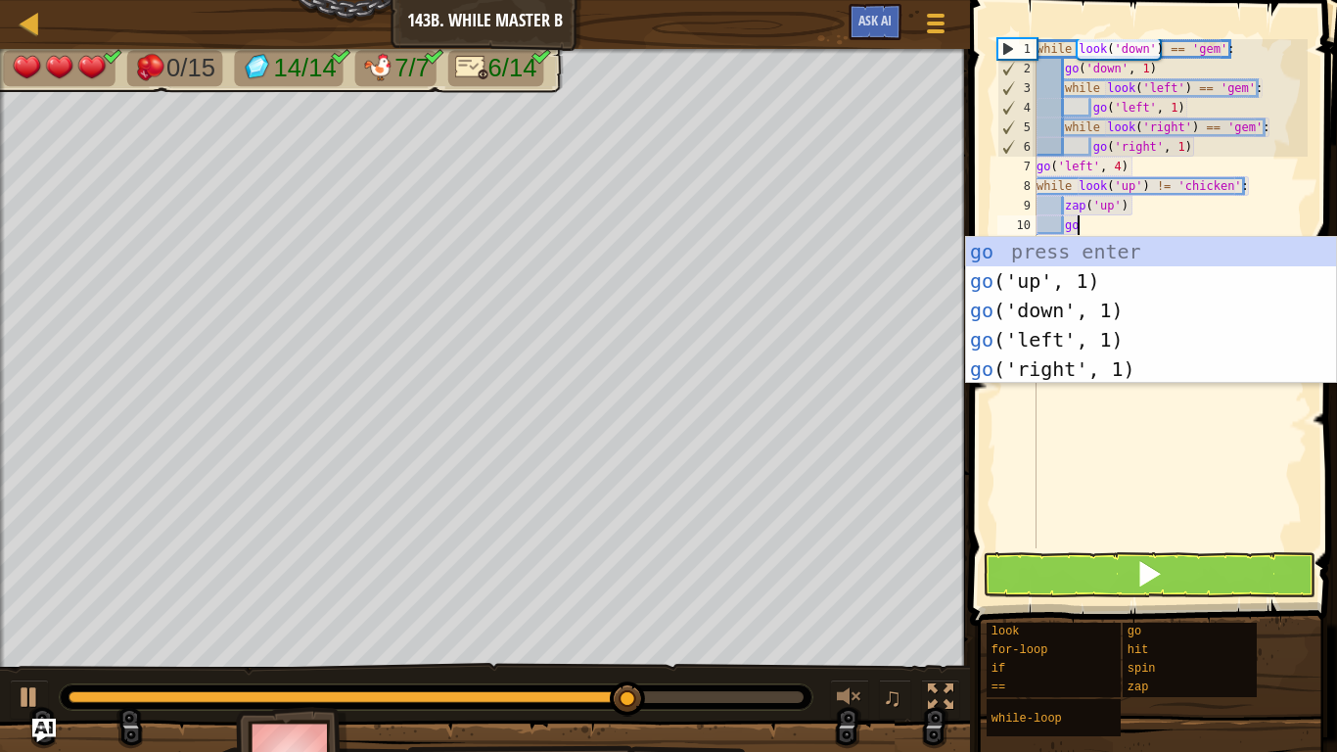
scroll to position [9, 5]
click at [1034, 275] on div "go press enter go ('up', 1) press enter go ('down', 1) press enter go ('left', …" at bounding box center [1151, 340] width 370 height 206
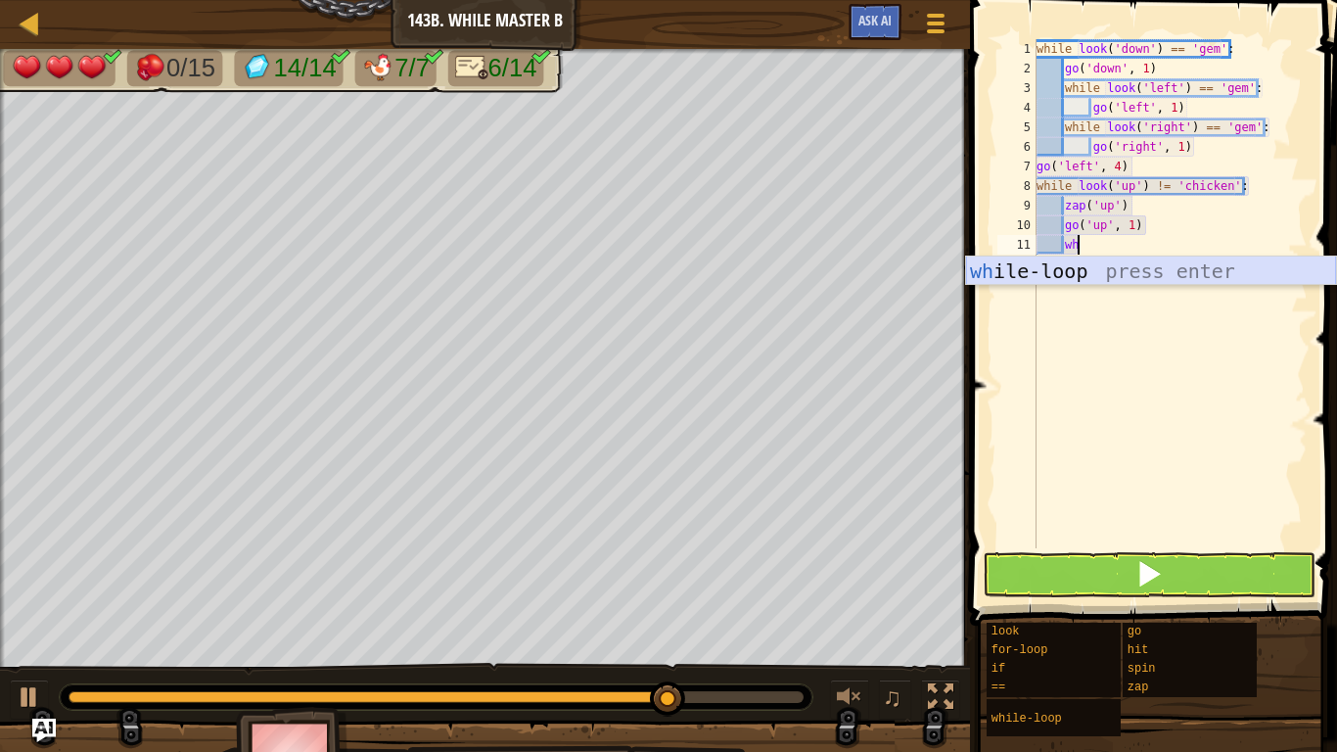
click at [1035, 273] on div "wh ile-loop press enter" at bounding box center [1151, 300] width 370 height 88
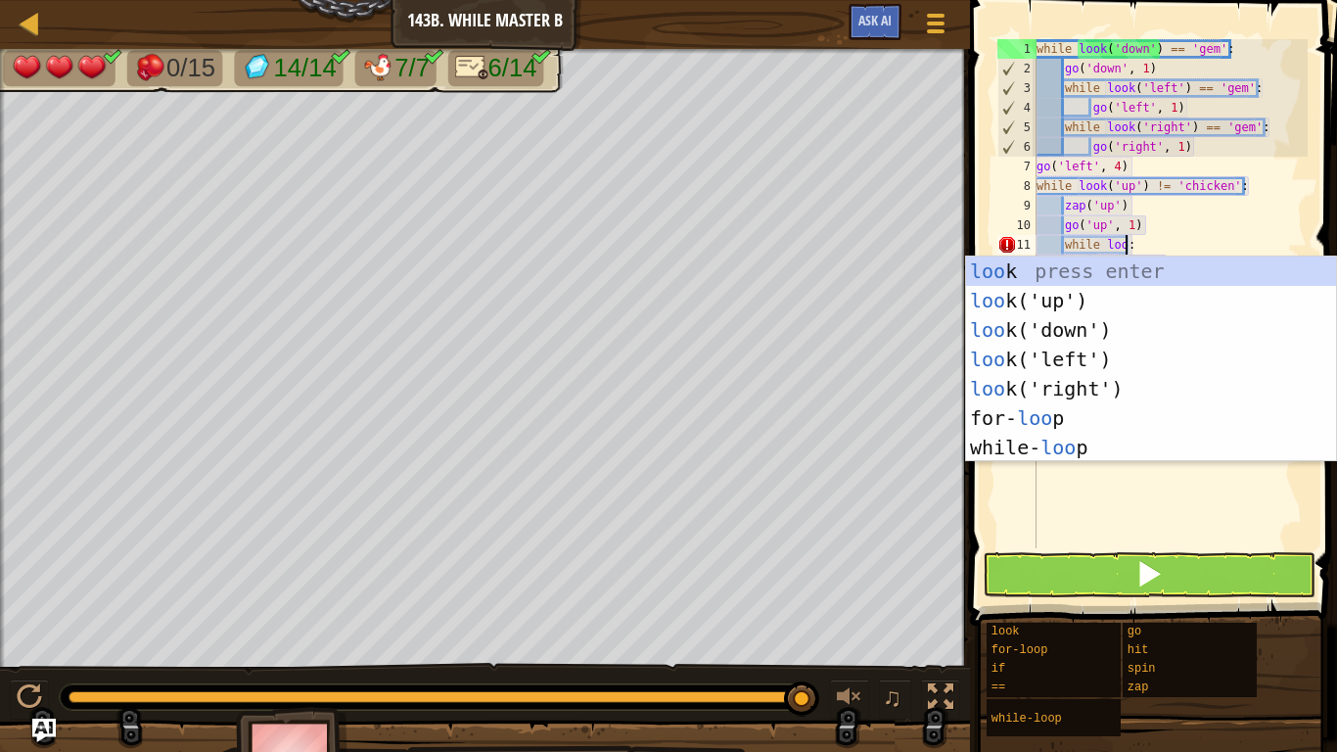
scroll to position [9, 14]
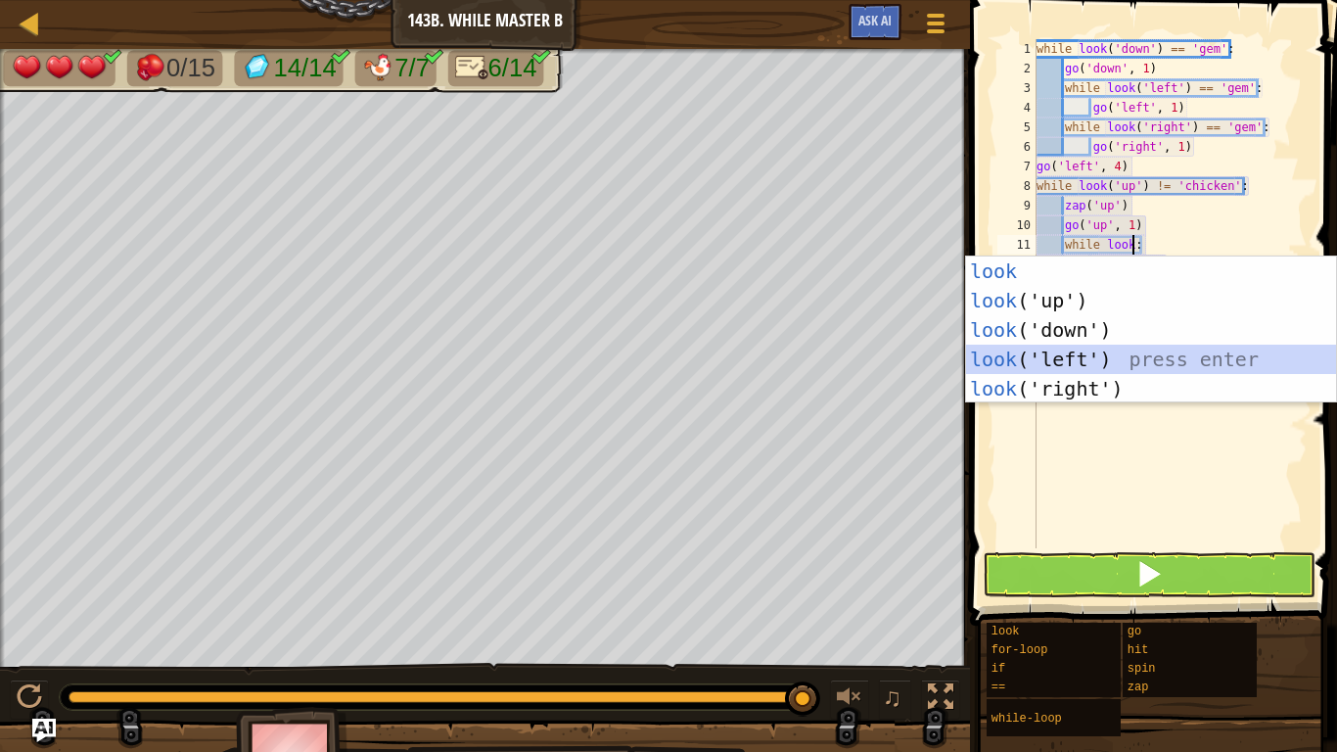
click at [1185, 354] on div "look press enter look ('up') press enter look ('down') press enter look ('left'…" at bounding box center [1151, 359] width 370 height 206
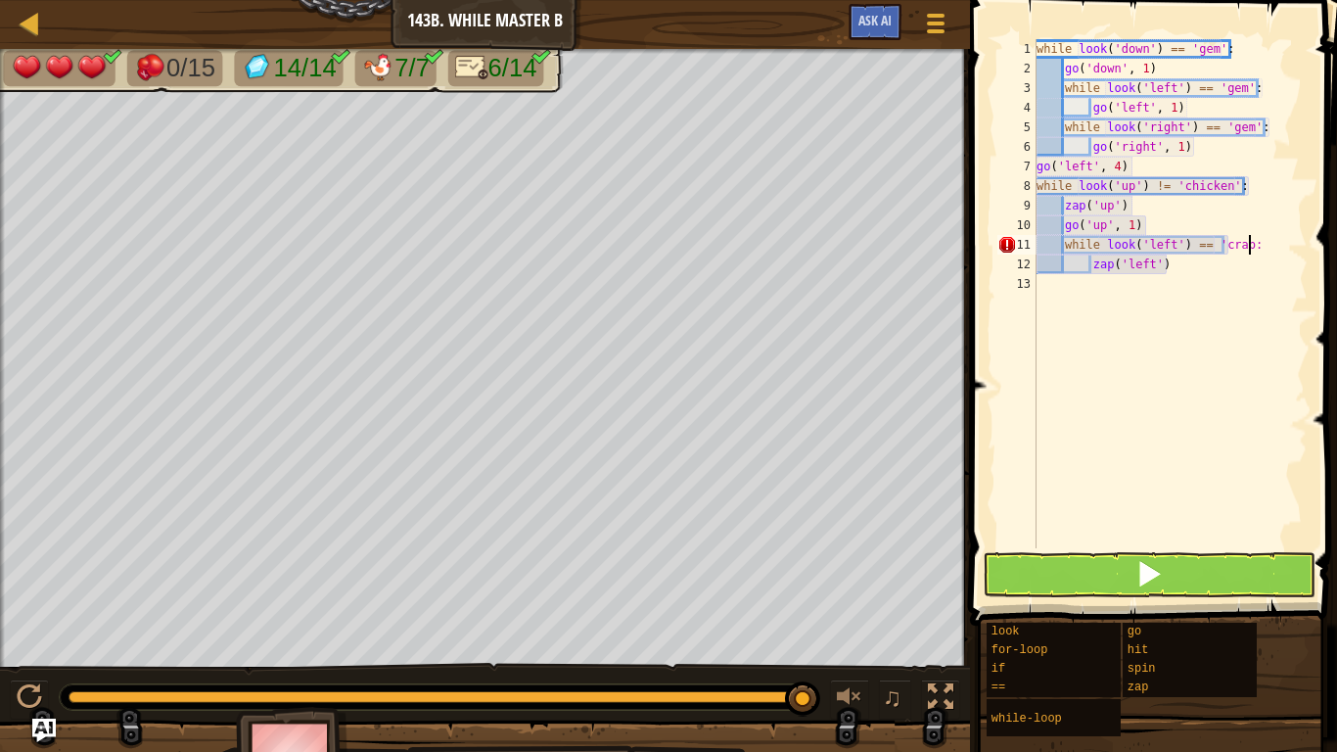
scroll to position [9, 31]
type textarea "zap('left')"
type textarea "\"
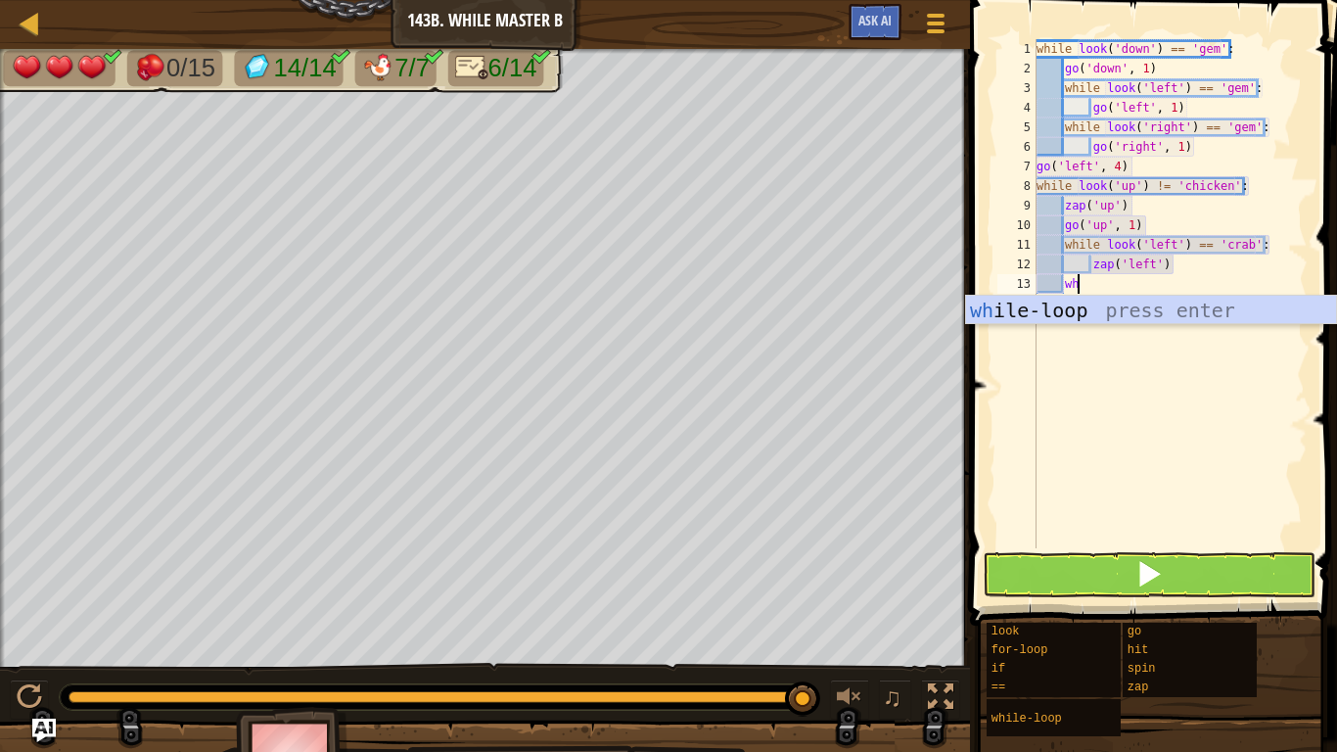
scroll to position [9, 5]
click at [1252, 319] on div "wh ile-loop press enter" at bounding box center [1151, 340] width 370 height 88
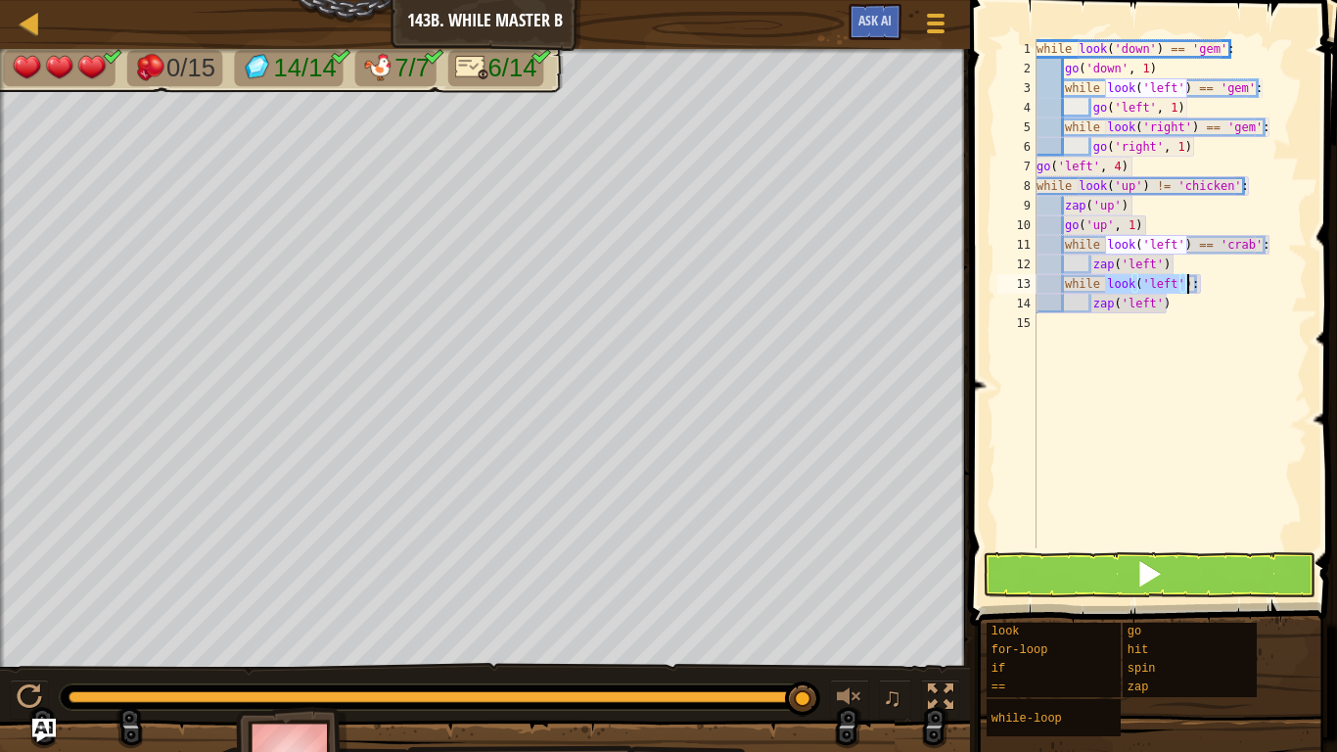
click at [1170, 282] on div "while look ( 'down' ) == 'gem' : go ( 'down' , 1 ) while look ( 'left' ) == 'ge…" at bounding box center [1170, 293] width 275 height 509
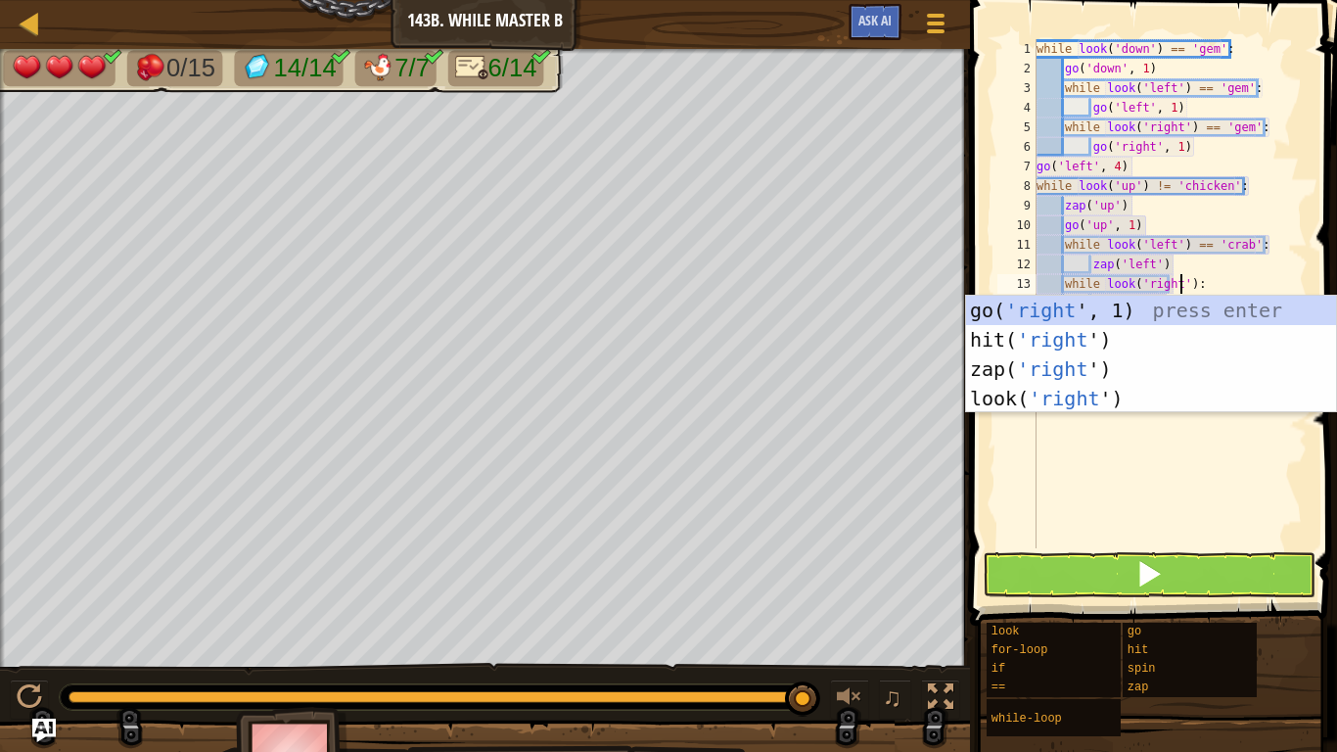
scroll to position [9, 22]
click at [1195, 282] on div "while look ( 'down' ) == 'gem' : go ( 'down' , 1 ) while look ( 'left' ) == 'ge…" at bounding box center [1170, 313] width 275 height 548
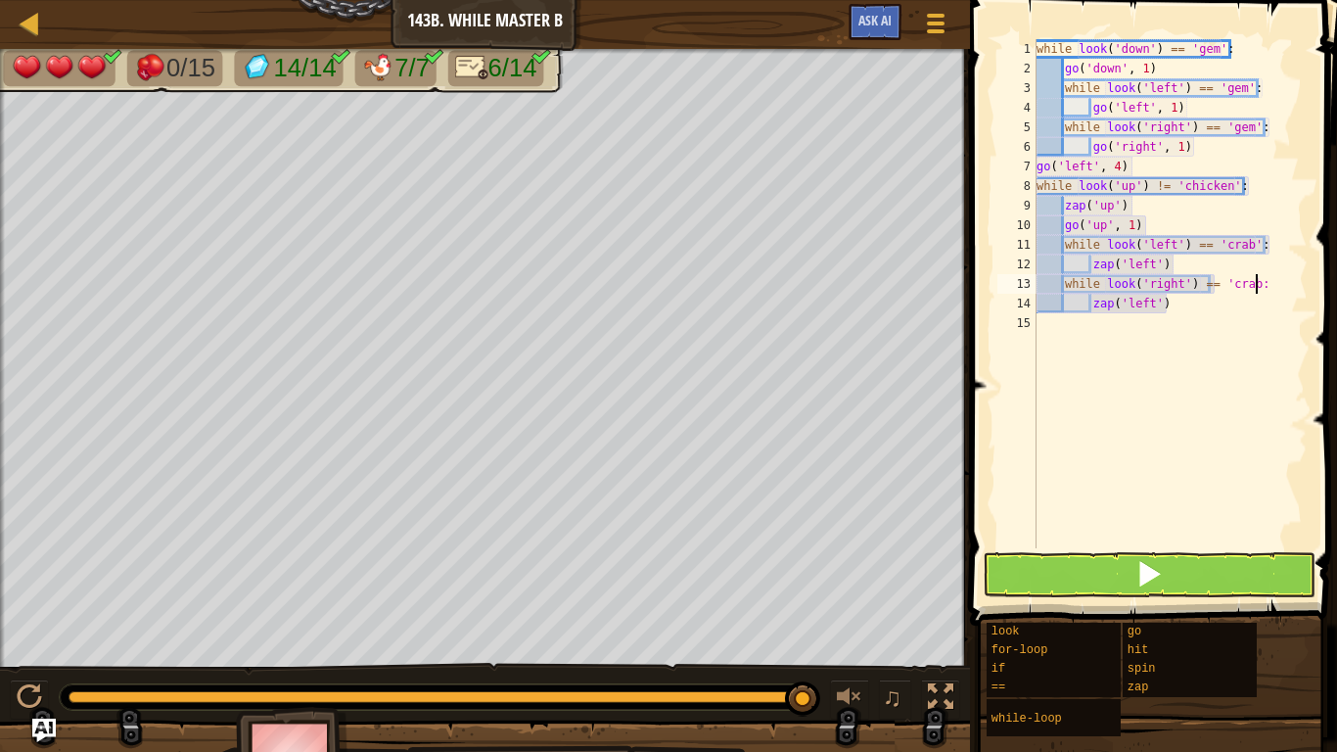
scroll to position [9, 32]
click at [1151, 305] on div "while look ( 'down' ) == 'gem' : go ( 'down' , 1 ) while look ( 'left' ) == 'ge…" at bounding box center [1170, 313] width 275 height 548
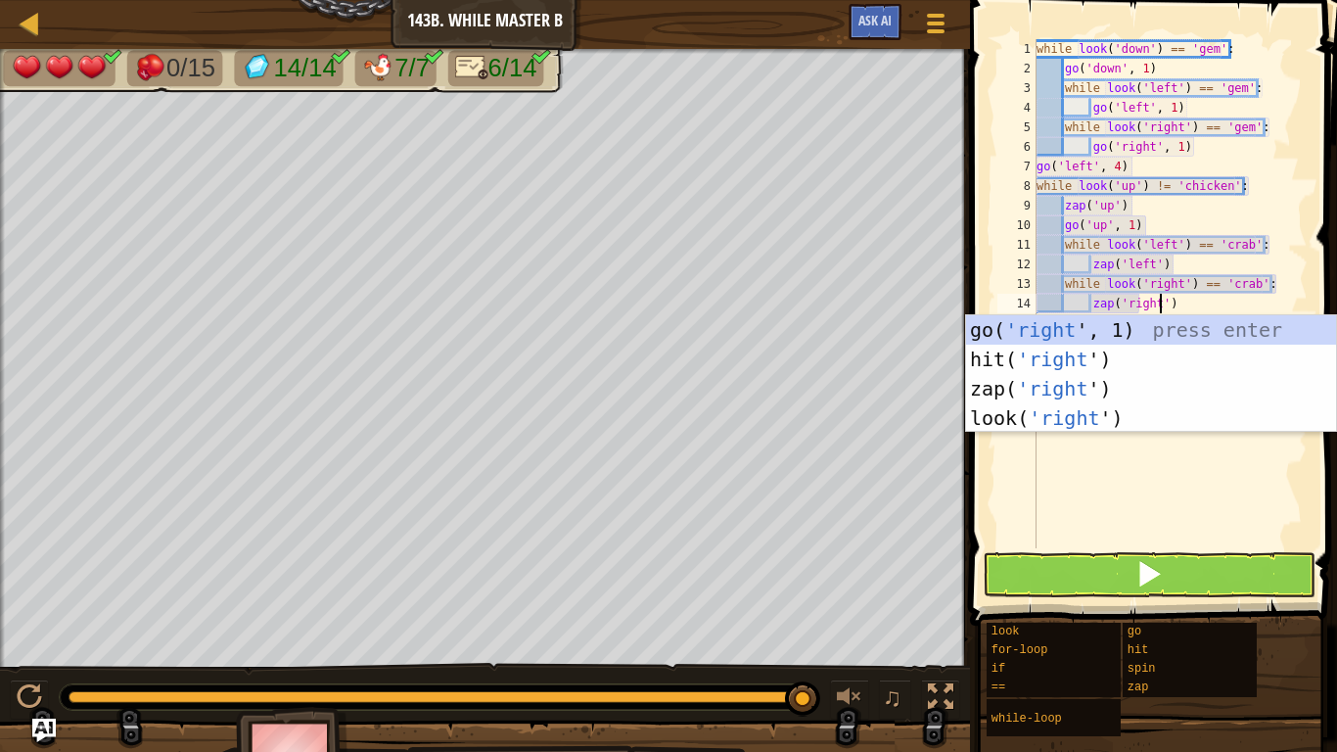
scroll to position [9, 19]
type textarea "zap('right')"
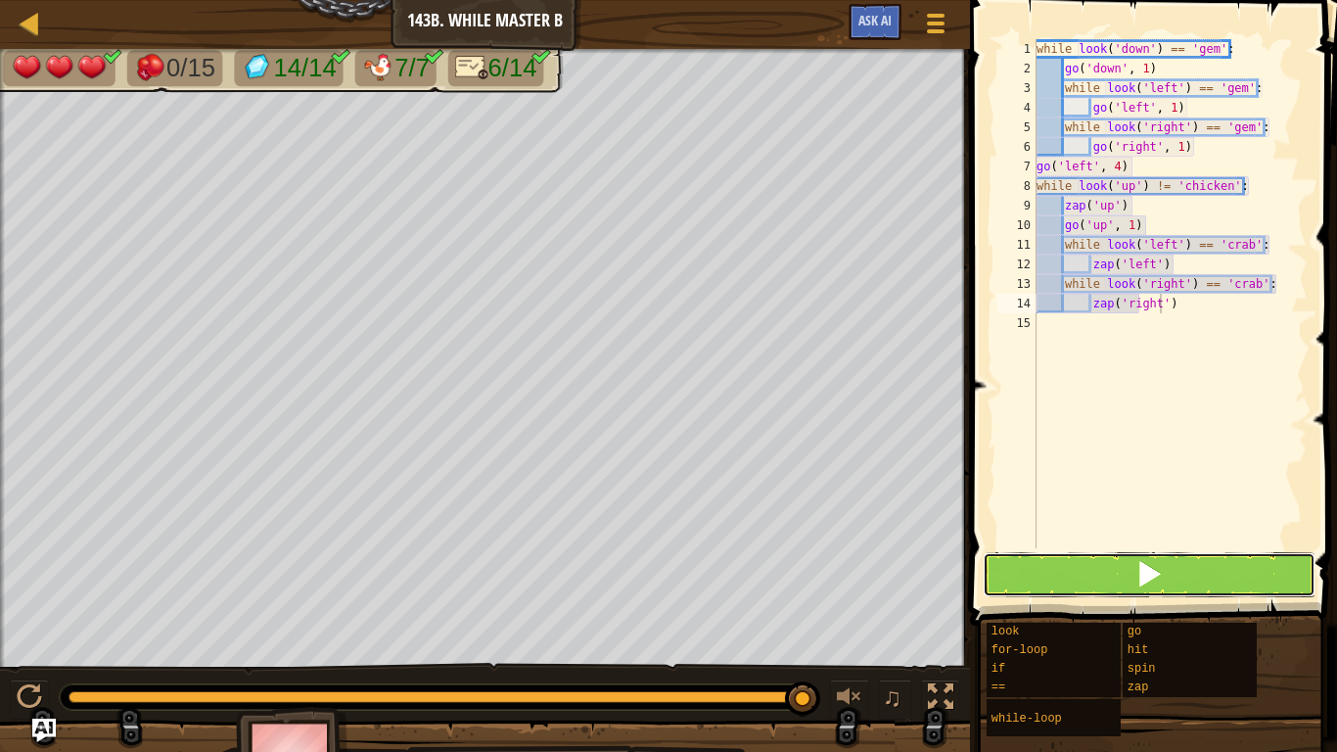
click at [1223, 566] on button at bounding box center [1149, 574] width 333 height 45
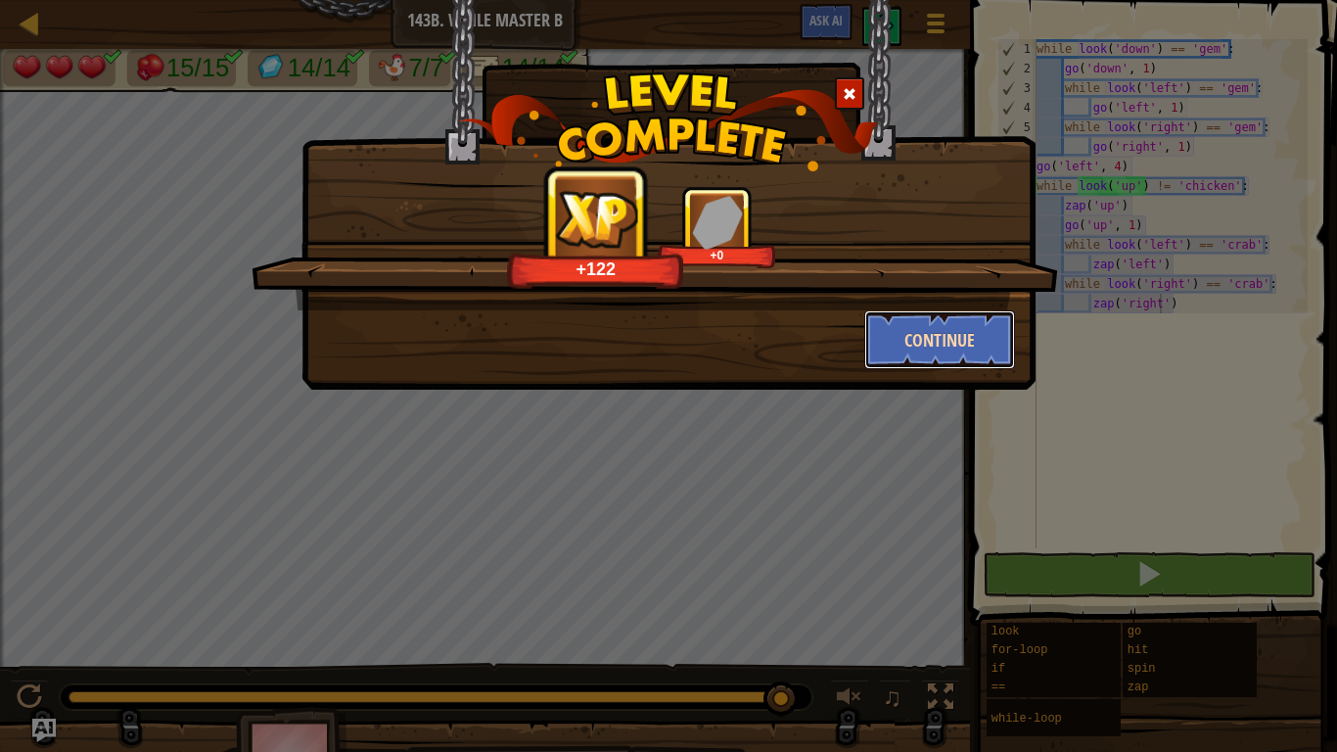
click at [973, 332] on button "Continue" at bounding box center [940, 339] width 152 height 59
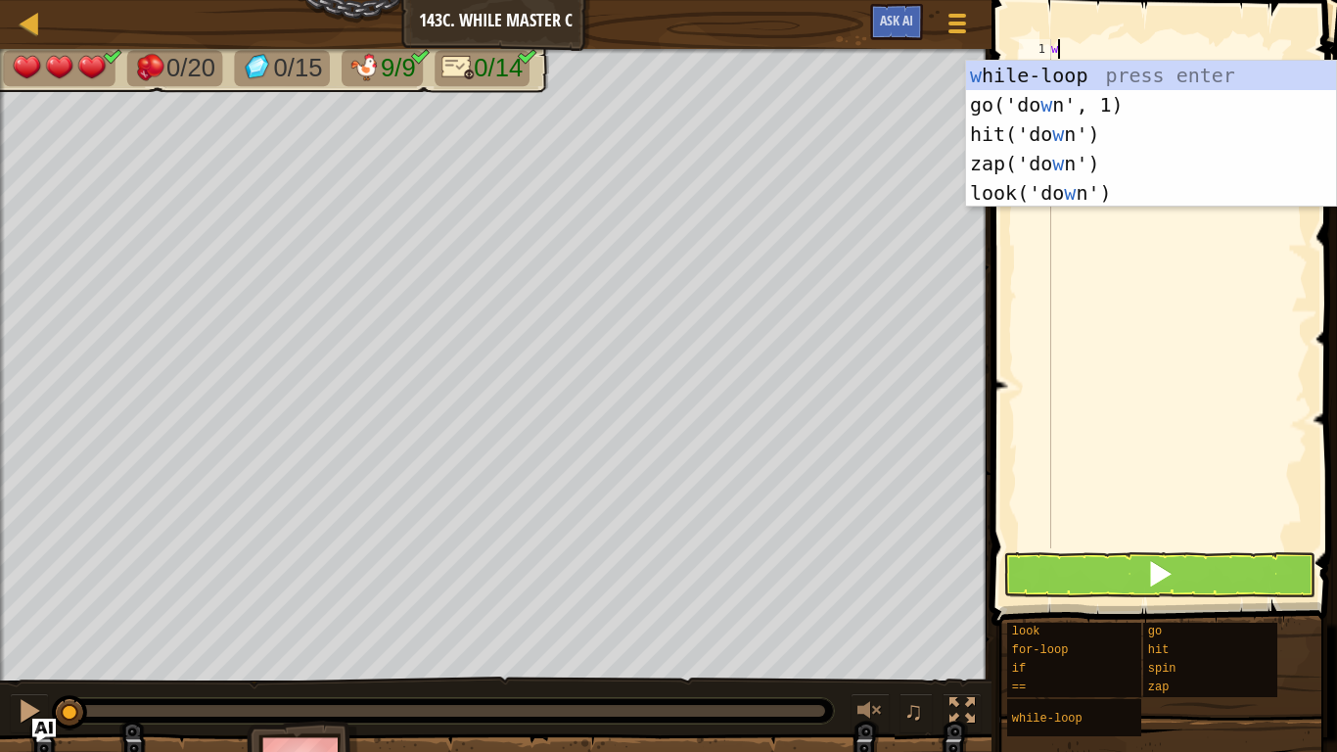
scroll to position [9, 1]
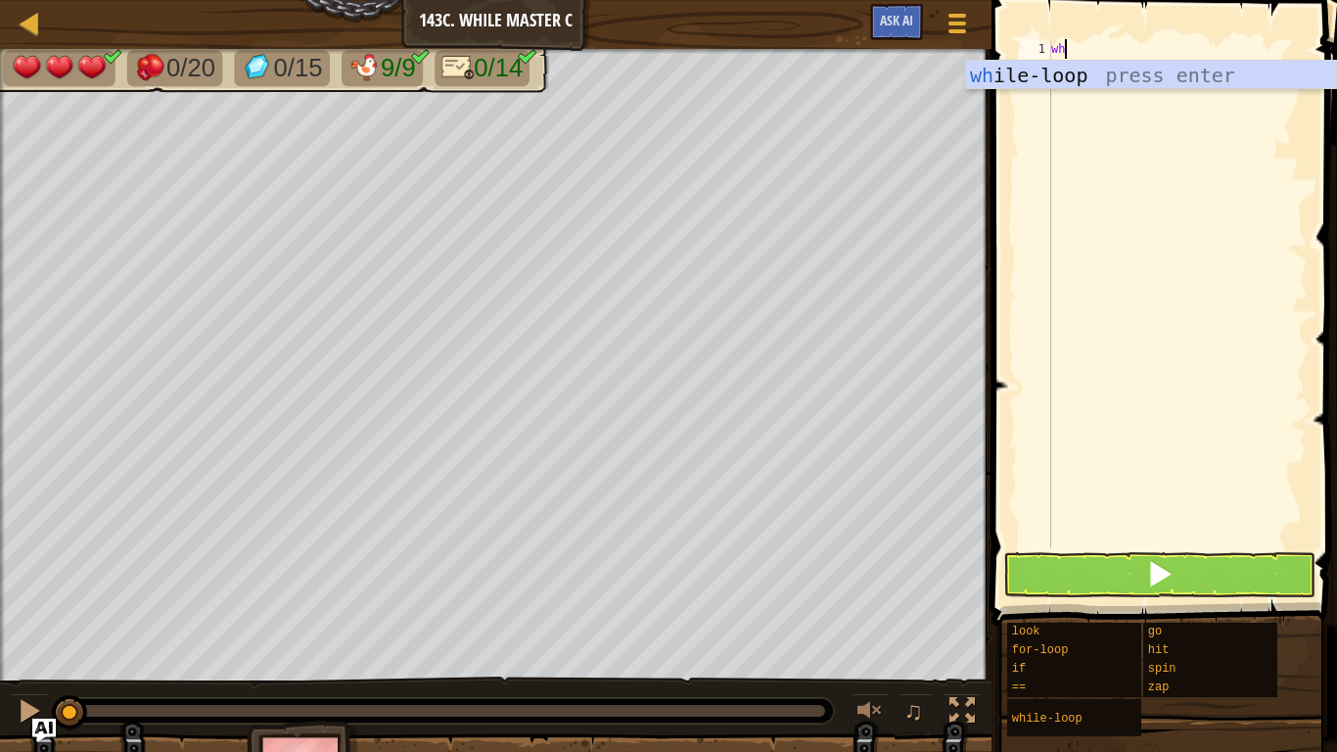
click at [1037, 84] on div "wh ile-loop press enter" at bounding box center [1151, 105] width 370 height 88
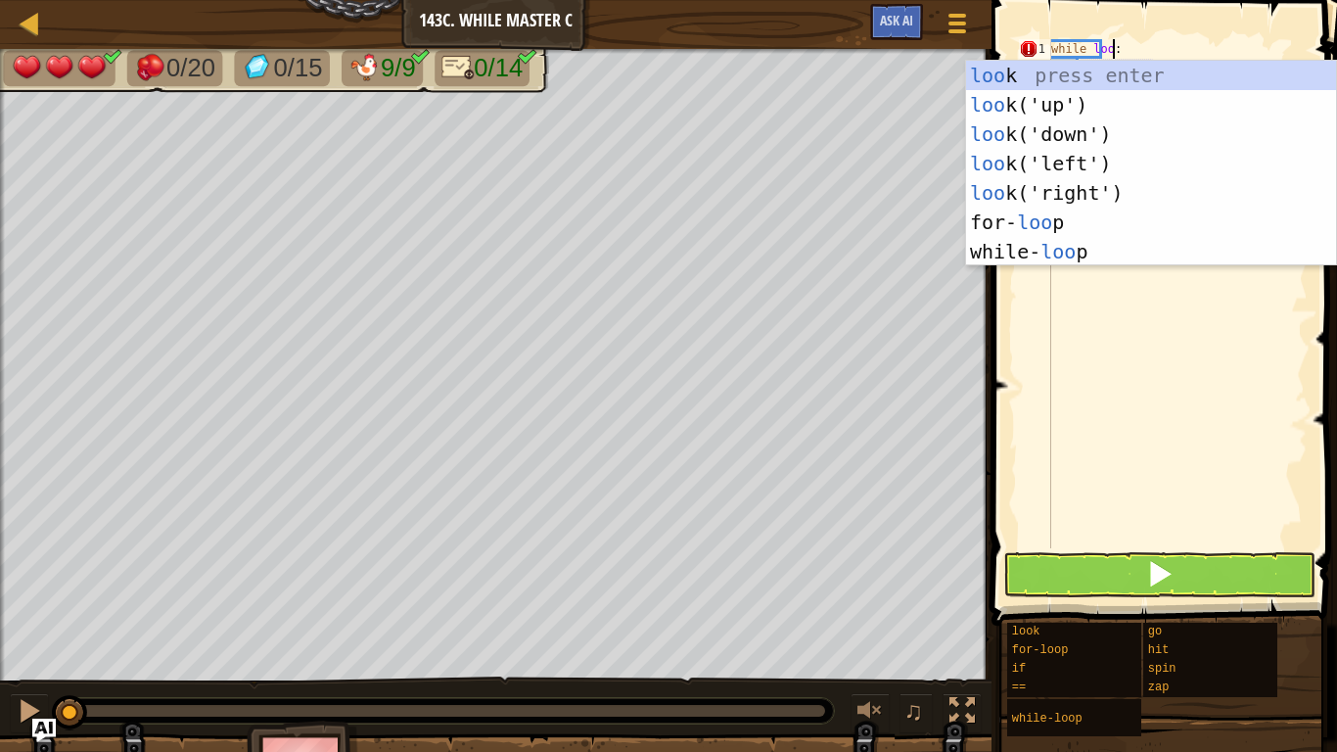
scroll to position [9, 10]
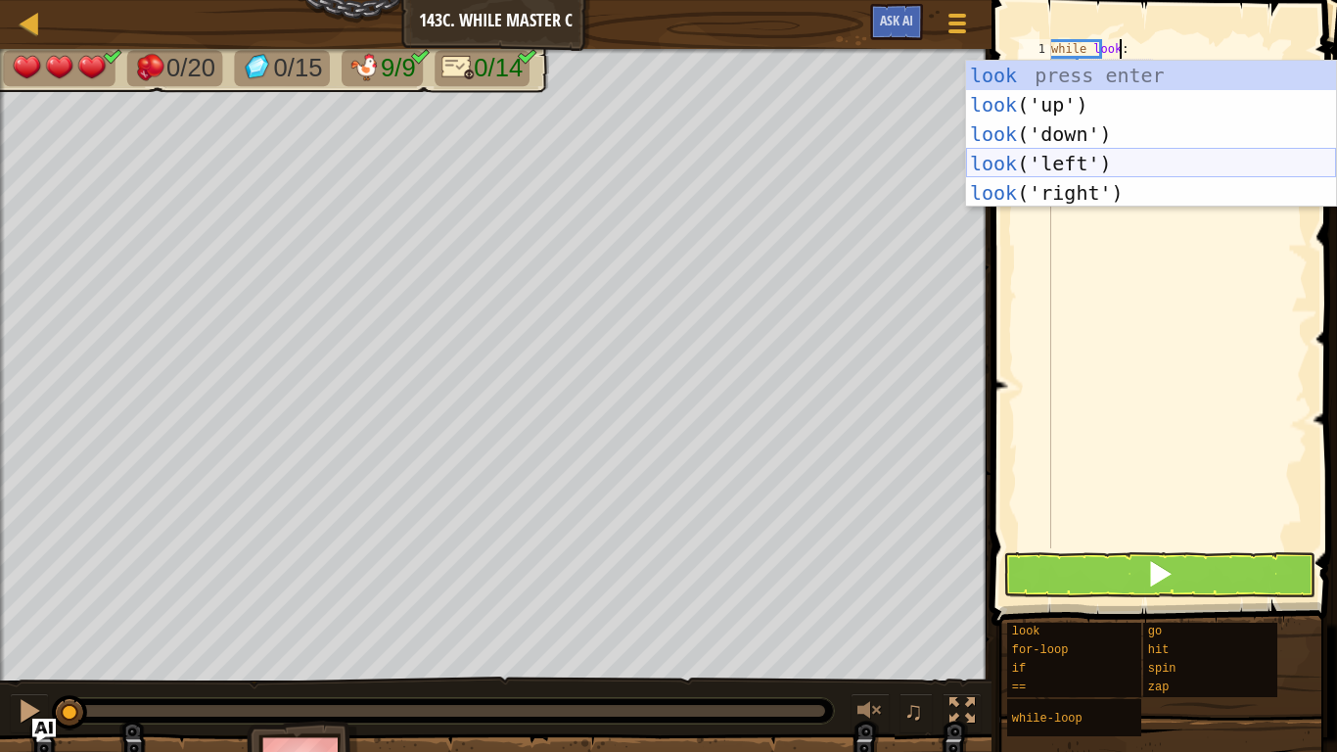
click at [1179, 168] on div "look press enter look ('up') press enter look ('down') press enter look ('left'…" at bounding box center [1151, 164] width 370 height 206
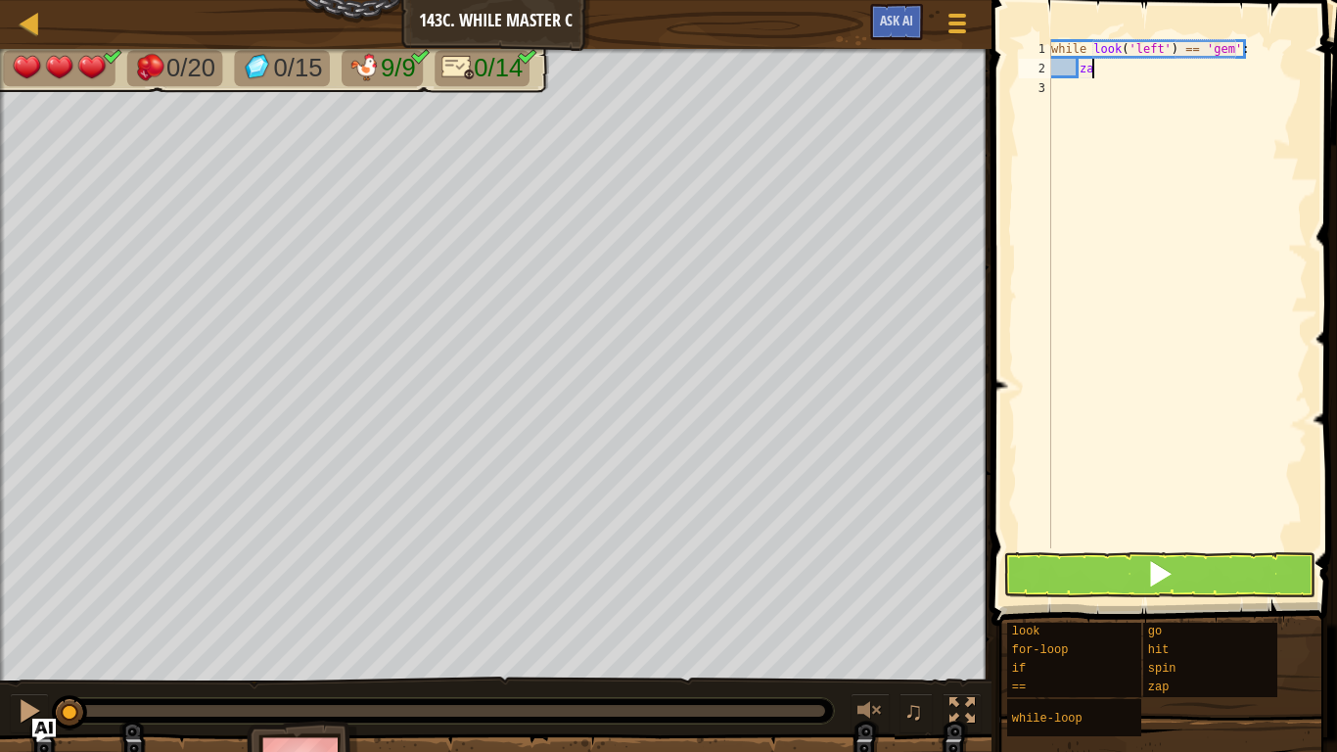
type textarea "z"
type textarea "go"
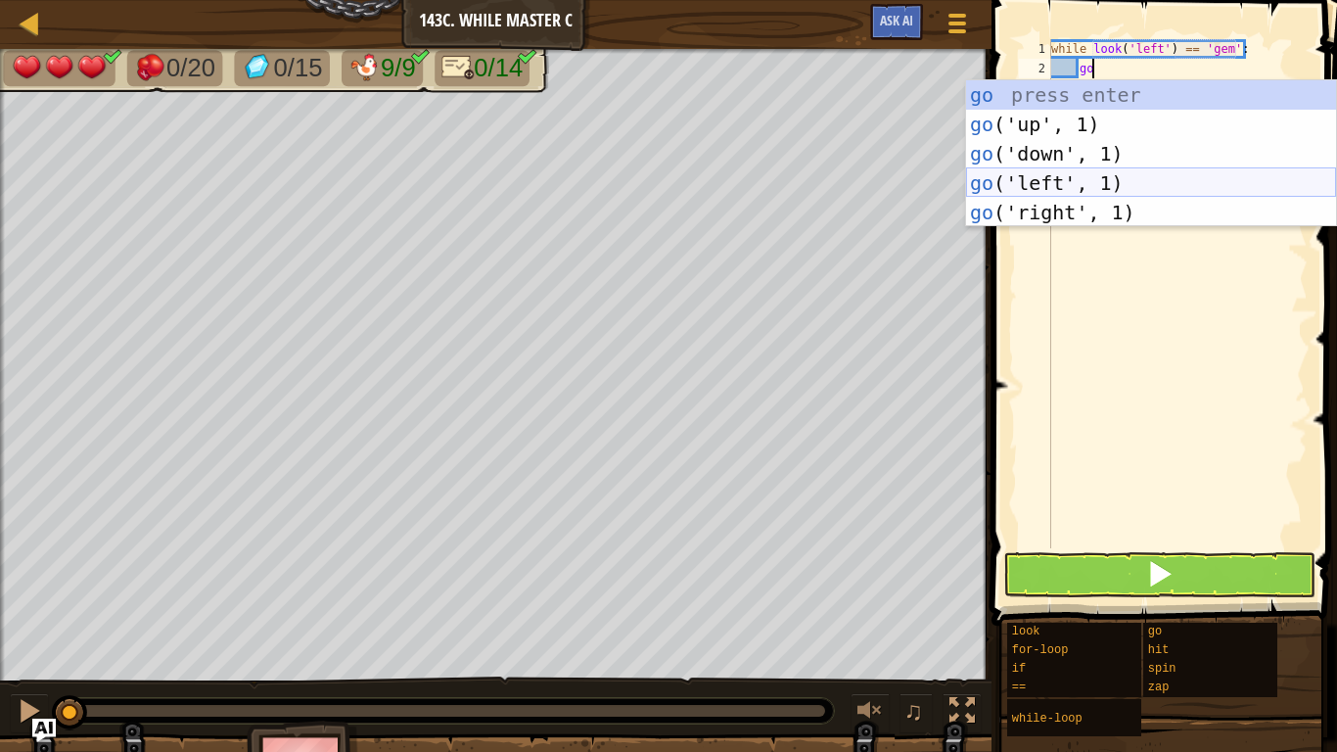
click at [1106, 191] on div "go press enter go ('up', 1) press enter go ('down', 1) press enter go ('left', …" at bounding box center [1151, 183] width 370 height 206
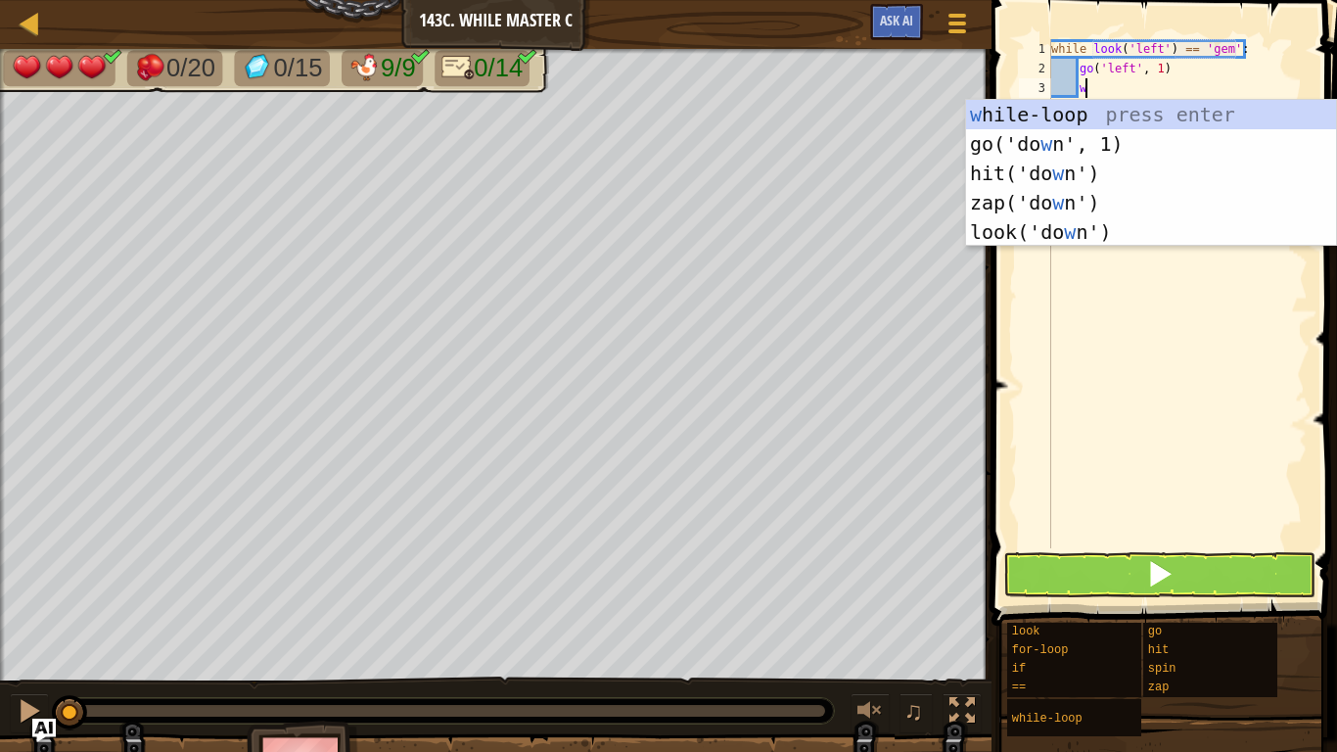
scroll to position [9, 4]
click at [1076, 126] on div "w [PERSON_NAME]-loop press enter go('do w n', 1) press enter hit('do w n') pres…" at bounding box center [1151, 203] width 370 height 206
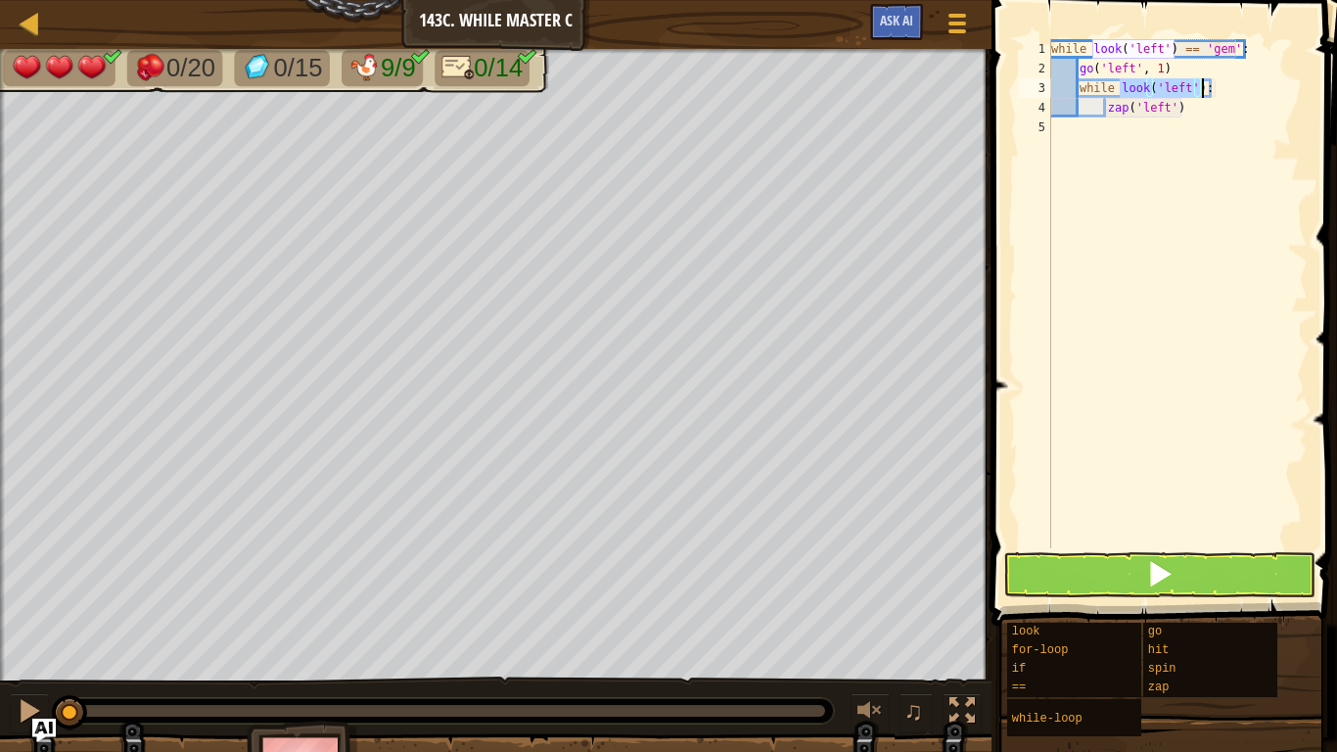
click at [1183, 84] on div "while look ( 'left' ) == 'gem' : go ( 'left' , 1 ) while look ( 'left' ) : zap …" at bounding box center [1177, 293] width 260 height 509
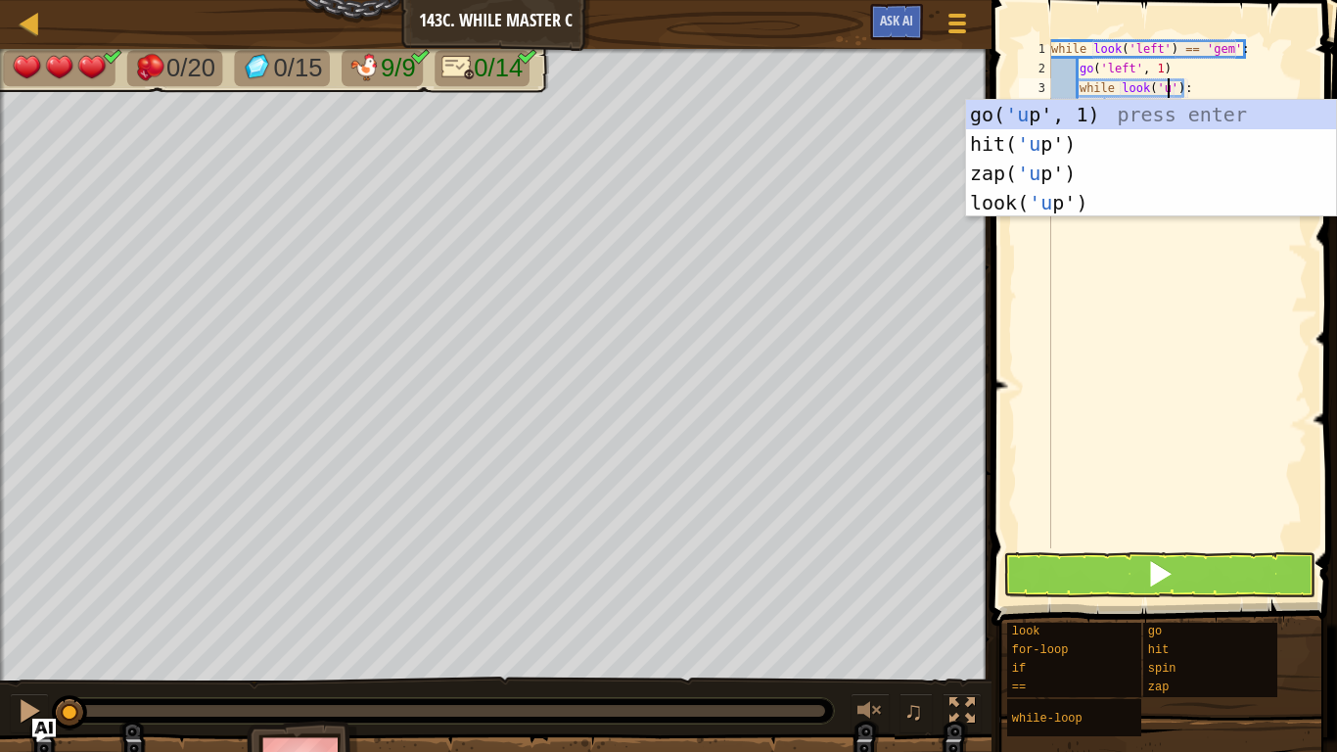
scroll to position [9, 18]
click at [1190, 87] on div "while look ( 'left' ) == 'gem' : go ( 'left' , 1 ) while look ( 'up' ) : zap ( …" at bounding box center [1177, 313] width 260 height 548
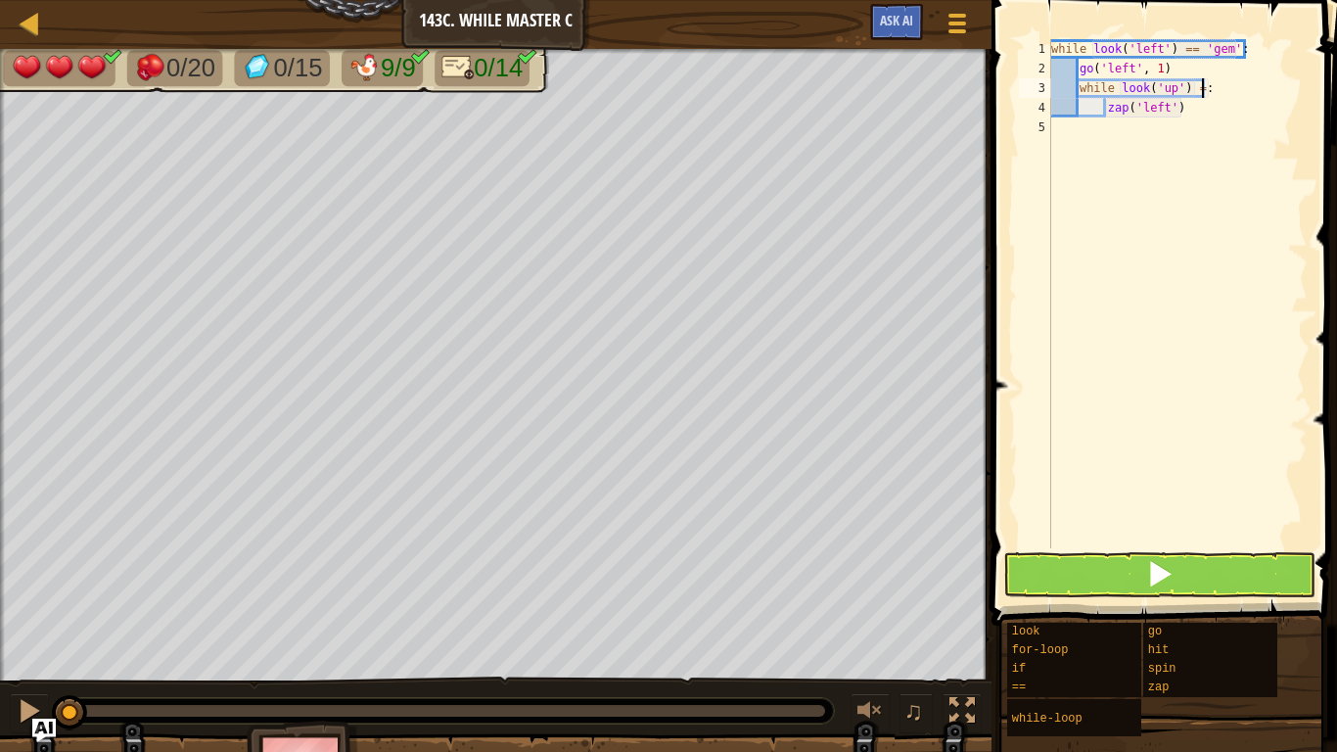
scroll to position [9, 23]
click at [1196, 102] on div "while look ( 'left' ) == 'gem' : go ( 'left' , 1 ) while look ( 'up' ) == 'gem:…" at bounding box center [1177, 313] width 260 height 548
type textarea "z"
type textarea "go"
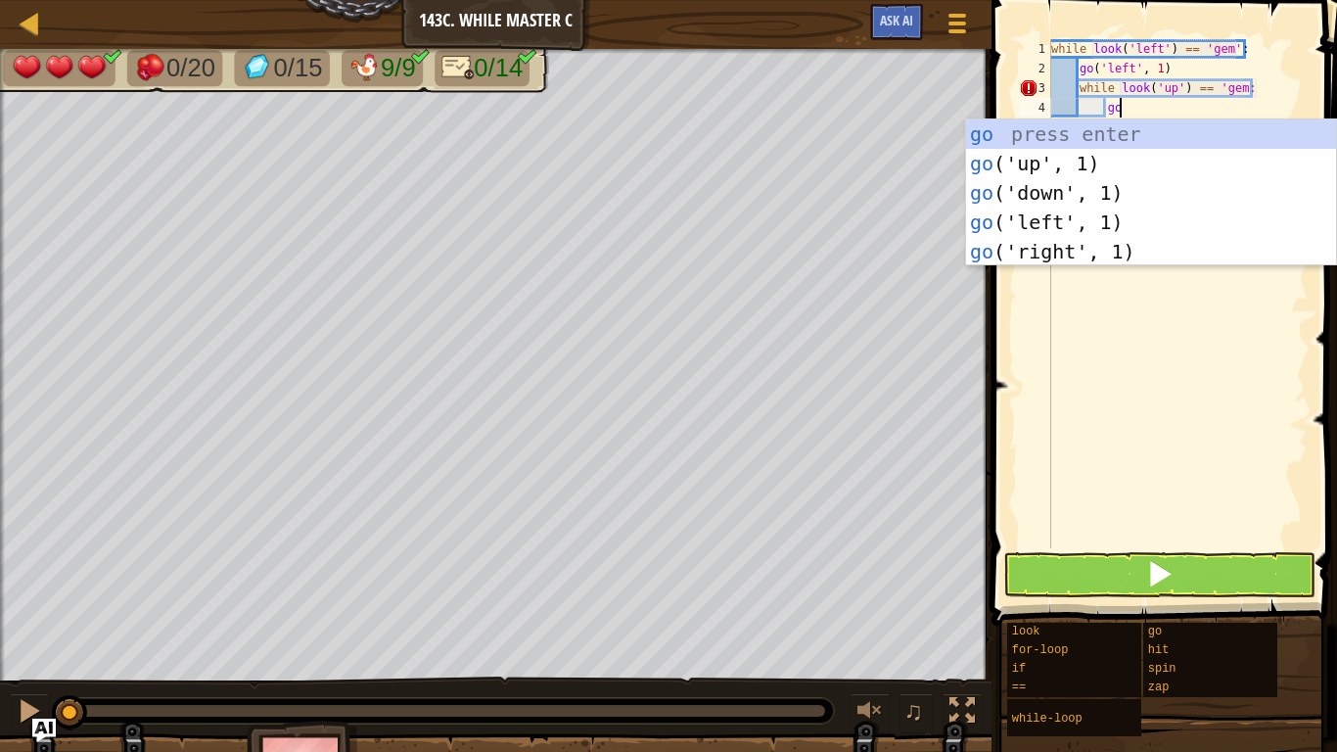
scroll to position [9, 9]
click at [1131, 162] on div "go press enter go ('up', 1) press enter go ('down', 1) press enter go ('left', …" at bounding box center [1151, 222] width 370 height 206
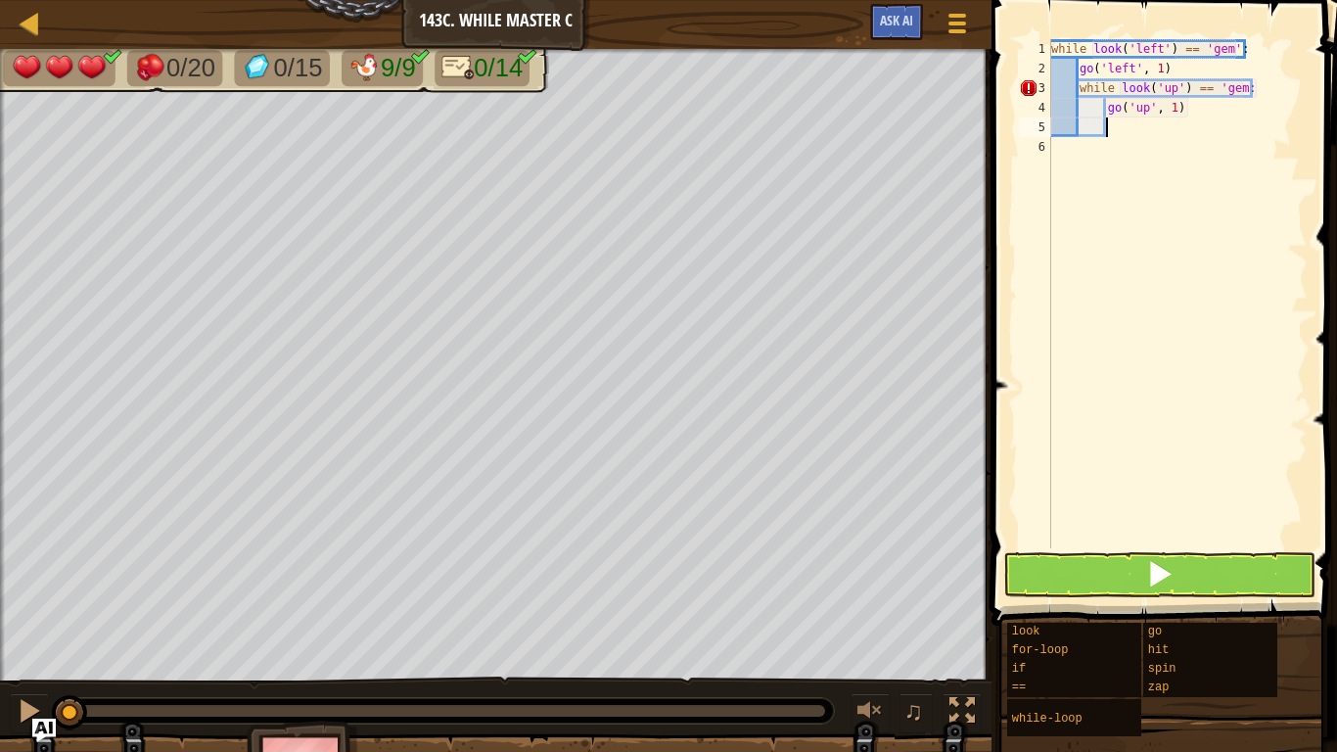
click at [1246, 89] on div "while look ( 'left' ) == 'gem' : go ( 'left' , 1 ) while look ( 'up' ) == 'gem:…" at bounding box center [1177, 313] width 260 height 548
type textarea "while look('up') == 'gem':"
click at [1192, 131] on div "while look ( 'left' ) == 'gem' : go ( 'left' , 1 ) while look ( 'up' ) == 'gem'…" at bounding box center [1177, 313] width 260 height 548
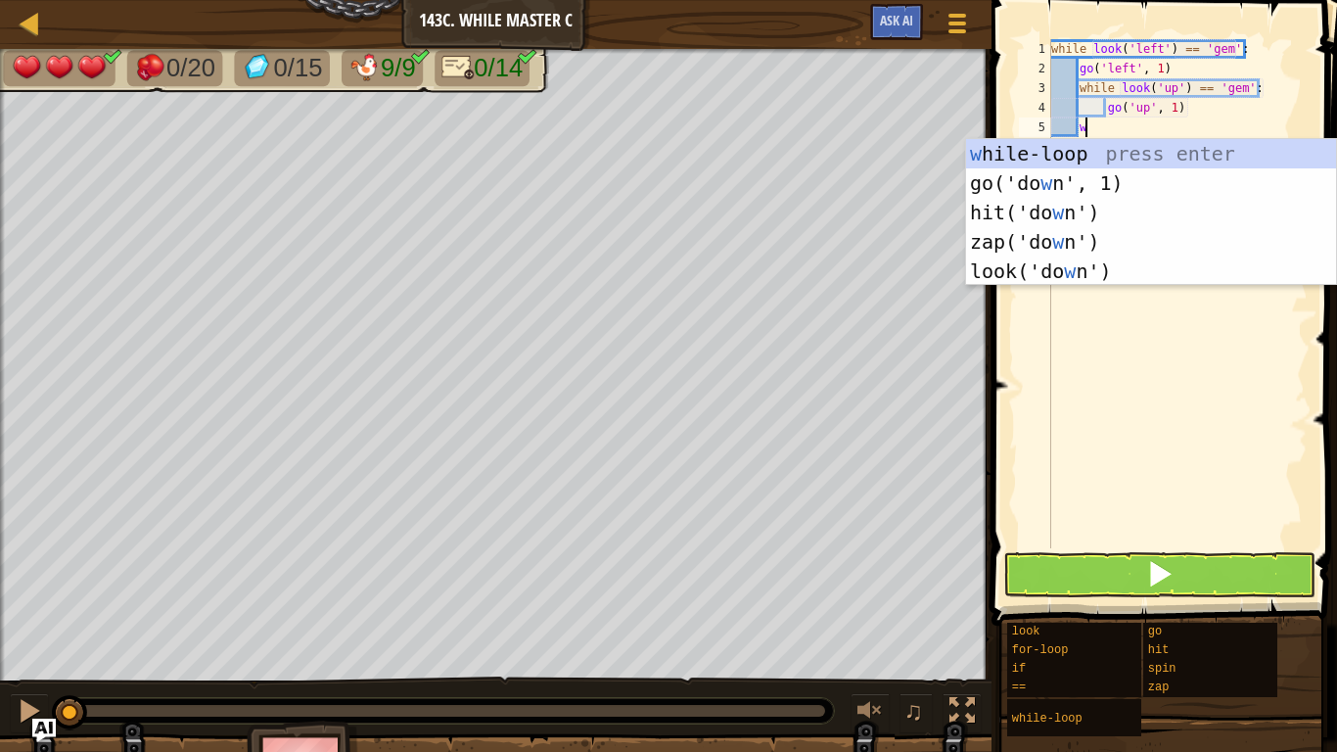
scroll to position [9, 5]
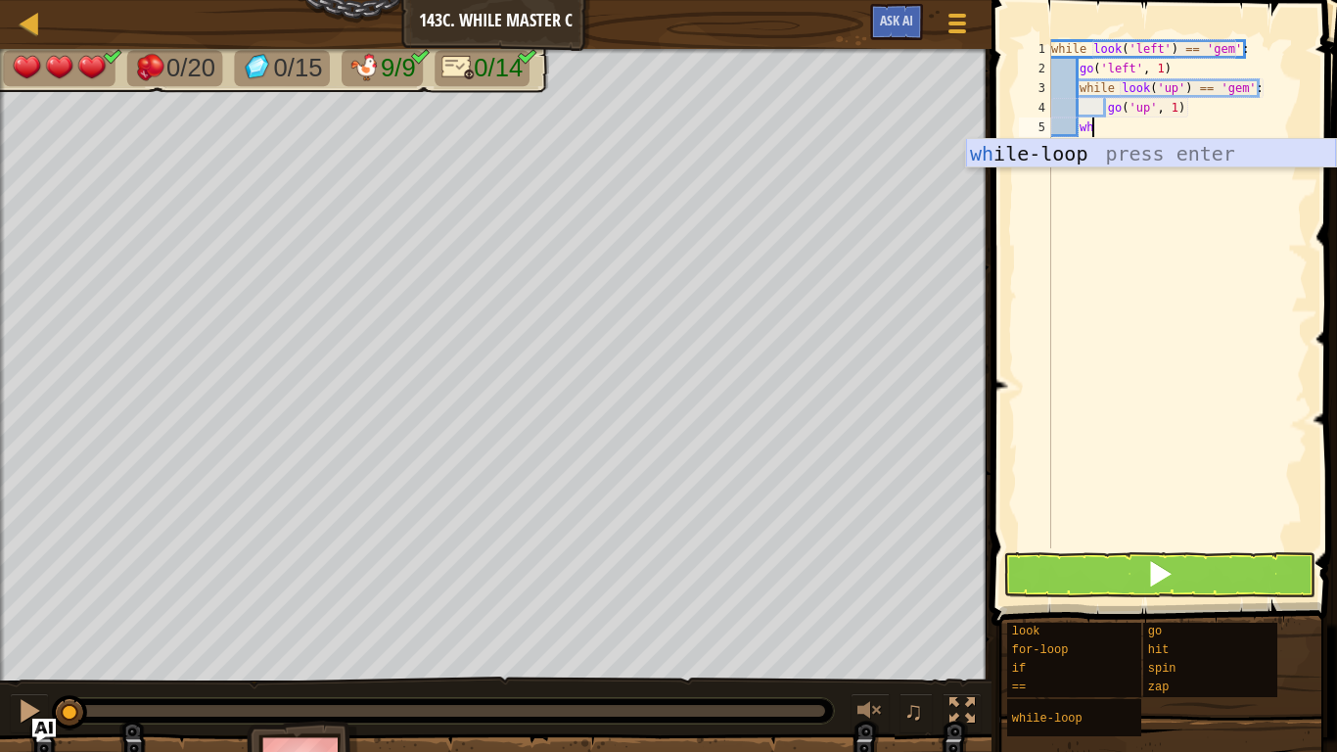
click at [1068, 142] on div "wh ile-loop press enter" at bounding box center [1151, 183] width 370 height 88
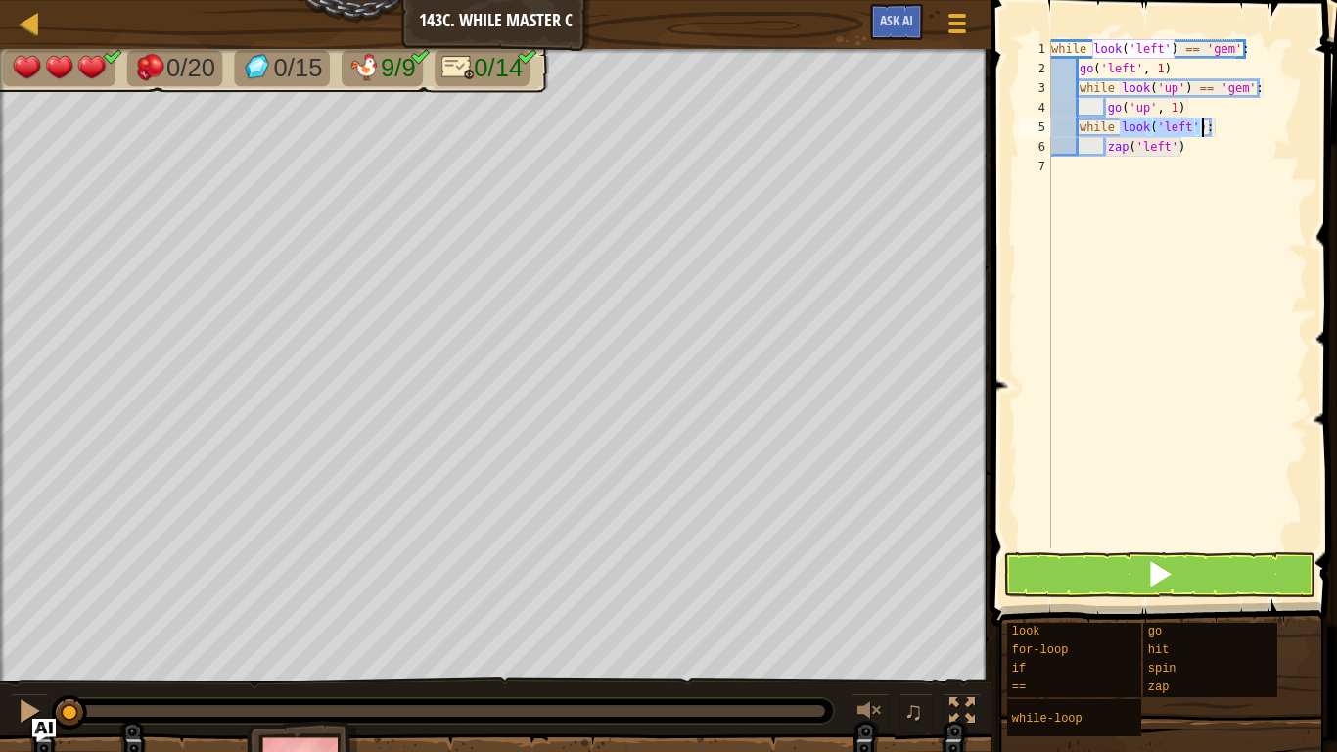
click at [1184, 124] on div "while look ( 'left' ) == 'gem' : go ( 'left' , 1 ) while look ( 'up' ) == 'gem'…" at bounding box center [1177, 293] width 260 height 509
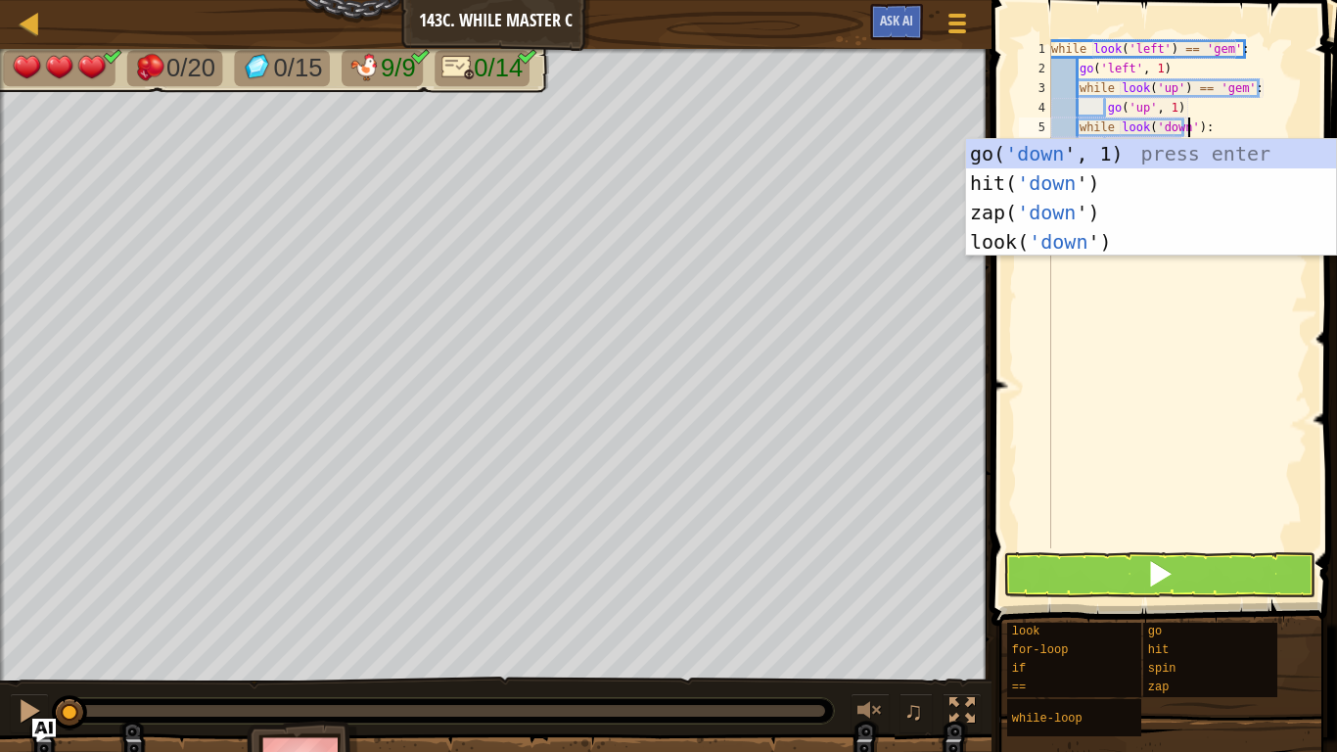
scroll to position [9, 20]
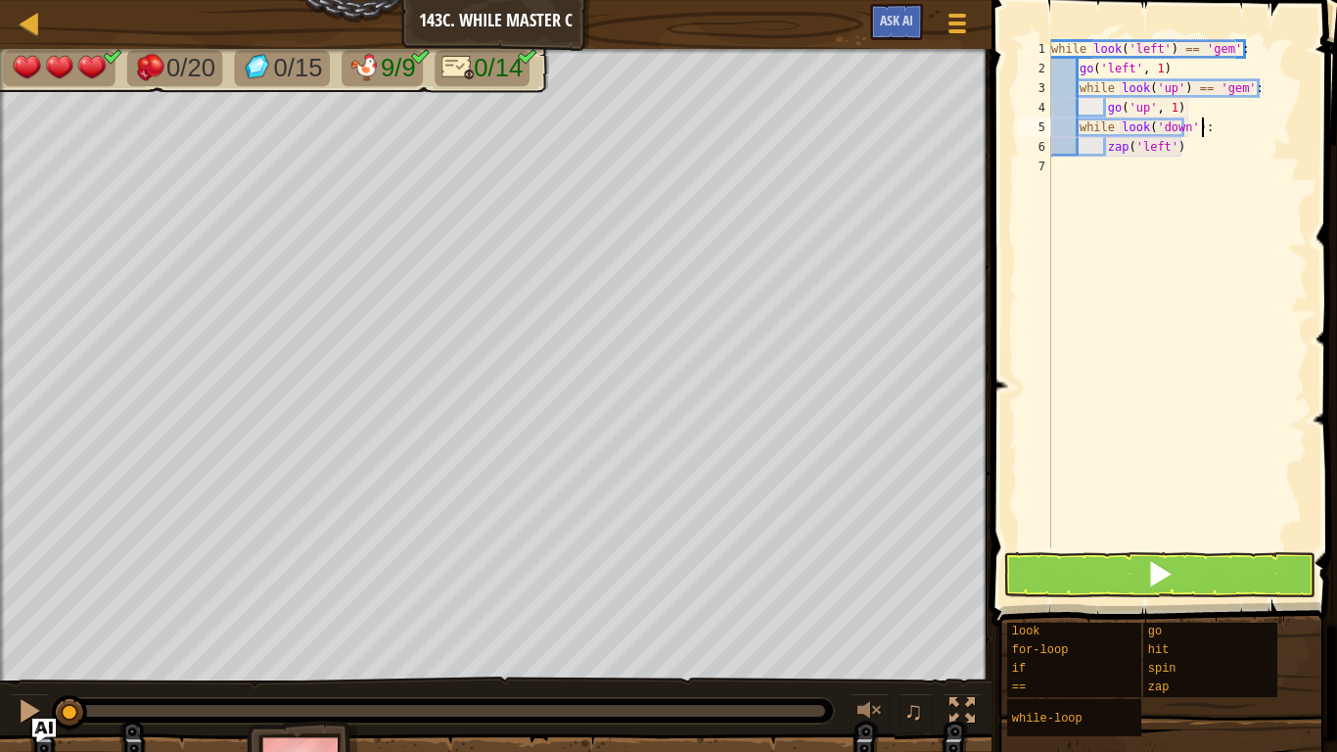
click at [1205, 126] on div "while look ( 'left' ) == 'gem' : go ( 'left' , 1 ) while look ( 'up' ) == 'gem'…" at bounding box center [1177, 313] width 260 height 548
type textarea "z"
type textarea "go"
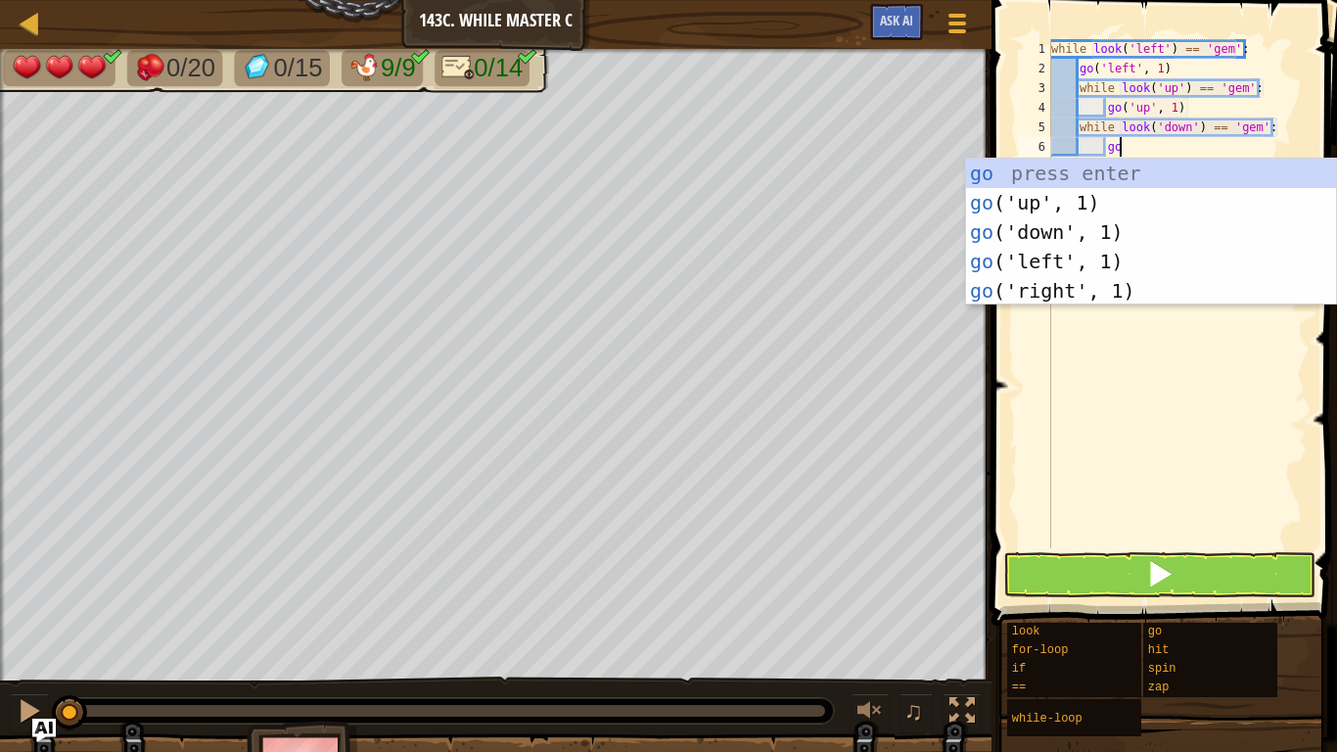
scroll to position [9, 9]
click at [1132, 228] on div "go press enter go ('up', 1) press enter go ('down', 1) press enter go ('left', …" at bounding box center [1151, 262] width 370 height 206
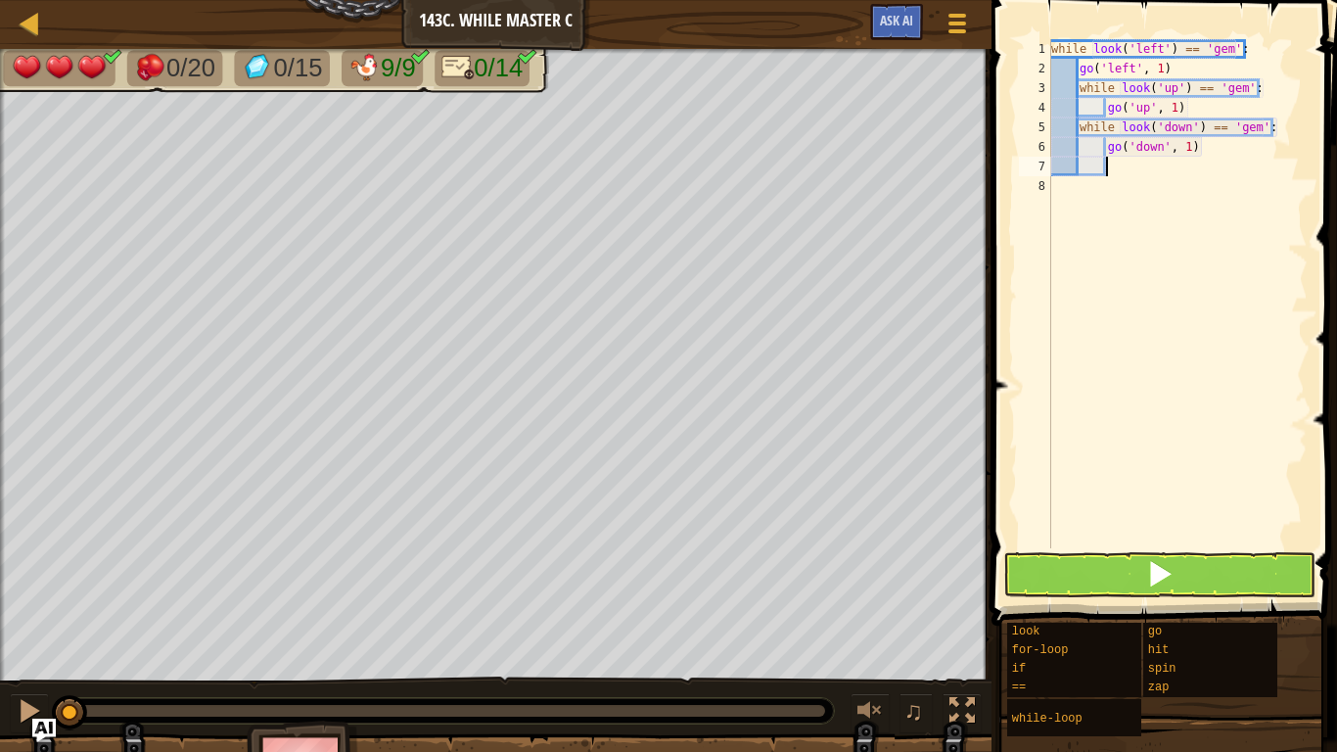
scroll to position [9, 7]
click at [1199, 566] on button at bounding box center [1159, 574] width 312 height 45
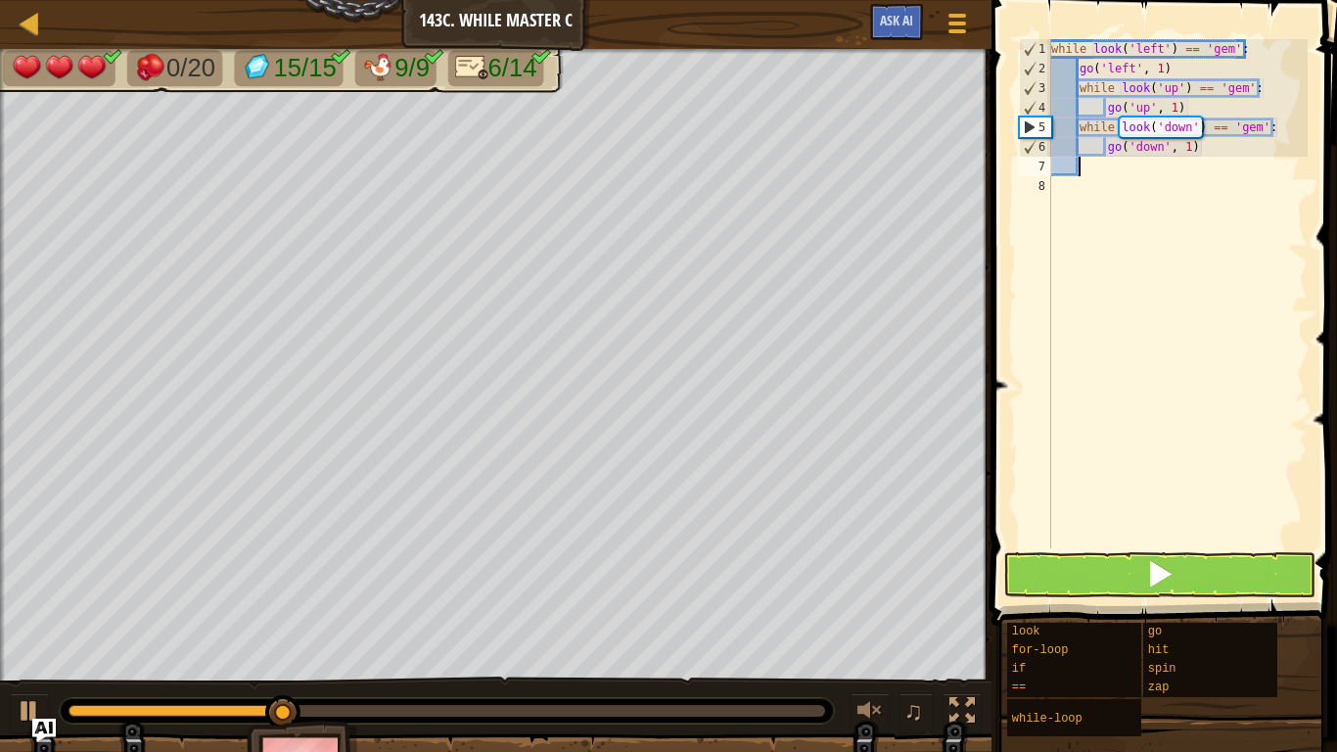
scroll to position [9, 0]
type textarea "go"
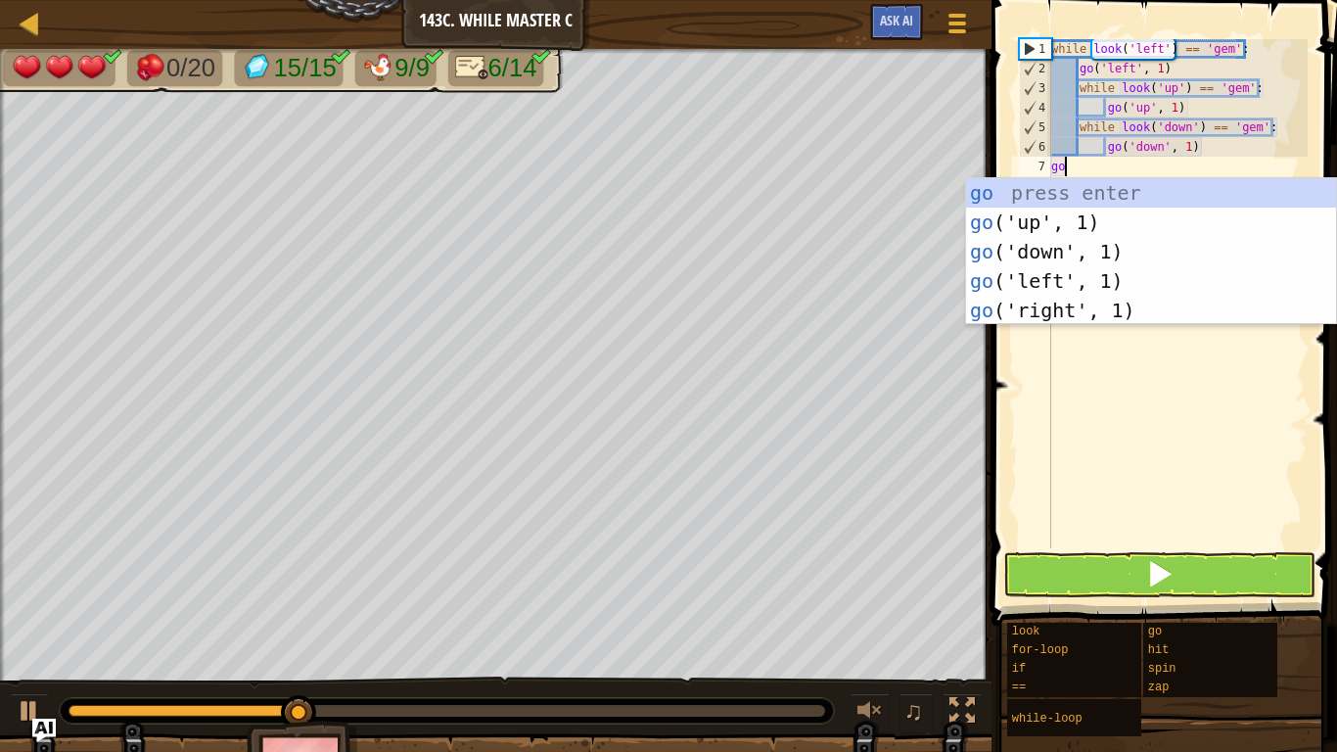
scroll to position [9, 1]
click at [1123, 255] on div "go press enter go ('up', 1) press enter go ('down', 1) press enter go ('left', …" at bounding box center [1151, 281] width 370 height 206
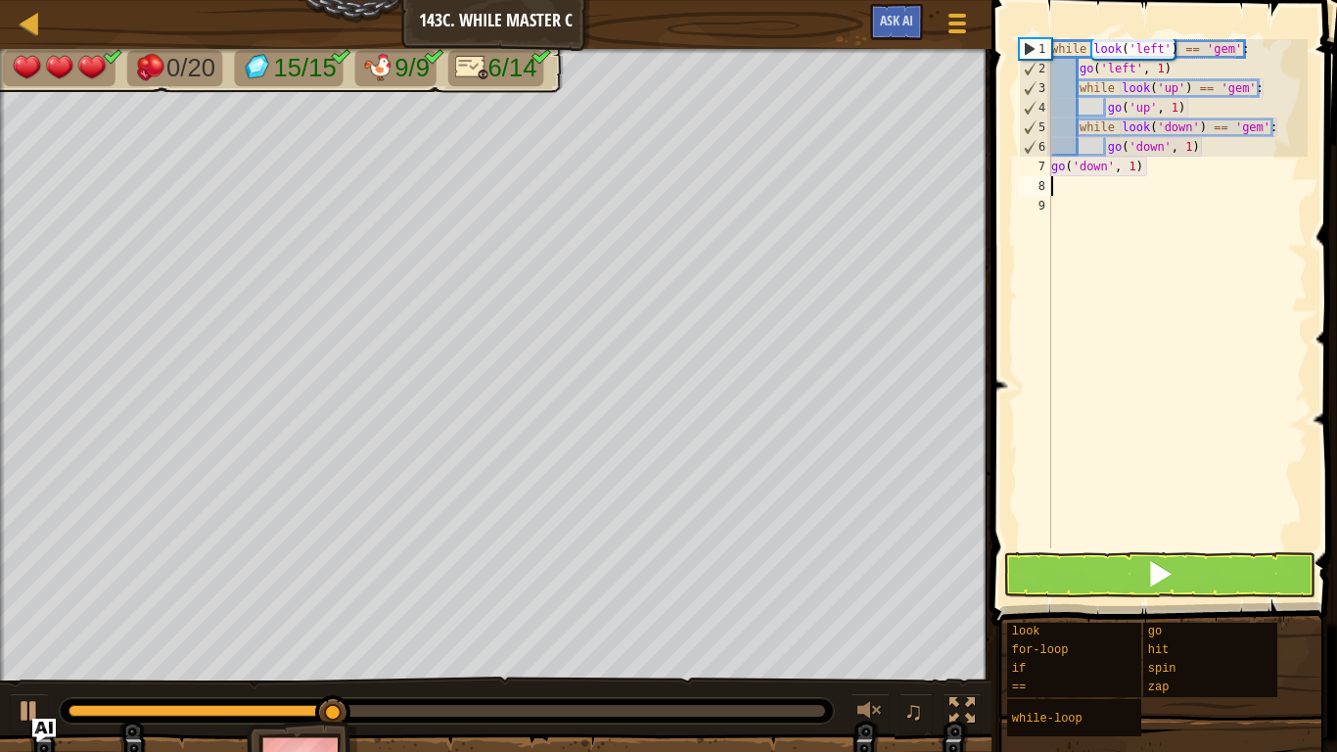
click at [1136, 161] on div "while look ( 'left' ) == 'gem' : go ( 'left' , 1 ) while look ( 'up' ) == 'gem'…" at bounding box center [1177, 313] width 260 height 548
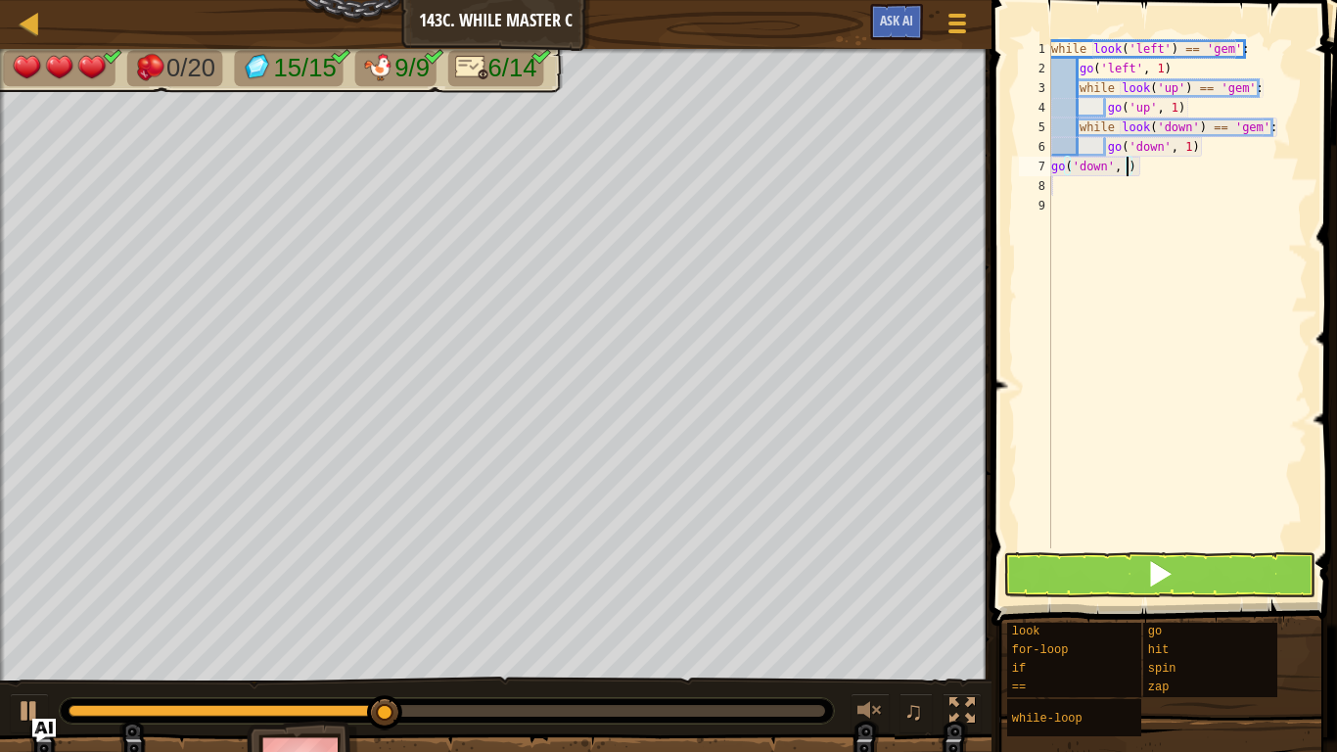
type textarea "go('down', 5)"
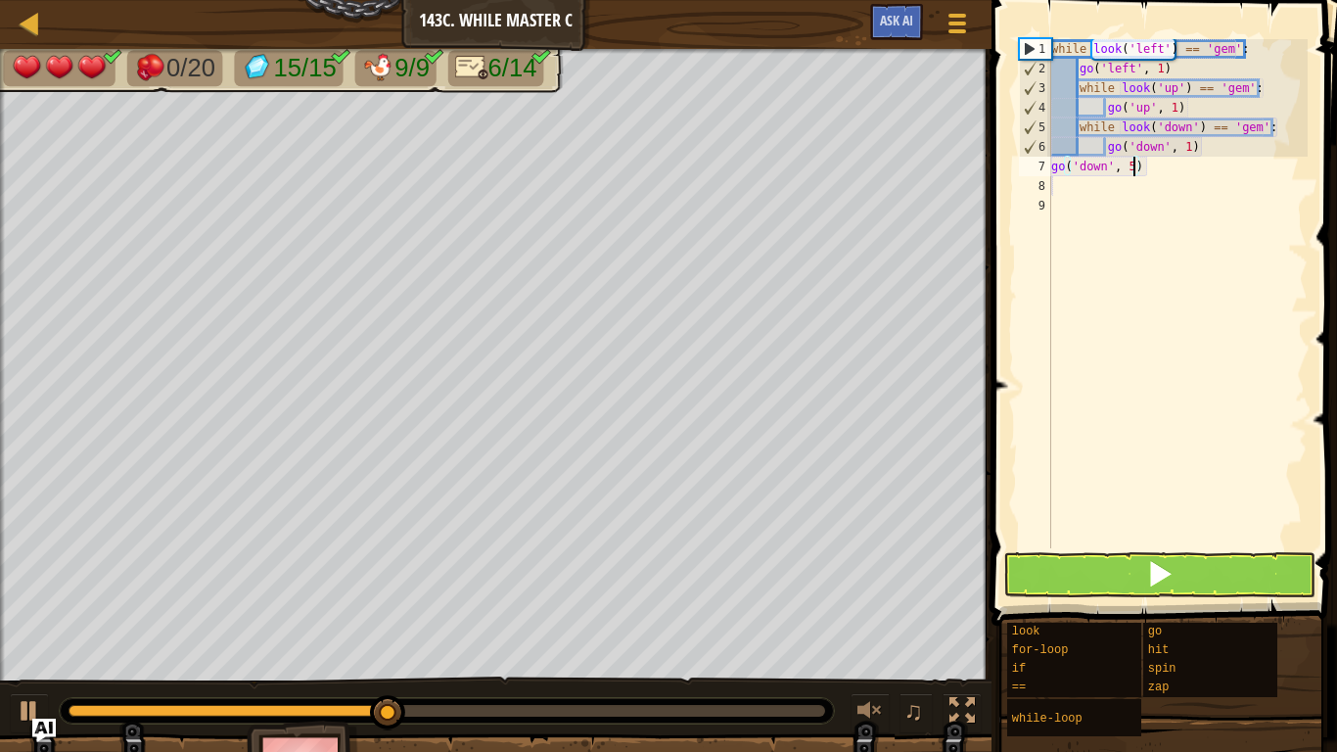
click at [1171, 174] on div "while look ( 'left' ) == 'gem' : go ( 'left' , 1 ) while look ( 'up' ) == 'gem'…" at bounding box center [1177, 313] width 260 height 548
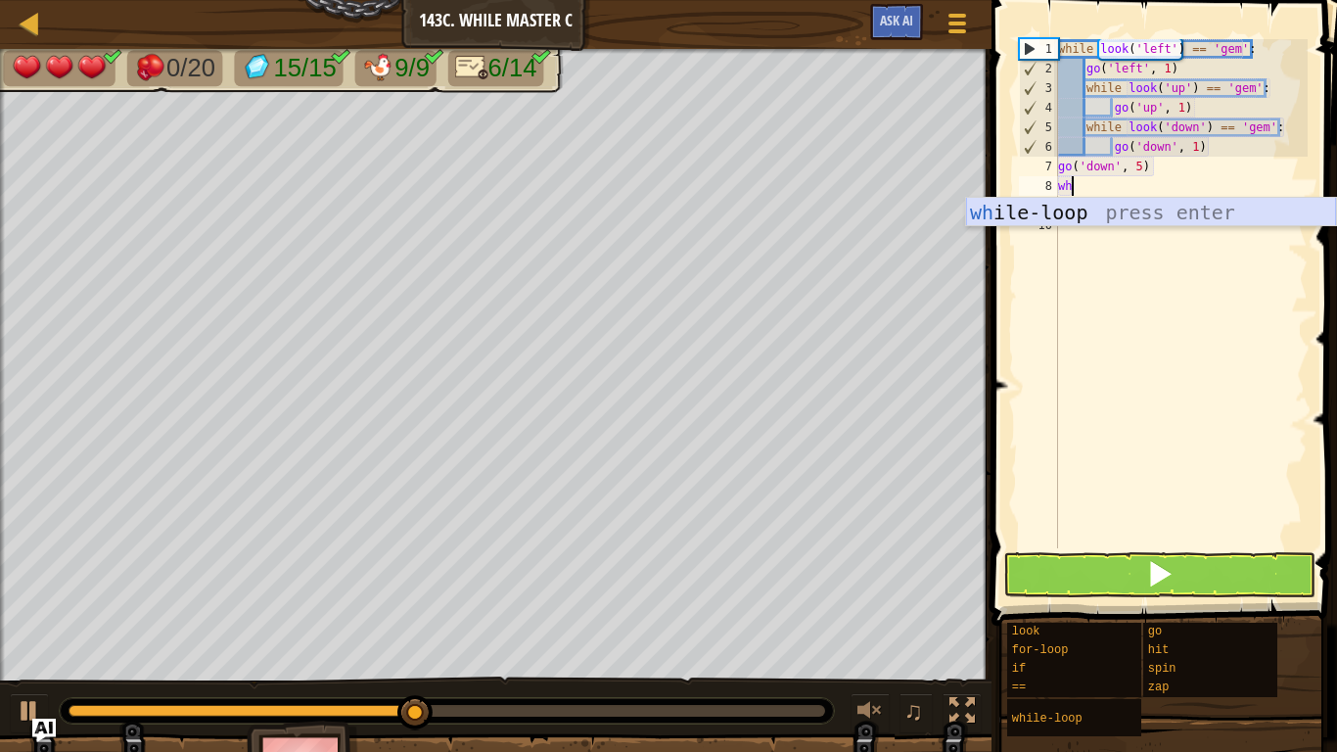
click at [1166, 202] on div "wh ile-loop press enter" at bounding box center [1151, 242] width 370 height 88
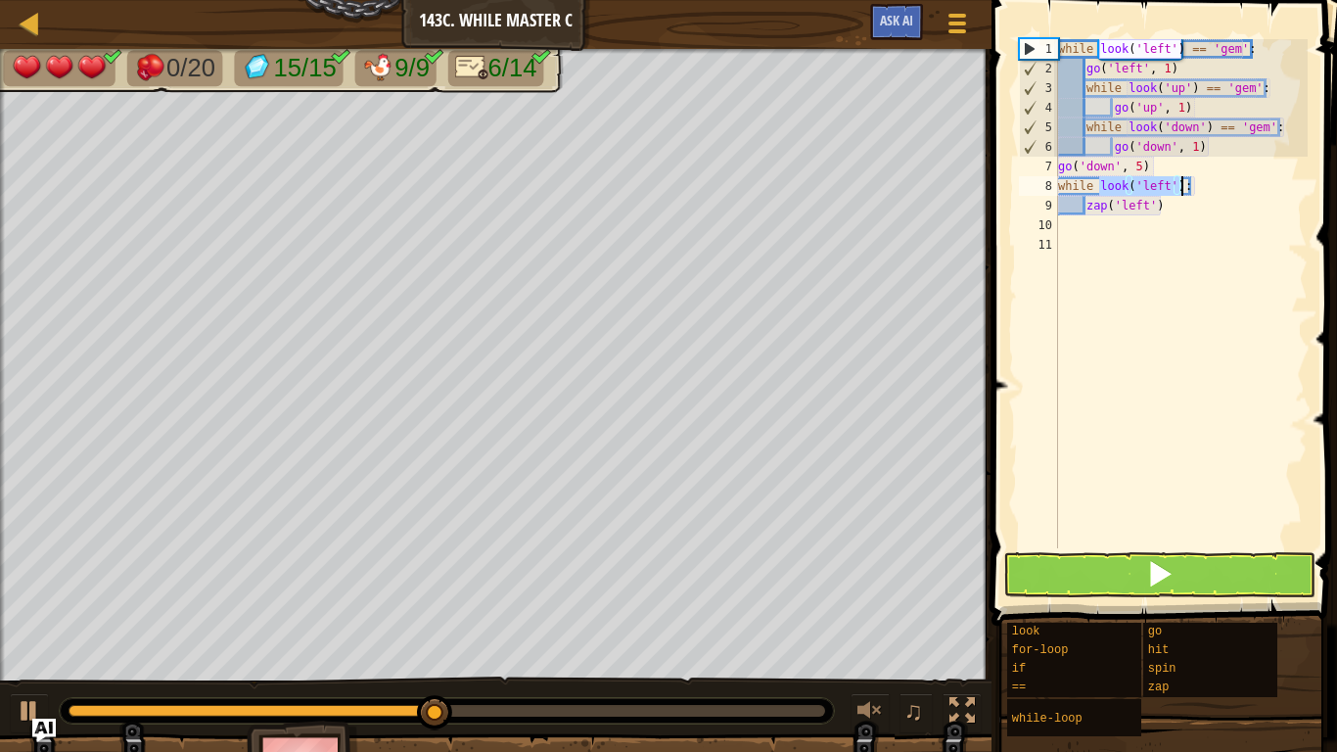
click at [1182, 188] on div "while look ( 'left' ) == 'gem' : go ( 'left' , 1 ) while look ( 'up' ) == 'gem'…" at bounding box center [1181, 293] width 254 height 509
click at [1168, 189] on div "while look ( 'left' ) == 'gem' : go ( 'left' , 1 ) while look ( 'up' ) == 'gem'…" at bounding box center [1181, 313] width 254 height 548
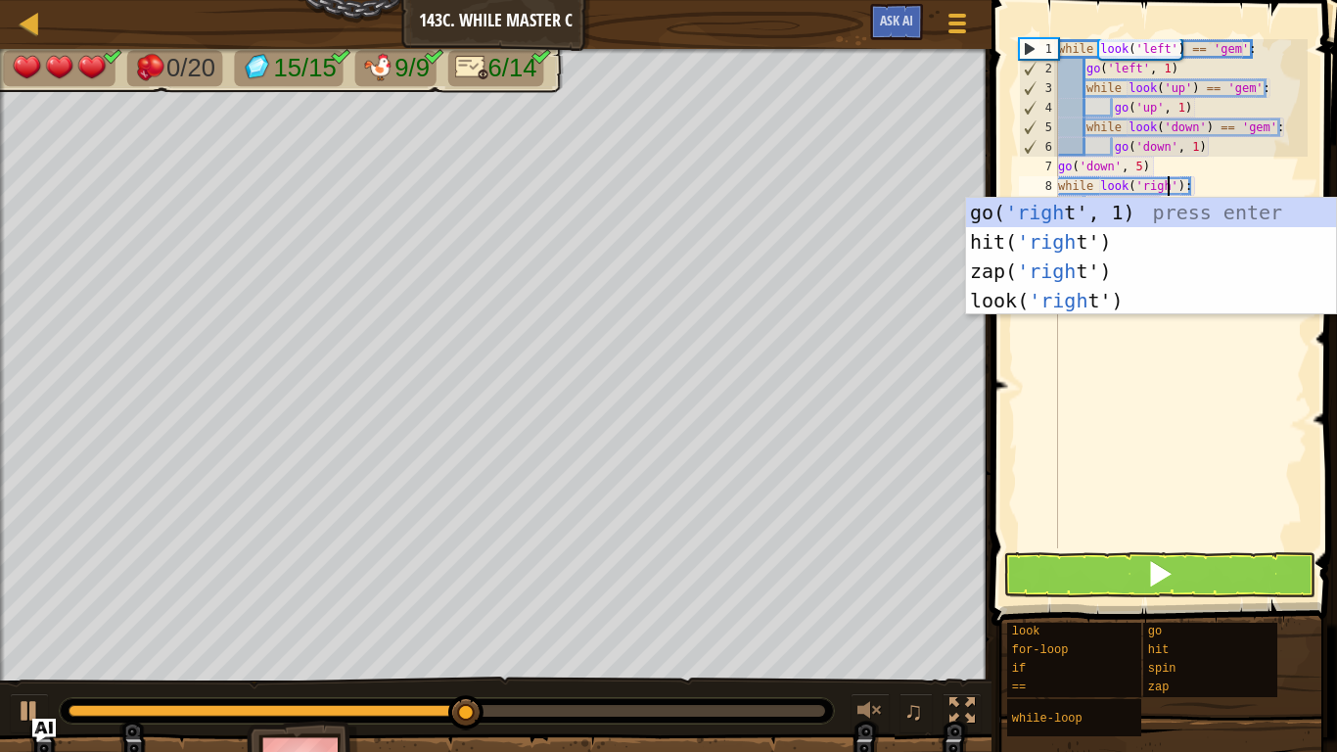
scroll to position [9, 17]
click at [1194, 185] on div "while look ( 'left' ) == 'gem' : go ( 'left' , 1 ) while look ( 'up' ) == 'gem'…" at bounding box center [1181, 313] width 254 height 548
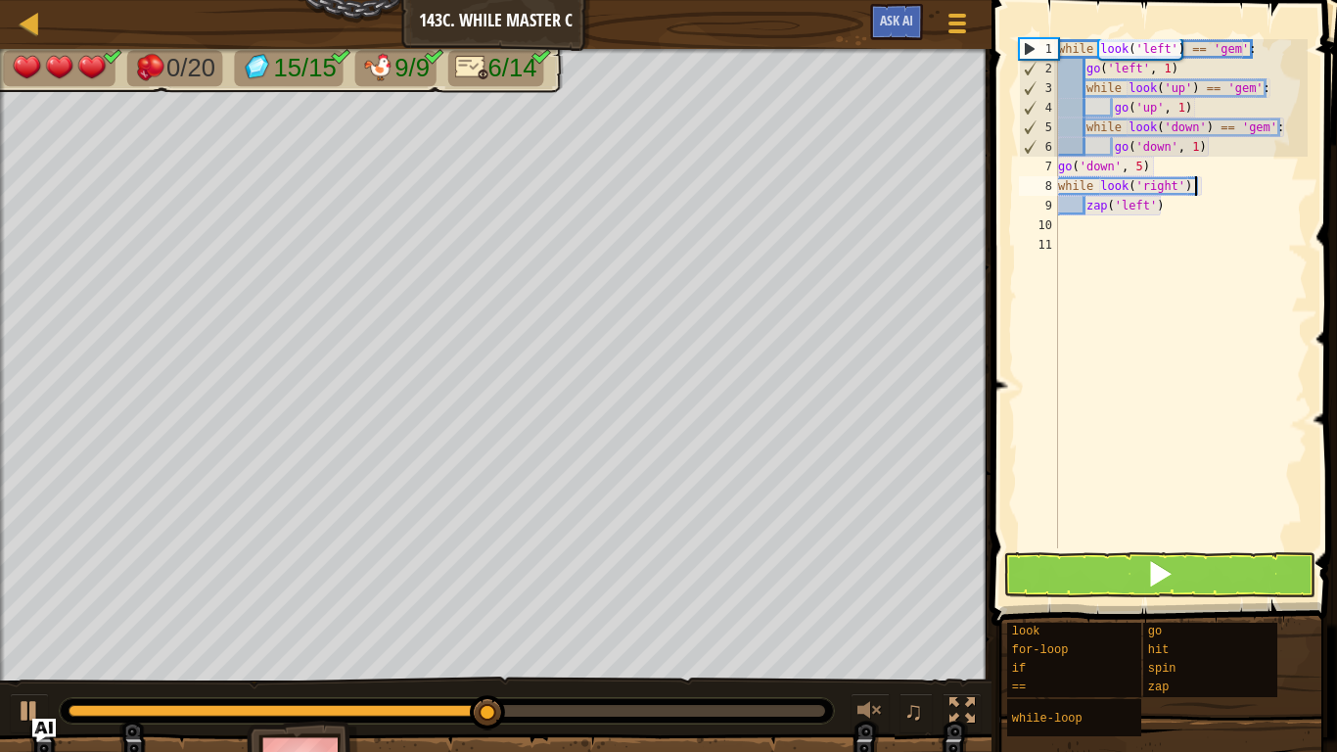
click at [1192, 186] on div "while look ( 'left' ) == 'gem' : go ( 'left' , 1 ) while look ( 'up' ) == 'gem'…" at bounding box center [1181, 313] width 254 height 548
type textarea "z"
